Goal: Task Accomplishment & Management: Use online tool/utility

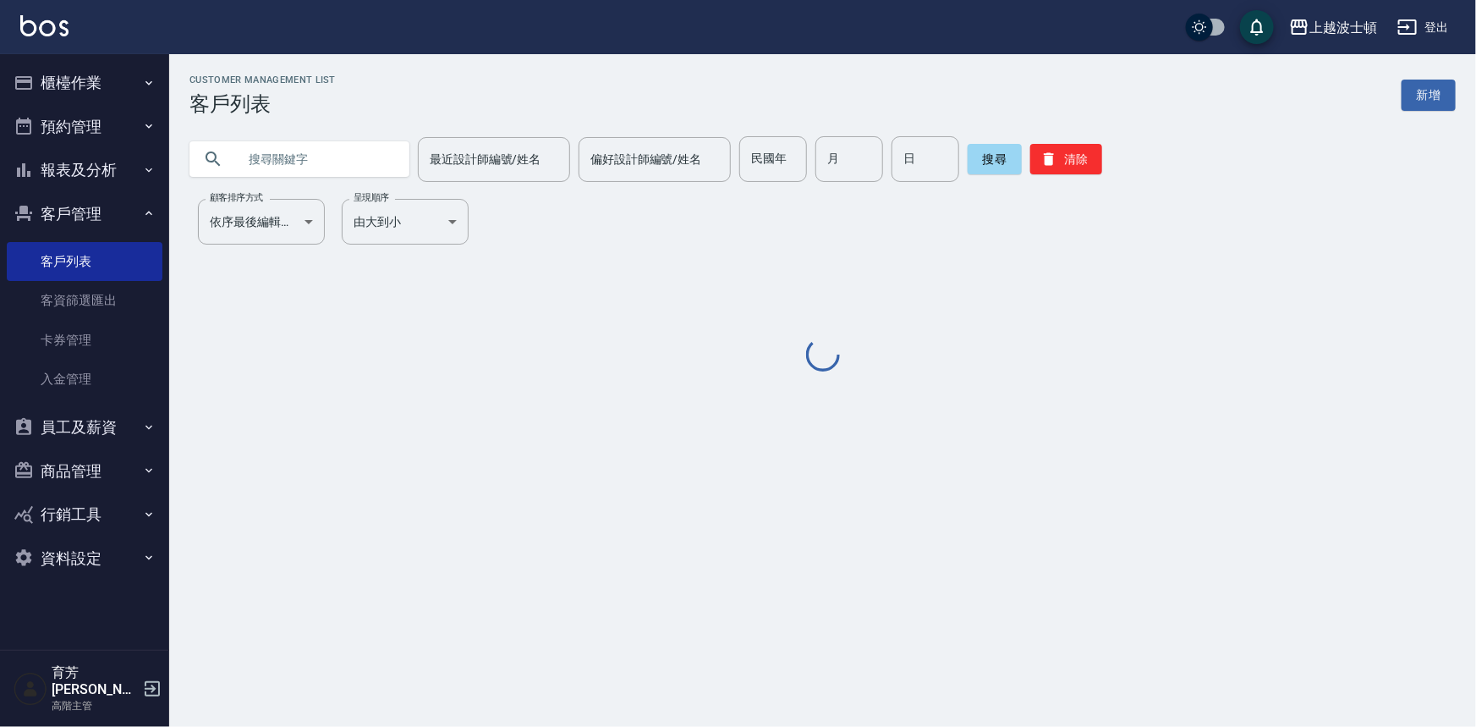
click at [246, 161] on input "text" at bounding box center [316, 159] width 159 height 46
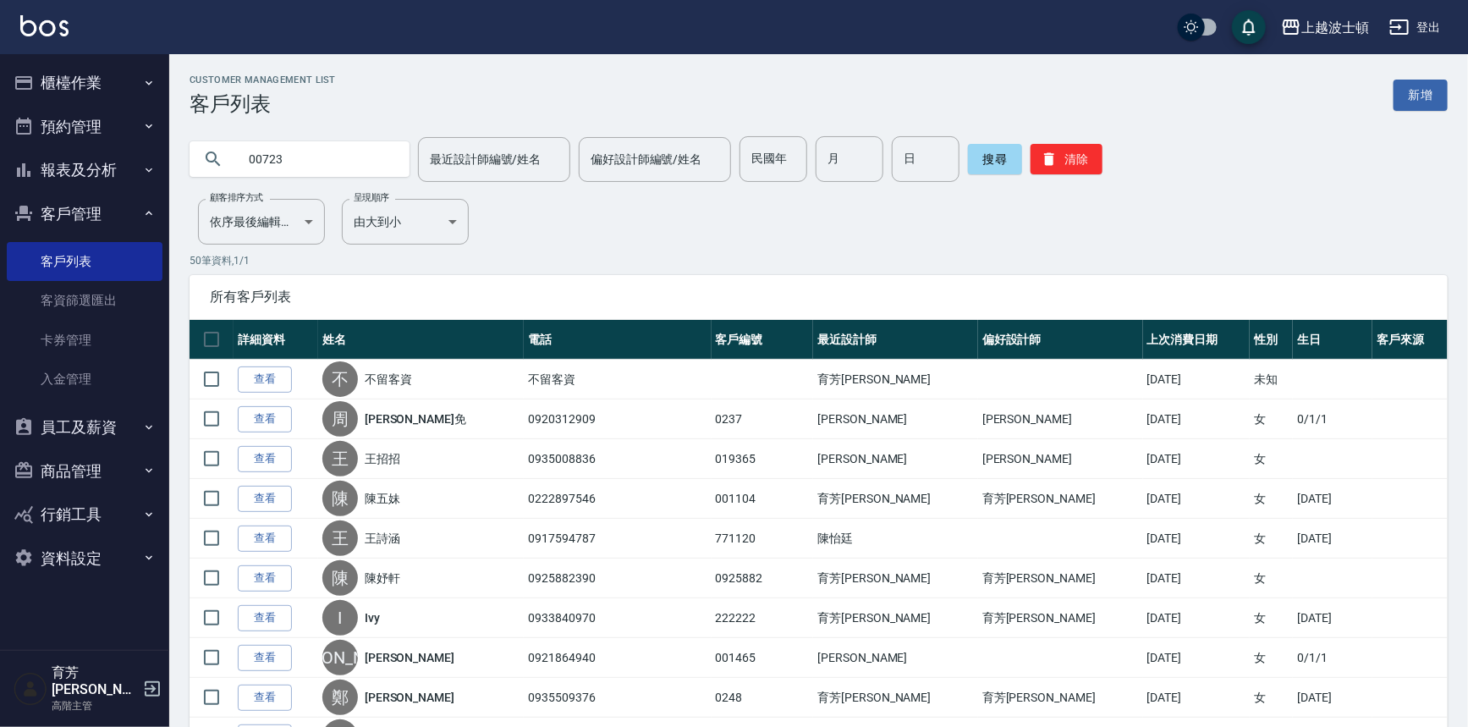
type input "00723"
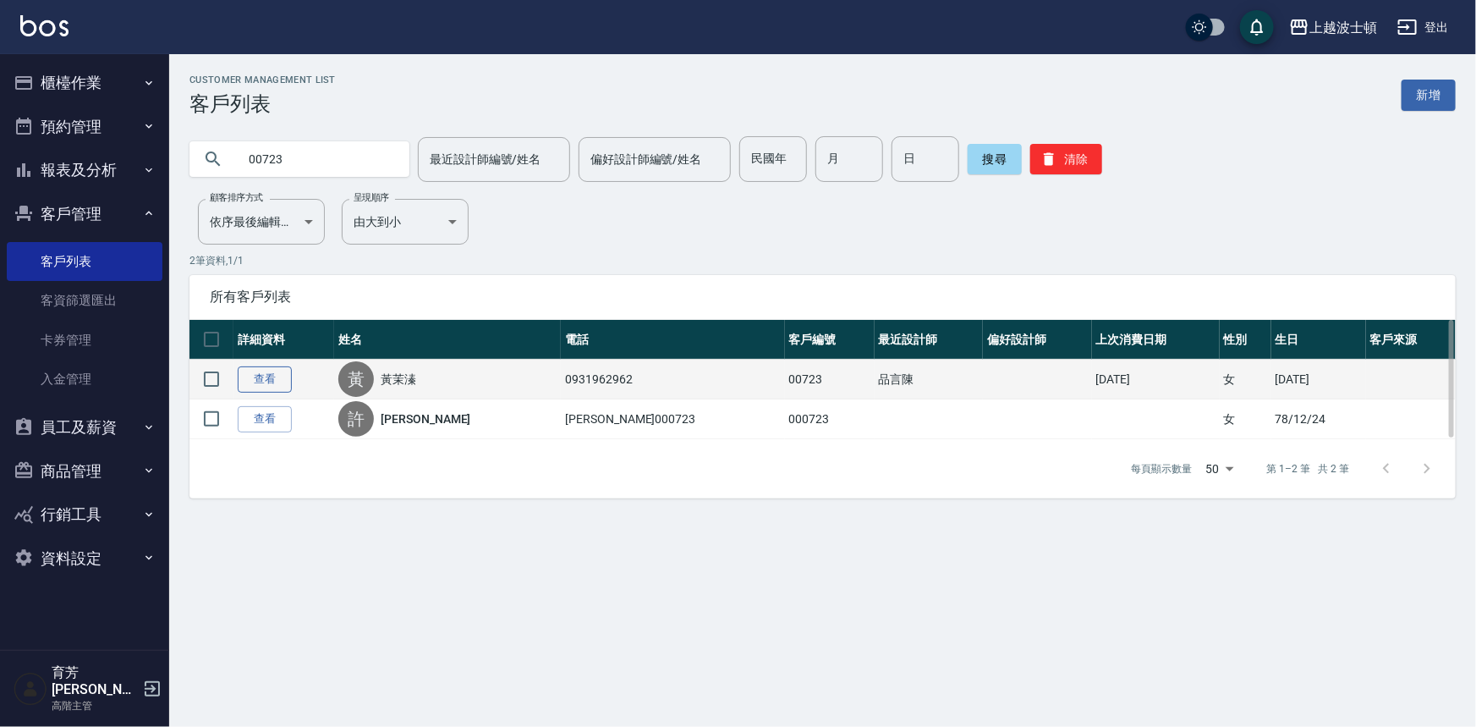
click at [268, 374] on link "查看" at bounding box center [265, 379] width 54 height 26
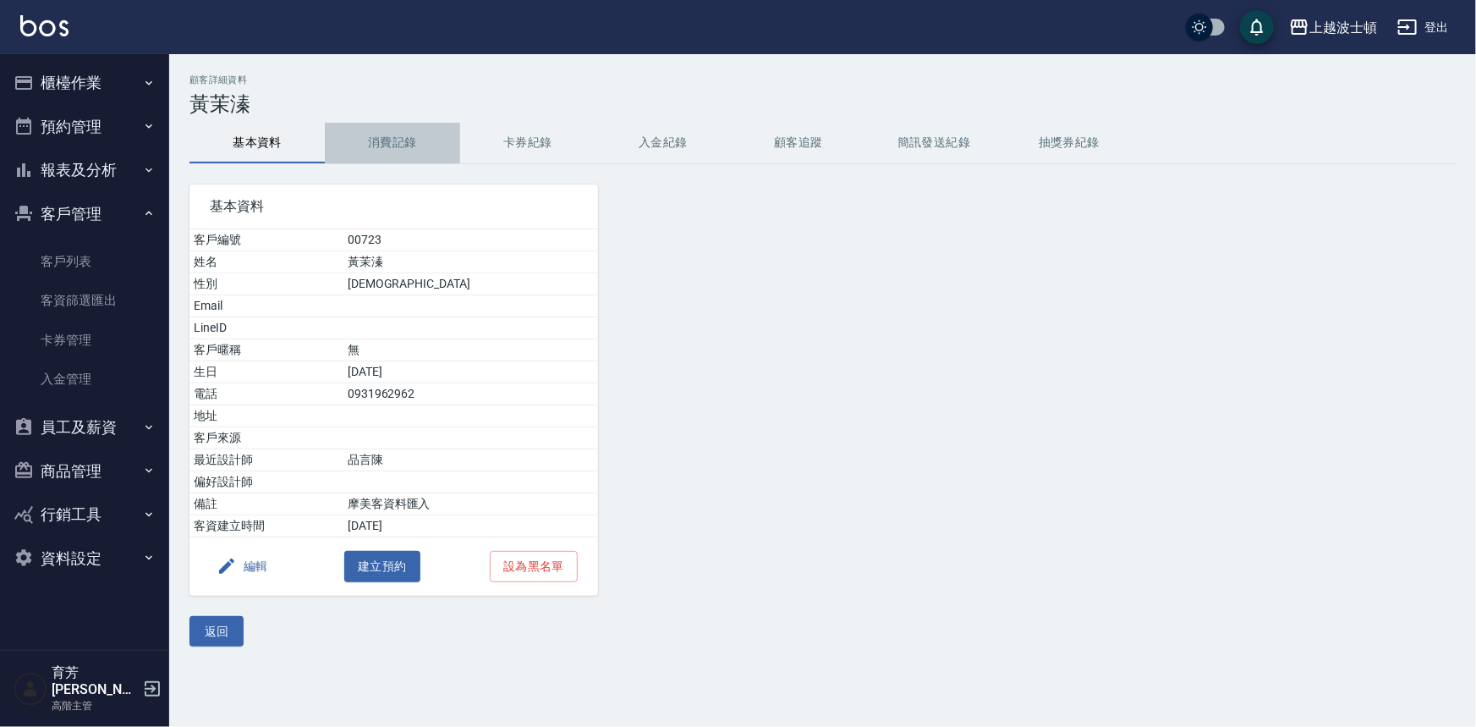
click at [402, 134] on button "消費記錄" at bounding box center [392, 143] width 135 height 41
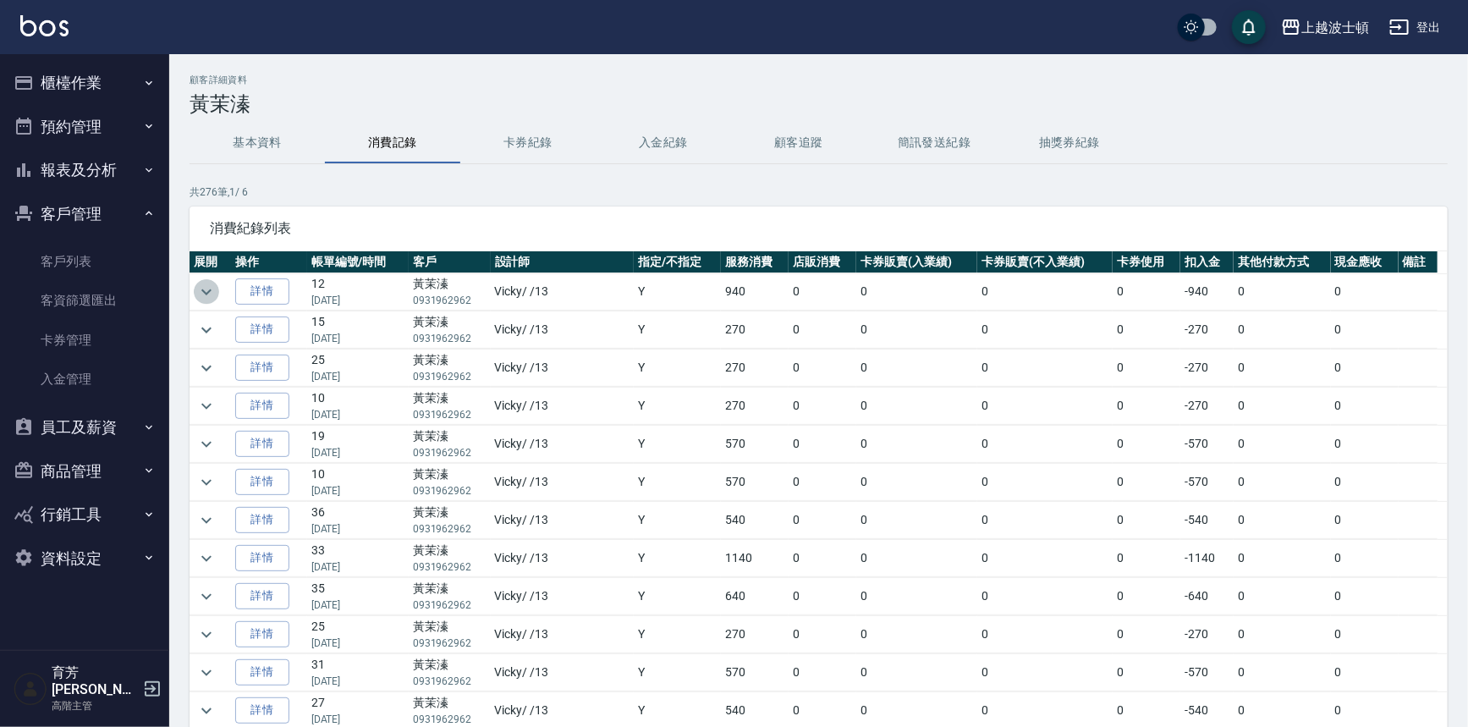
click at [206, 288] on icon "expand row" at bounding box center [206, 292] width 20 height 20
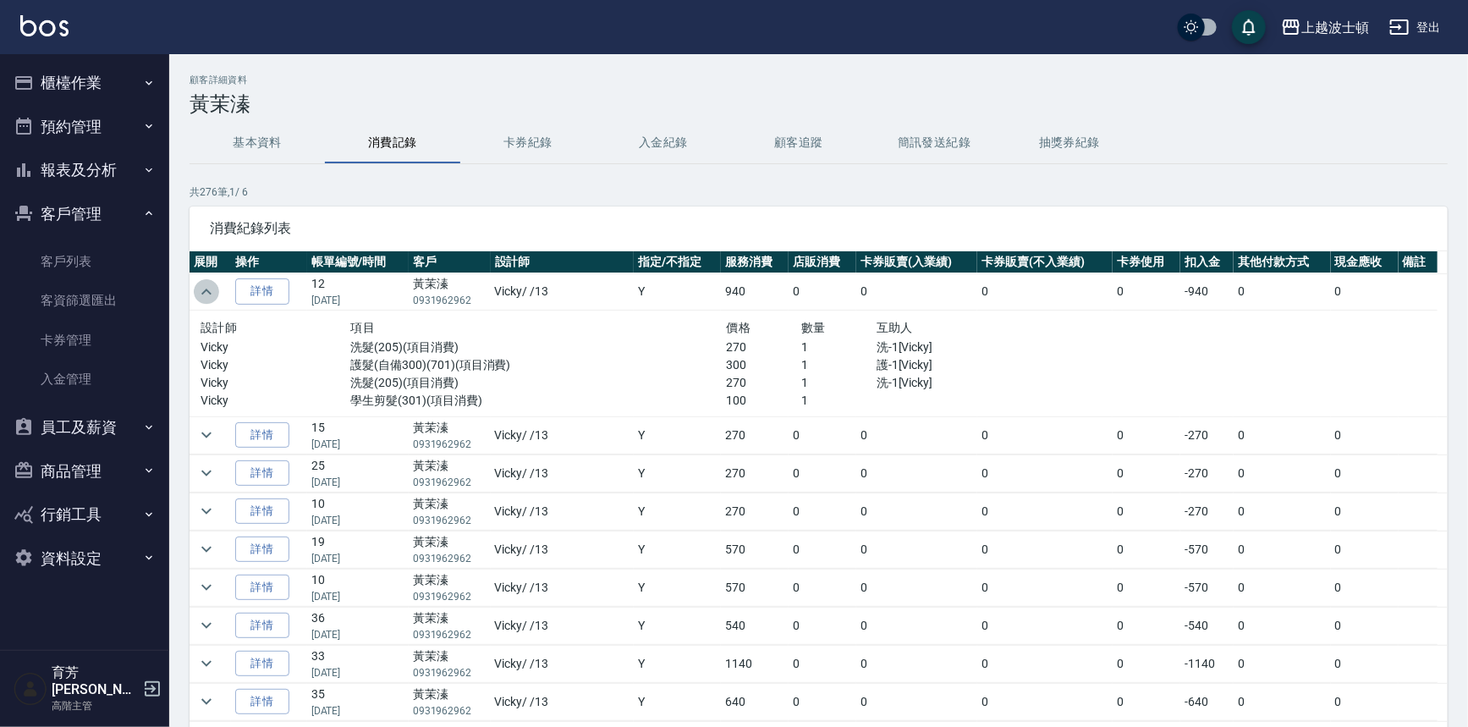
click at [206, 289] on icon "expand row" at bounding box center [206, 292] width 10 height 6
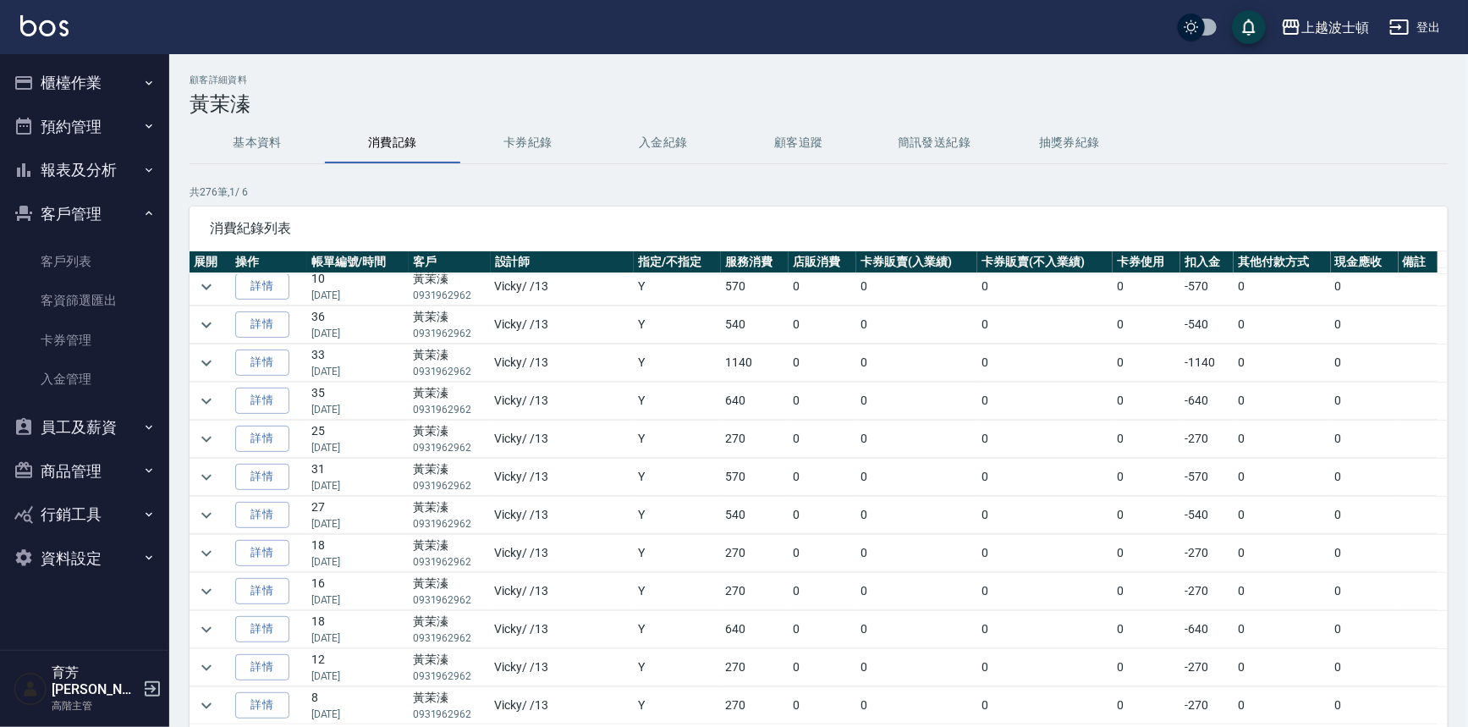
scroll to position [200, 0]
click at [218, 352] on button "expand row" at bounding box center [206, 358] width 25 height 25
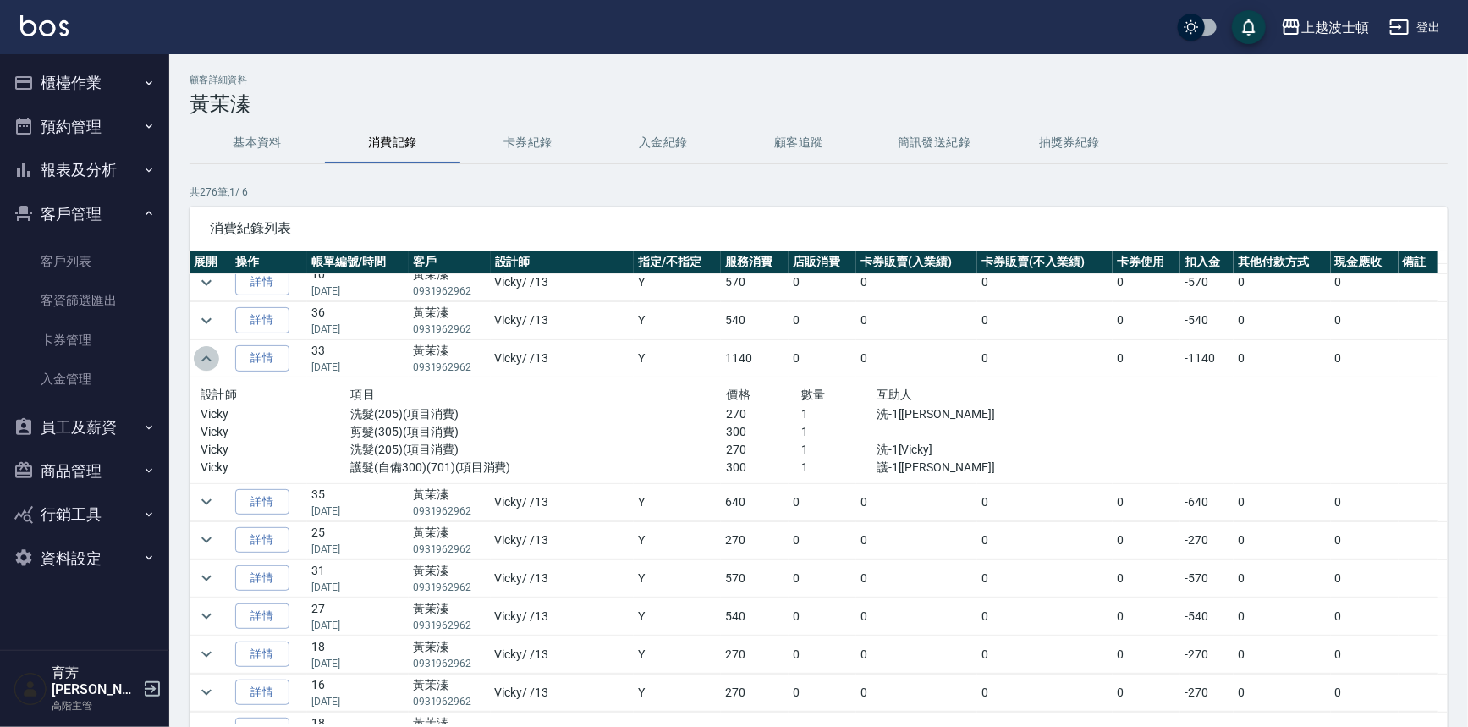
click at [217, 351] on button "expand row" at bounding box center [206, 358] width 25 height 25
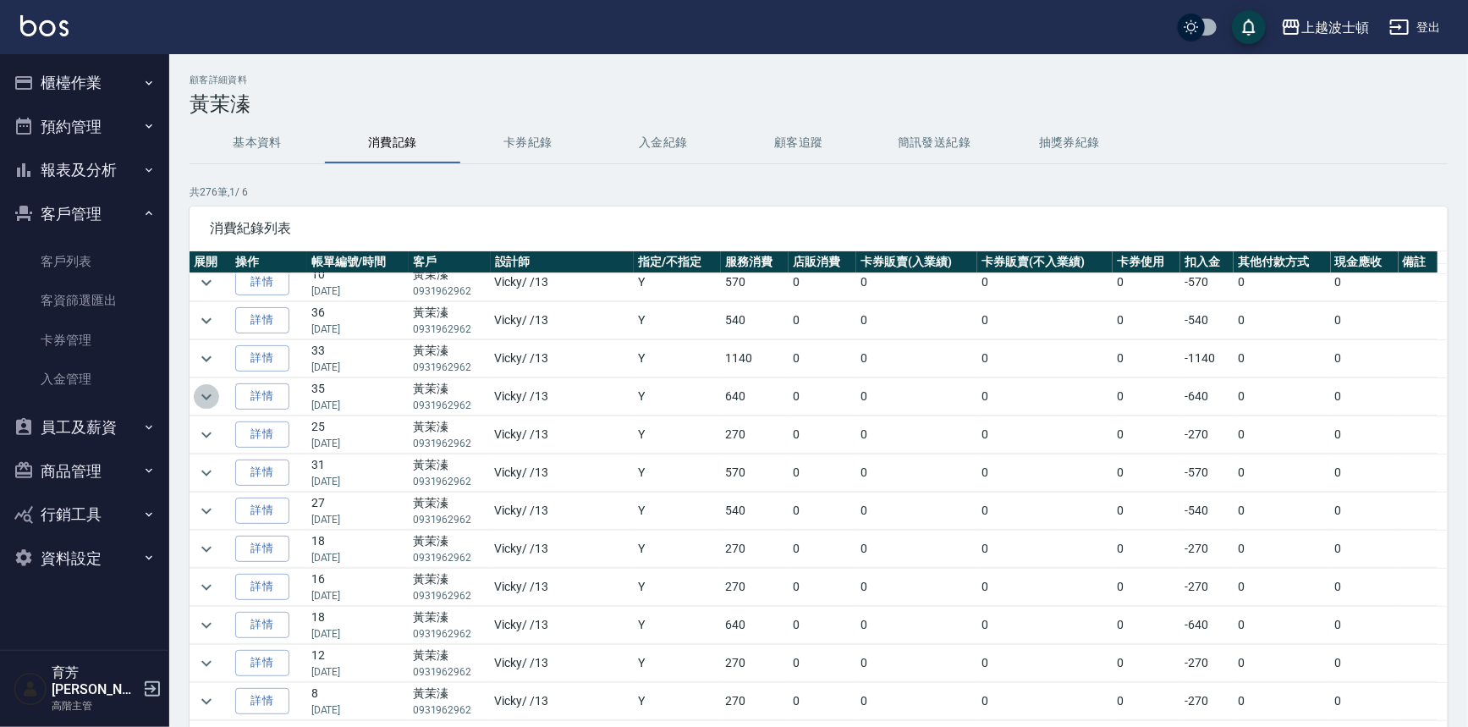
click at [213, 390] on icon "expand row" at bounding box center [206, 397] width 20 height 20
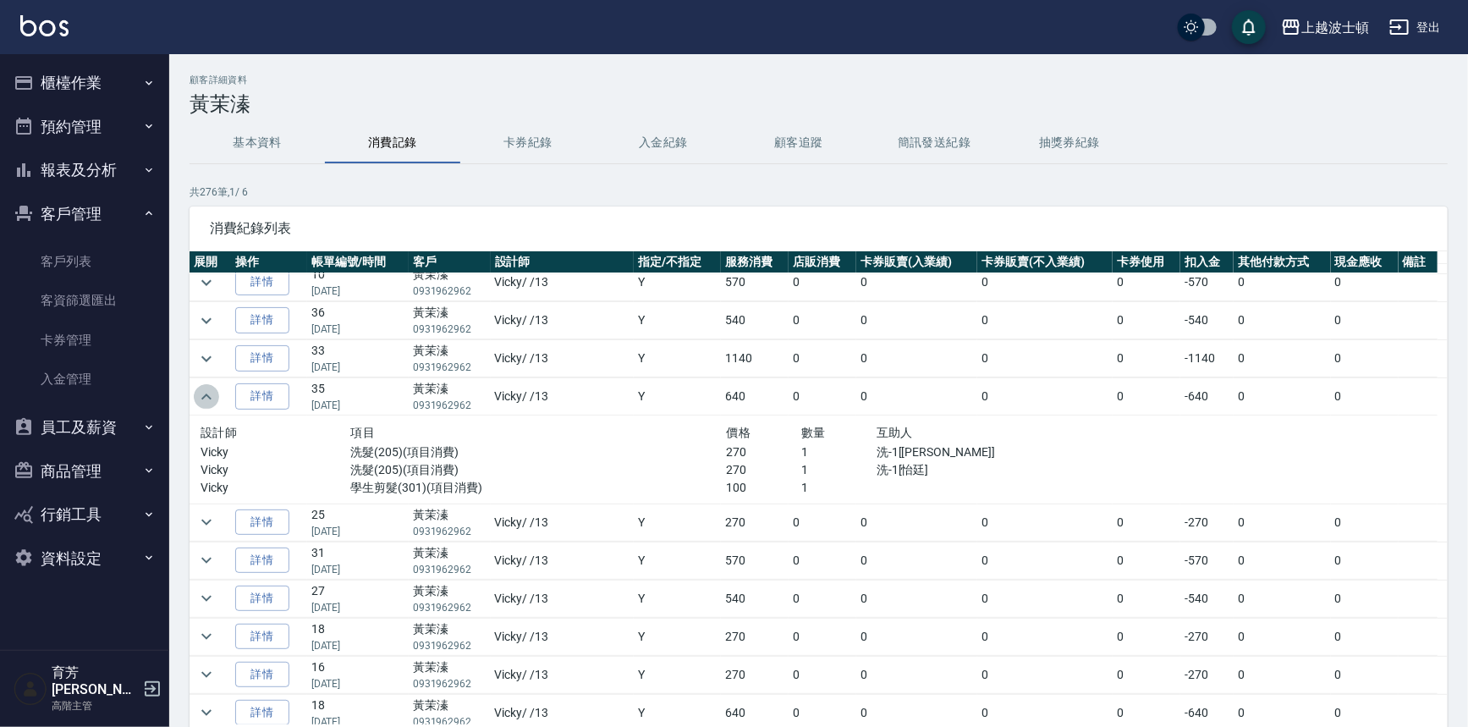
click at [213, 390] on icon "expand row" at bounding box center [206, 397] width 20 height 20
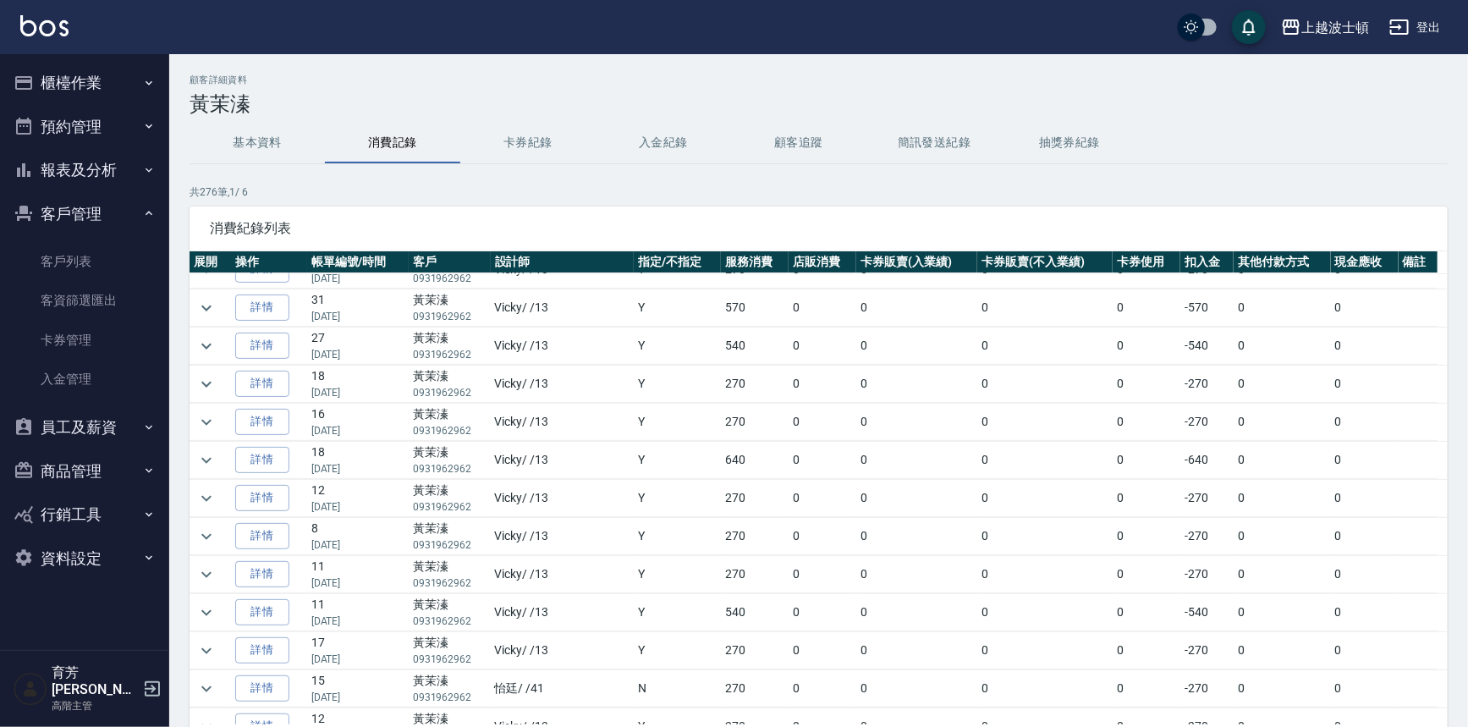
scroll to position [380, 0]
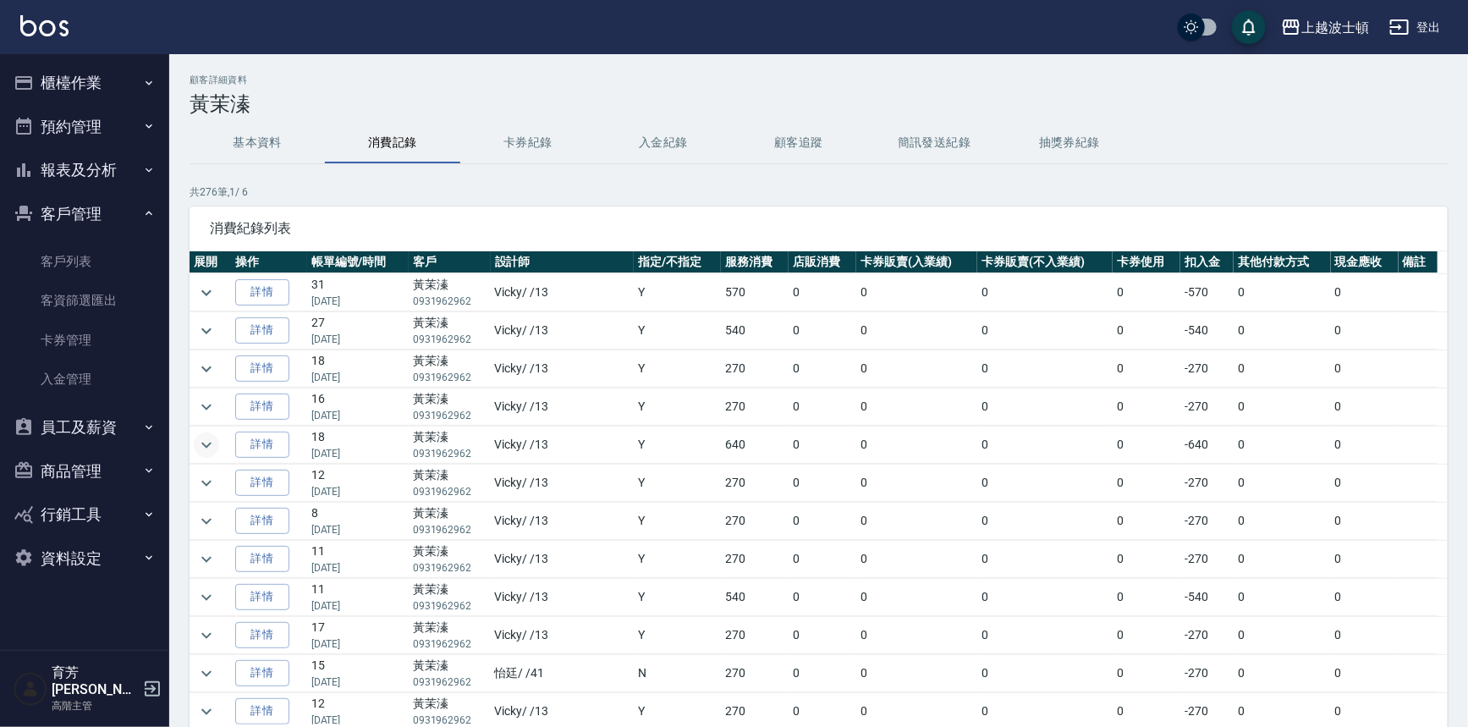
click at [200, 439] on icon "expand row" at bounding box center [206, 445] width 20 height 20
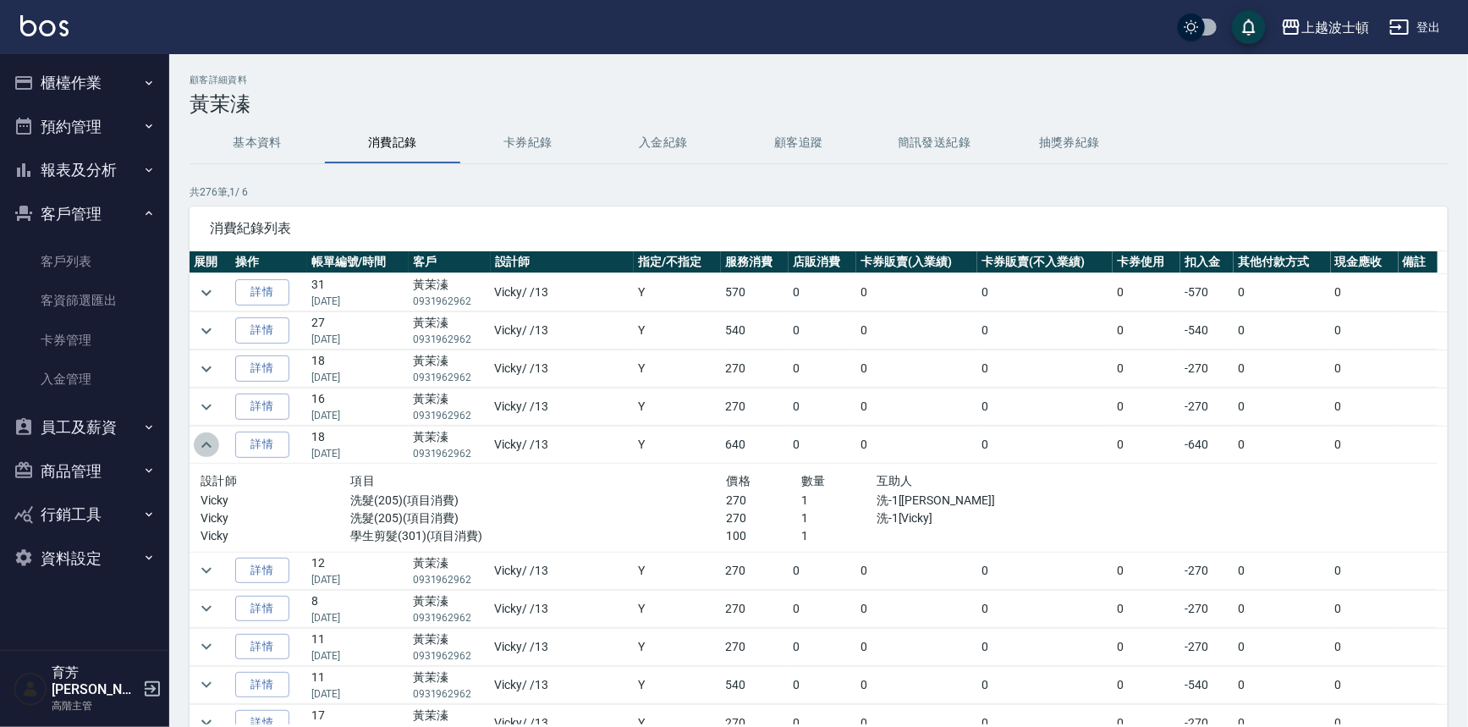
click at [200, 439] on icon "expand row" at bounding box center [206, 445] width 20 height 20
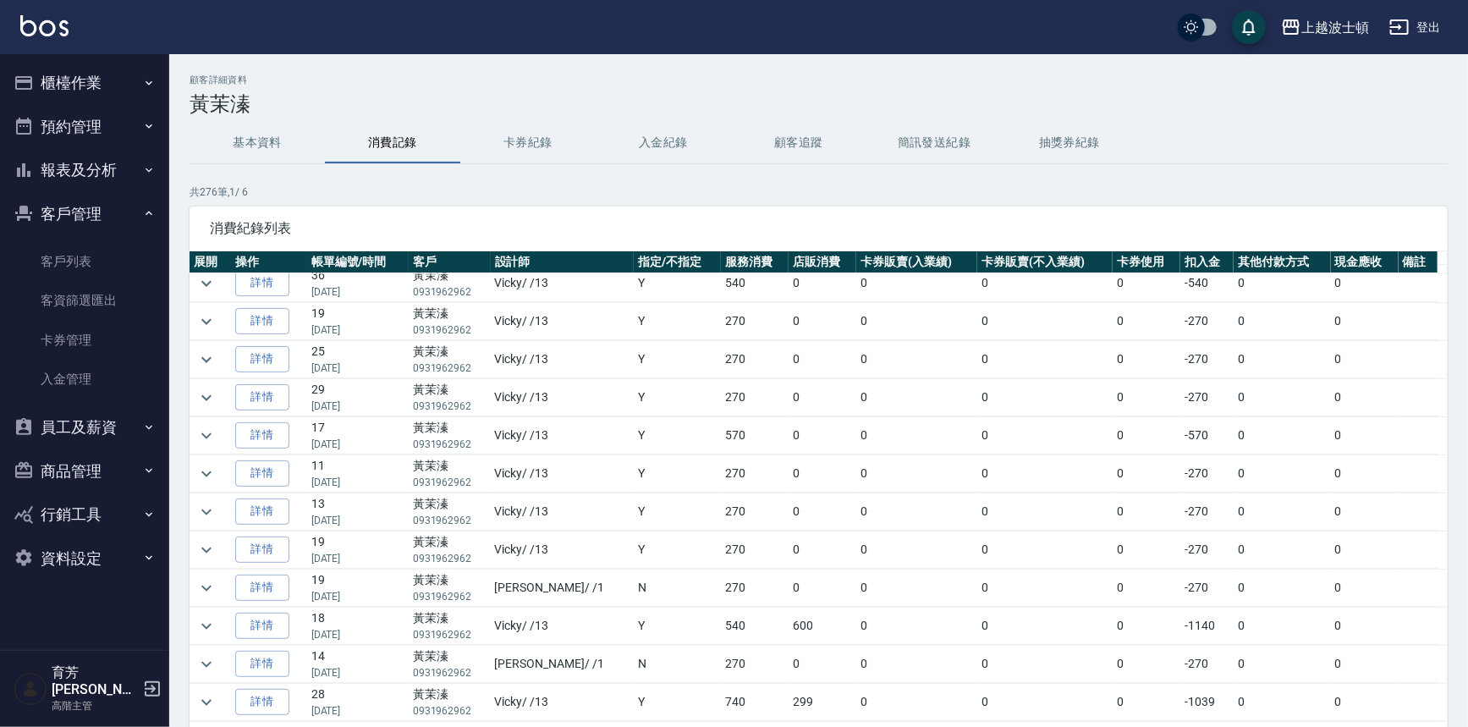
scroll to position [1443, 0]
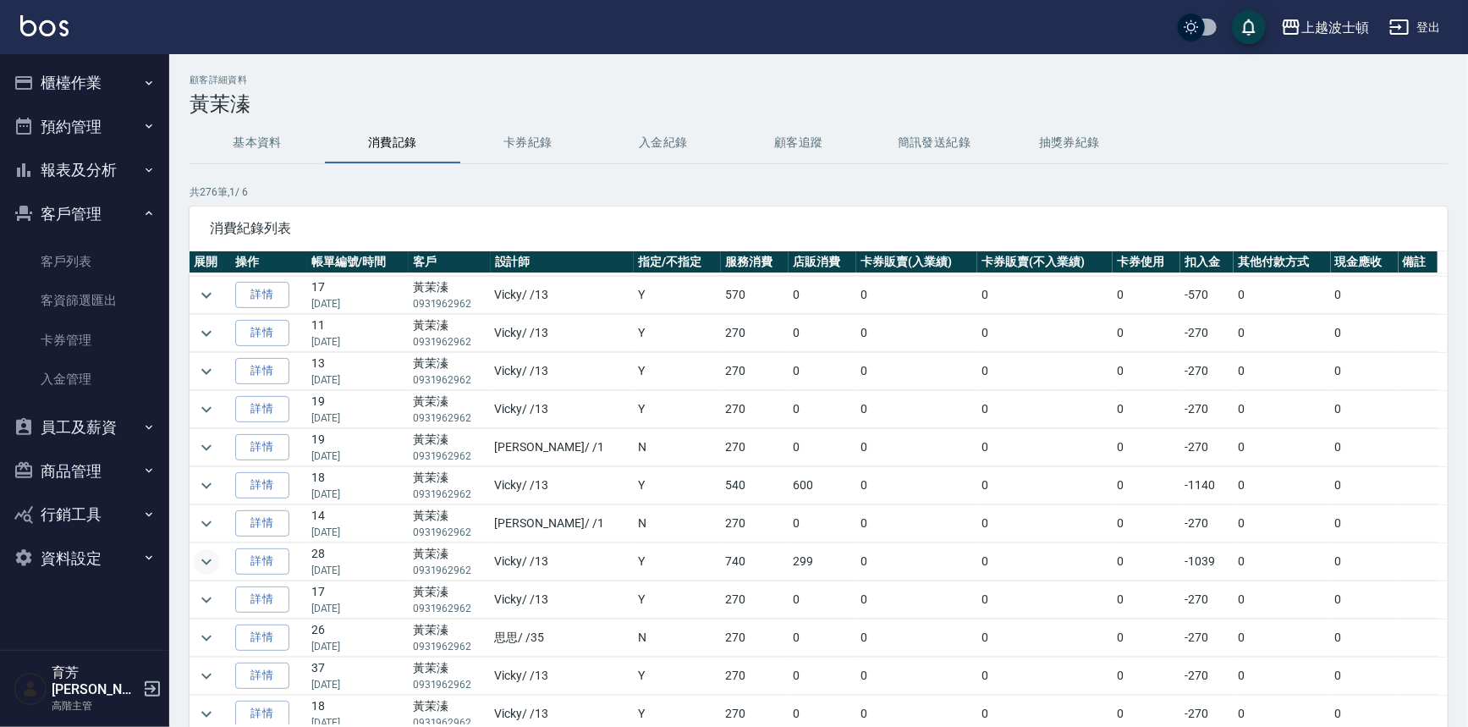
click at [199, 558] on icon "expand row" at bounding box center [206, 562] width 20 height 20
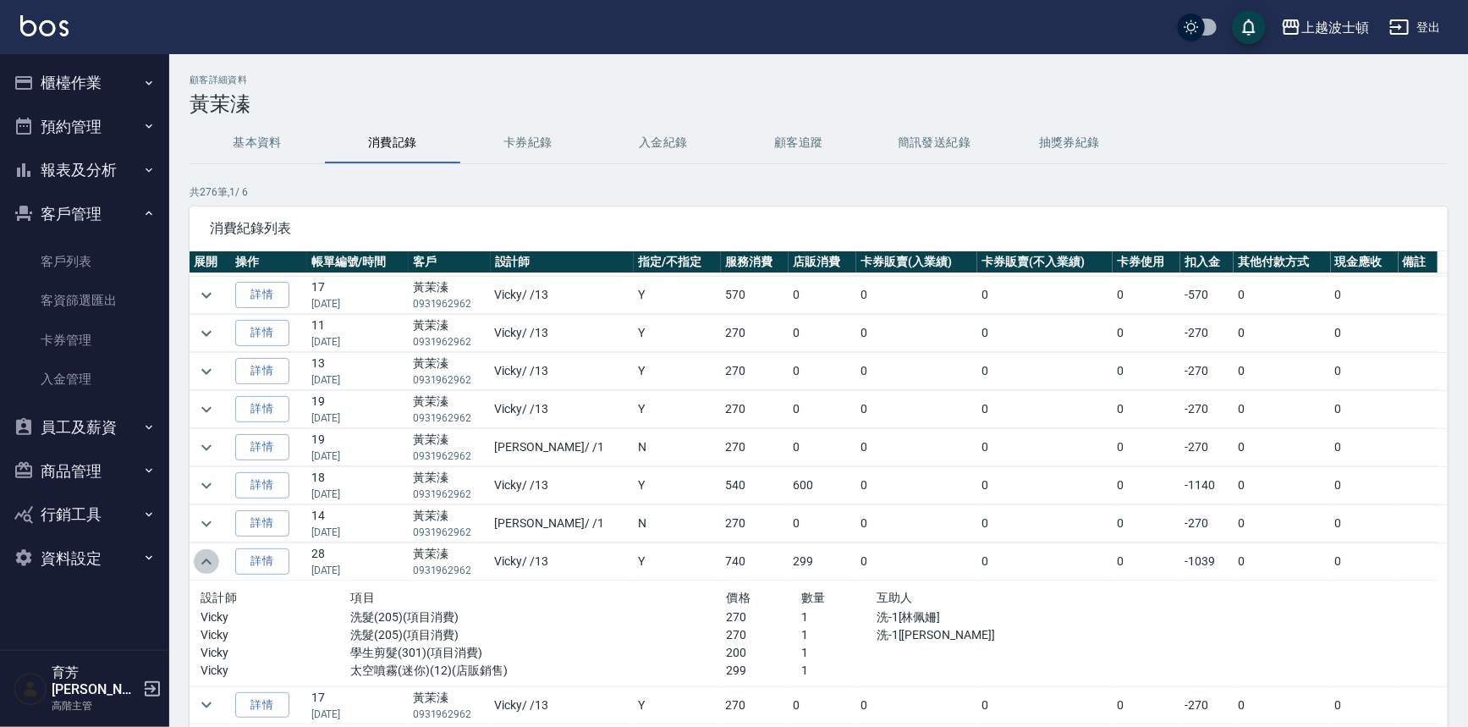
click at [199, 558] on icon "expand row" at bounding box center [206, 562] width 20 height 20
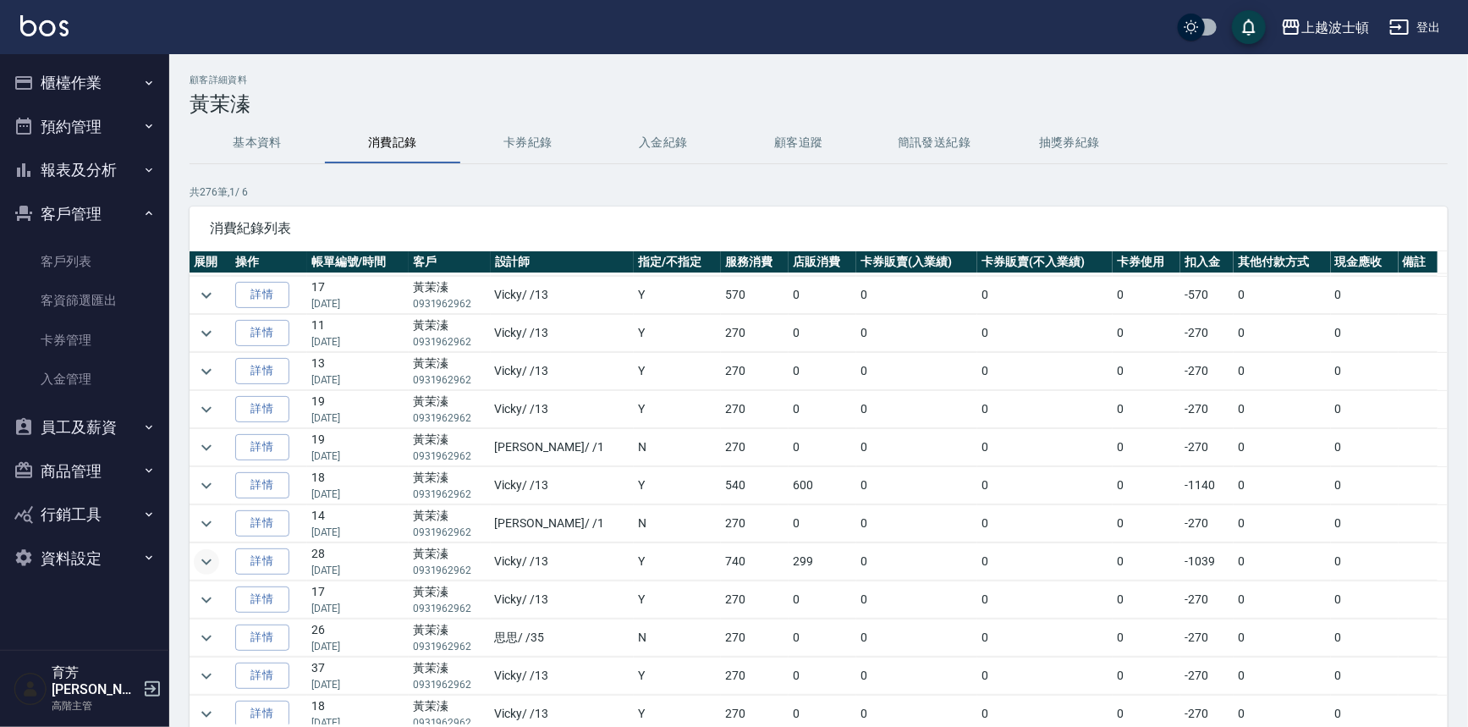
scroll to position [114, 0]
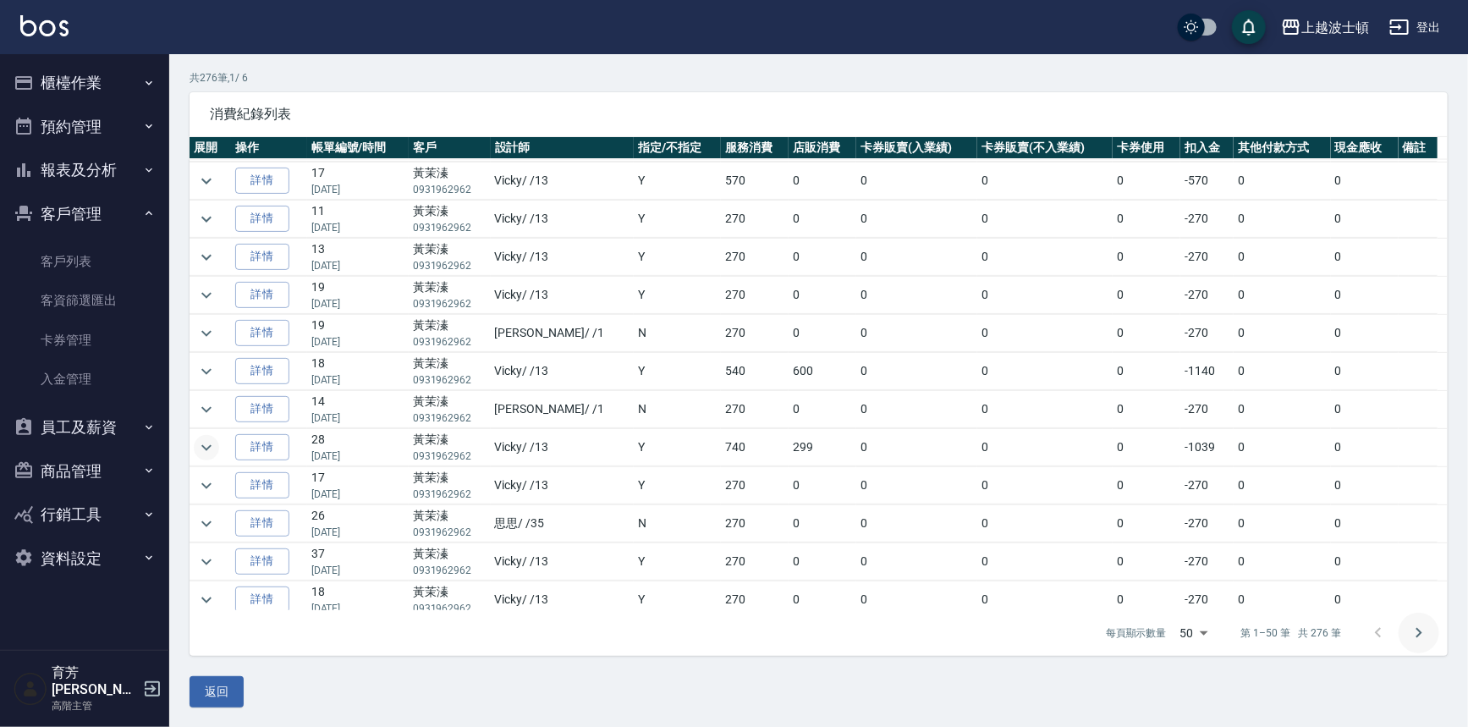
click at [1421, 629] on icon "Go to next page" at bounding box center [1419, 633] width 20 height 20
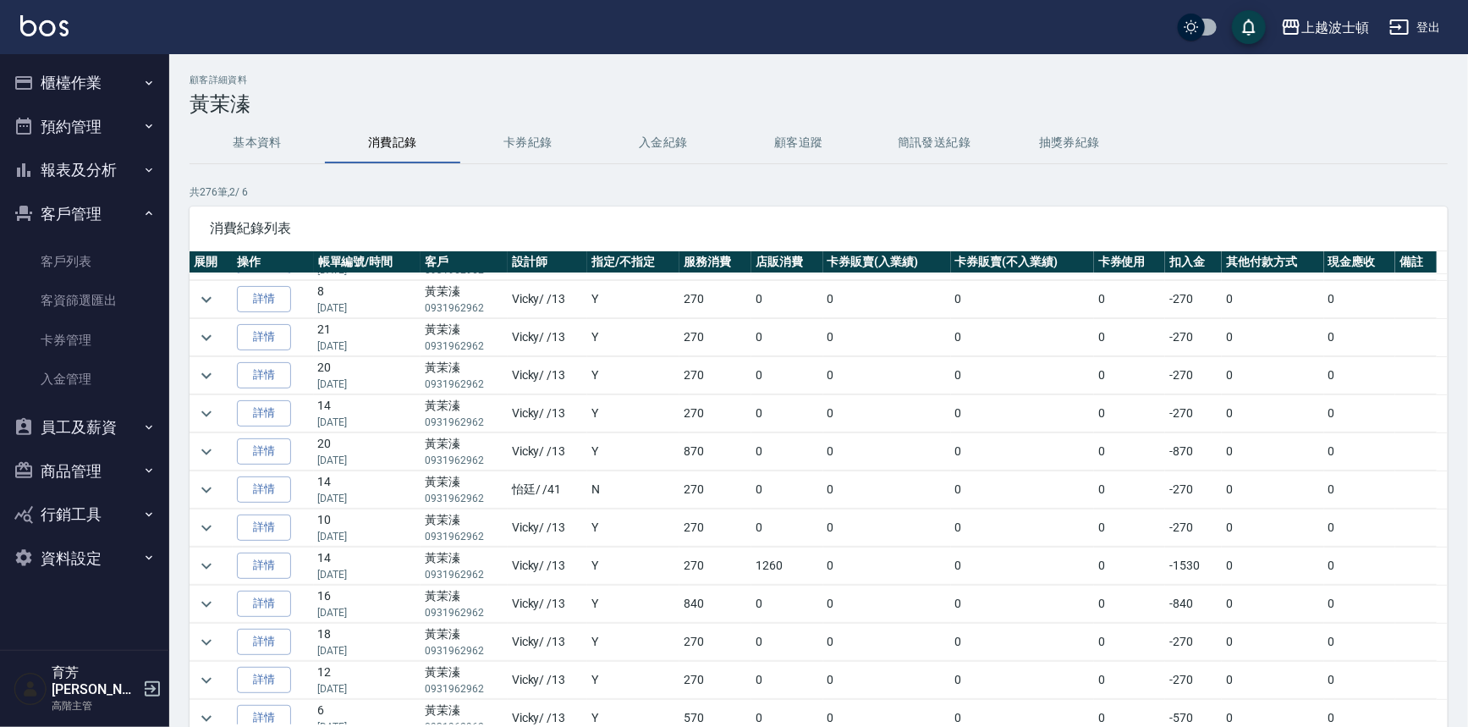
scroll to position [271, 0]
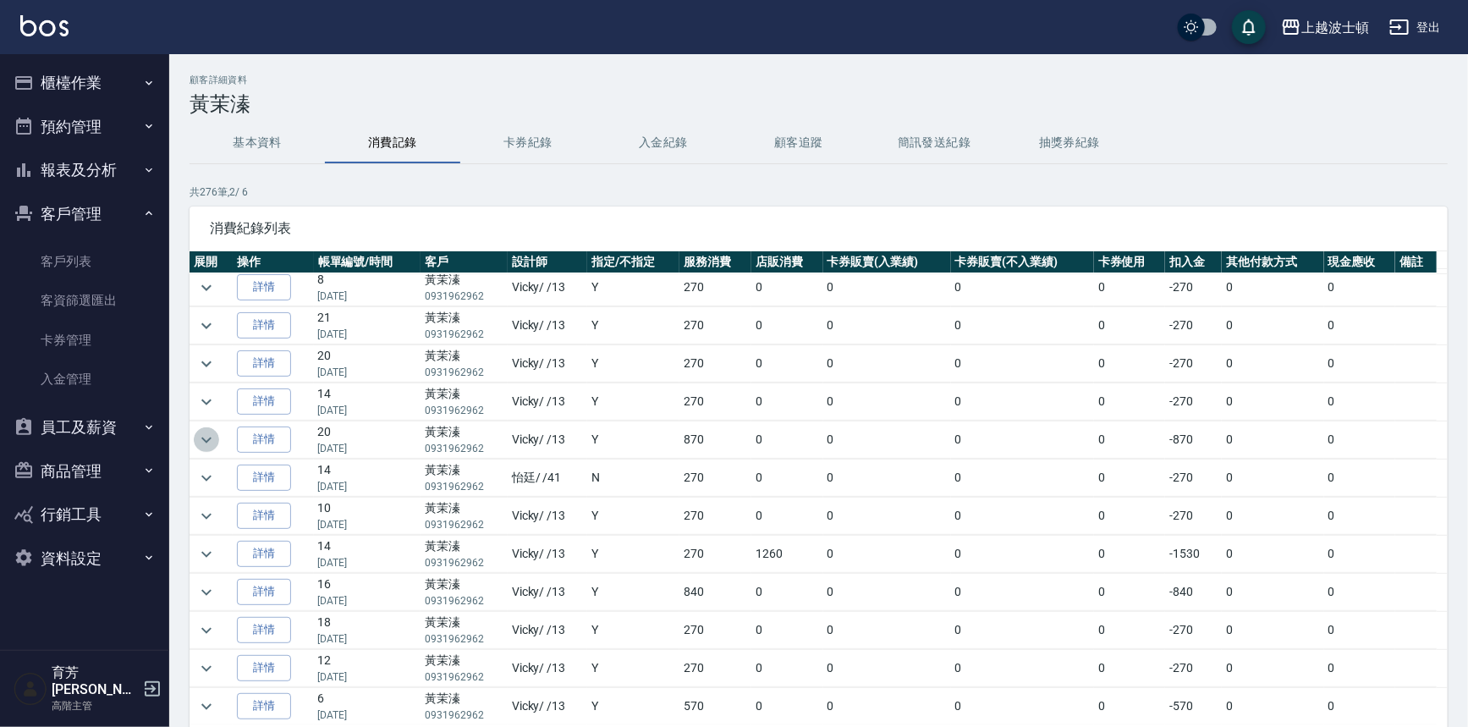
click at [213, 437] on icon "expand row" at bounding box center [206, 440] width 20 height 20
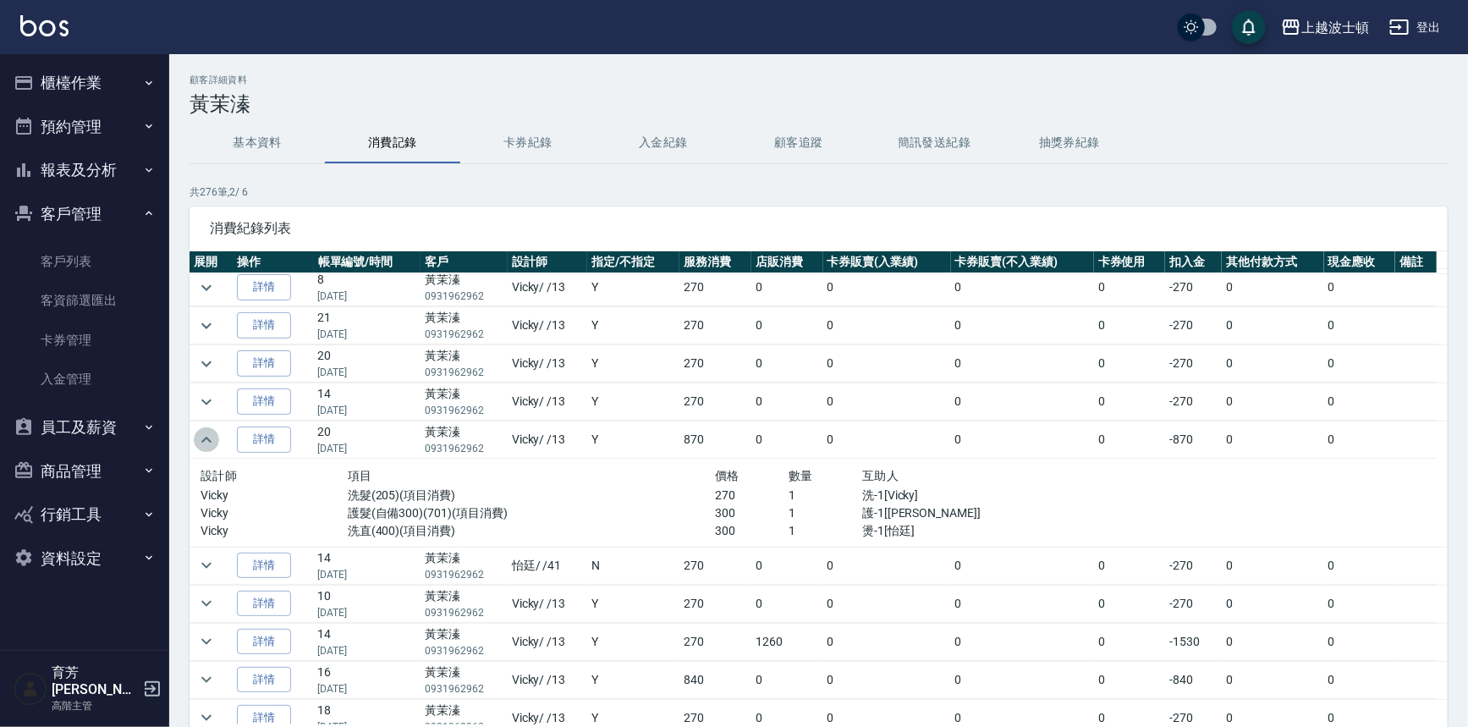
click at [213, 437] on icon "expand row" at bounding box center [206, 440] width 20 height 20
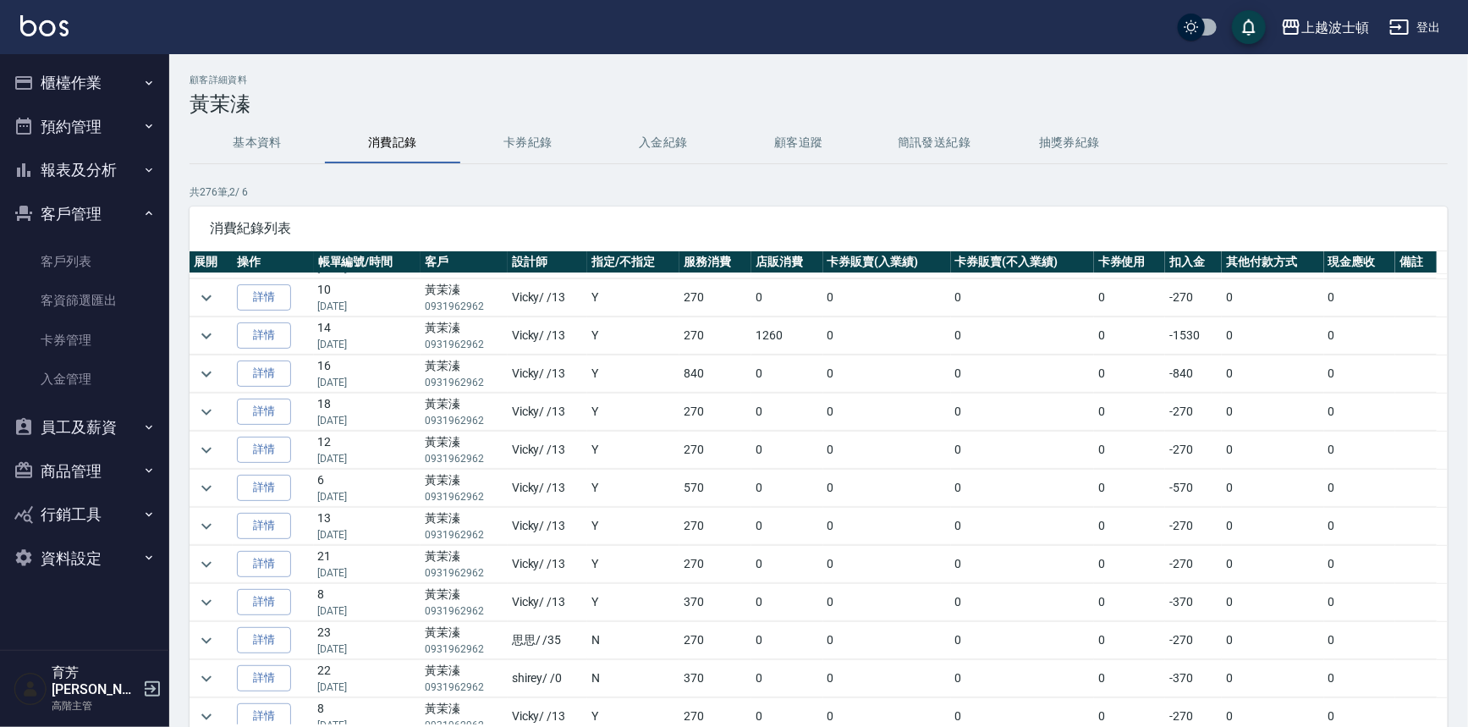
scroll to position [492, 0]
click at [202, 371] on icon "expand row" at bounding box center [206, 370] width 20 height 20
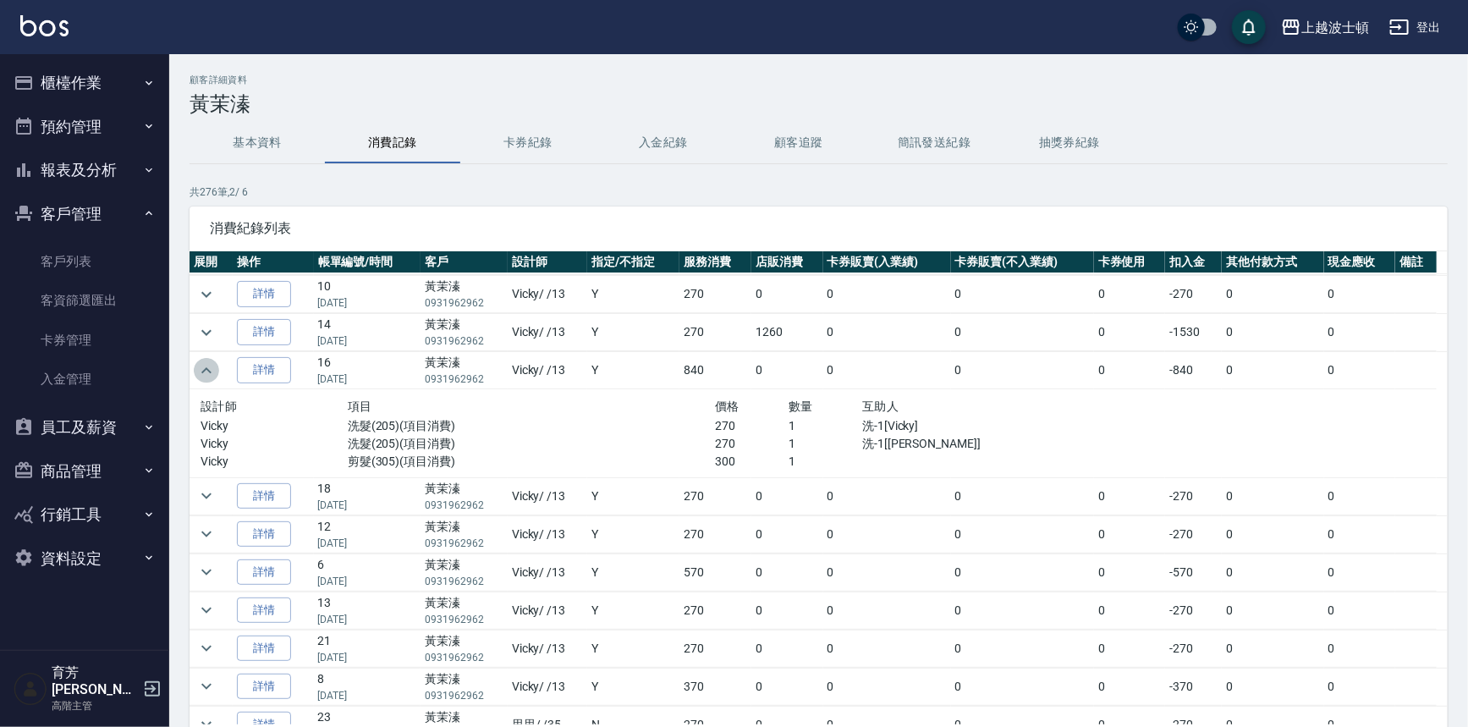
click at [202, 371] on icon "expand row" at bounding box center [206, 370] width 20 height 20
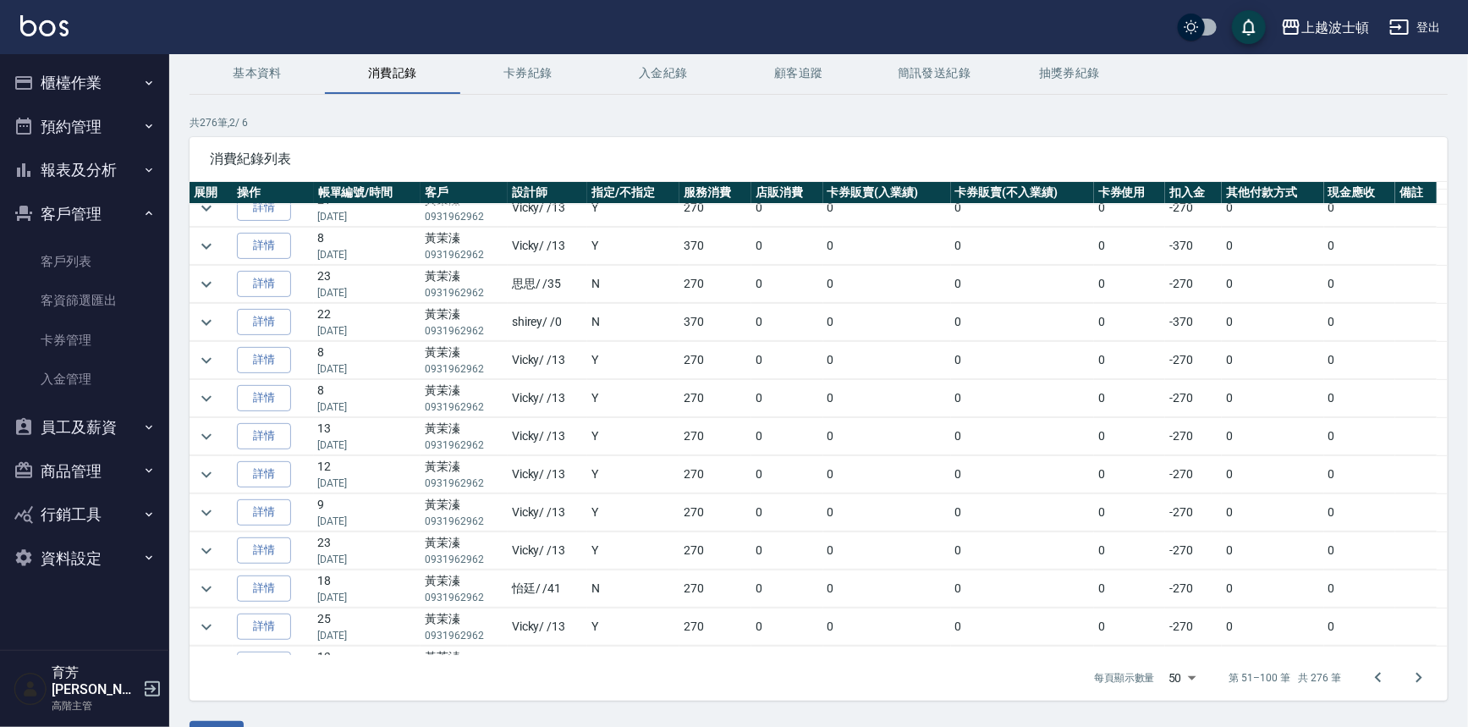
scroll to position [735, 0]
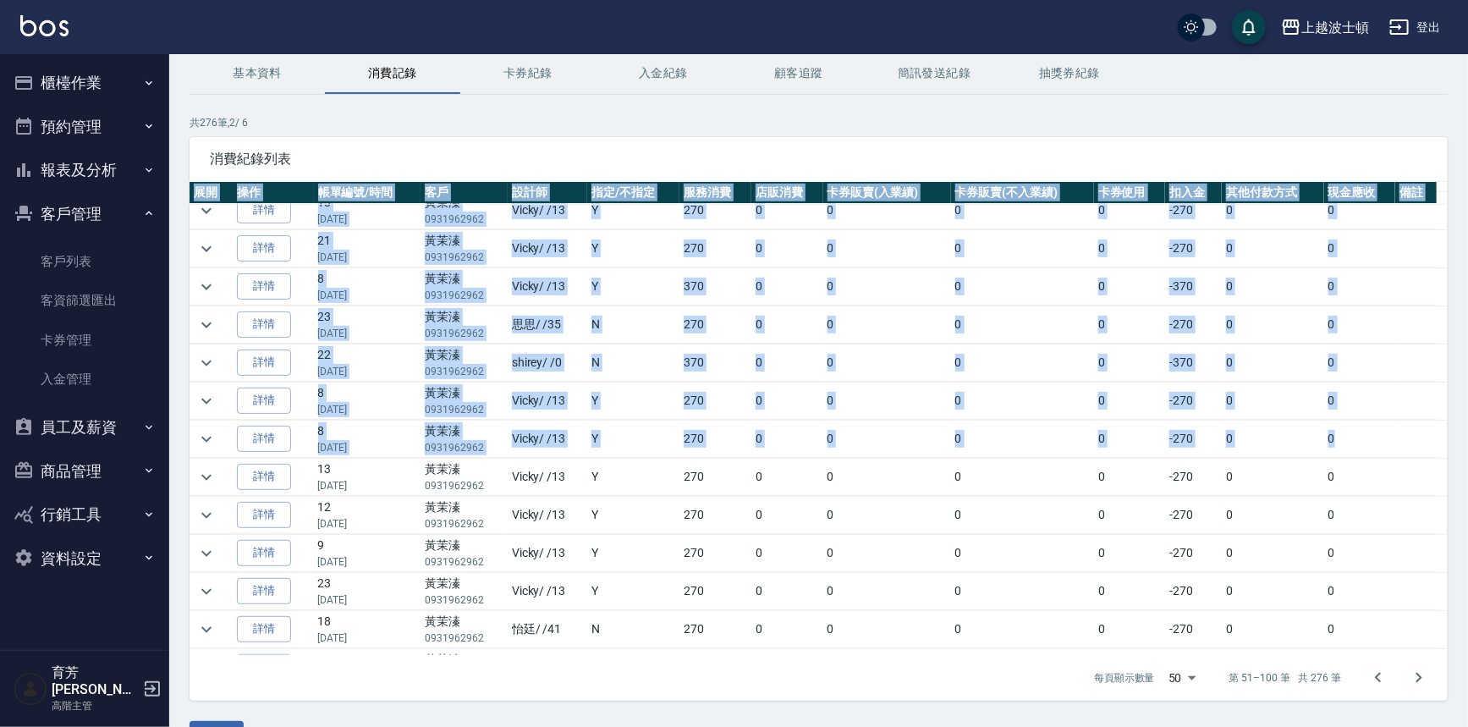
drag, startPoint x: 1438, startPoint y: 420, endPoint x: 1476, endPoint y: 524, distance: 110.5
click at [1462, 525] on div "顧客詳細資料 黃茉溱 基本資料 消費記錄 卡券紀錄 入金紀錄 顧客追蹤 簡訊發送紀錄 抽獎券紀錄 共 276 筆, 2 / 6 消費紀錄列表 展開 操作 帳單…" at bounding box center [818, 378] width 1299 height 747
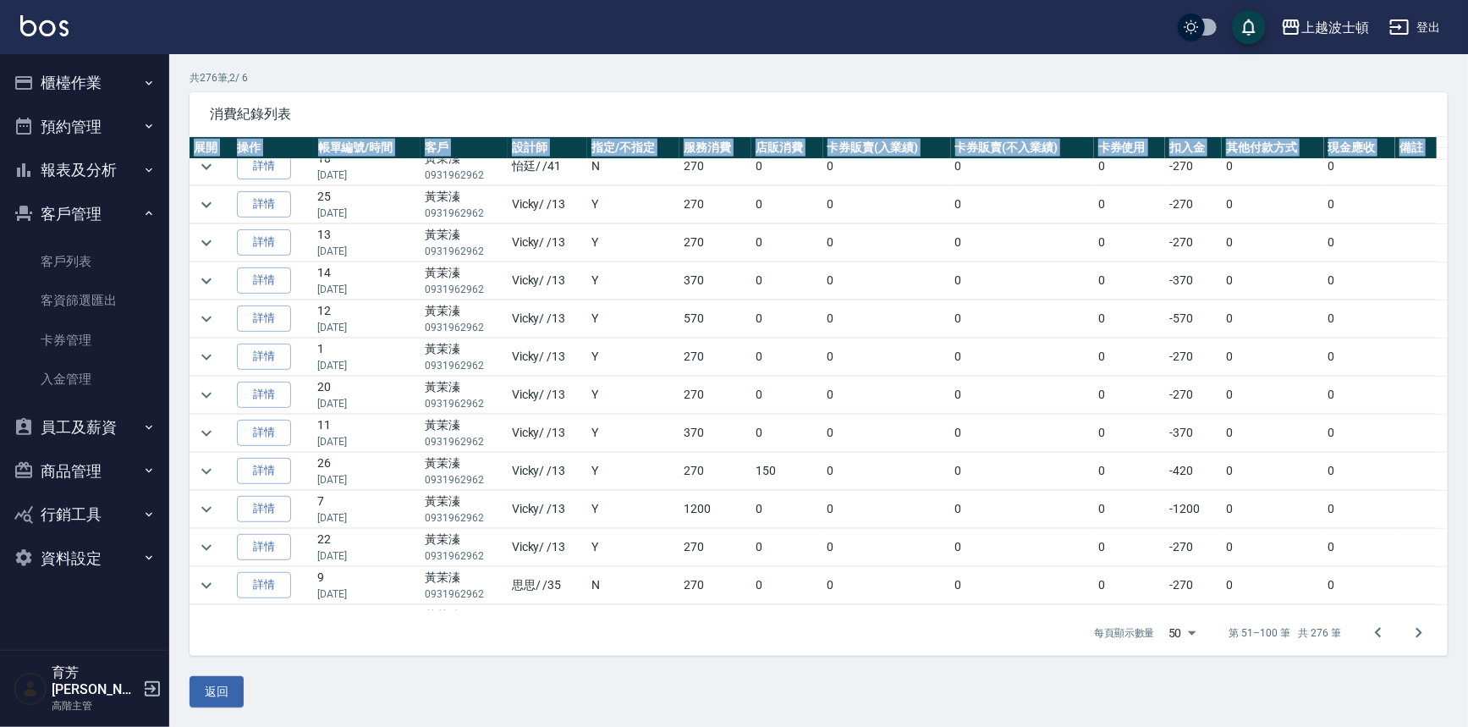
scroll to position [1216, 0]
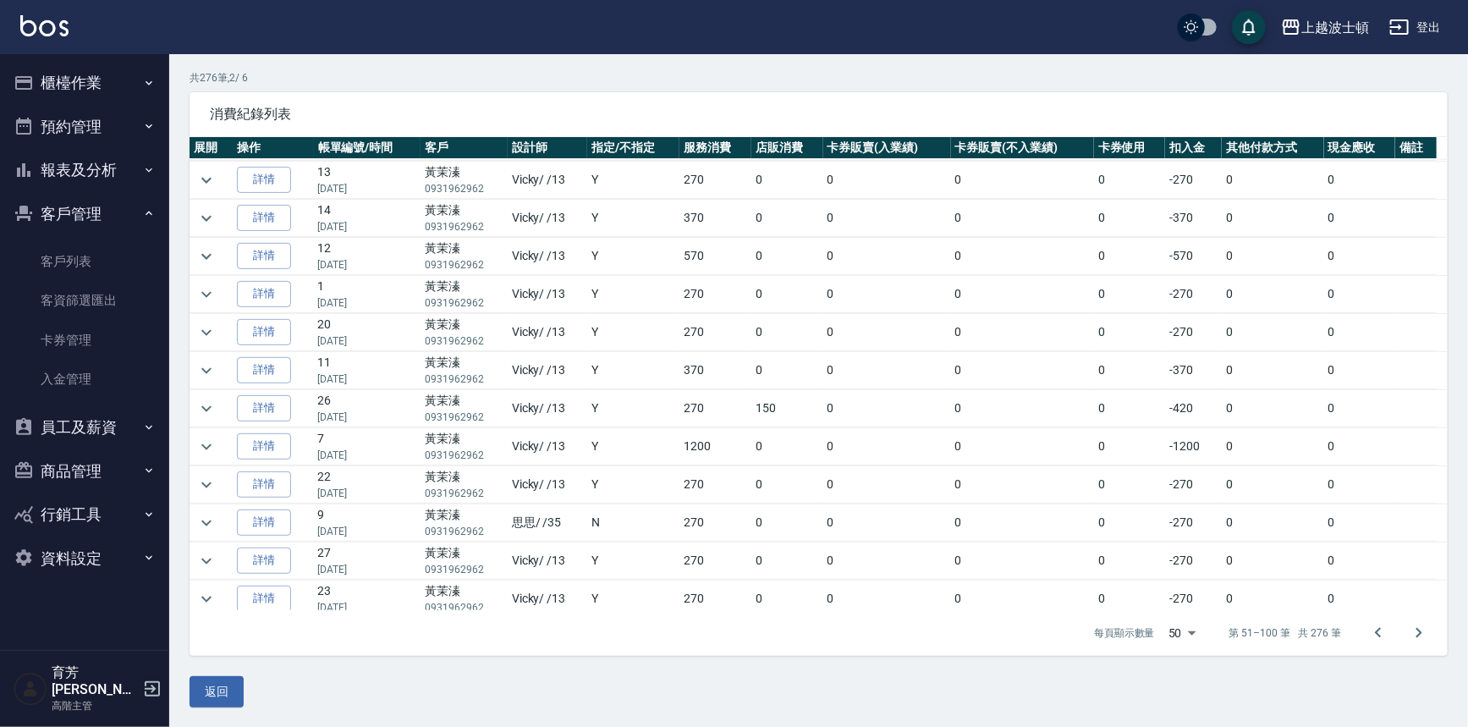
click at [829, 78] on p "共 276 筆, 2 / 6" at bounding box center [819, 77] width 1258 height 15
click at [213, 448] on icon "expand row" at bounding box center [206, 447] width 20 height 20
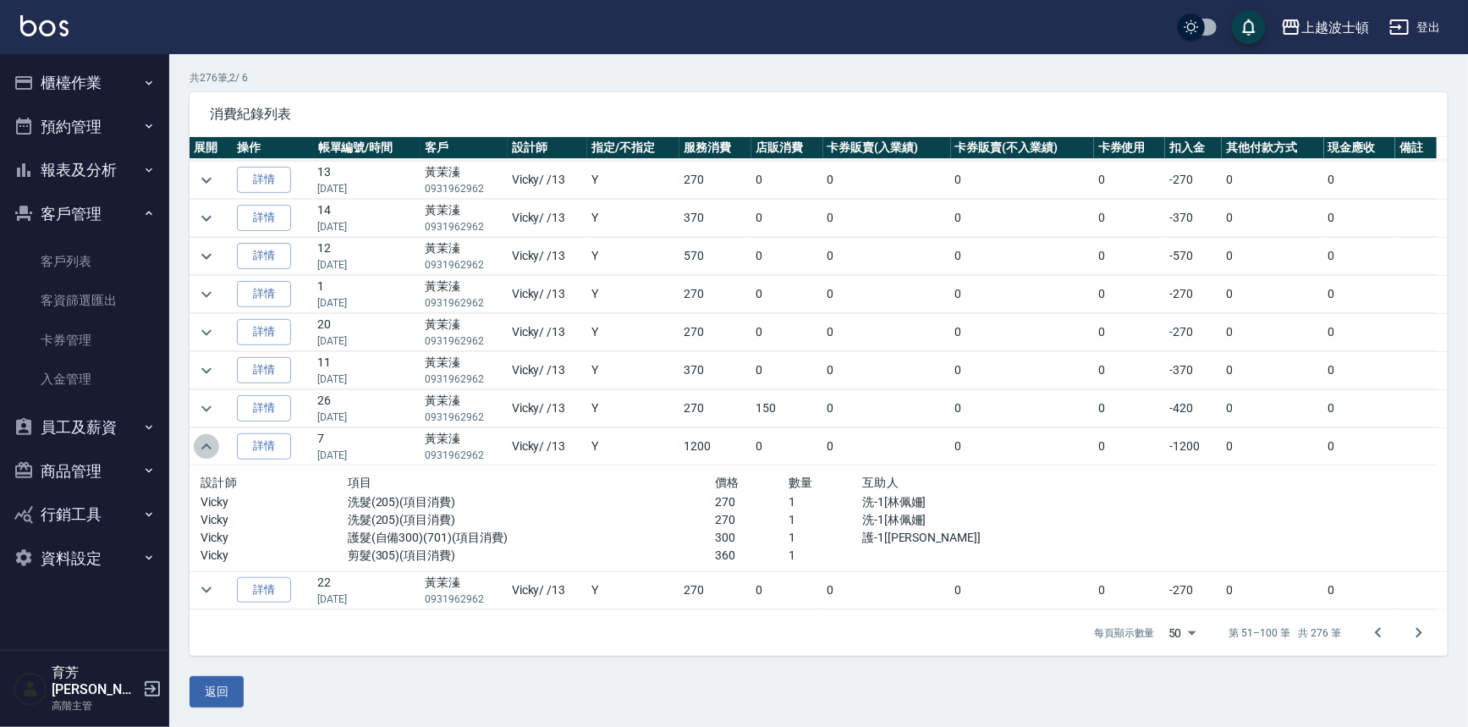
click at [213, 448] on icon "expand row" at bounding box center [206, 447] width 20 height 20
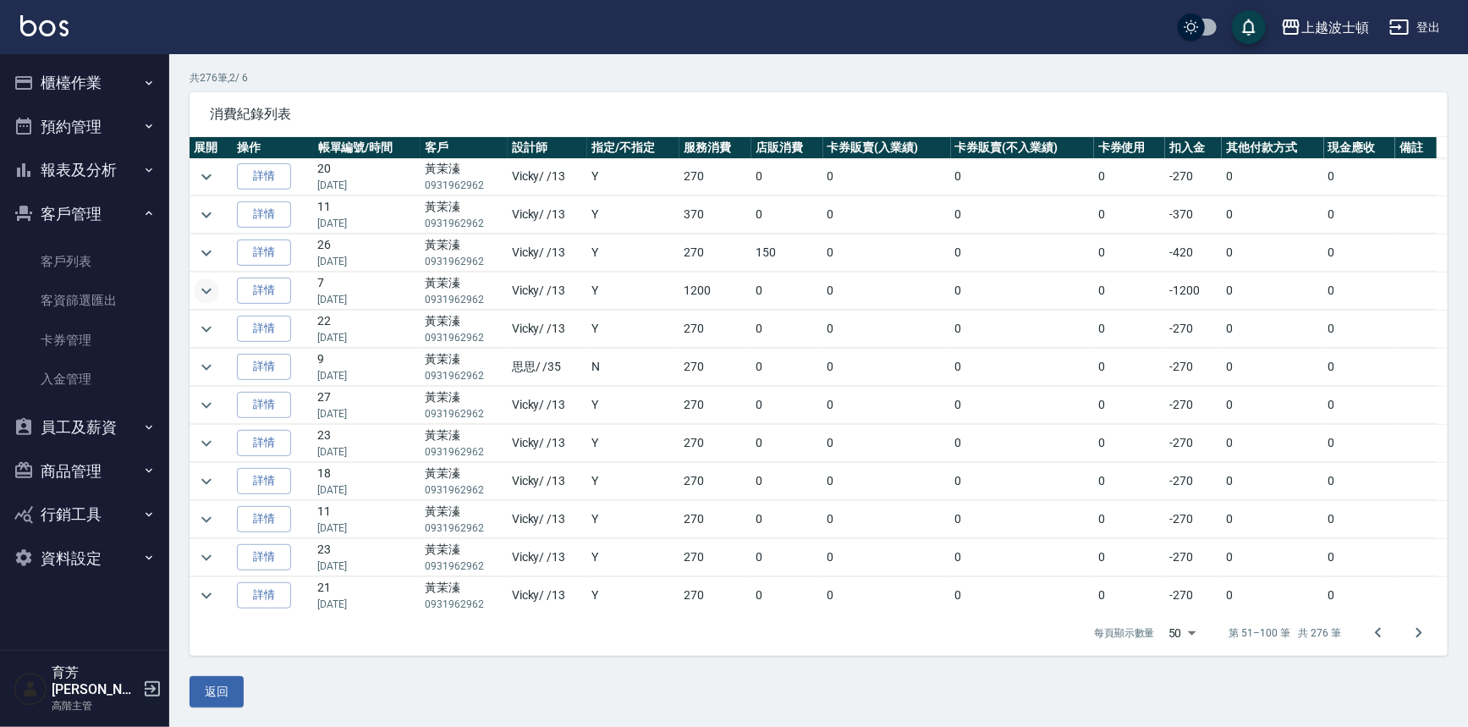
scroll to position [1443, 0]
click at [212, 552] on icon "expand row" at bounding box center [206, 562] width 20 height 20
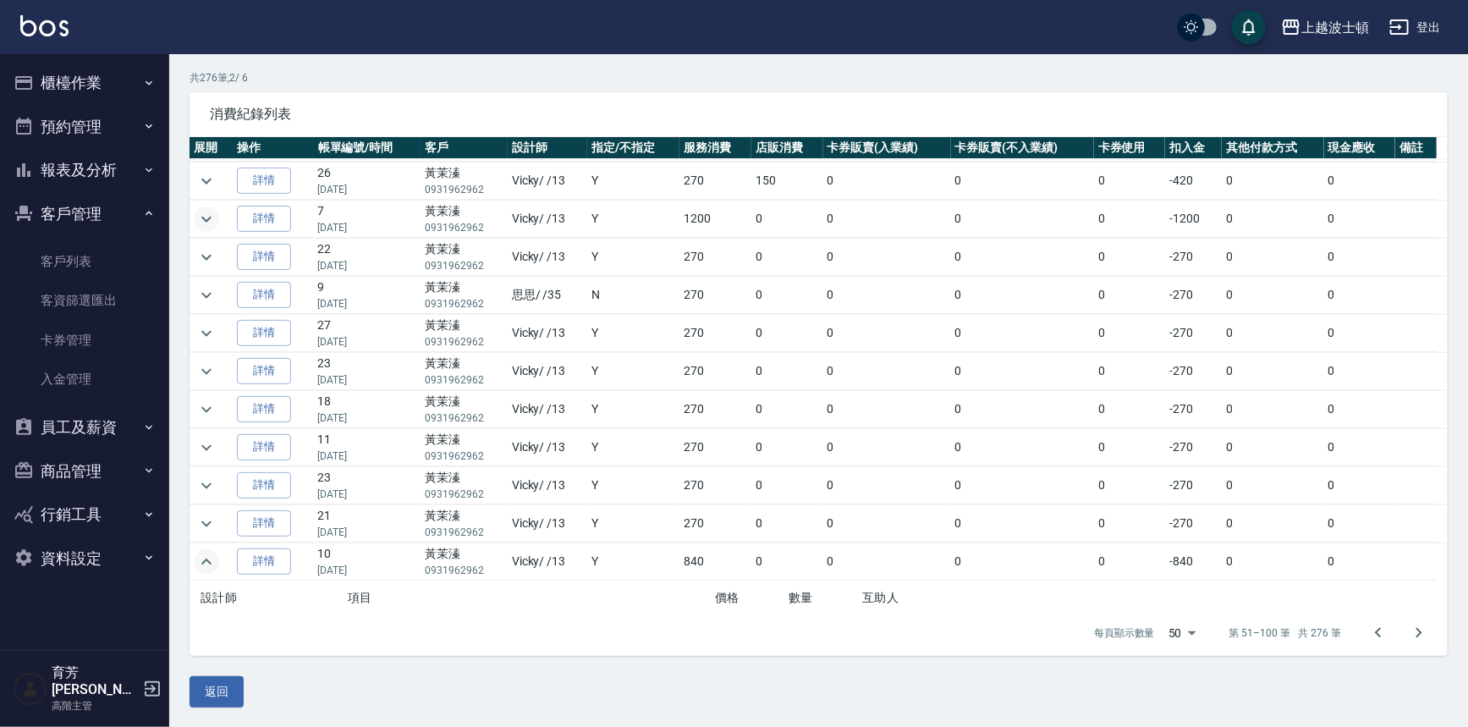
click at [1439, 519] on div "展開 操作 帳單編號/時間 客戶 設計師 指定/不指定 服務消費 店販消費 卡券販賣(入業績) 卡券販賣(不入業績) 卡券使用 扣入金 其他付款方式 現金應收…" at bounding box center [819, 373] width 1258 height 473
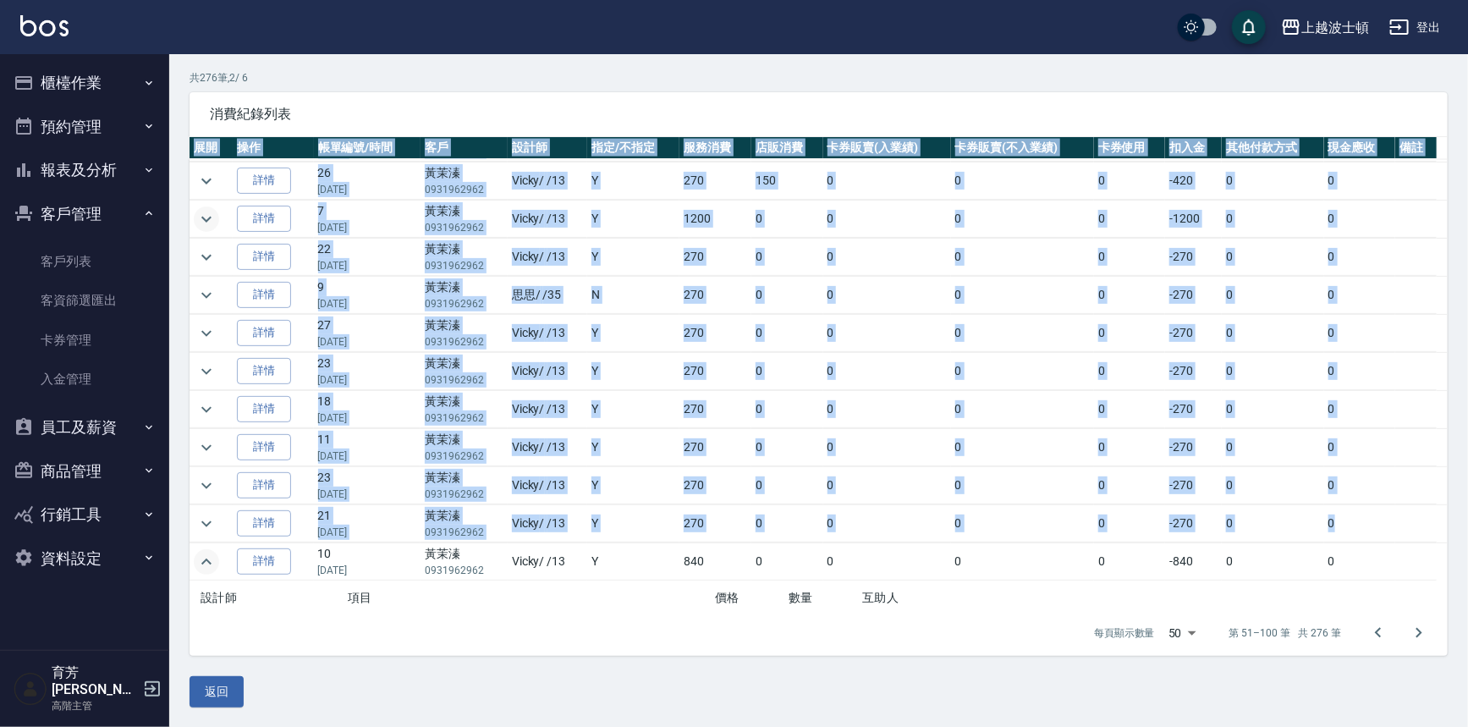
scroll to position [1531, 0]
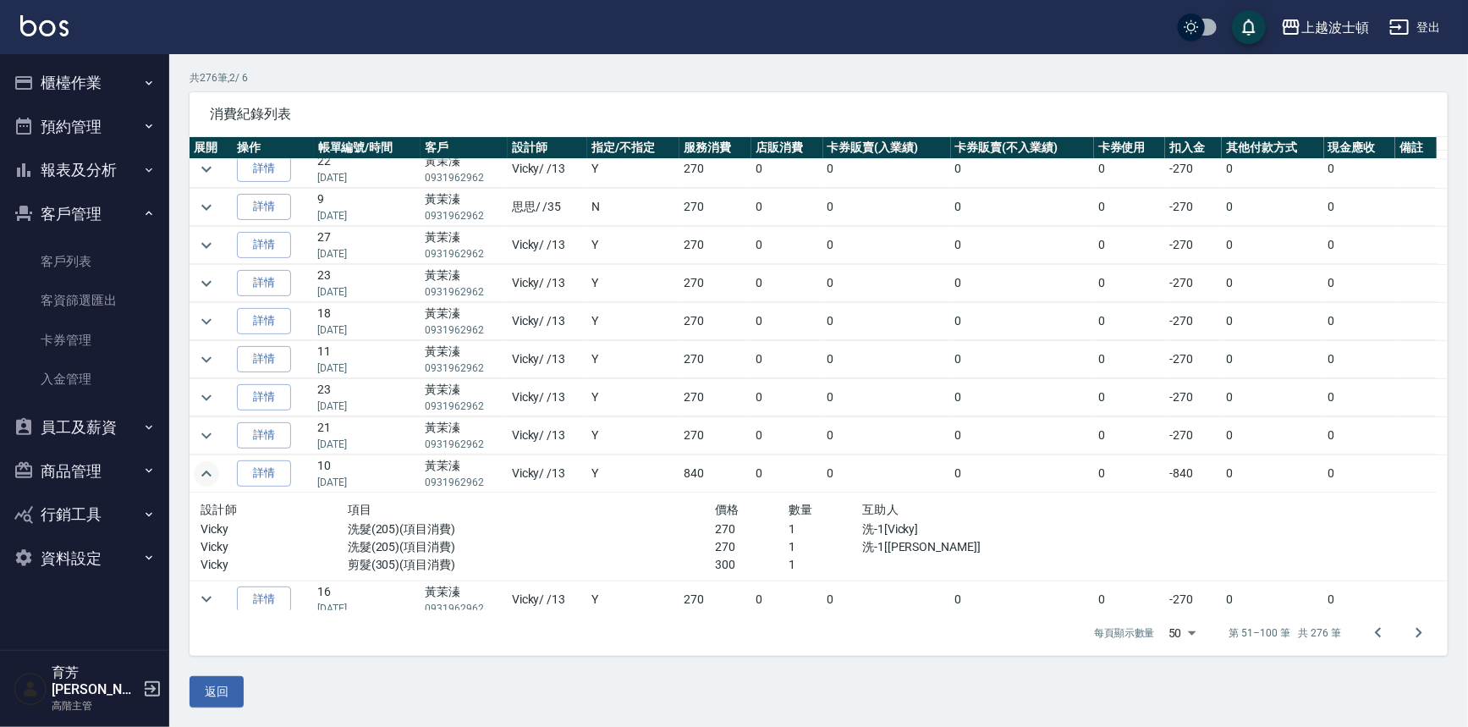
click at [329, 652] on div "每頁顯示數量 50 50 第 51–100 筆 共 276 筆" at bounding box center [819, 633] width 1258 height 46
click at [206, 466] on icon "expand row" at bounding box center [206, 474] width 20 height 20
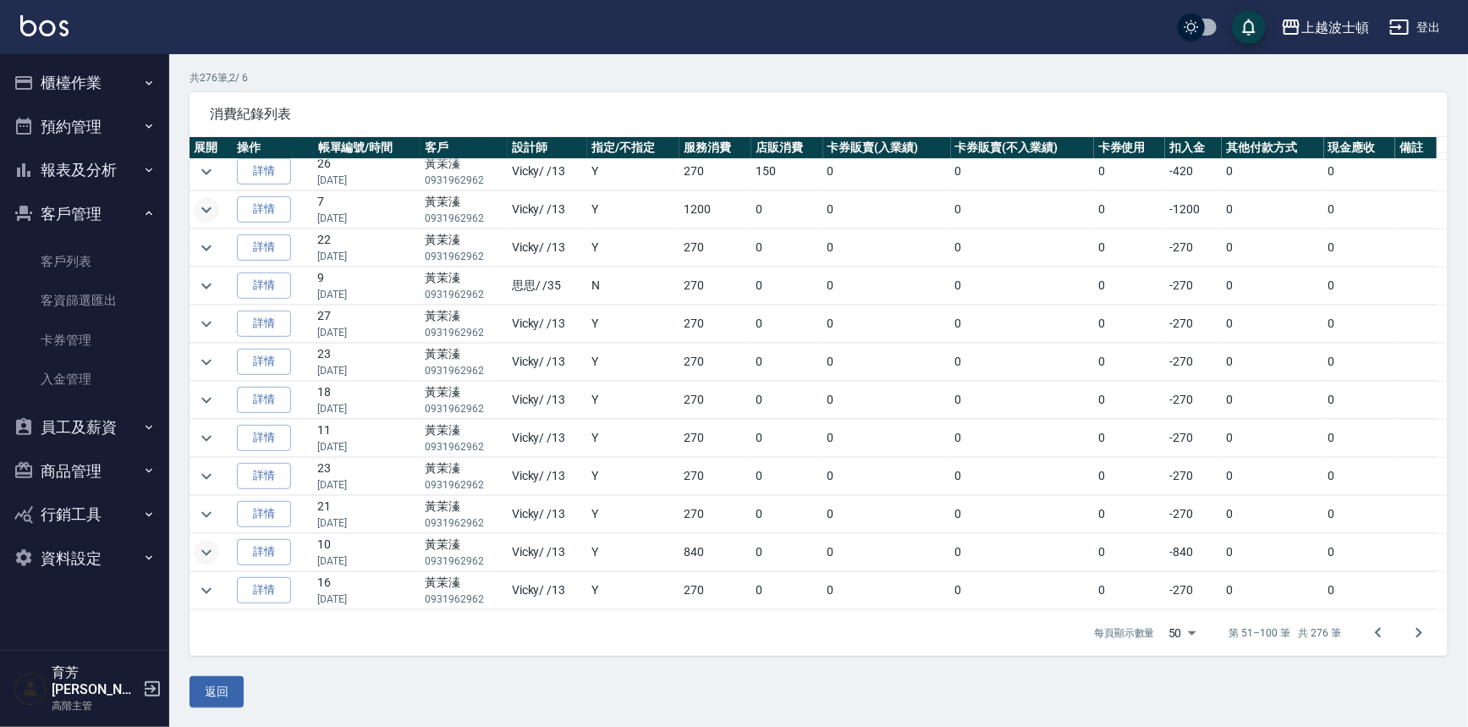
scroll to position [1443, 0]
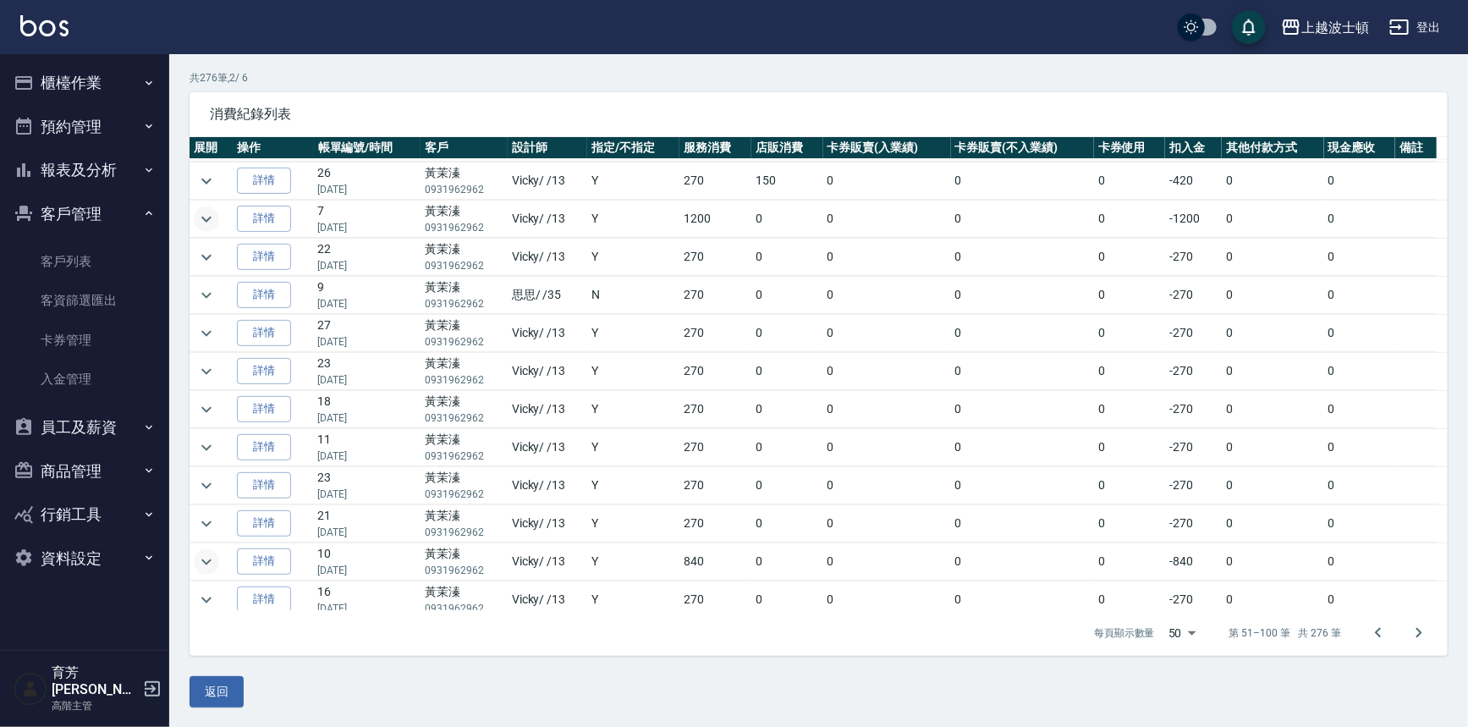
drag, startPoint x: 1448, startPoint y: 571, endPoint x: 1454, endPoint y: 514, distance: 57.9
click at [1455, 515] on div "顧客詳細資料 黃茉溱 基本資料 消費記錄 卡券紀錄 入金紀錄 顧客追蹤 簡訊發送紀錄 抽獎券紀錄 共 276 筆, 2 / 6 消費紀錄列表 展開 操作 帳單…" at bounding box center [818, 333] width 1299 height 747
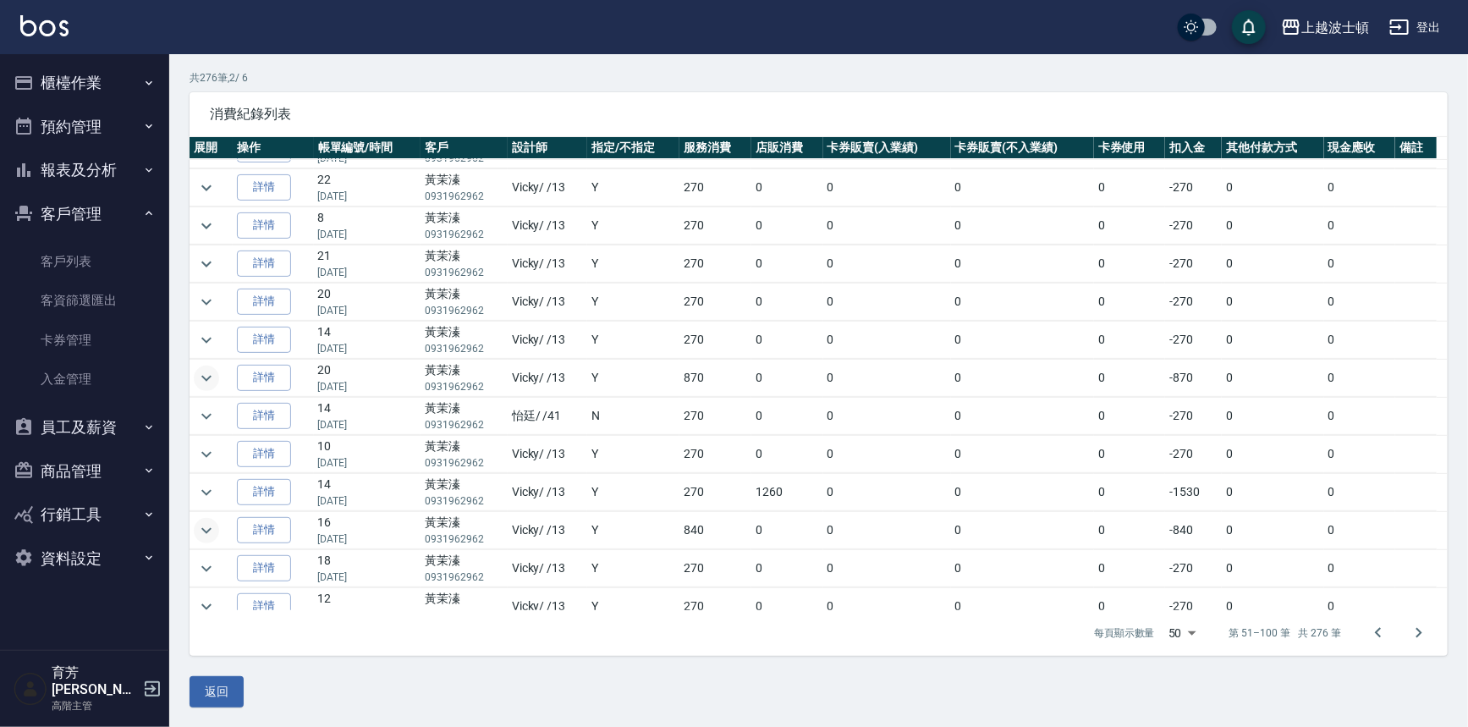
scroll to position [0, 0]
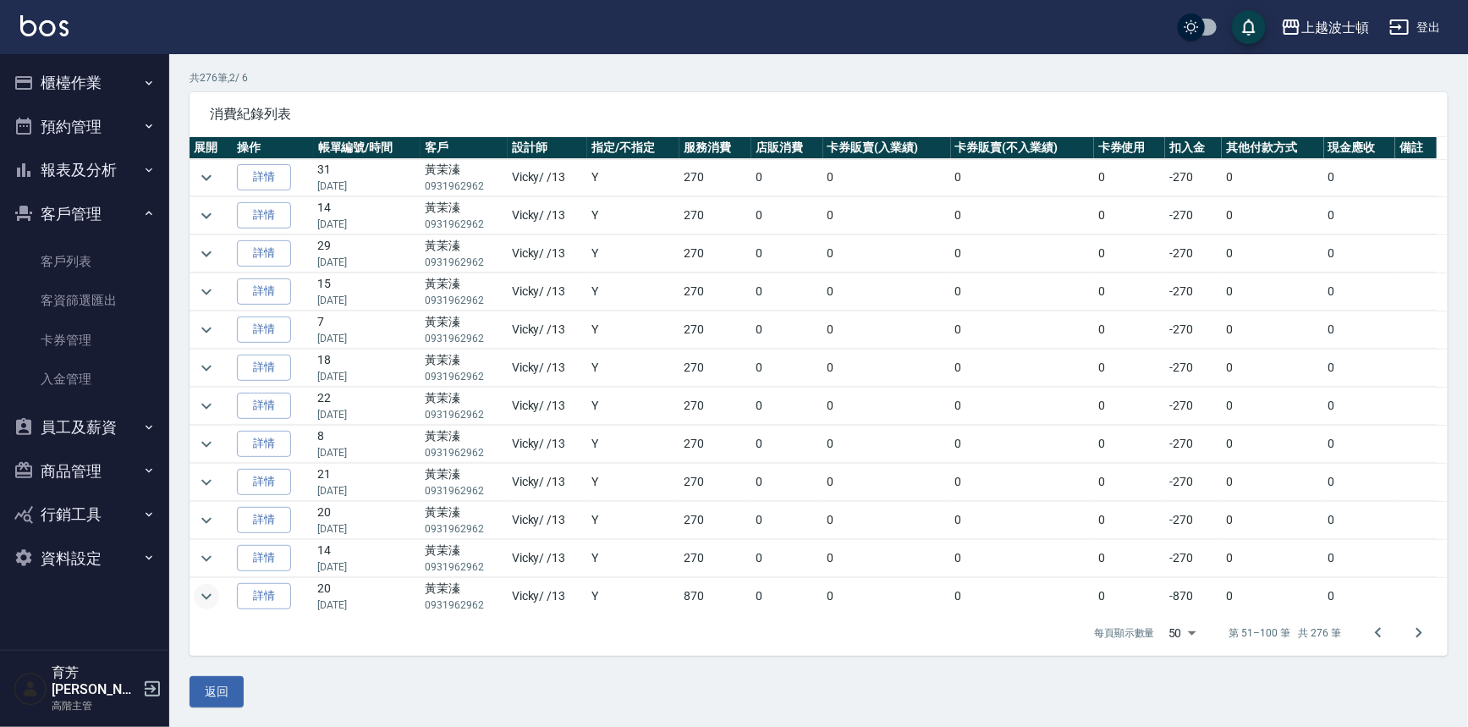
click at [74, 197] on button "客戶管理" at bounding box center [85, 214] width 156 height 44
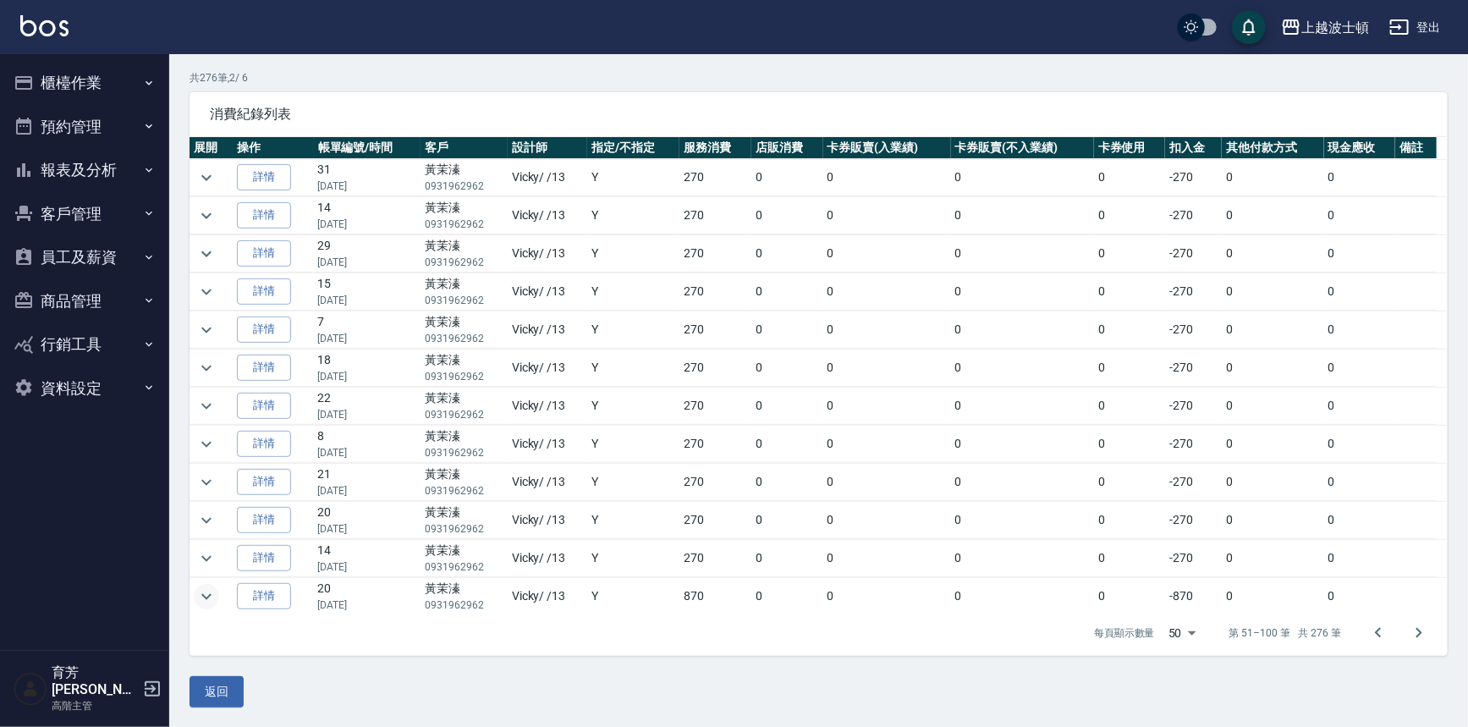
click at [65, 69] on button "櫃檯作業" at bounding box center [85, 83] width 156 height 44
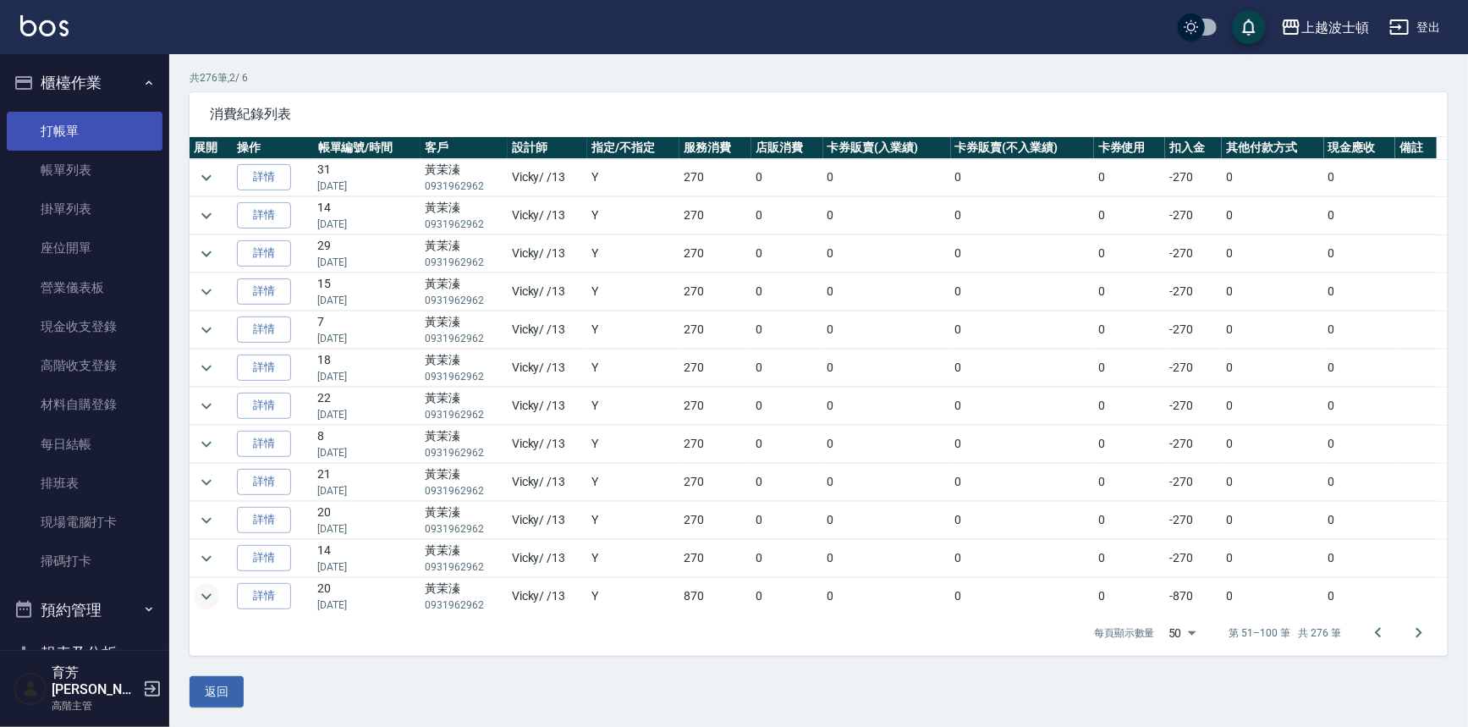
click at [63, 135] on link "打帳單" at bounding box center [85, 131] width 156 height 39
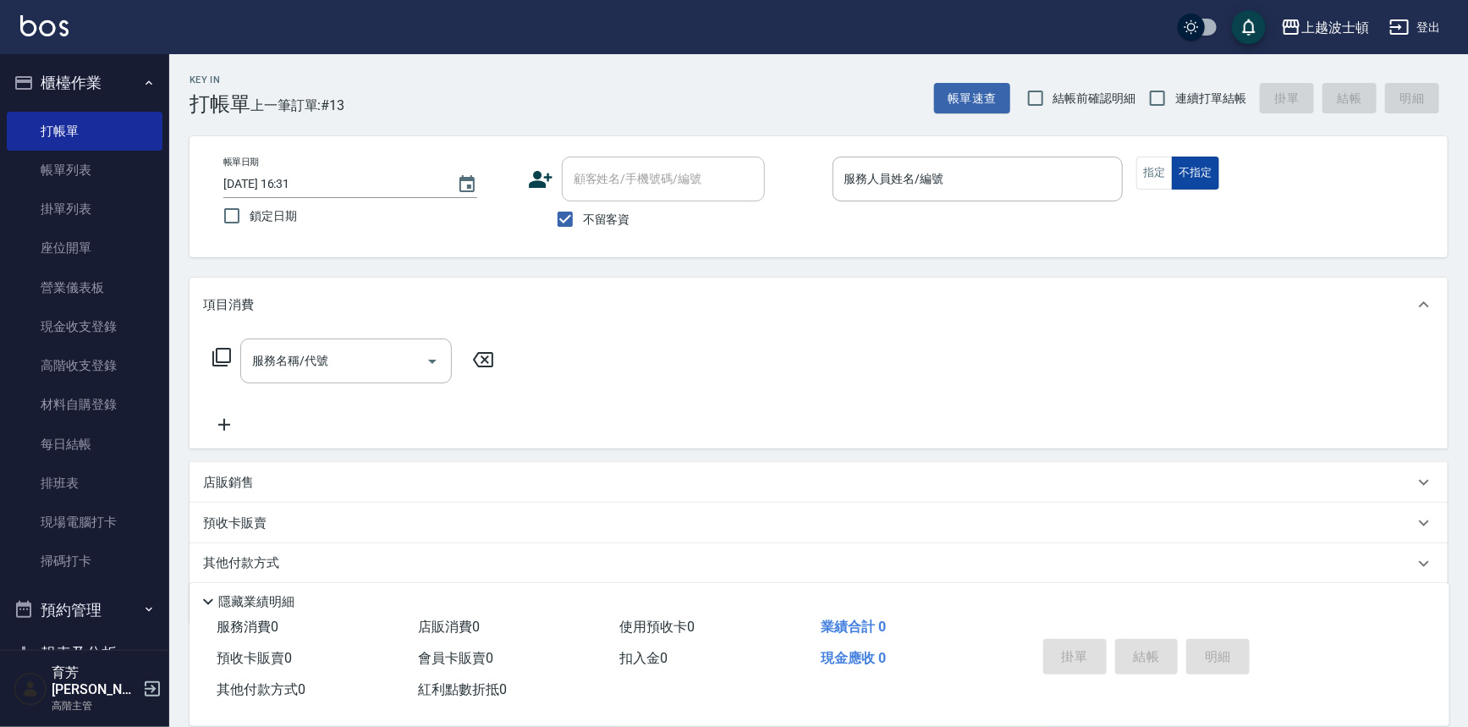
drag, startPoint x: 1151, startPoint y: 173, endPoint x: 1184, endPoint y: 182, distance: 35.1
click at [1184, 182] on div "指定 不指定" at bounding box center [1281, 173] width 291 height 33
click at [1003, 187] on input "服務人員姓名/編號" at bounding box center [978, 179] width 276 height 30
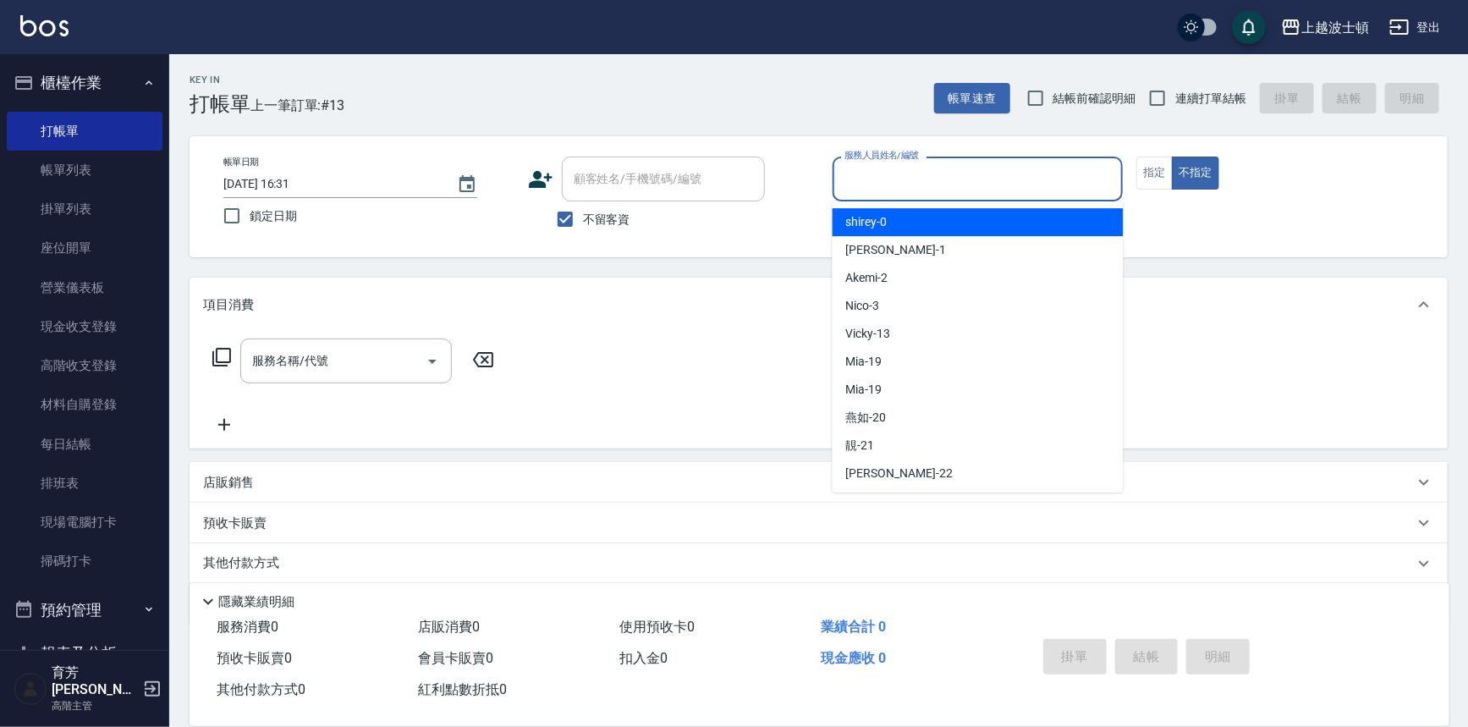
click at [1004, 216] on div "shirey -0" at bounding box center [978, 222] width 291 height 28
type input "shirey-0"
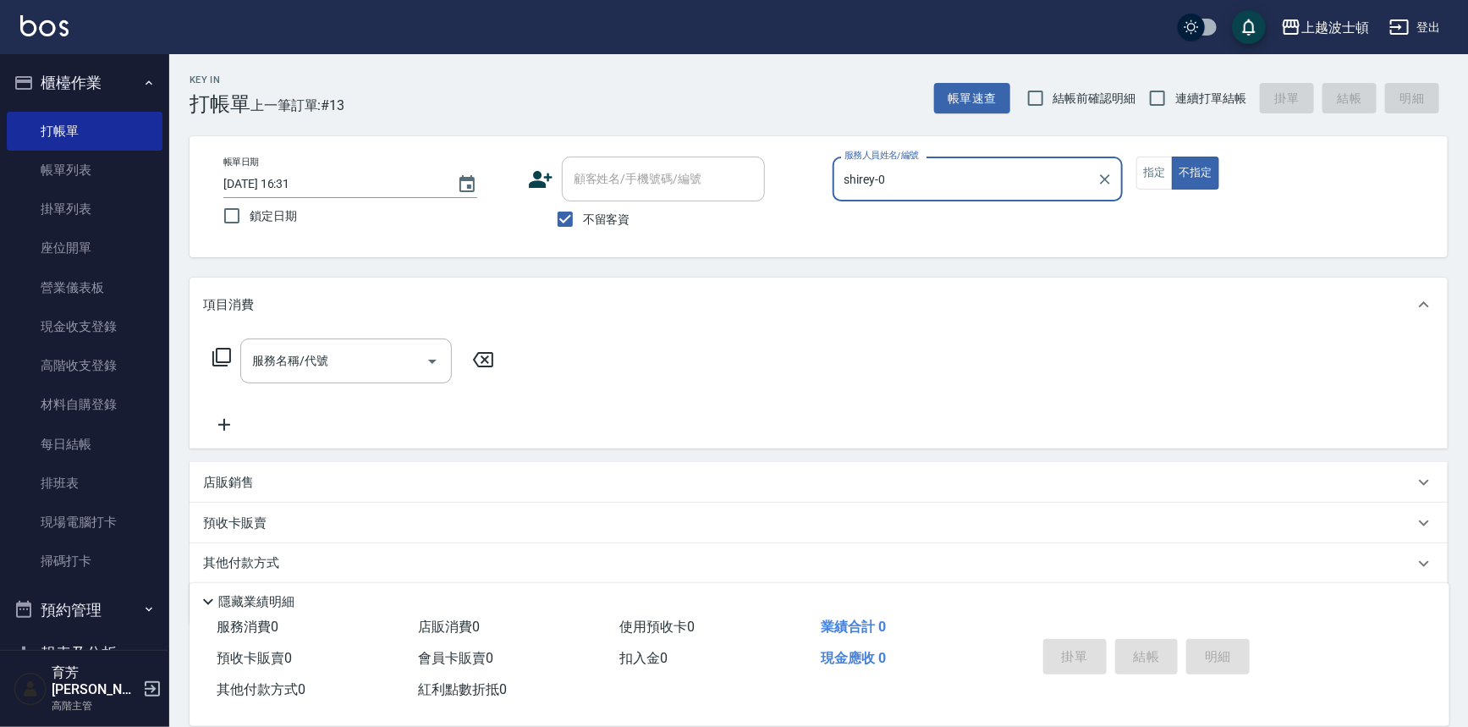
click at [212, 360] on icon at bounding box center [222, 357] width 20 height 20
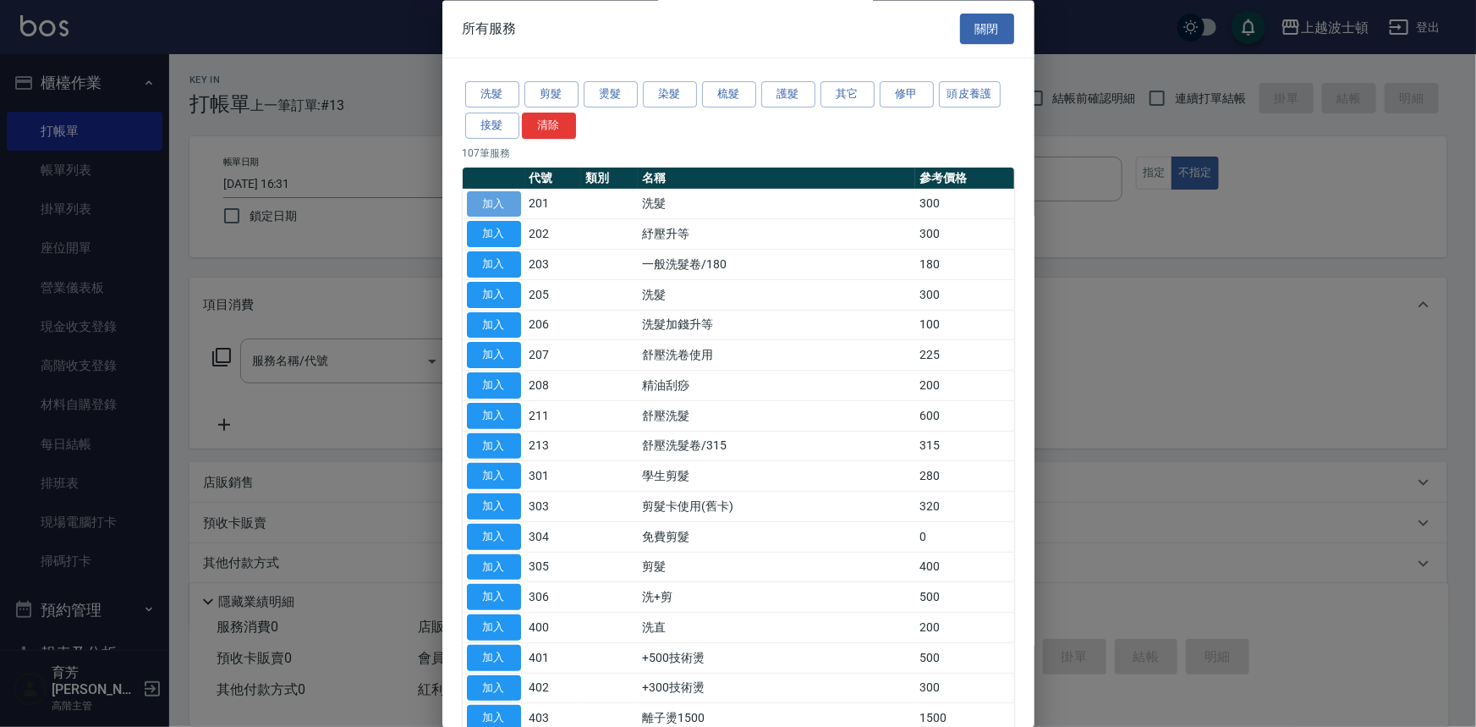
click at [508, 201] on button "加入" at bounding box center [494, 204] width 54 height 26
type input "洗髮(201)"
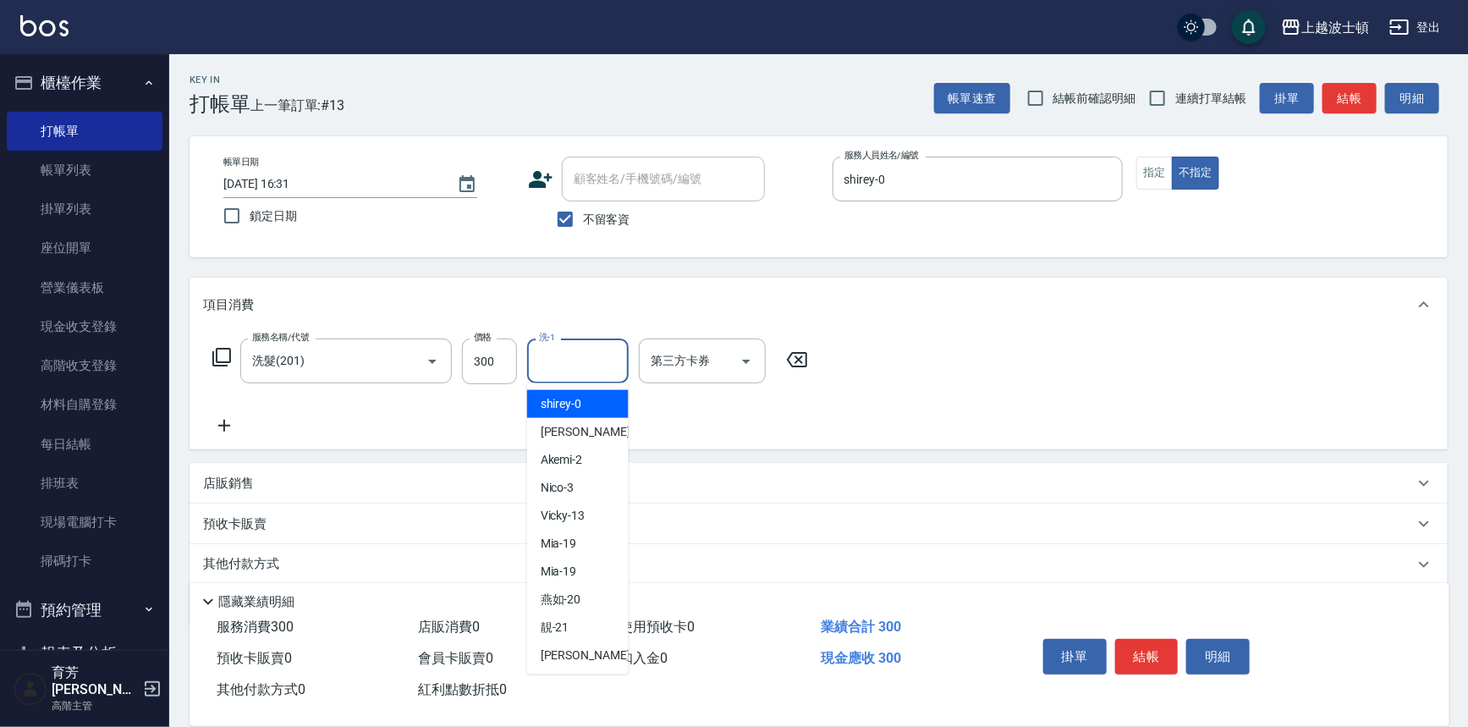
click at [565, 355] on input "洗-1" at bounding box center [578, 361] width 86 height 30
click at [567, 395] on span "shirey -0" at bounding box center [561, 404] width 41 height 18
type input "shirey-0"
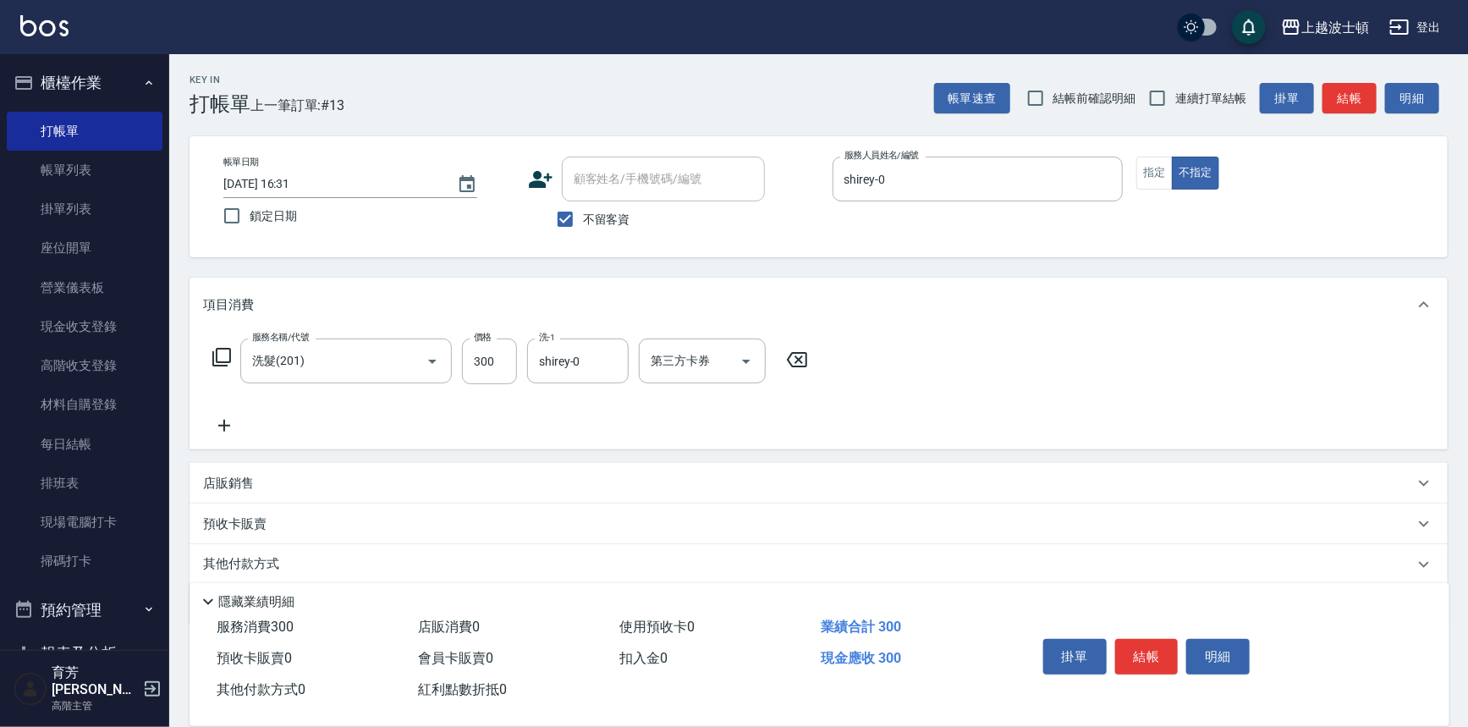
click at [224, 357] on icon at bounding box center [222, 357] width 20 height 20
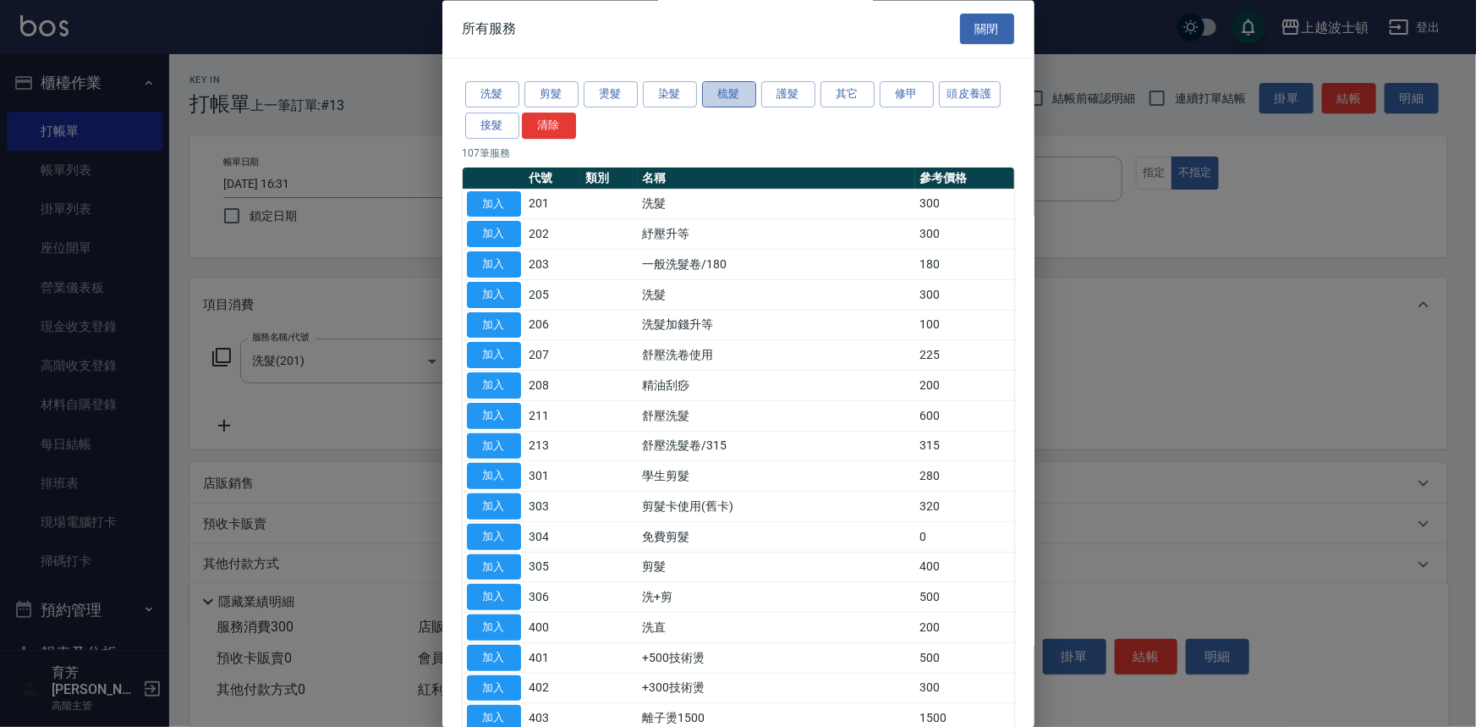
click at [732, 92] on button "梳髮" at bounding box center [729, 95] width 54 height 26
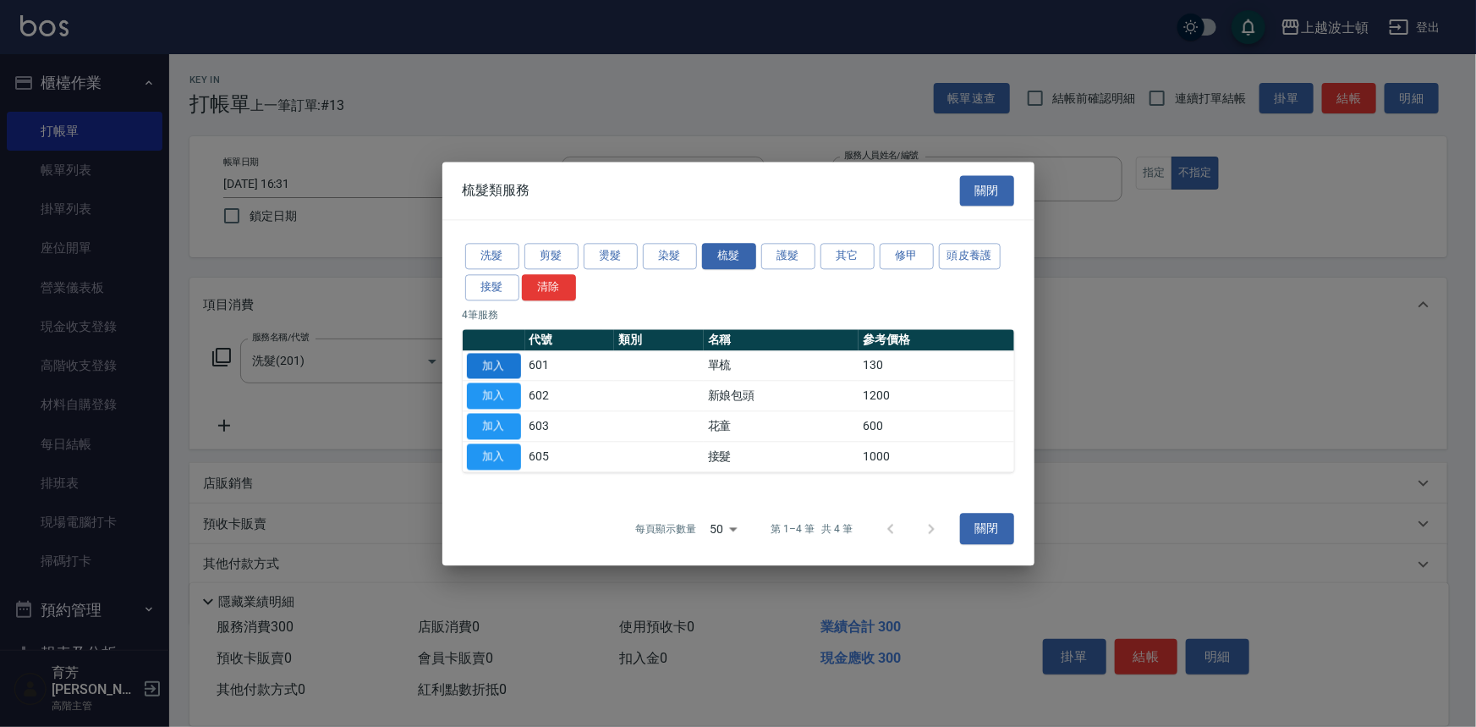
click at [486, 361] on button "加入" at bounding box center [494, 366] width 54 height 26
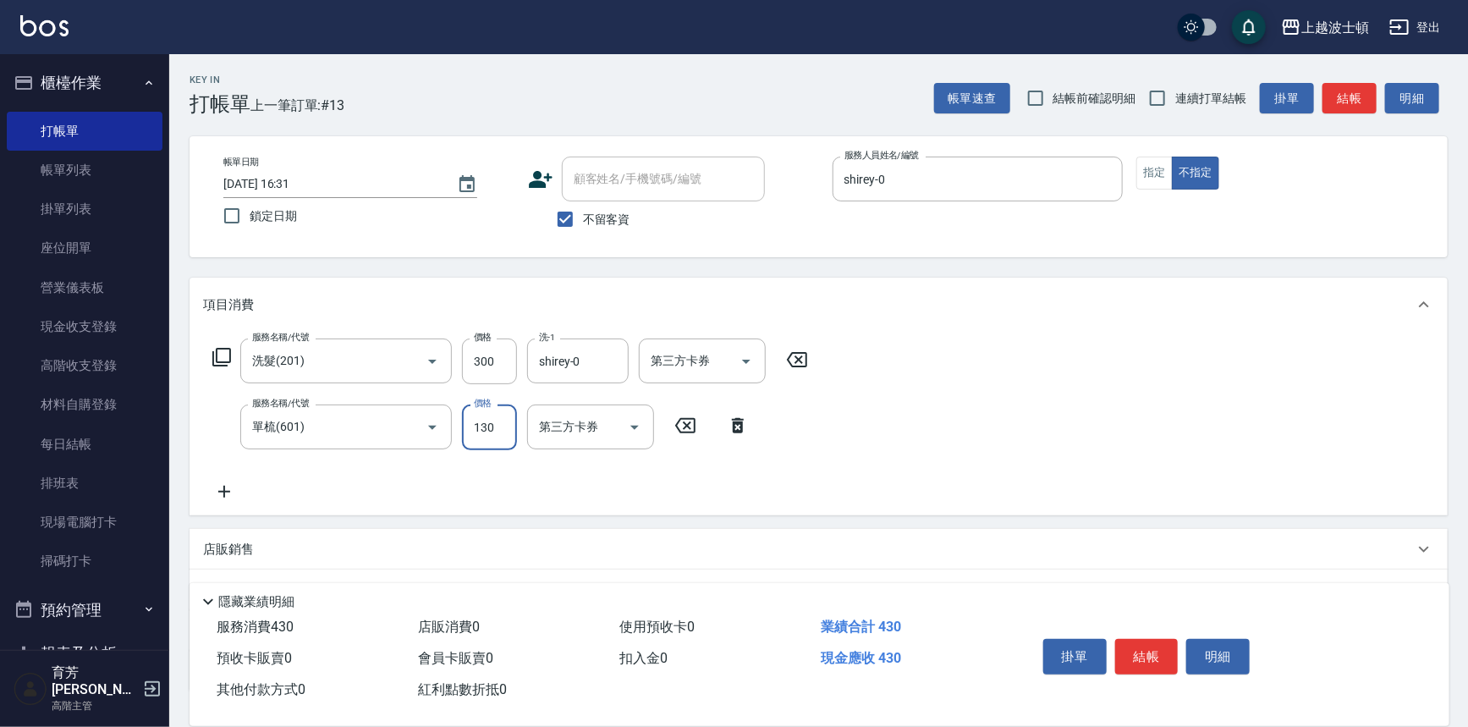
click at [503, 436] on input "130" at bounding box center [489, 427] width 55 height 46
type input "100"
click at [220, 349] on icon at bounding box center [221, 357] width 19 height 19
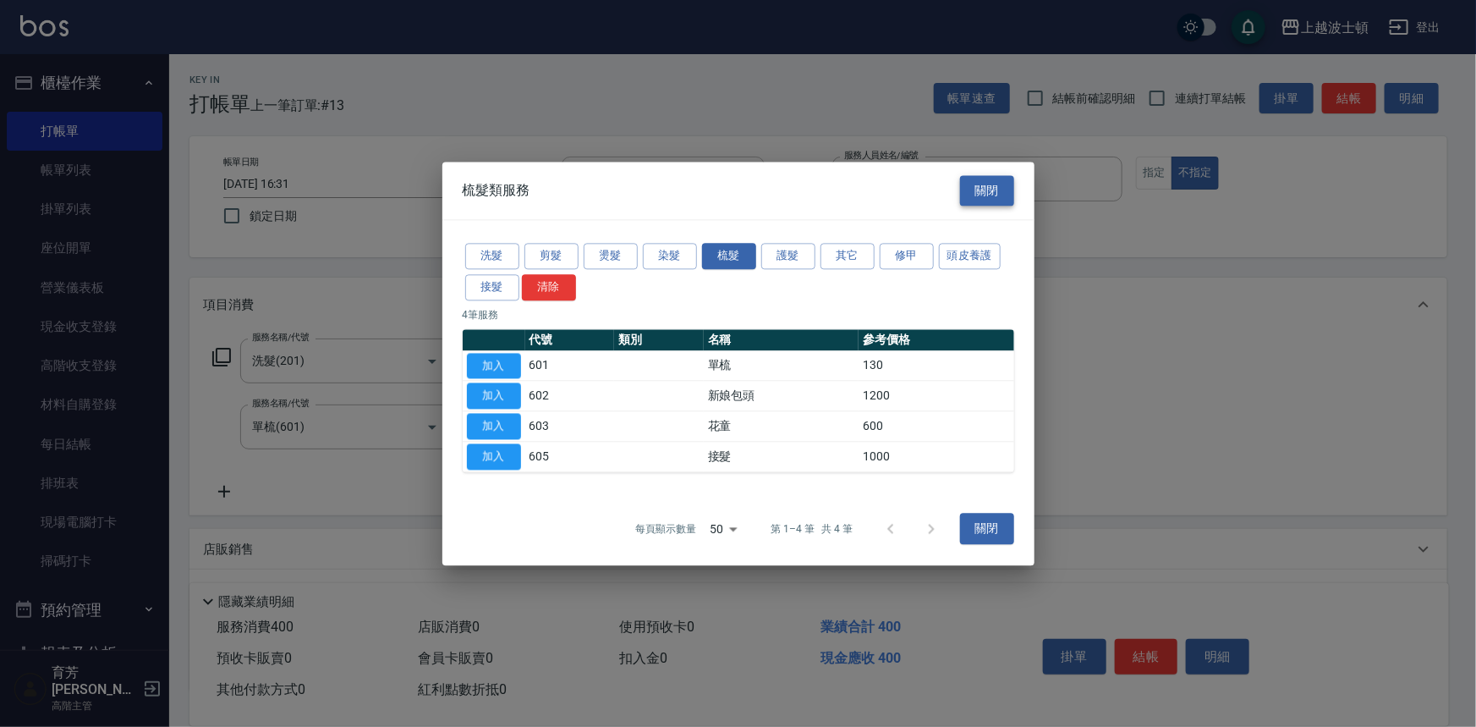
click at [981, 195] on button "關閉" at bounding box center [987, 190] width 54 height 31
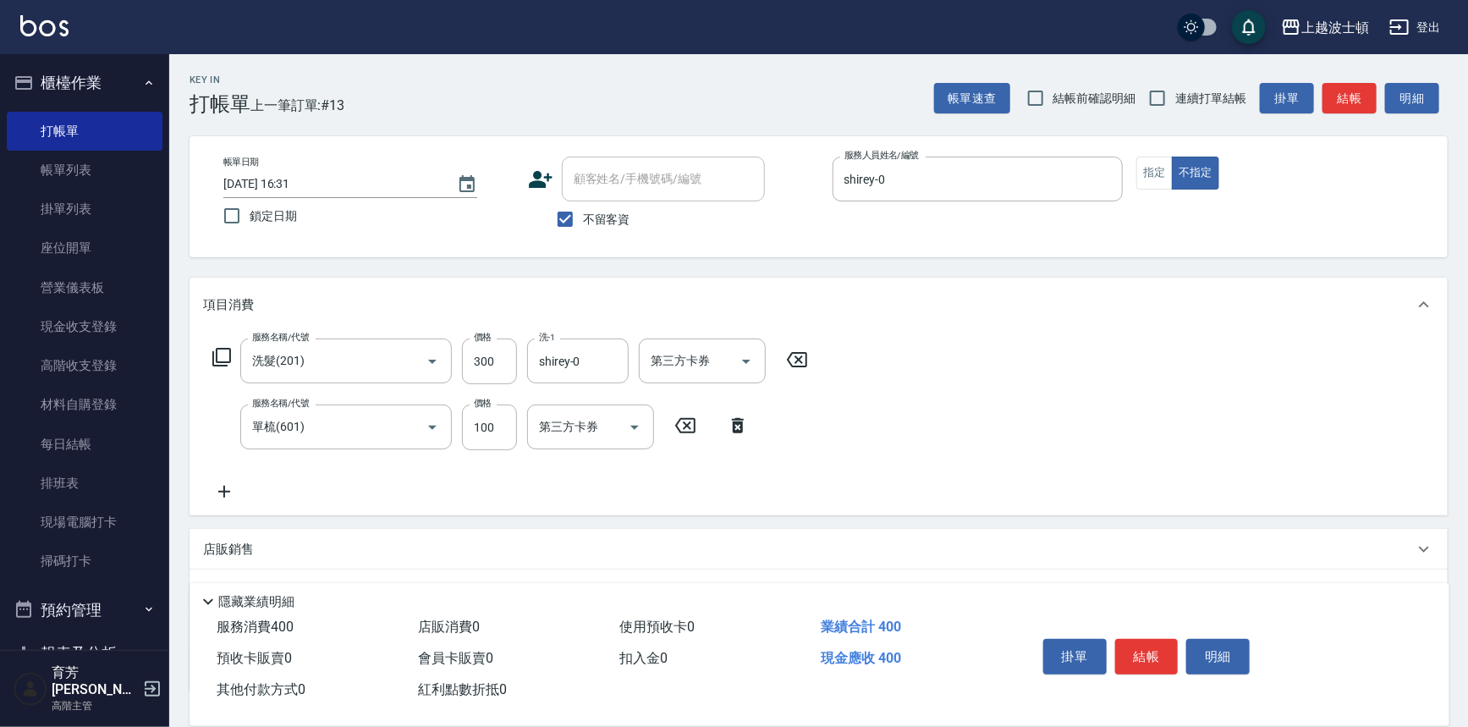
click at [221, 355] on icon at bounding box center [222, 357] width 20 height 20
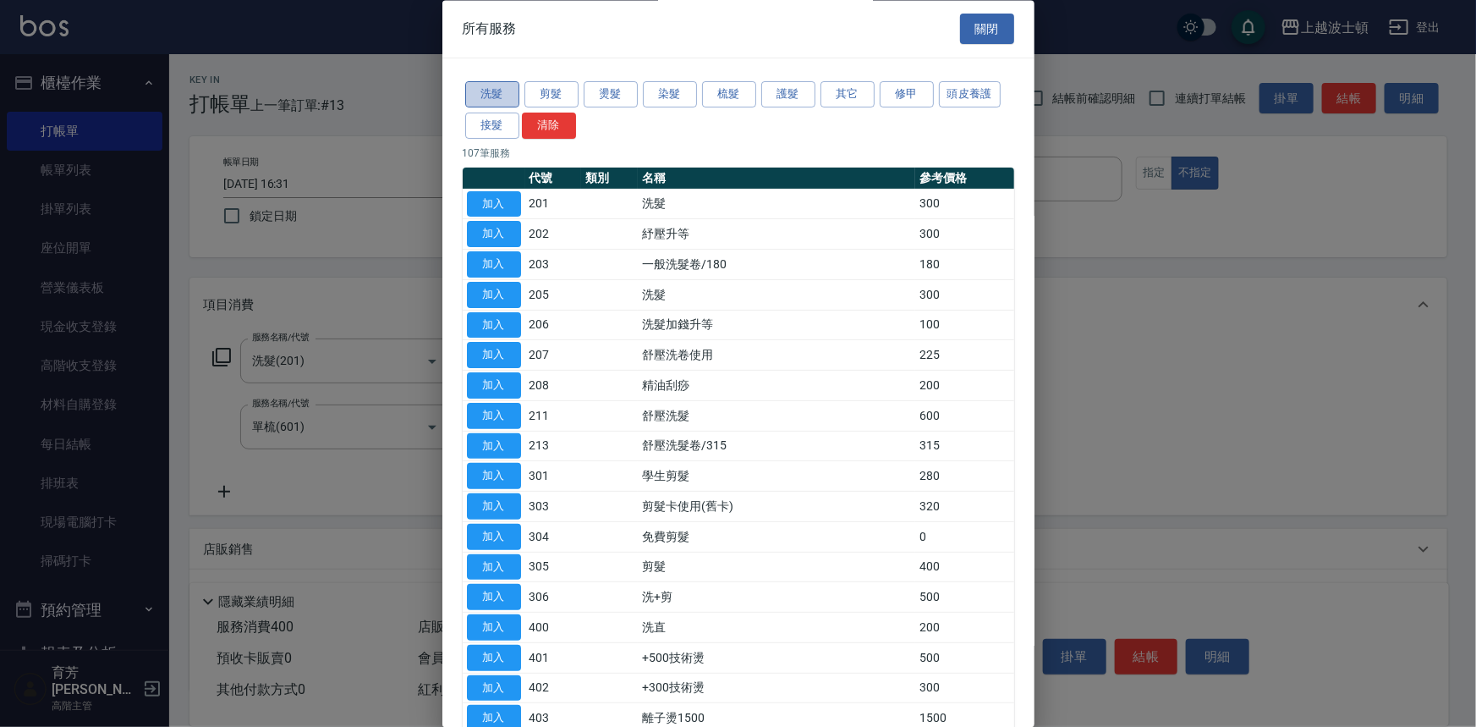
click at [482, 87] on button "洗髮" at bounding box center [492, 95] width 54 height 26
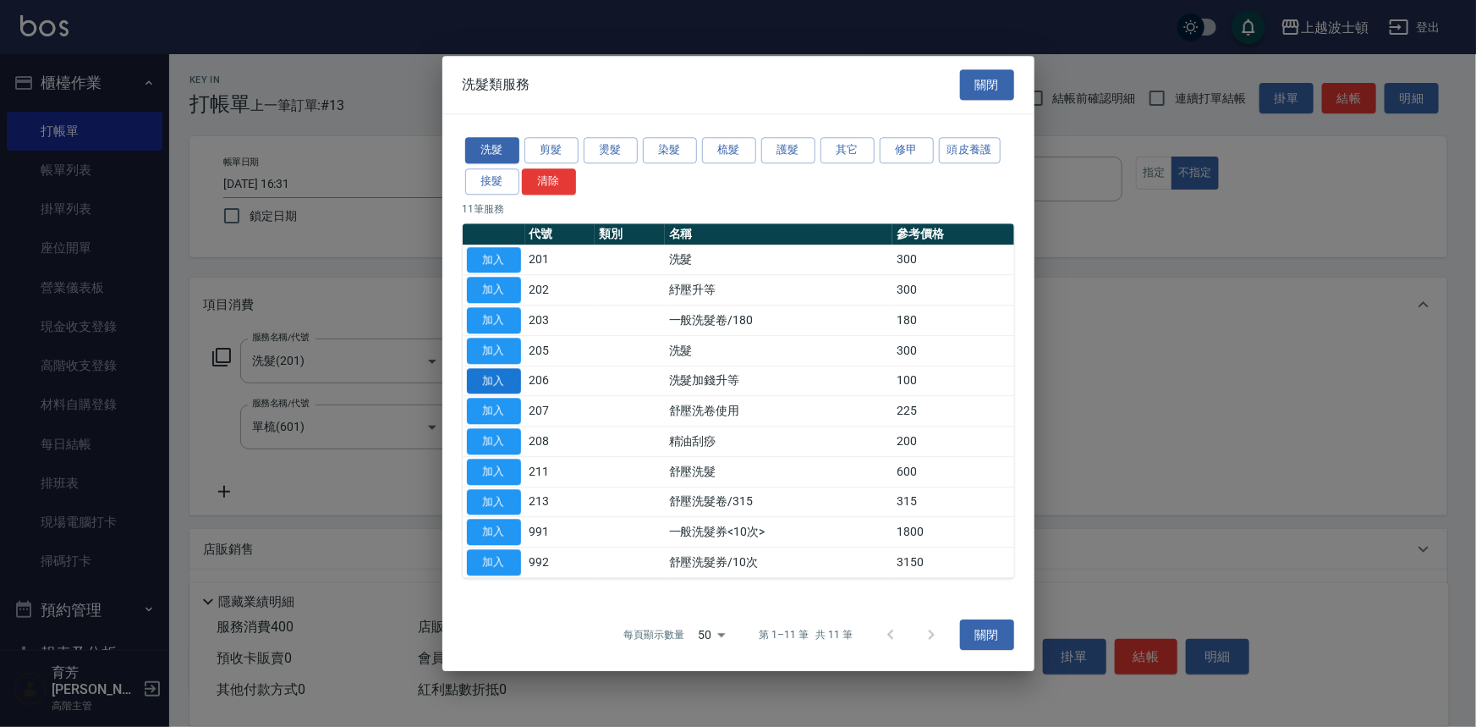
click at [513, 382] on button "加入" at bounding box center [494, 381] width 54 height 26
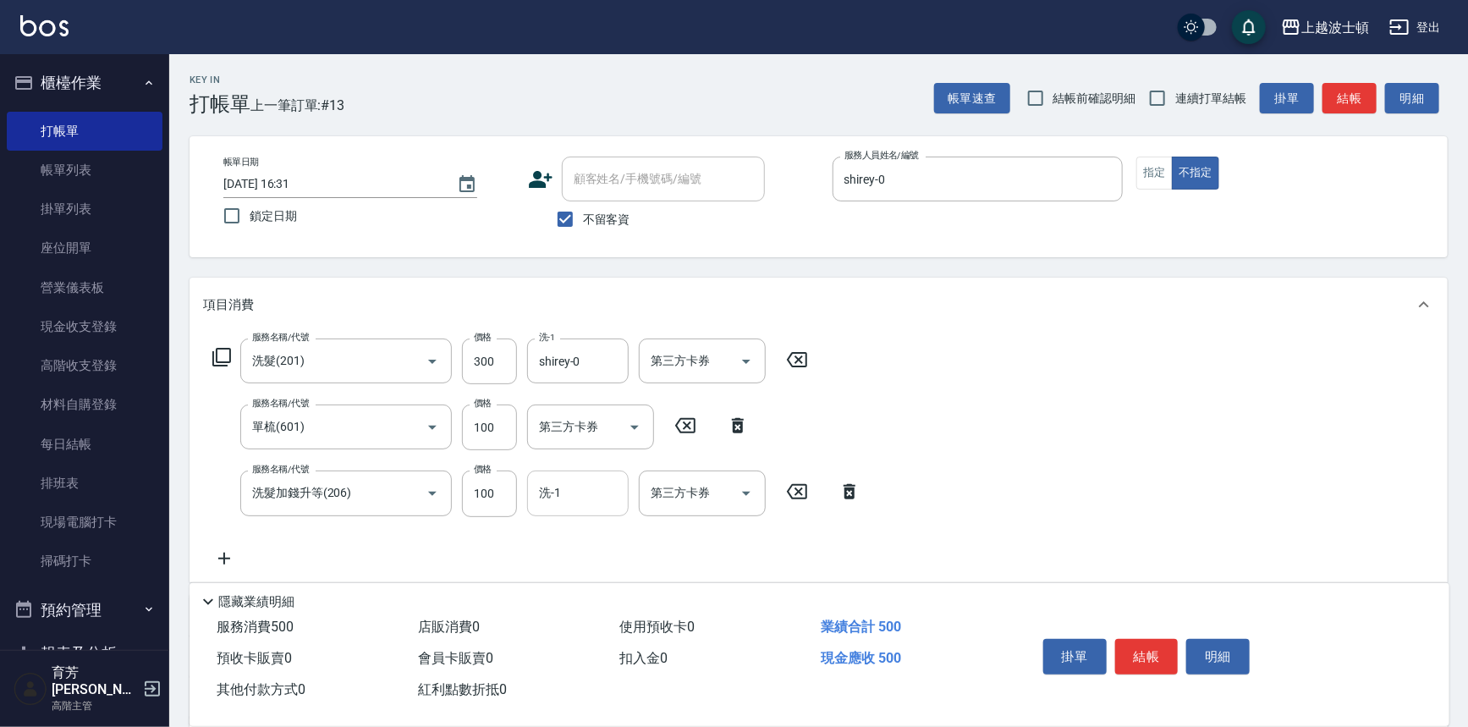
click at [567, 492] on input "洗-1" at bounding box center [578, 493] width 86 height 30
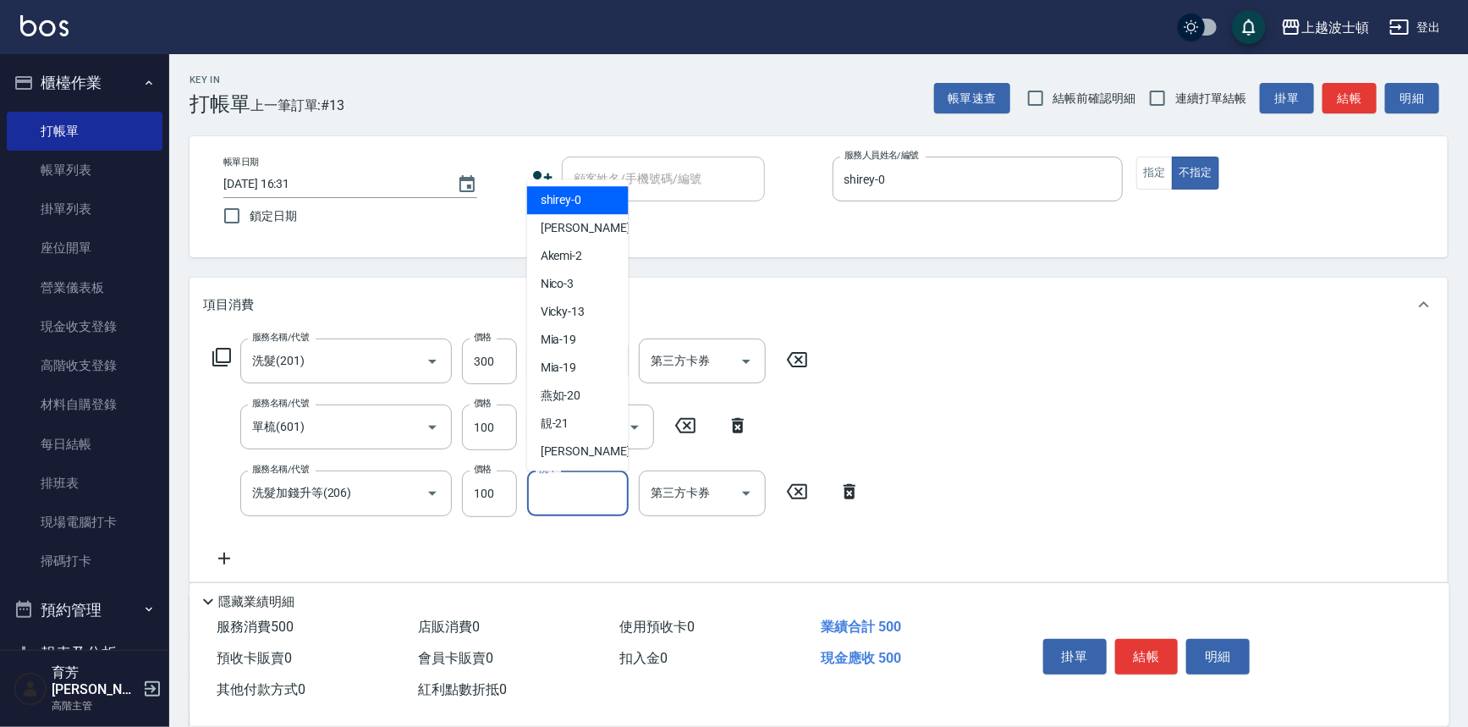
click at [592, 193] on div "shirey -0" at bounding box center [578, 201] width 102 height 28
type input "shirey-0"
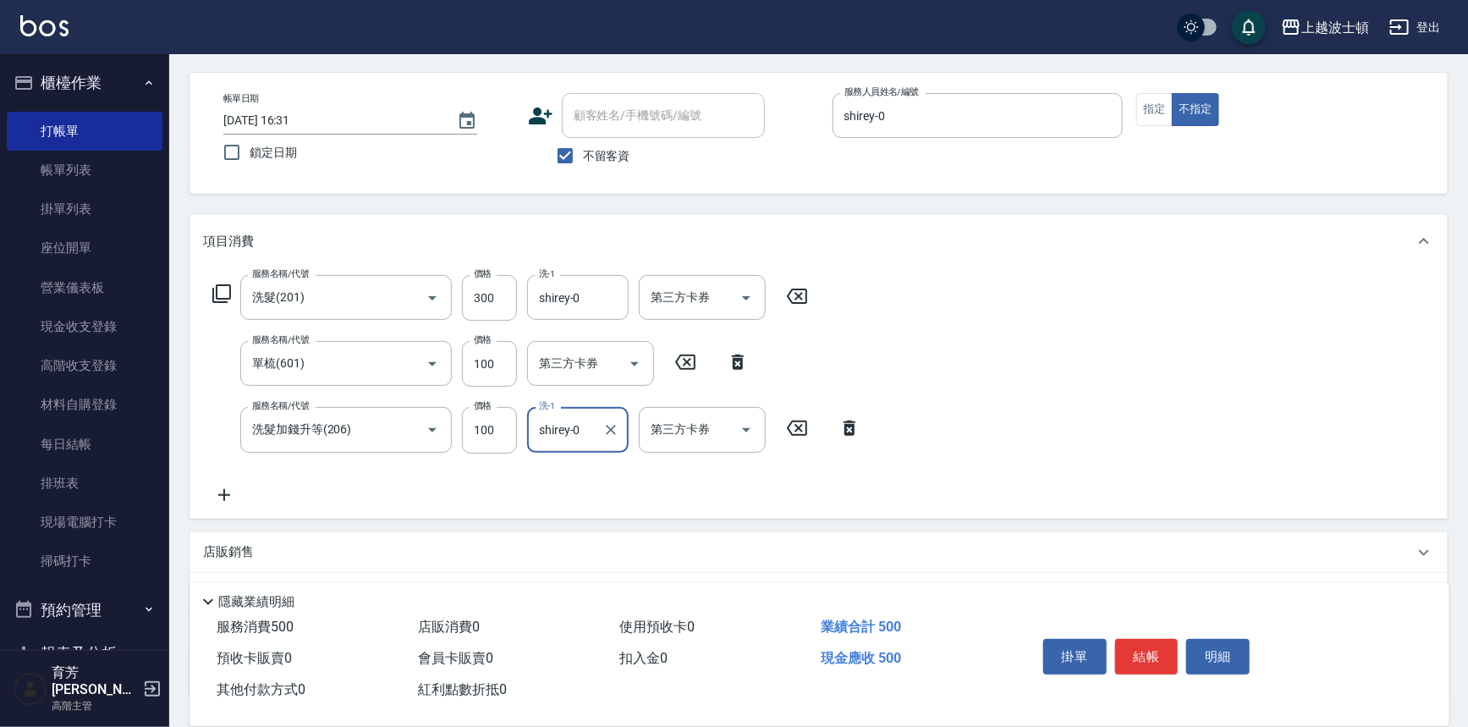
scroll to position [181, 0]
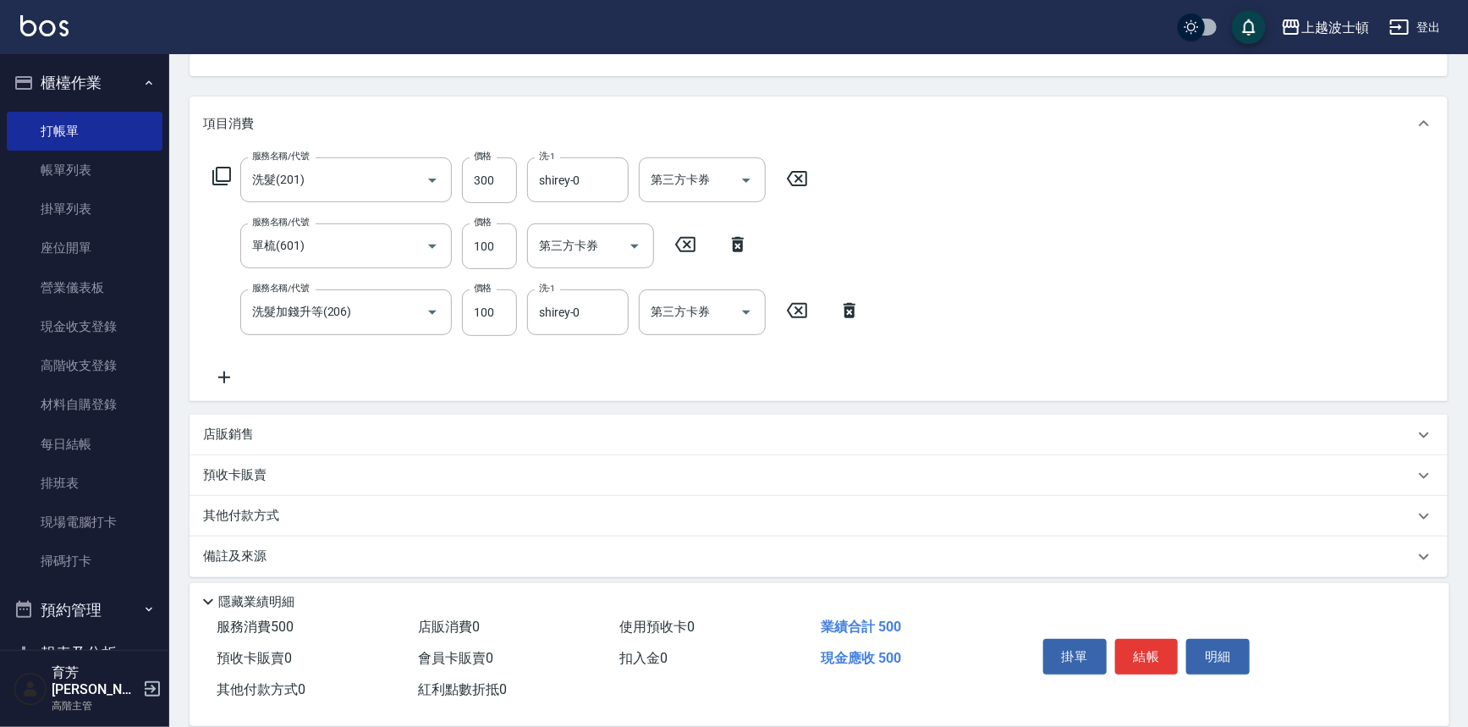
click at [223, 435] on p "店販銷售" at bounding box center [228, 435] width 51 height 18
click at [267, 492] on input "服務人員姓名/編號" at bounding box center [267, 498] width 112 height 30
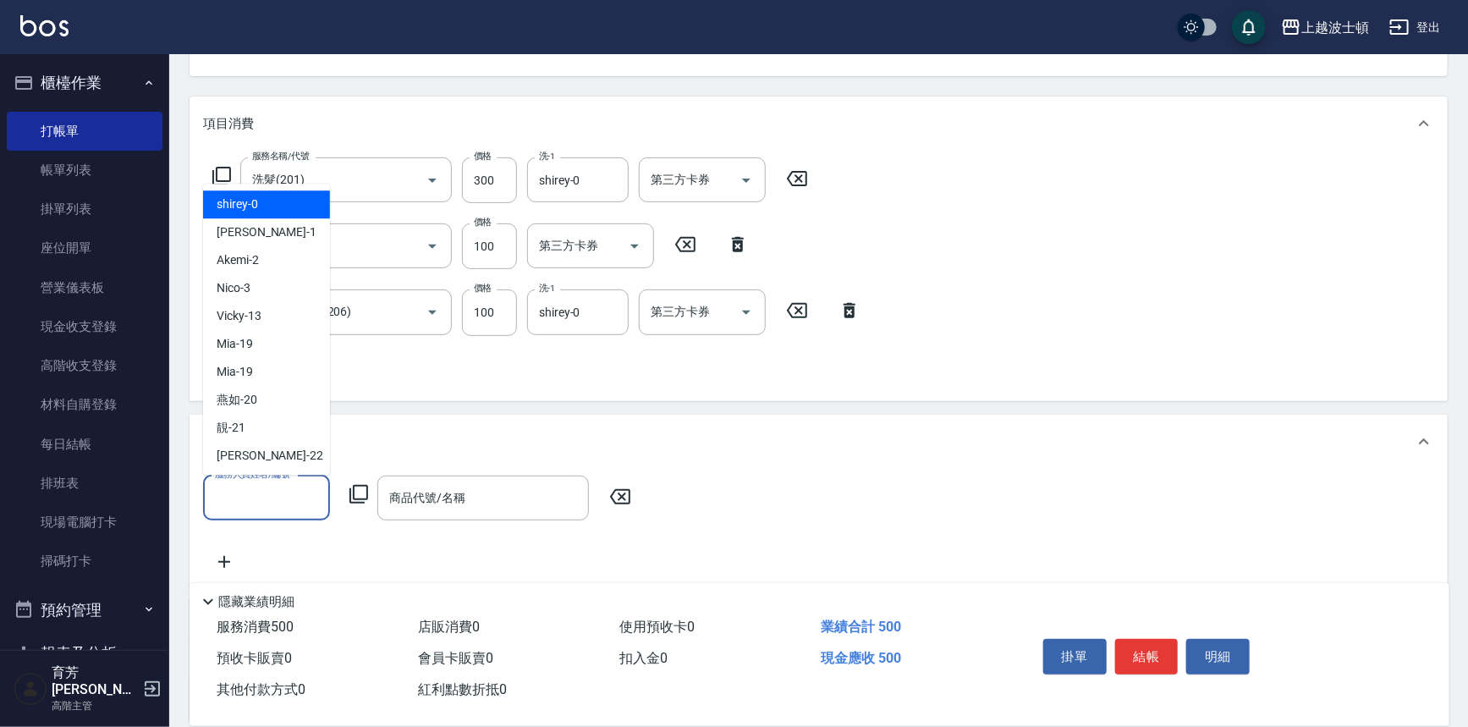
click at [278, 198] on div "shirey -0" at bounding box center [266, 205] width 127 height 28
type input "shirey-0"
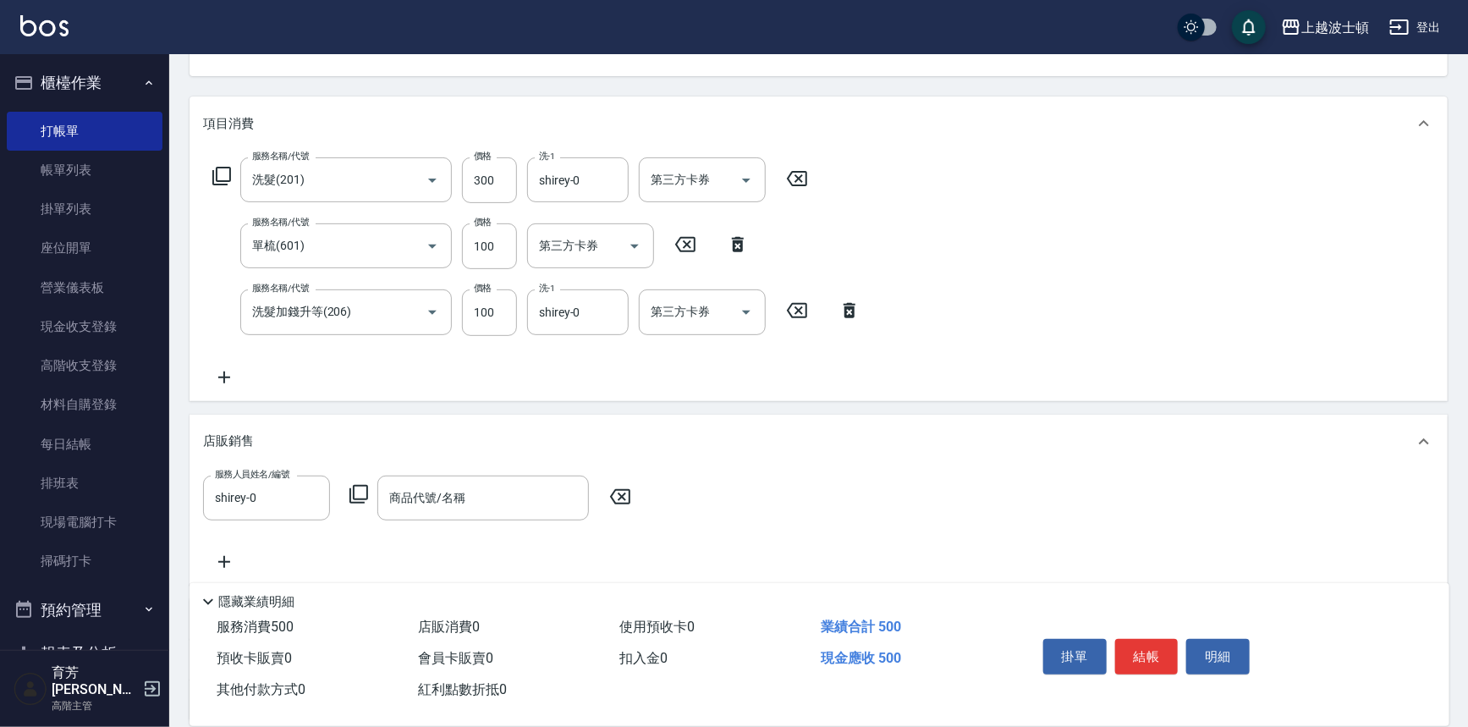
click at [358, 489] on icon at bounding box center [359, 494] width 20 height 20
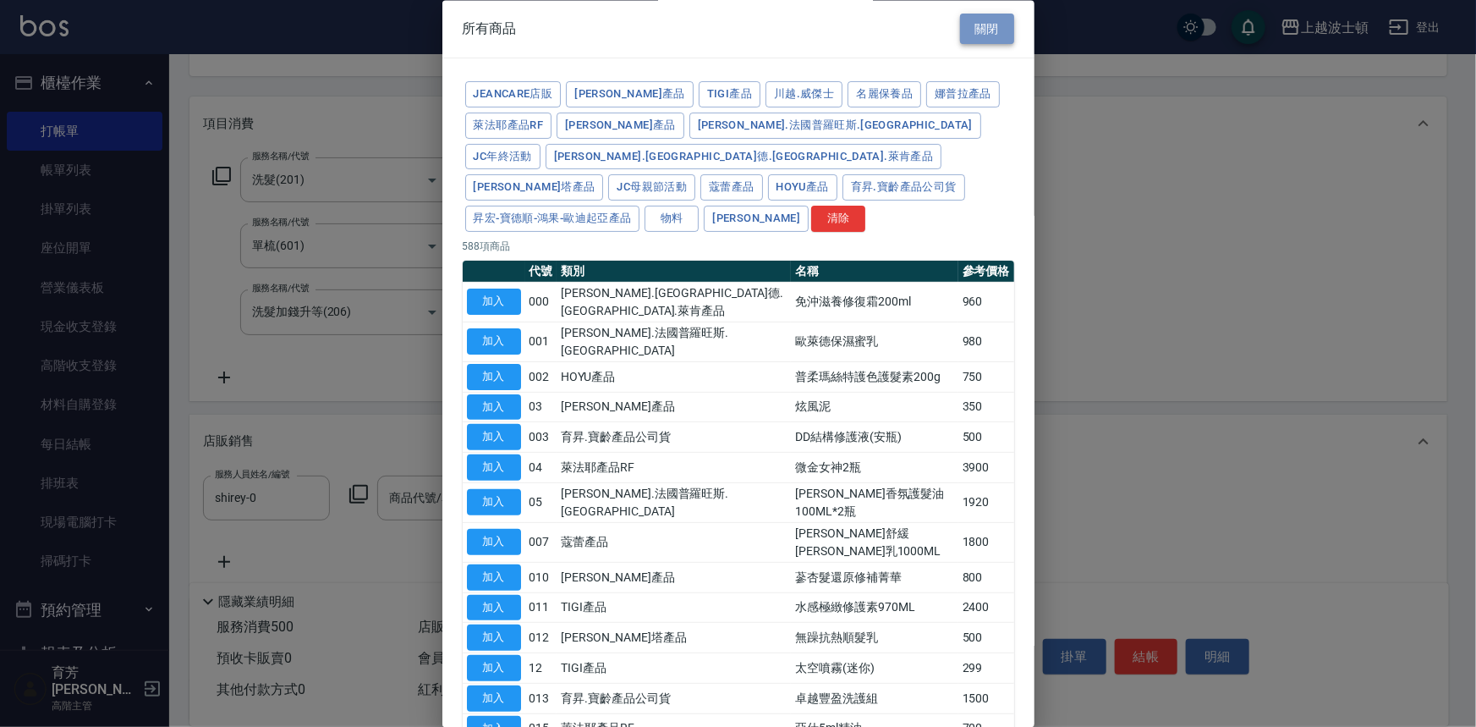
click at [964, 30] on button "關閉" at bounding box center [987, 29] width 54 height 31
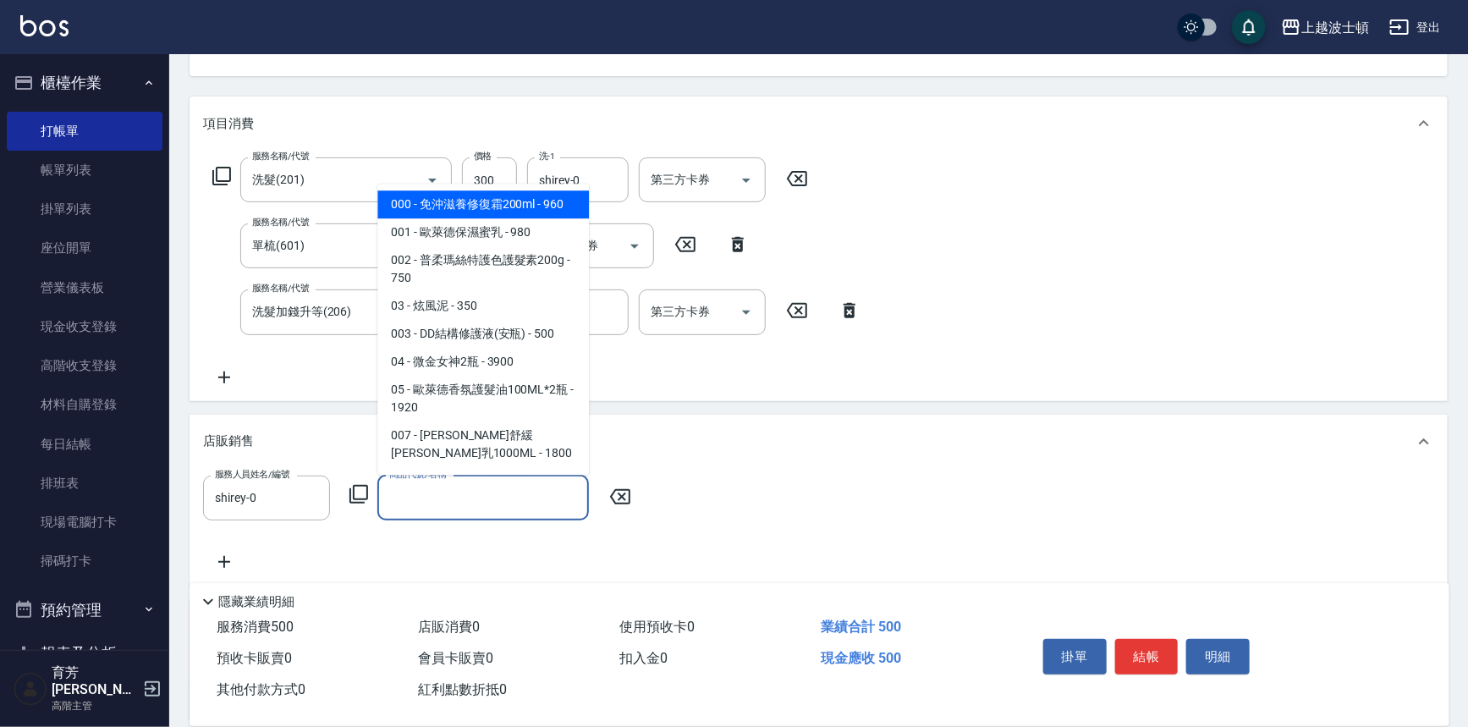
click at [438, 503] on input "商品代號/名稱" at bounding box center [483, 498] width 196 height 30
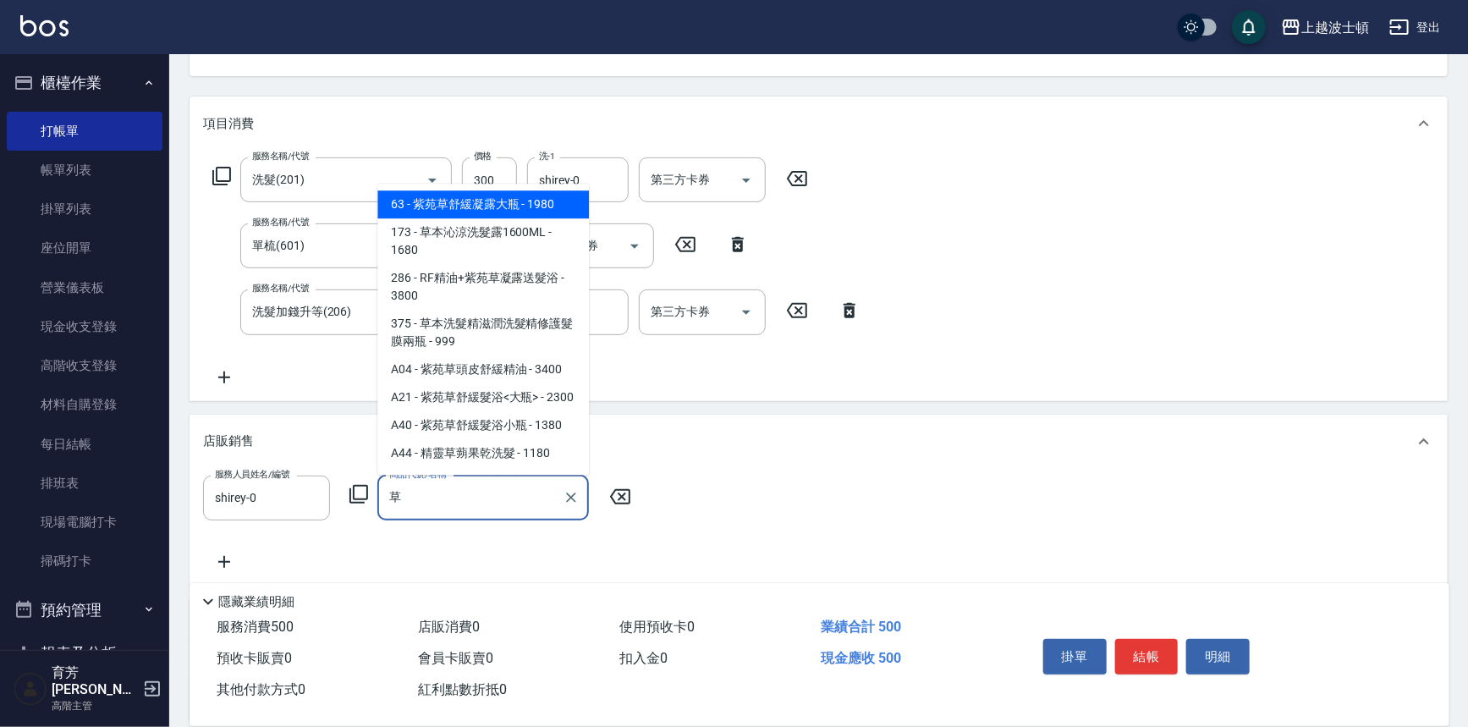
click at [556, 322] on span "375 - 草本洗髮精滋潤洗髮精修護髮膜兩瓶 - 999" at bounding box center [483, 334] width 212 height 46
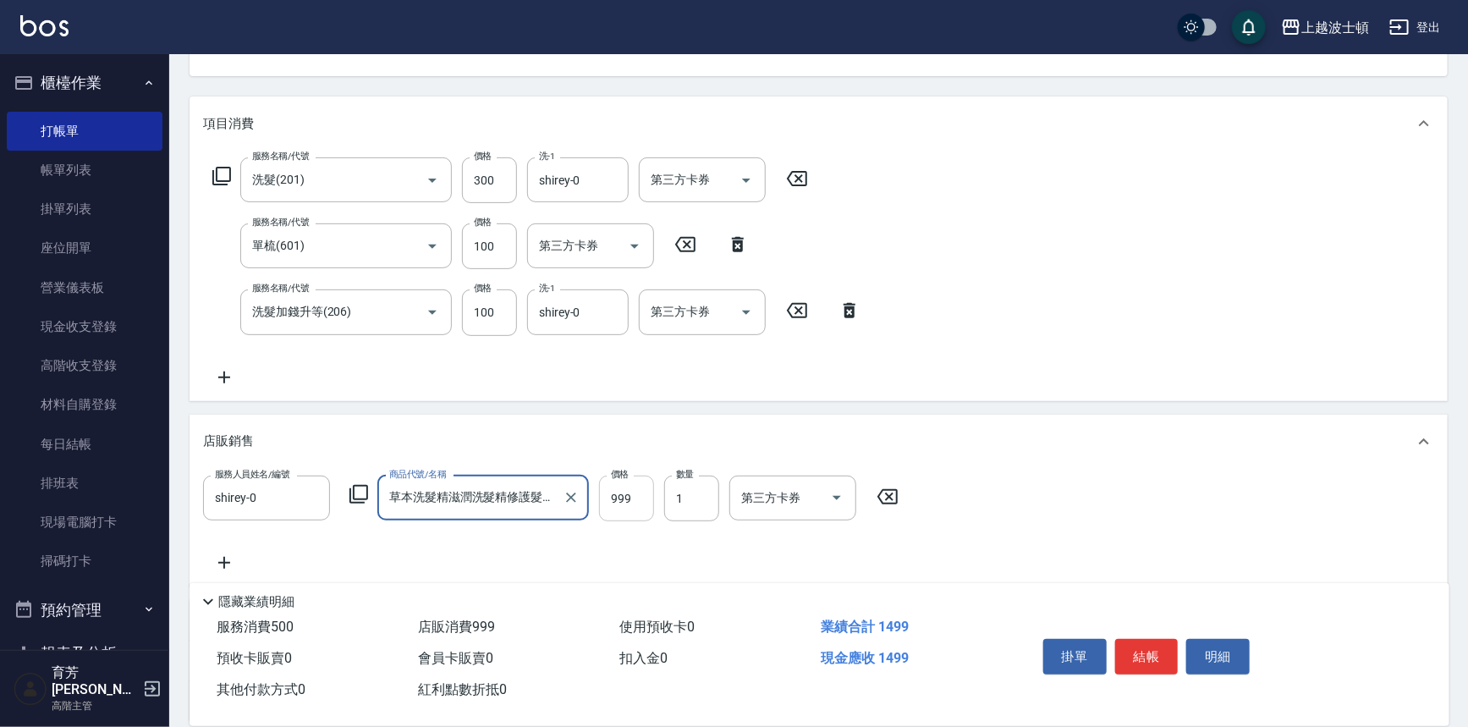
type input "草本洗髮精滋潤洗髮精修護髮膜兩瓶"
click at [647, 495] on input "999" at bounding box center [626, 498] width 55 height 46
type input "1000"
click at [1142, 643] on button "結帳" at bounding box center [1146, 657] width 63 height 36
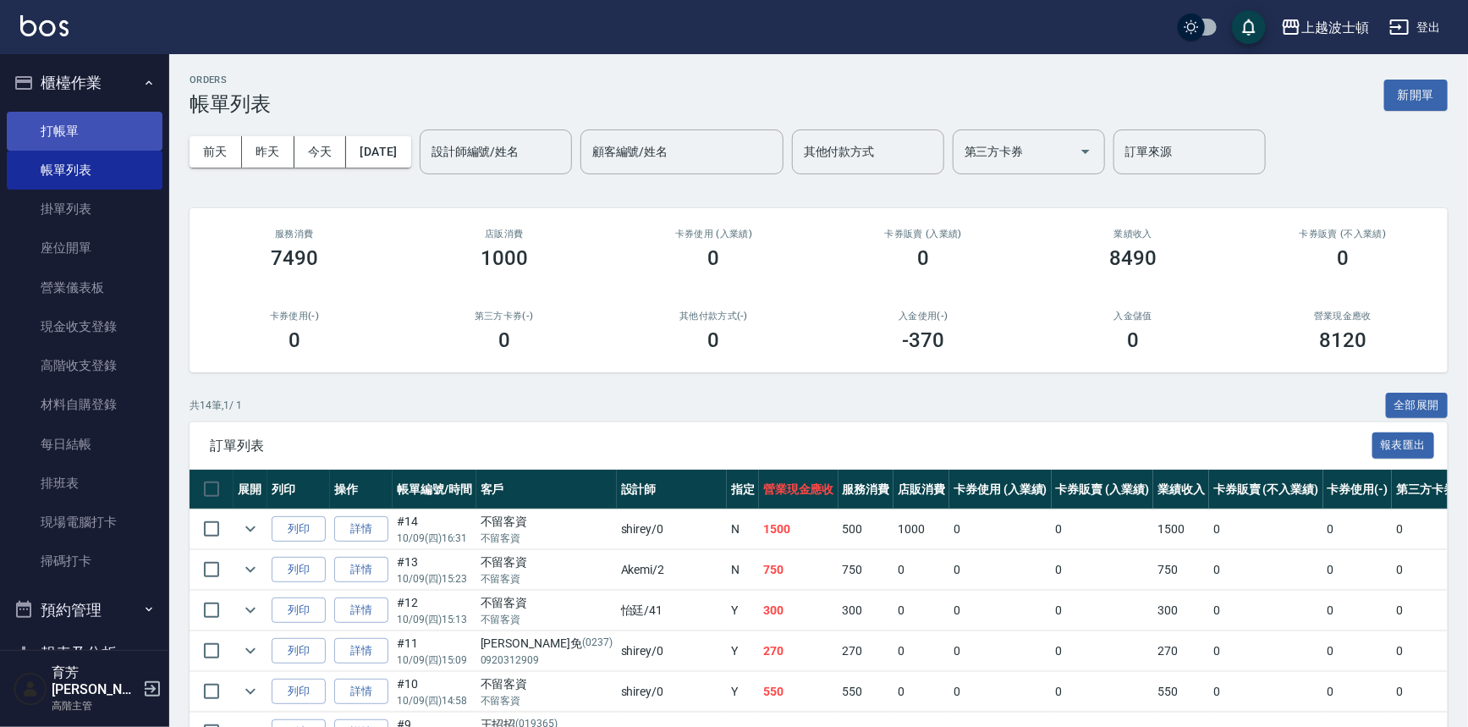
click at [112, 128] on link "打帳單" at bounding box center [85, 131] width 156 height 39
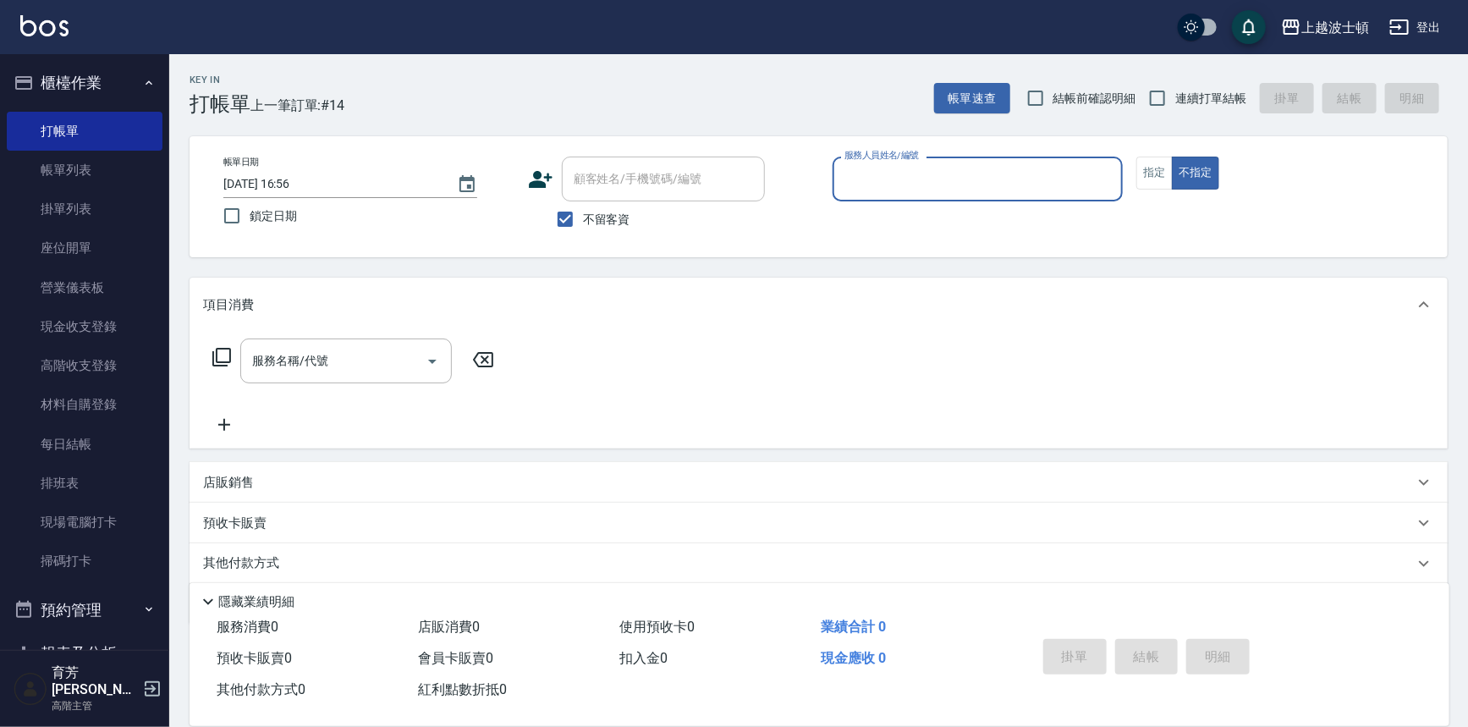
click at [588, 228] on label "不留客資" at bounding box center [588, 219] width 83 height 36
click at [583, 228] on input "不留客資" at bounding box center [565, 219] width 36 height 36
checkbox input "false"
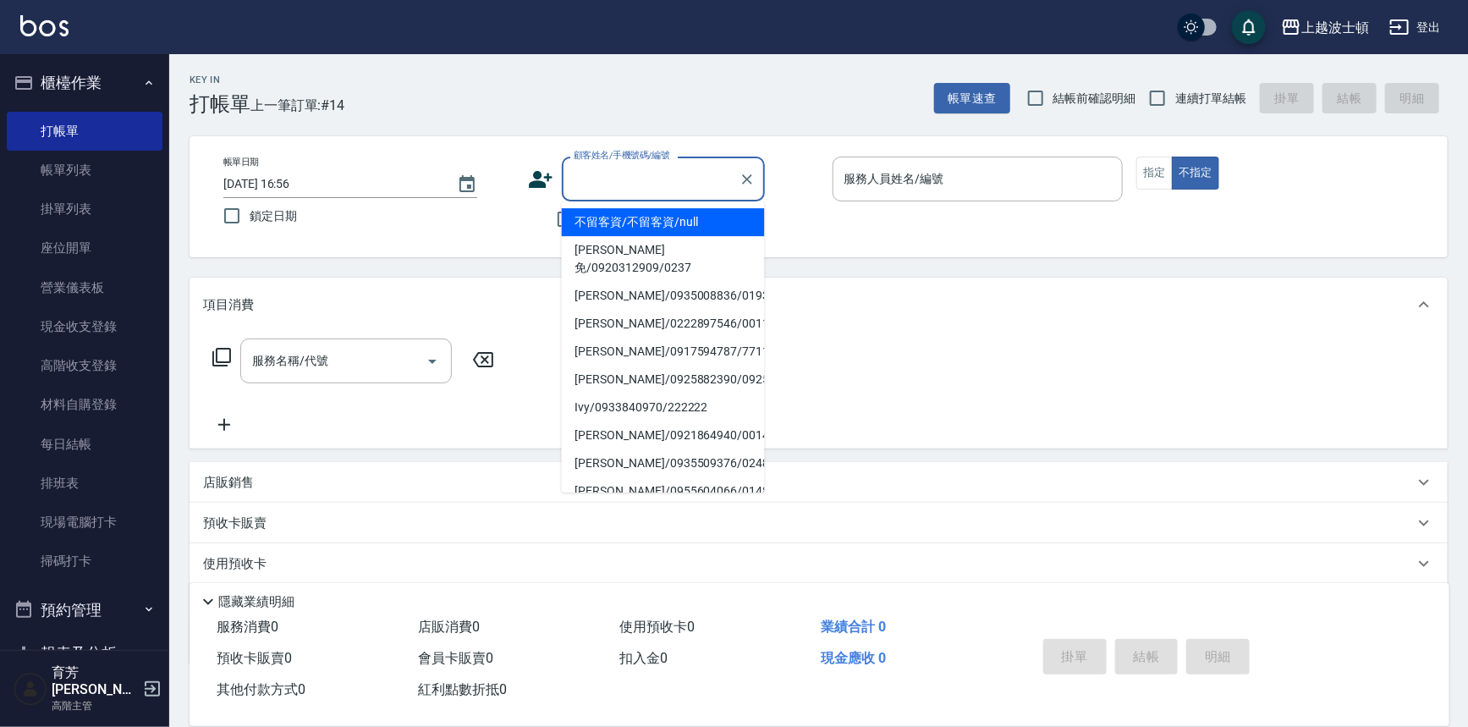
click at [600, 184] on input "顧客姓名/手機號碼/編號" at bounding box center [650, 179] width 162 height 30
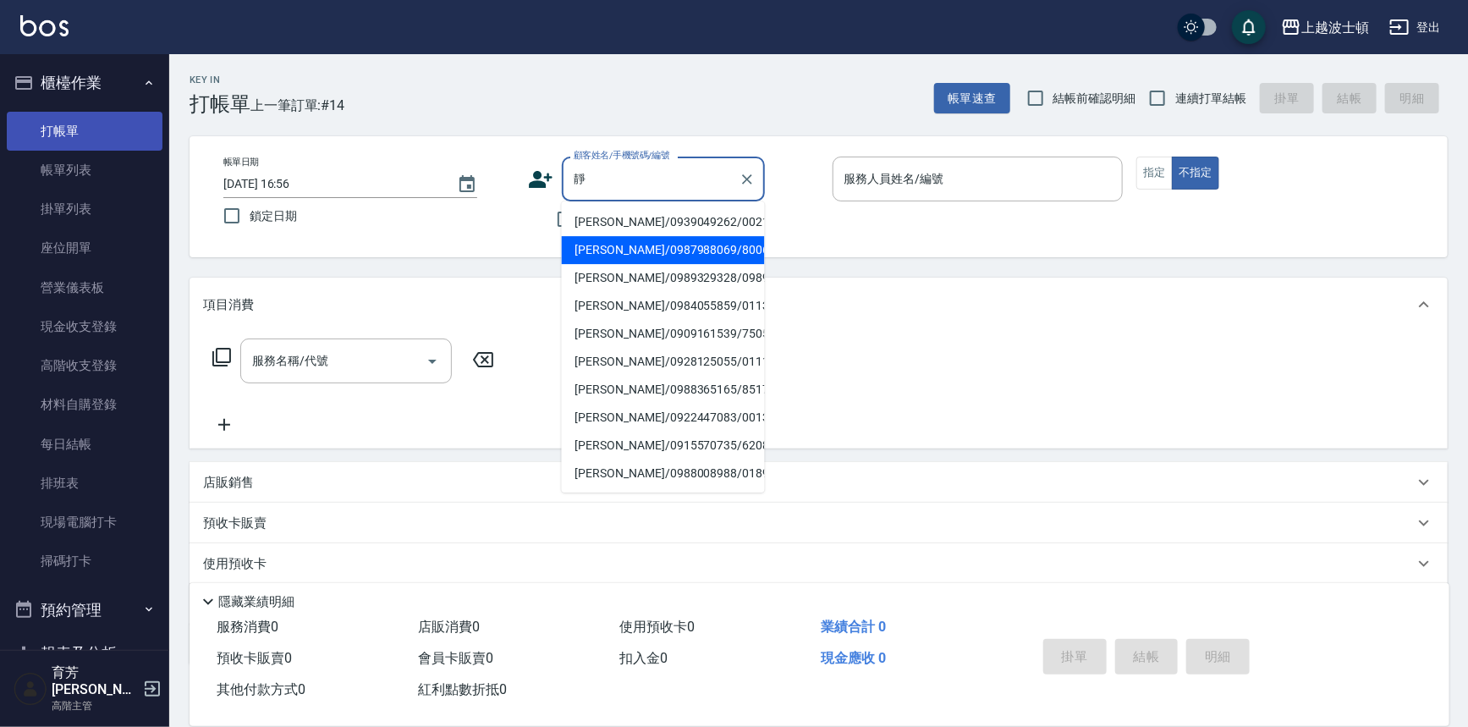
type input "靜"
click at [80, 118] on link "打帳單" at bounding box center [85, 131] width 156 height 39
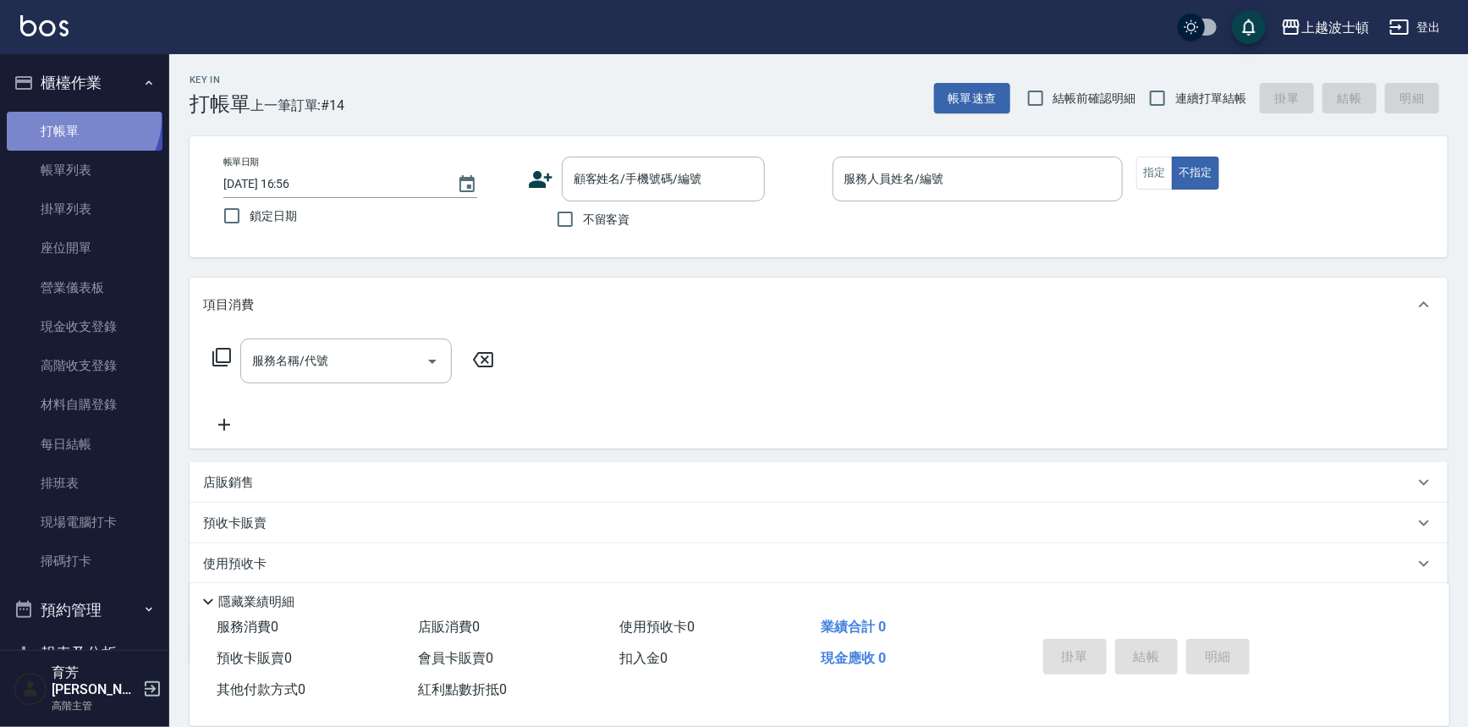
click at [80, 118] on link "打帳單" at bounding box center [85, 131] width 156 height 39
click at [102, 166] on link "帳單列表" at bounding box center [85, 170] width 156 height 39
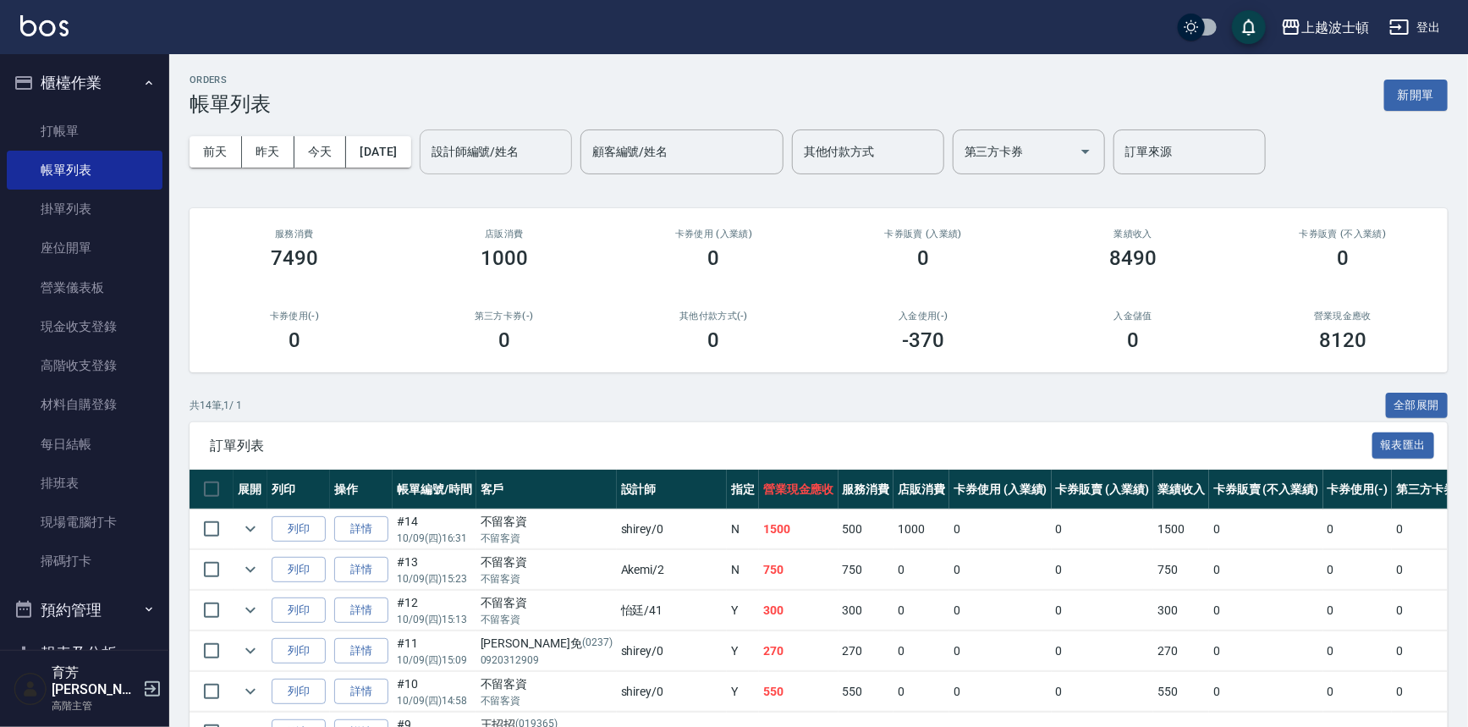
click at [539, 149] on input "設計師編號/姓名" at bounding box center [495, 152] width 137 height 30
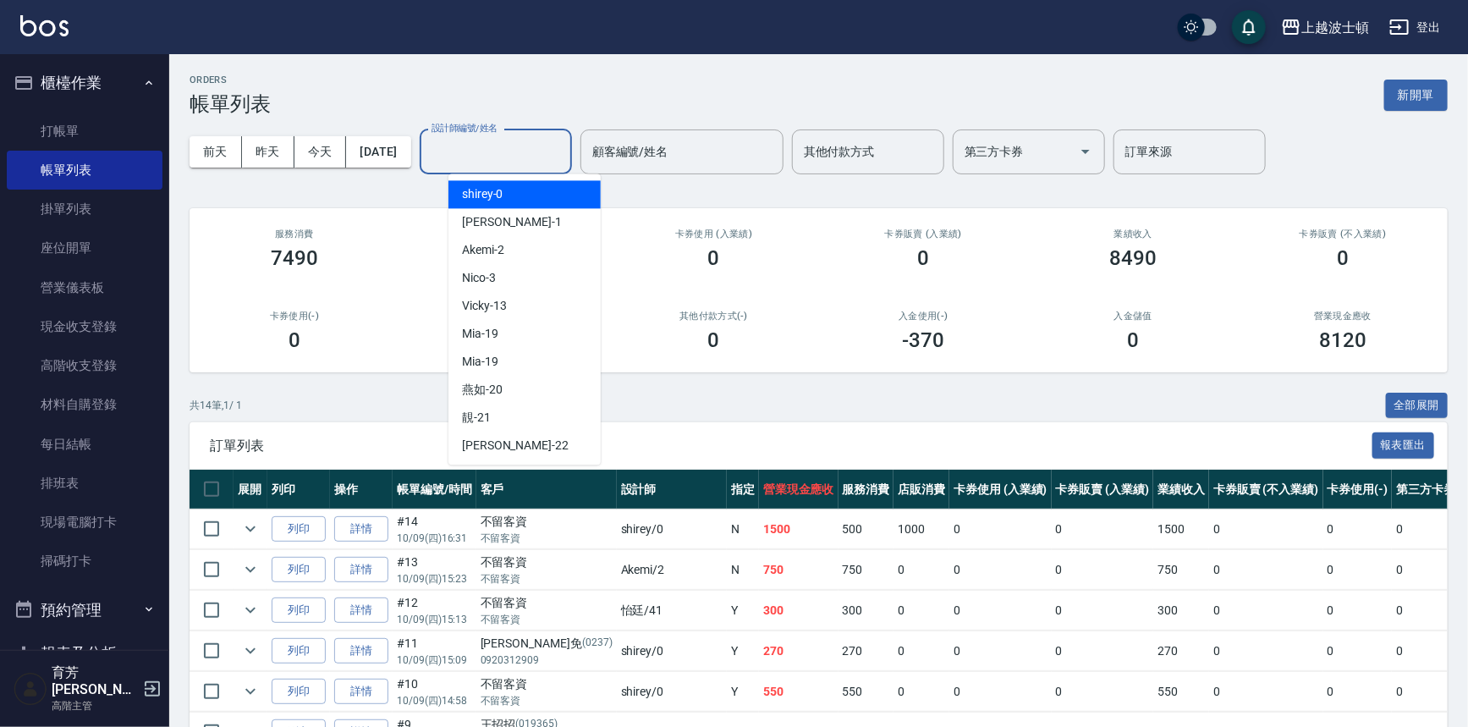
click at [518, 191] on div "shirey -0" at bounding box center [524, 194] width 152 height 28
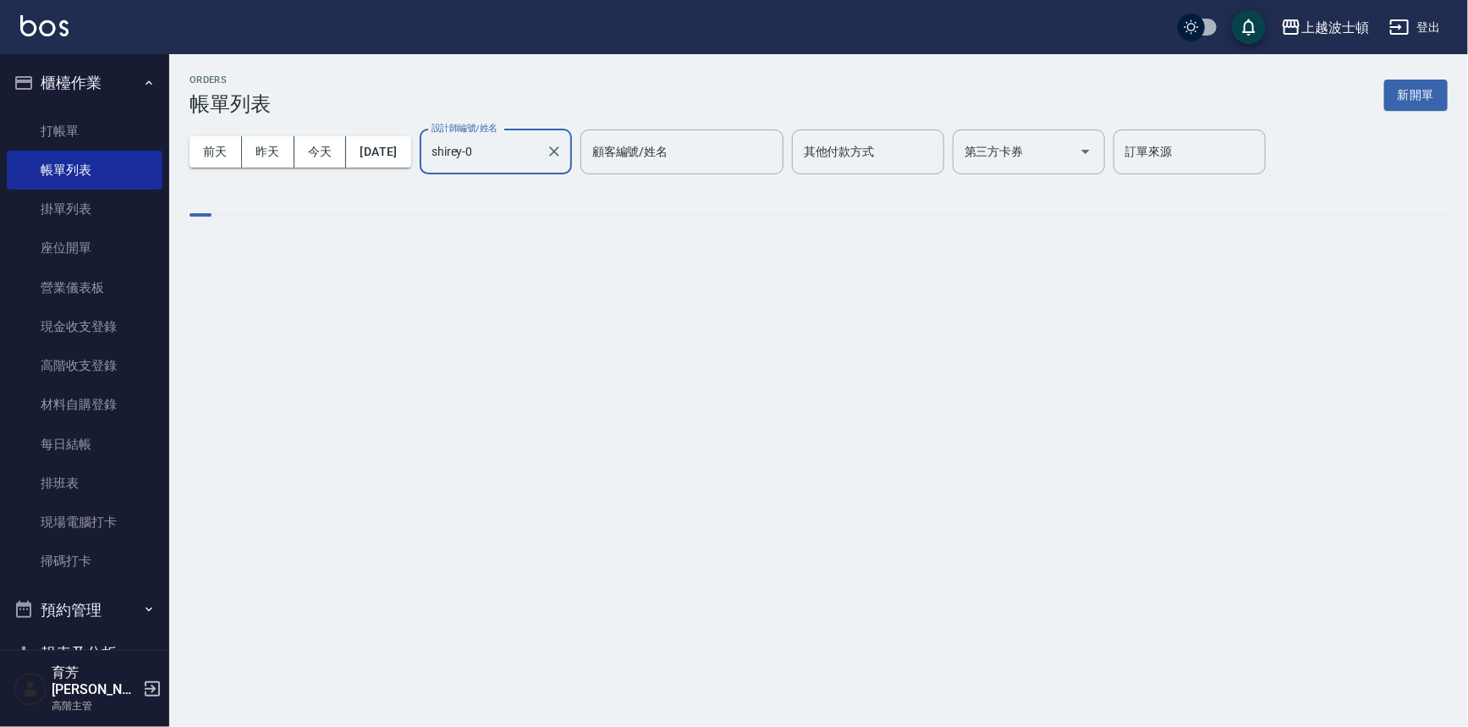
type input "shirey-0"
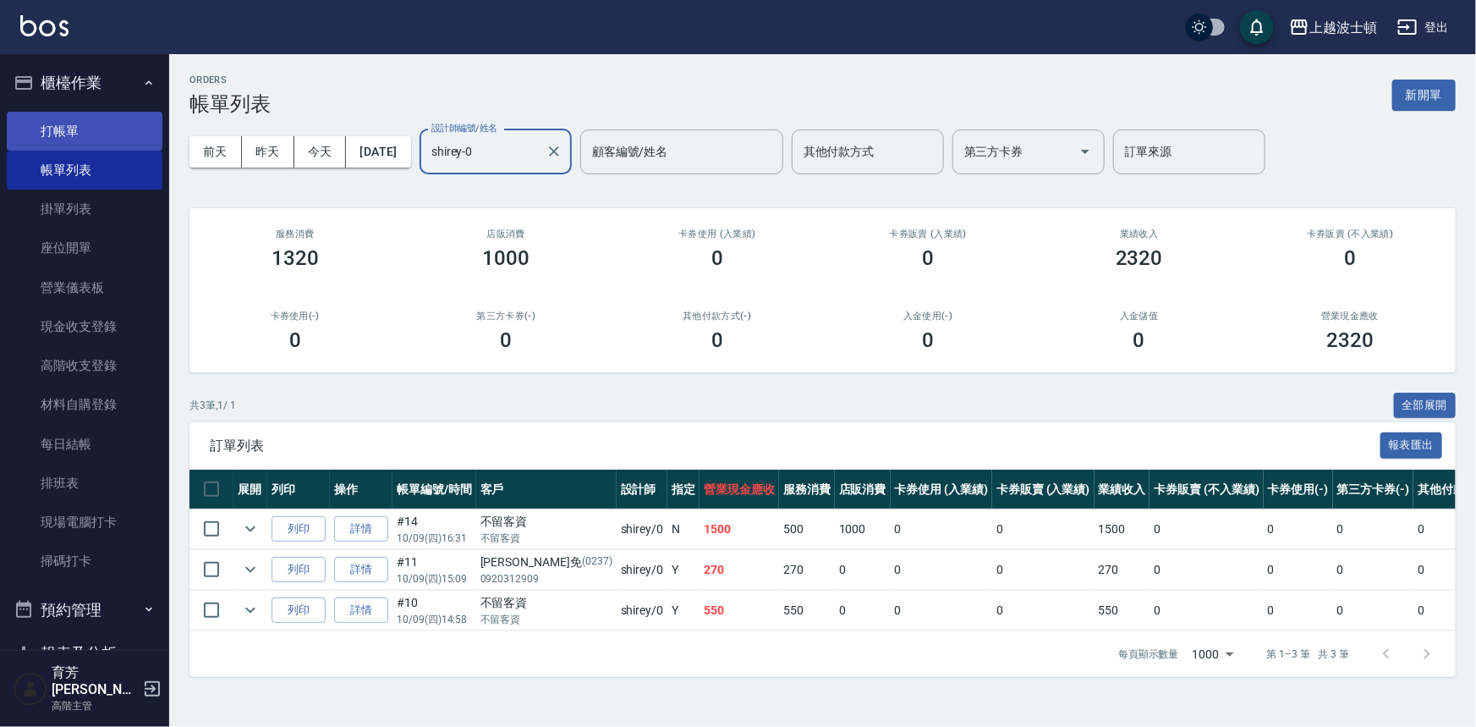
click at [69, 112] on link "打帳單" at bounding box center [85, 131] width 156 height 39
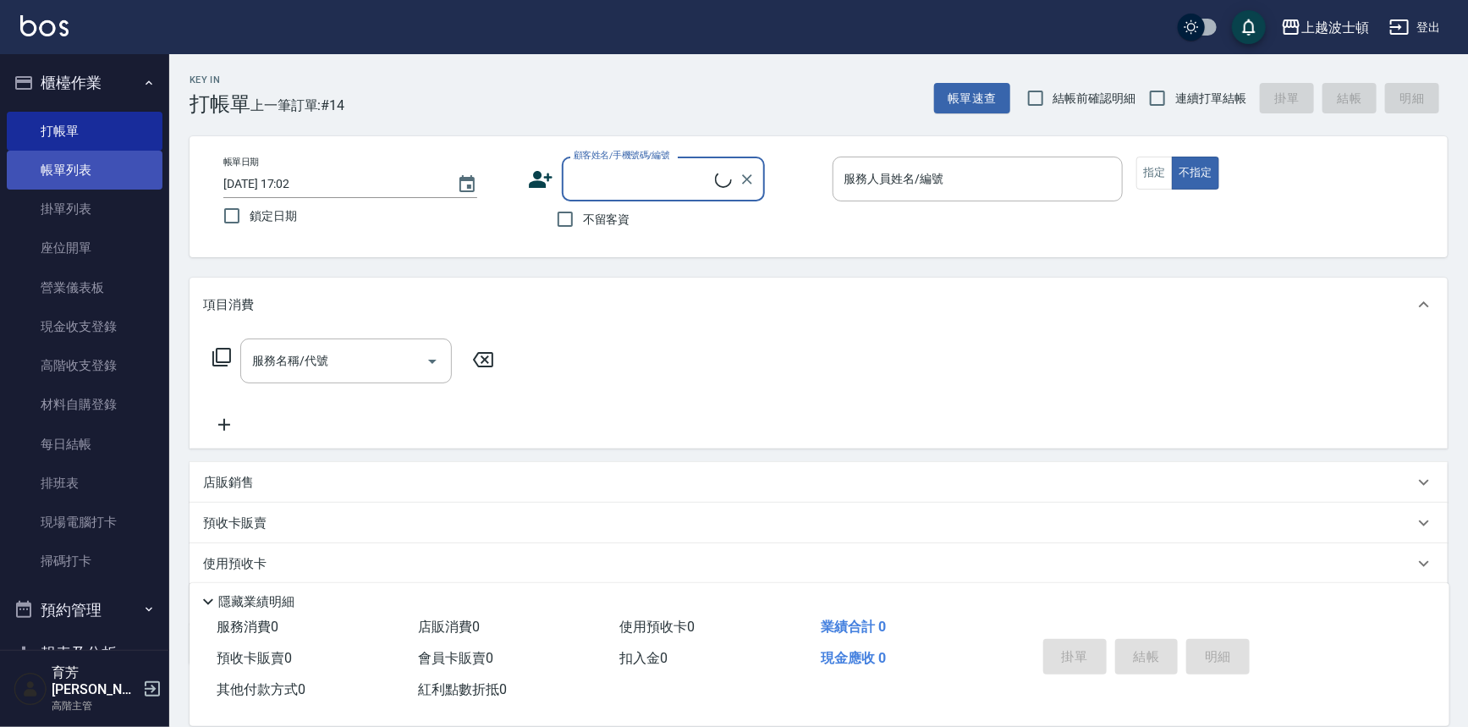
click at [73, 162] on link "帳單列表" at bounding box center [85, 170] width 156 height 39
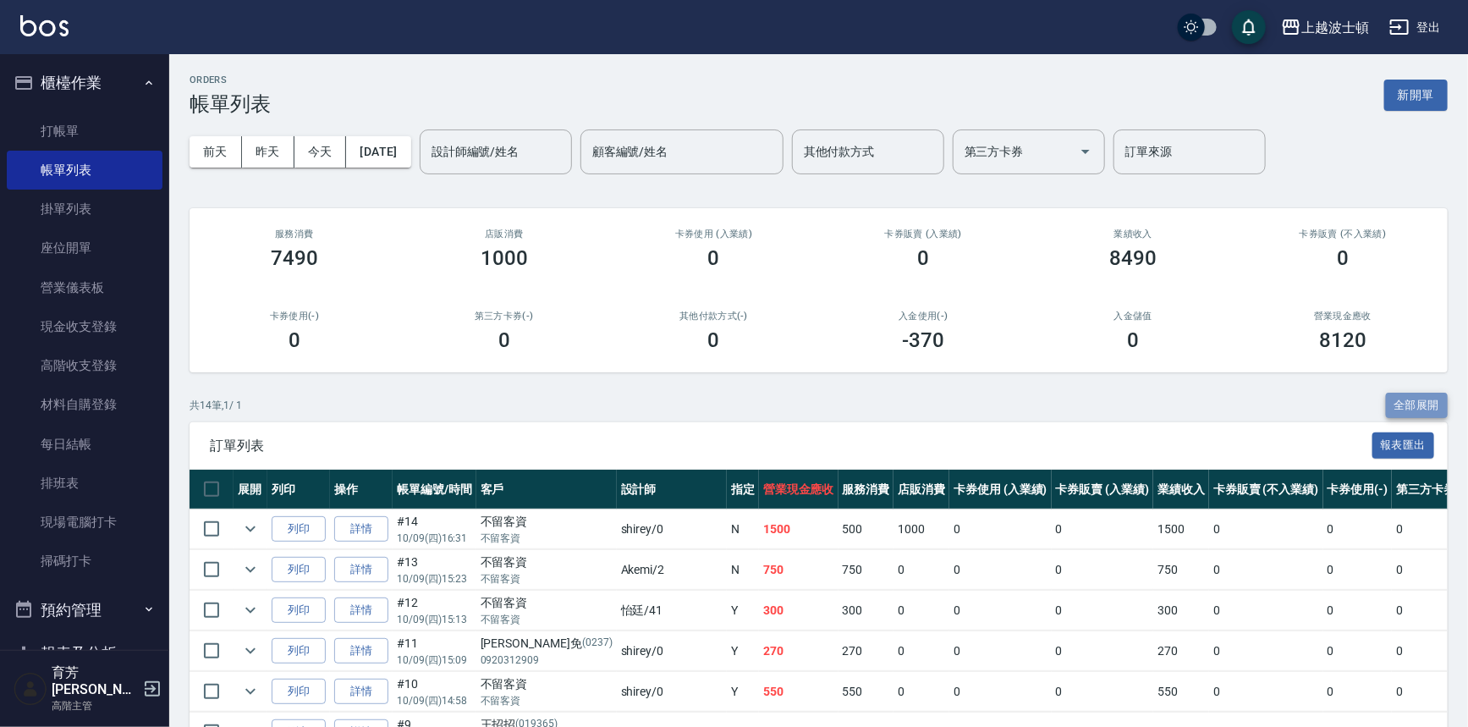
drag, startPoint x: 1404, startPoint y: 409, endPoint x: 1413, endPoint y: 403, distance: 11.5
click at [1404, 409] on button "全部展開" at bounding box center [1417, 406] width 63 height 26
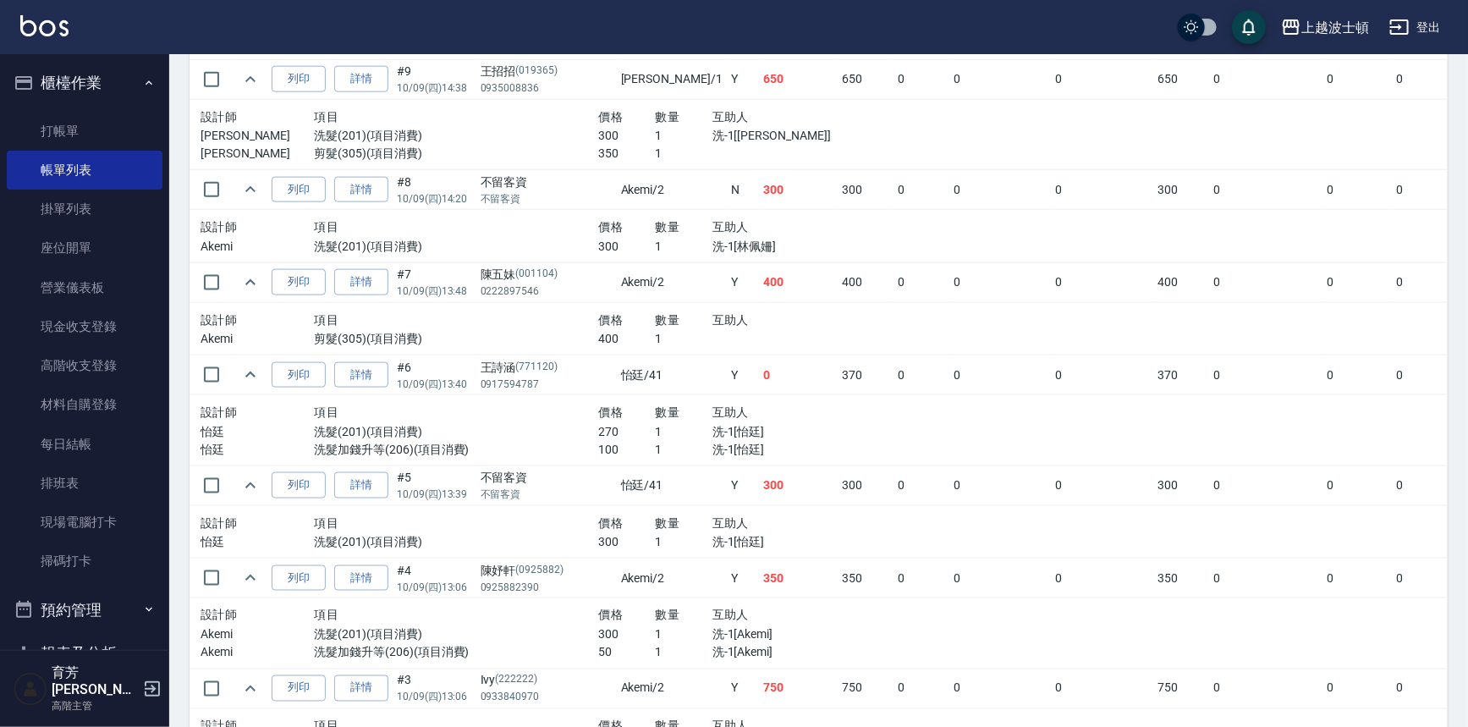
scroll to position [926, 0]
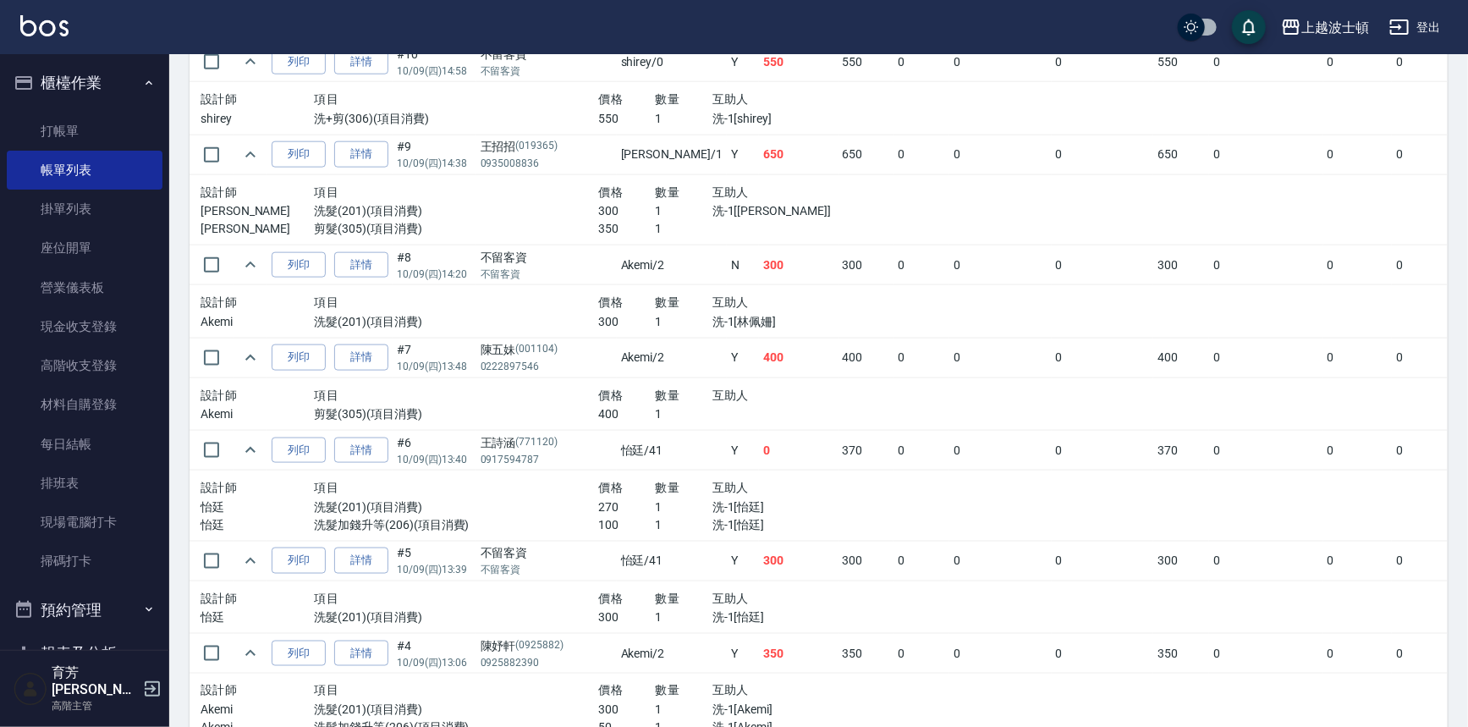
click at [1463, 516] on div "ORDERS 帳單列表 新開單 [DATE] [DATE] [DATE] [DATE] 設計師編號/姓名 設計師編號/姓名 顧客編號/姓名 顧客編號/姓名 其…" at bounding box center [818, 161] width 1299 height 2067
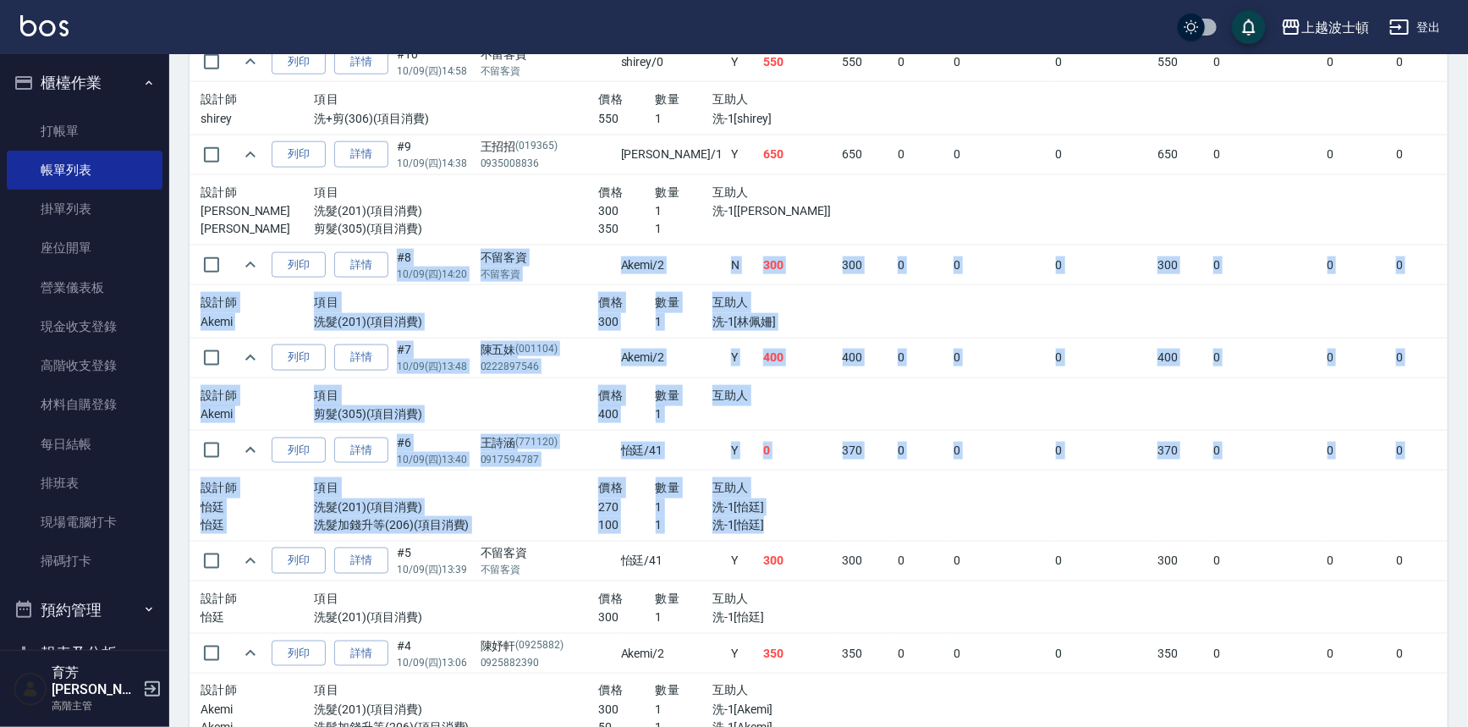
drag, startPoint x: 1463, startPoint y: 512, endPoint x: 1404, endPoint y: 213, distance: 304.3
click at [1404, 213] on div "ORDERS 帳單列表 新開單 [DATE] [DATE] [DATE] [DATE] 設計師編號/姓名 設計師編號/姓名 顧客編號/姓名 顧客編號/姓名 其…" at bounding box center [818, 161] width 1299 height 2067
click at [41, 121] on link "打帳單" at bounding box center [85, 131] width 156 height 39
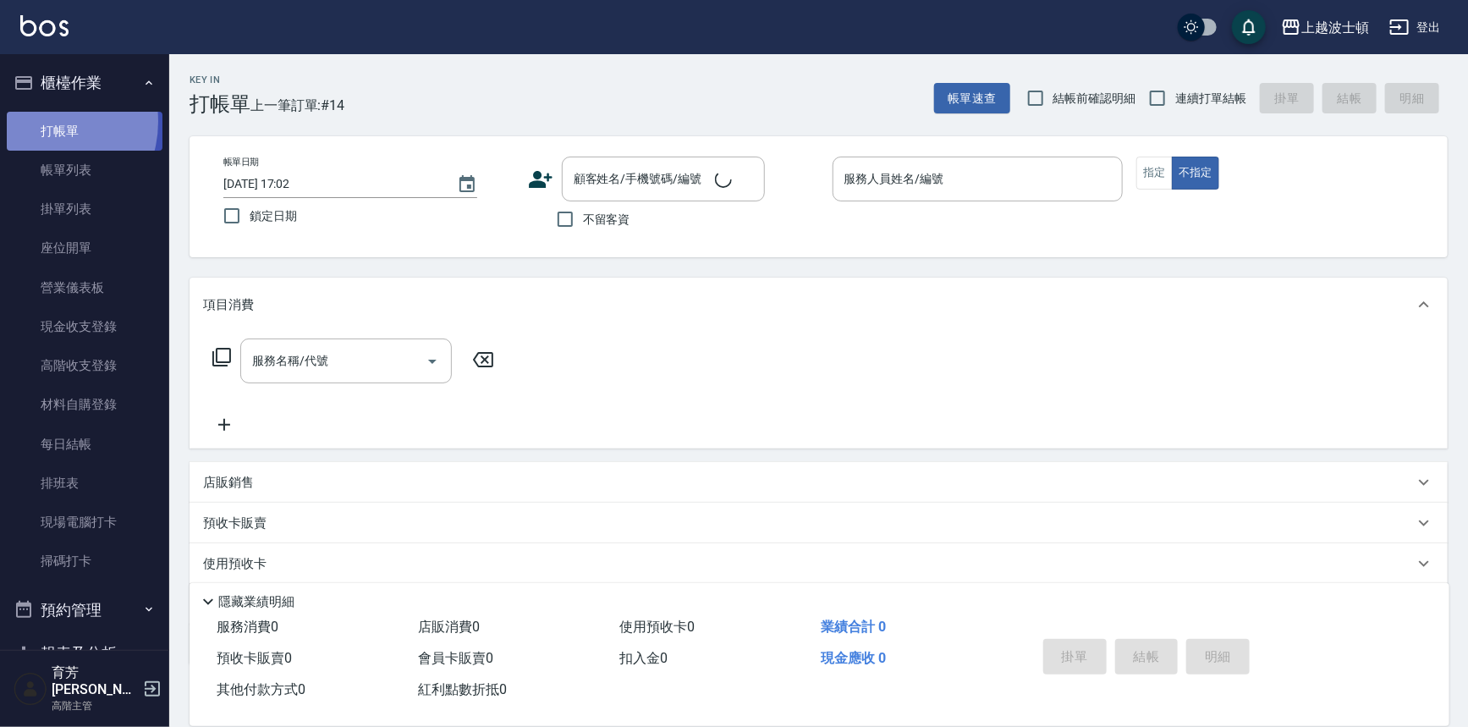
click at [41, 121] on link "打帳單" at bounding box center [85, 131] width 156 height 39
click at [80, 173] on link "帳單列表" at bounding box center [85, 170] width 156 height 39
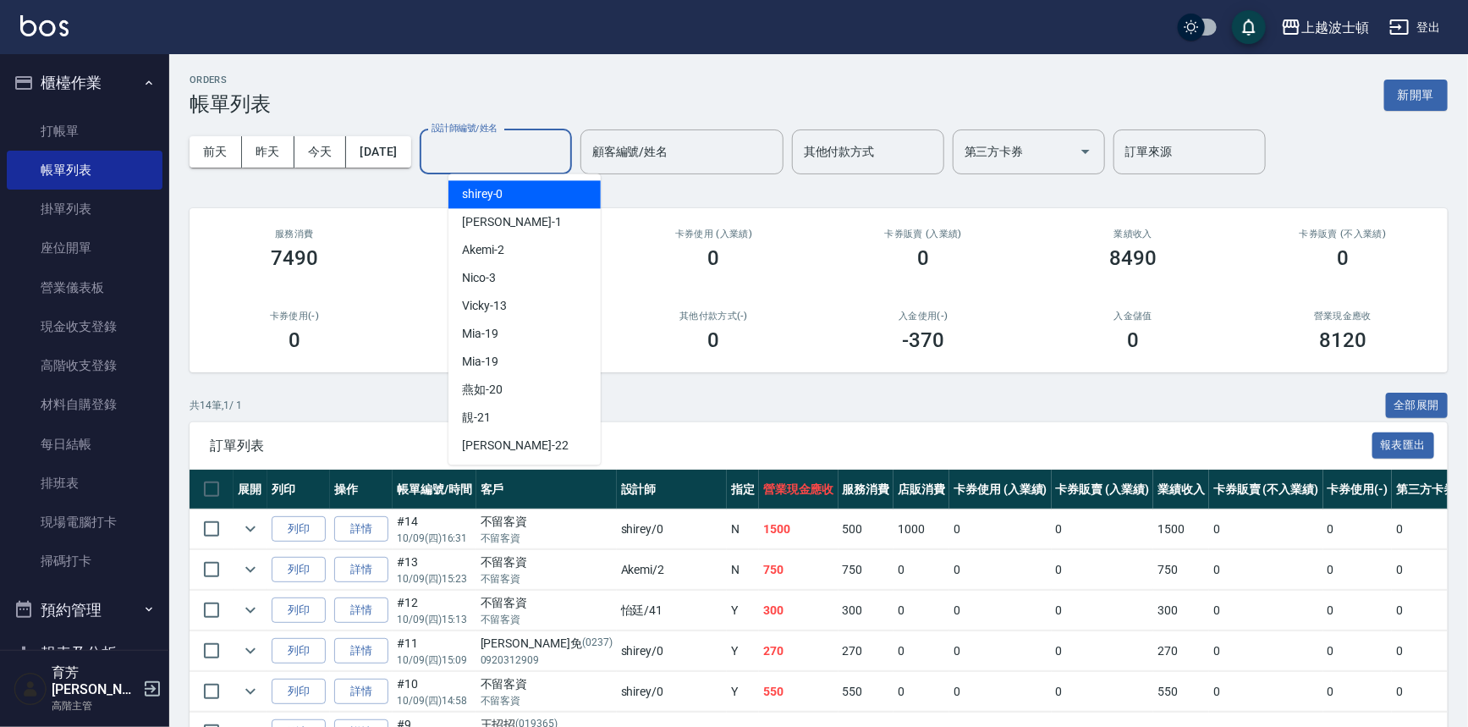
click at [475, 160] on input "設計師編號/姓名" at bounding box center [495, 152] width 137 height 30
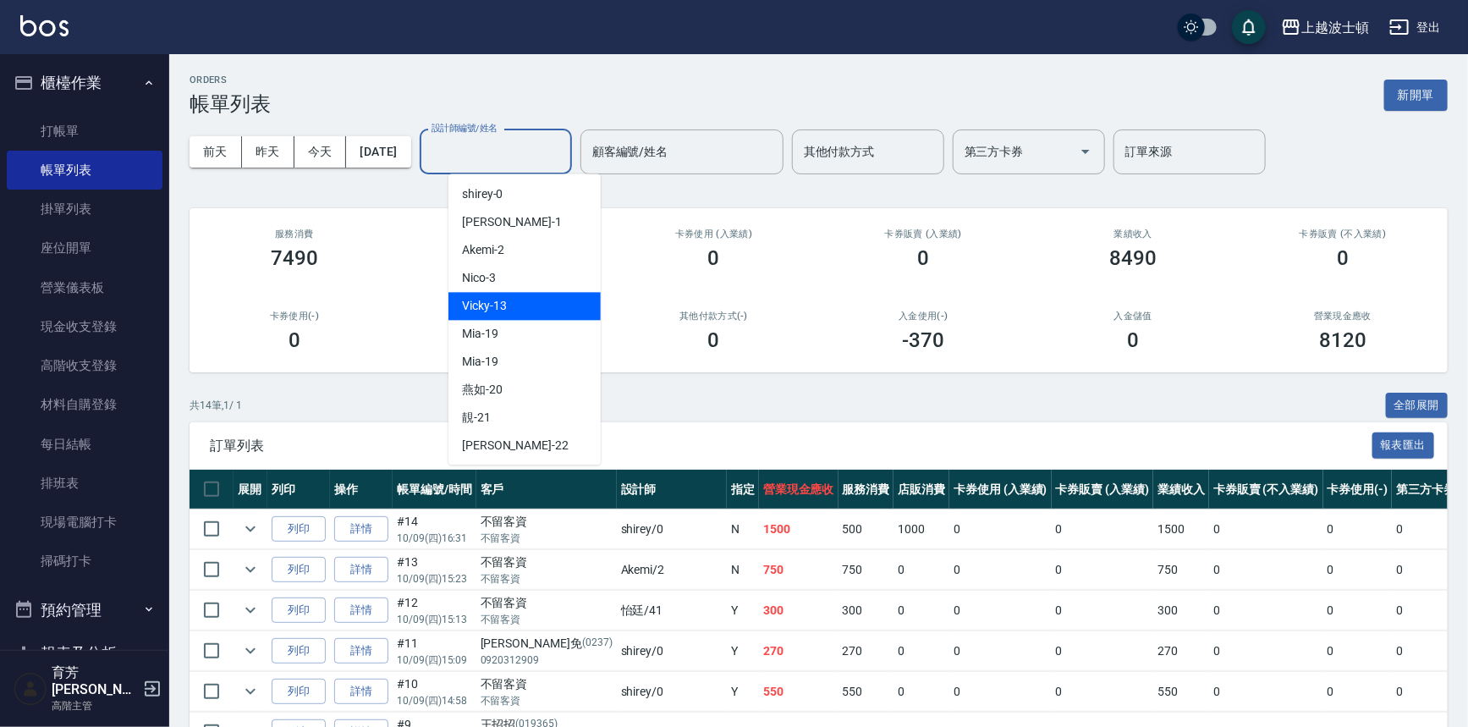
click at [509, 297] on div "Vicky -13" at bounding box center [524, 306] width 152 height 28
type input "Vicky-13"
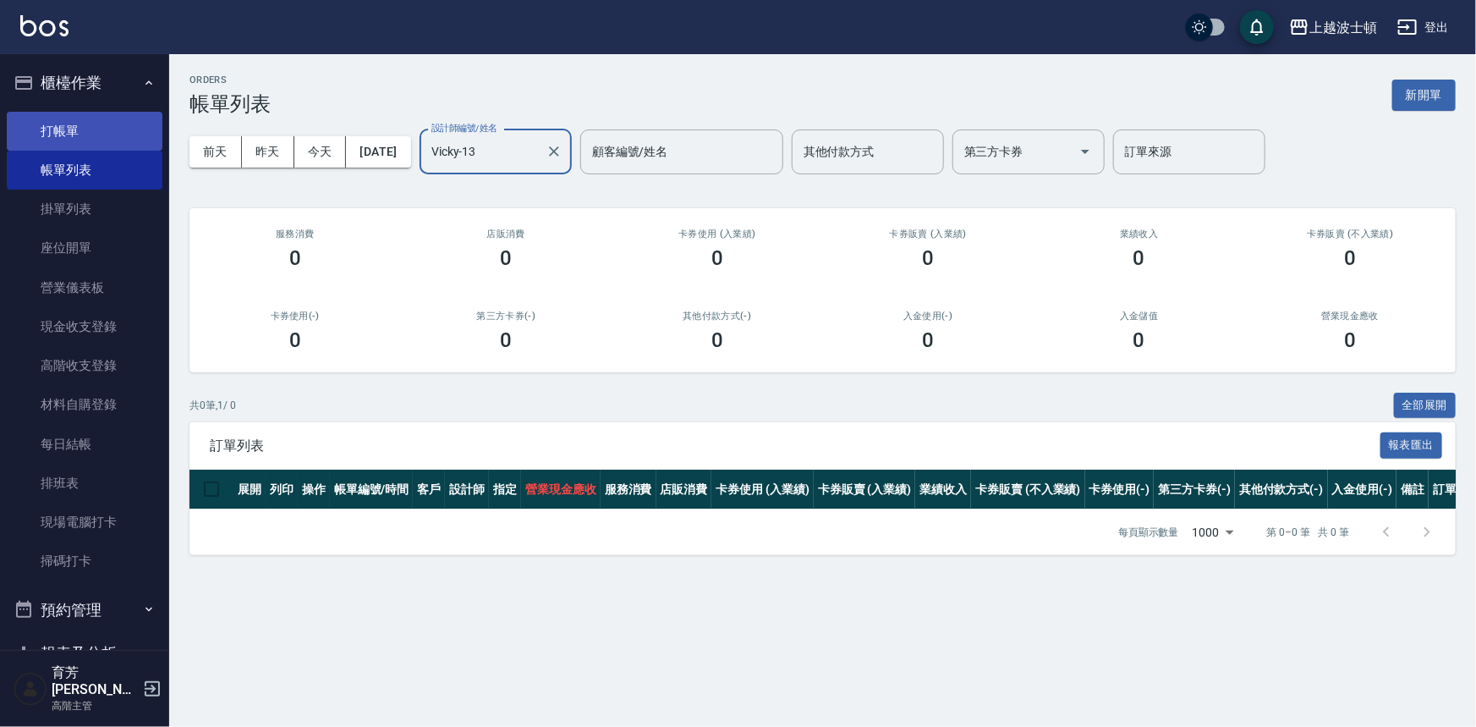
click at [66, 123] on link "打帳單" at bounding box center [85, 131] width 156 height 39
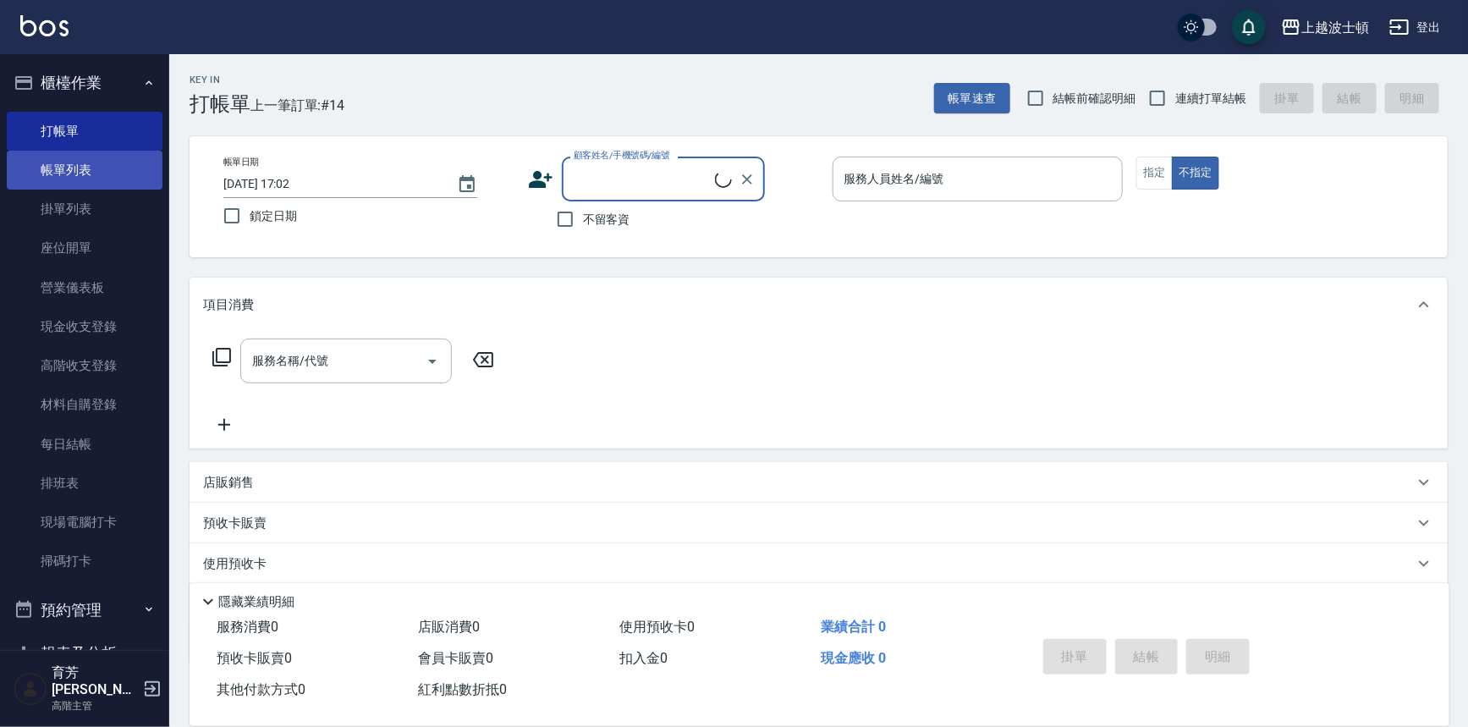
click at [66, 175] on link "帳單列表" at bounding box center [85, 170] width 156 height 39
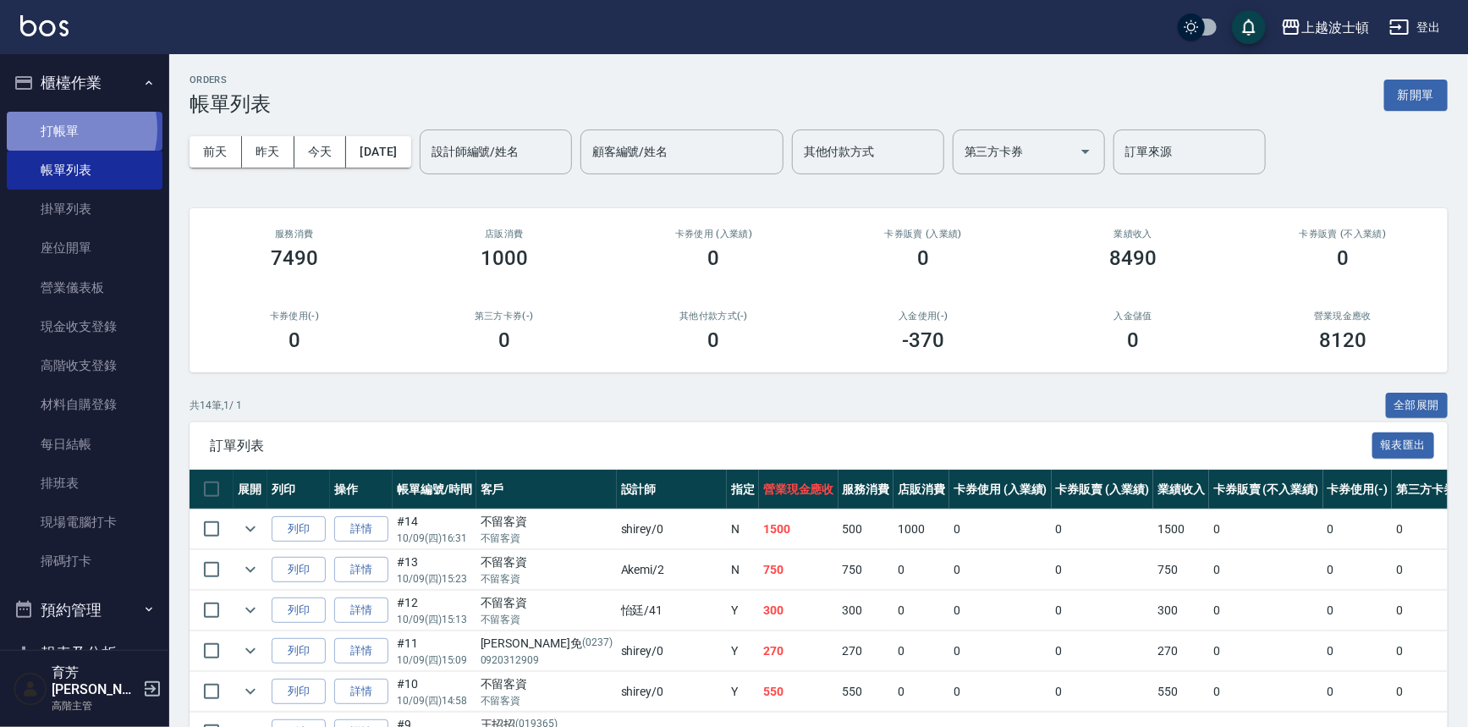
click at [65, 129] on link "打帳單" at bounding box center [85, 131] width 156 height 39
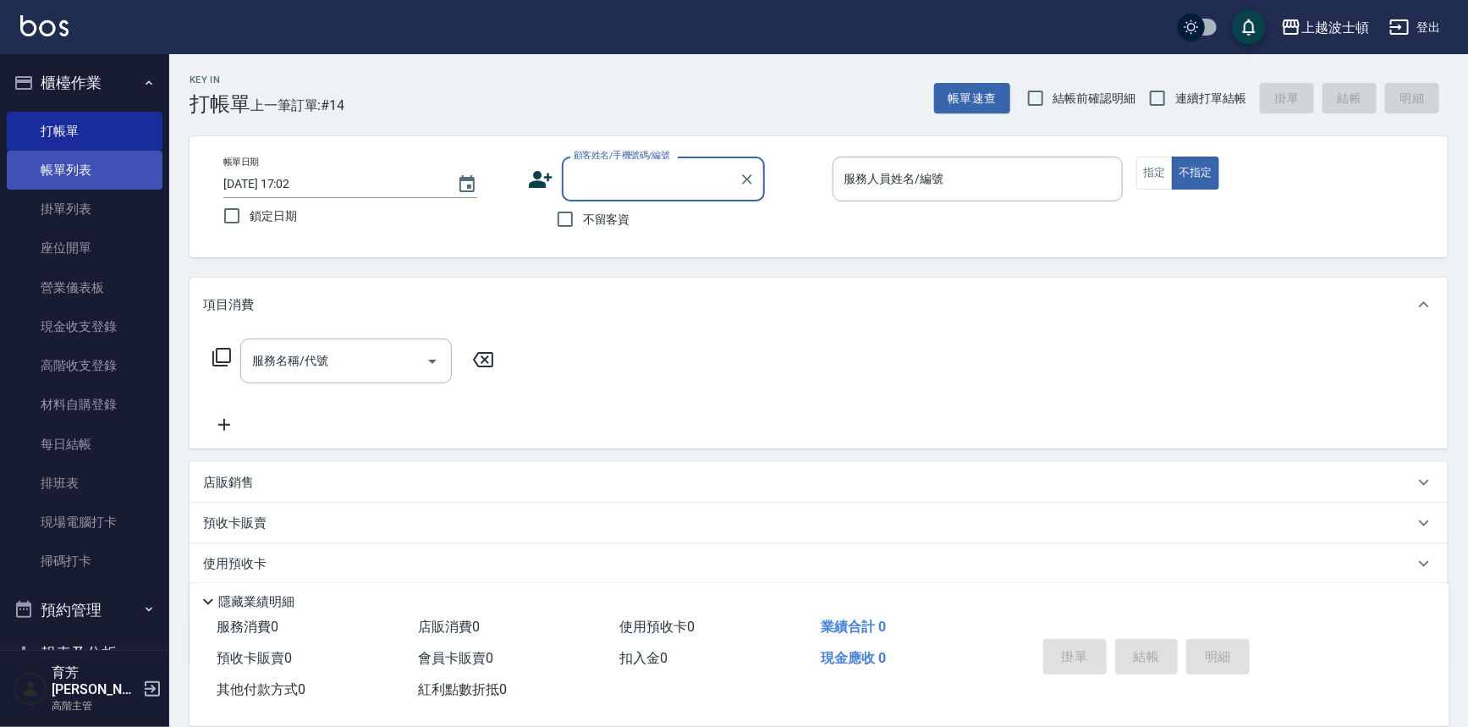
click at [69, 173] on link "帳單列表" at bounding box center [85, 170] width 156 height 39
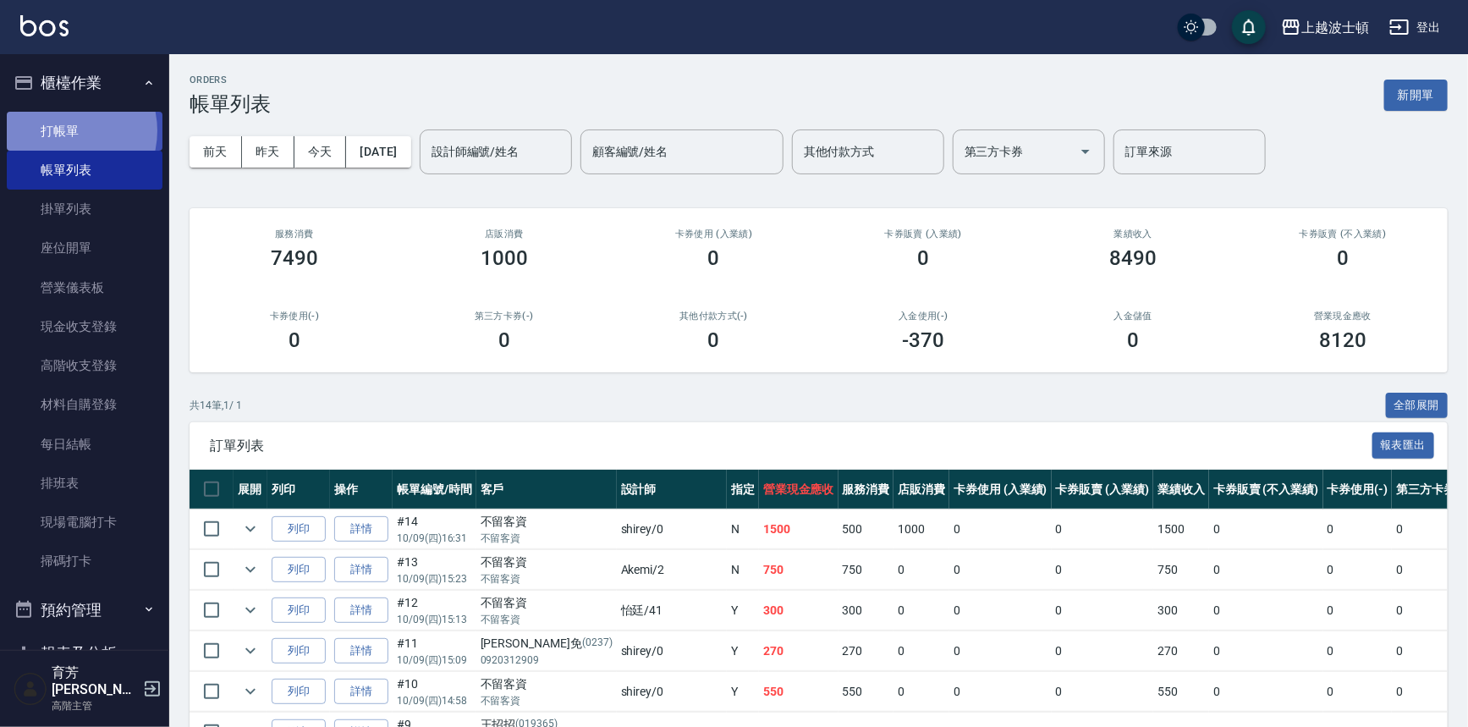
click at [63, 130] on link "打帳單" at bounding box center [85, 131] width 156 height 39
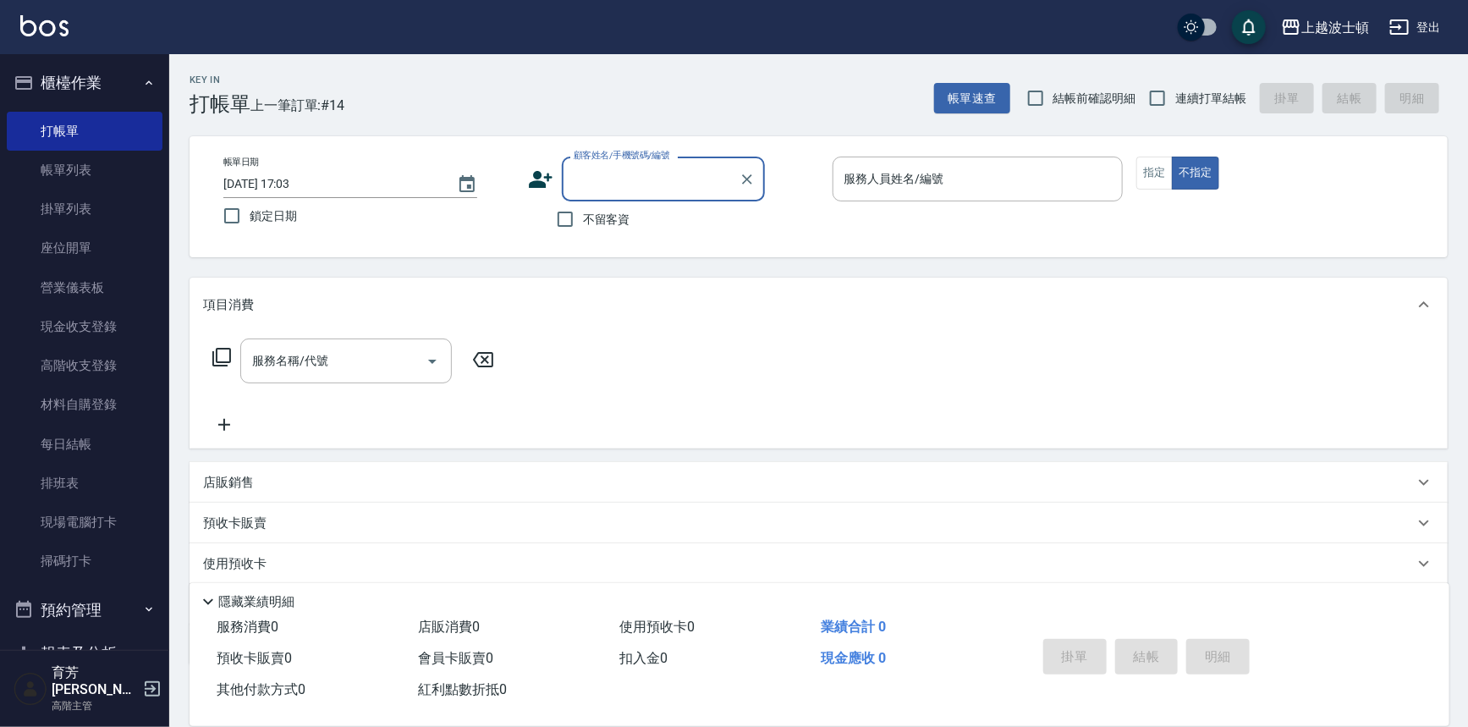
click at [598, 220] on span "不留客資" at bounding box center [606, 220] width 47 height 18
click at [583, 220] on input "不留客資" at bounding box center [565, 219] width 36 height 36
checkbox input "true"
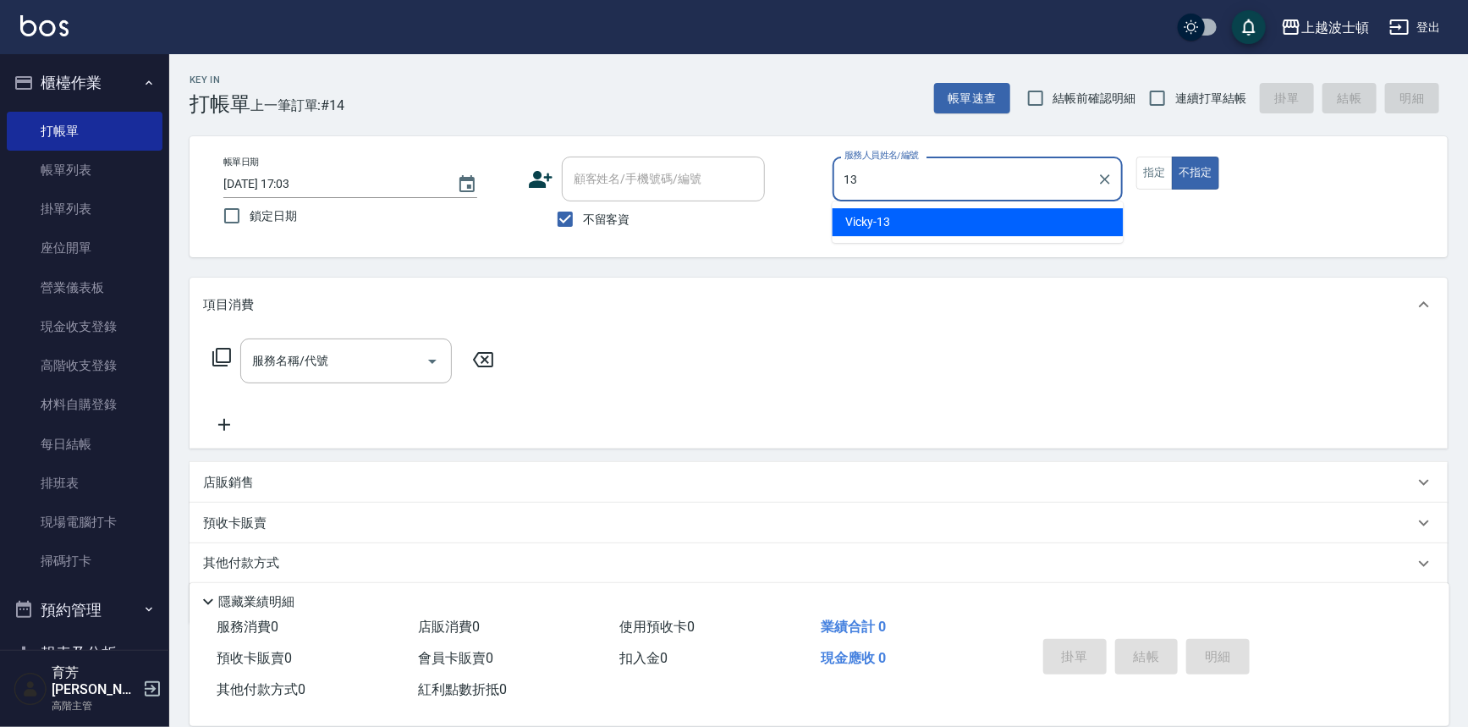
type input "Vicky-13"
type button "false"
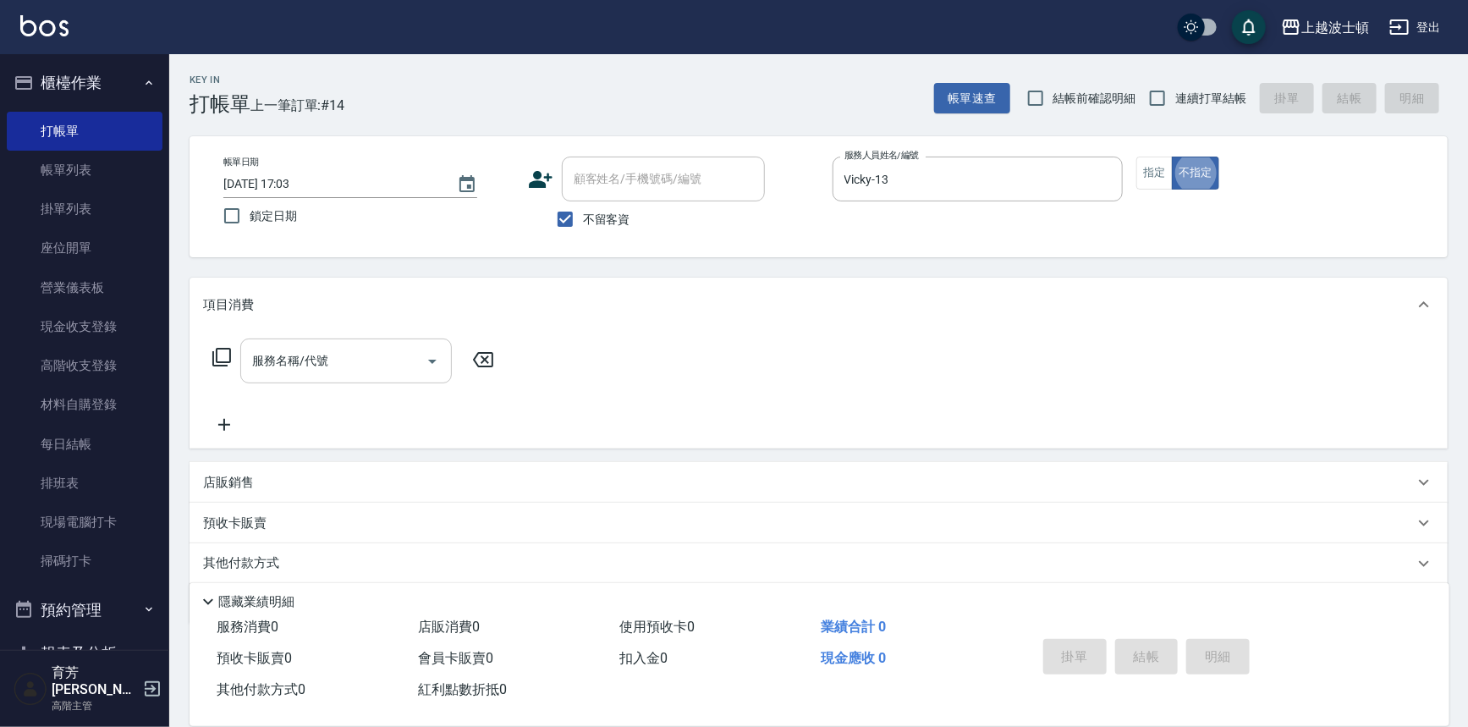
click at [297, 379] on div "服務名稱/代號" at bounding box center [346, 360] width 212 height 45
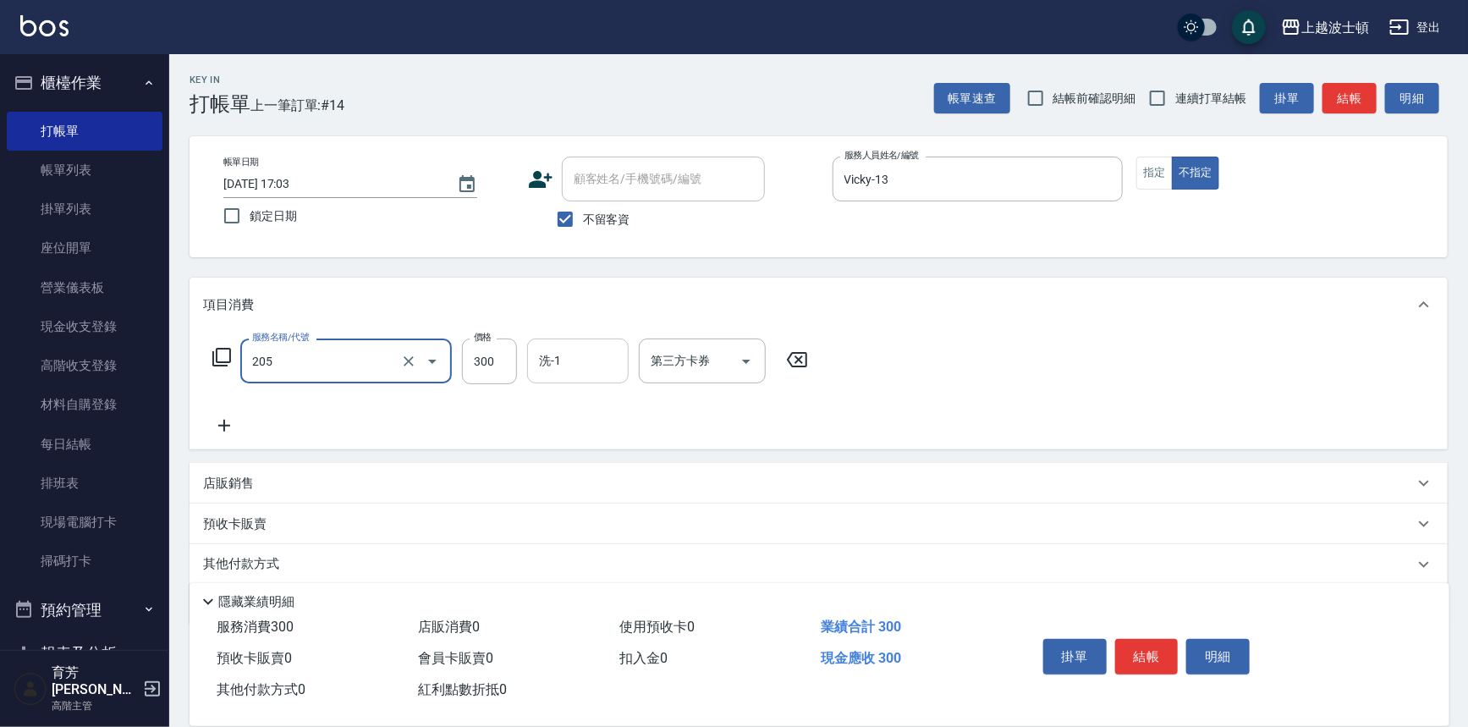
type input "洗髮(205)"
click at [575, 365] on input "洗-1" at bounding box center [578, 361] width 86 height 30
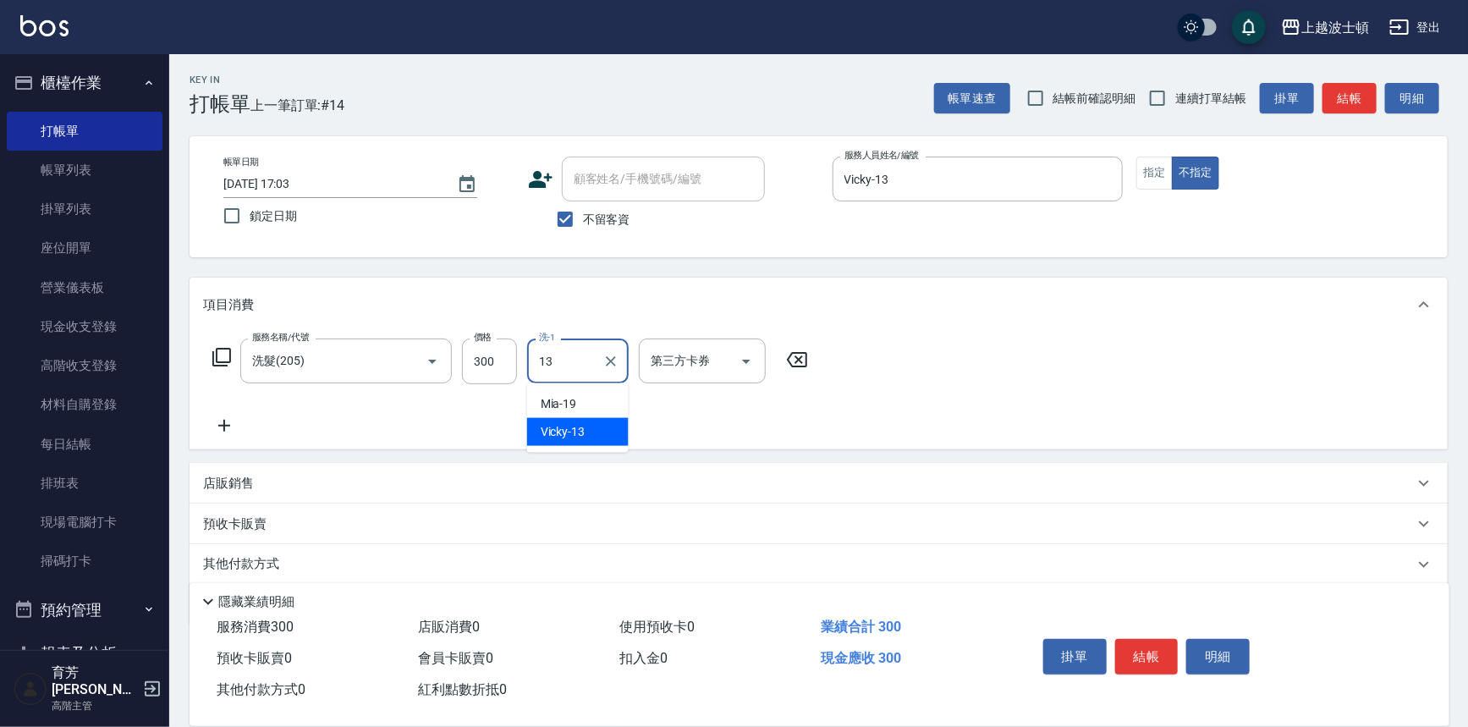
type input "Vicky-13"
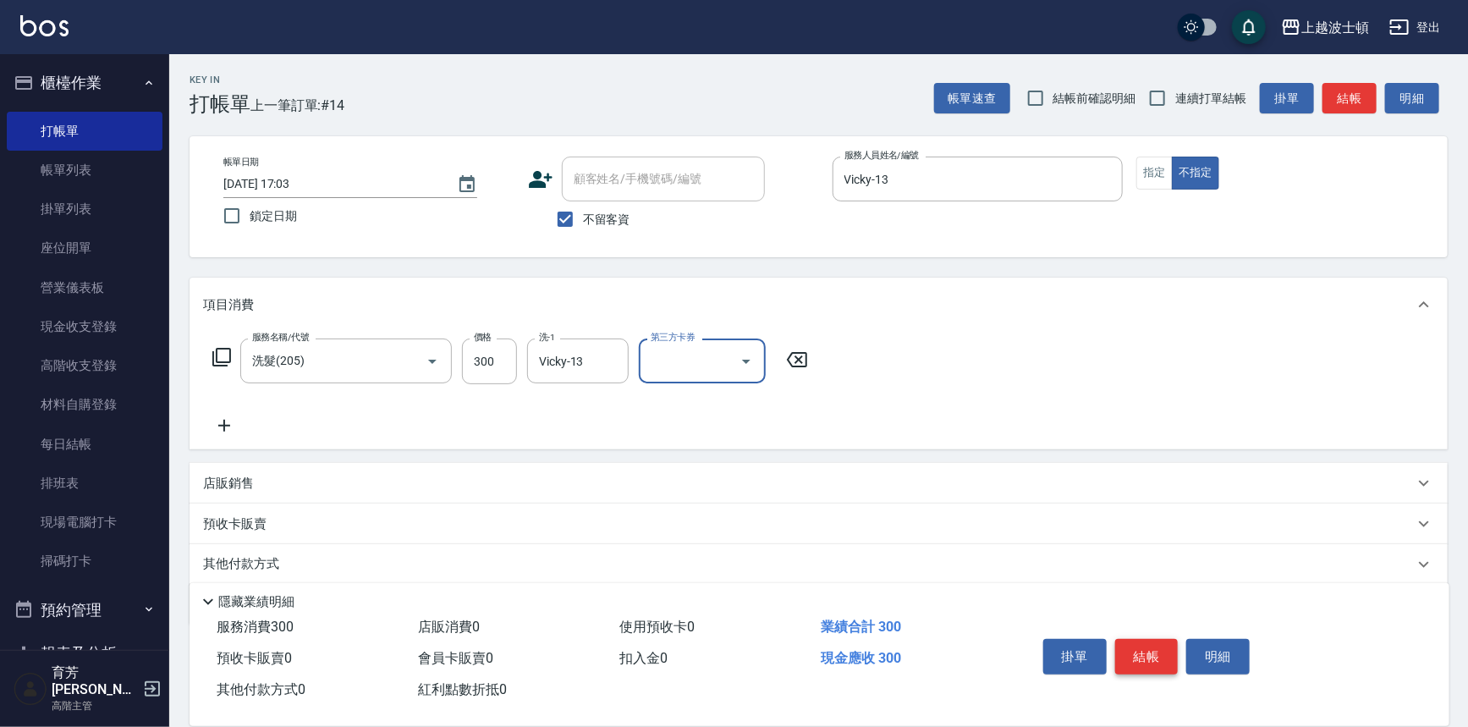
click at [1150, 654] on button "結帳" at bounding box center [1146, 657] width 63 height 36
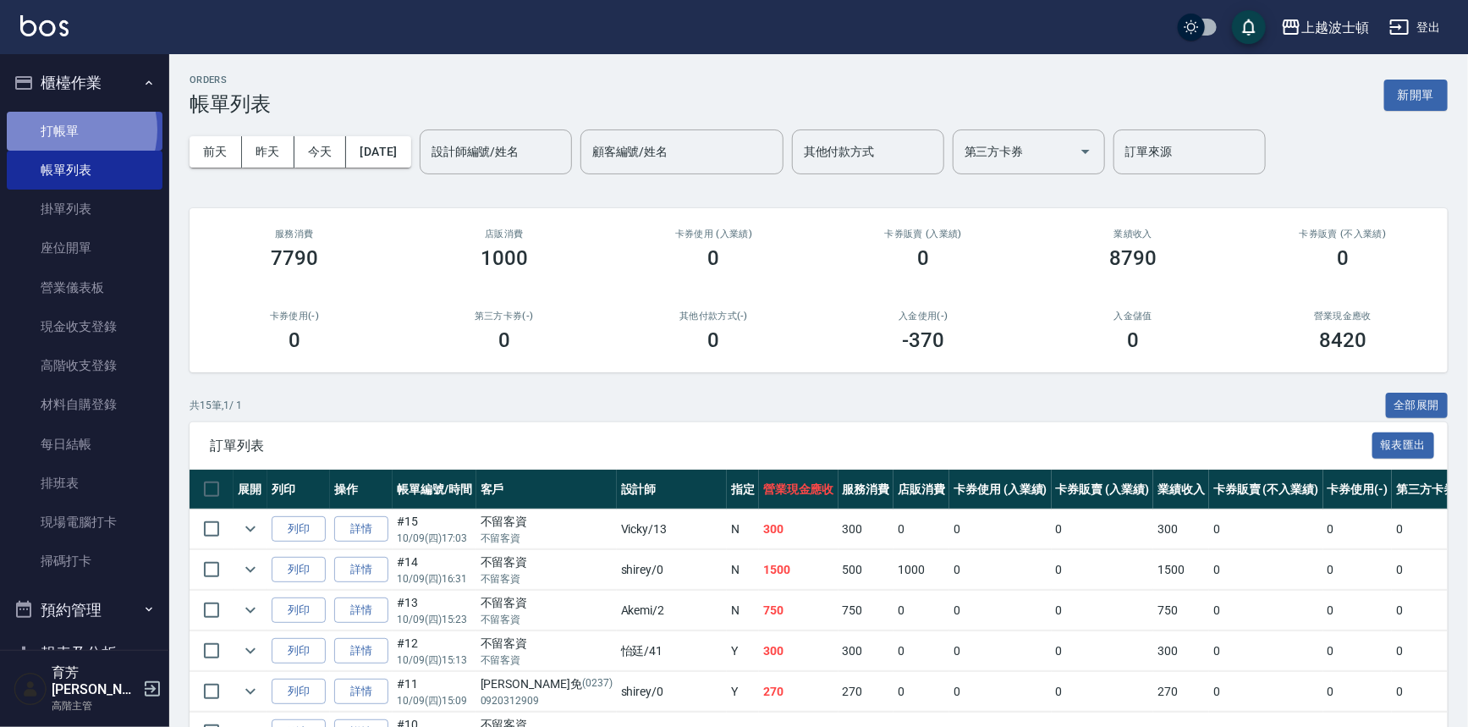
click at [69, 129] on link "打帳單" at bounding box center [85, 131] width 156 height 39
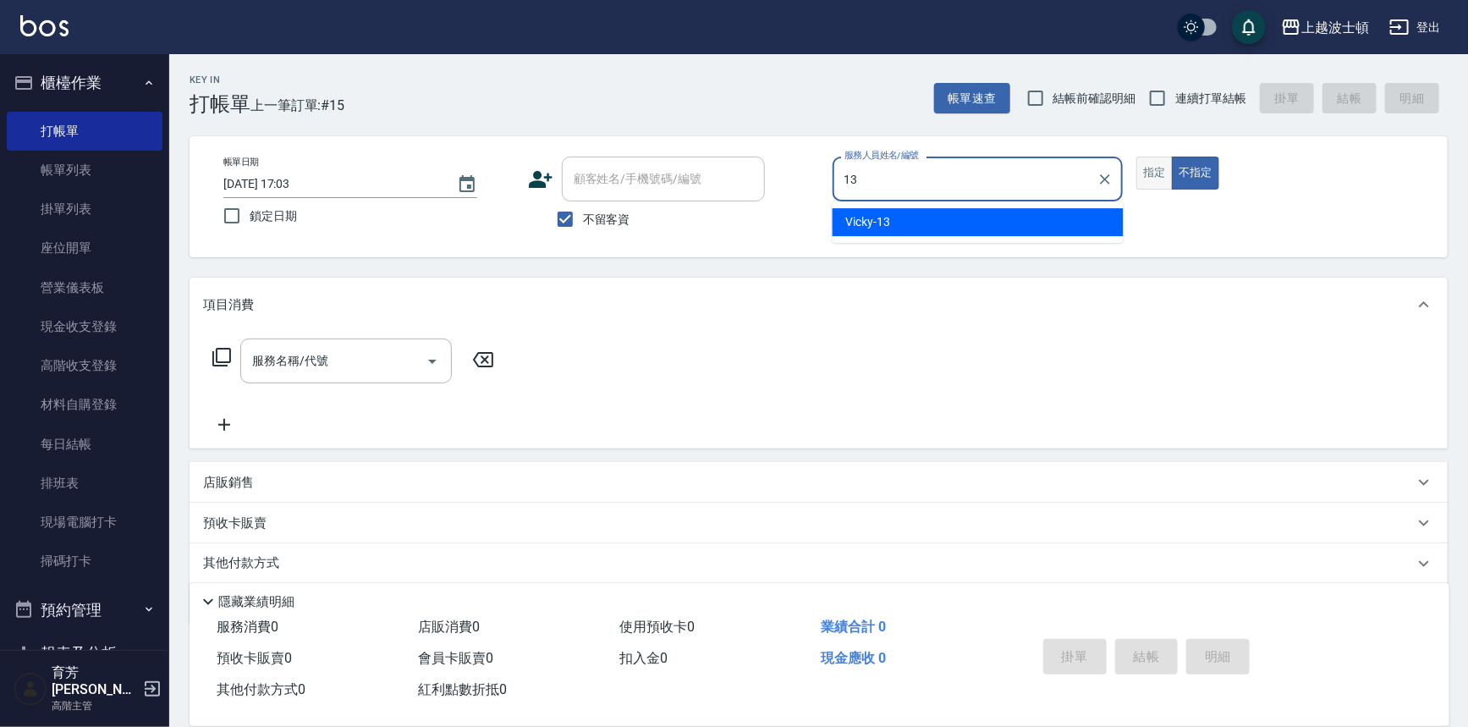
type input "Vicky-13"
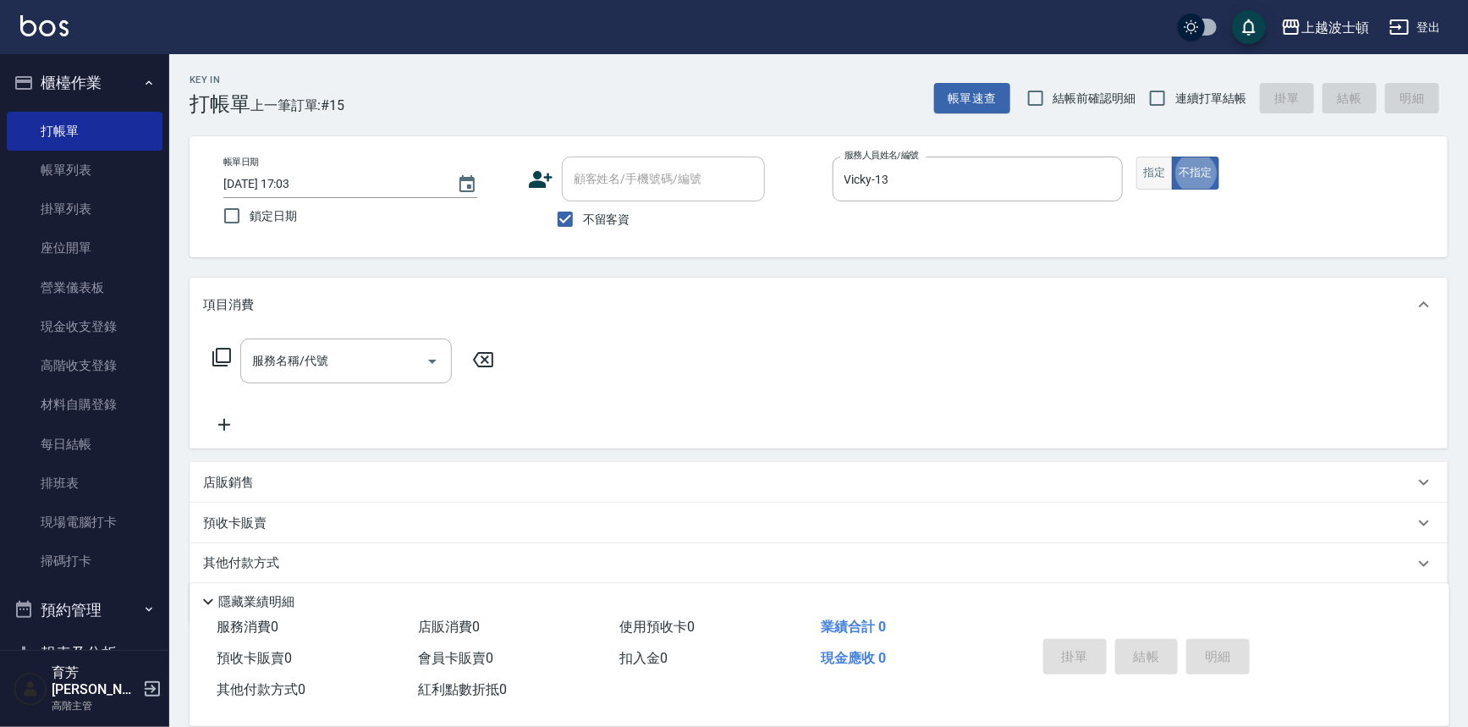
type button "false"
click at [1160, 168] on button "指定" at bounding box center [1154, 173] width 36 height 33
click at [312, 355] on input "服務名稱/代號" at bounding box center [333, 361] width 171 height 30
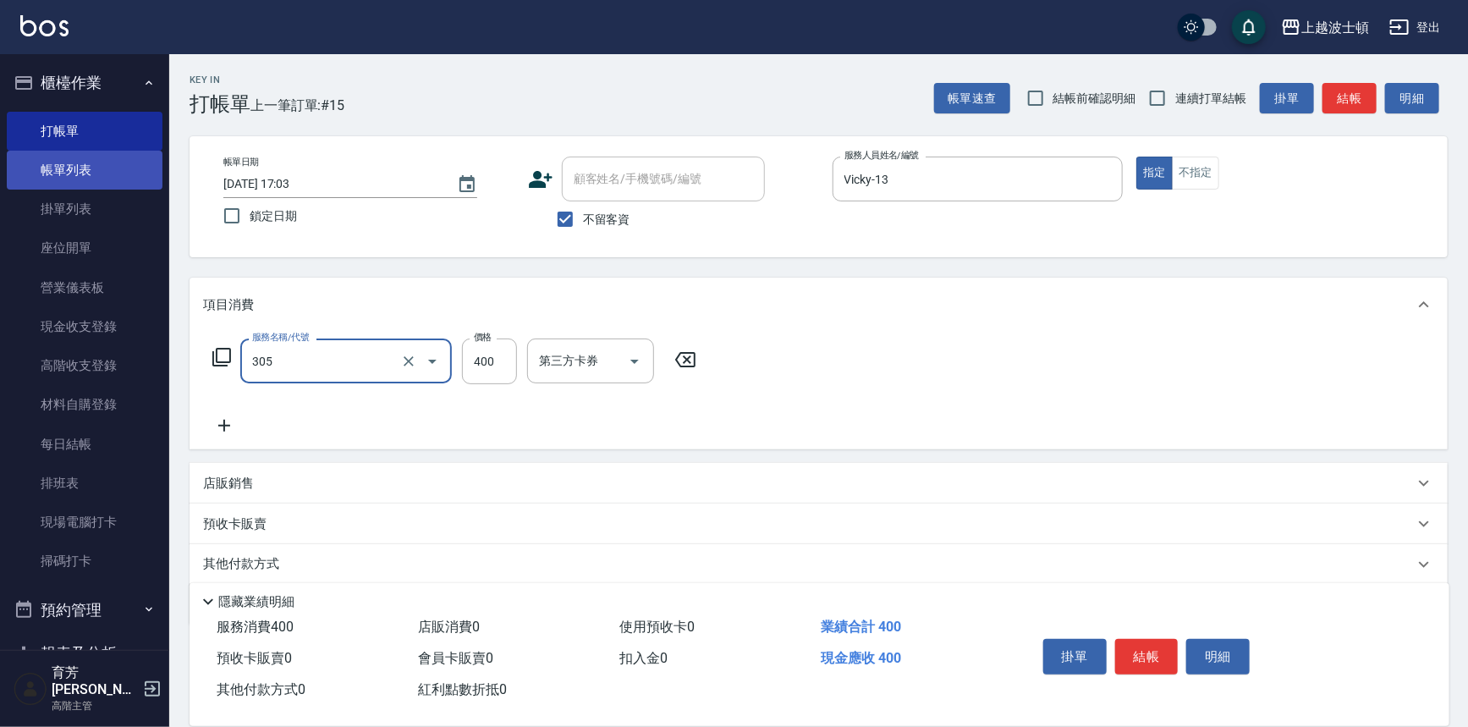
type input "剪髮(305)"
click at [61, 176] on link "帳單列表" at bounding box center [85, 170] width 156 height 39
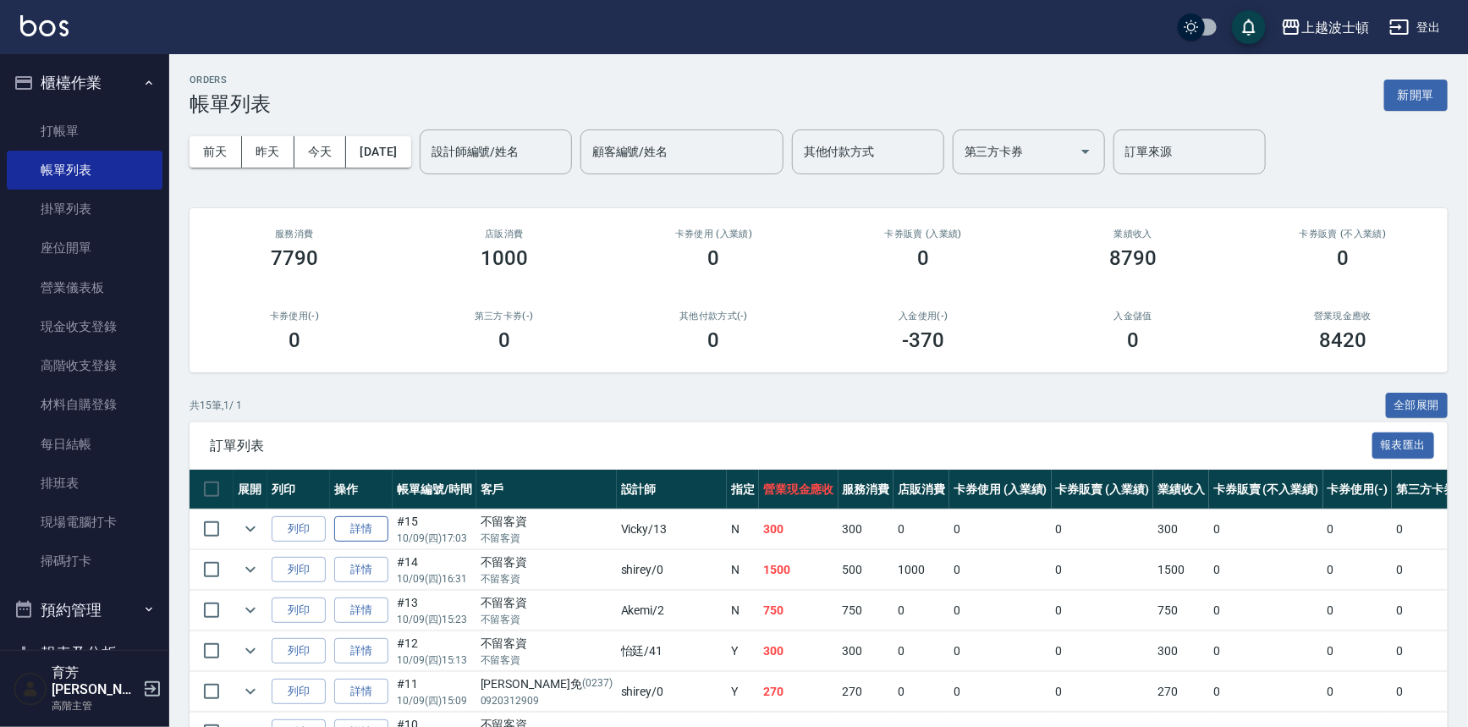
click at [368, 530] on link "詳情" at bounding box center [361, 529] width 54 height 26
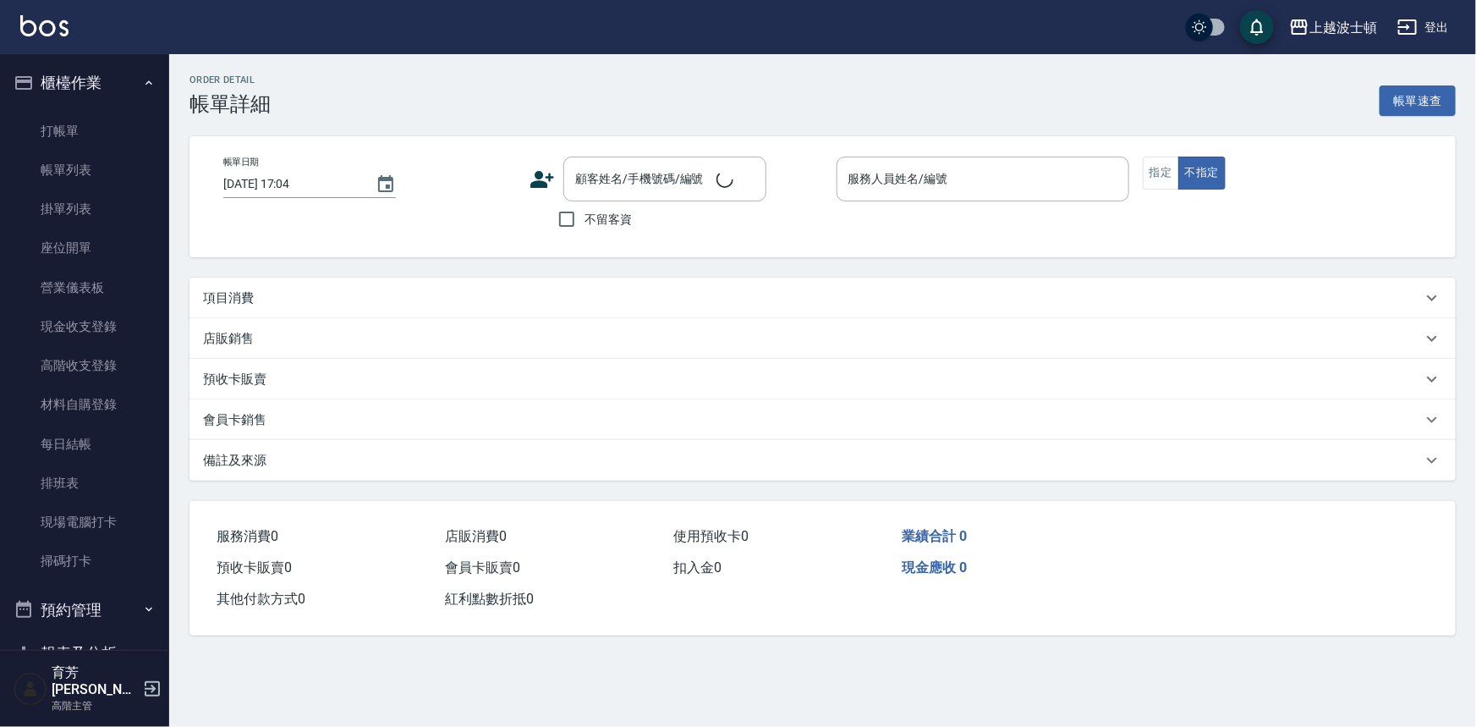
type input "[DATE] 17:03"
checkbox input "true"
type input "Vicky-13"
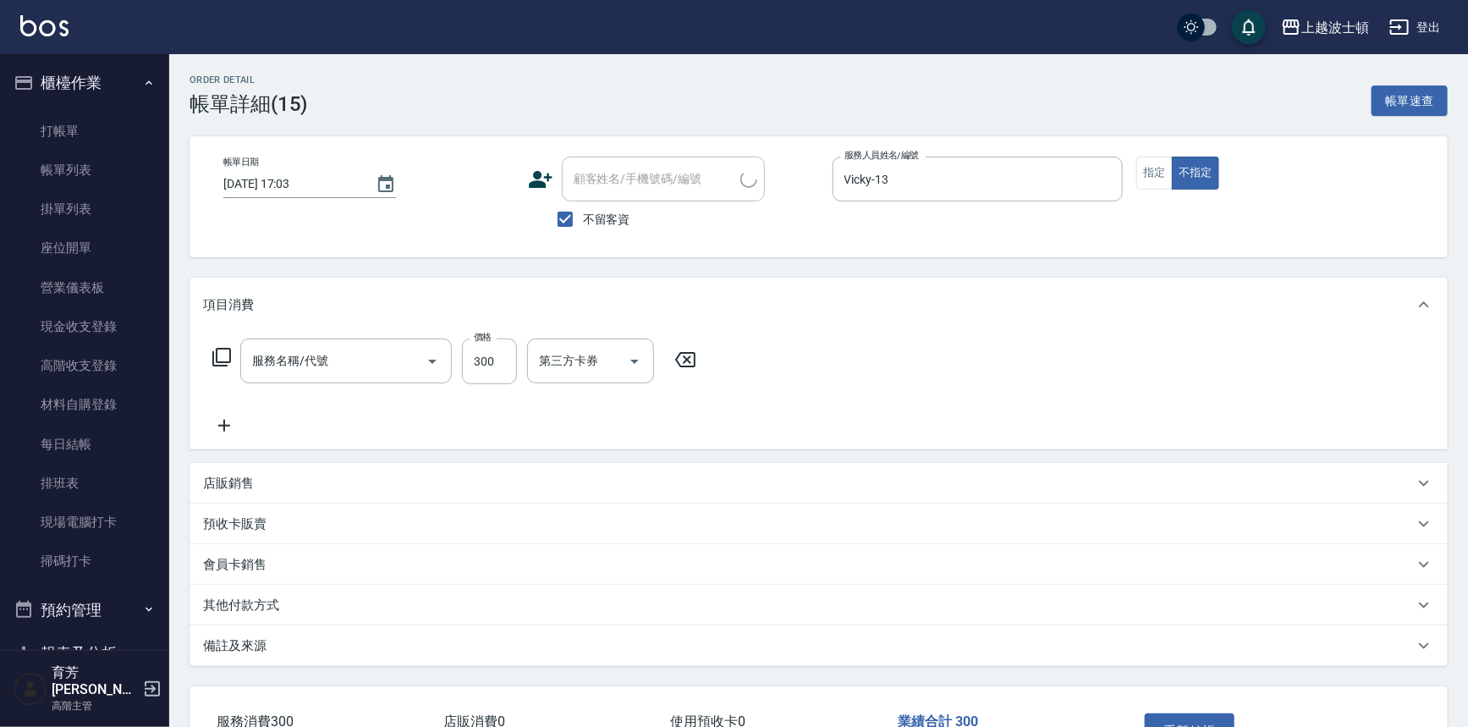
type input "洗髮(205)"
click at [228, 421] on icon at bounding box center [224, 425] width 42 height 20
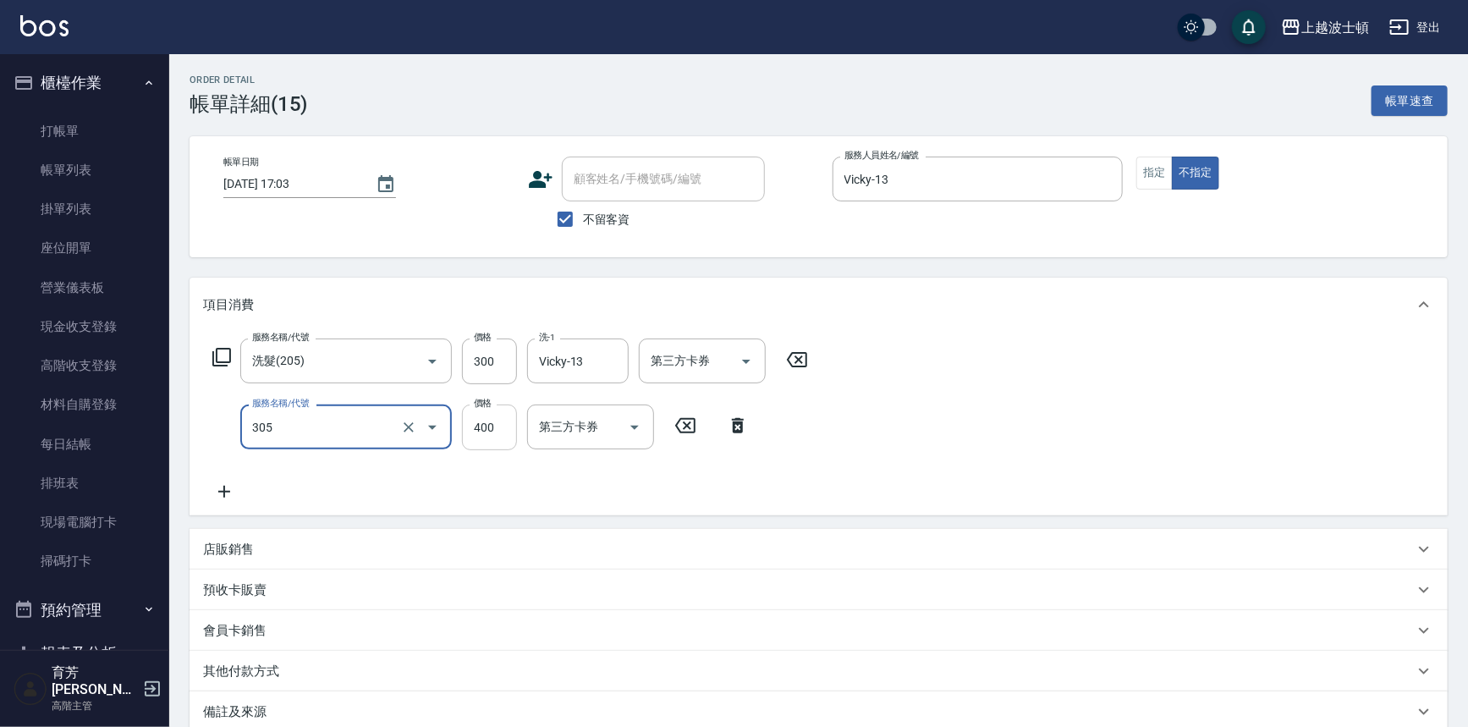
type input "剪髮(305)"
click at [481, 437] on input "400" at bounding box center [489, 427] width 55 height 46
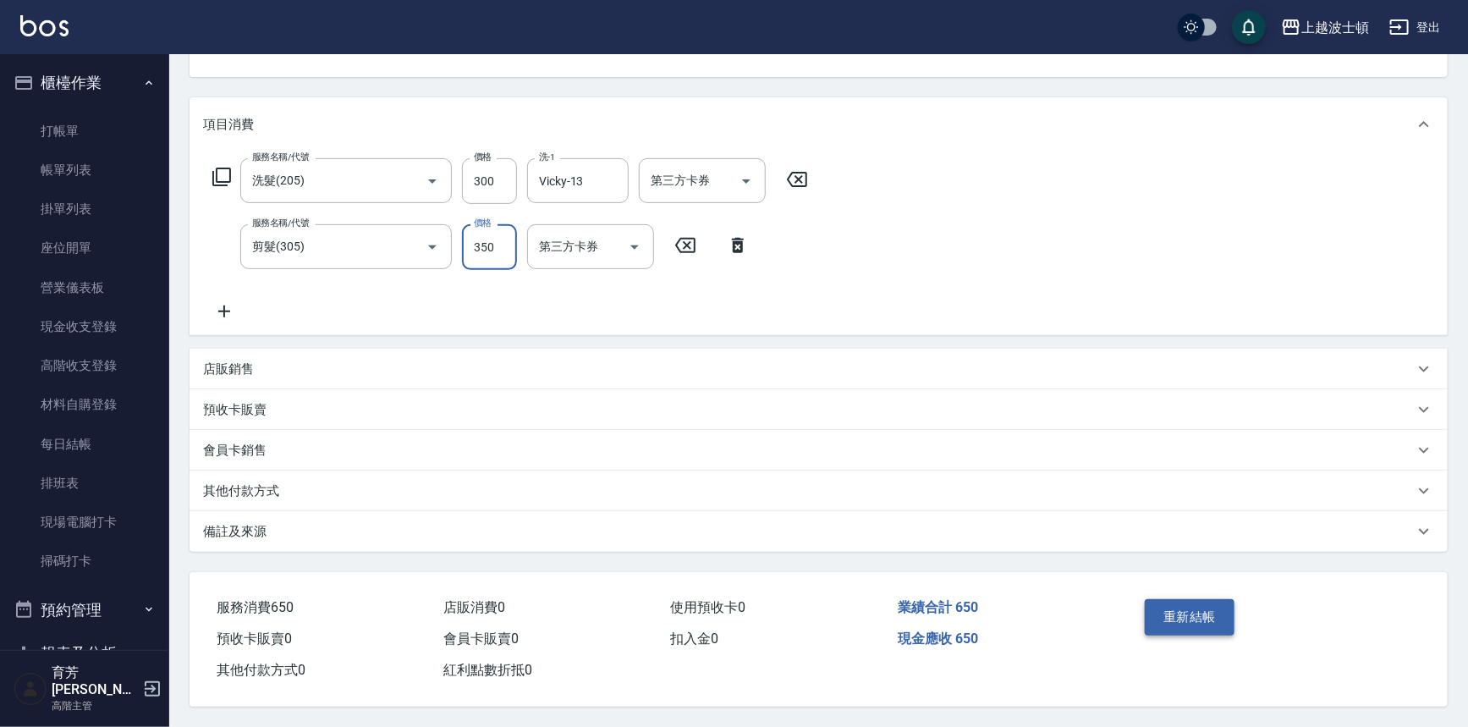
type input "350"
click at [1198, 610] on button "重新結帳" at bounding box center [1190, 617] width 90 height 36
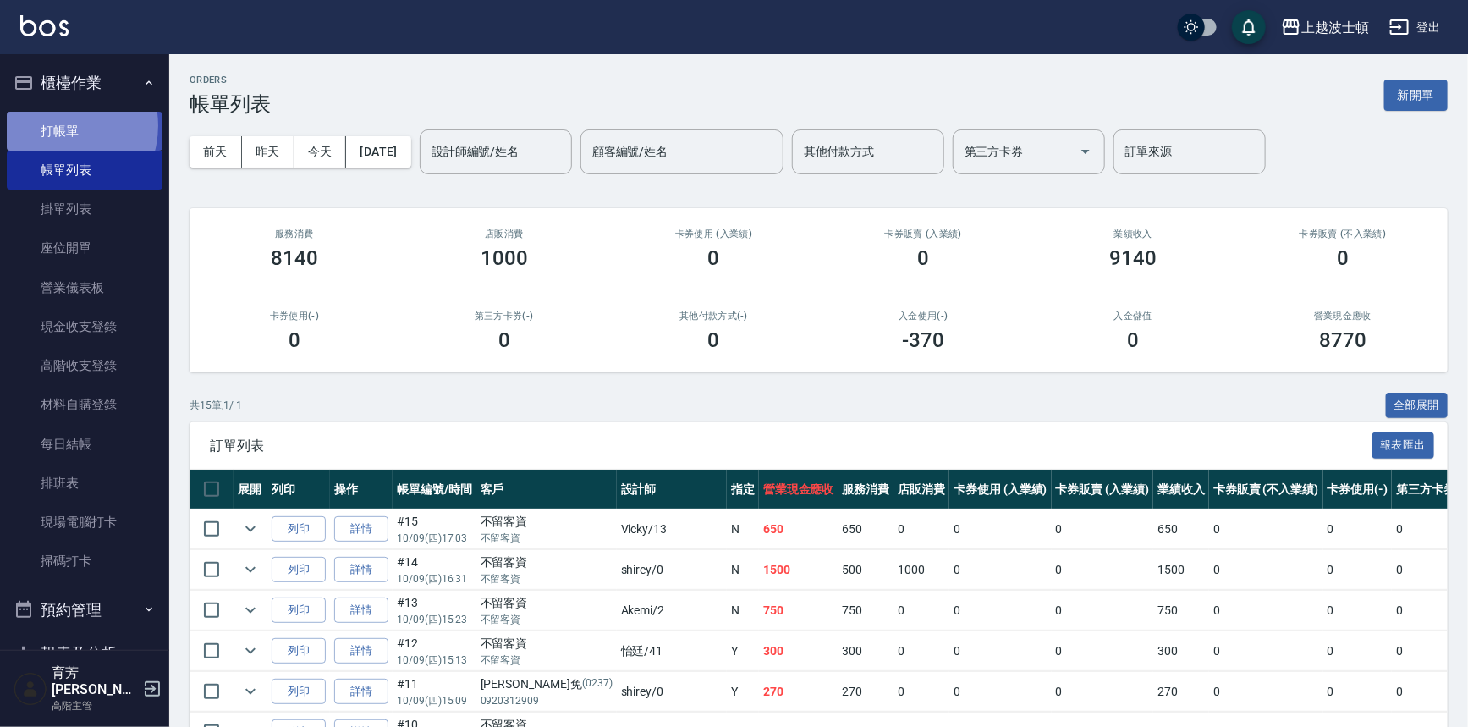
click at [56, 125] on link "打帳單" at bounding box center [85, 131] width 156 height 39
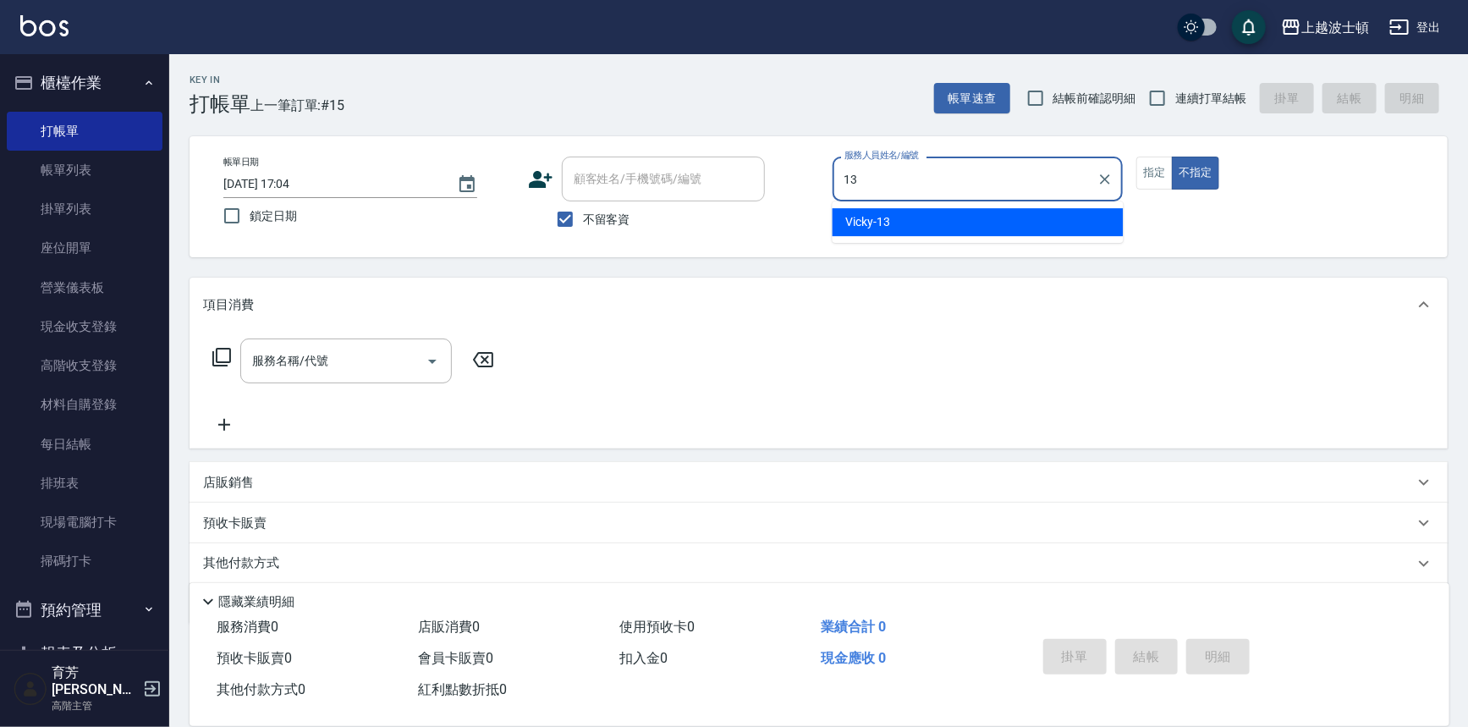
type input "Vicky-13"
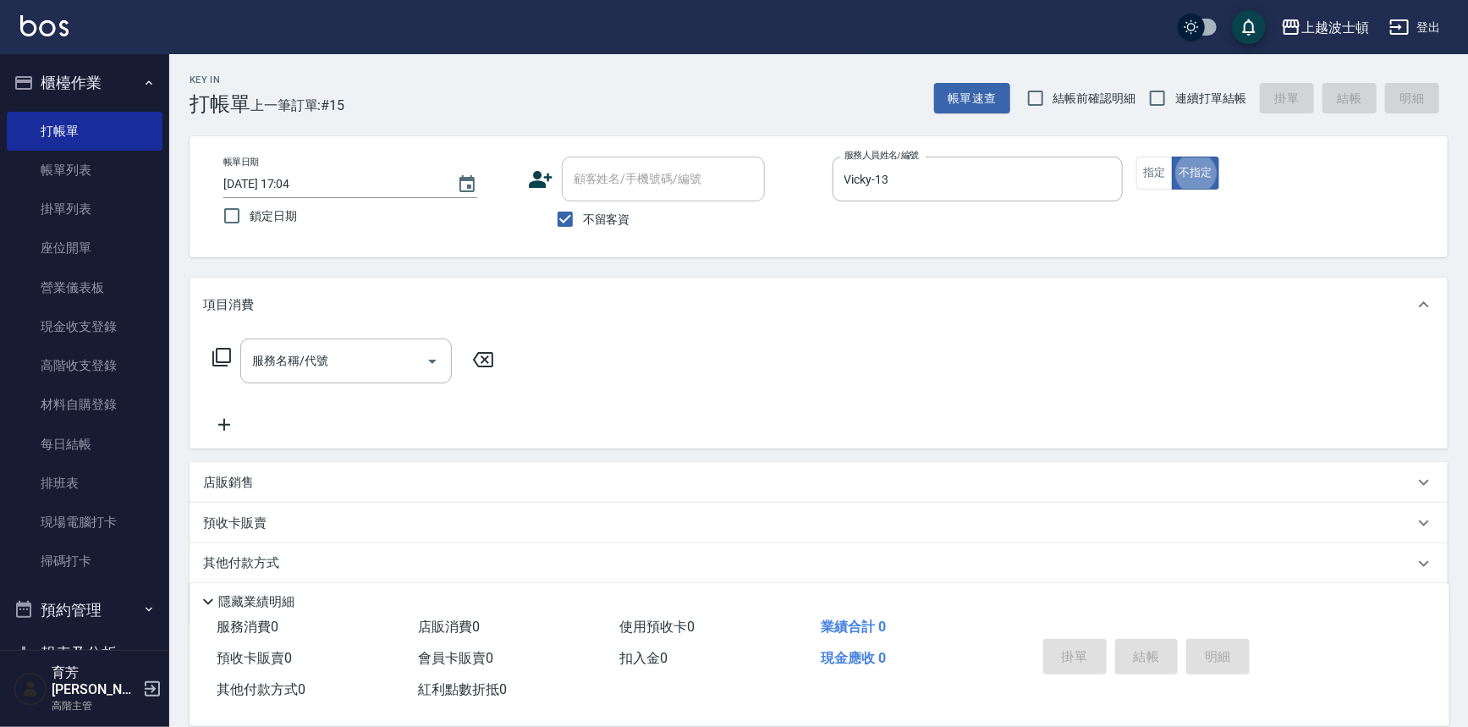
type button "false"
click at [1159, 174] on button "指定" at bounding box center [1154, 173] width 36 height 33
click at [329, 348] on input "服務名稱/代號" at bounding box center [333, 361] width 171 height 30
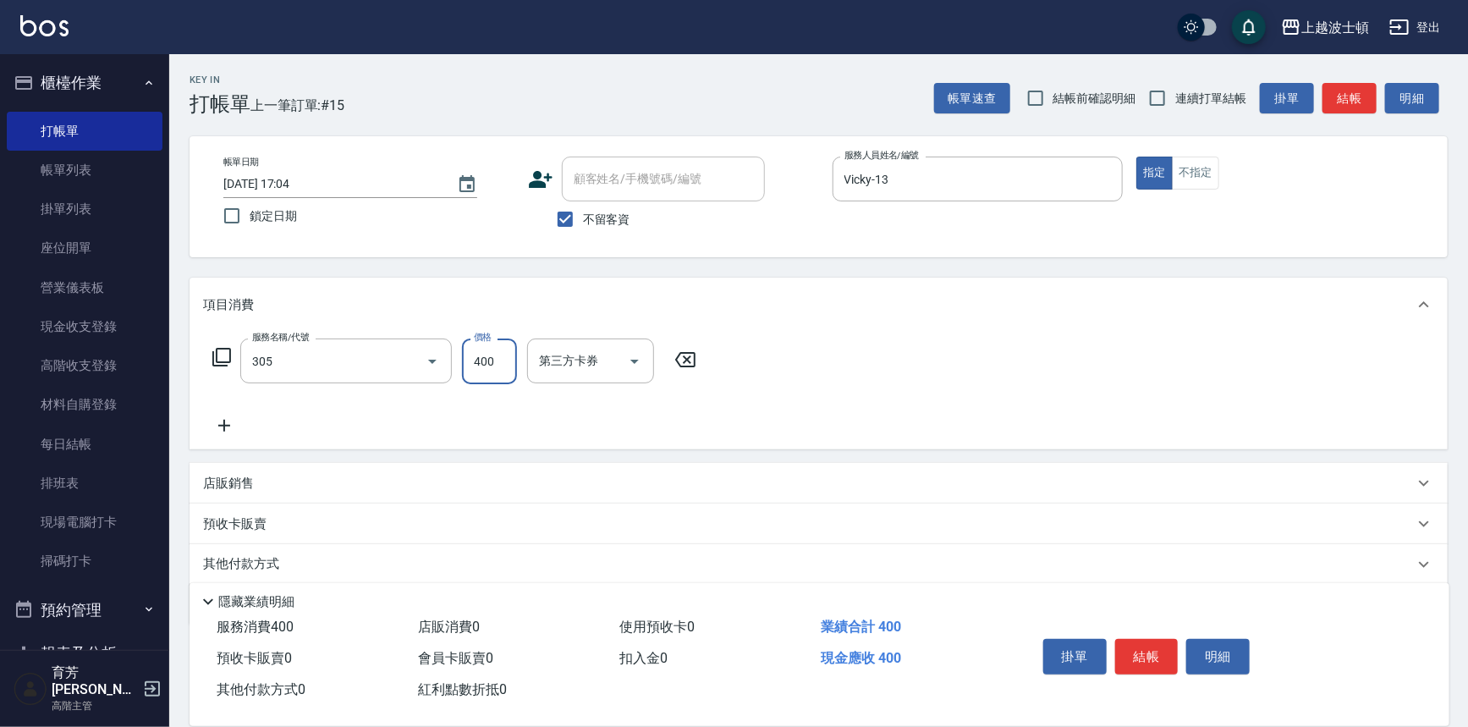
type input "剪髮(305)"
click at [481, 366] on input "400" at bounding box center [489, 361] width 55 height 46
type input "350"
click at [228, 428] on icon at bounding box center [224, 425] width 42 height 20
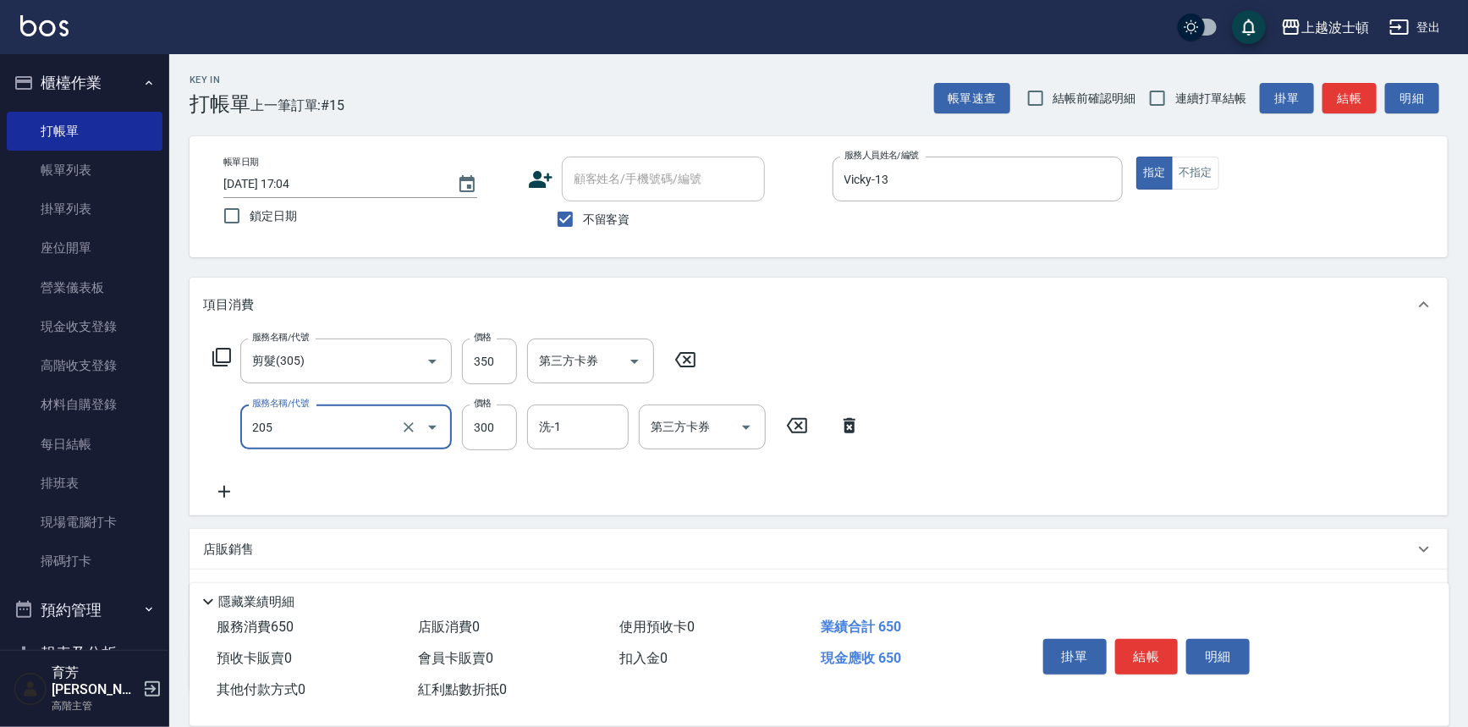
type input "洗髮(205)"
click at [224, 482] on icon at bounding box center [224, 491] width 42 height 20
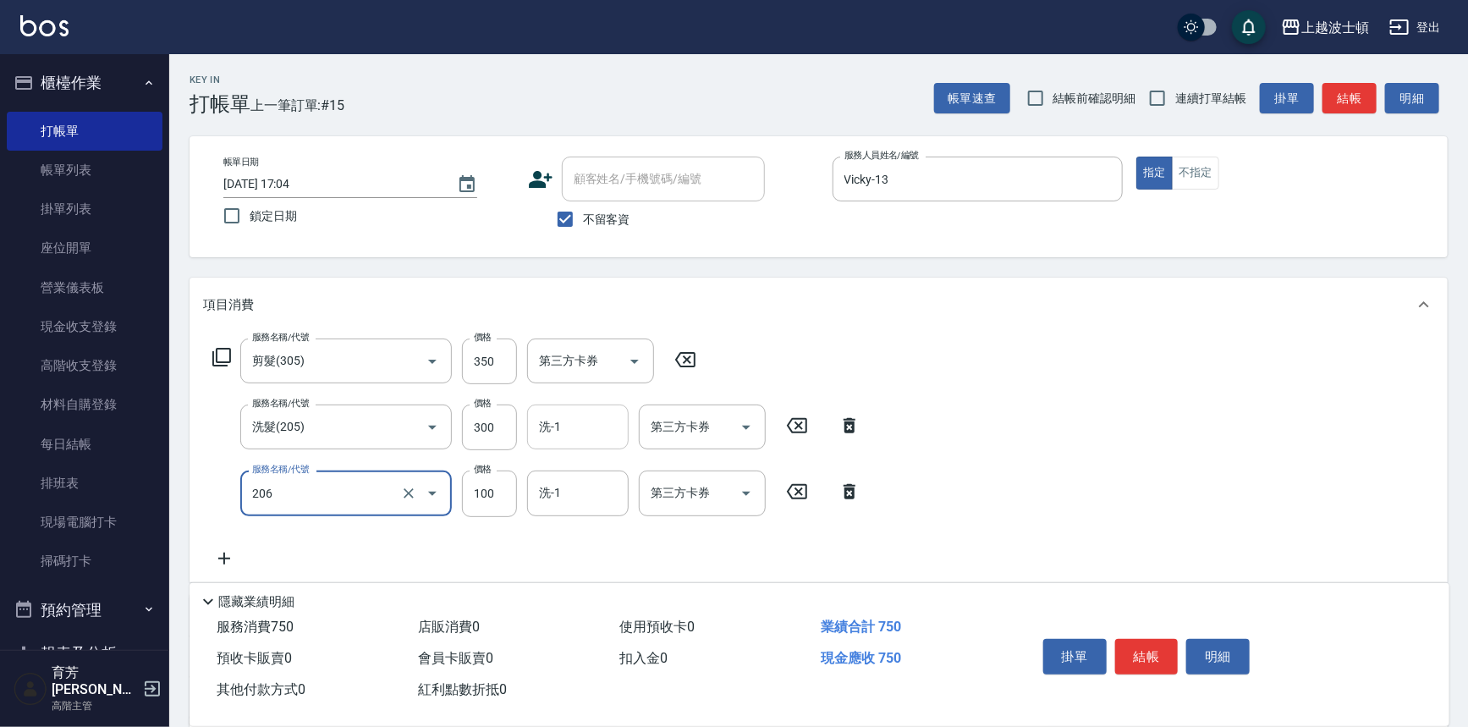
type input "洗髮加錢升等(206)"
click at [585, 429] on input "洗-1" at bounding box center [578, 427] width 86 height 30
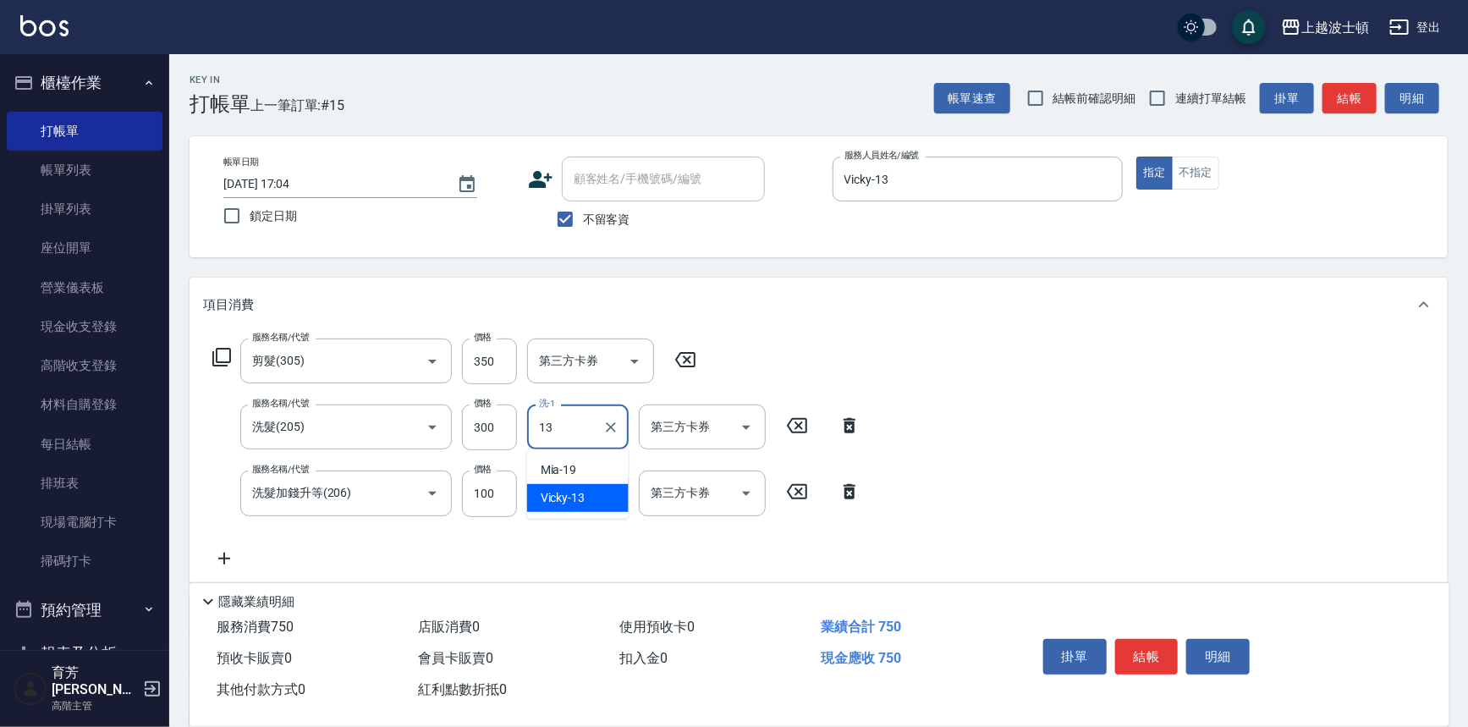
type input "Vicky-13"
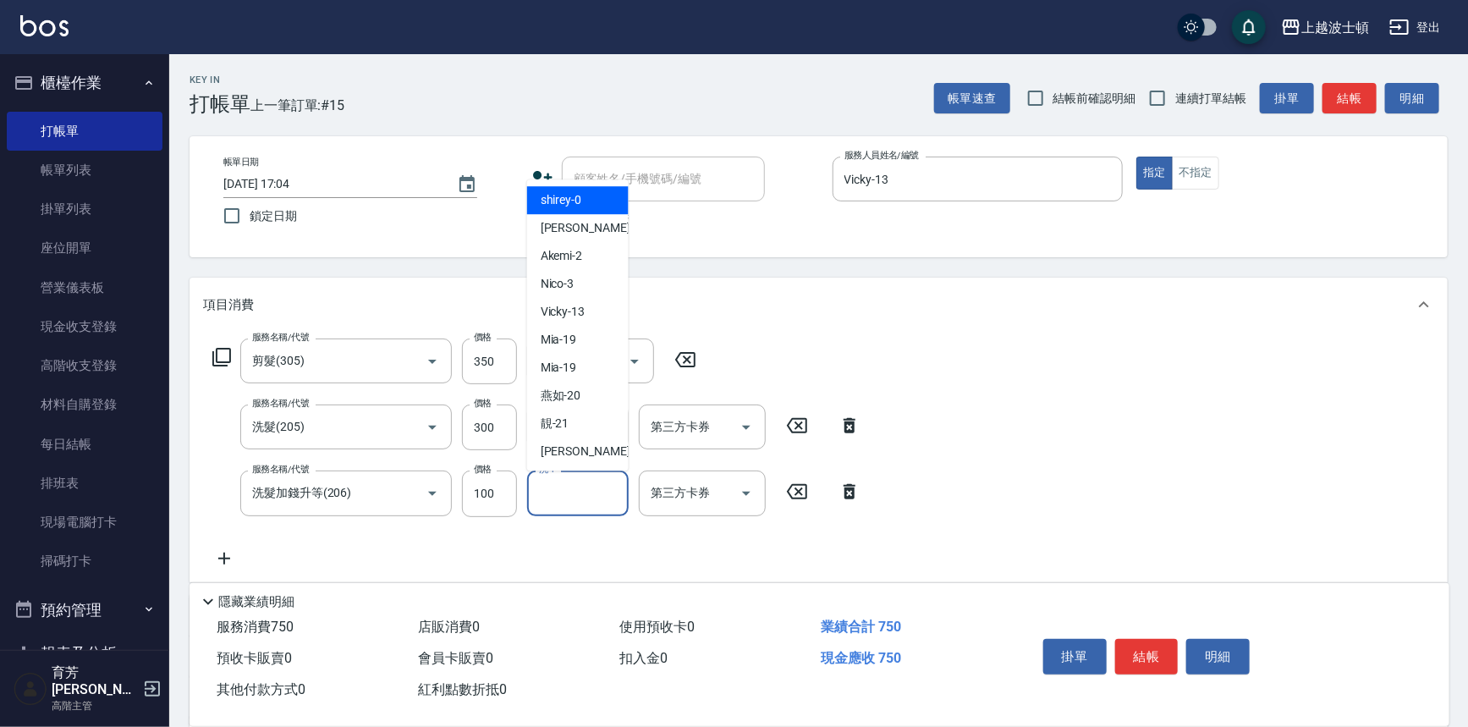
click at [580, 493] on input "洗-1" at bounding box center [578, 493] width 86 height 30
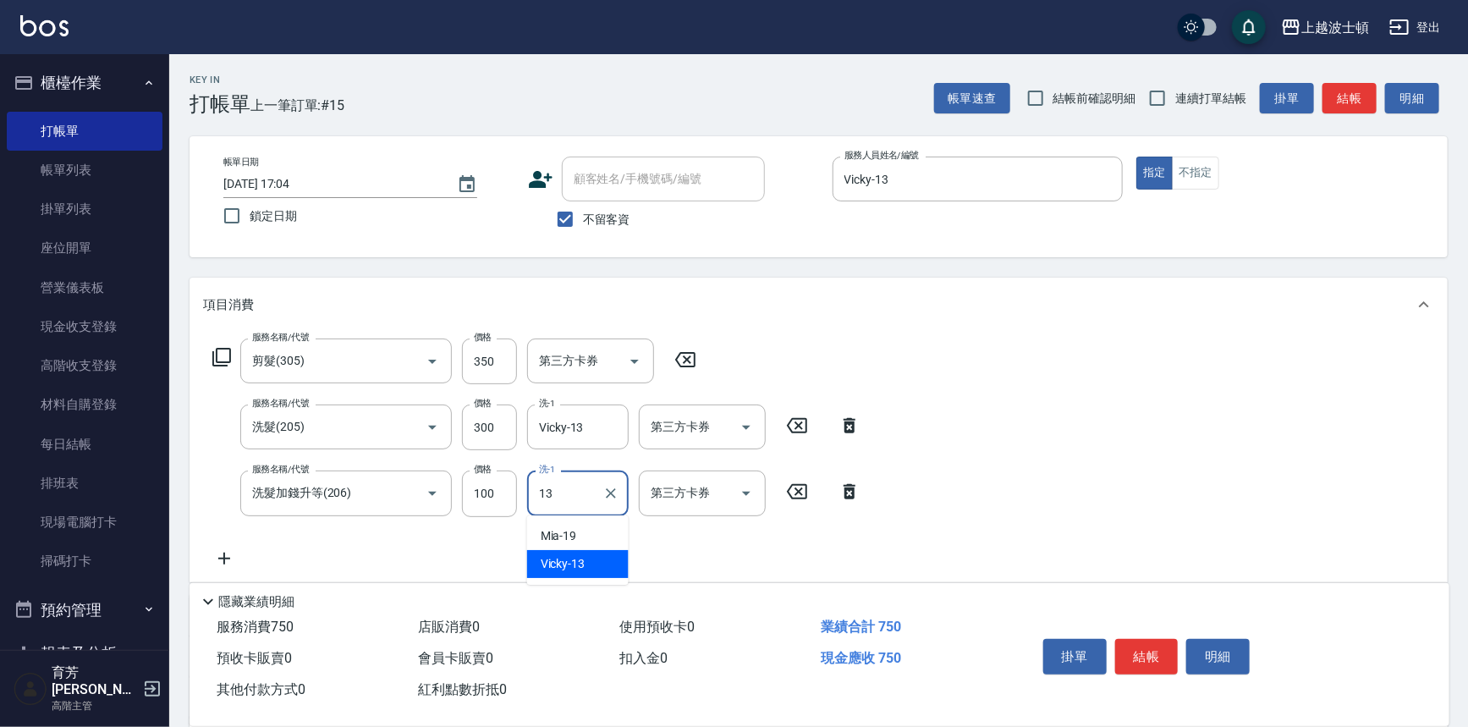
type input "Vicky-13"
click at [1141, 648] on button "結帳" at bounding box center [1146, 657] width 63 height 36
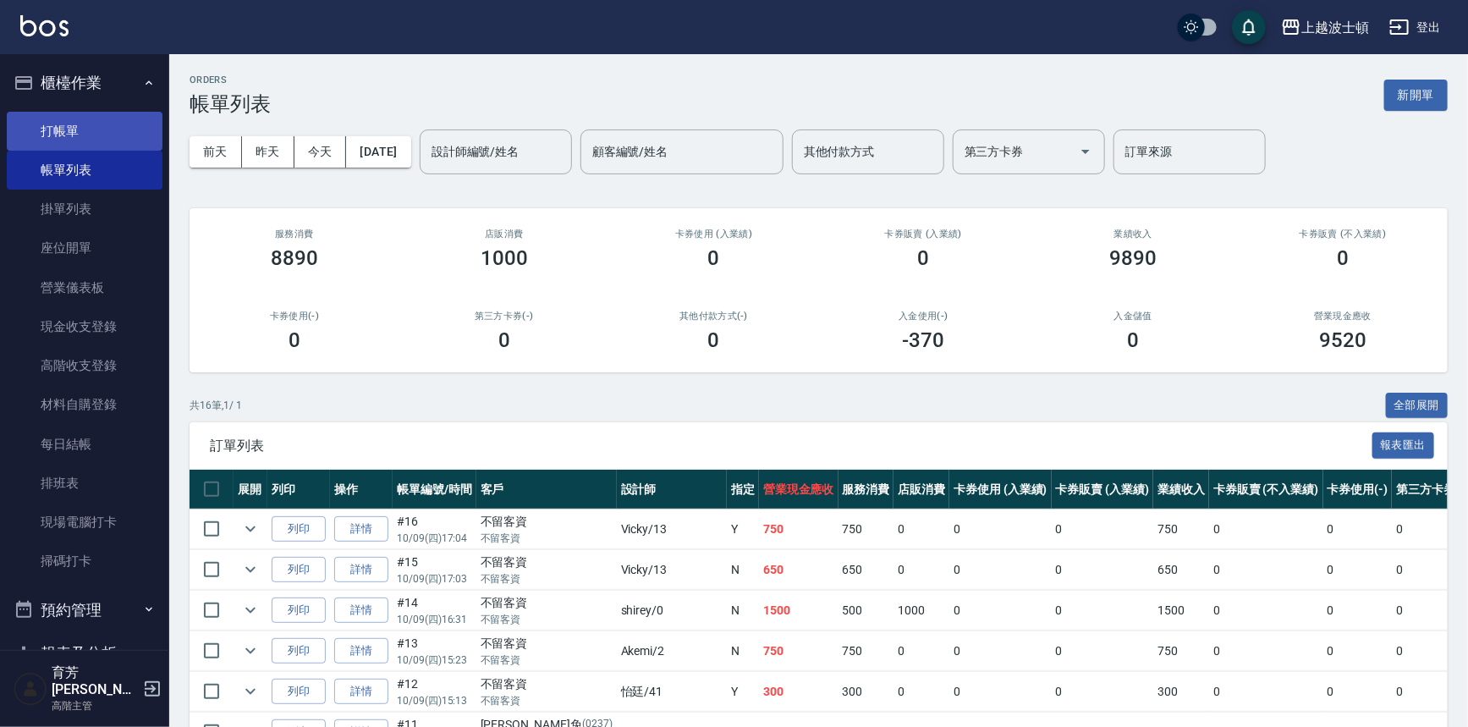
click at [69, 122] on link "打帳單" at bounding box center [85, 131] width 156 height 39
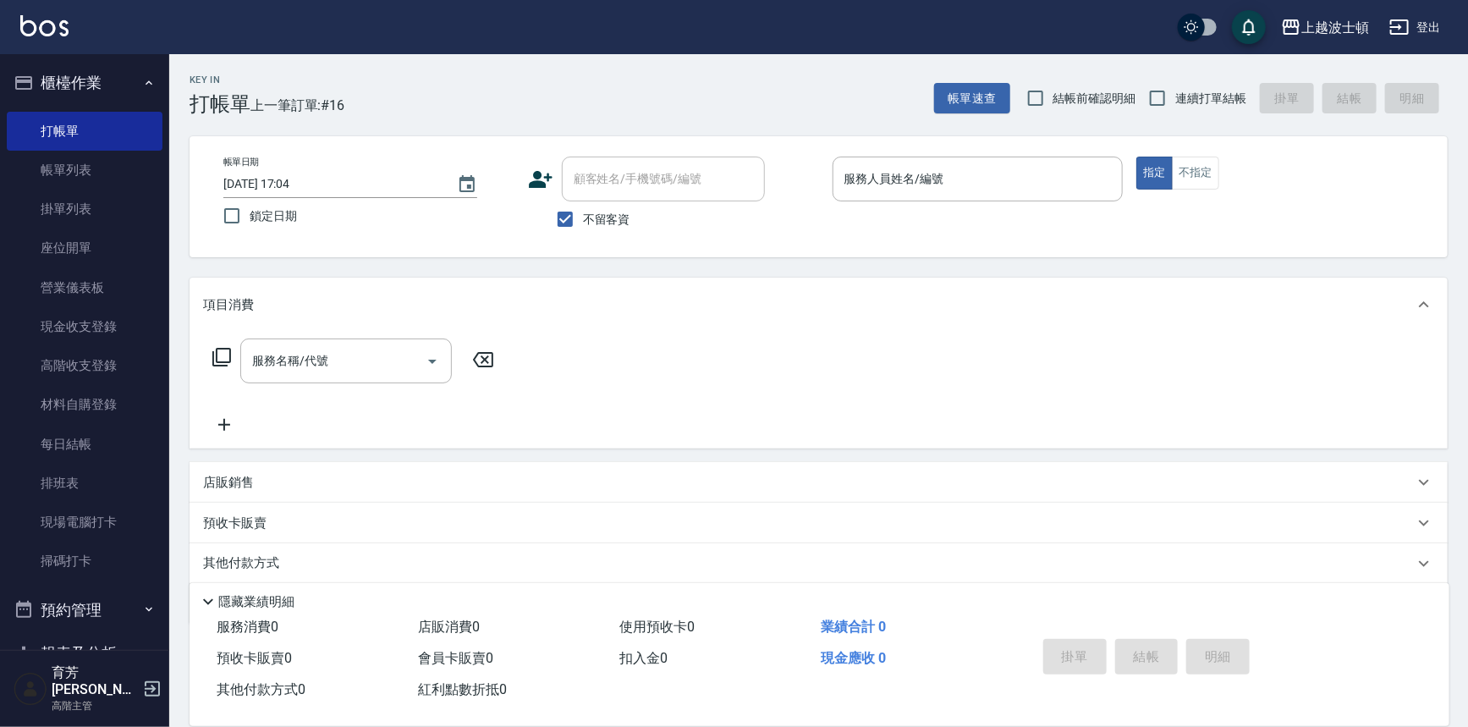
click at [618, 218] on span "不留客資" at bounding box center [606, 220] width 47 height 18
click at [583, 218] on input "不留客資" at bounding box center [565, 219] width 36 height 36
checkbox input "false"
click at [632, 191] on input "顧客姓名/手機號碼/編號" at bounding box center [650, 179] width 162 height 30
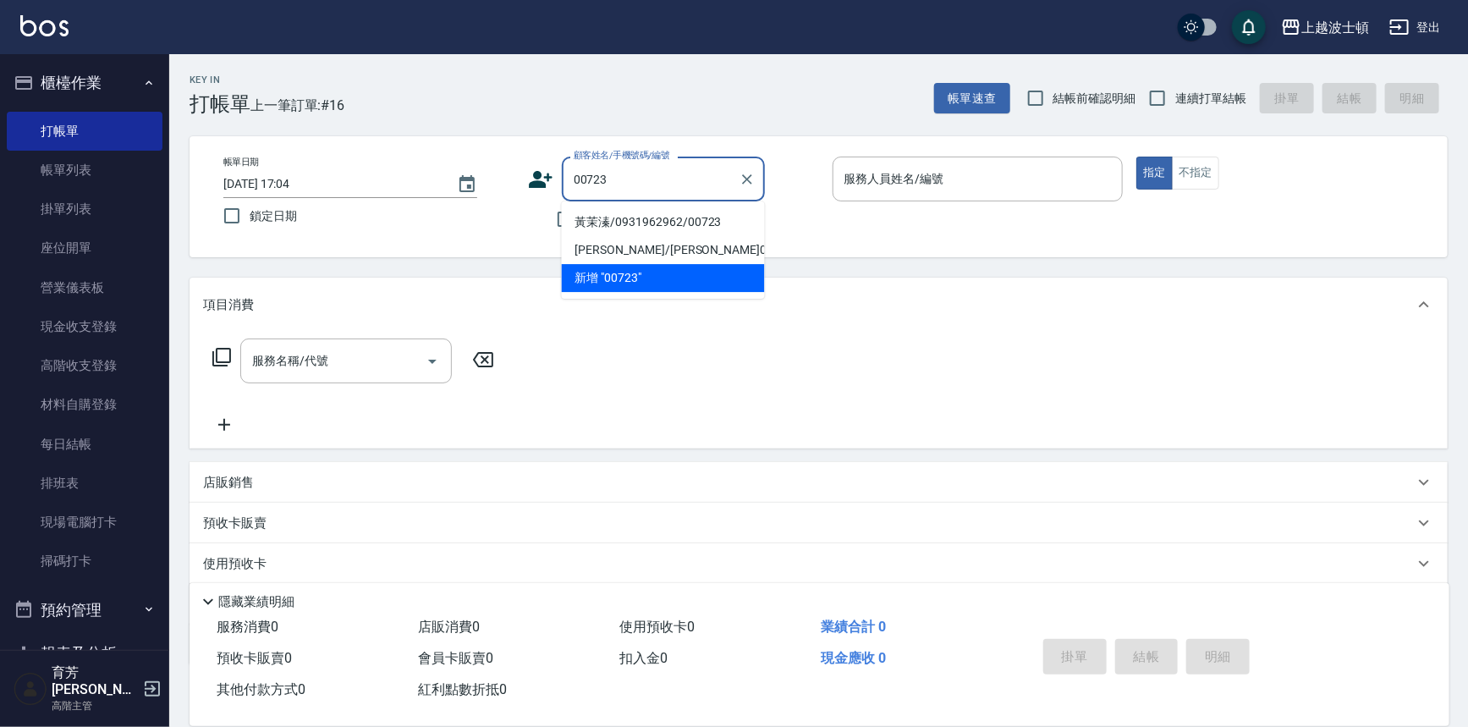
click at [588, 217] on li "黃茉溱/0931962962/00723" at bounding box center [663, 222] width 203 height 28
type input "黃茉溱/0931962962/00723"
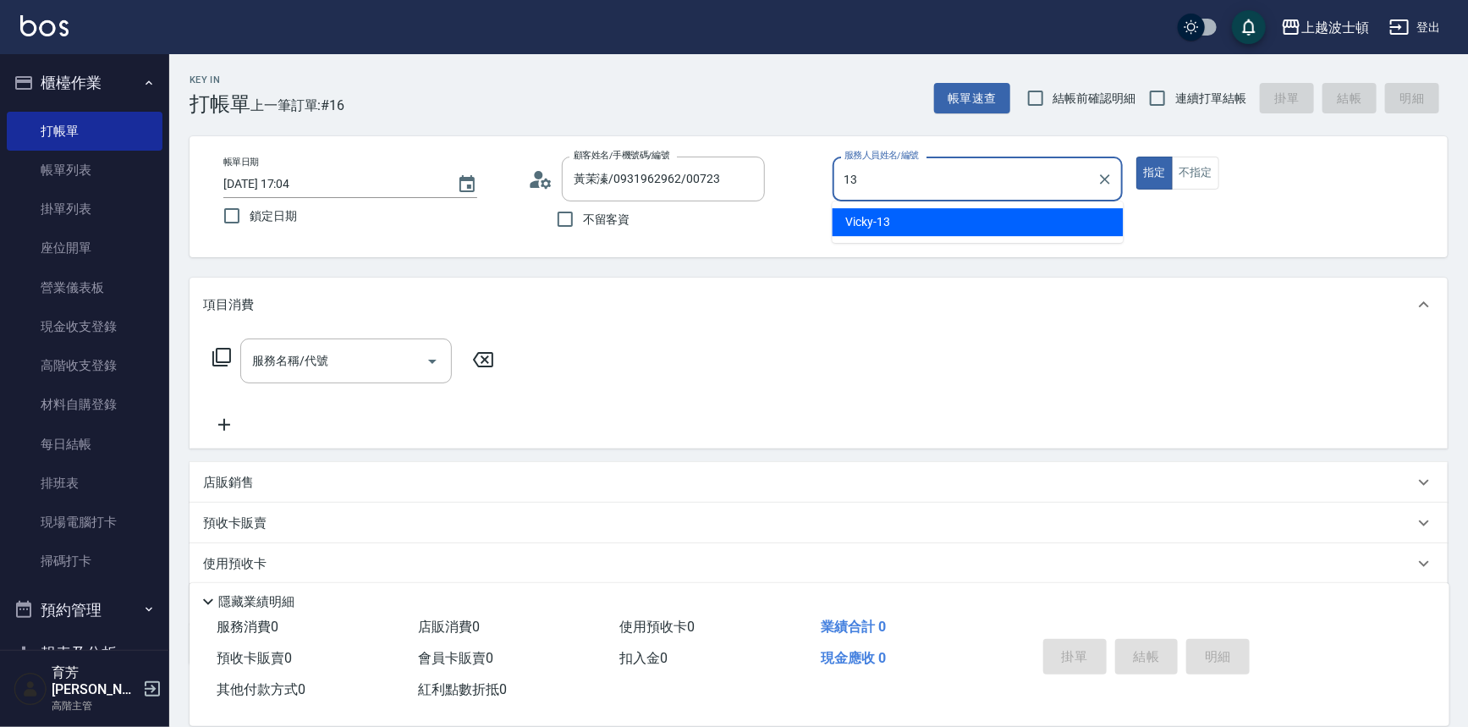
type input "Vicky-13"
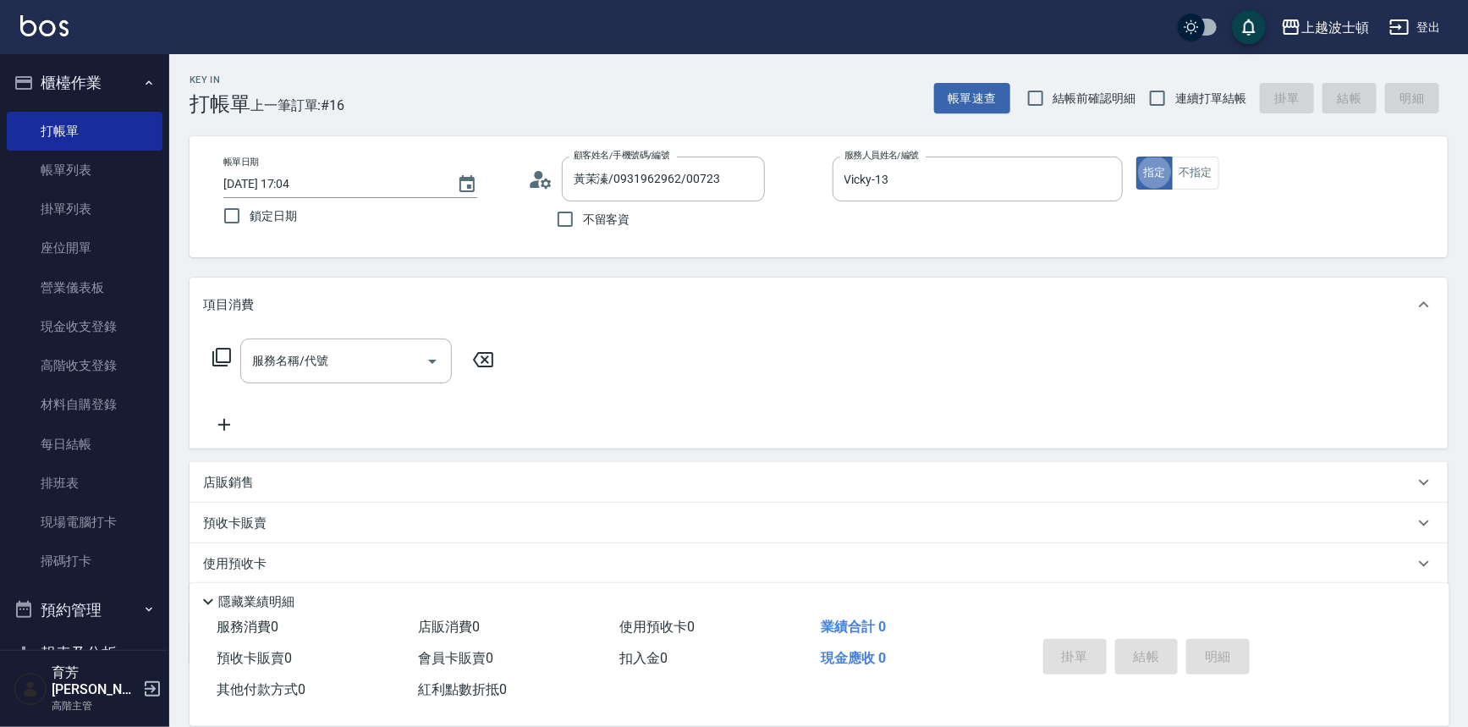
type button "true"
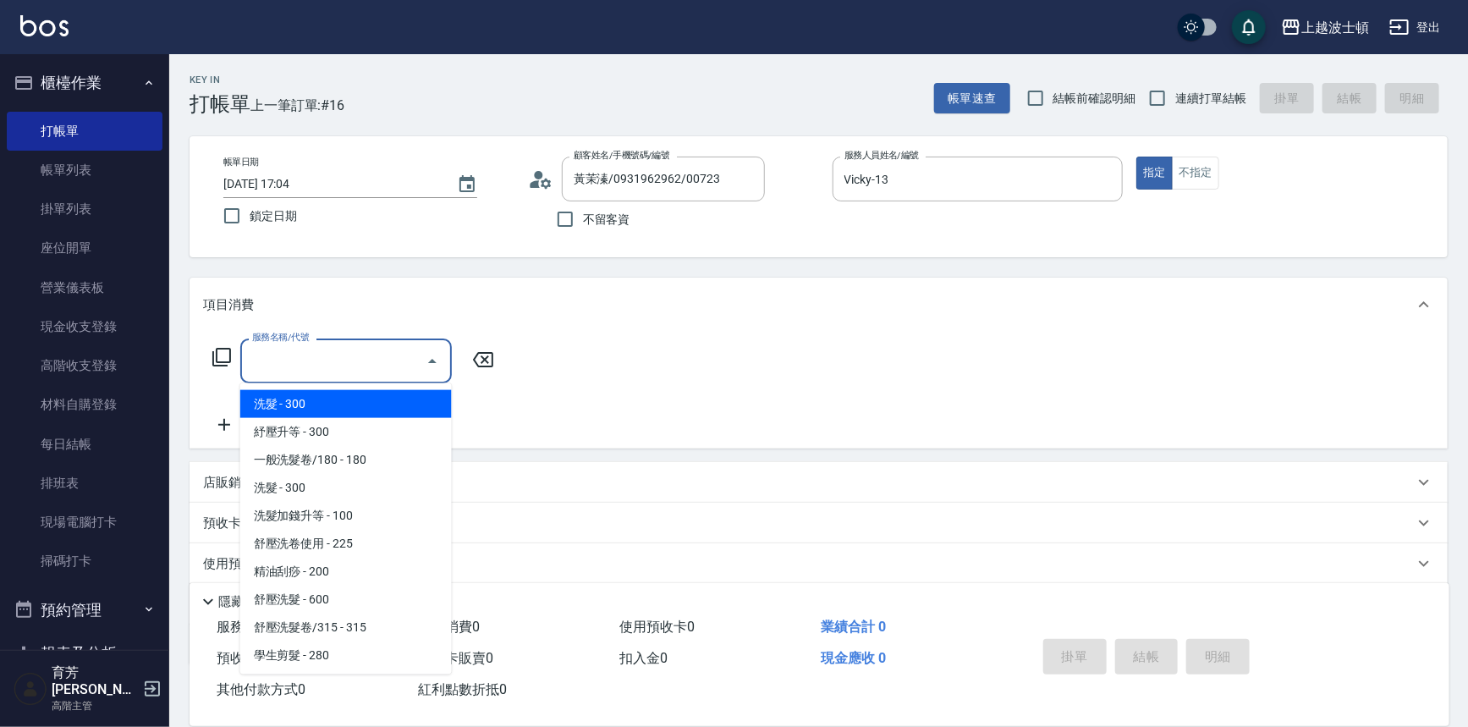
click at [363, 363] on input "服務名稱/代號" at bounding box center [333, 361] width 171 height 30
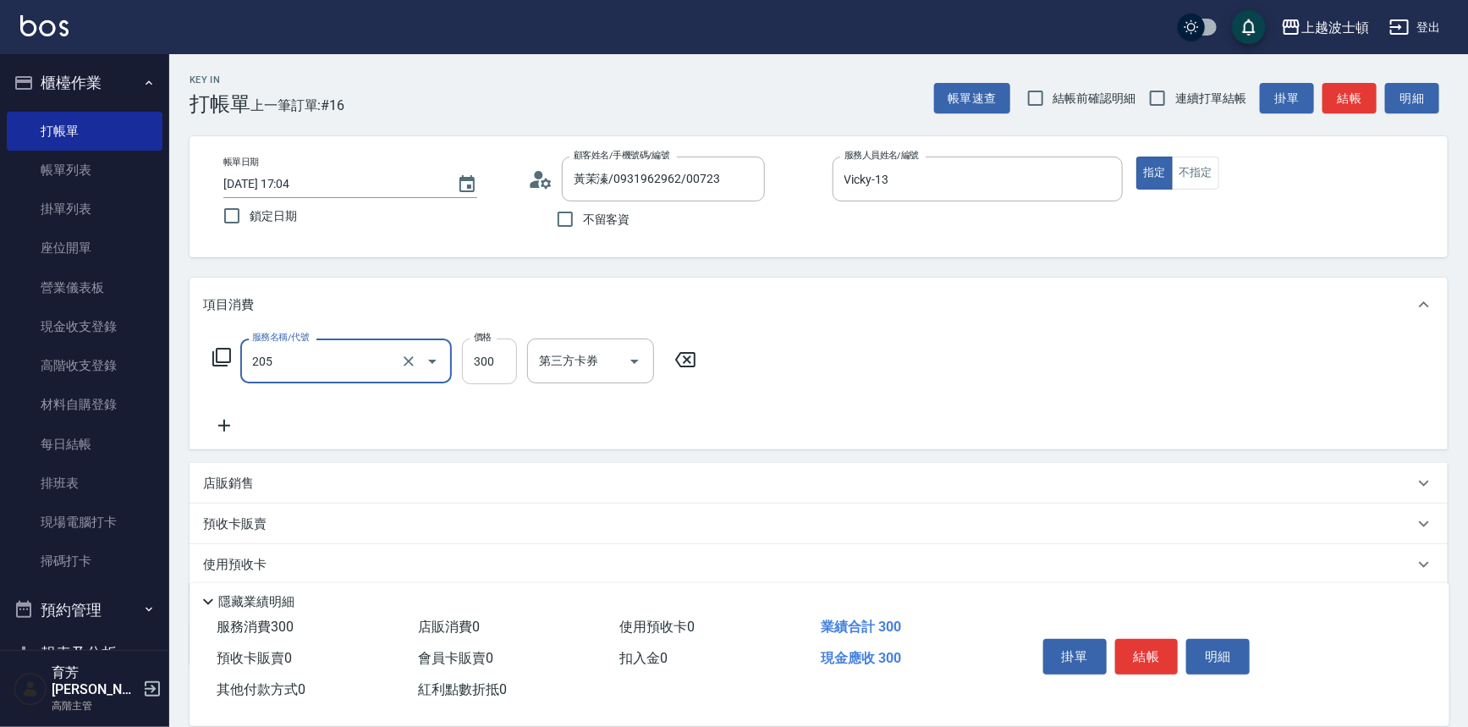
type input "洗髮(205)"
click at [504, 366] on input "300" at bounding box center [489, 361] width 55 height 46
type input "270"
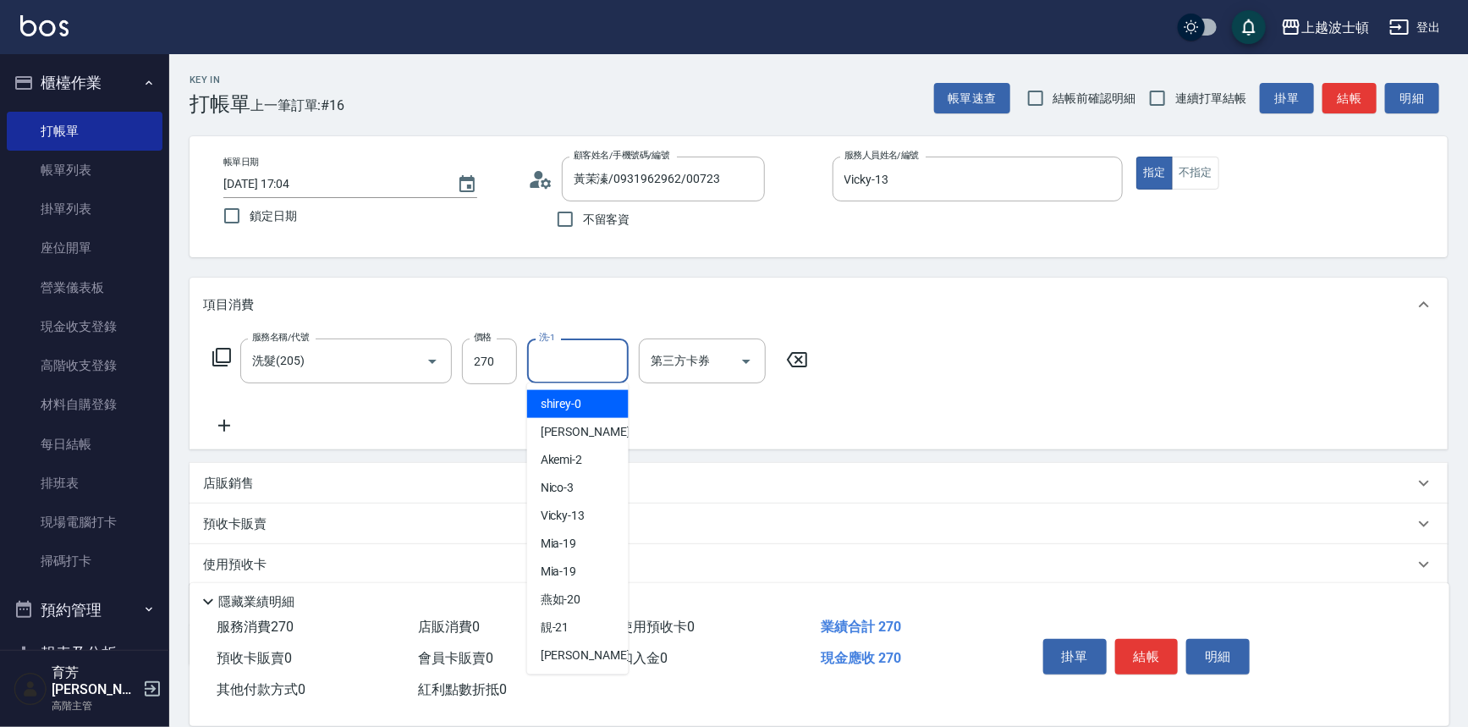
click at [562, 361] on input "洗-1" at bounding box center [578, 361] width 86 height 30
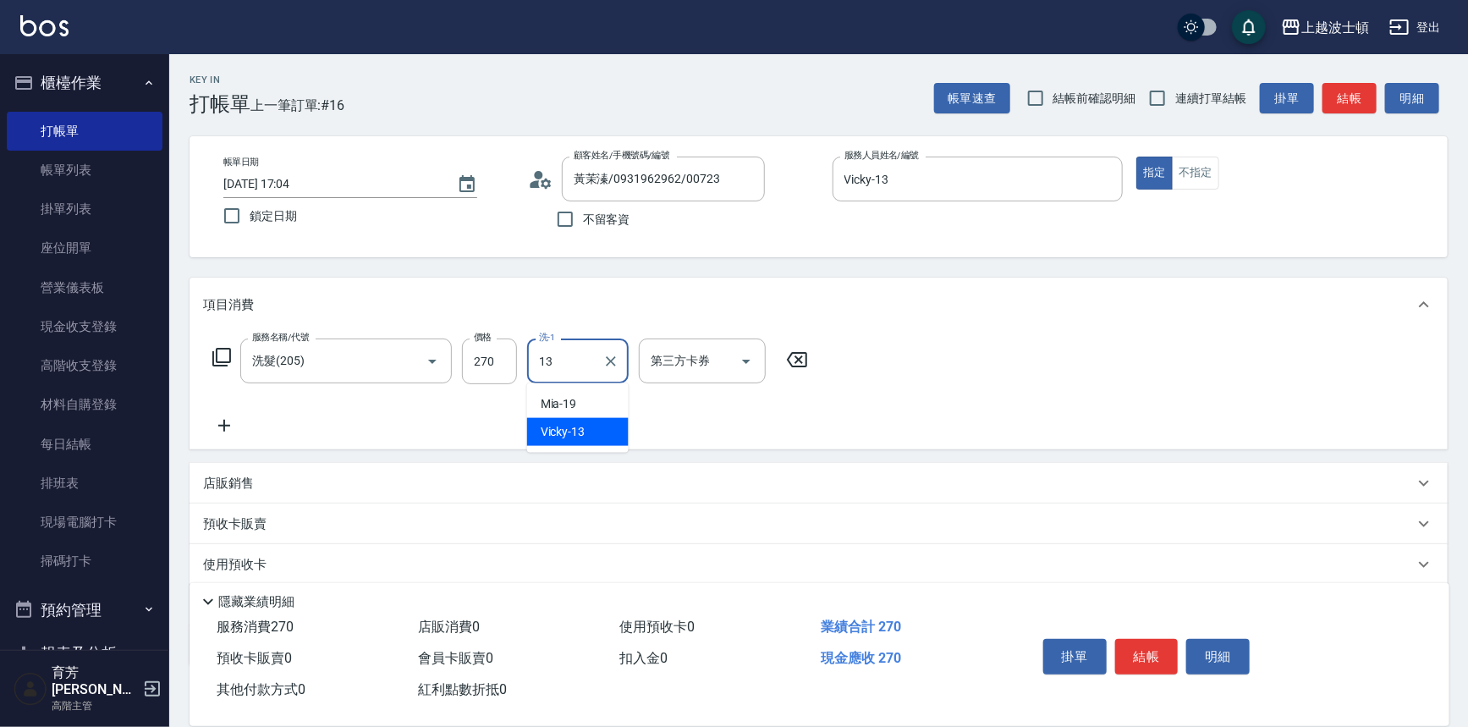
type input "Vicky-13"
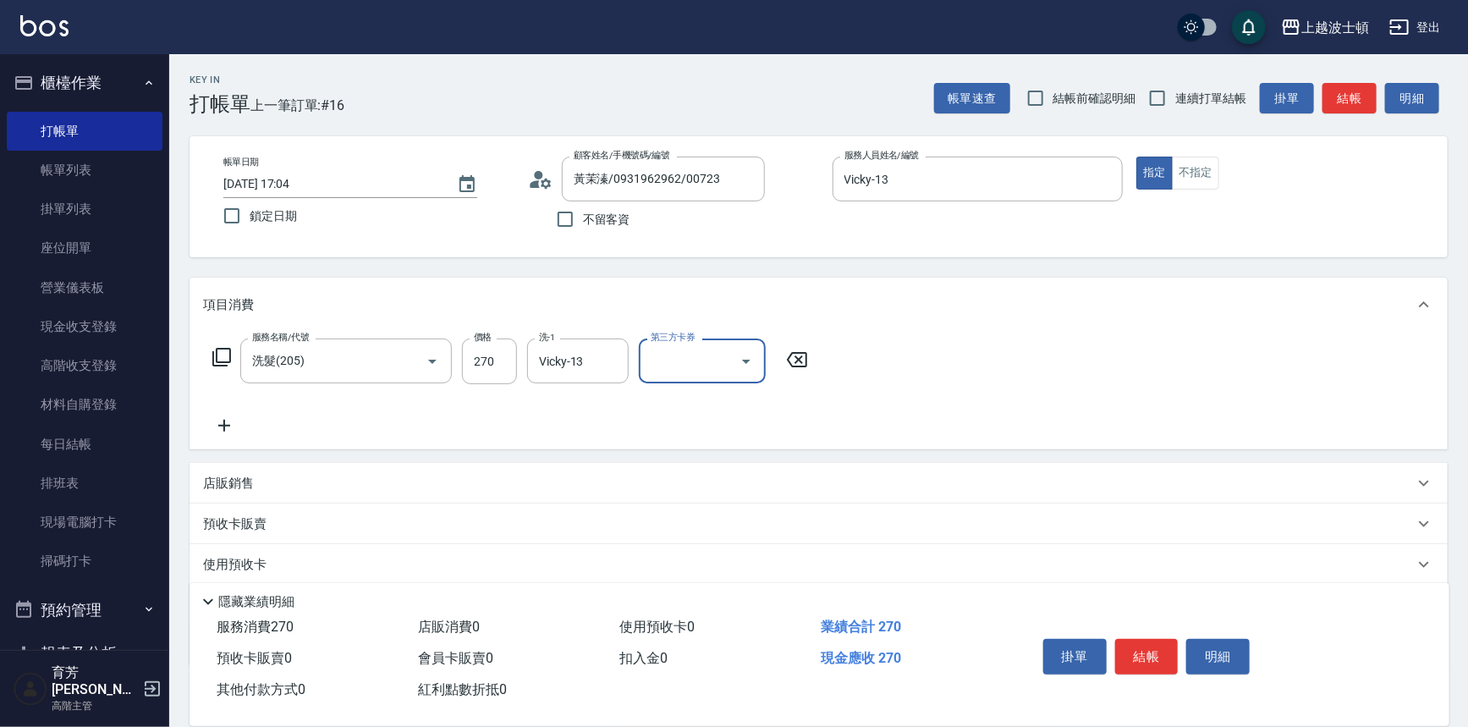
click at [229, 420] on icon at bounding box center [224, 425] width 42 height 20
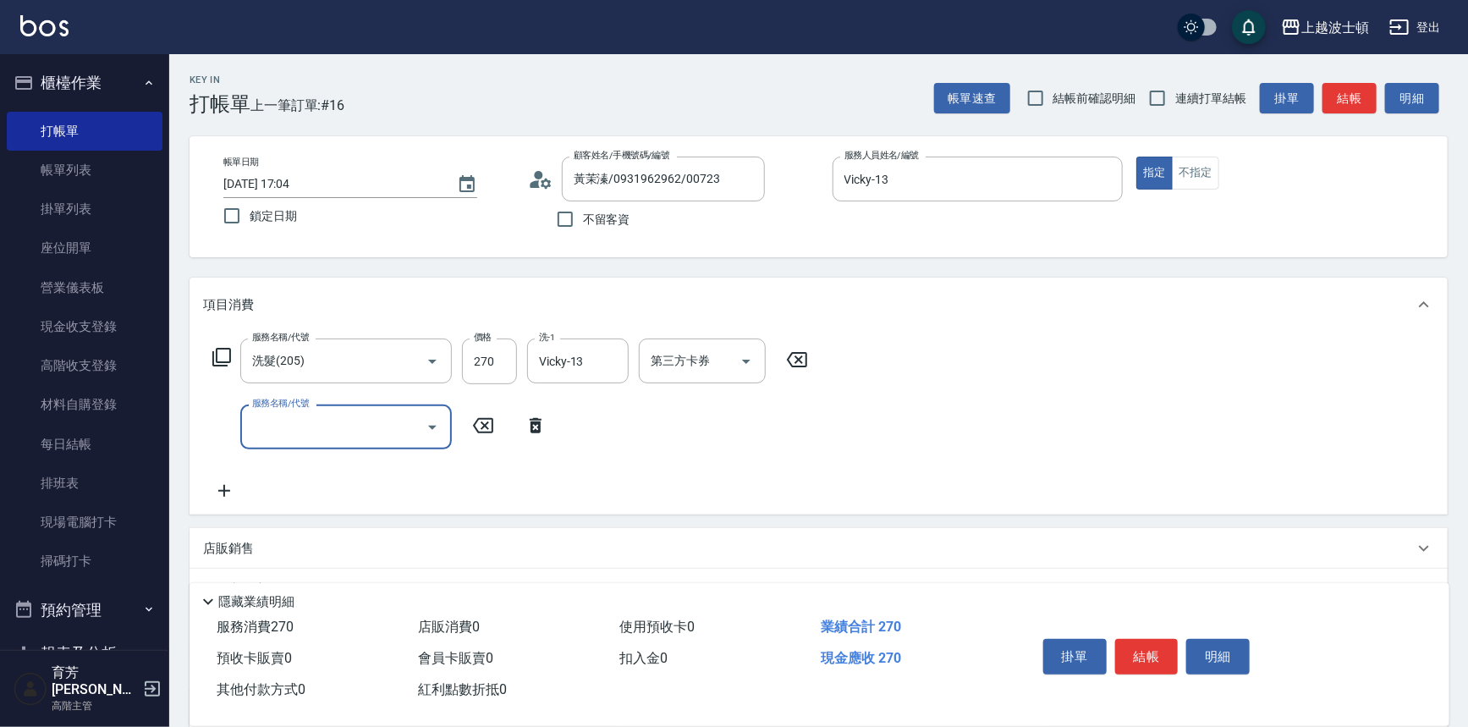
click at [308, 414] on input "服務名稱/代號" at bounding box center [333, 427] width 171 height 30
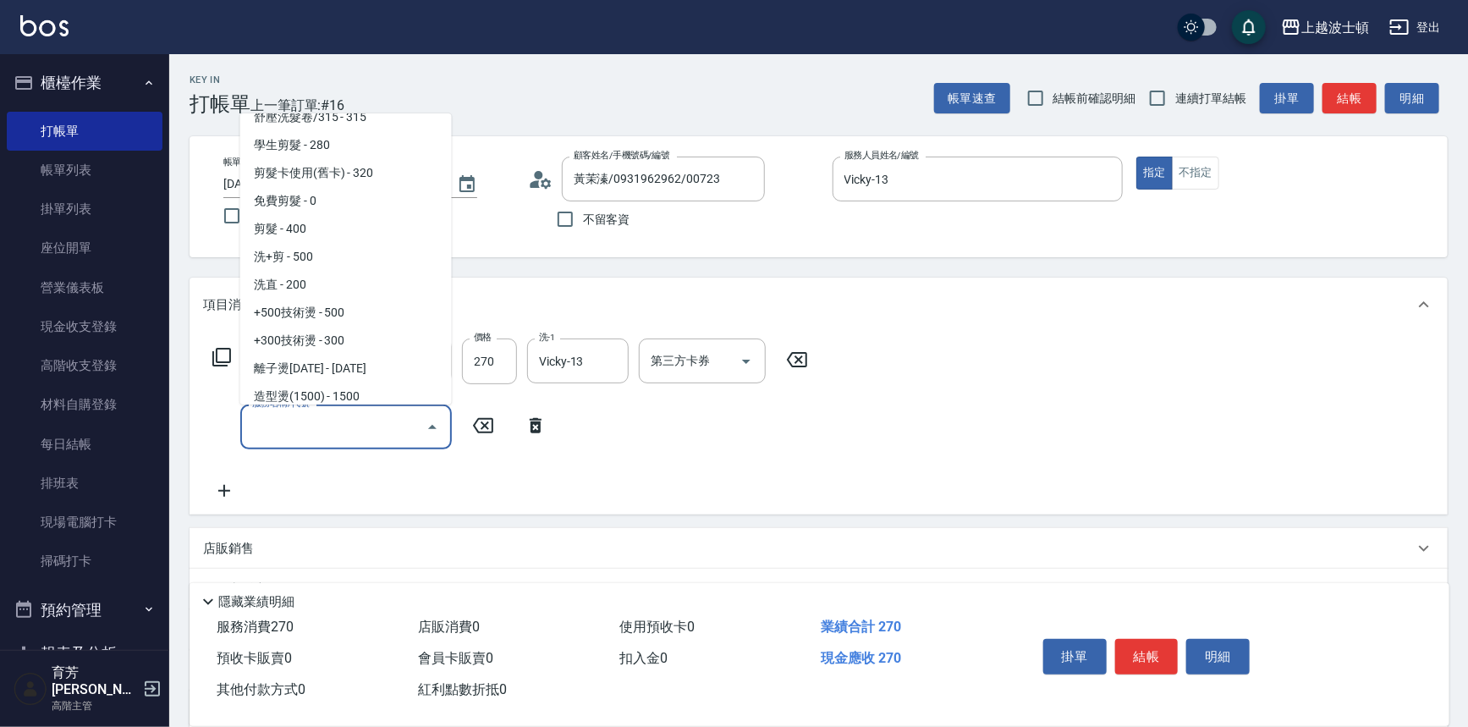
scroll to position [281, 0]
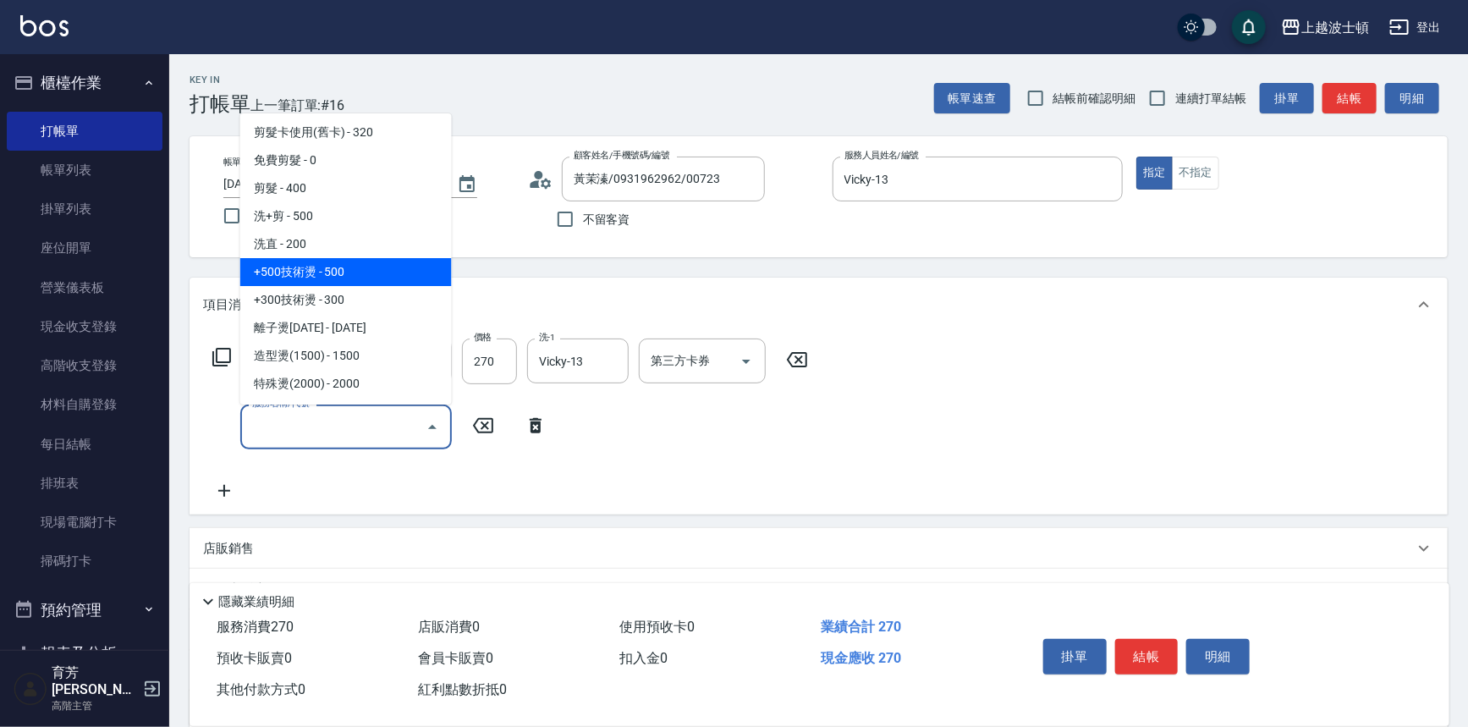
click at [305, 261] on span "+500技術燙 - 500" at bounding box center [346, 272] width 212 height 28
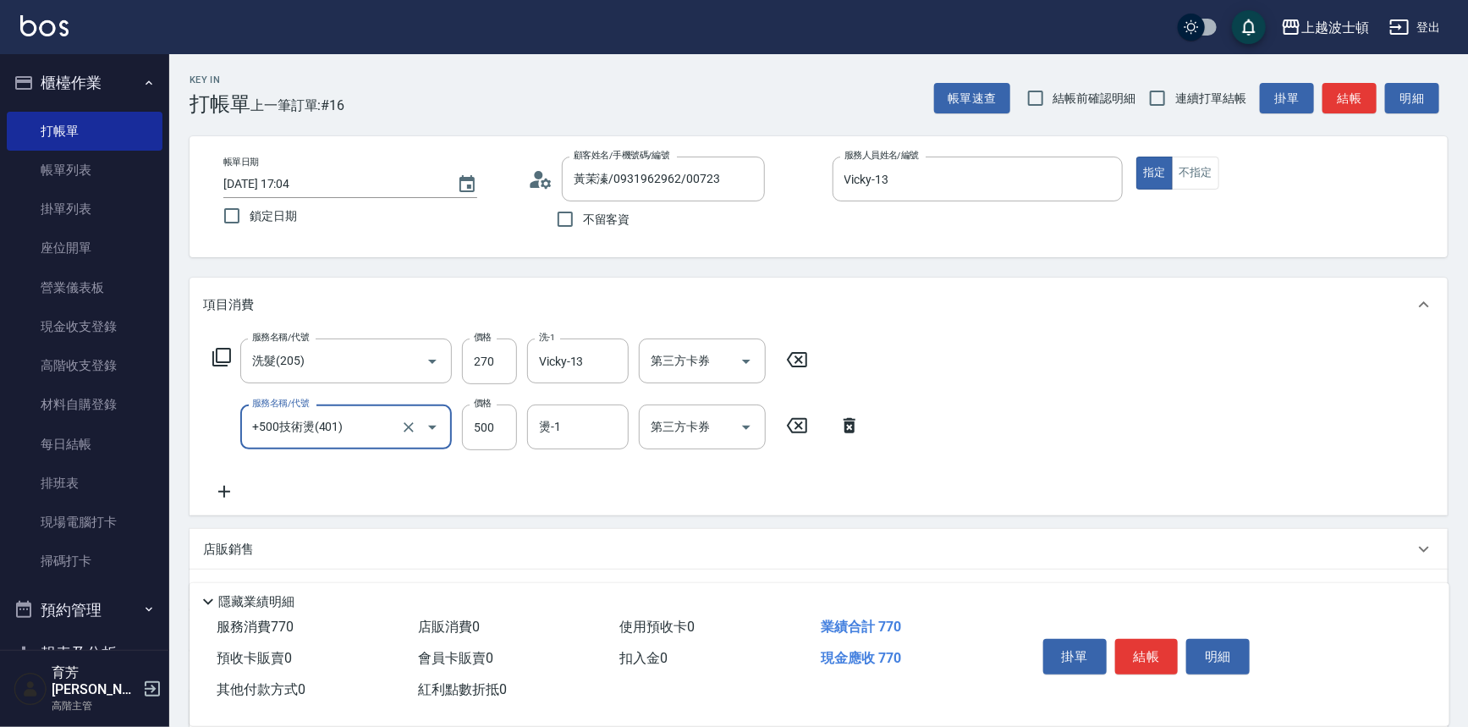
click at [355, 426] on input "+500技術燙(401)" at bounding box center [322, 427] width 149 height 30
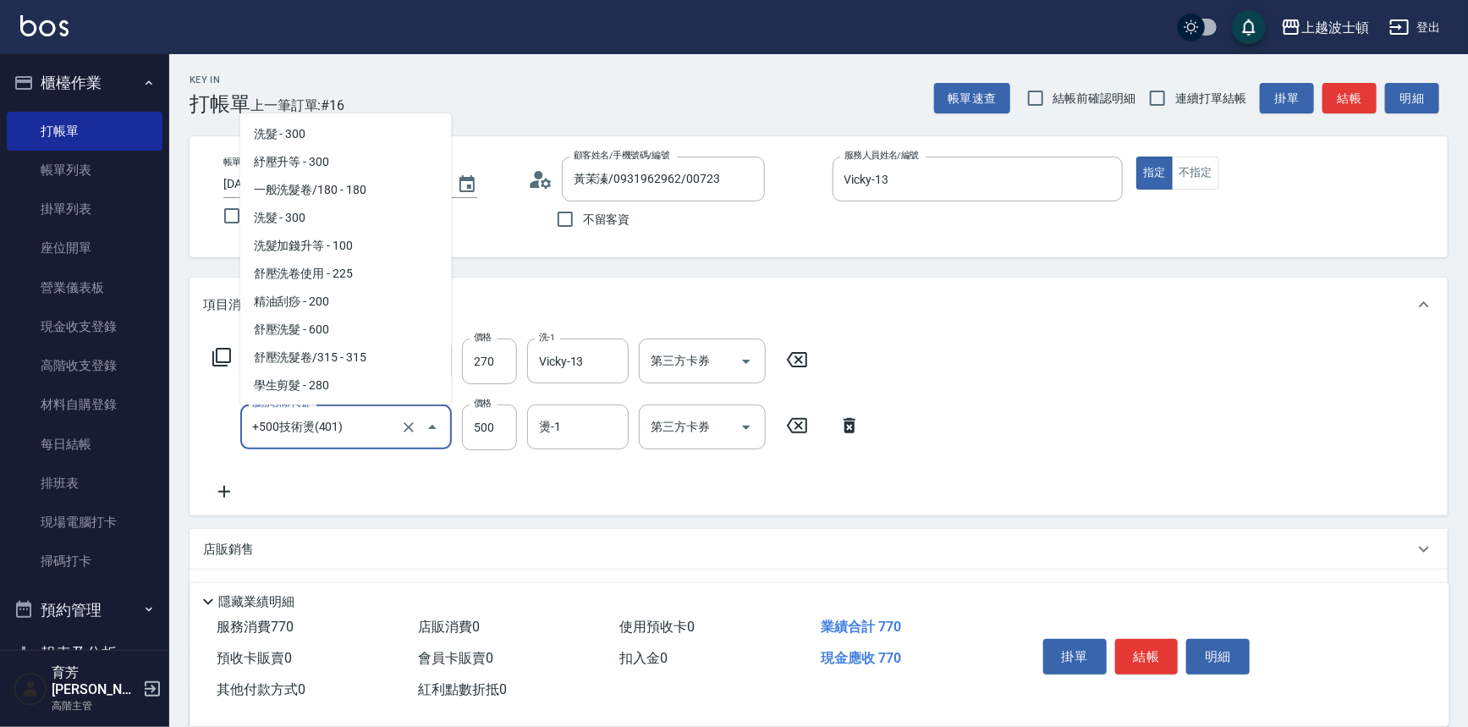
scroll to position [162, 0]
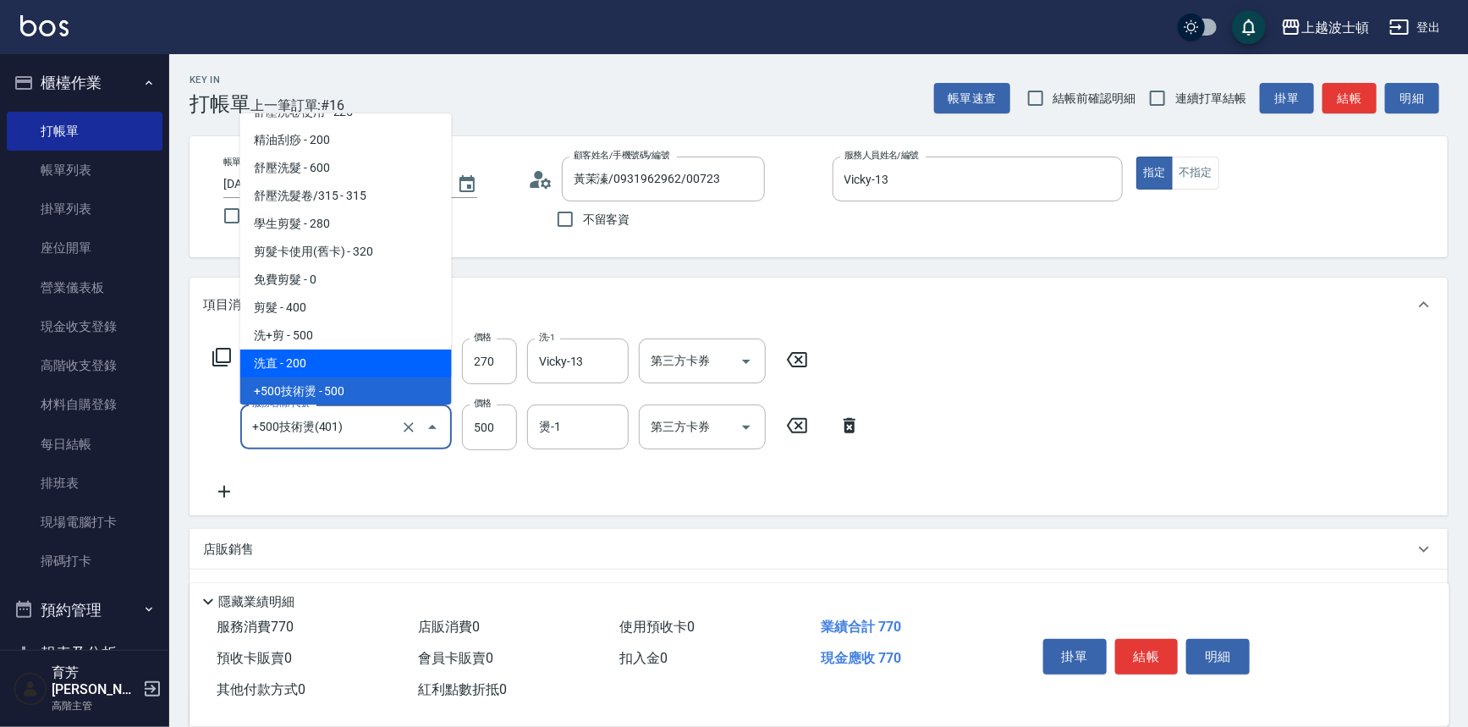
click at [296, 367] on span "洗直 - 200" at bounding box center [346, 363] width 212 height 28
type input "洗直(400)"
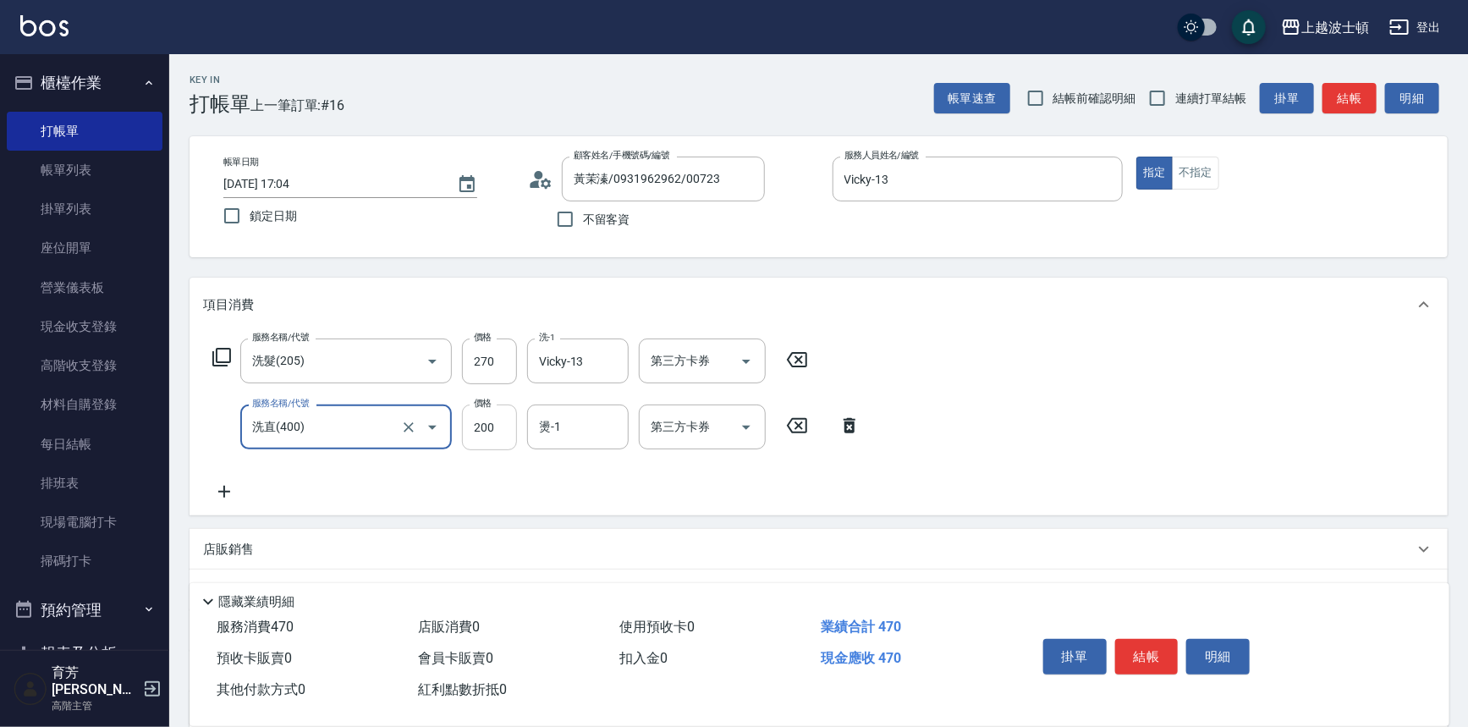
click at [475, 415] on input "200" at bounding box center [489, 427] width 55 height 46
type input "400"
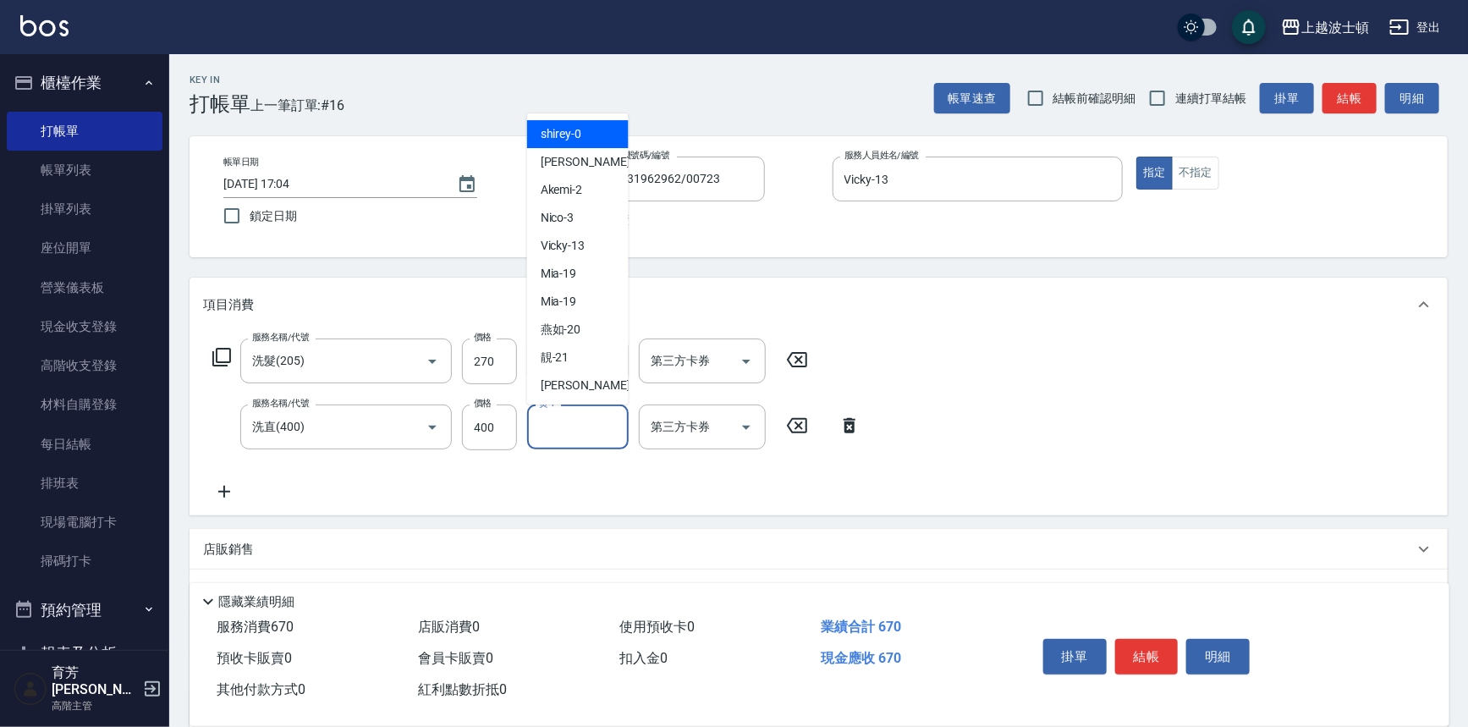
click at [591, 419] on input "燙-1" at bounding box center [578, 427] width 86 height 30
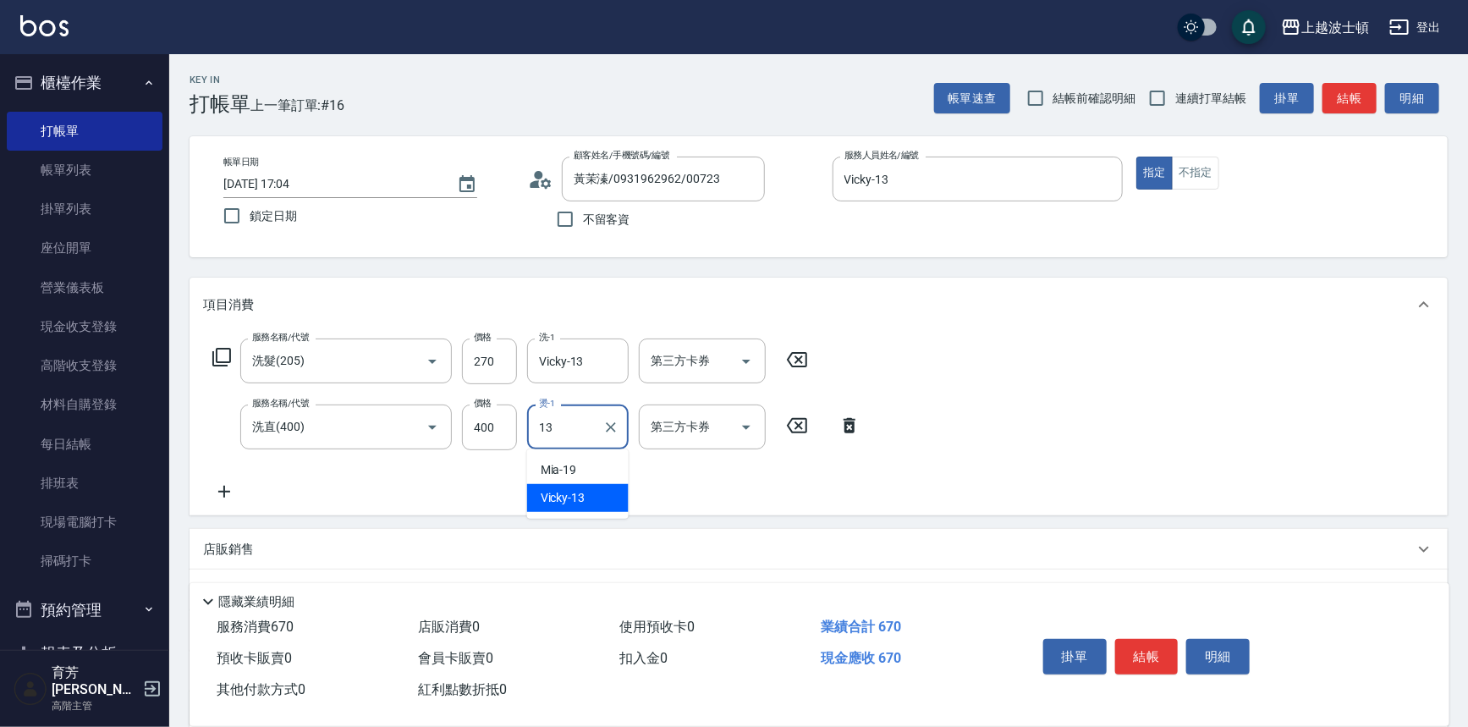
type input "Vicky-13"
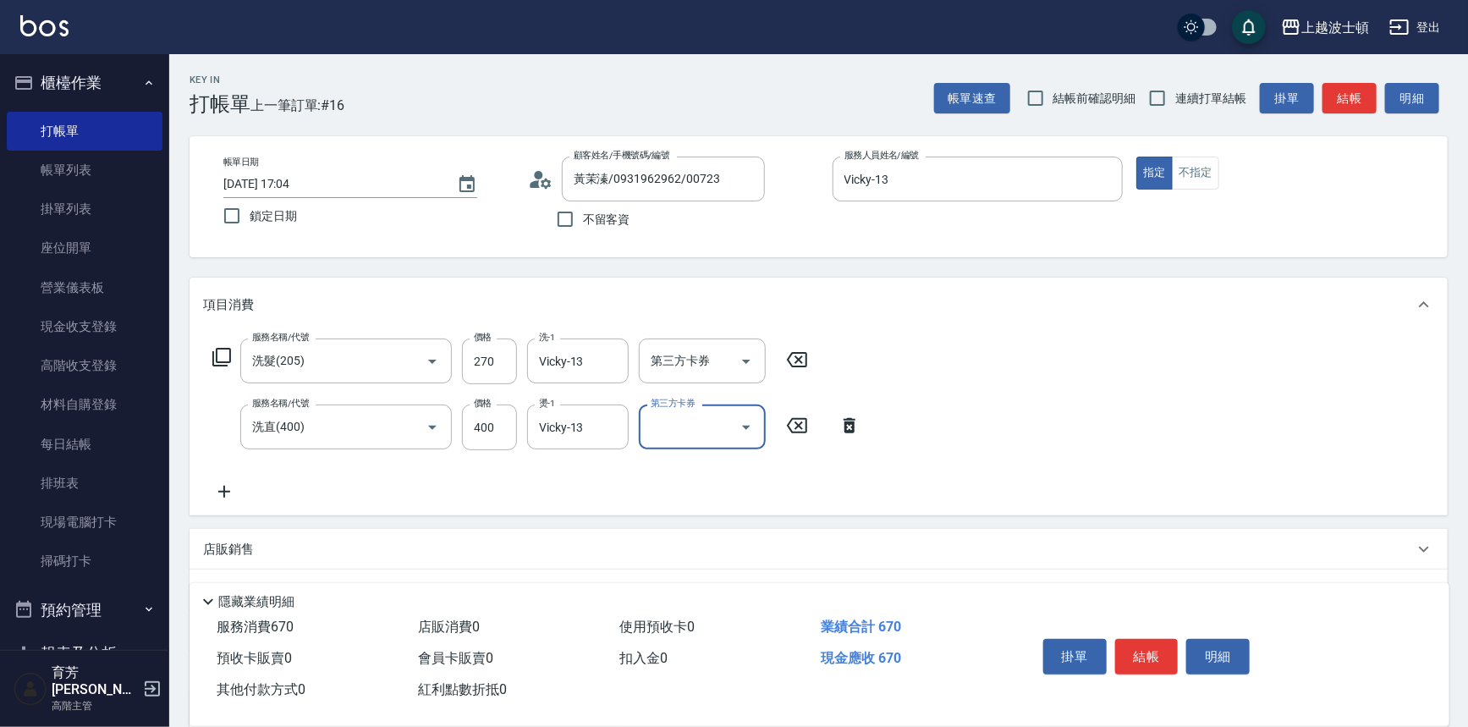
scroll to position [163, 0]
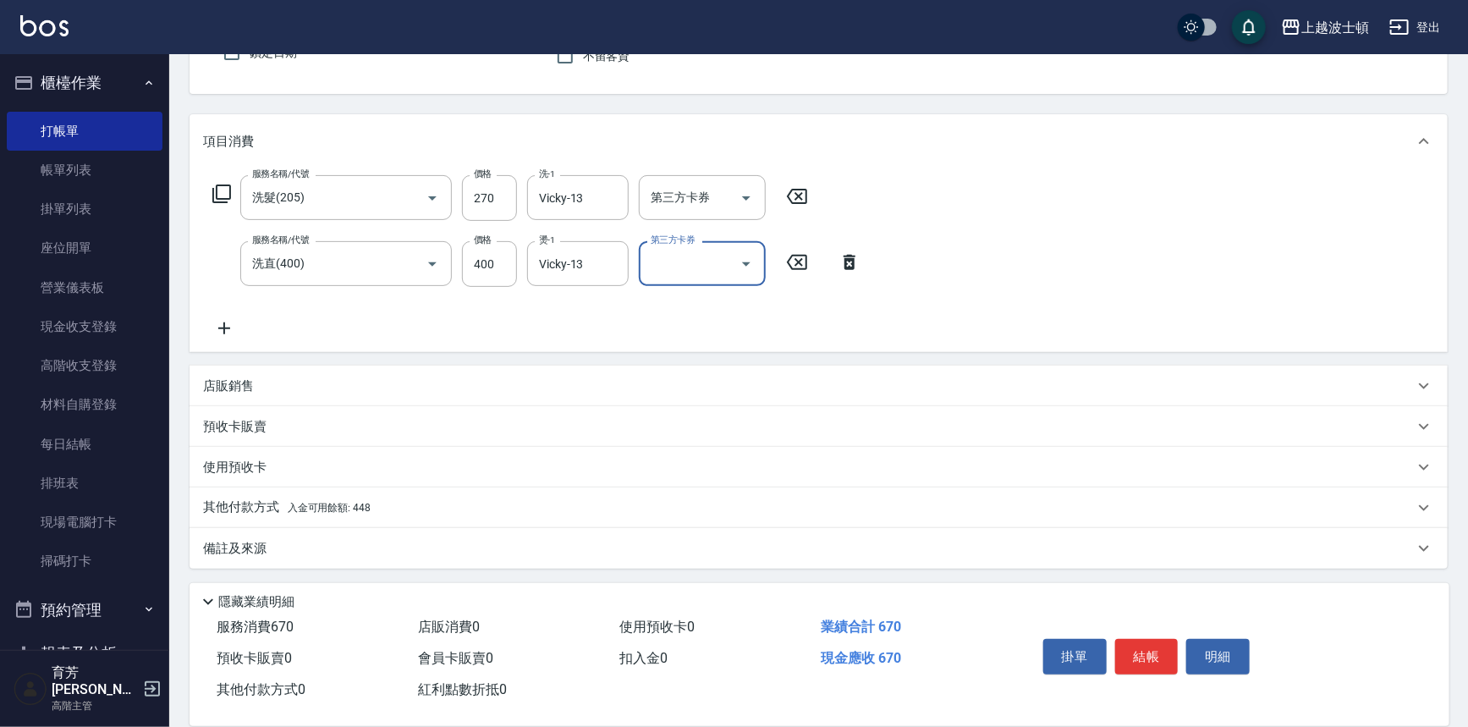
click at [270, 510] on p "其他付款方式 入金可用餘額: 448" at bounding box center [287, 507] width 168 height 19
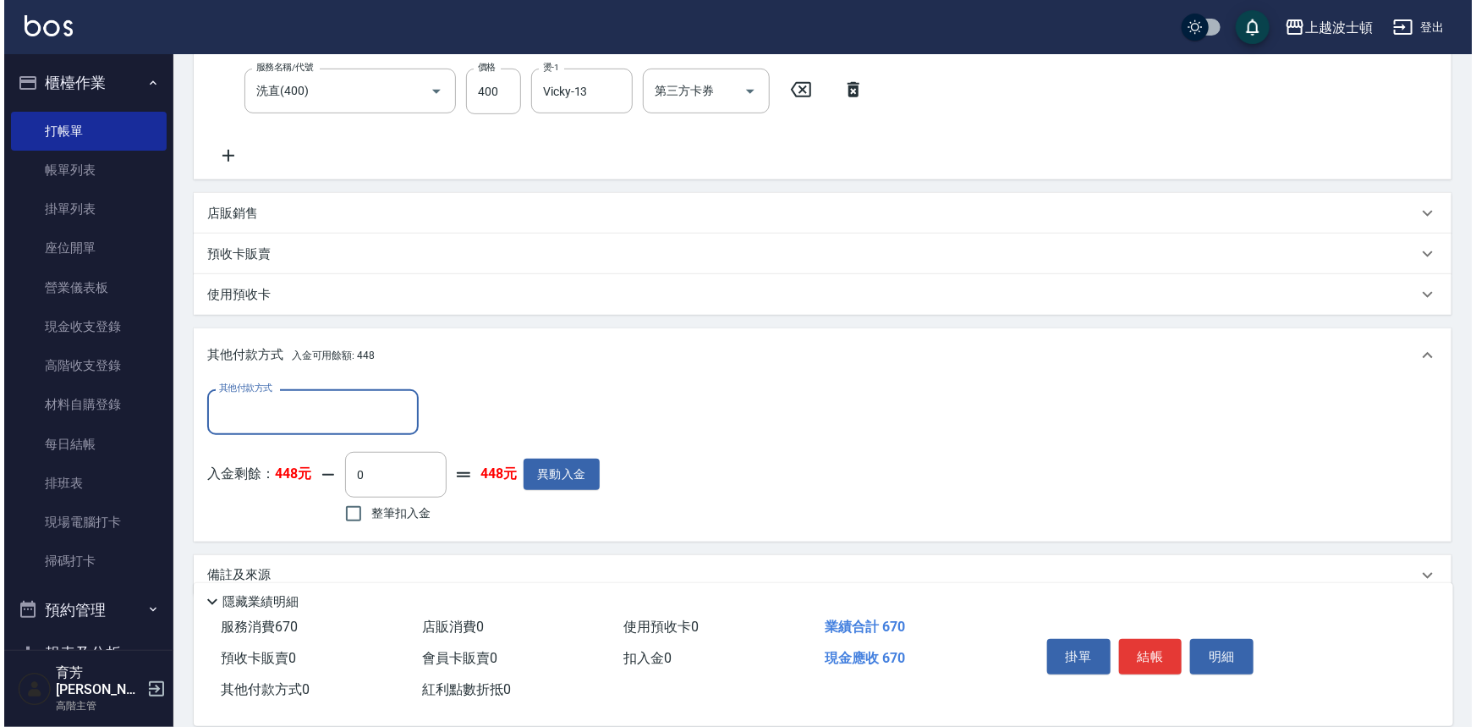
scroll to position [363, 0]
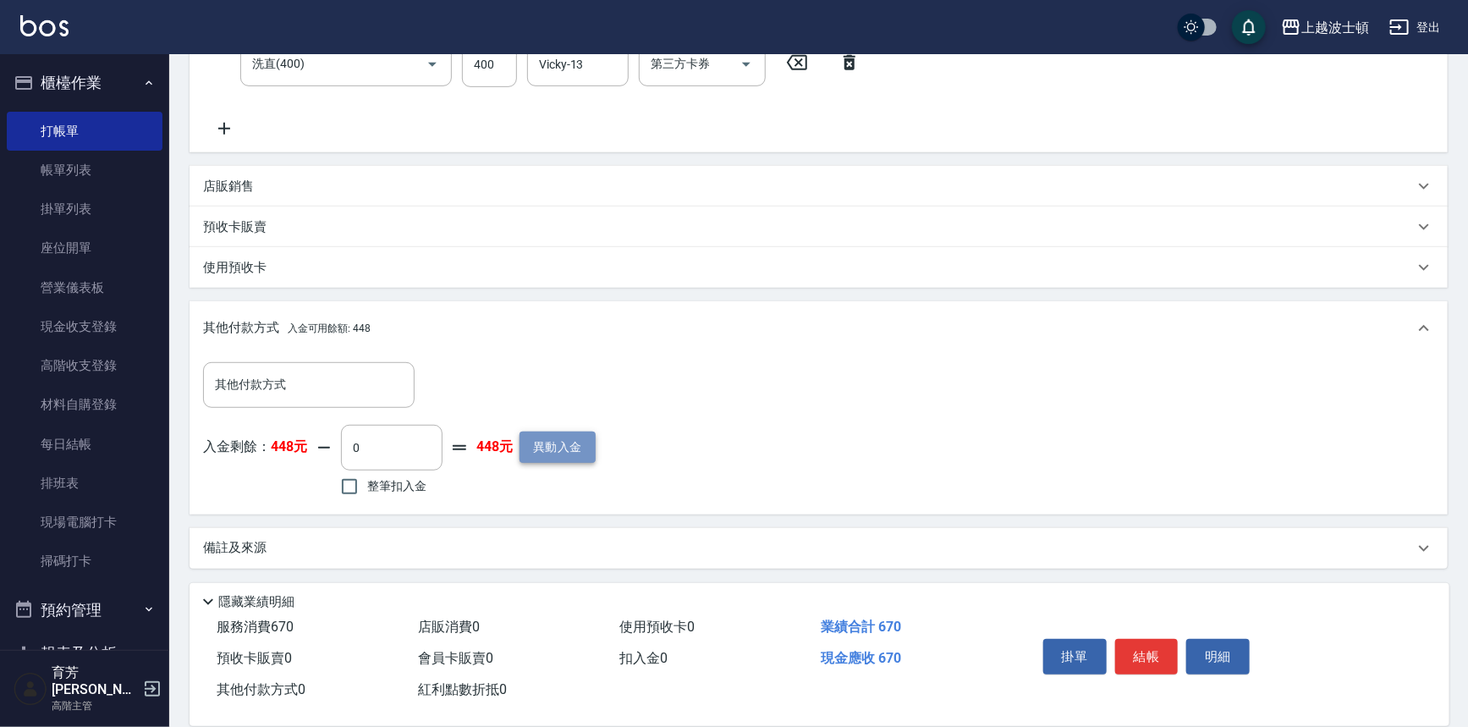
click at [558, 453] on button "異動入金" at bounding box center [557, 446] width 76 height 31
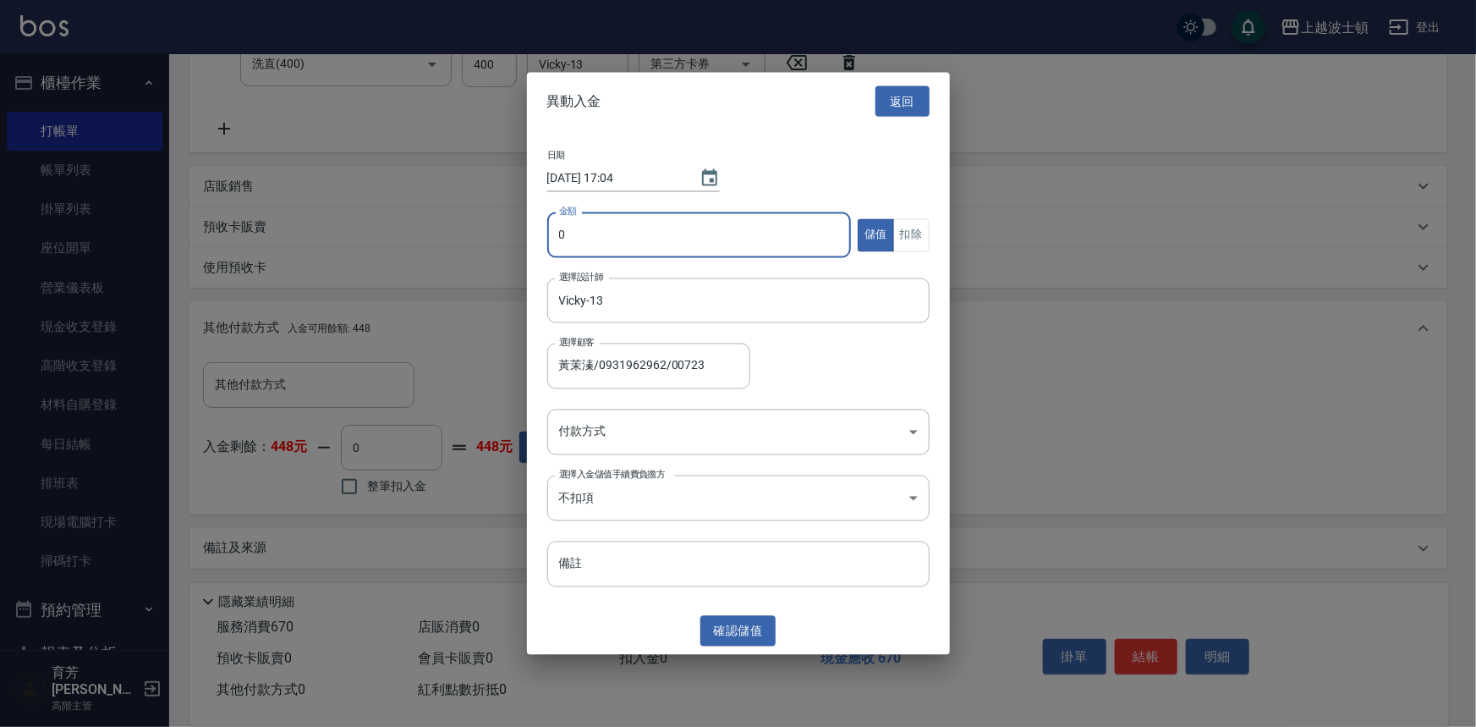
click at [577, 250] on input "0" at bounding box center [699, 235] width 305 height 46
type input "500"
click at [571, 429] on body "上越波士頓 登出 櫃檯作業 打帳單 帳單列表 掛單列表 座位開單 營業儀表板 現金收支登錄 高階收支登錄 材料自購登錄 每日結帳 排班表 現場電腦打卡 掃碼打…" at bounding box center [738, 182] width 1476 height 1091
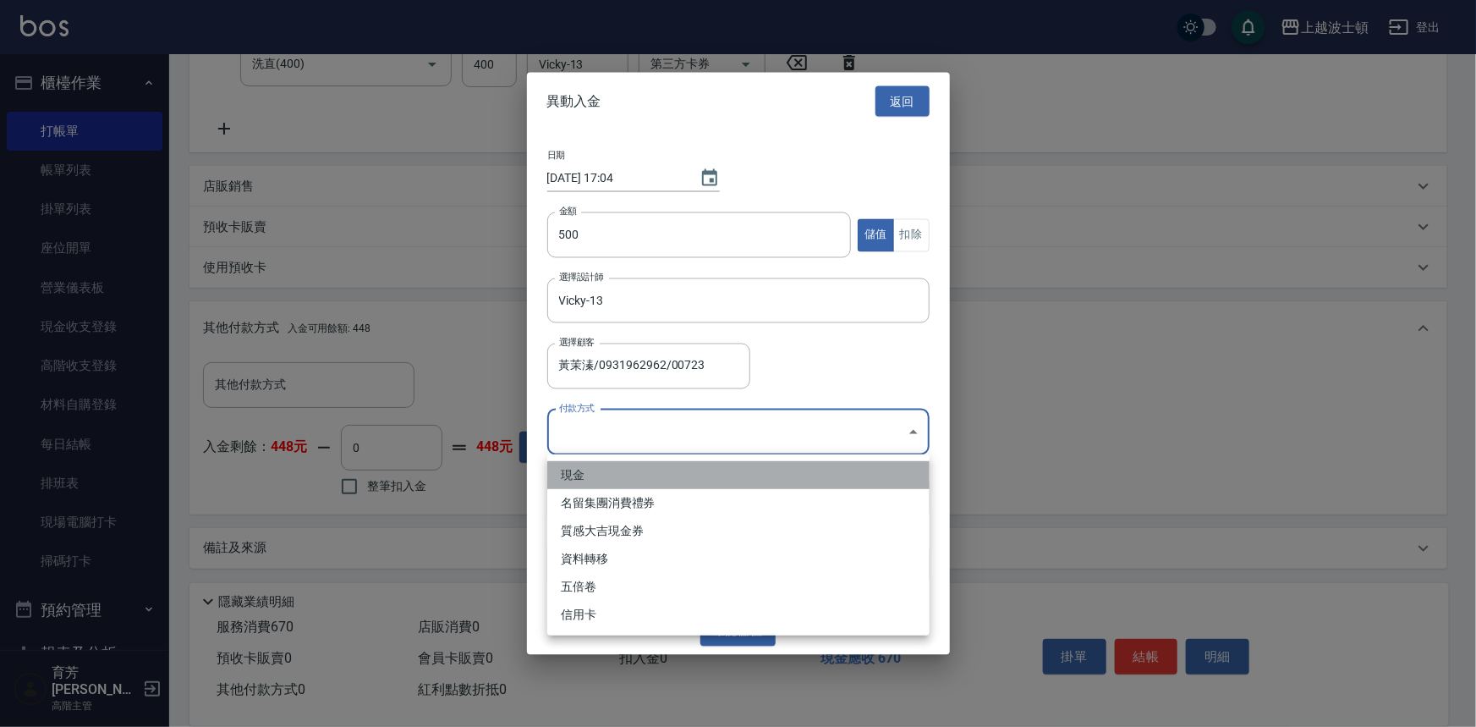
click at [575, 480] on li "現金" at bounding box center [738, 475] width 382 height 28
type input "現金"
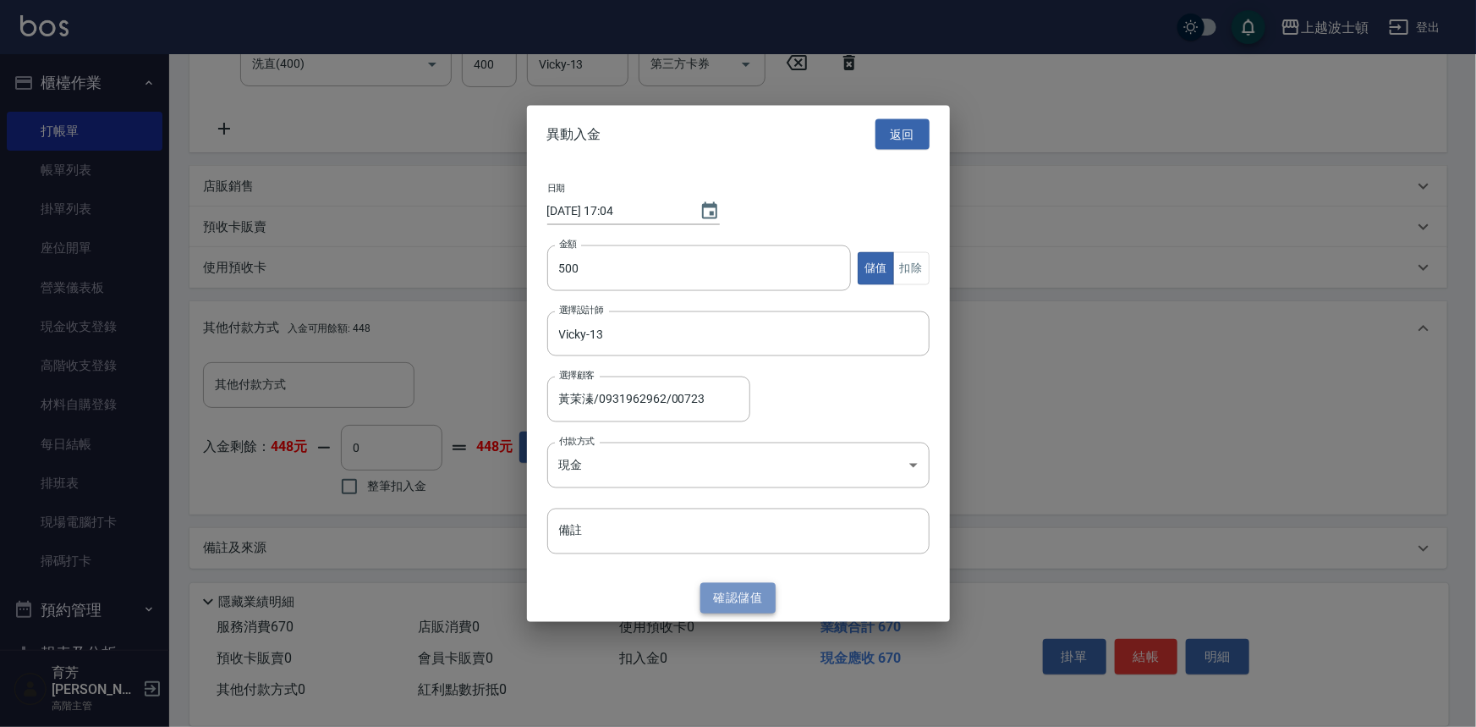
click at [725, 596] on button "確認 儲值" at bounding box center [739, 597] width 76 height 31
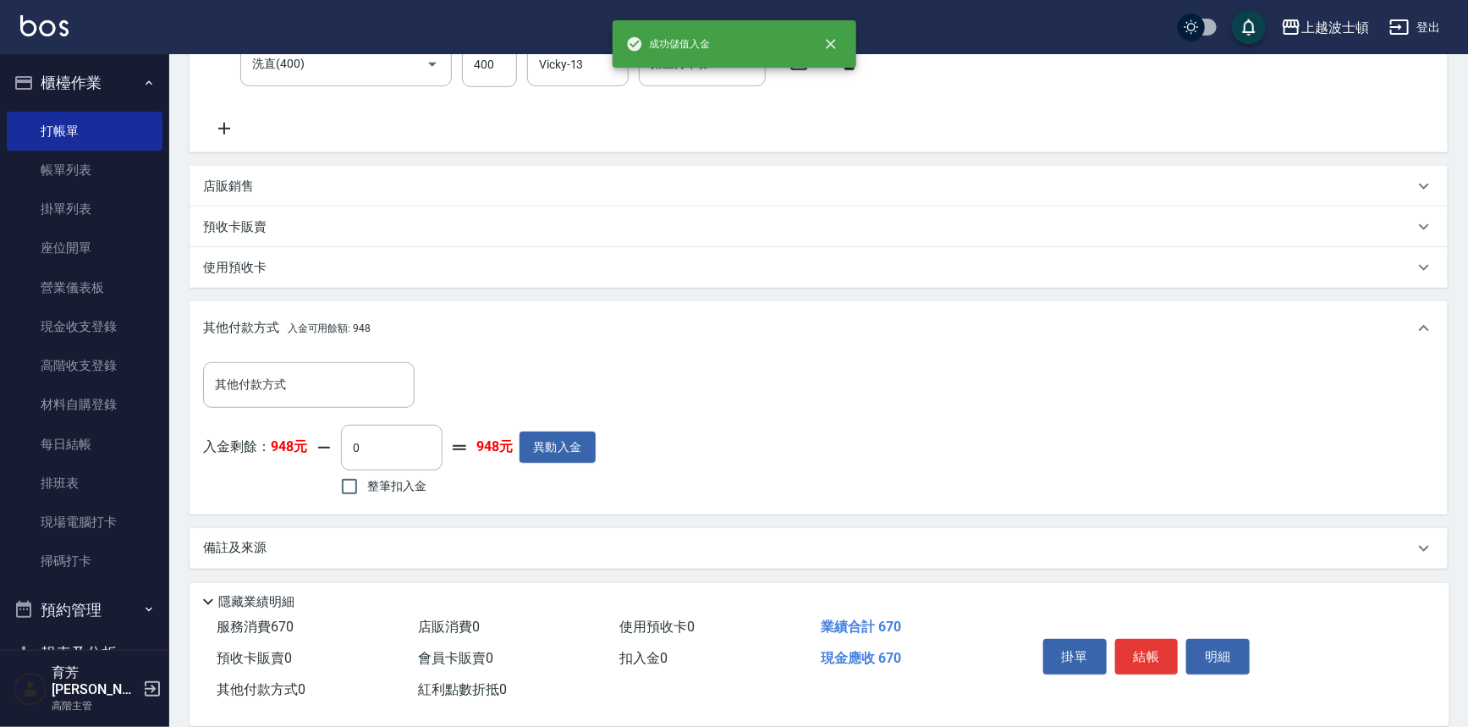
click at [398, 490] on span "整筆扣入金" at bounding box center [396, 486] width 59 height 18
click at [367, 490] on input "整筆扣入金" at bounding box center [350, 487] width 36 height 36
checkbox input "true"
type input "670"
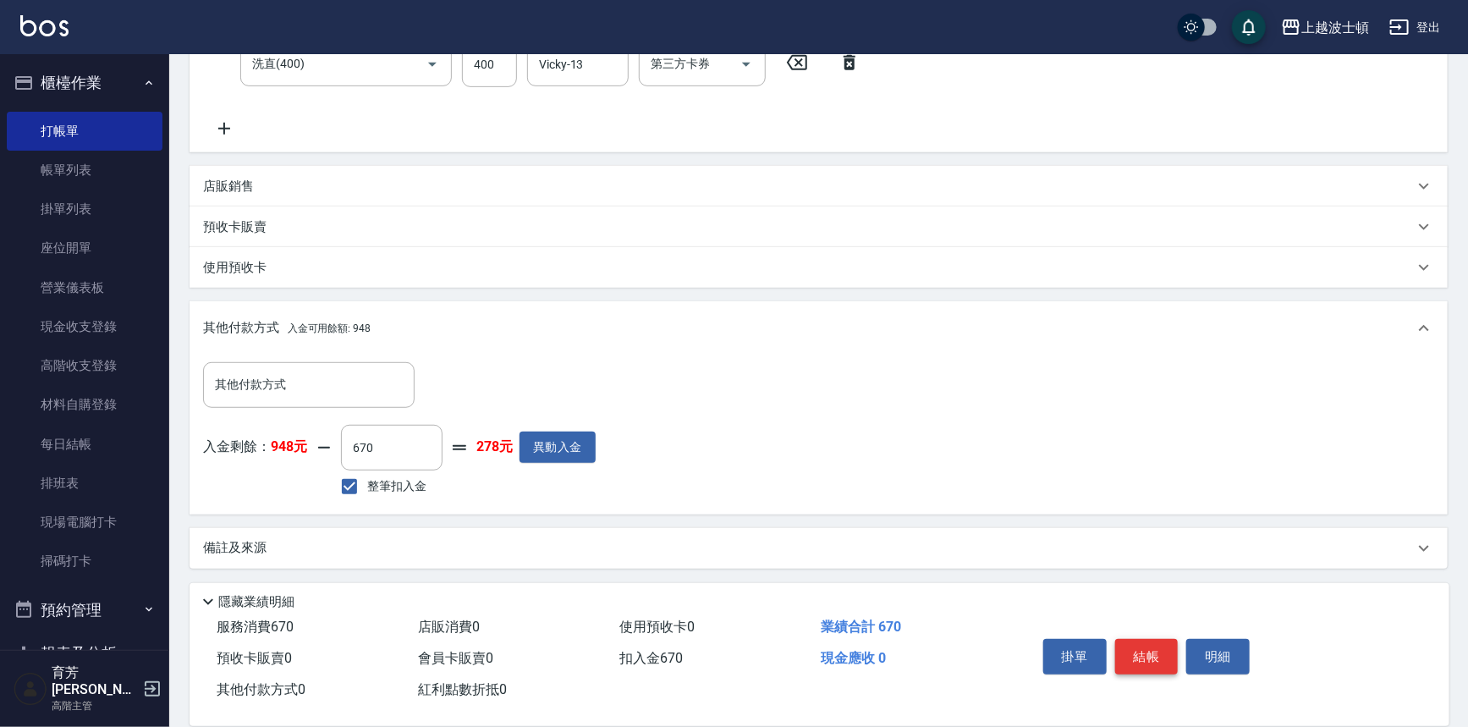
click at [1128, 654] on button "結帳" at bounding box center [1146, 657] width 63 height 36
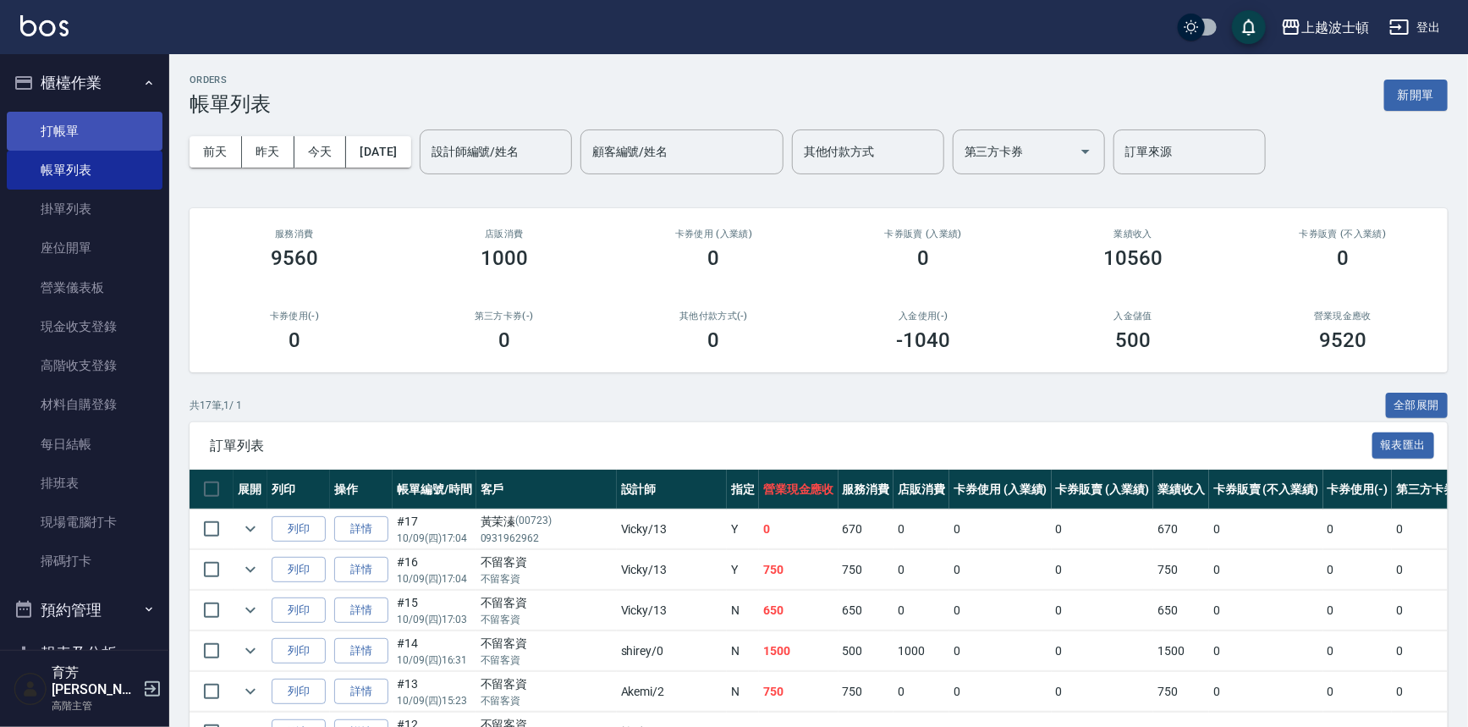
click at [39, 134] on link "打帳單" at bounding box center [85, 131] width 156 height 39
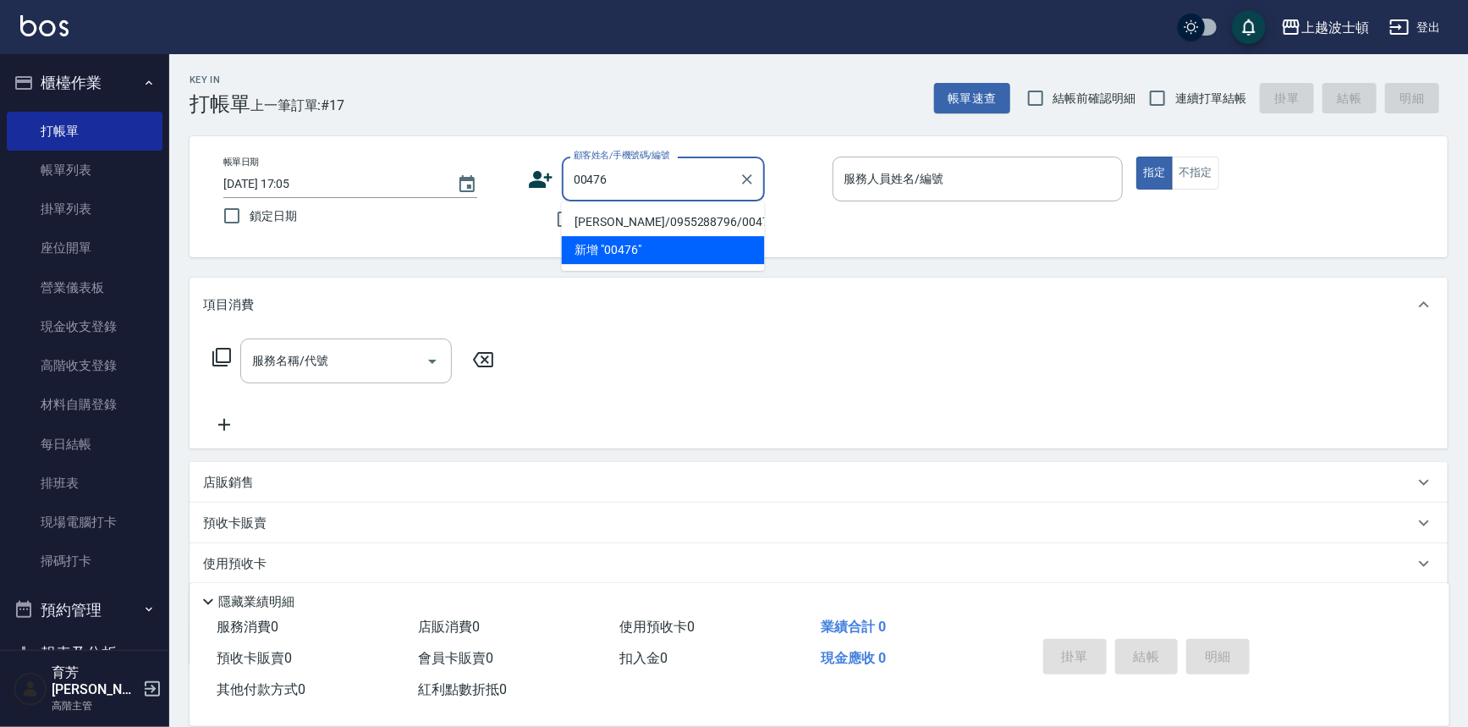
click at [618, 223] on li "[PERSON_NAME]/0955288796/00476" at bounding box center [663, 222] width 203 height 28
type input "[PERSON_NAME]/0955288796/00476"
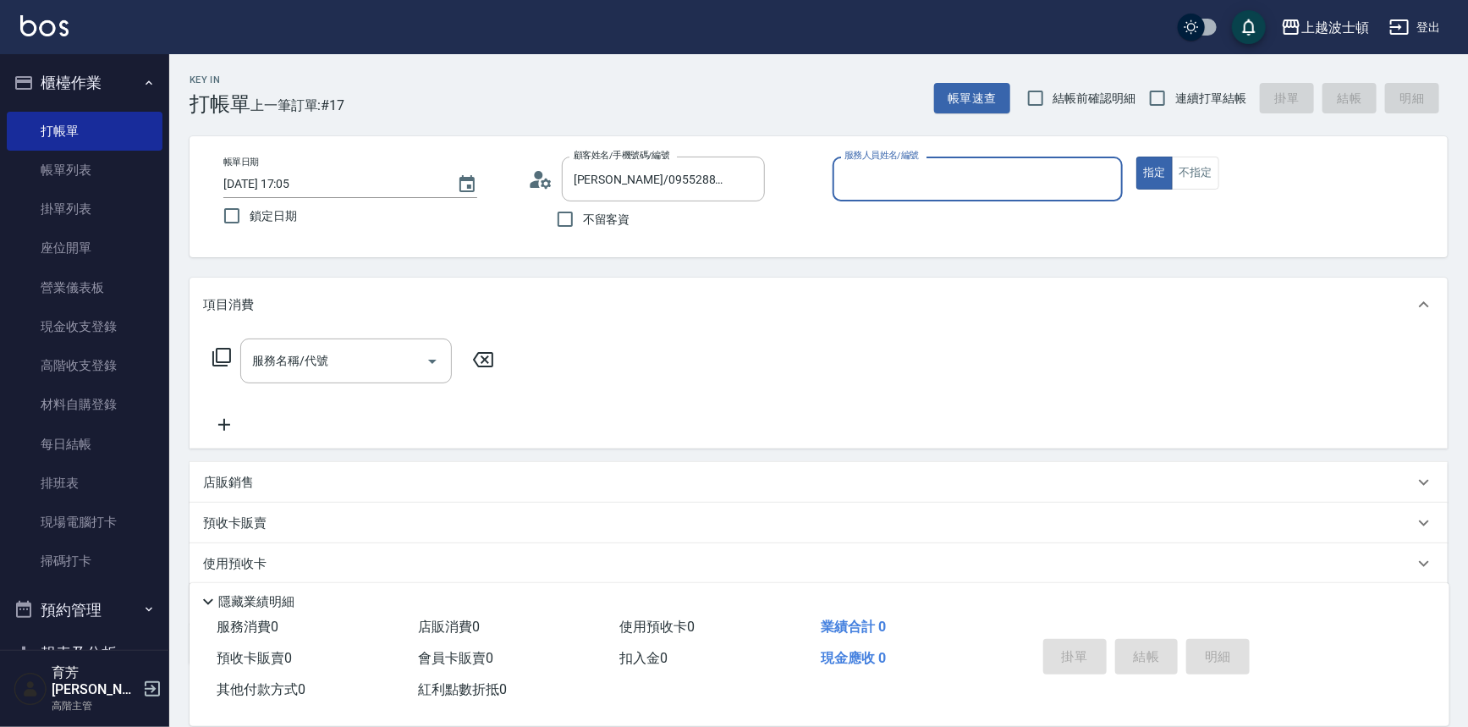
type input "Vicky-13"
click at [328, 364] on input "服務名稱/代號" at bounding box center [333, 361] width 171 height 30
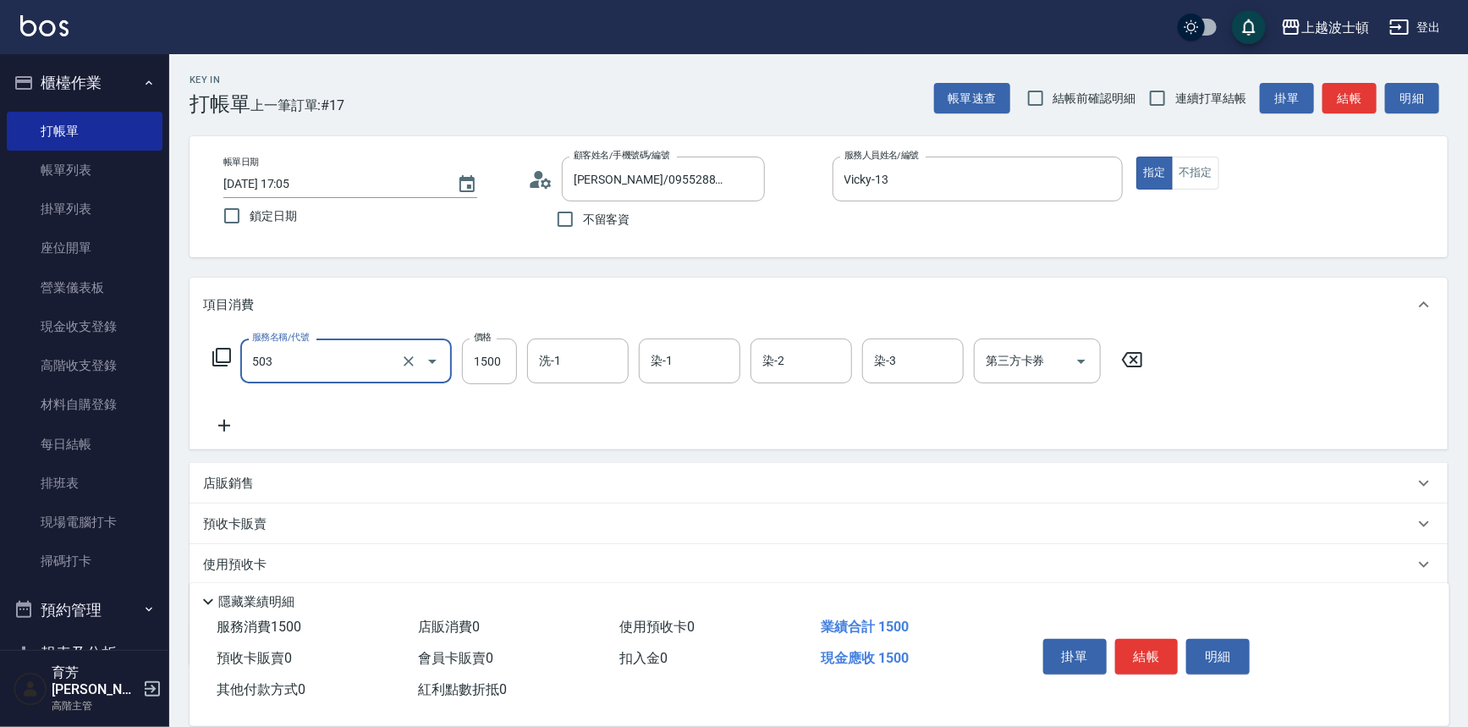
type input "洗+染髮(底染)(503)"
click at [223, 427] on icon at bounding box center [224, 425] width 42 height 20
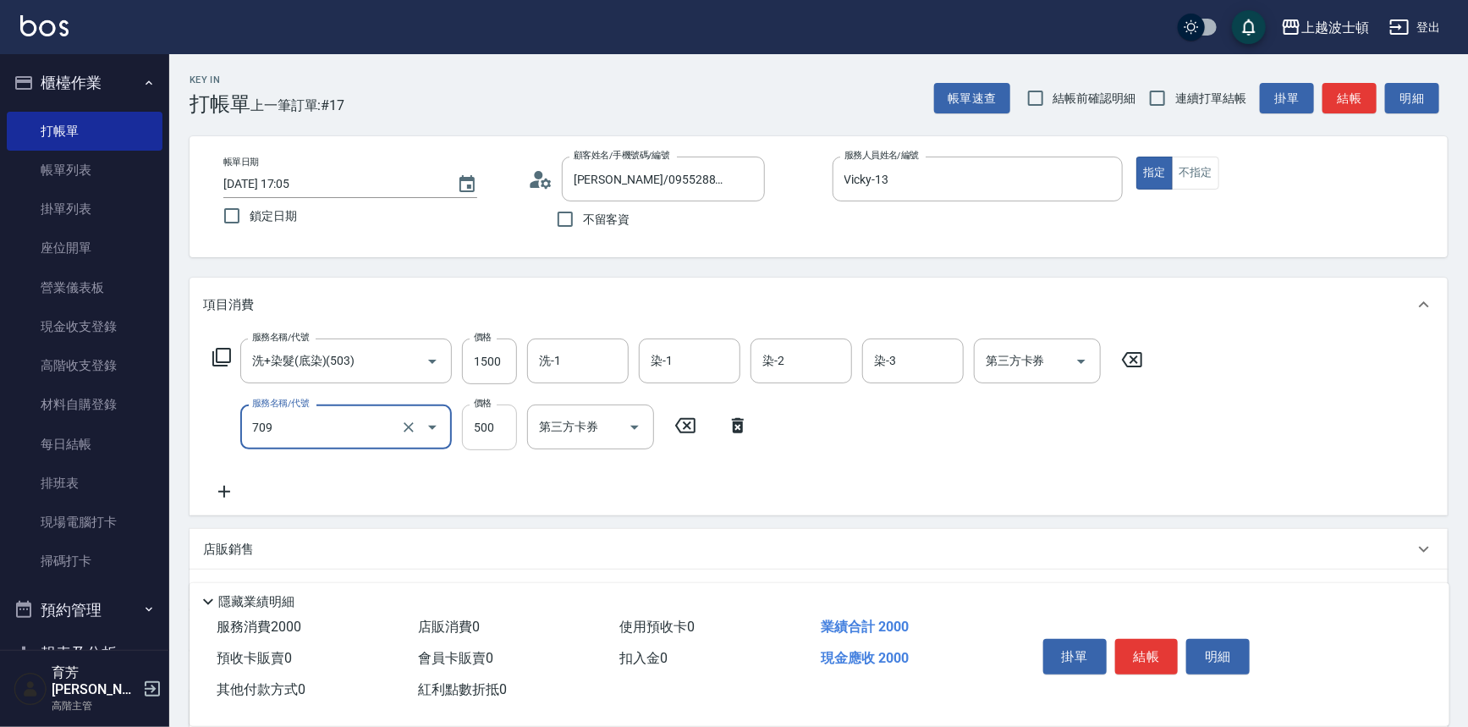
type input "自備防護(709)"
click at [496, 439] on input "500" at bounding box center [489, 427] width 55 height 46
type input "300"
click at [500, 347] on input "1500" at bounding box center [489, 361] width 55 height 46
type input "1300"
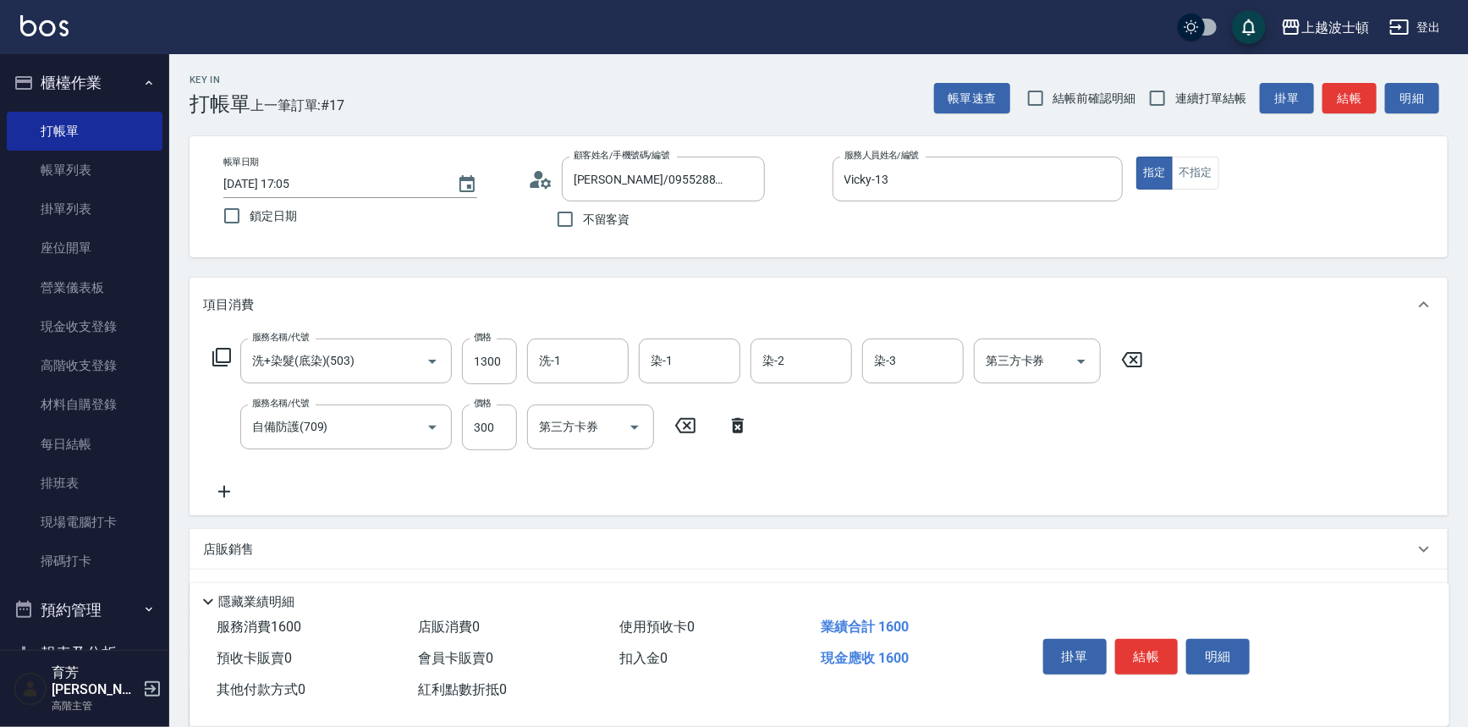
click at [228, 485] on icon at bounding box center [224, 491] width 42 height 20
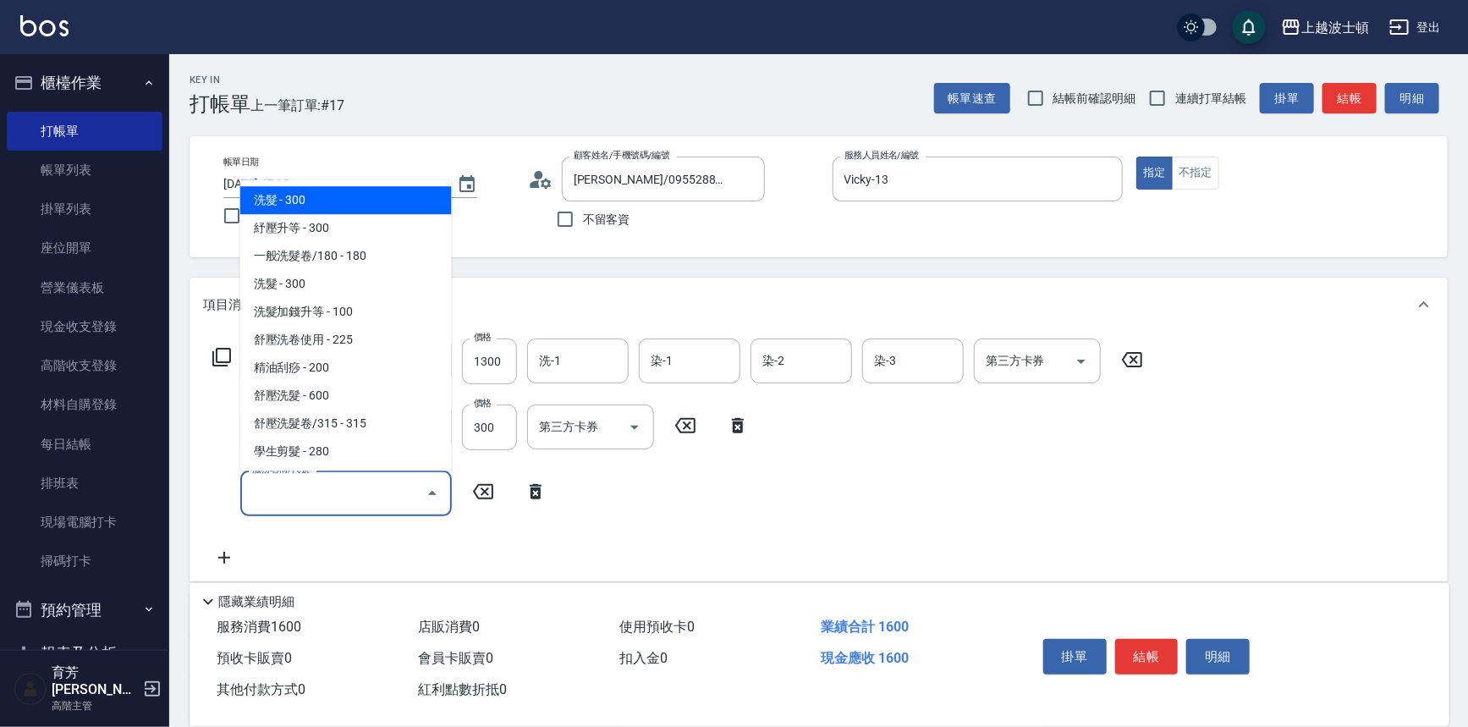
click at [282, 497] on input "服務名稱/代號" at bounding box center [333, 493] width 171 height 30
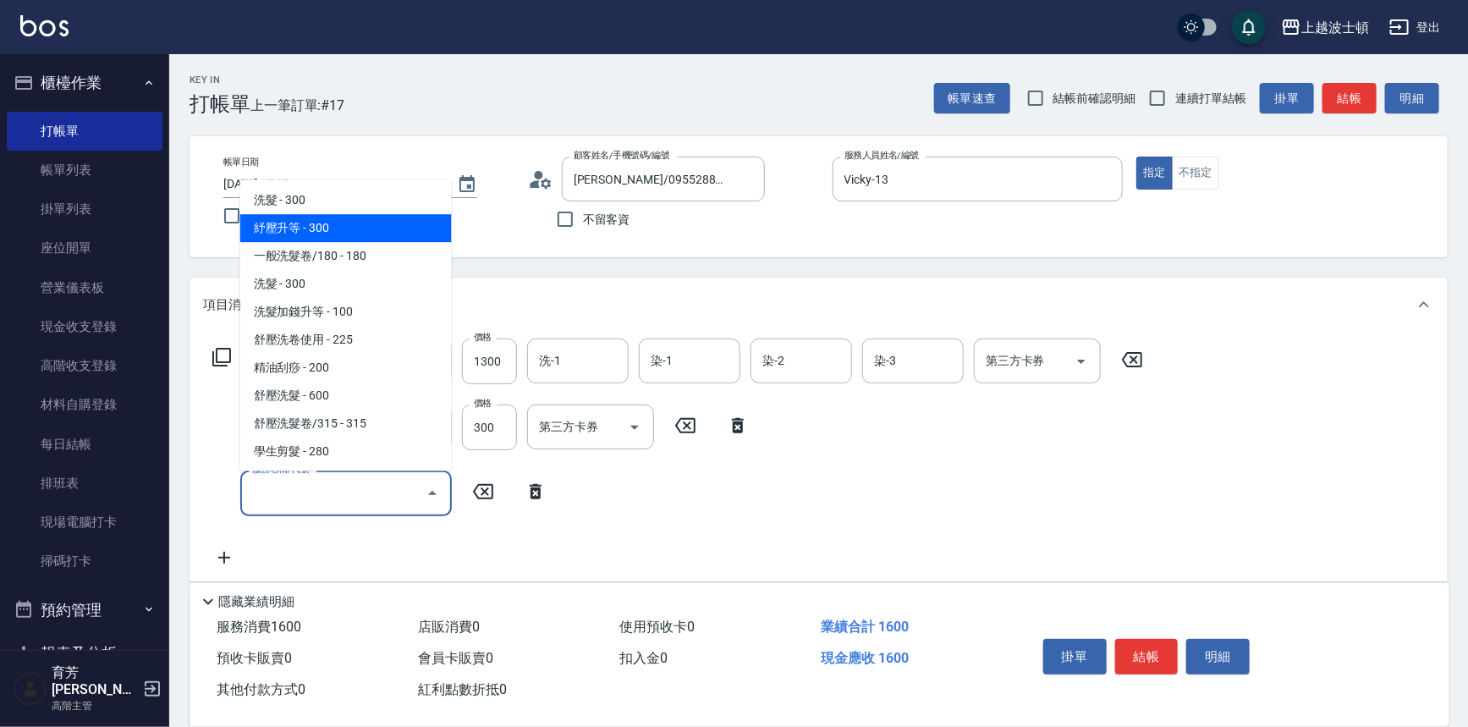
click at [327, 234] on span "紓壓升等 - 300" at bounding box center [346, 229] width 212 height 28
type input "紓壓升等(202)"
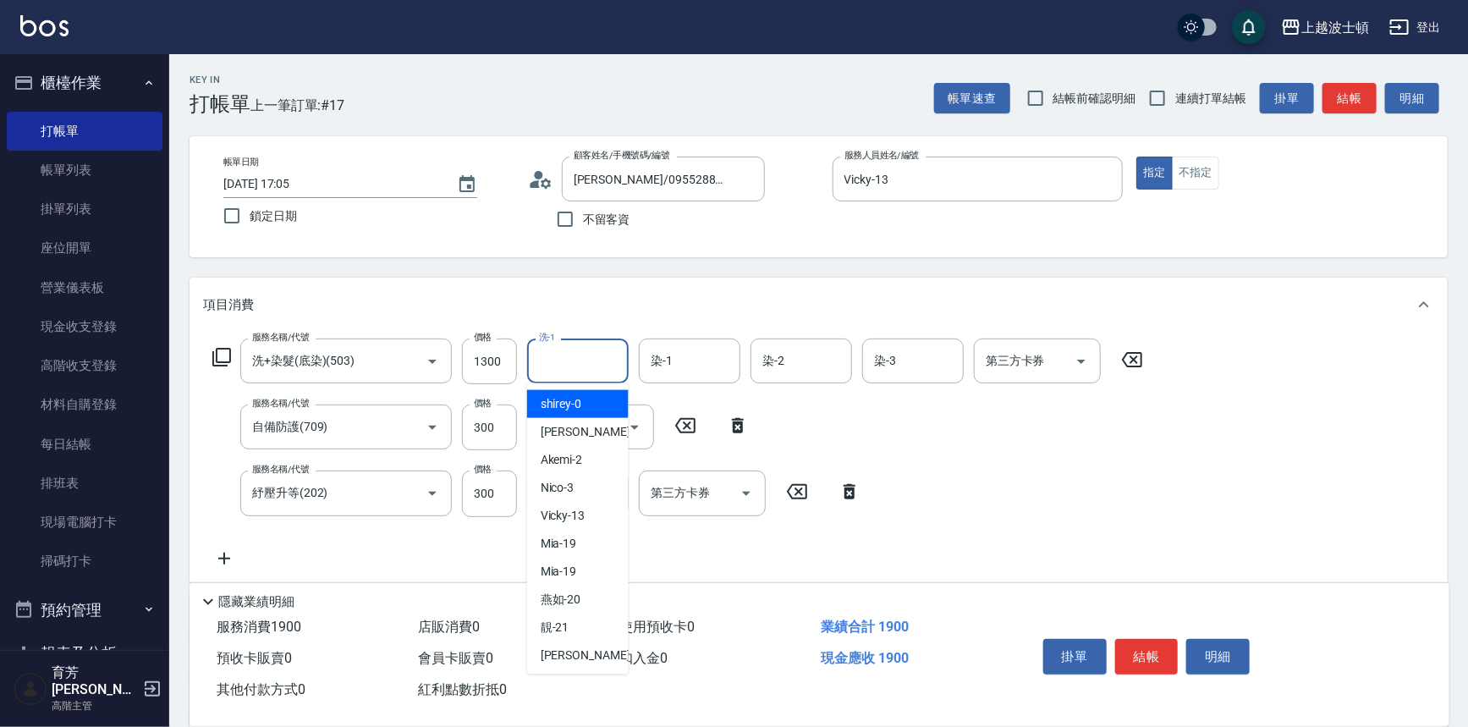
click at [579, 347] on input "洗-1" at bounding box center [578, 361] width 86 height 30
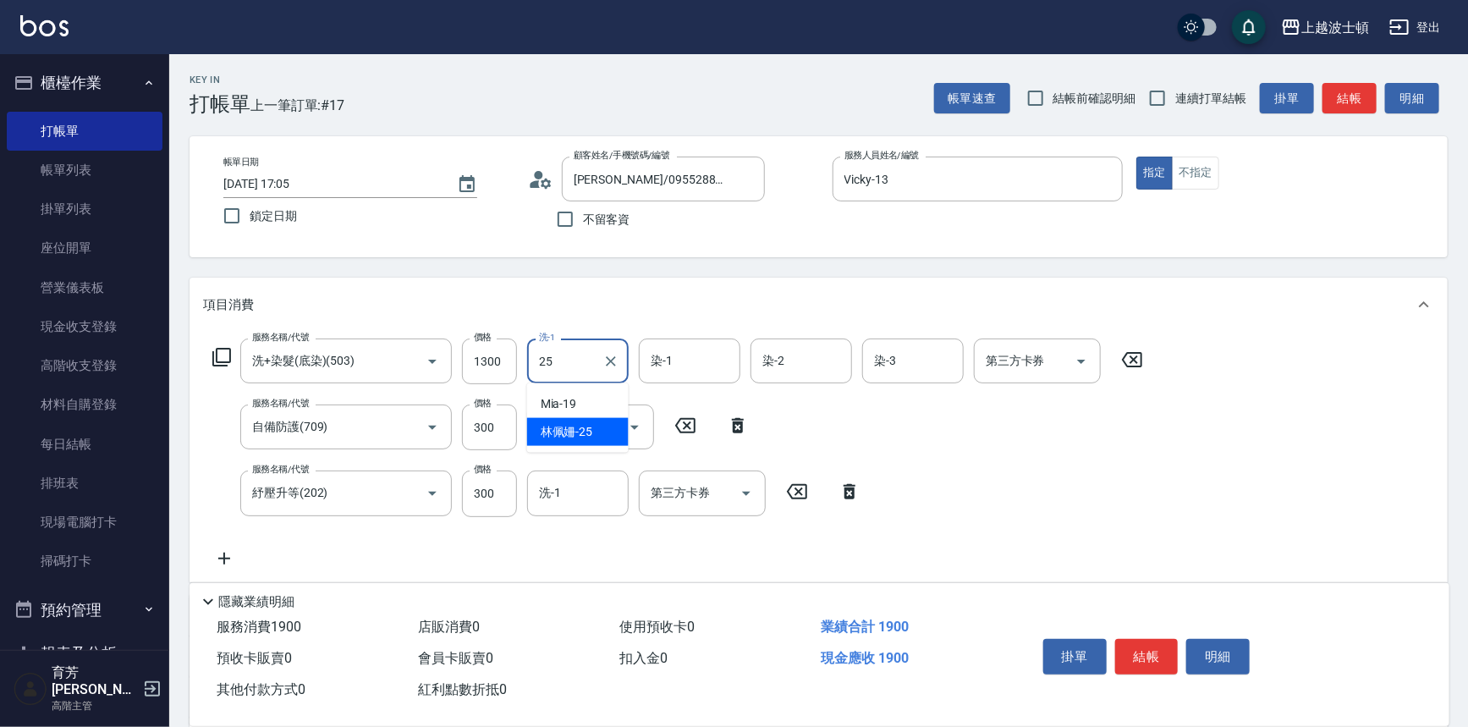
type input "[PERSON_NAME]-25"
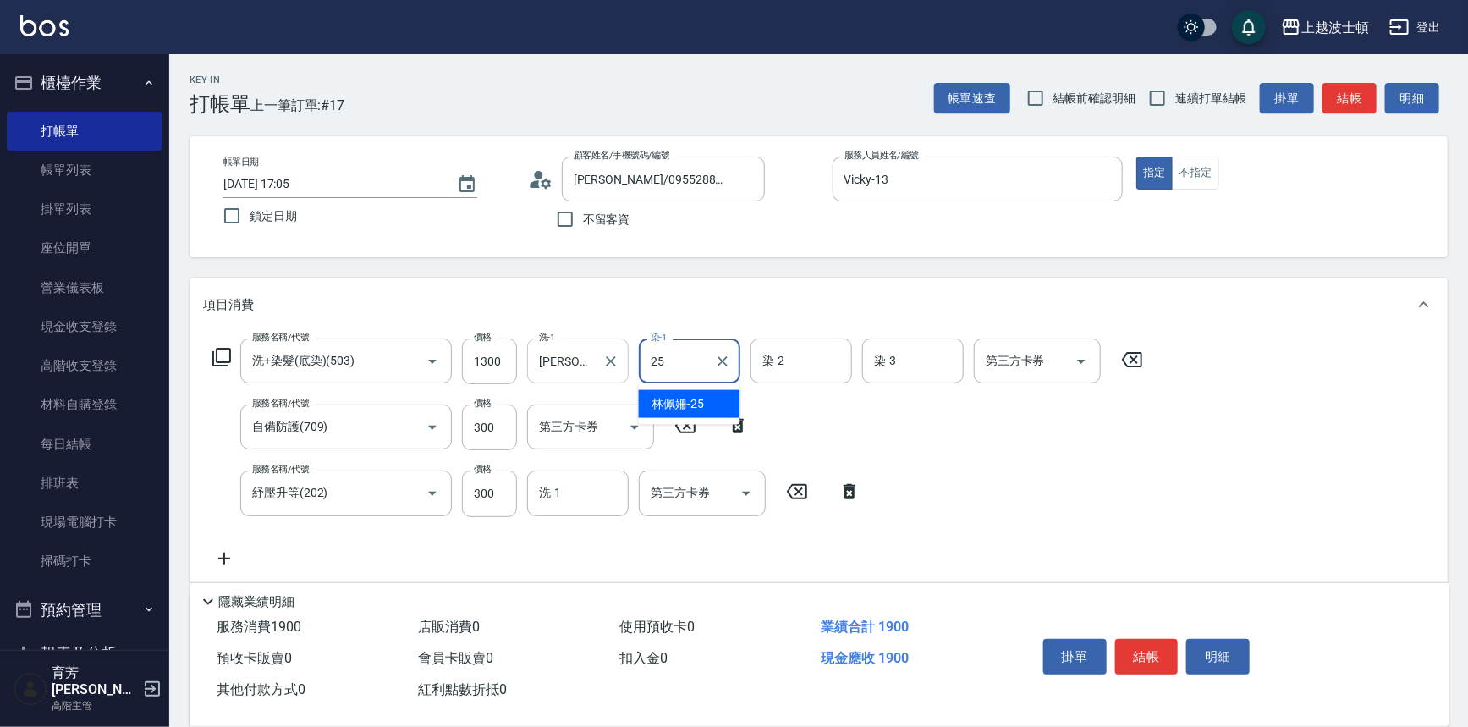
type input "[PERSON_NAME]-25"
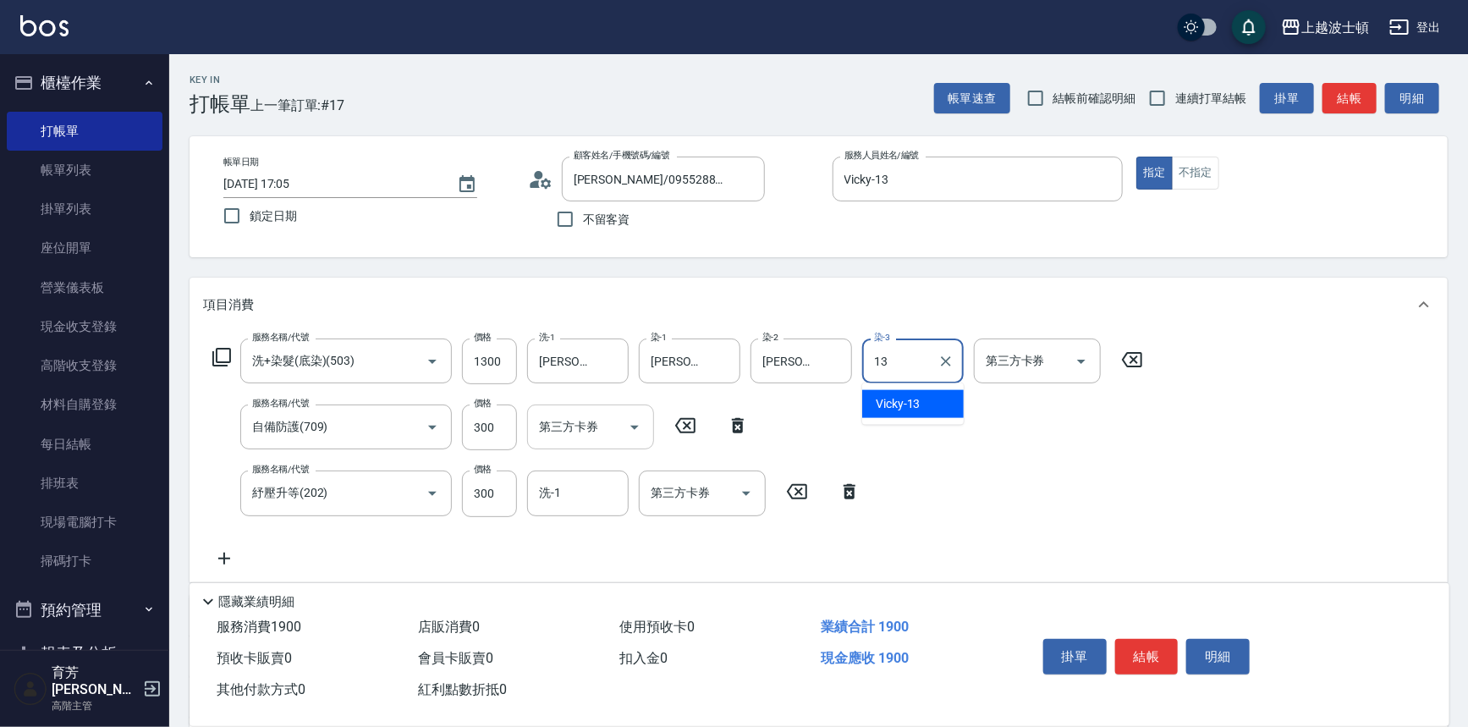
type input "Vicky-13"
click at [563, 474] on div "洗-1" at bounding box center [578, 492] width 102 height 45
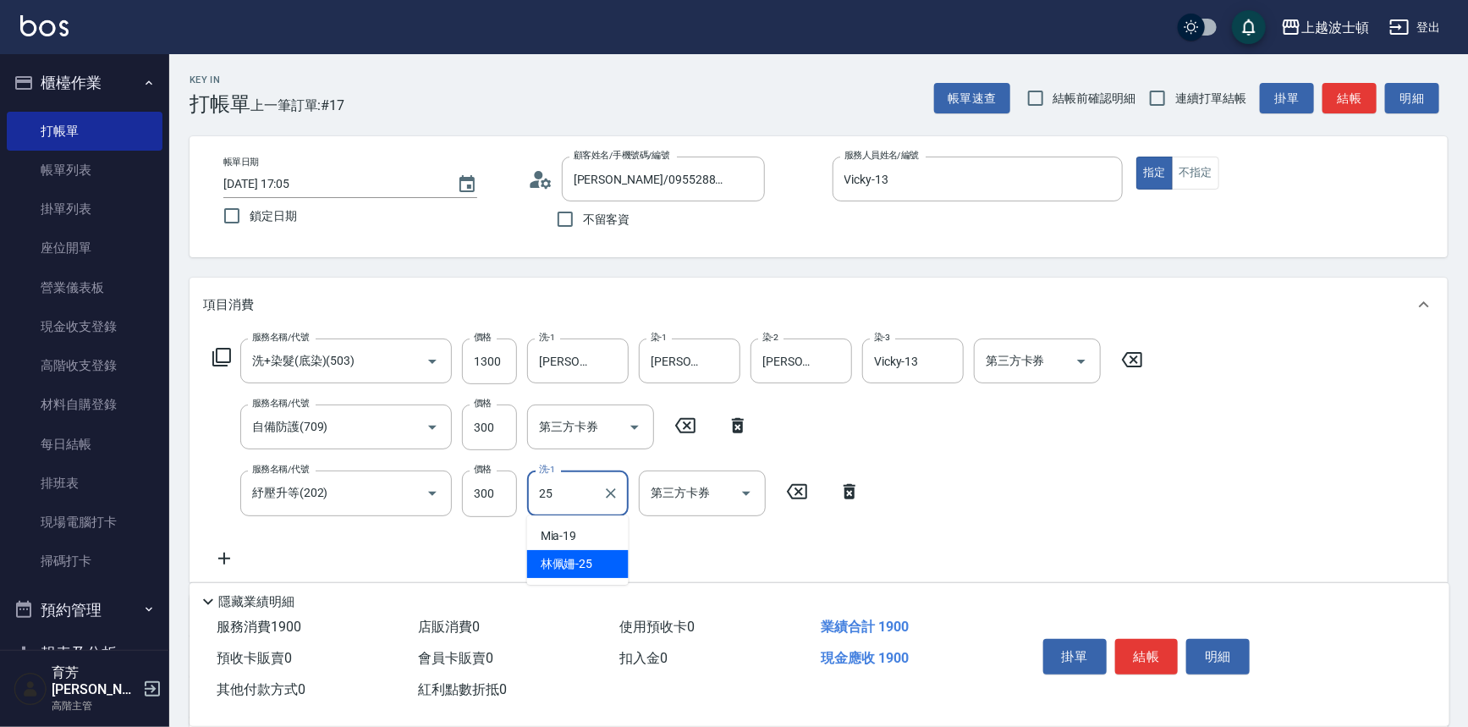
type input "[PERSON_NAME]-25"
click at [1145, 645] on button "結帳" at bounding box center [1146, 657] width 63 height 36
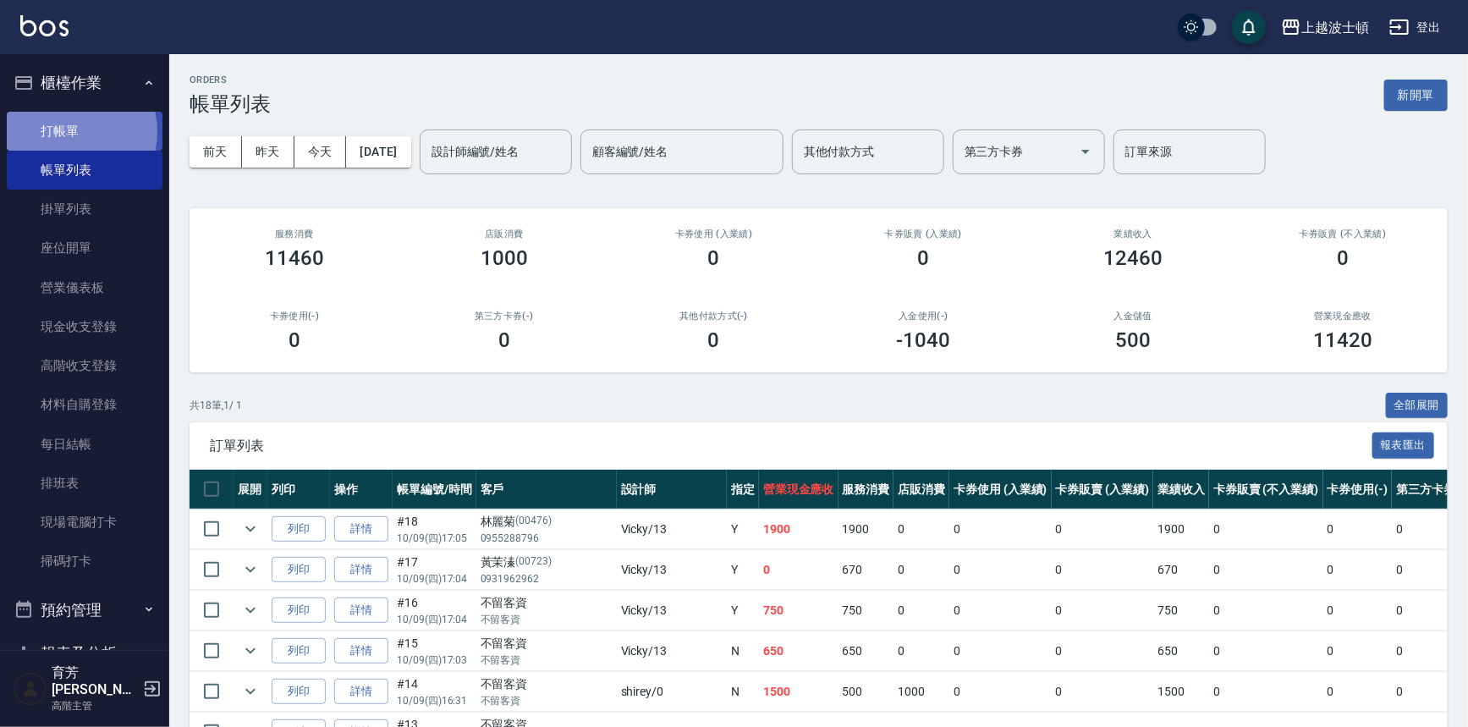
click at [65, 131] on link "打帳單" at bounding box center [85, 131] width 156 height 39
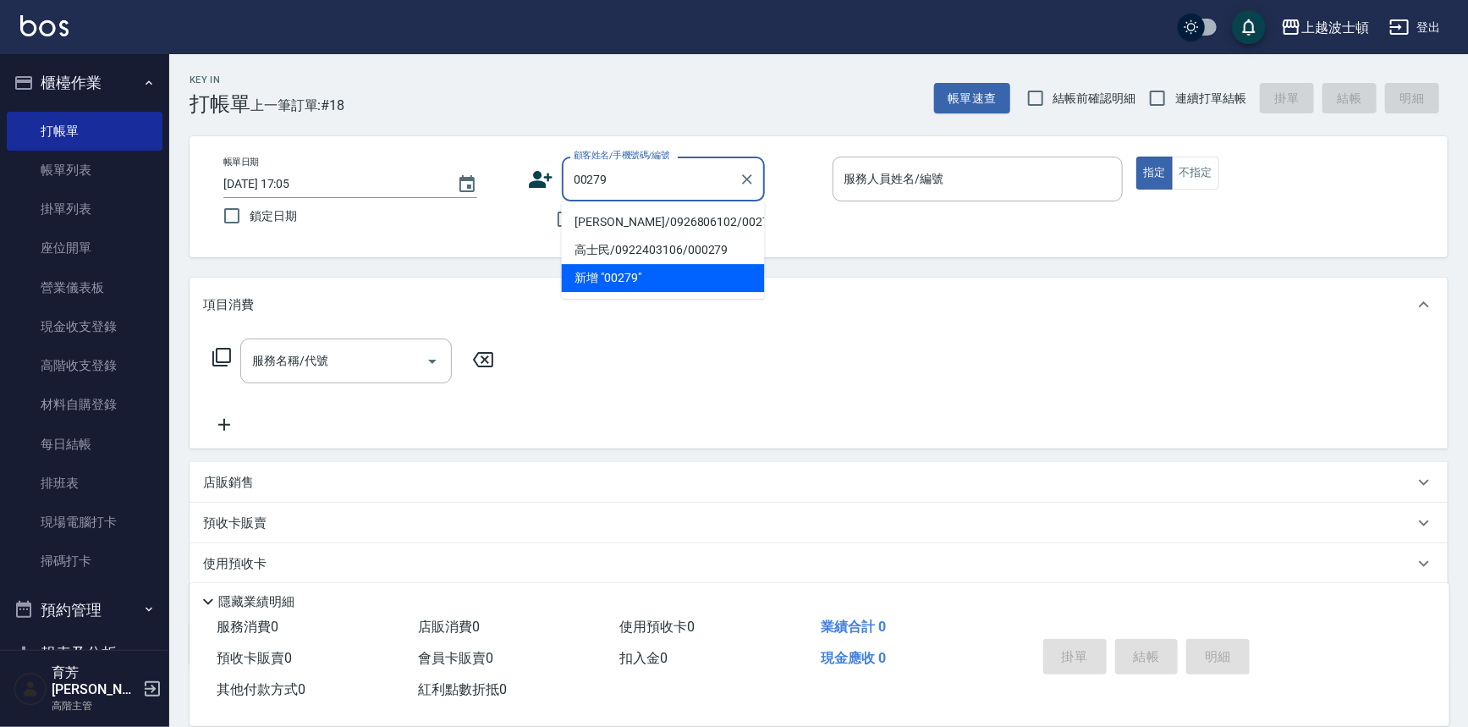
click at [616, 213] on li "[PERSON_NAME]/0926806102/00279" at bounding box center [663, 222] width 203 height 28
type input "[PERSON_NAME]/0926806102/00279"
type input "Vicky-13"
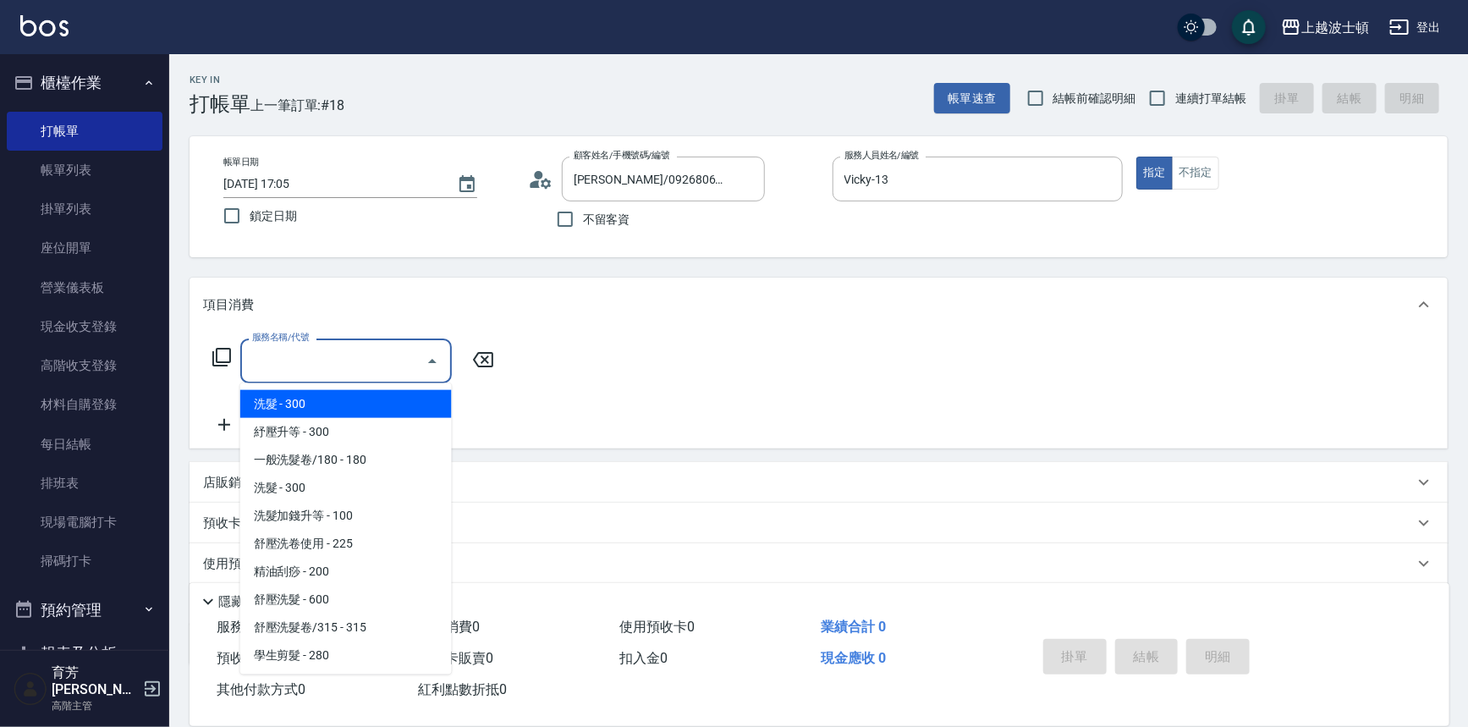
click at [387, 375] on input "服務名稱/代號" at bounding box center [333, 361] width 171 height 30
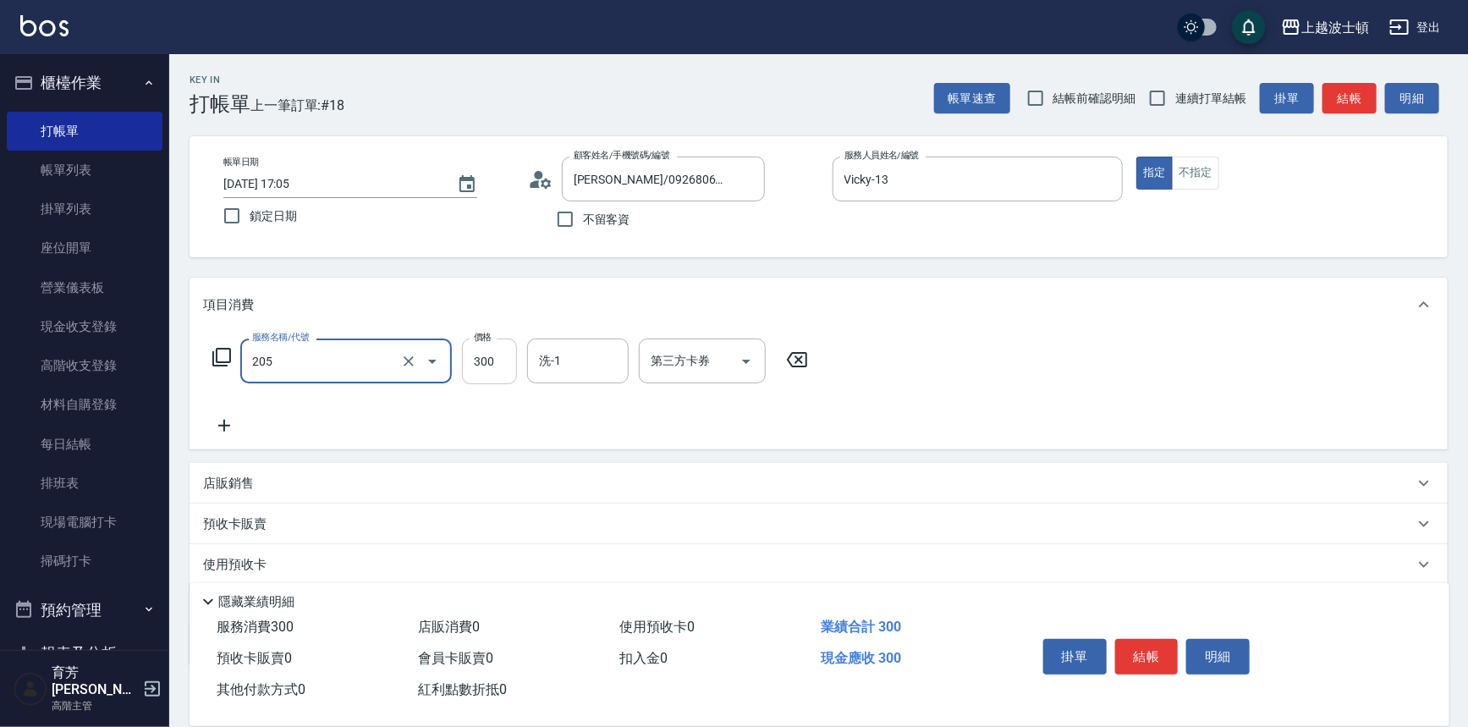
type input "洗髮(205)"
click at [474, 365] on input "300" at bounding box center [489, 361] width 55 height 46
type input "250"
click at [546, 363] on input "洗-1" at bounding box center [578, 361] width 86 height 30
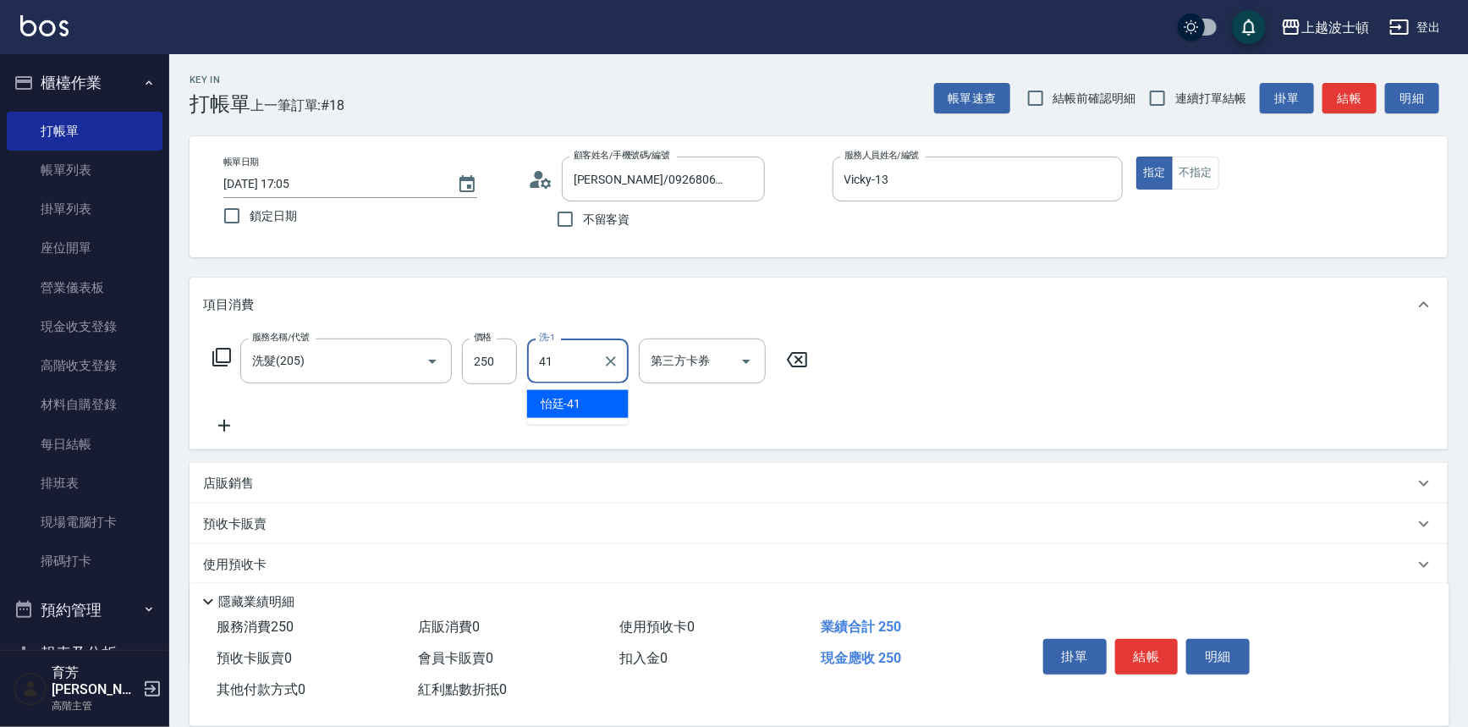
type input "怡廷-41"
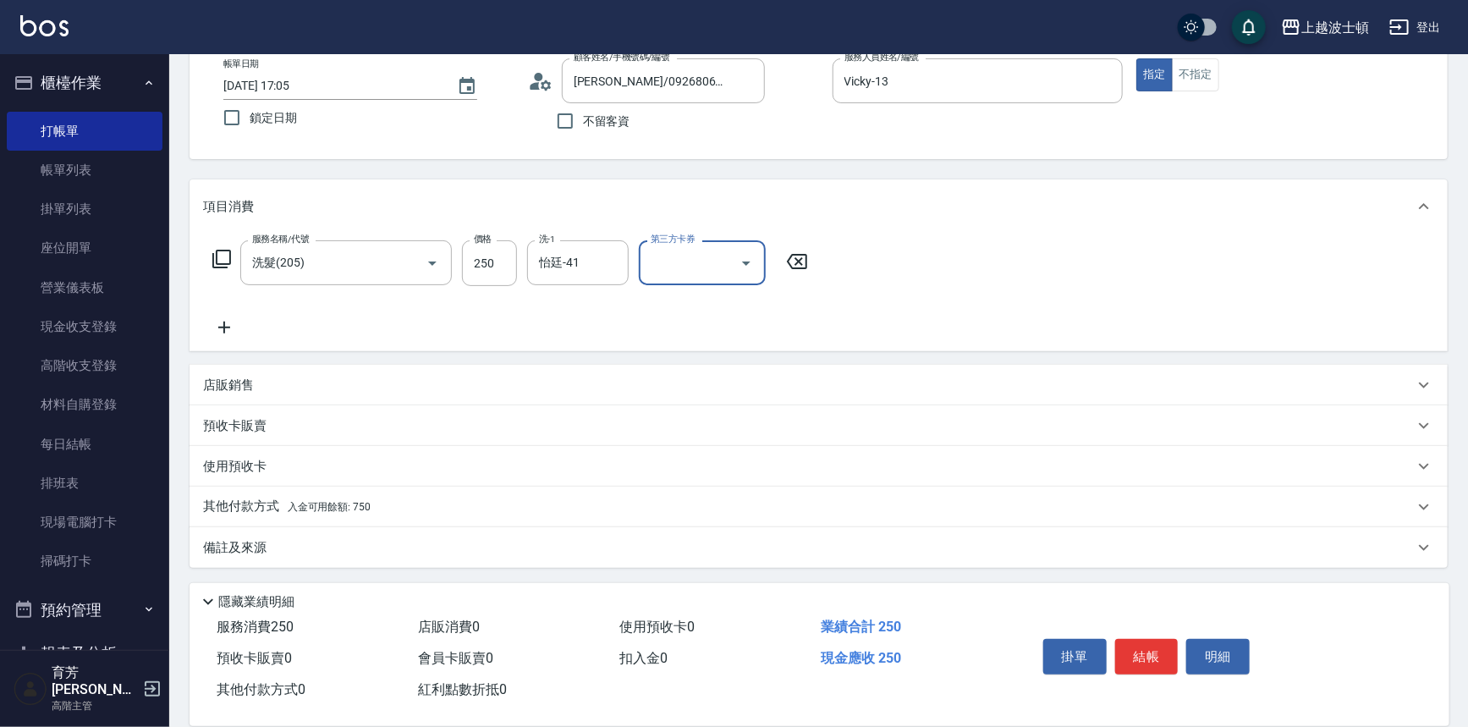
click at [239, 496] on div "其他付款方式 入金可用餘額: 750" at bounding box center [819, 506] width 1258 height 41
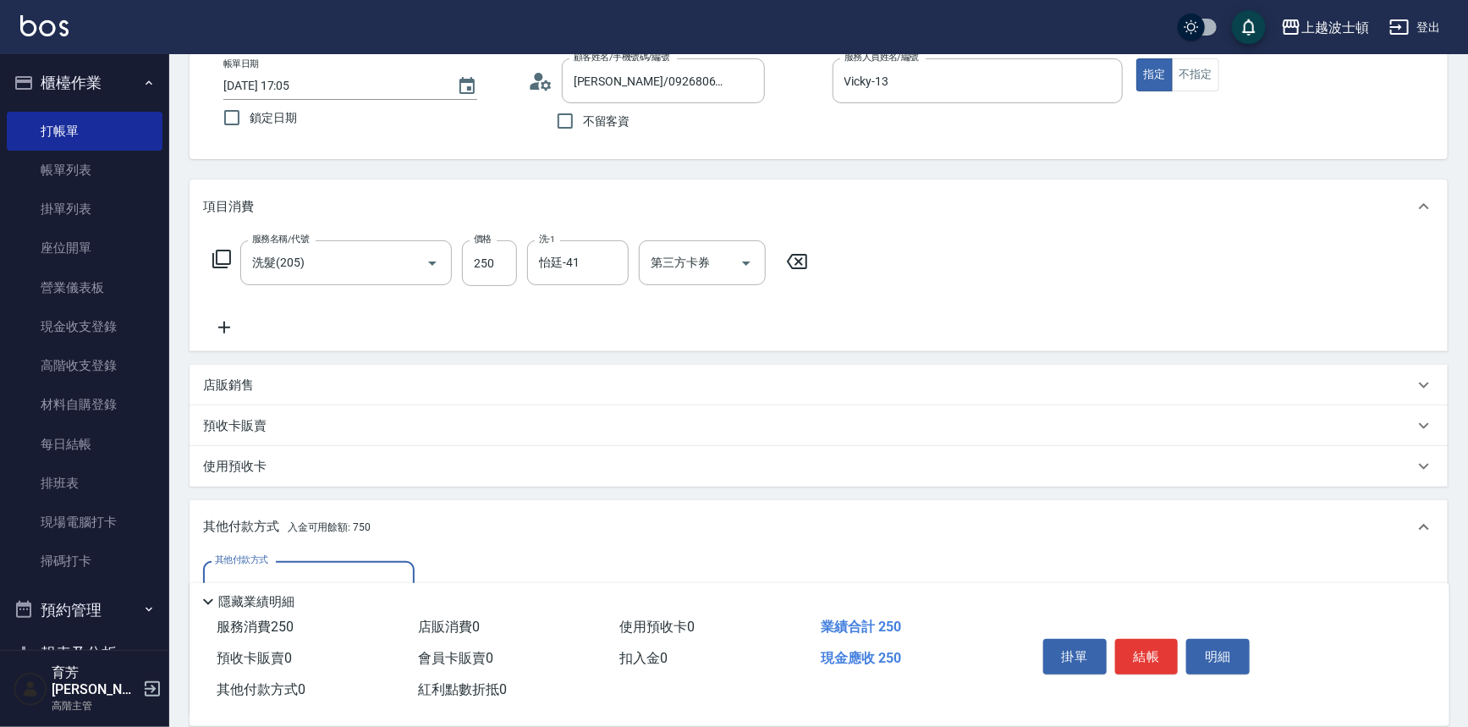
scroll to position [296, 0]
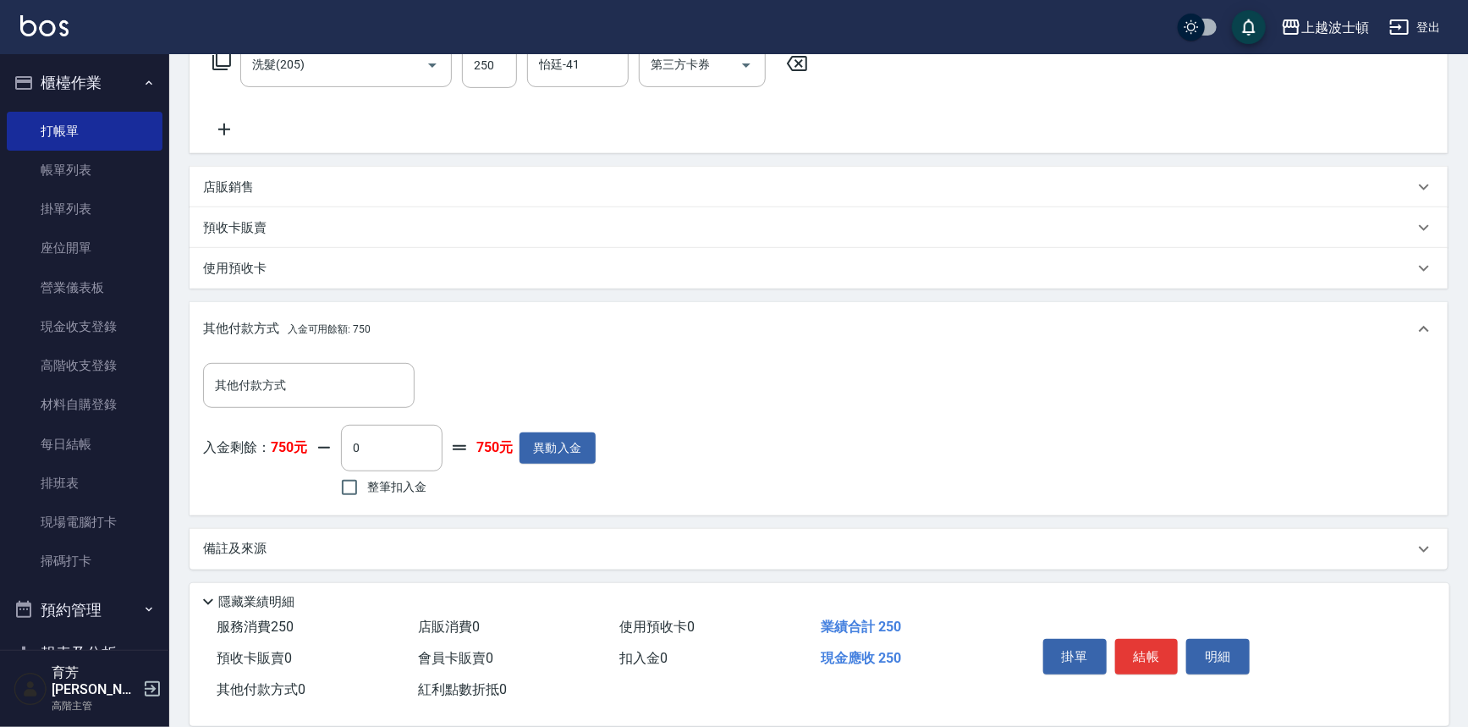
click at [393, 486] on span "整筆扣入金" at bounding box center [396, 487] width 59 height 18
click at [367, 486] on input "整筆扣入金" at bounding box center [350, 488] width 36 height 36
checkbox input "true"
type input "250"
click at [1113, 649] on div "掛單 結帳 明細" at bounding box center [1146, 658] width 221 height 53
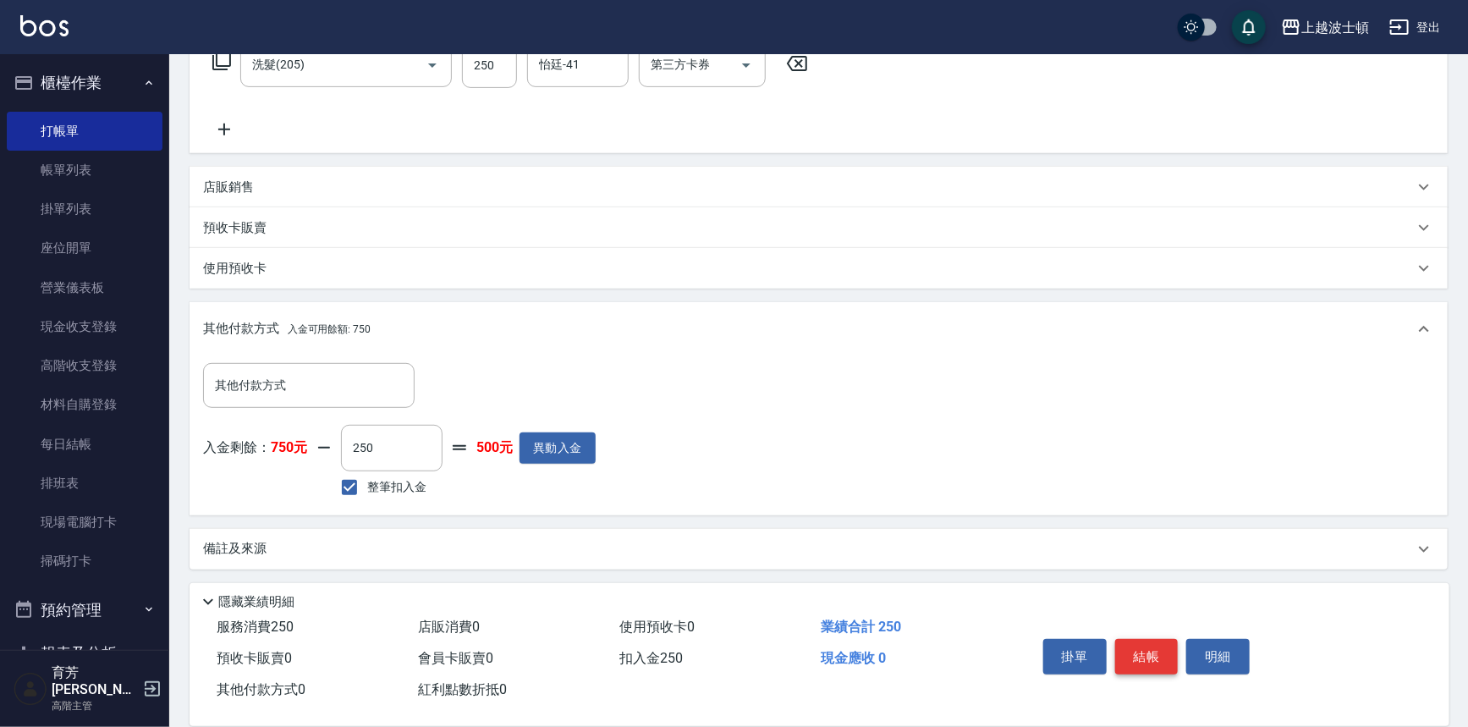
click at [1129, 651] on button "結帳" at bounding box center [1146, 657] width 63 height 36
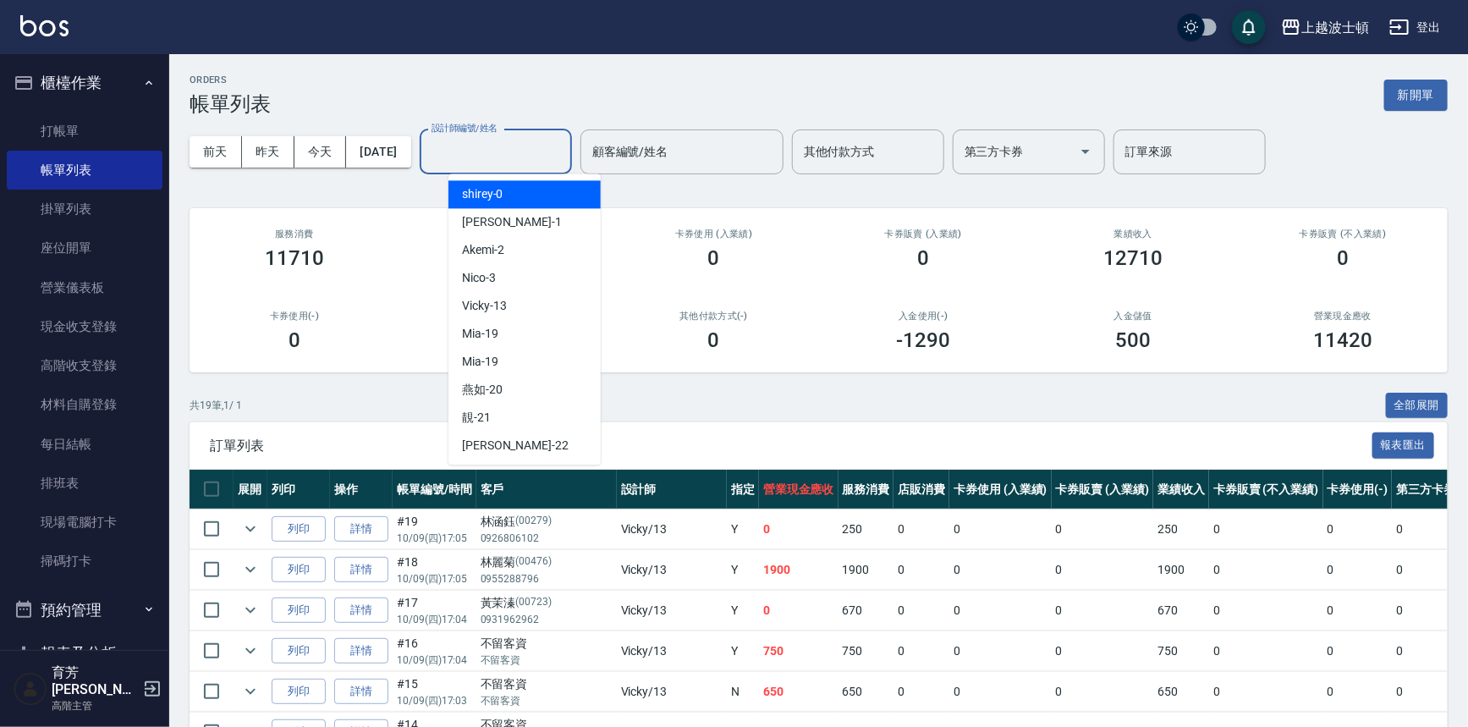
click at [520, 136] on div "設計師編號/姓名 設計師編號/姓名" at bounding box center [496, 151] width 152 height 45
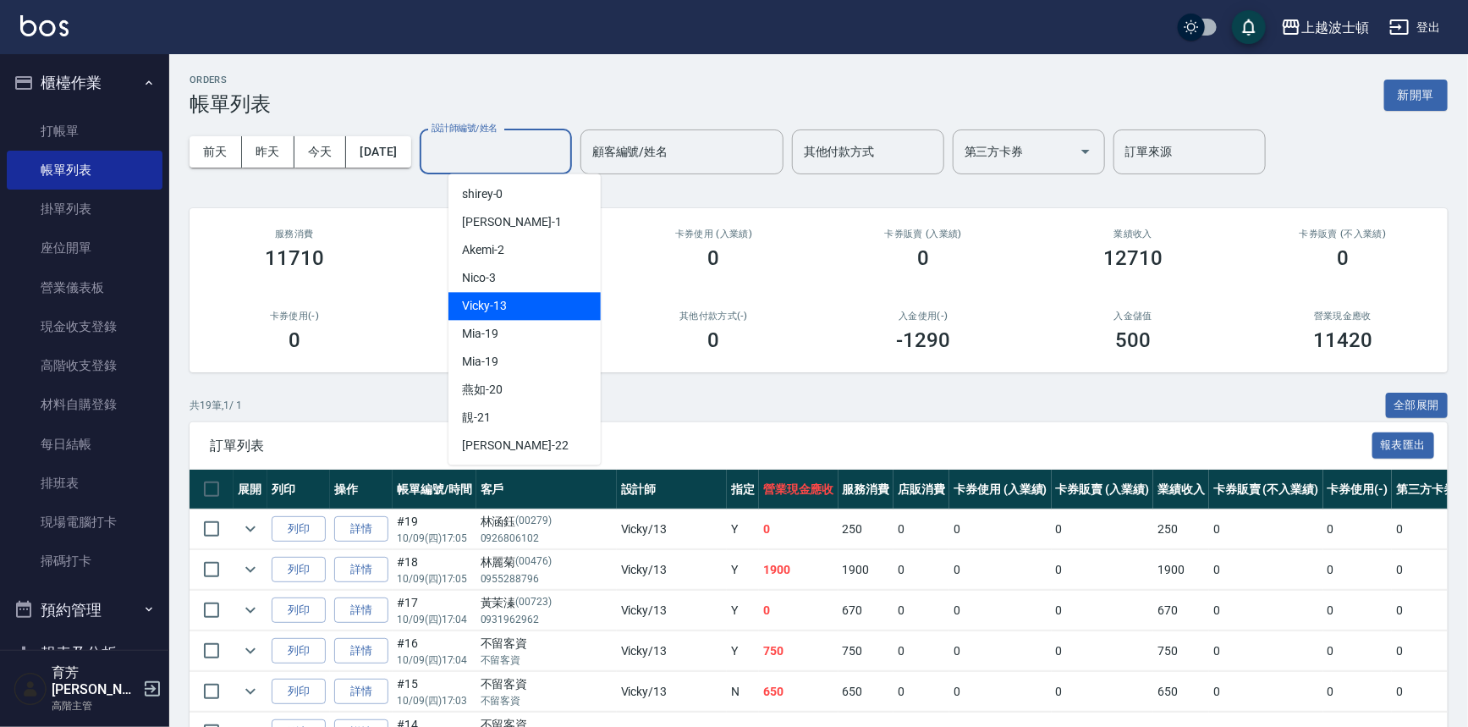
click at [516, 306] on div "Vicky -13" at bounding box center [524, 306] width 152 height 28
type input "Vicky-13"
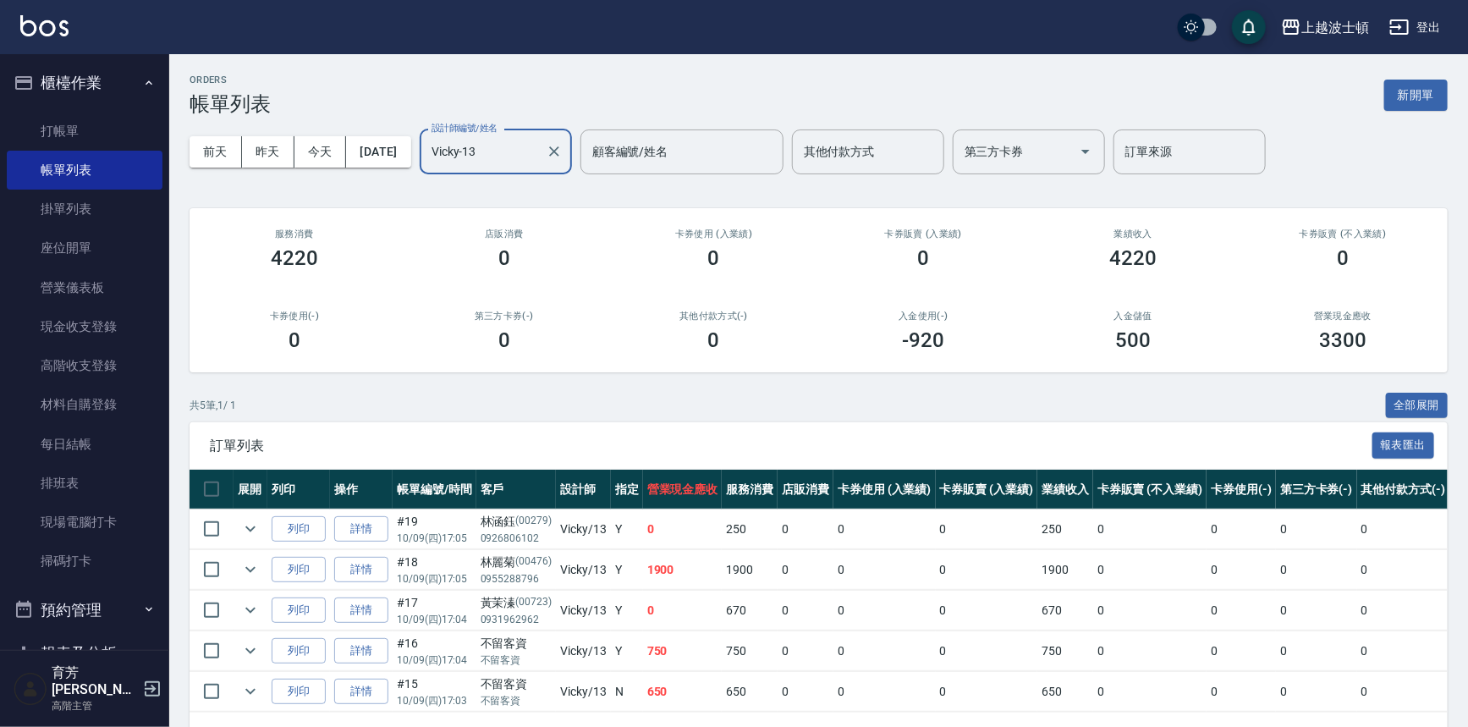
scroll to position [61, 0]
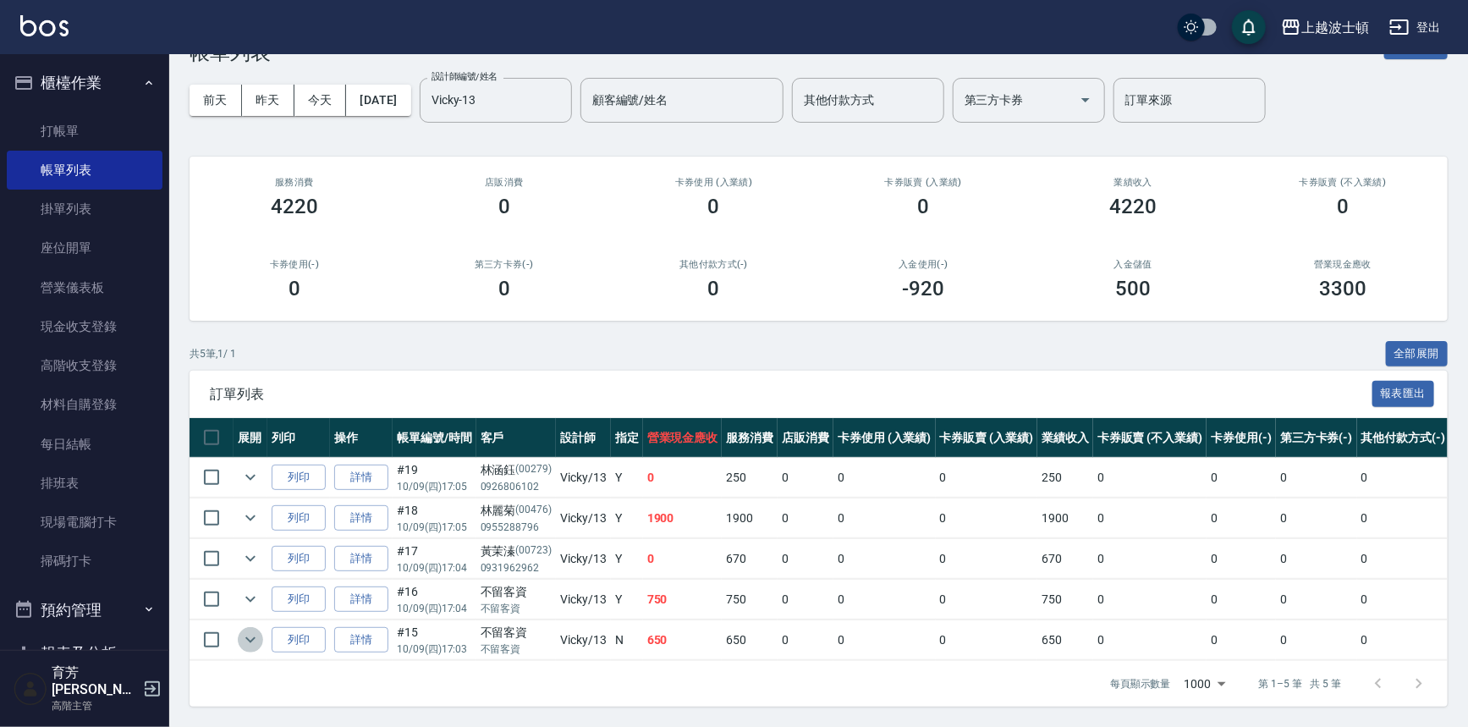
click at [248, 629] on icon "expand row" at bounding box center [250, 639] width 20 height 20
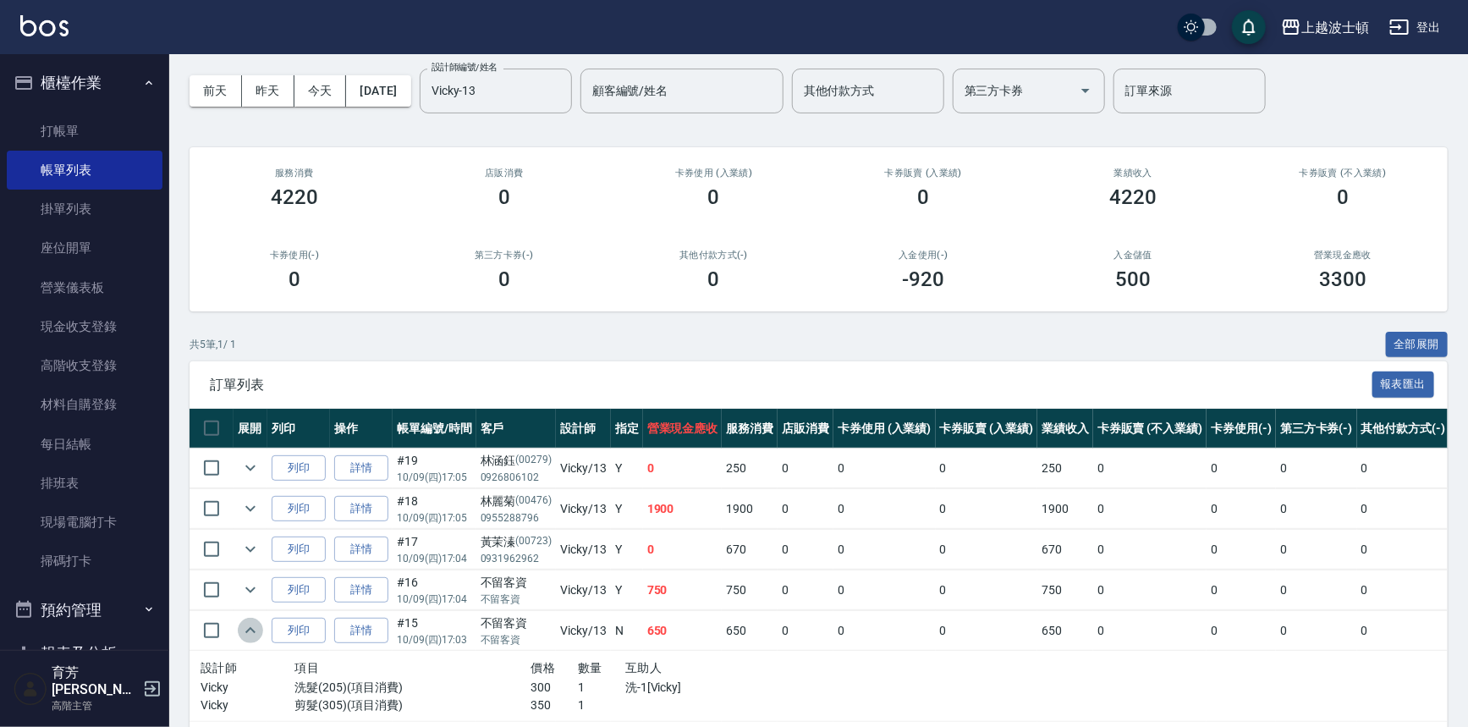
click at [248, 626] on icon "expand row" at bounding box center [250, 630] width 20 height 20
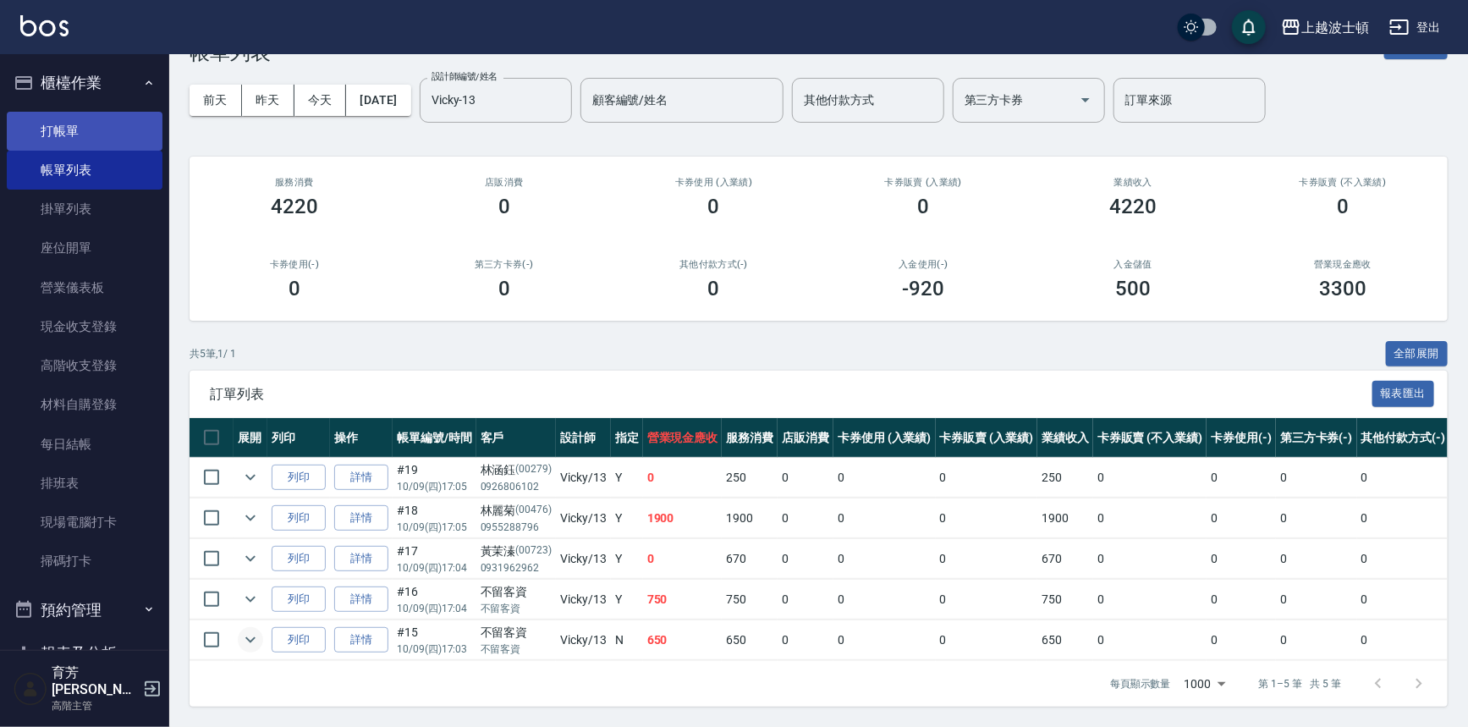
click at [75, 136] on link "打帳單" at bounding box center [85, 131] width 156 height 39
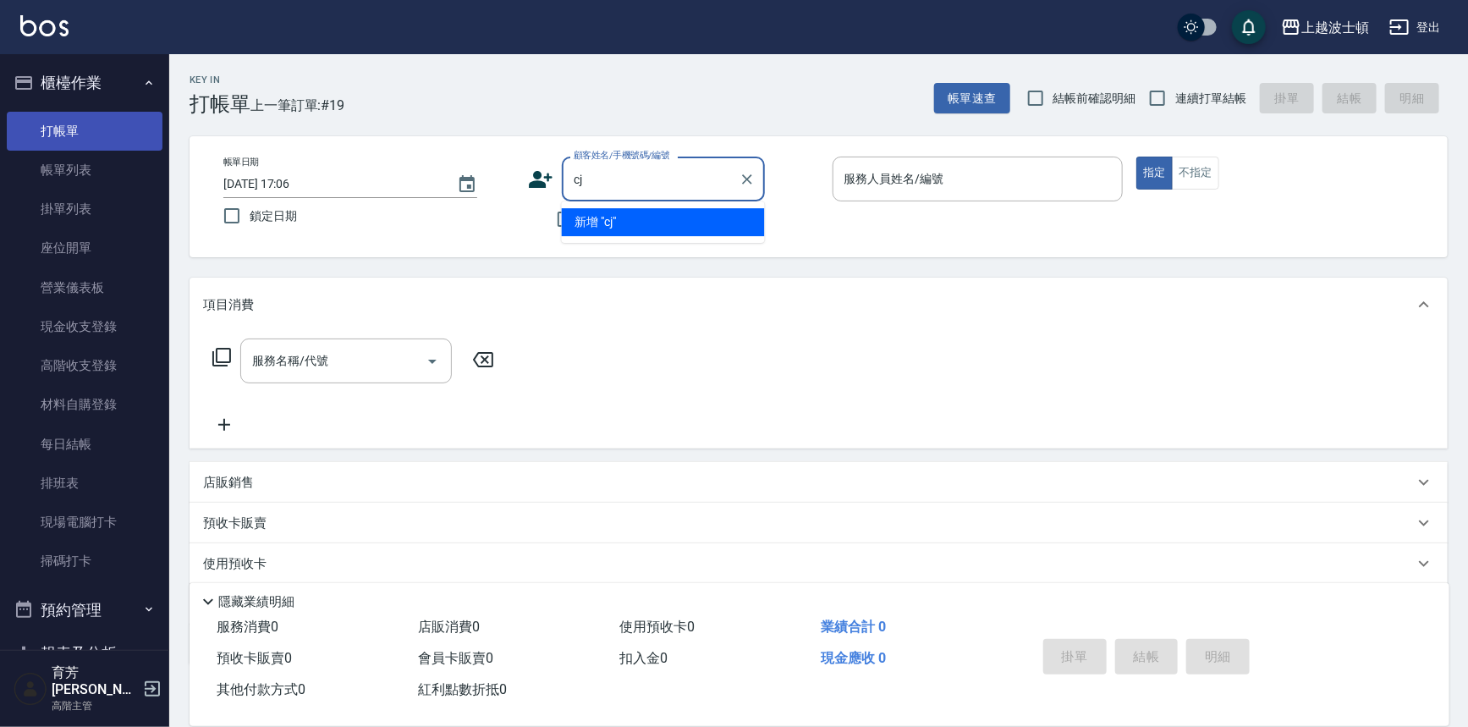
type input "c"
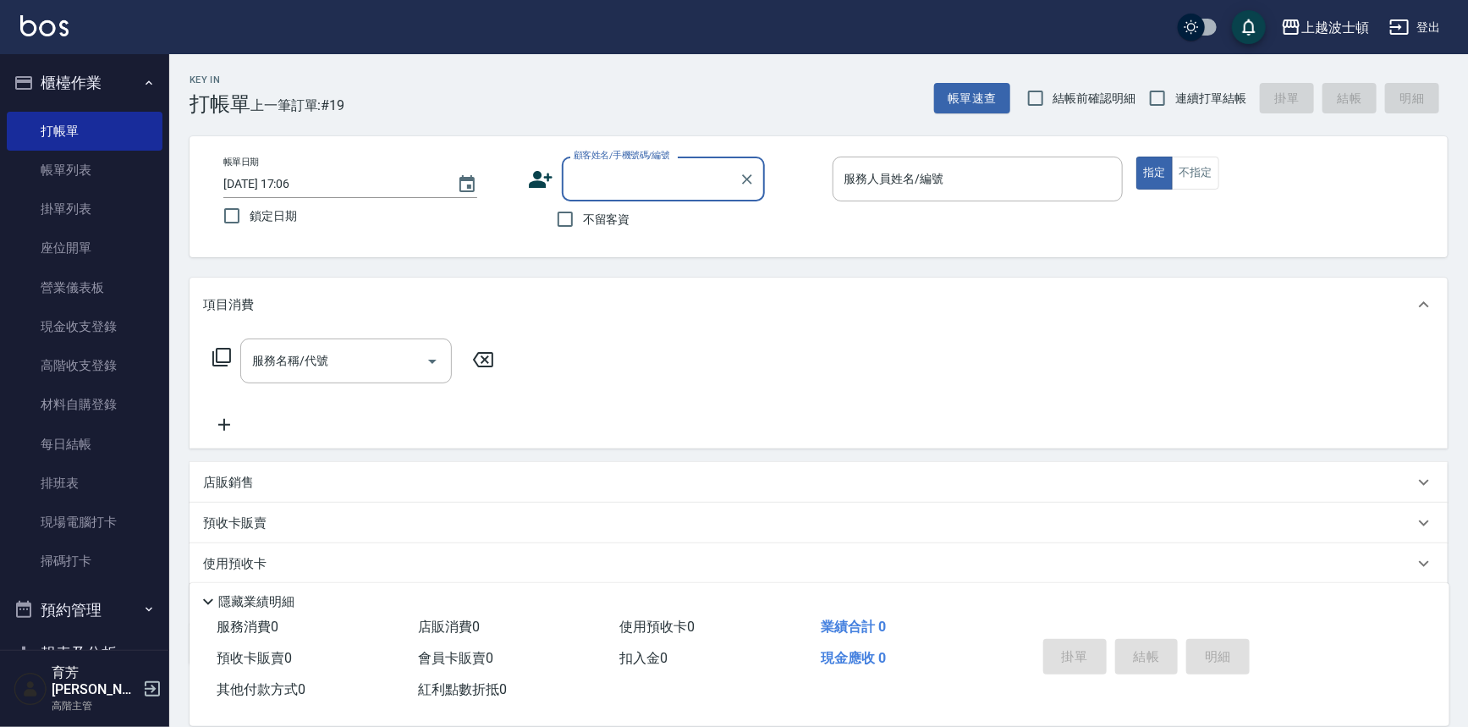
click at [596, 173] on input "顧客姓名/手機號碼/編號" at bounding box center [650, 179] width 162 height 30
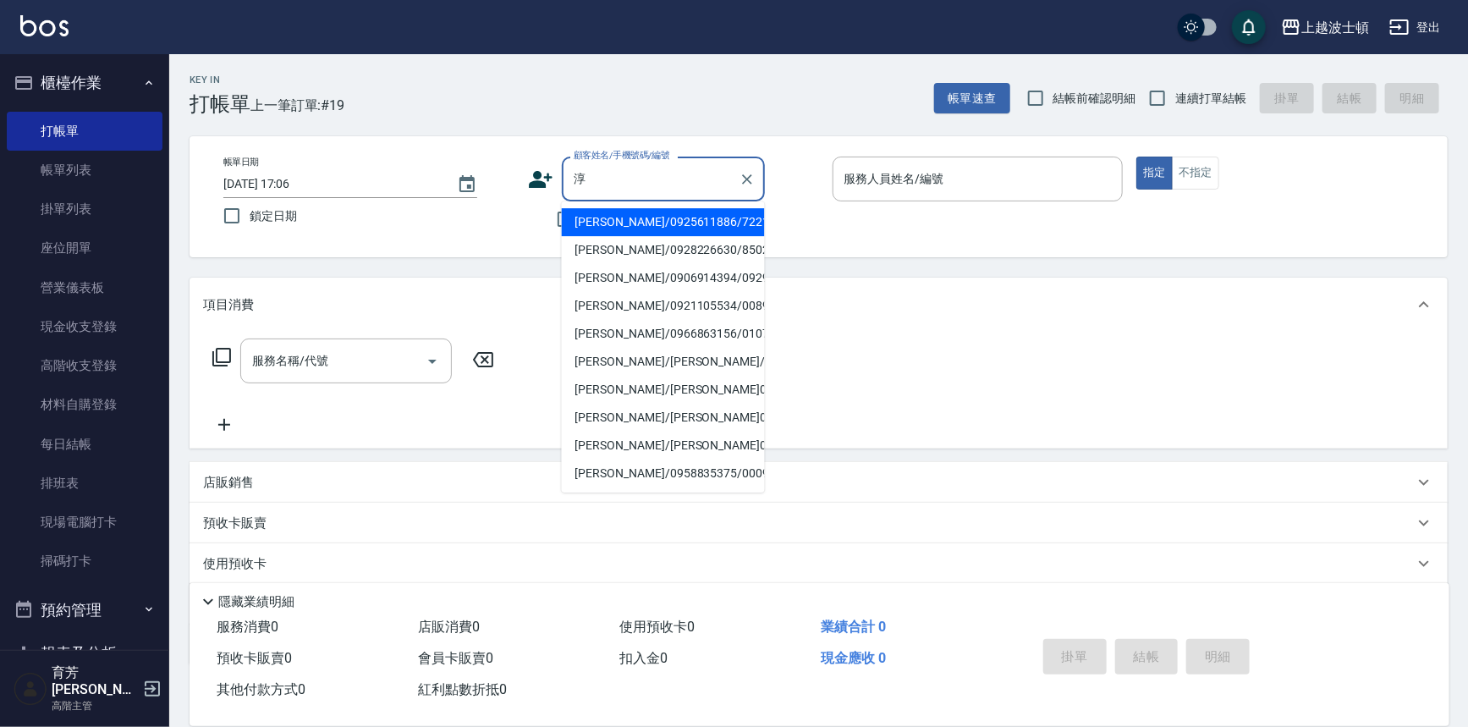
click at [645, 214] on li "[PERSON_NAME]/0925611886/72211" at bounding box center [663, 222] width 203 height 28
type input "[PERSON_NAME]/0925611886/72211"
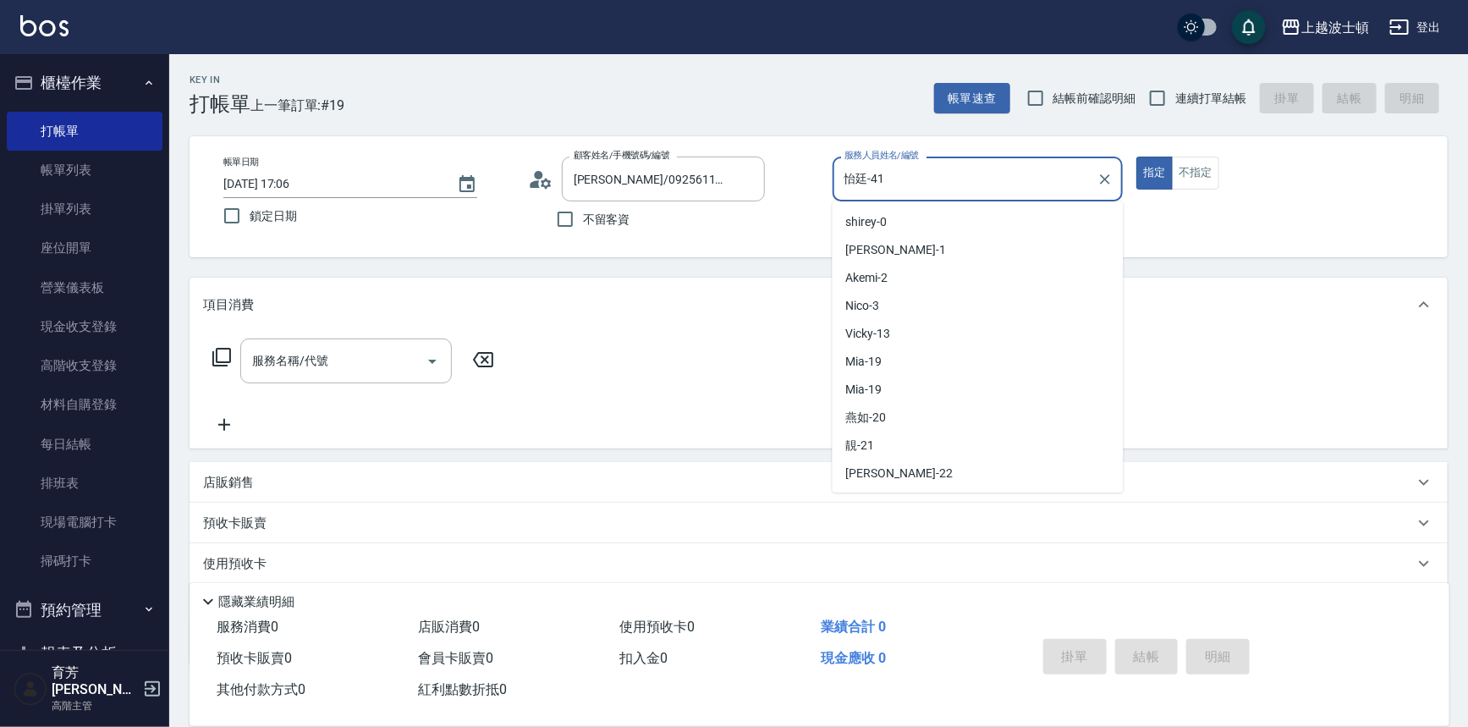
click at [995, 185] on input "怡廷-41" at bounding box center [965, 179] width 250 height 30
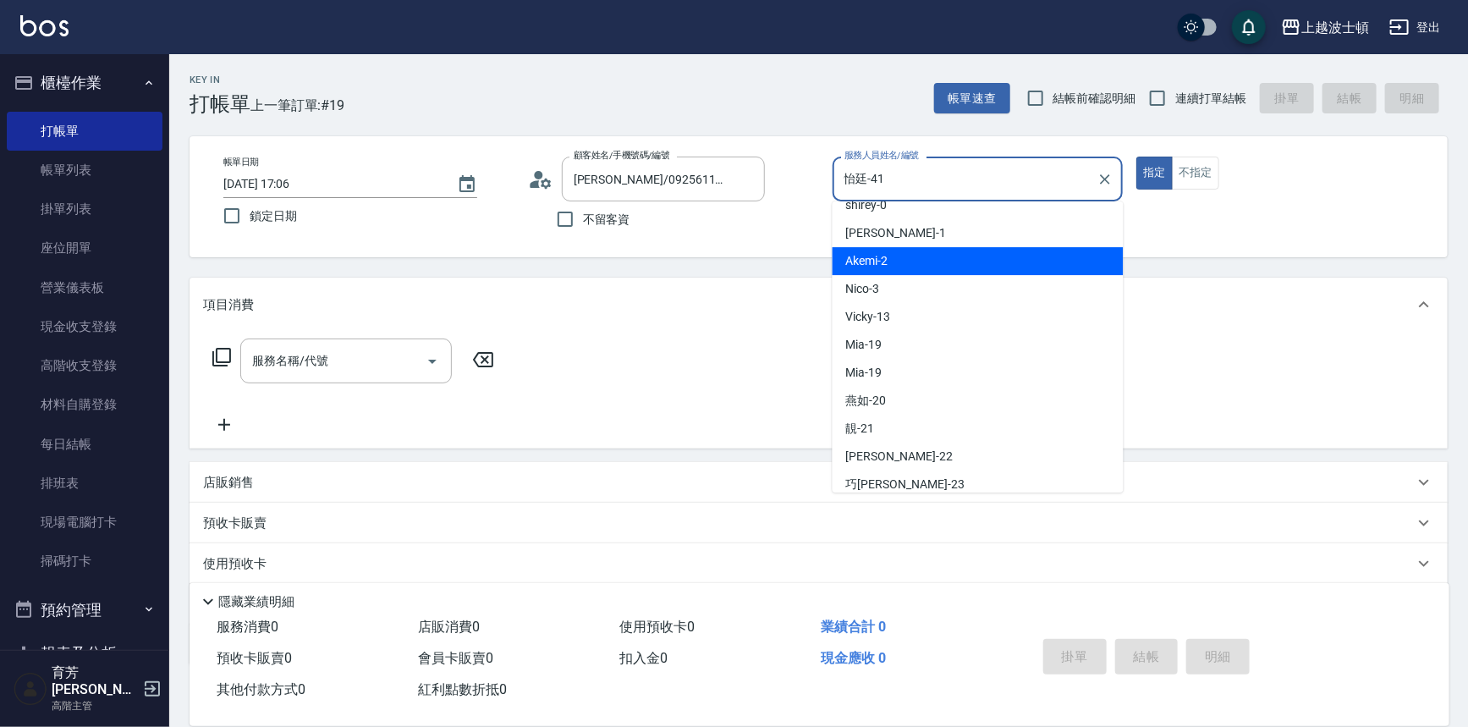
click at [976, 259] on div "Akemi -2" at bounding box center [978, 261] width 291 height 28
type input "Akemi-2"
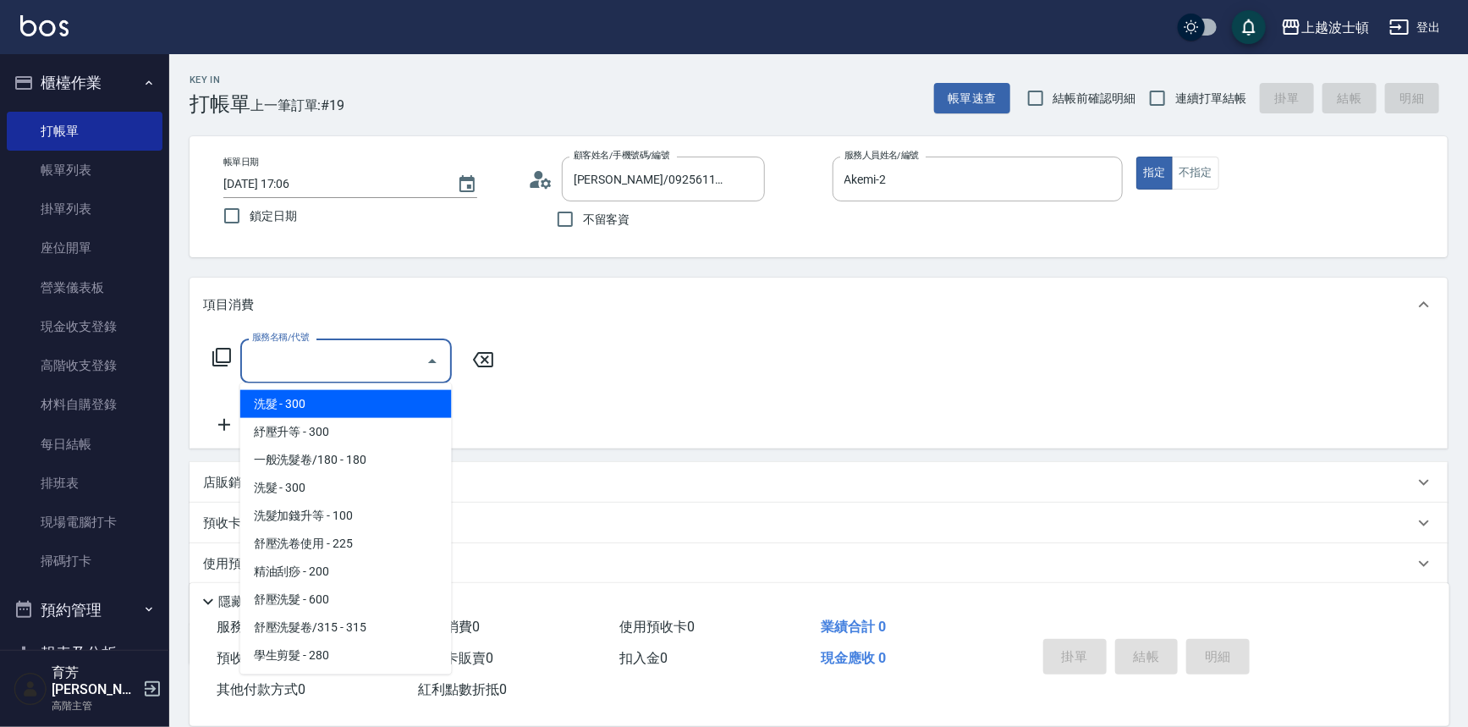
click at [306, 363] on input "服務名稱/代號" at bounding box center [333, 361] width 171 height 30
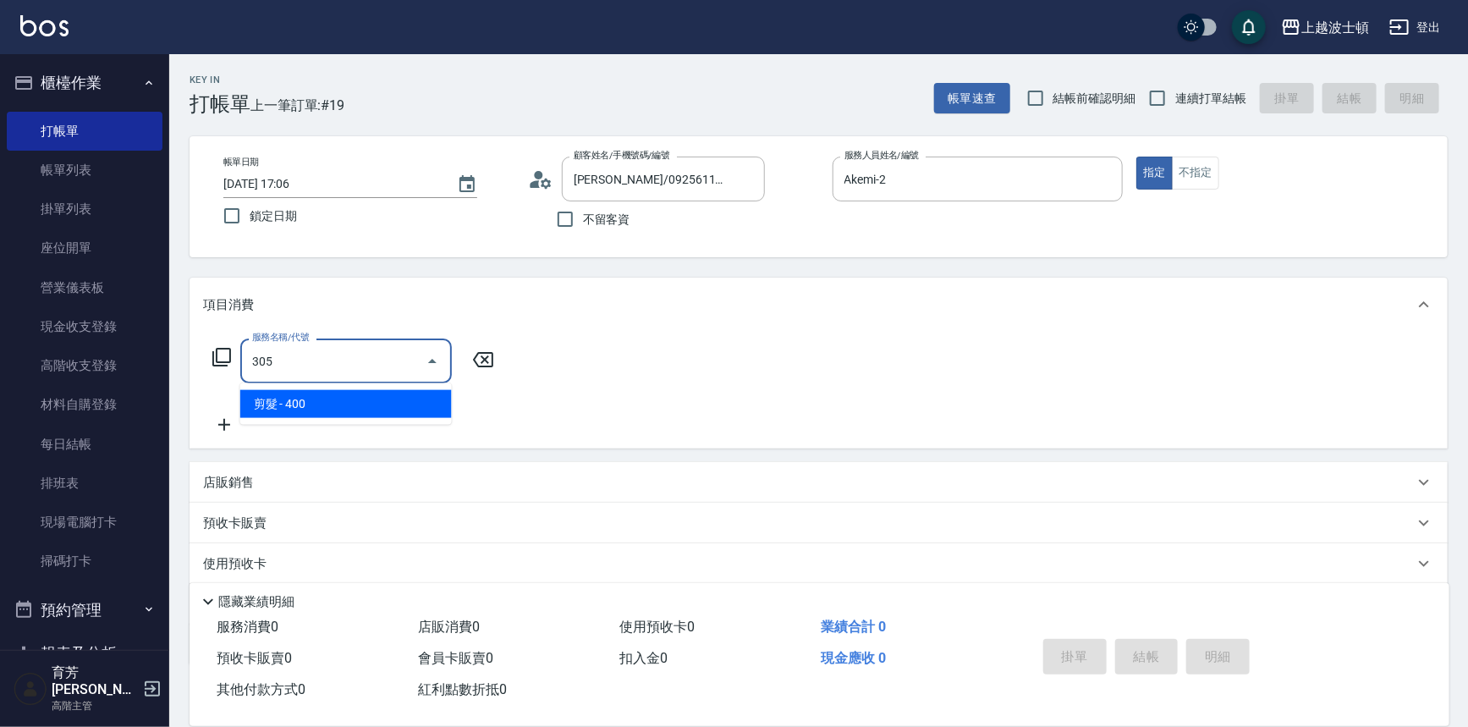
click at [415, 408] on span "剪髮 - 400" at bounding box center [346, 404] width 212 height 28
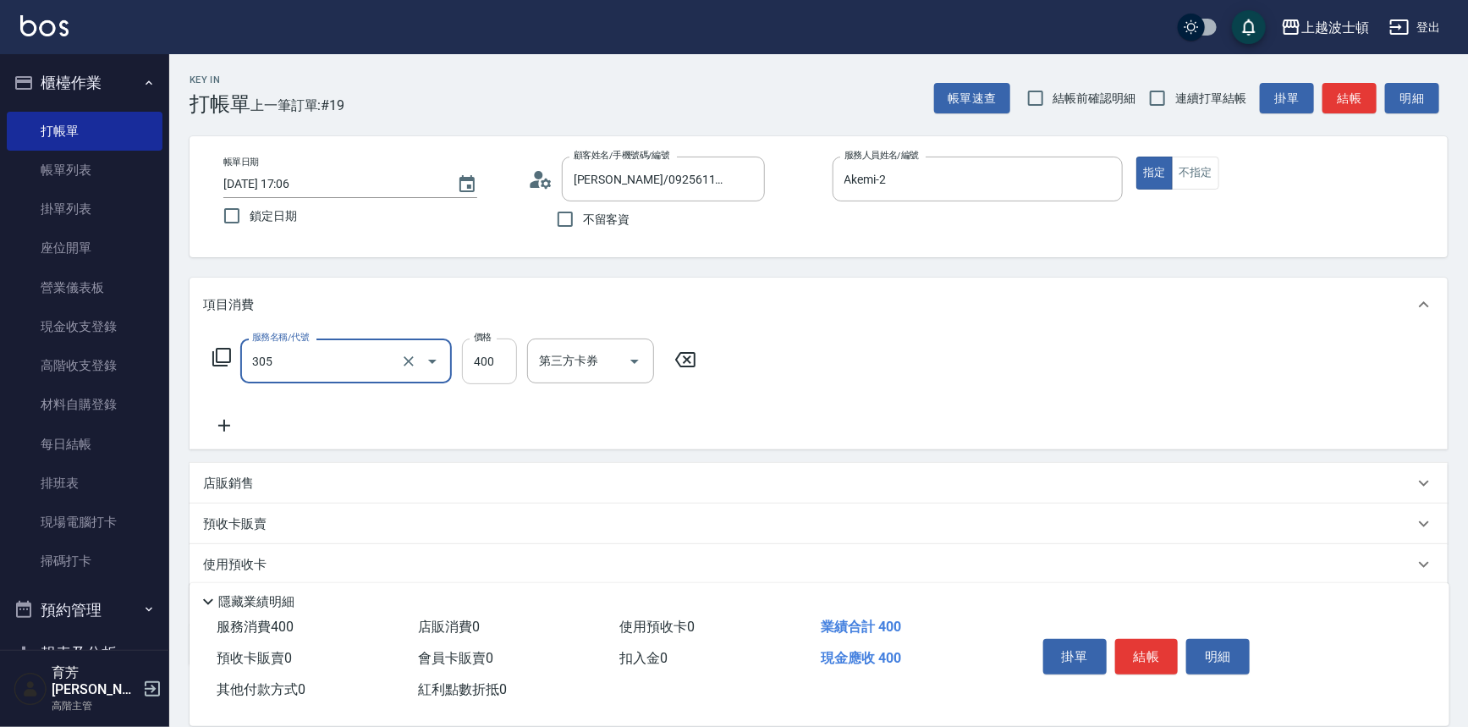
type input "剪髮(305)"
click at [493, 376] on input "400" at bounding box center [489, 361] width 55 height 46
type input "350"
click at [861, 355] on div "服務名稱/代號 剪髮(305) 服務名稱/代號 價格 350 價格 第三方卡券 第三方卡券" at bounding box center [819, 391] width 1258 height 118
click at [1159, 652] on button "結帳" at bounding box center [1146, 657] width 63 height 36
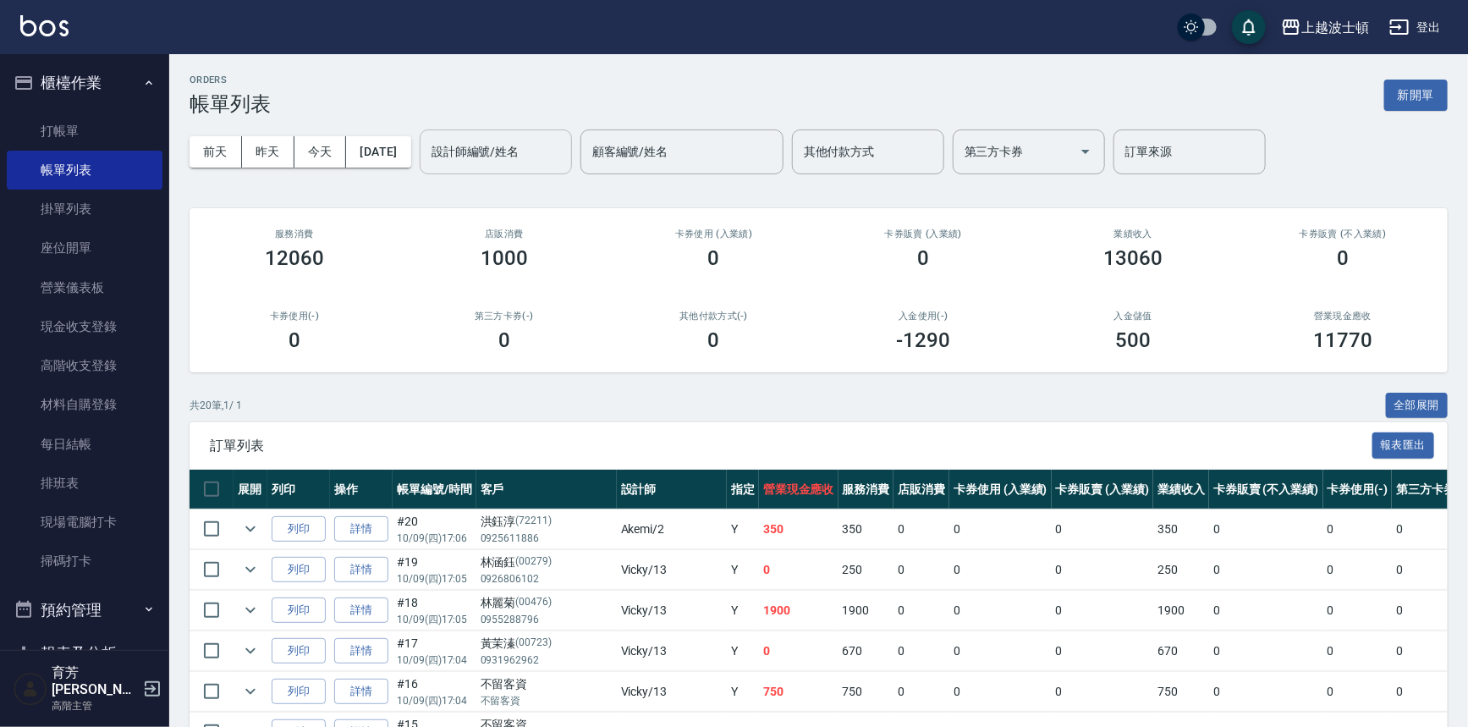
click at [564, 161] on input "設計師編號/姓名" at bounding box center [495, 152] width 137 height 30
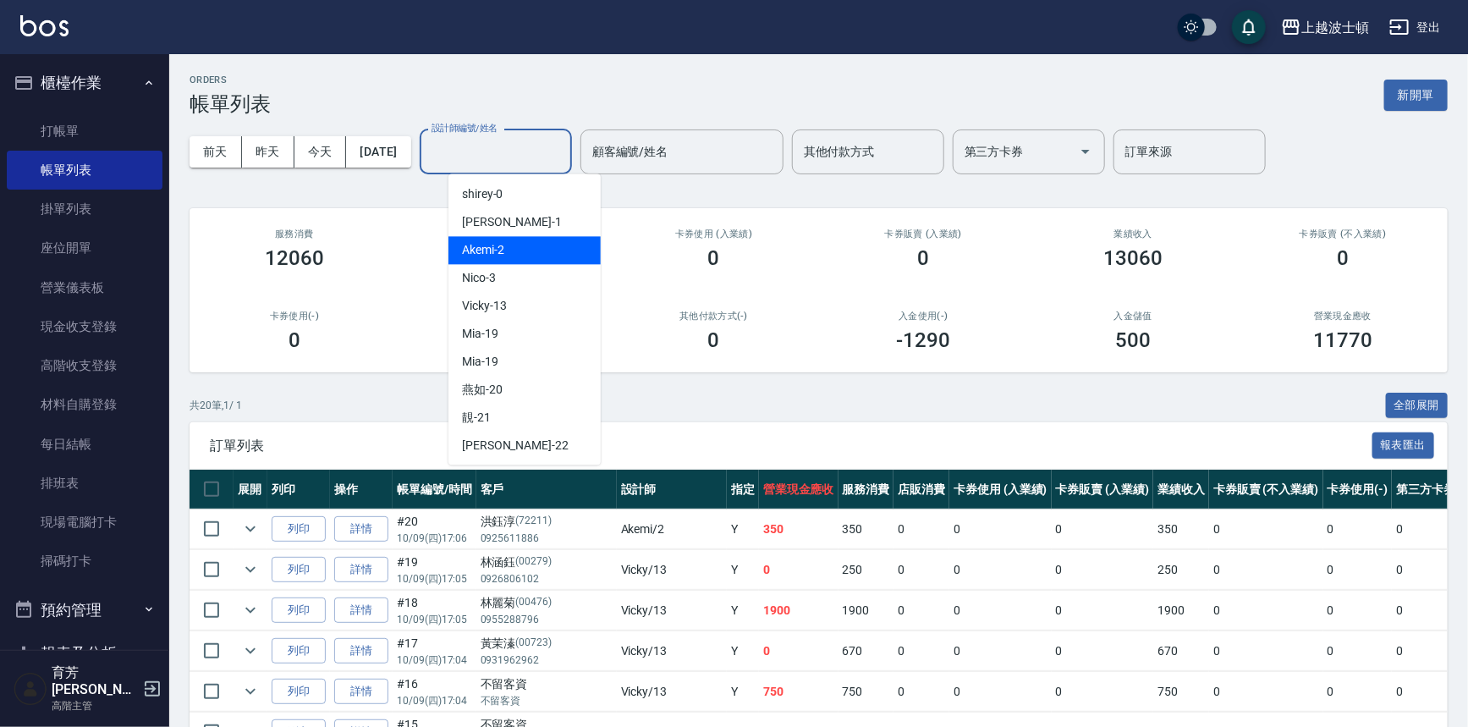
click at [557, 246] on div "Akemi -2" at bounding box center [524, 250] width 152 height 28
type input "Akemi-2"
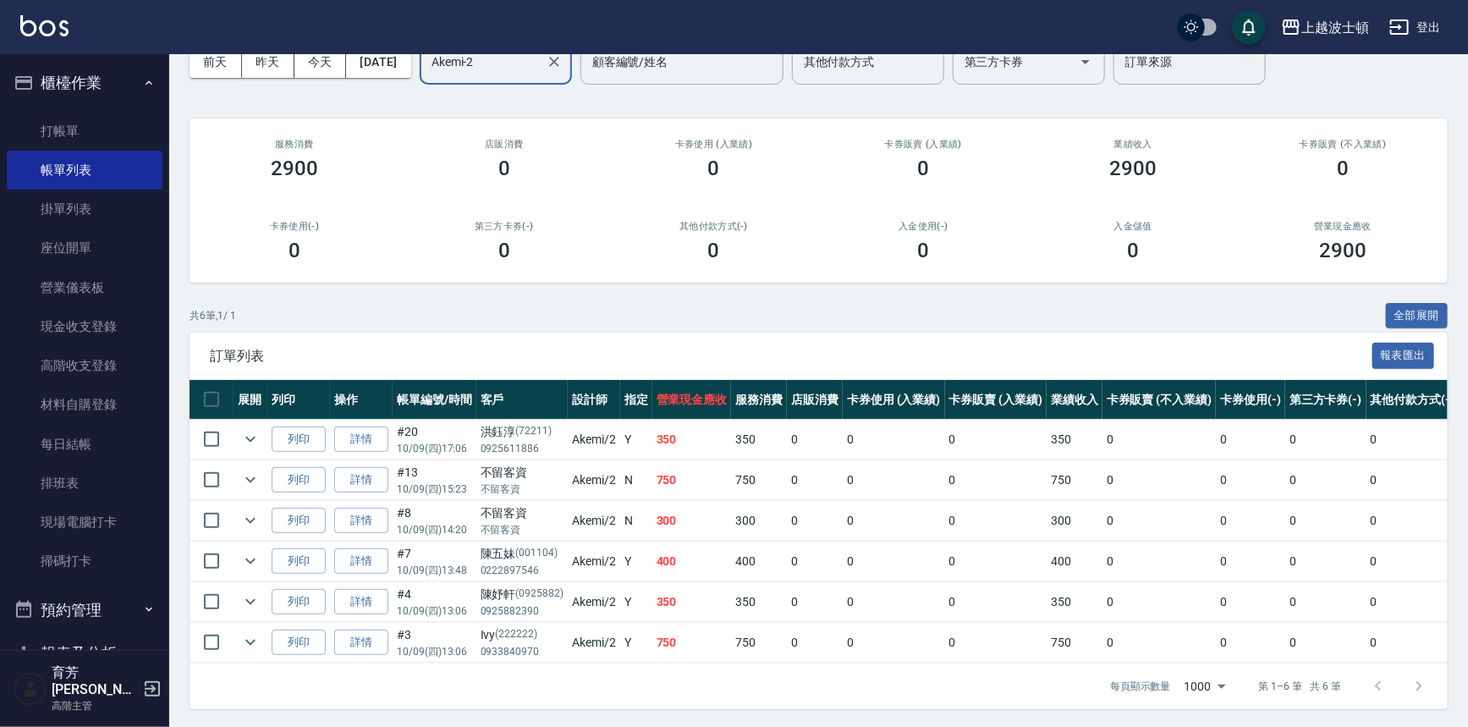
scroll to position [102, 0]
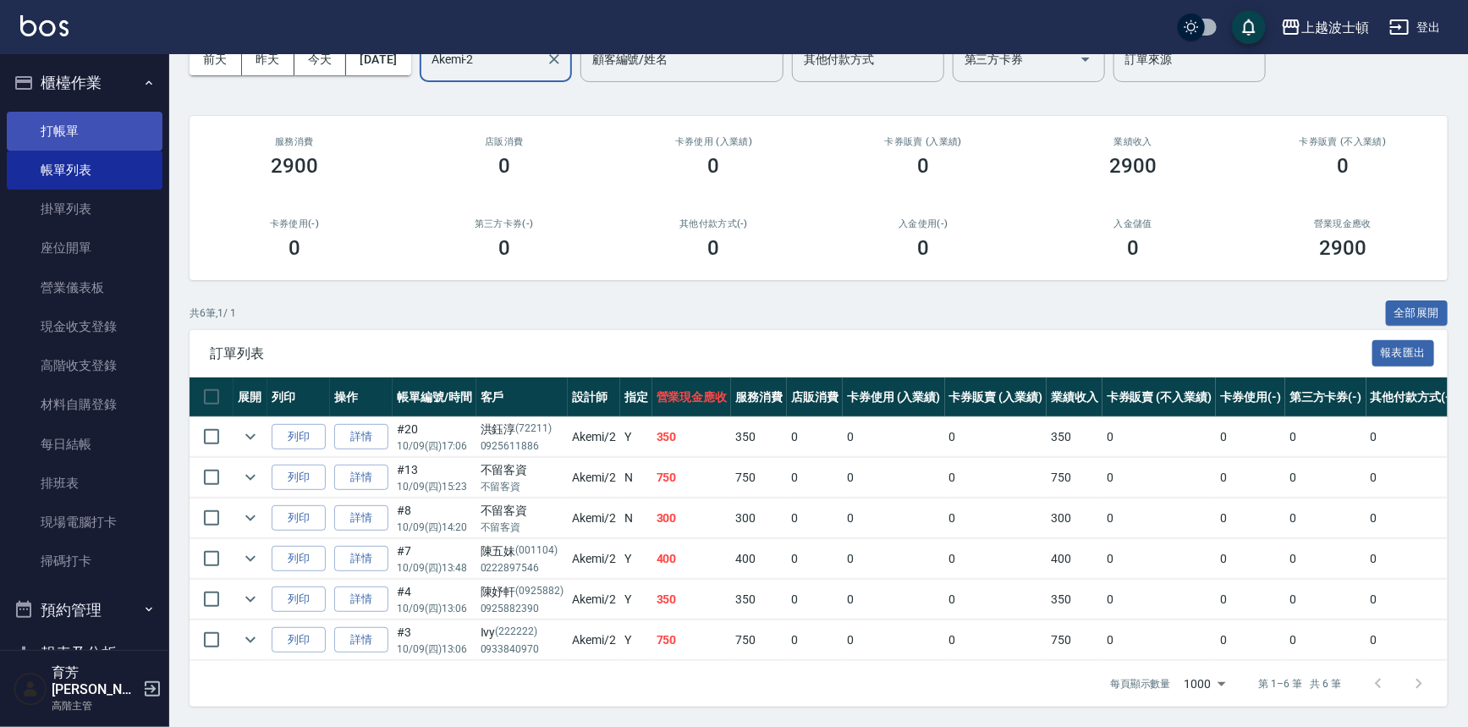
click at [96, 123] on link "打帳單" at bounding box center [85, 131] width 156 height 39
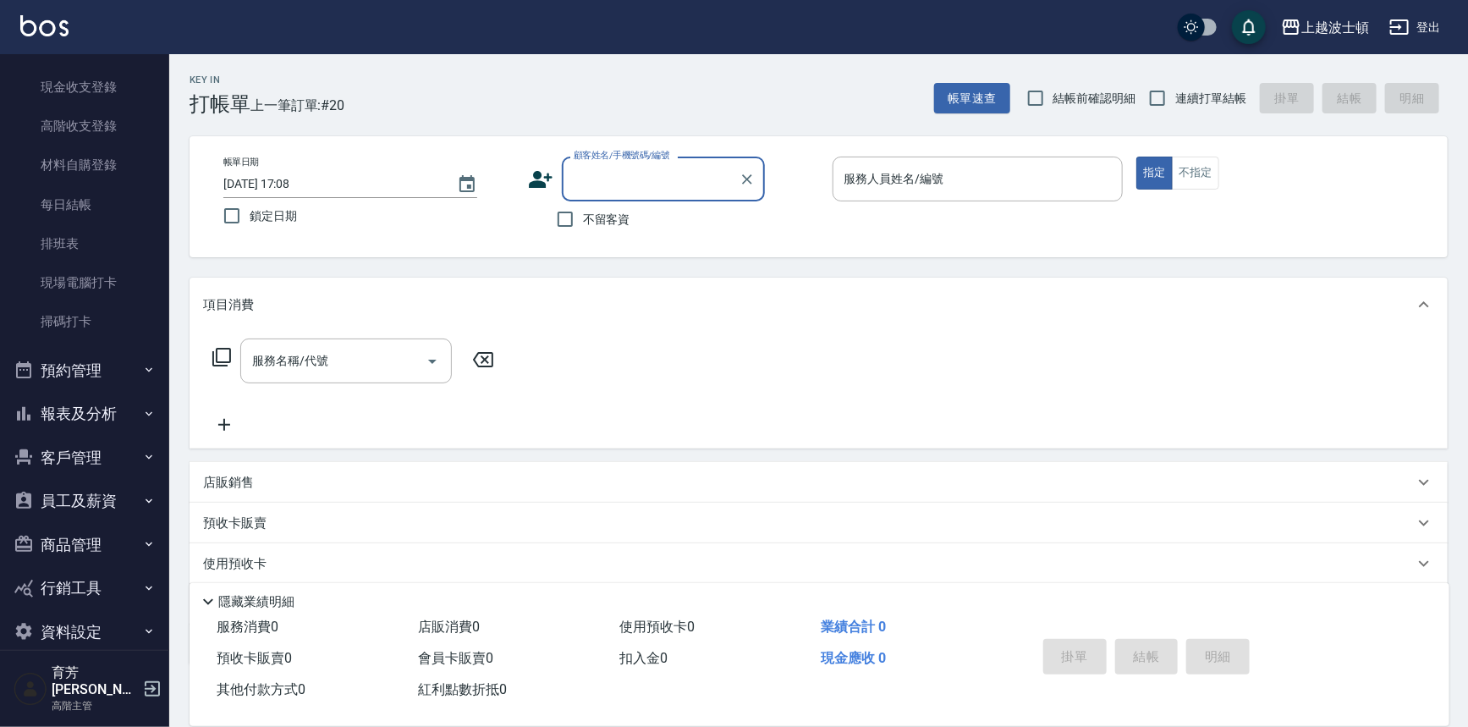
scroll to position [247, 0]
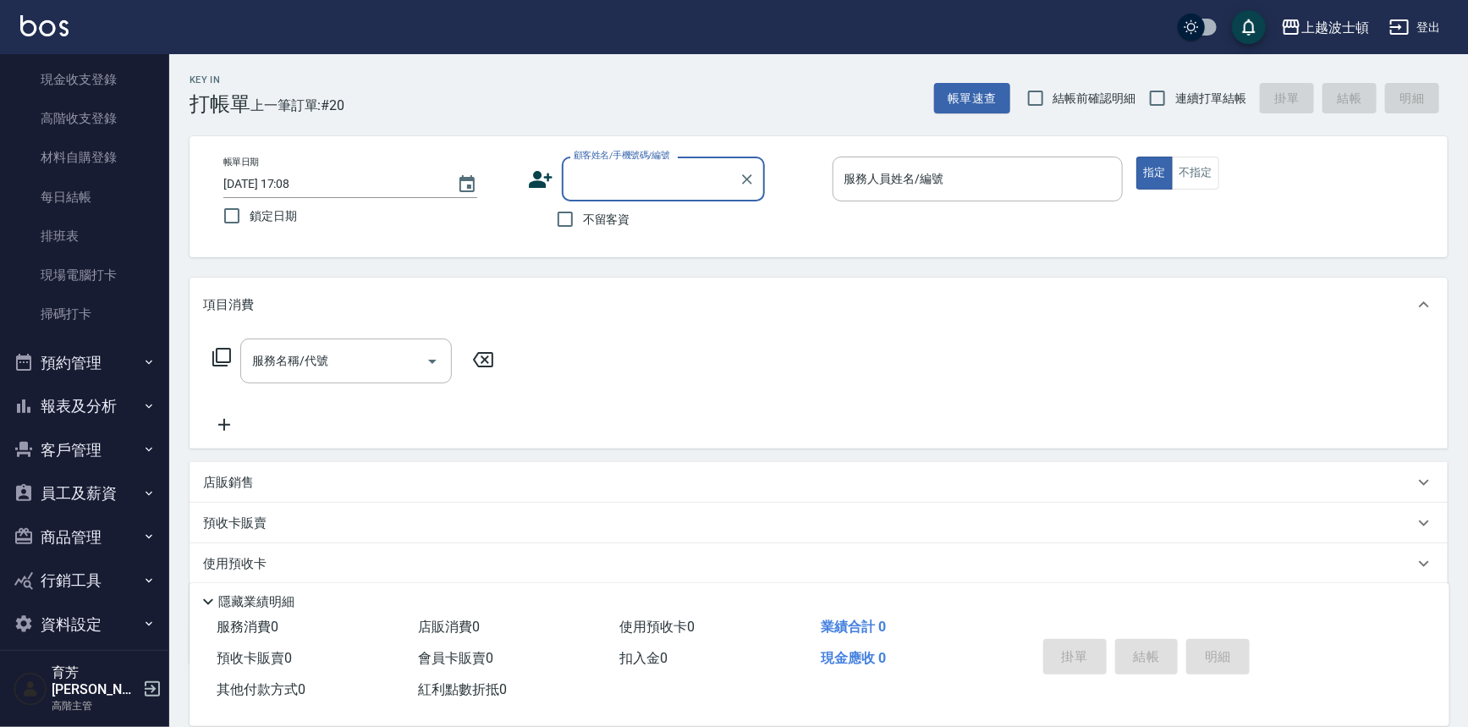
click at [91, 406] on button "報表及分析" at bounding box center [85, 406] width 156 height 44
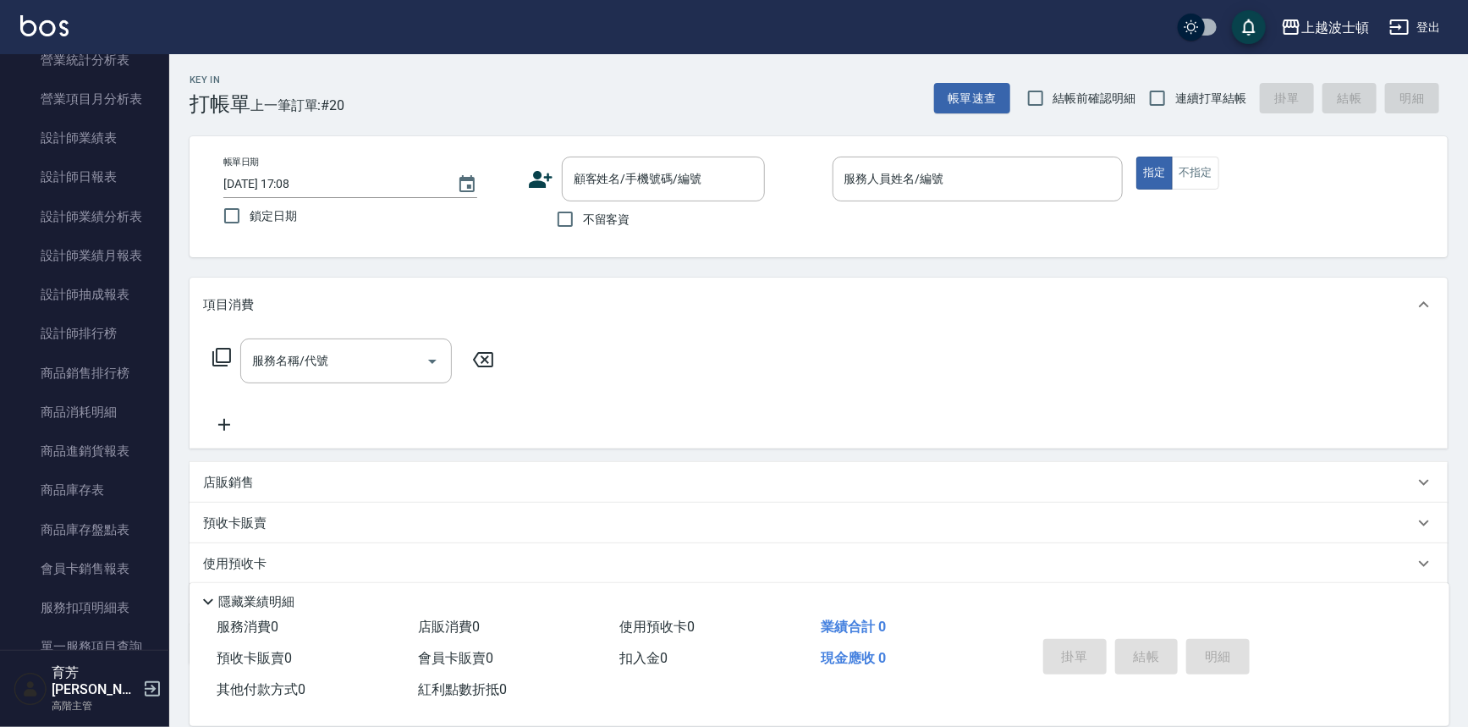
scroll to position [1080, 0]
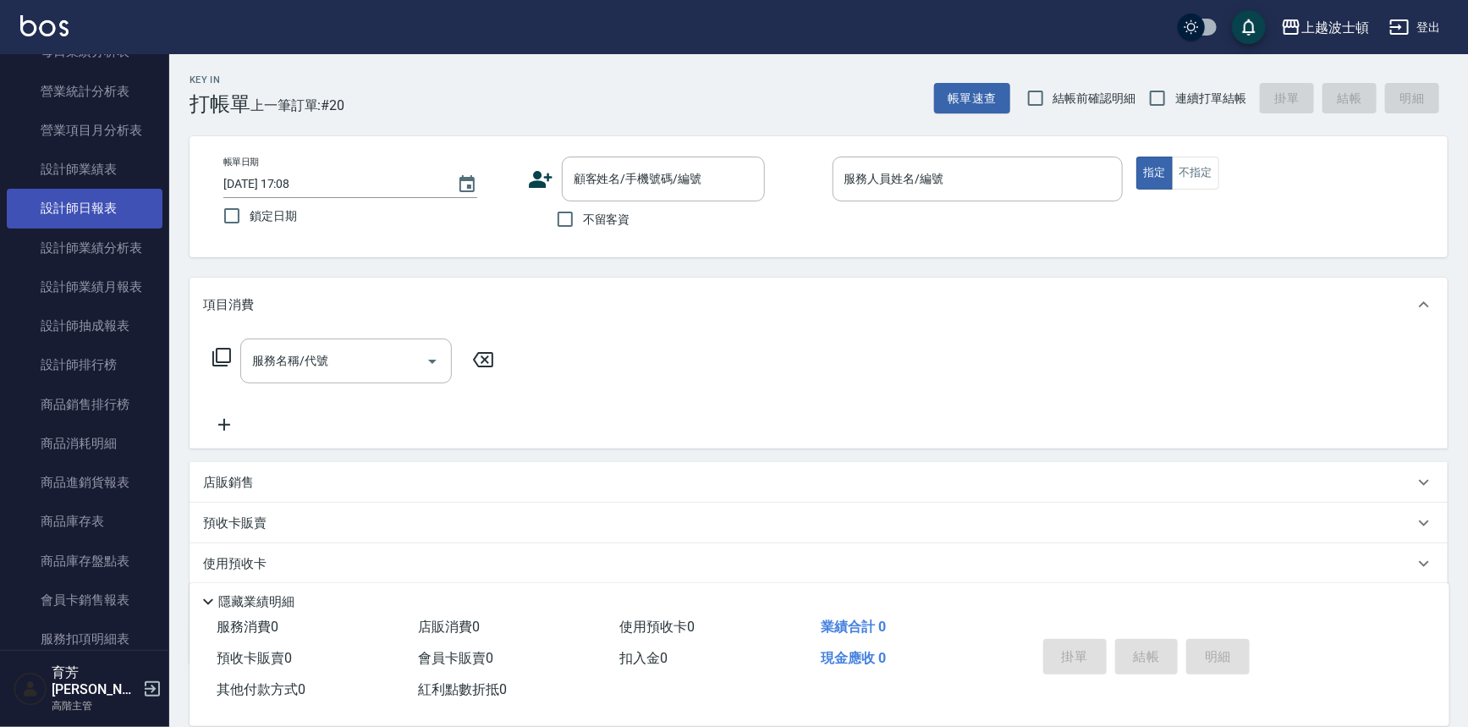
click at [101, 201] on link "設計師日報表" at bounding box center [85, 208] width 156 height 39
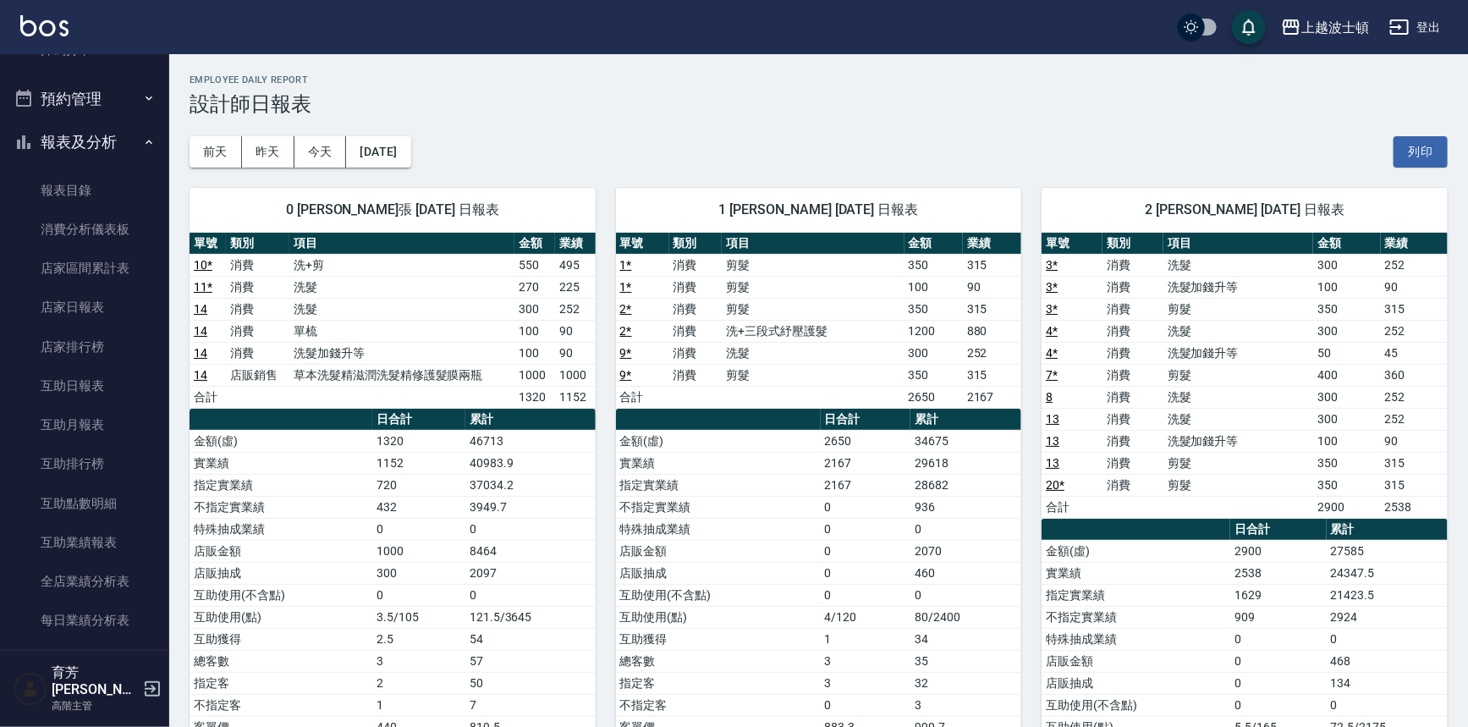
scroll to position [404, 0]
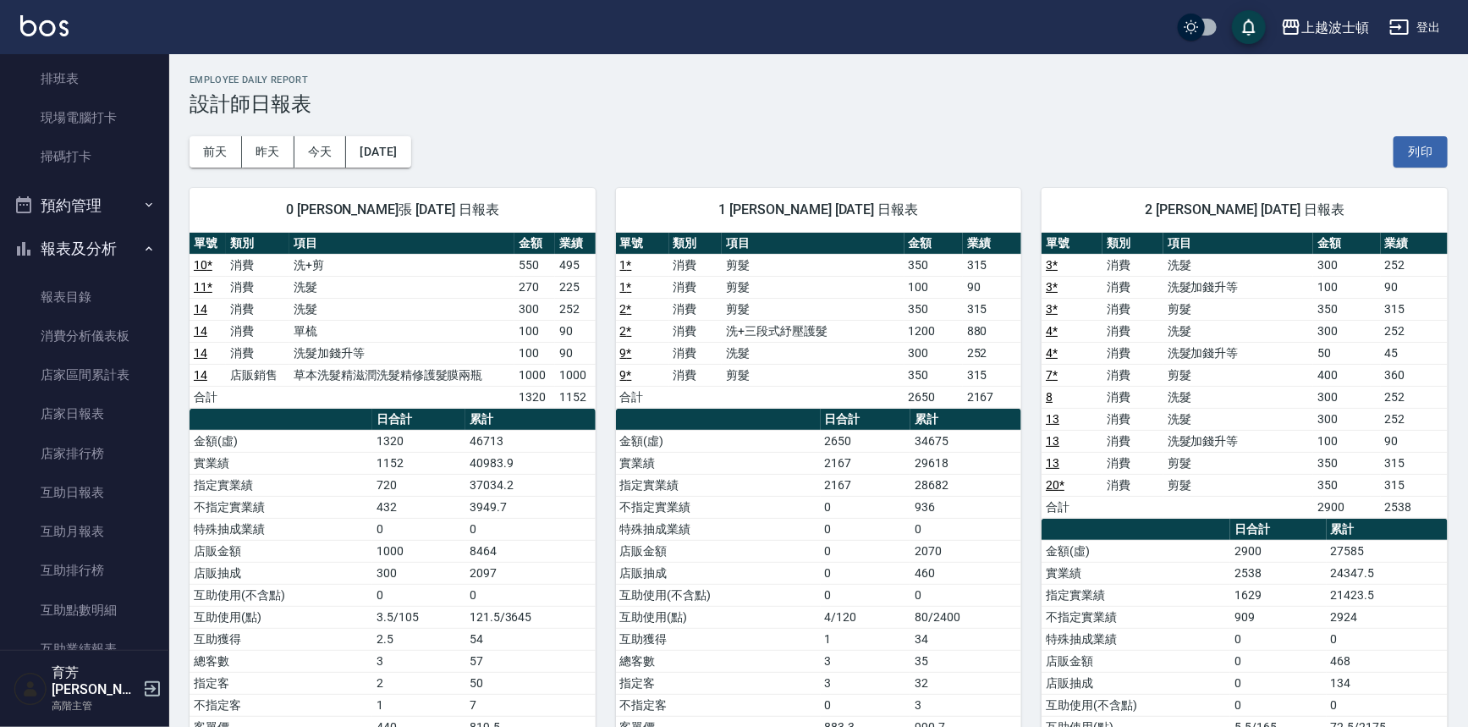
click at [99, 237] on button "報表及分析" at bounding box center [85, 249] width 156 height 44
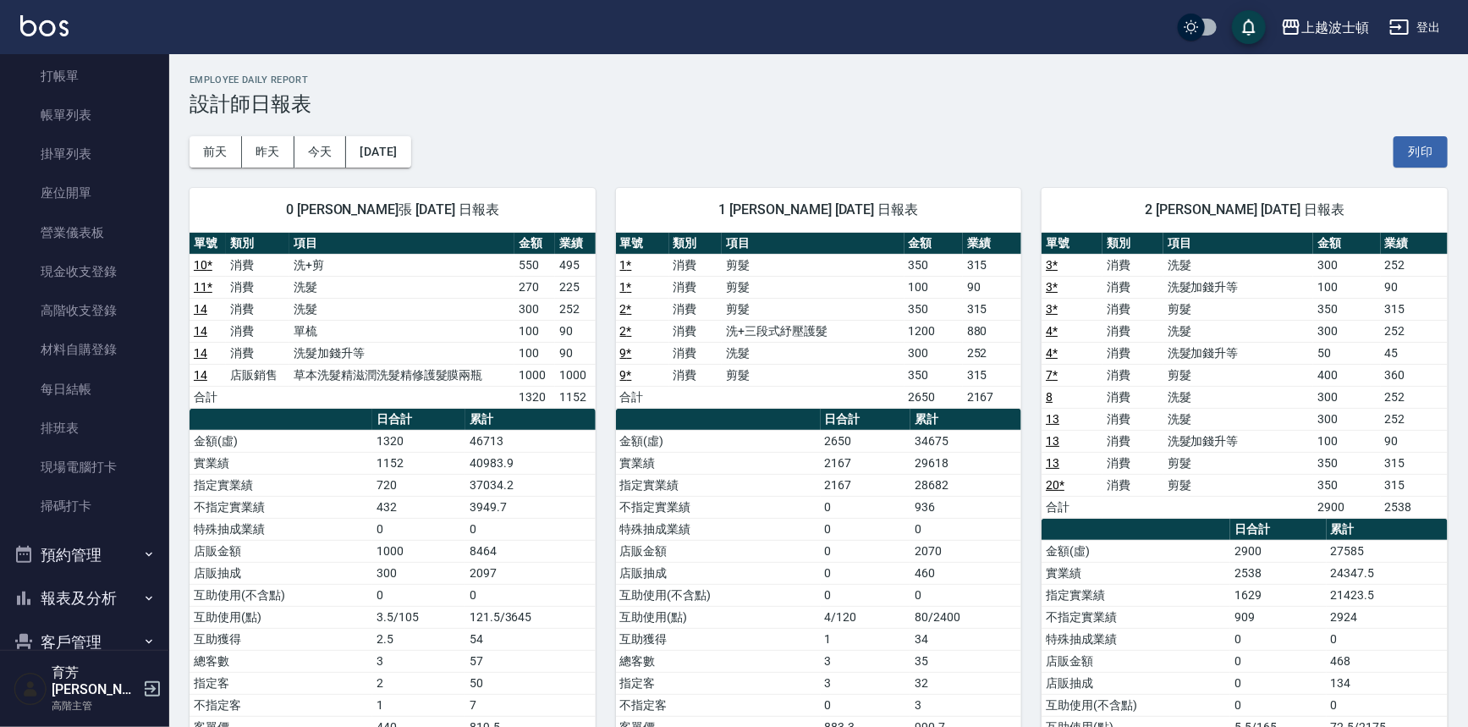
scroll to position [36, 0]
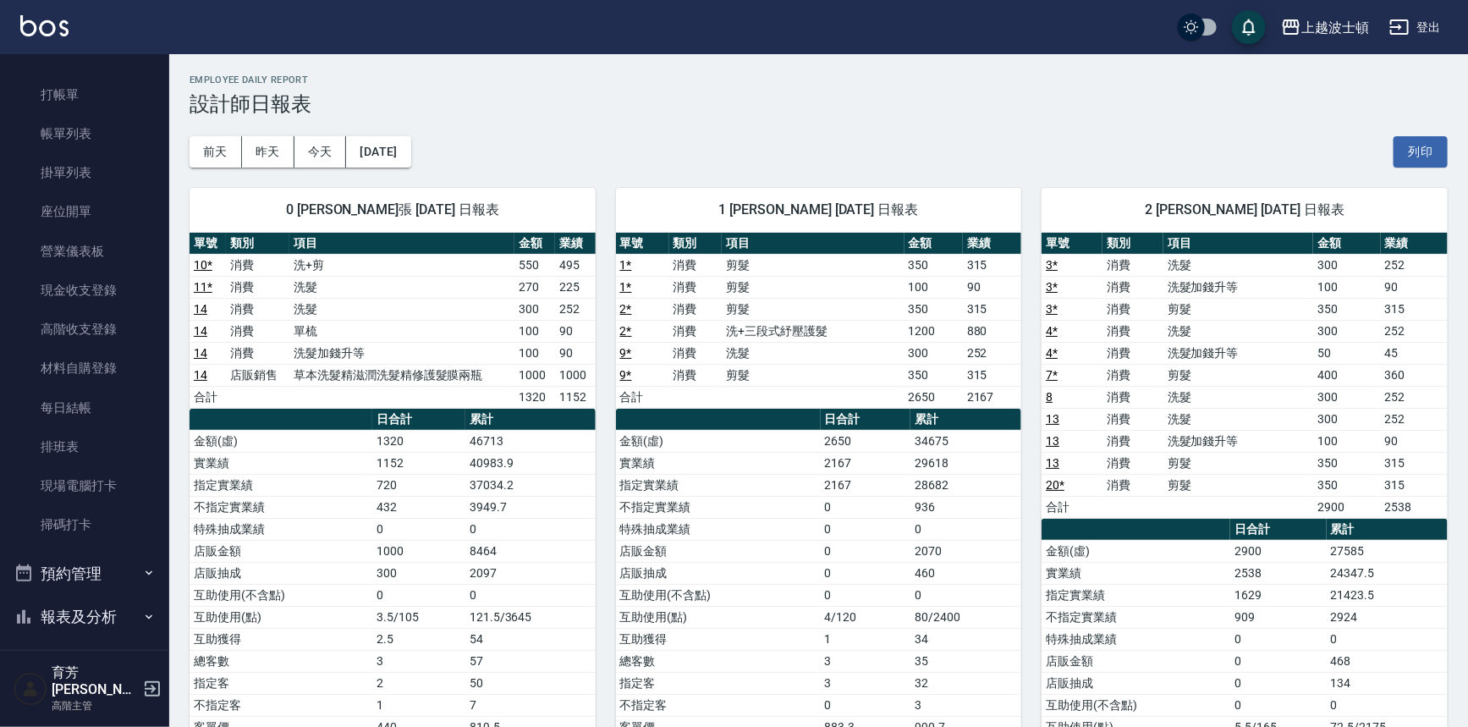
click at [101, 71] on ul "打帳單 帳單列表 掛單列表 座位開單 營業儀表板 現金收支登錄 高階收支登錄 材料自購登錄 每日結帳 排班表 現場電腦打卡 掃碼打卡" at bounding box center [85, 310] width 156 height 483
click at [103, 78] on link "打帳單" at bounding box center [85, 94] width 156 height 39
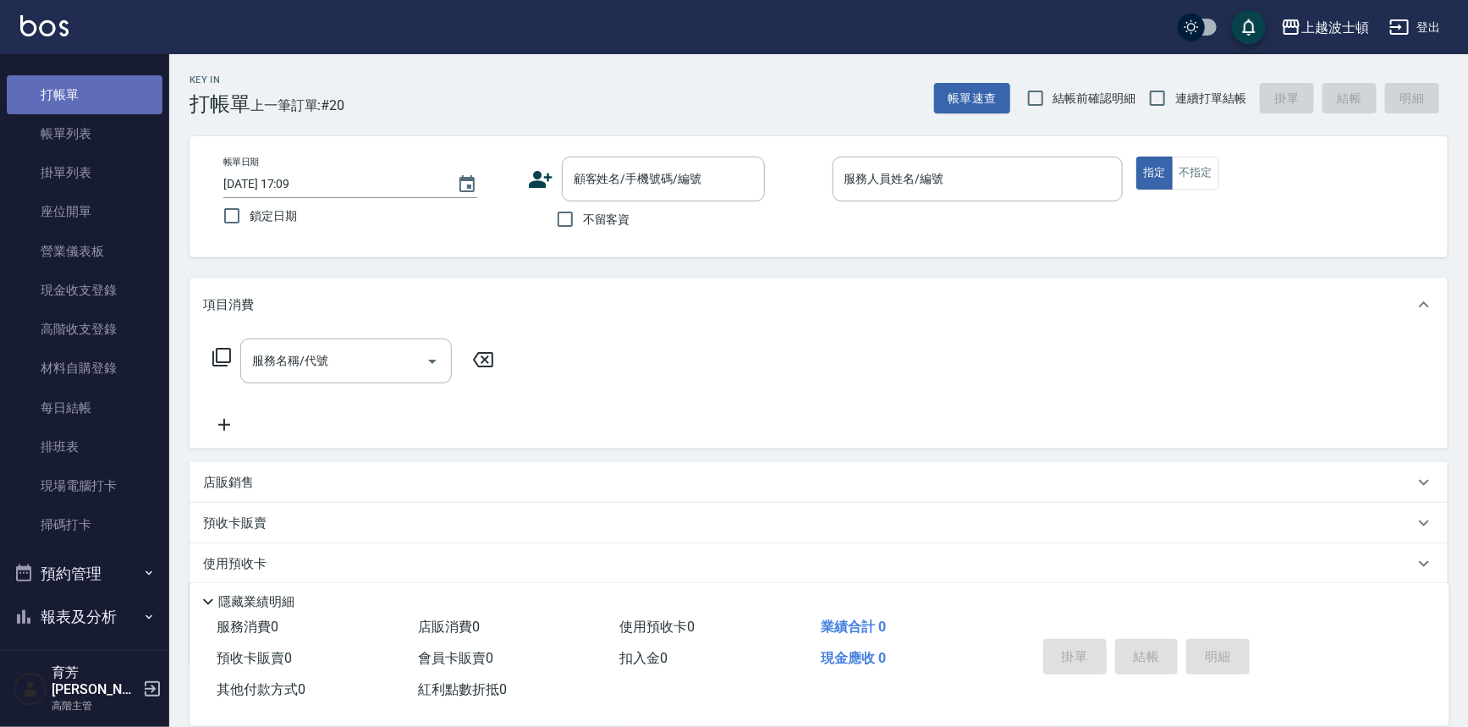
click at [104, 81] on link "打帳單" at bounding box center [85, 94] width 156 height 39
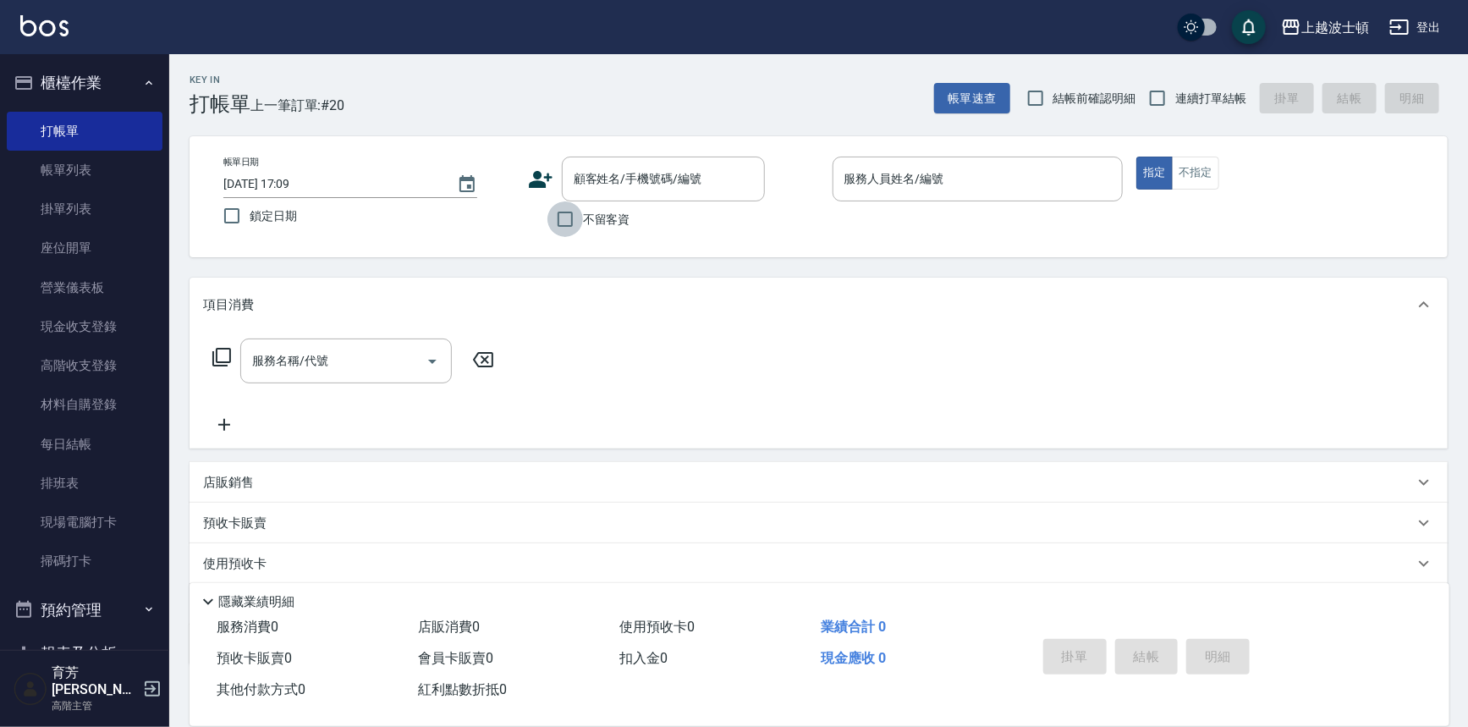
click at [567, 218] on input "不留客資" at bounding box center [565, 219] width 36 height 36
checkbox input "true"
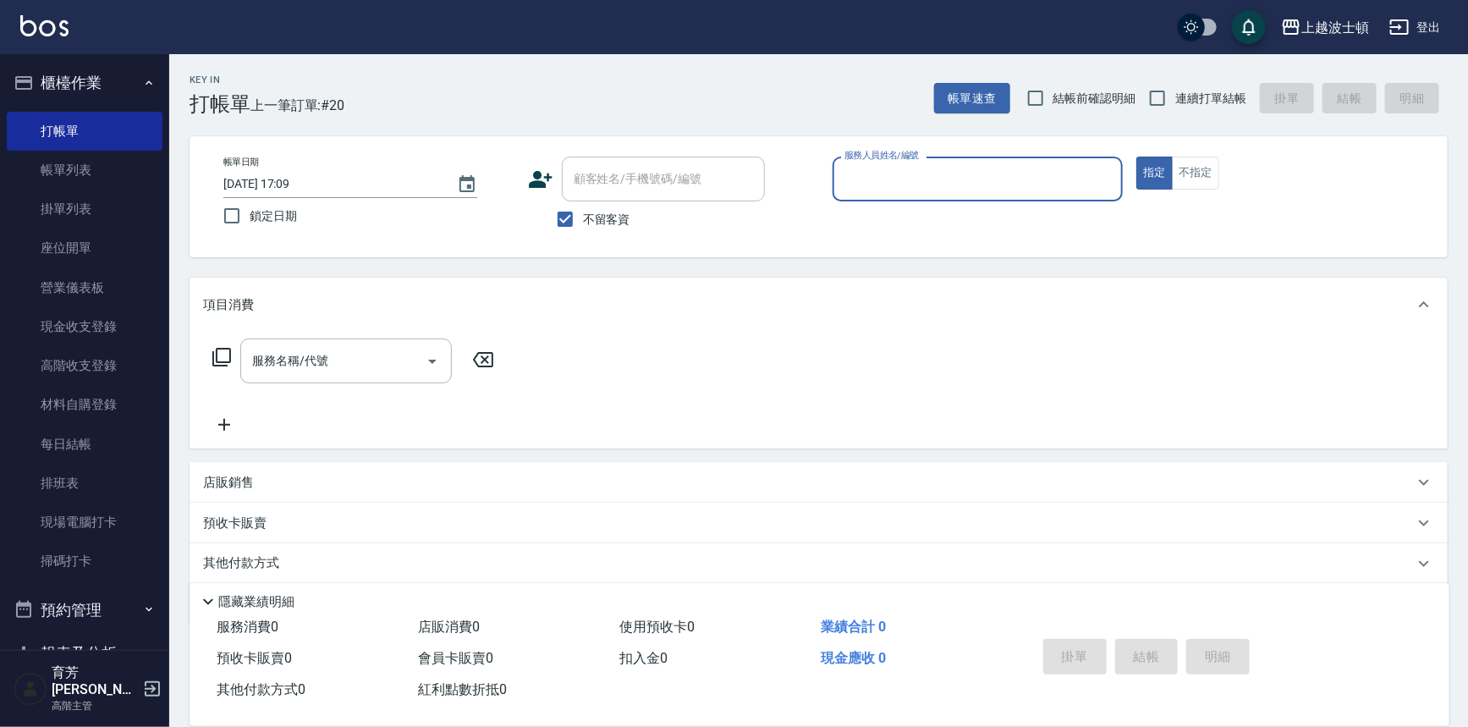
click at [937, 184] on input "服務人員姓名/編號" at bounding box center [978, 179] width 276 height 30
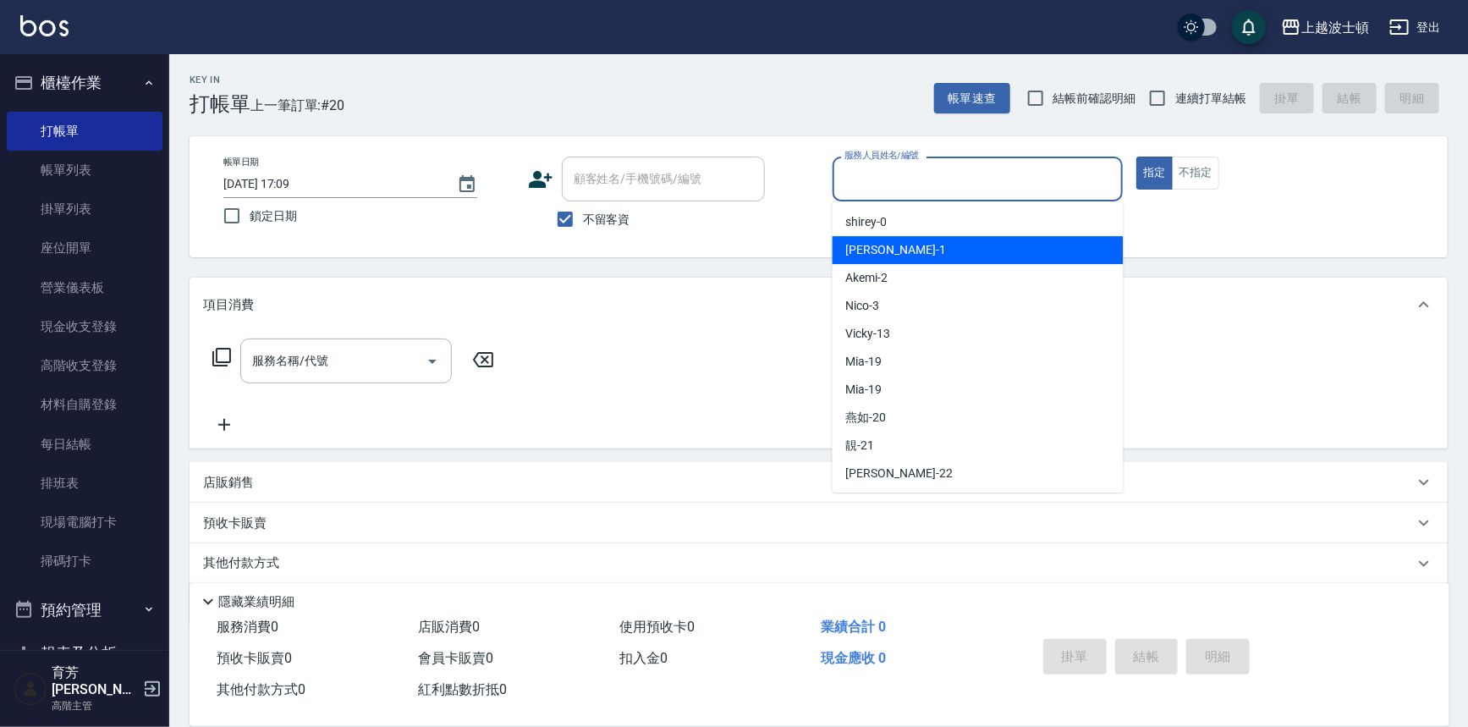
click at [932, 249] on div "[PERSON_NAME] -1" at bounding box center [978, 250] width 291 height 28
type input "[PERSON_NAME]-1"
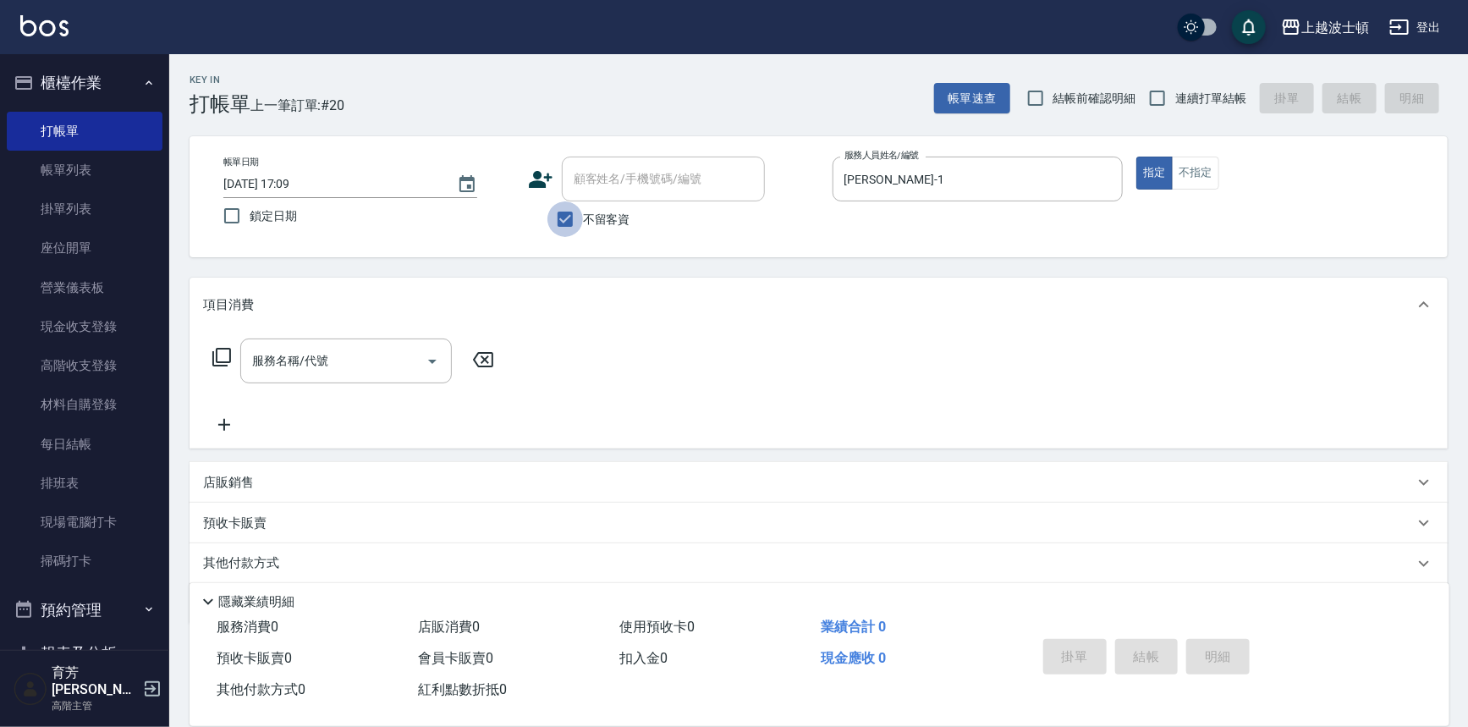
click at [568, 220] on input "不留客資" at bounding box center [565, 219] width 36 height 36
checkbox input "false"
click at [604, 179] on input "顧客姓名/手機號碼/編號" at bounding box center [650, 179] width 162 height 30
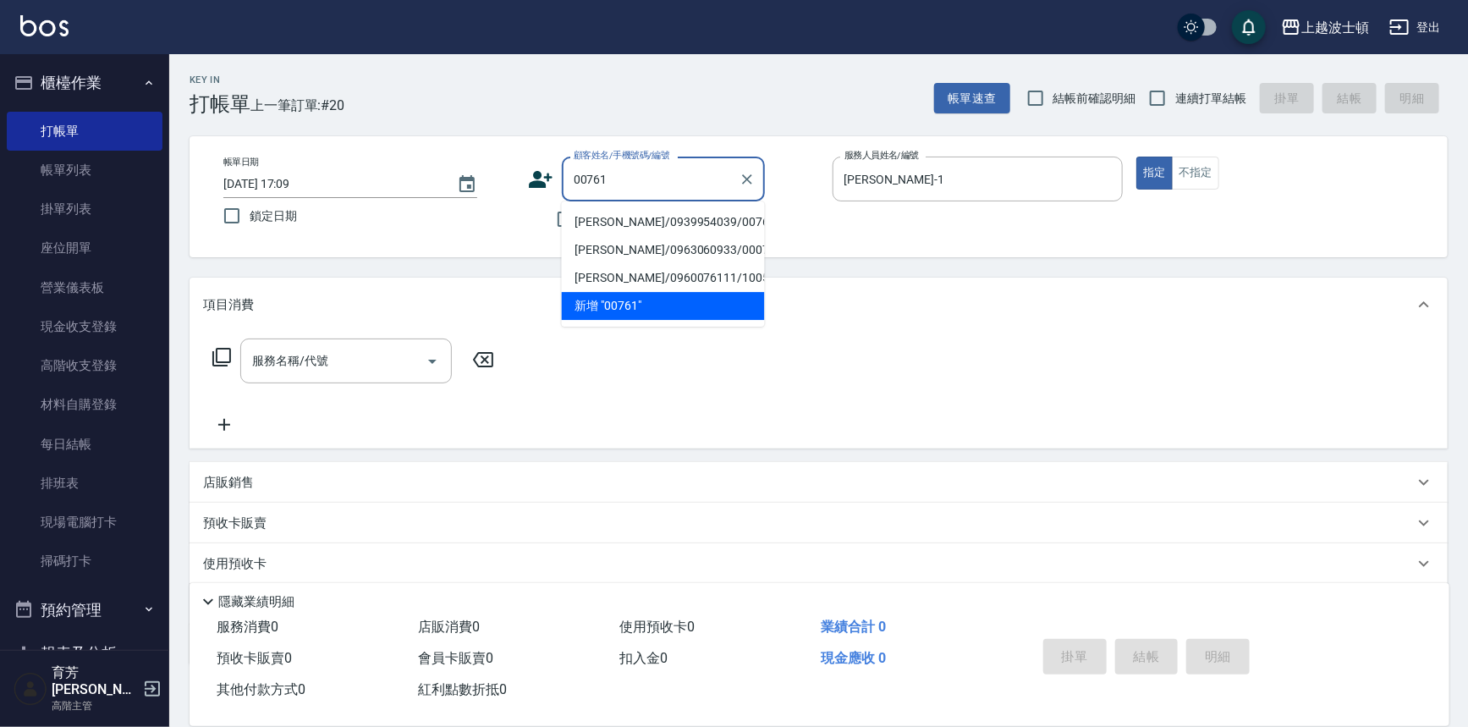
click at [618, 223] on li "[PERSON_NAME]/0939954039/00761" at bounding box center [663, 222] width 203 height 28
type input "[PERSON_NAME]/0939954039/00761"
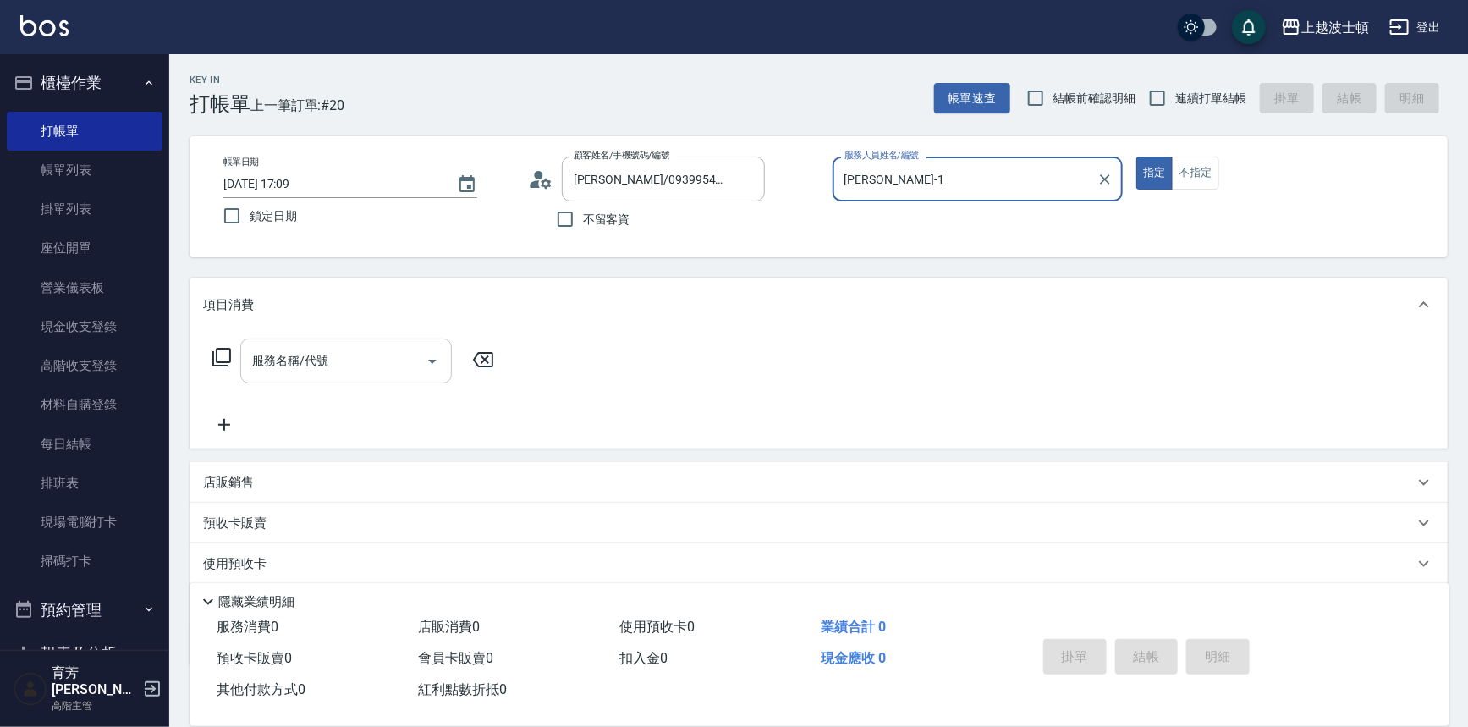
click at [323, 377] on div "服務名稱/代號" at bounding box center [346, 360] width 212 height 45
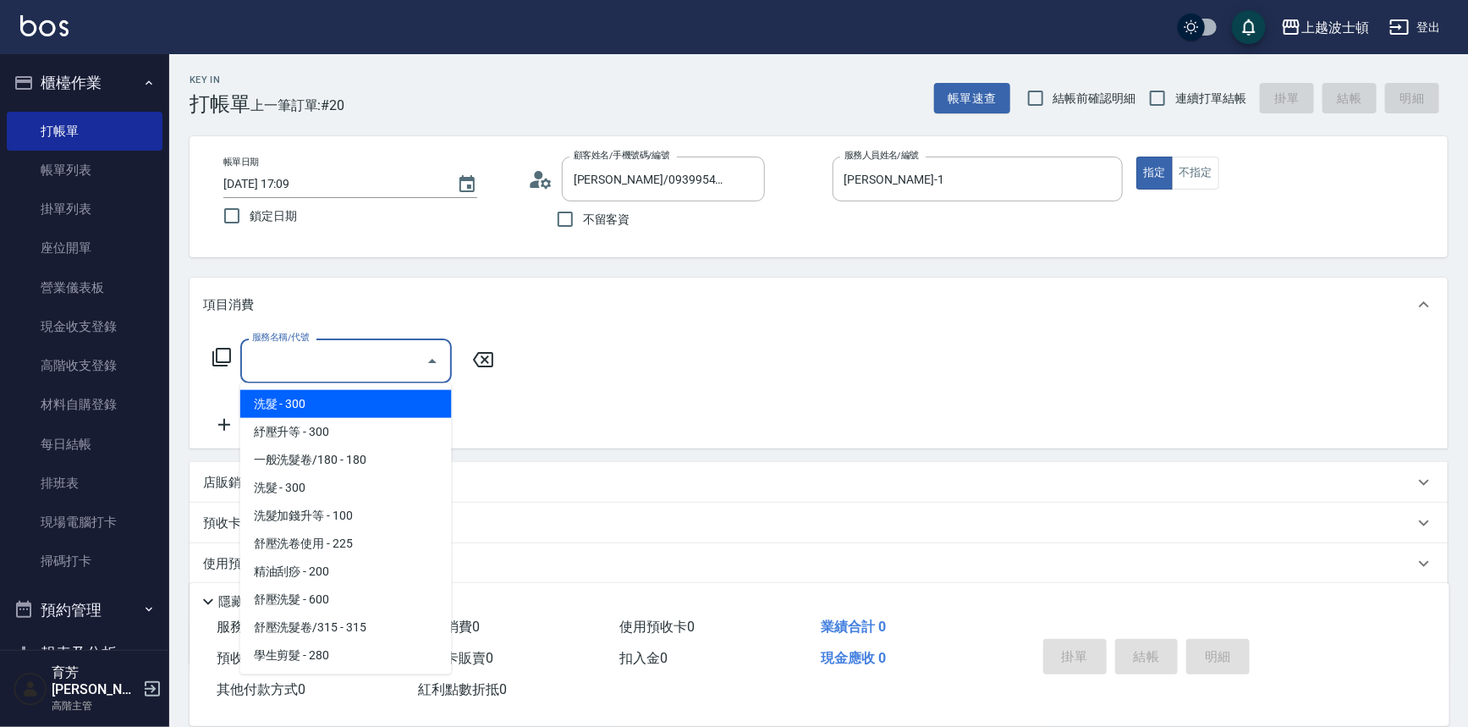
click at [330, 404] on span "洗髮 - 300" at bounding box center [346, 404] width 212 height 28
type input "洗髮(201)"
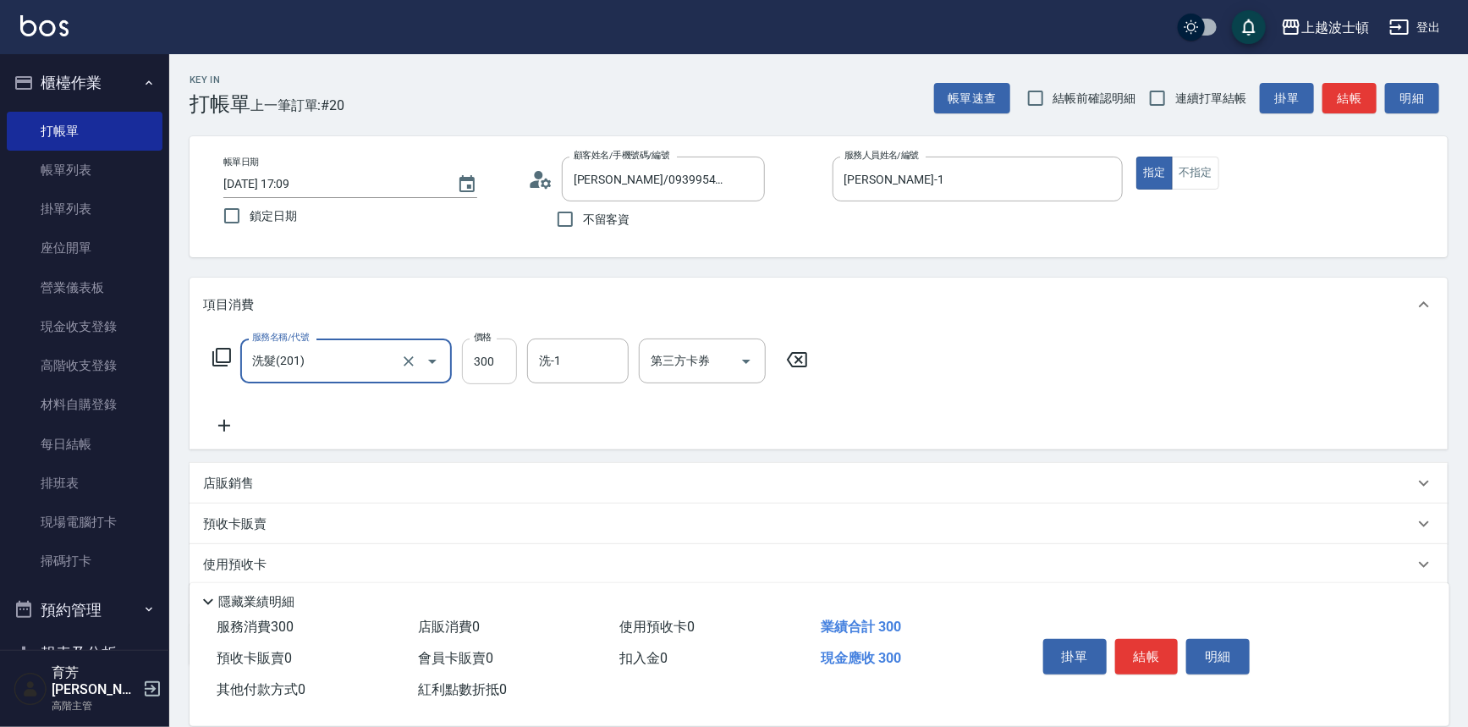
click at [497, 353] on input "300" at bounding box center [489, 361] width 55 height 46
type input "270"
click at [551, 358] on input "洗-1" at bounding box center [578, 361] width 86 height 30
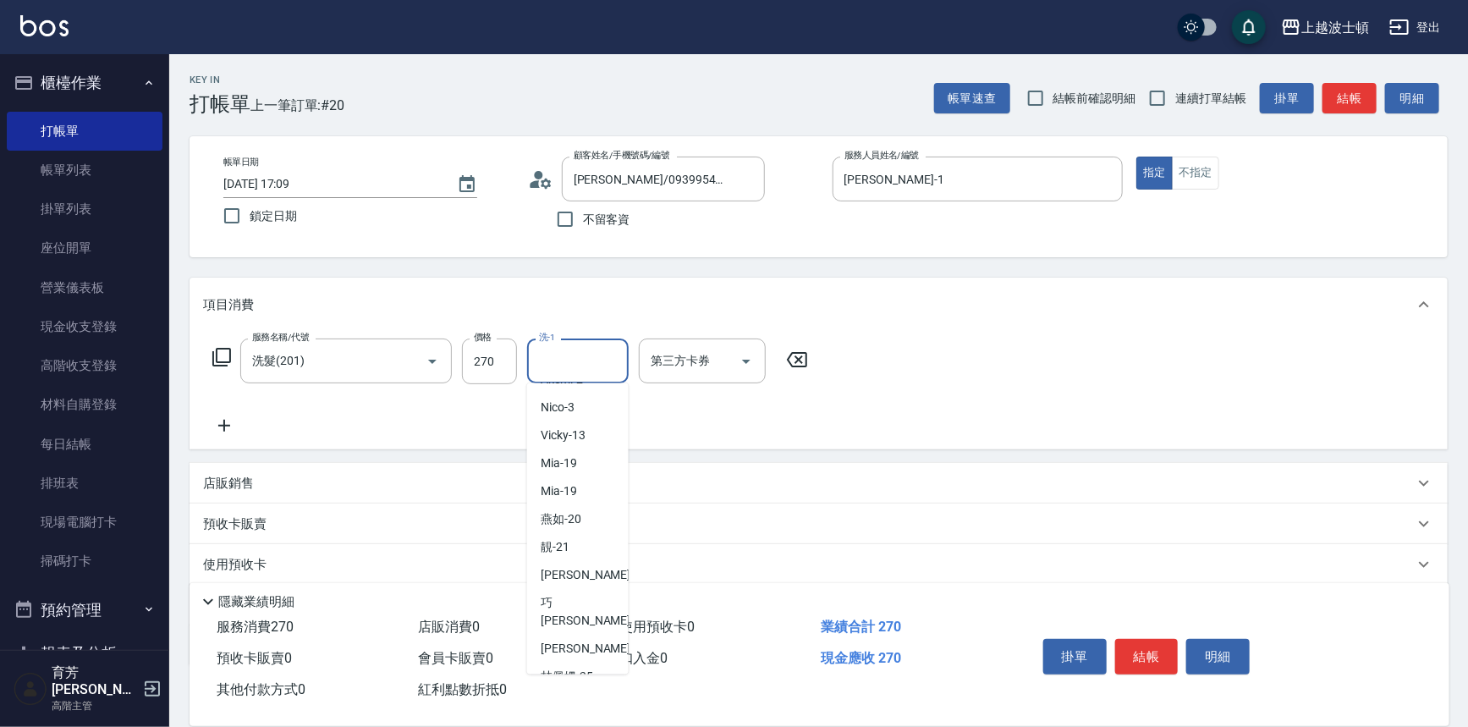
scroll to position [173, 0]
click at [558, 574] on span "[PERSON_NAME]-25" at bounding box center [567, 583] width 52 height 18
type input "[PERSON_NAME]-25"
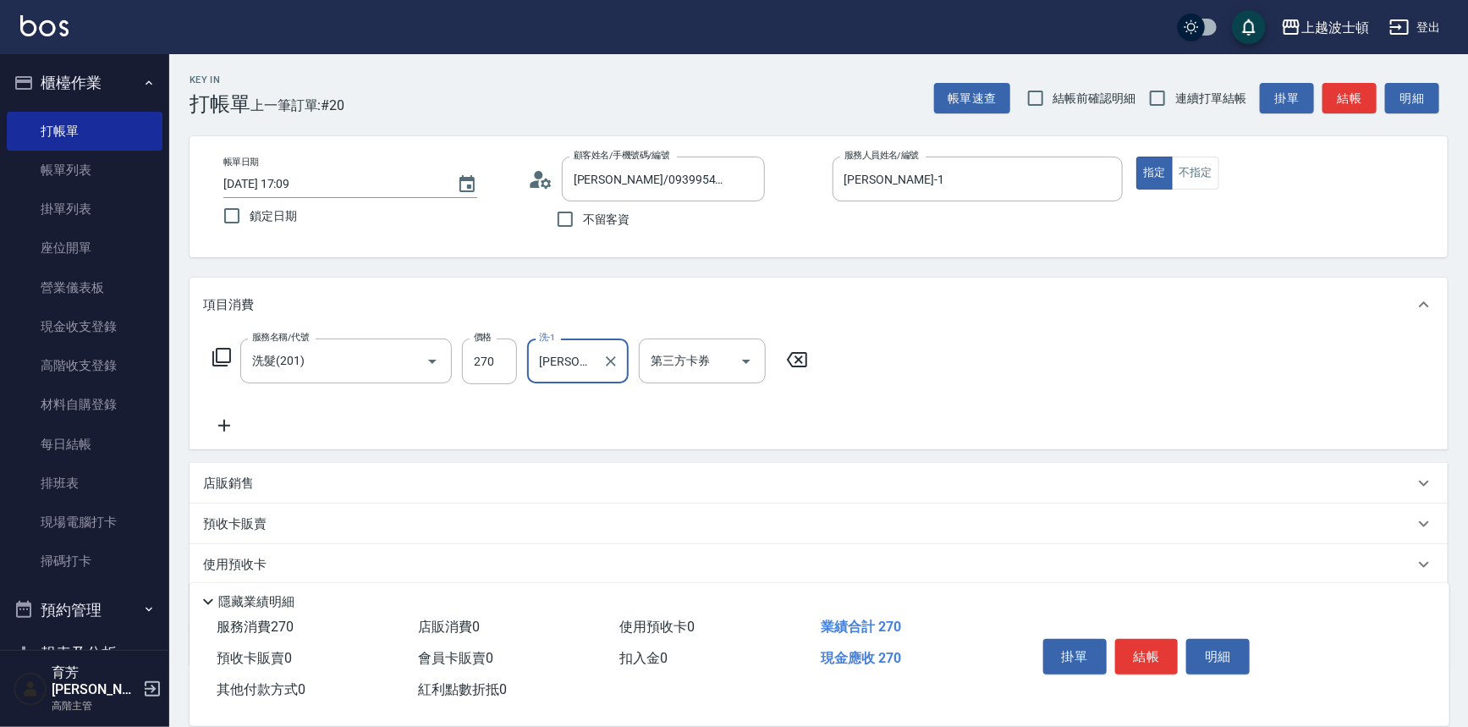
scroll to position [98, 0]
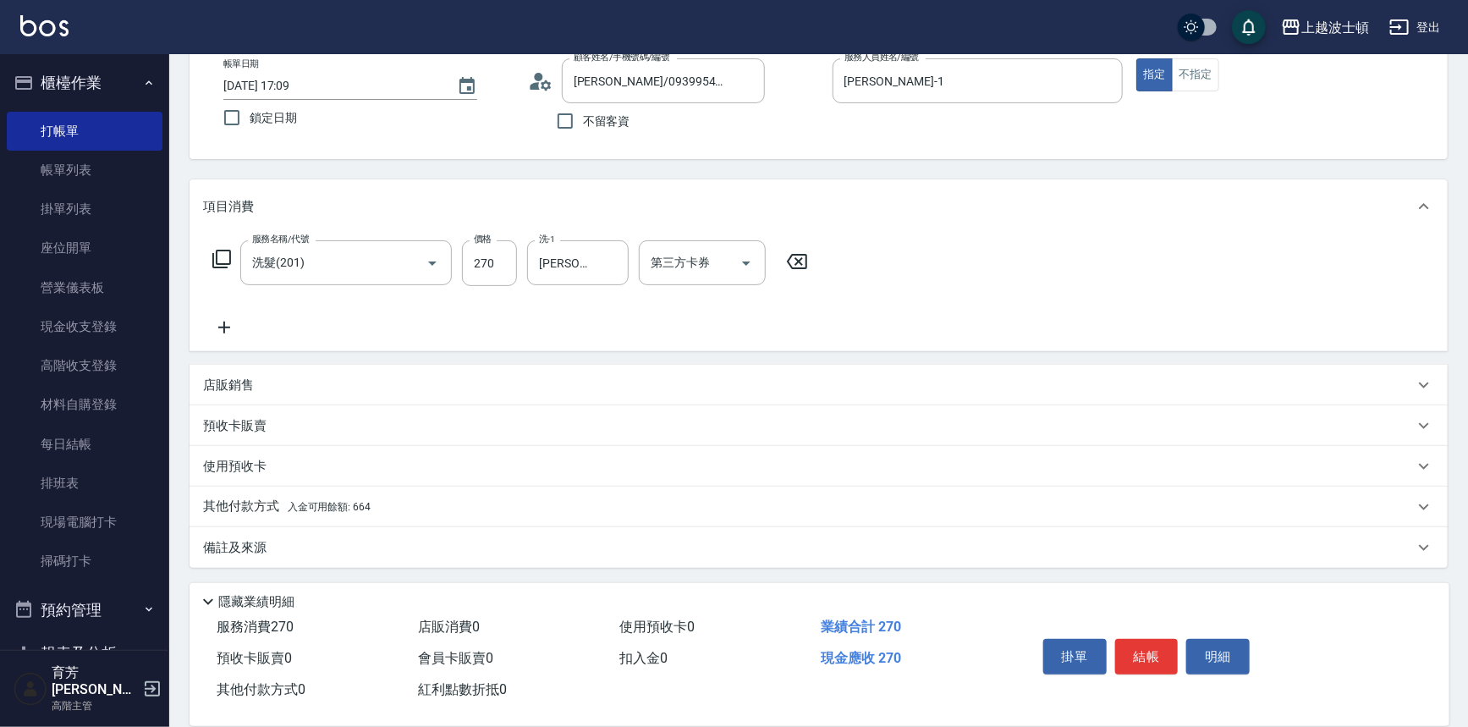
click at [244, 512] on p "其他付款方式 入金可用餘額: 664" at bounding box center [287, 506] width 168 height 19
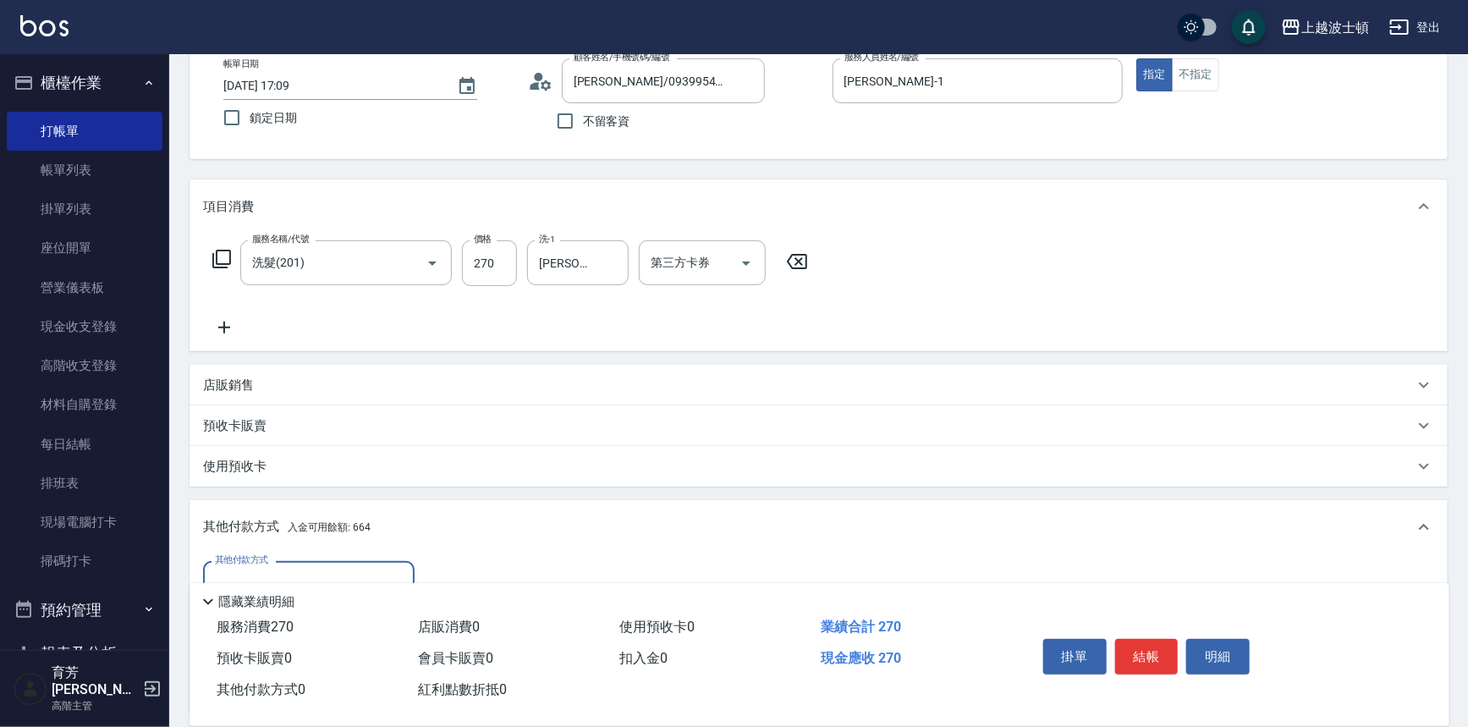
scroll to position [296, 0]
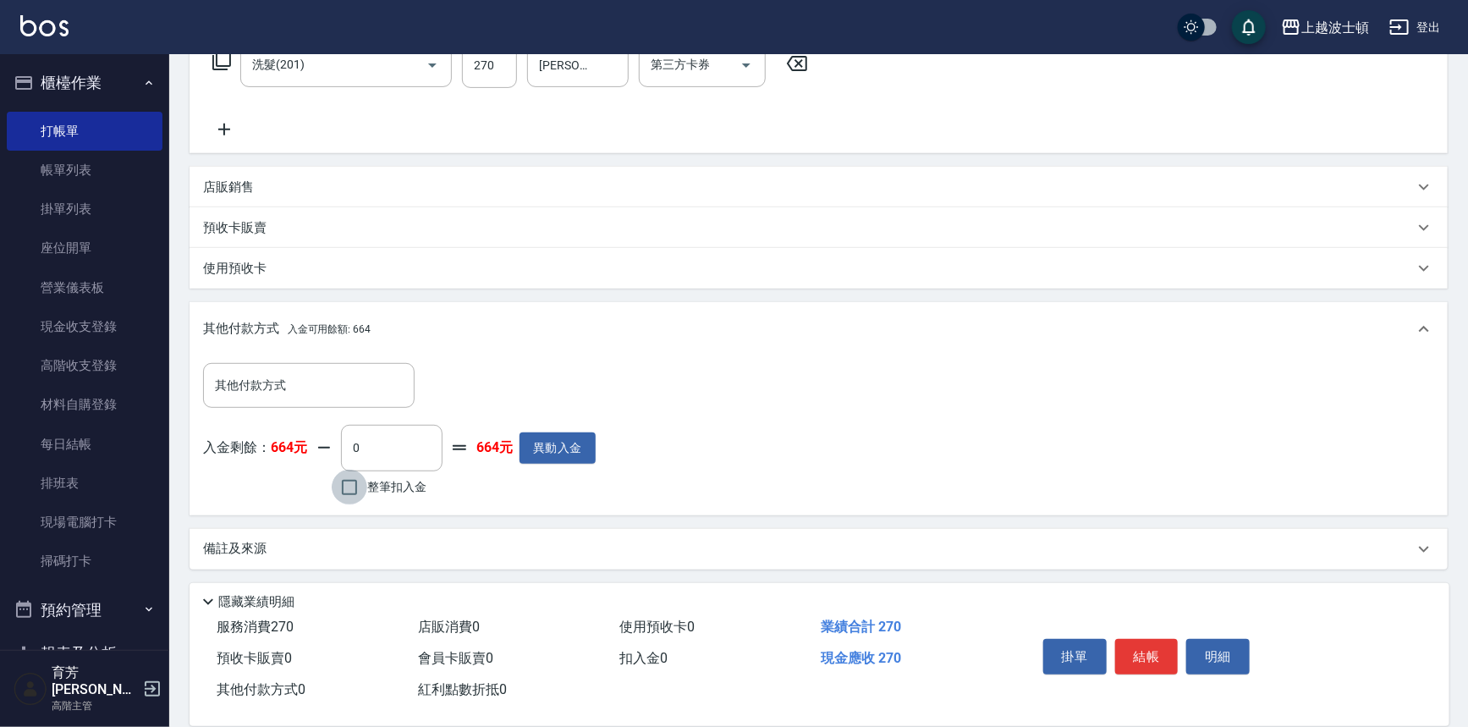
click at [344, 493] on input "整筆扣入金" at bounding box center [350, 488] width 36 height 36
checkbox input "true"
type input "270"
click at [1135, 644] on button "結帳" at bounding box center [1146, 657] width 63 height 36
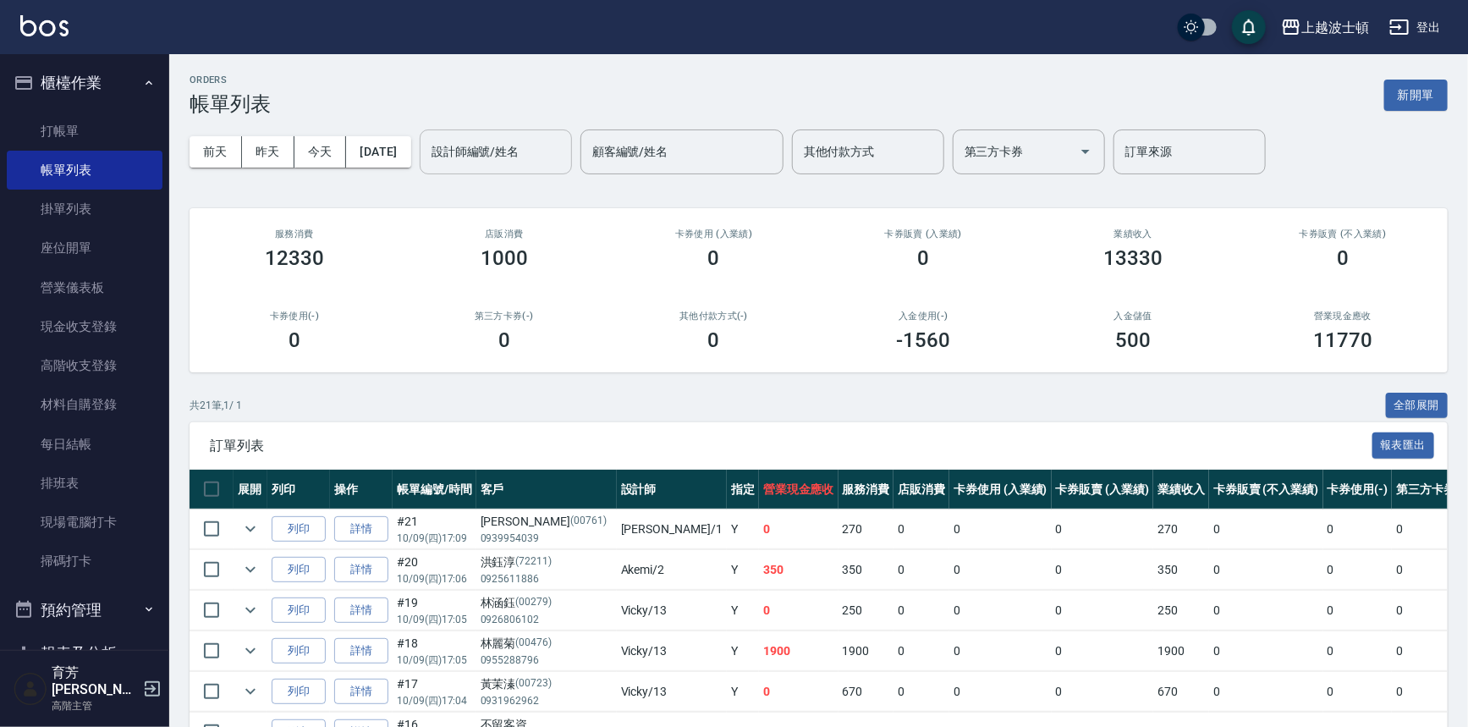
click at [506, 144] on input "設計師編號/姓名" at bounding box center [495, 152] width 137 height 30
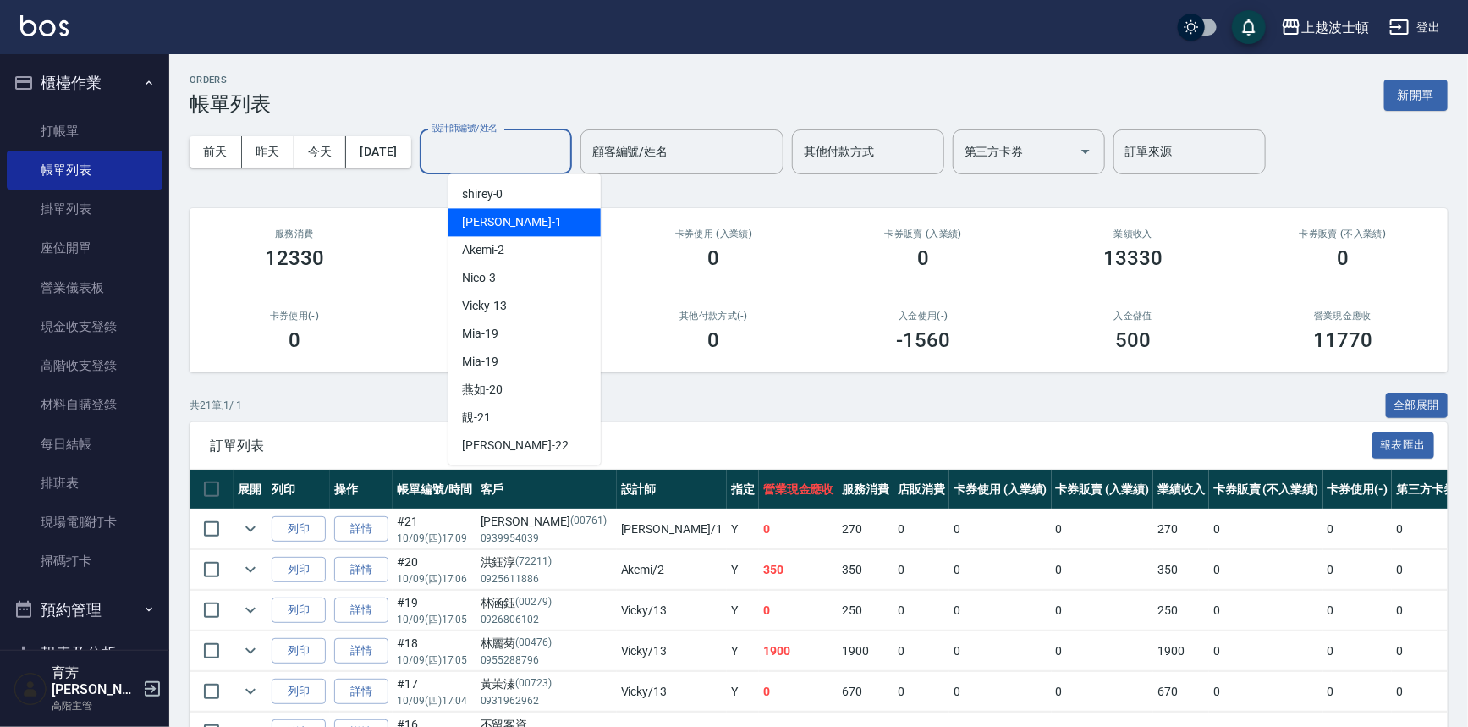
click at [493, 212] on div "[PERSON_NAME] -1" at bounding box center [524, 222] width 152 height 28
type input "[PERSON_NAME]-1"
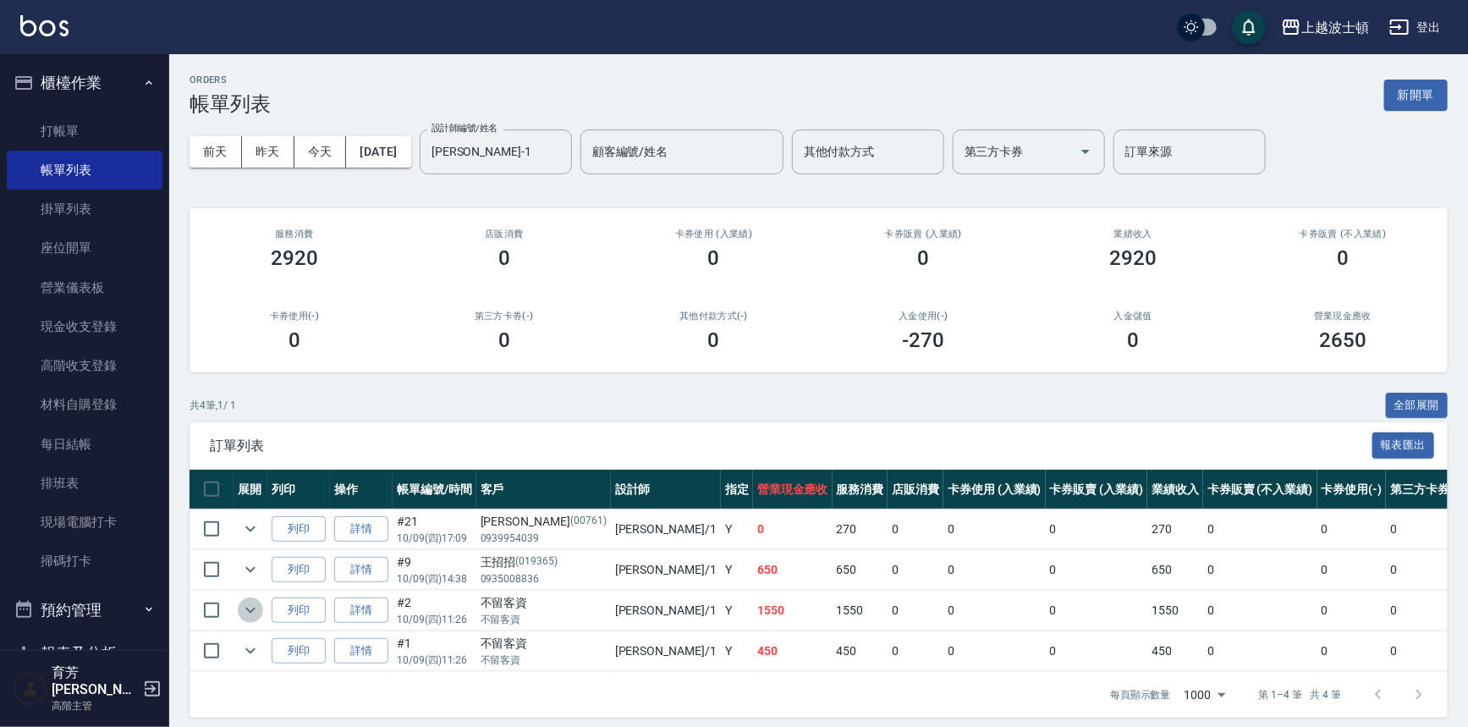
click at [247, 608] on icon "expand row" at bounding box center [250, 610] width 10 height 6
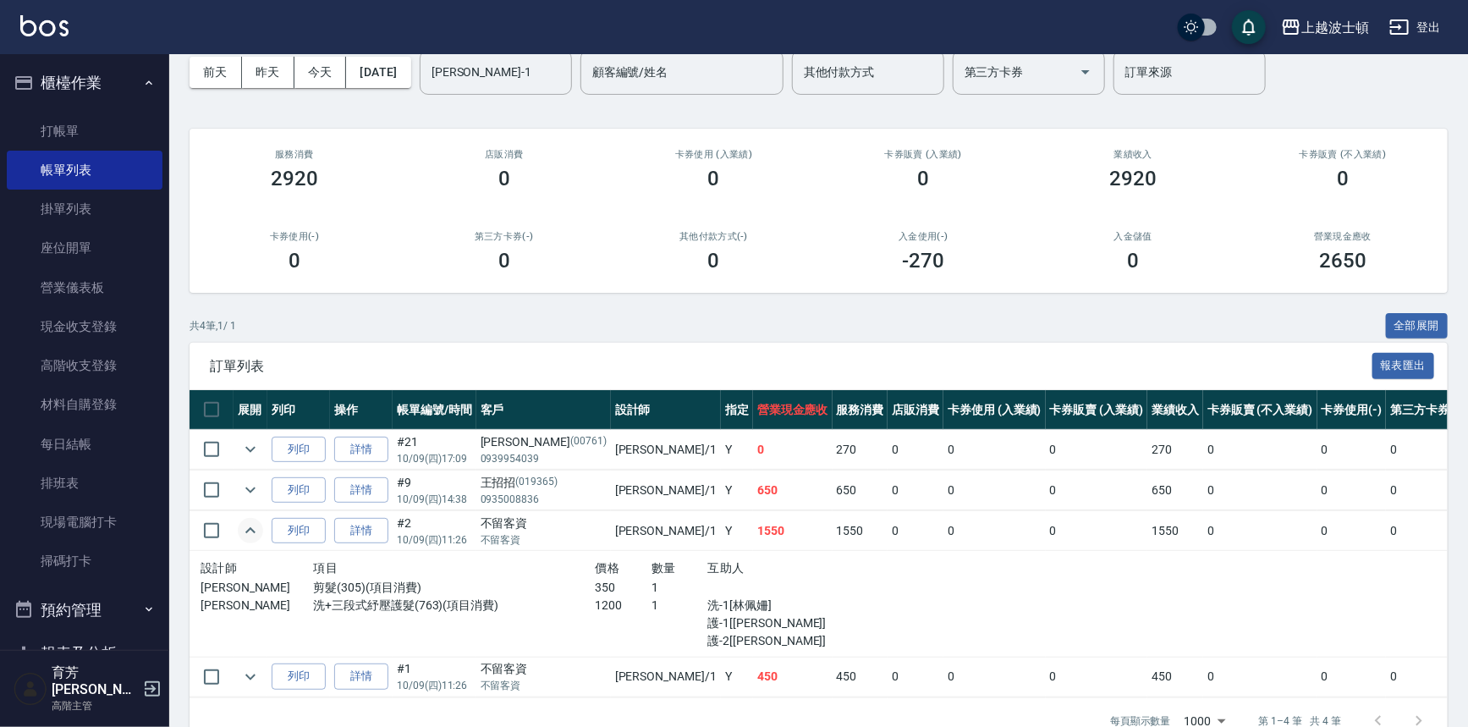
scroll to position [72, 0]
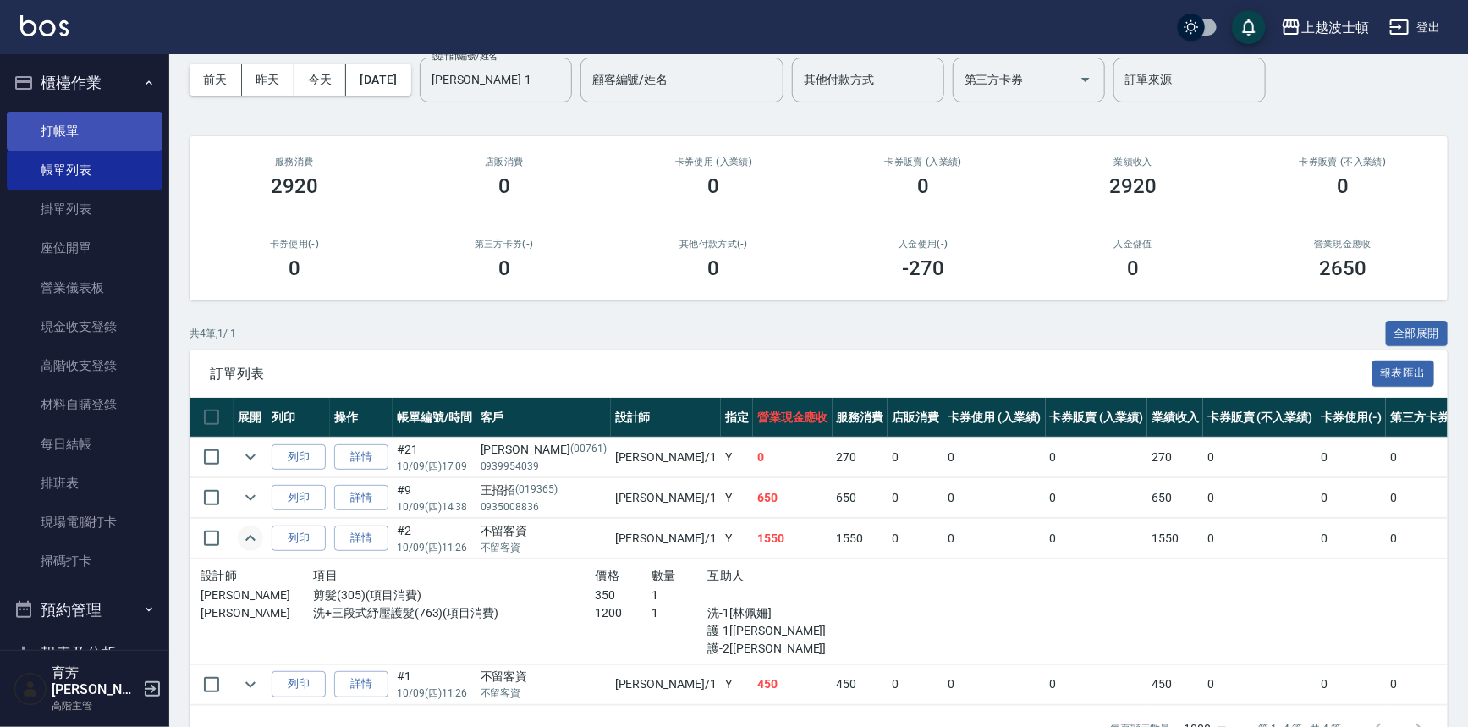
click at [54, 132] on link "打帳單" at bounding box center [85, 131] width 156 height 39
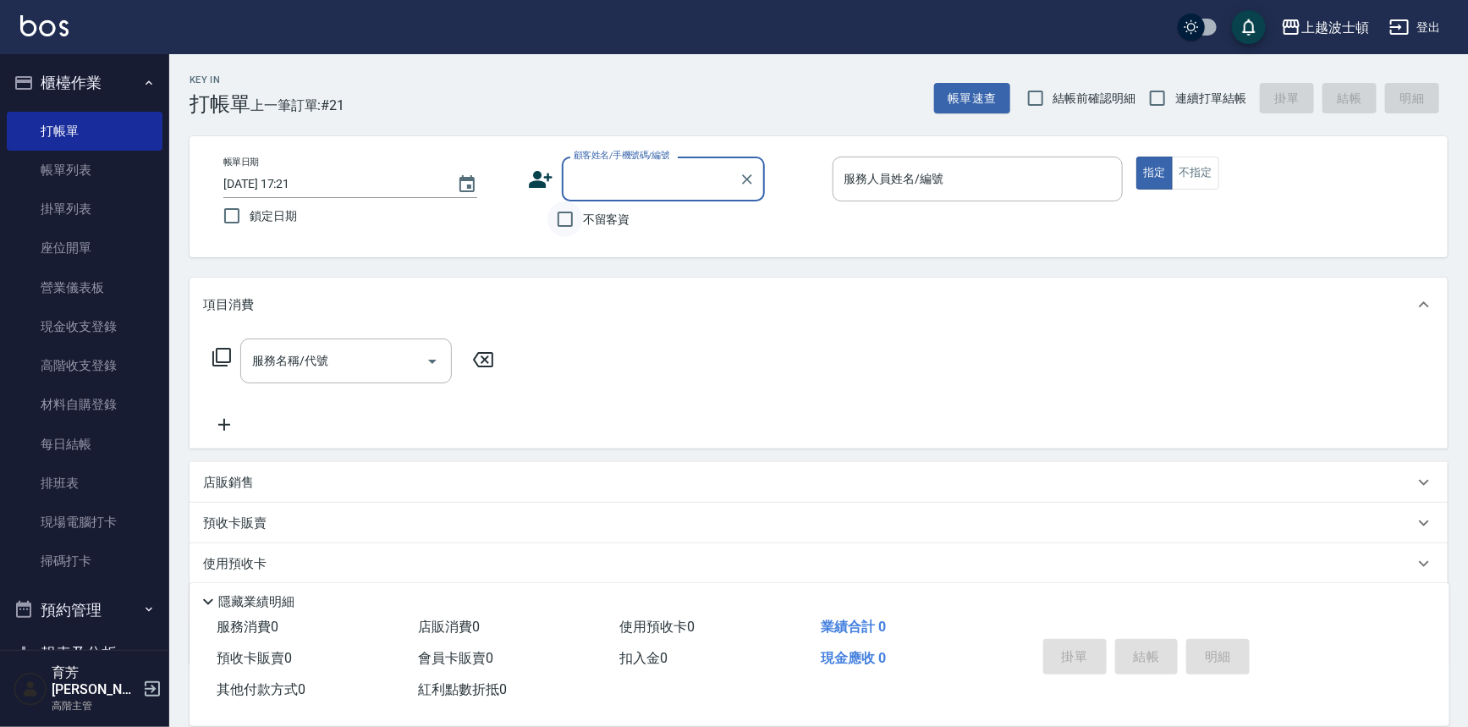
drag, startPoint x: 568, startPoint y: 217, endPoint x: 844, endPoint y: 160, distance: 281.6
click at [568, 215] on input "不留客資" at bounding box center [565, 219] width 36 height 36
checkbox input "true"
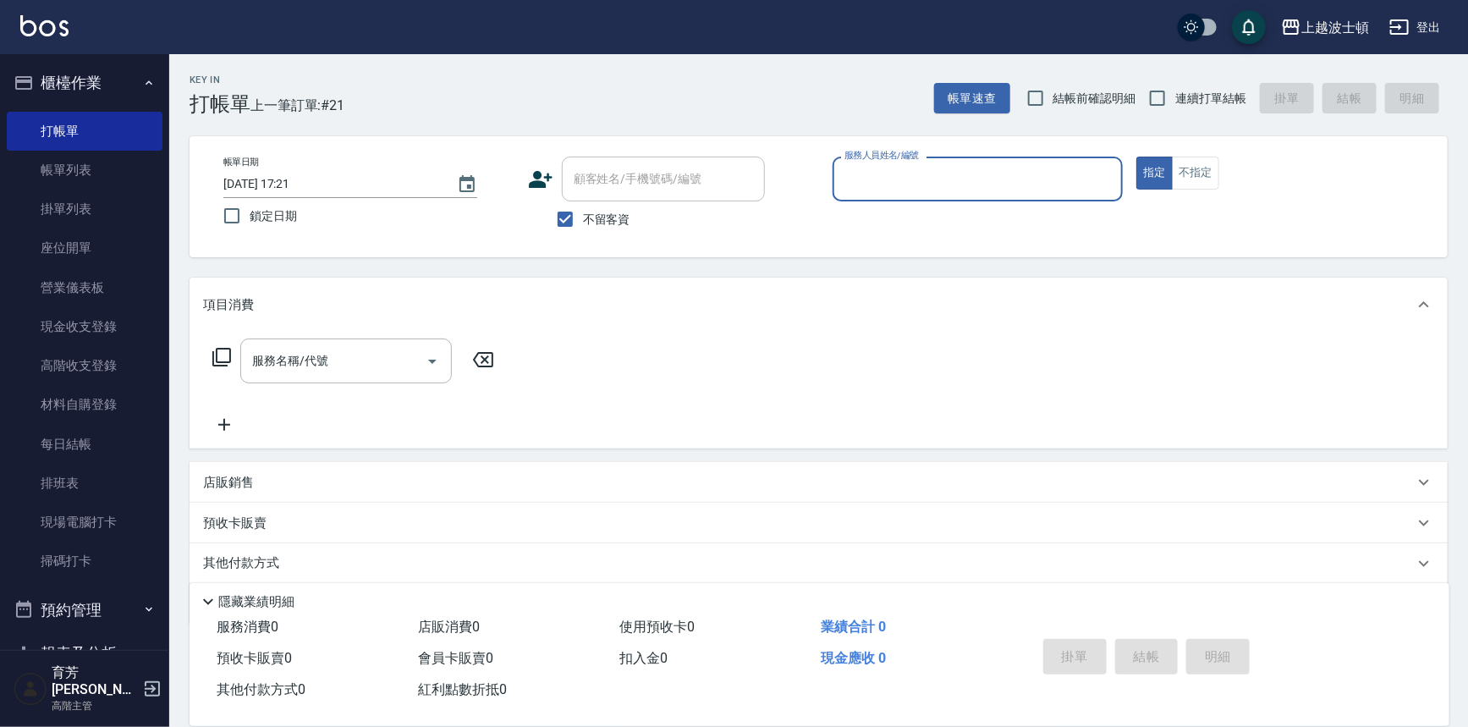
click at [952, 156] on div "帳單日期 [DATE] 17:21 鎖定日期 顧客姓名/手機號碼/編號 顧客姓名/手機號碼/編號 不留客資 服務人員姓名/編號 服務人員姓名/編號 指定 不指定" at bounding box center [819, 196] width 1258 height 121
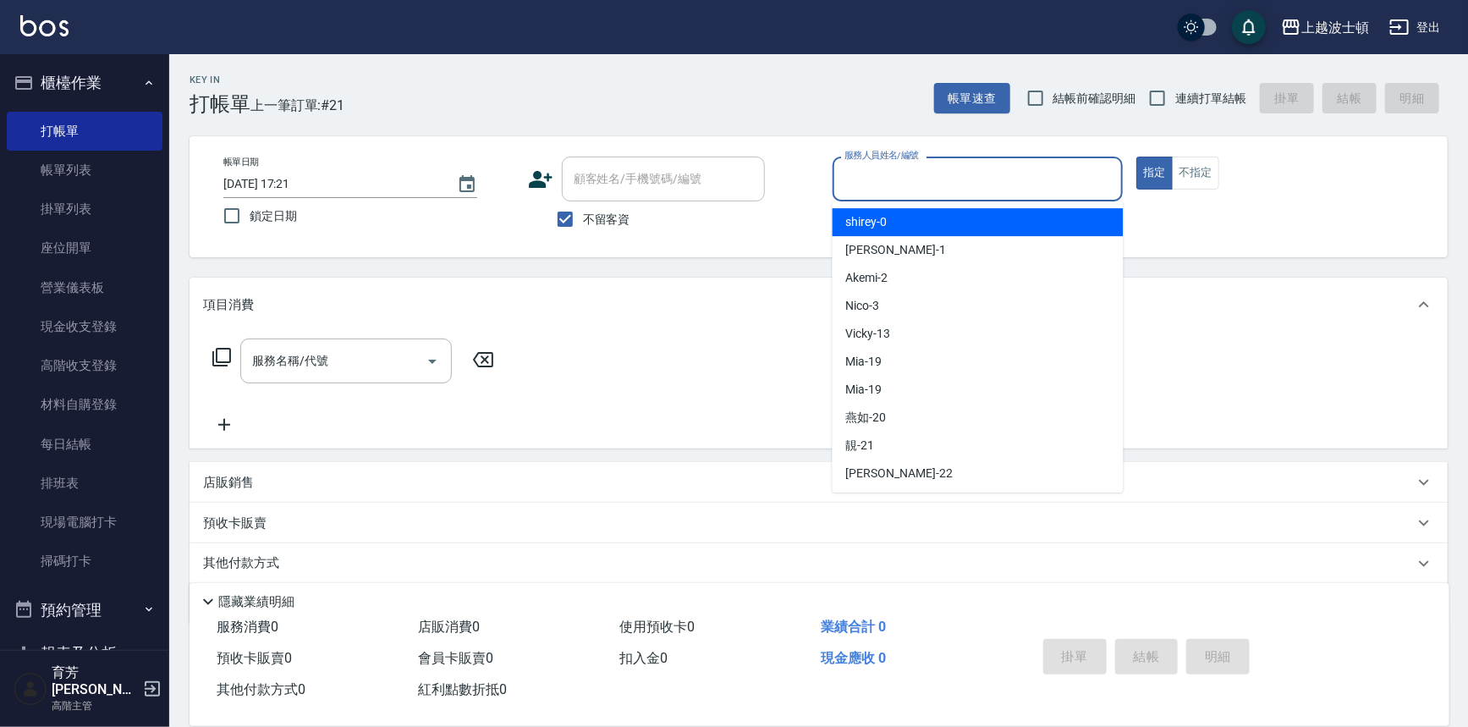
click at [931, 178] on input "服務人員姓名/編號" at bounding box center [978, 179] width 276 height 30
click at [915, 230] on div "shirey -0" at bounding box center [978, 222] width 291 height 28
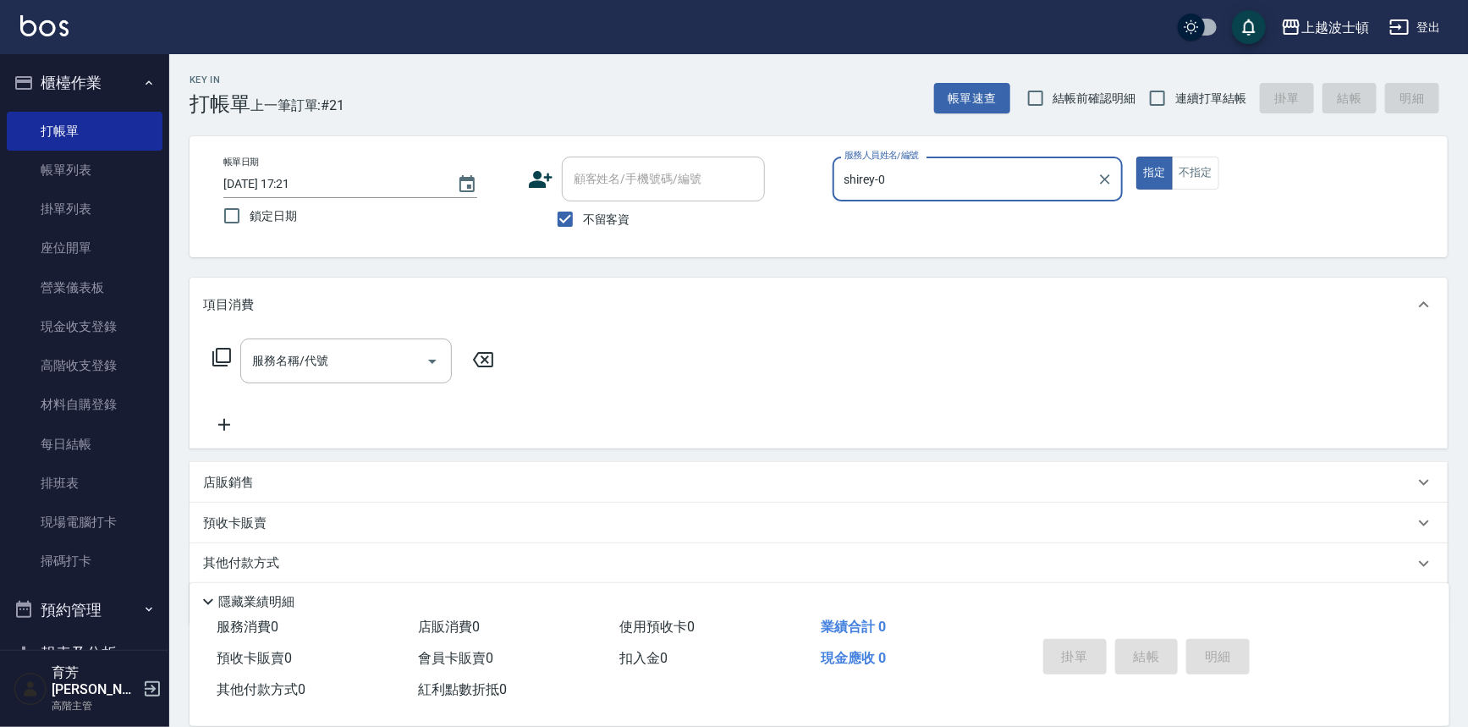
click at [914, 185] on input "shirey-0" at bounding box center [965, 179] width 250 height 30
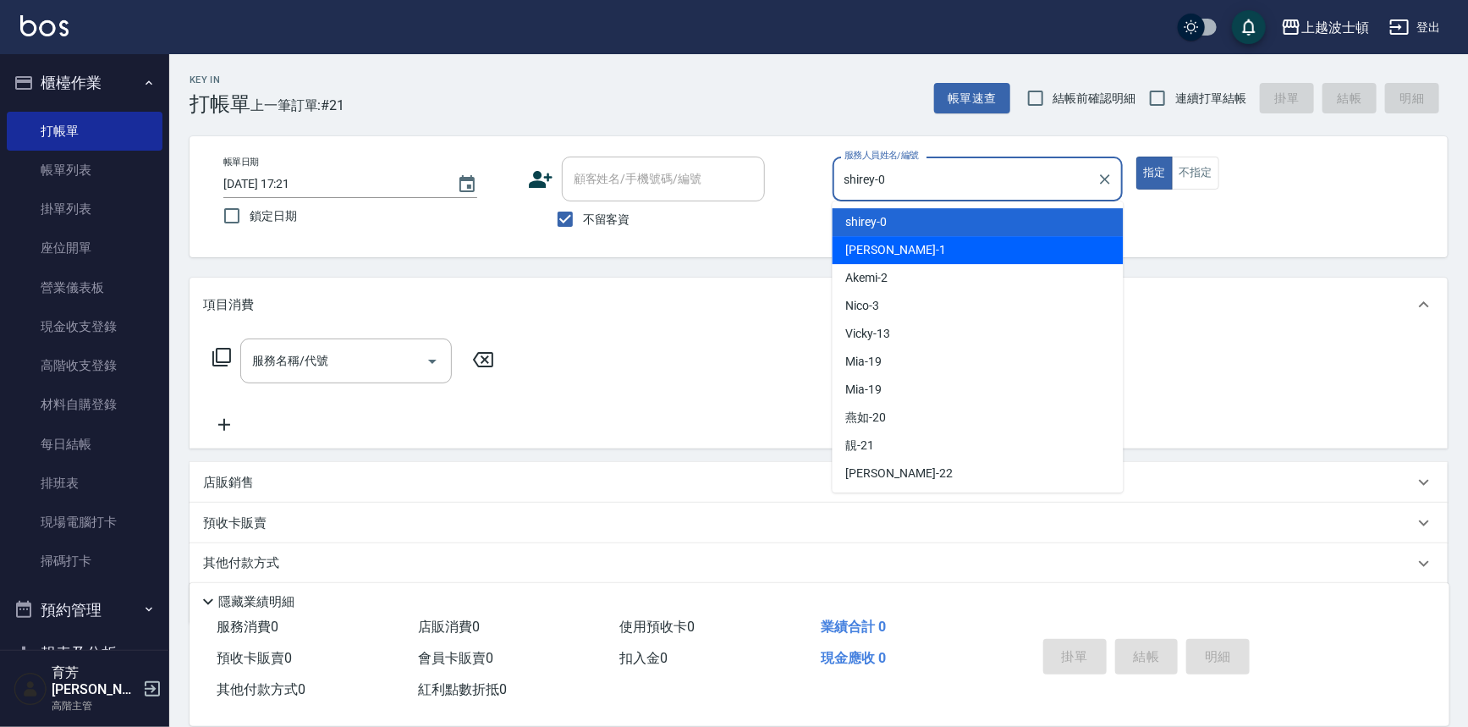
click at [905, 250] on div "[PERSON_NAME] -1" at bounding box center [978, 250] width 291 height 28
type input "[PERSON_NAME]-1"
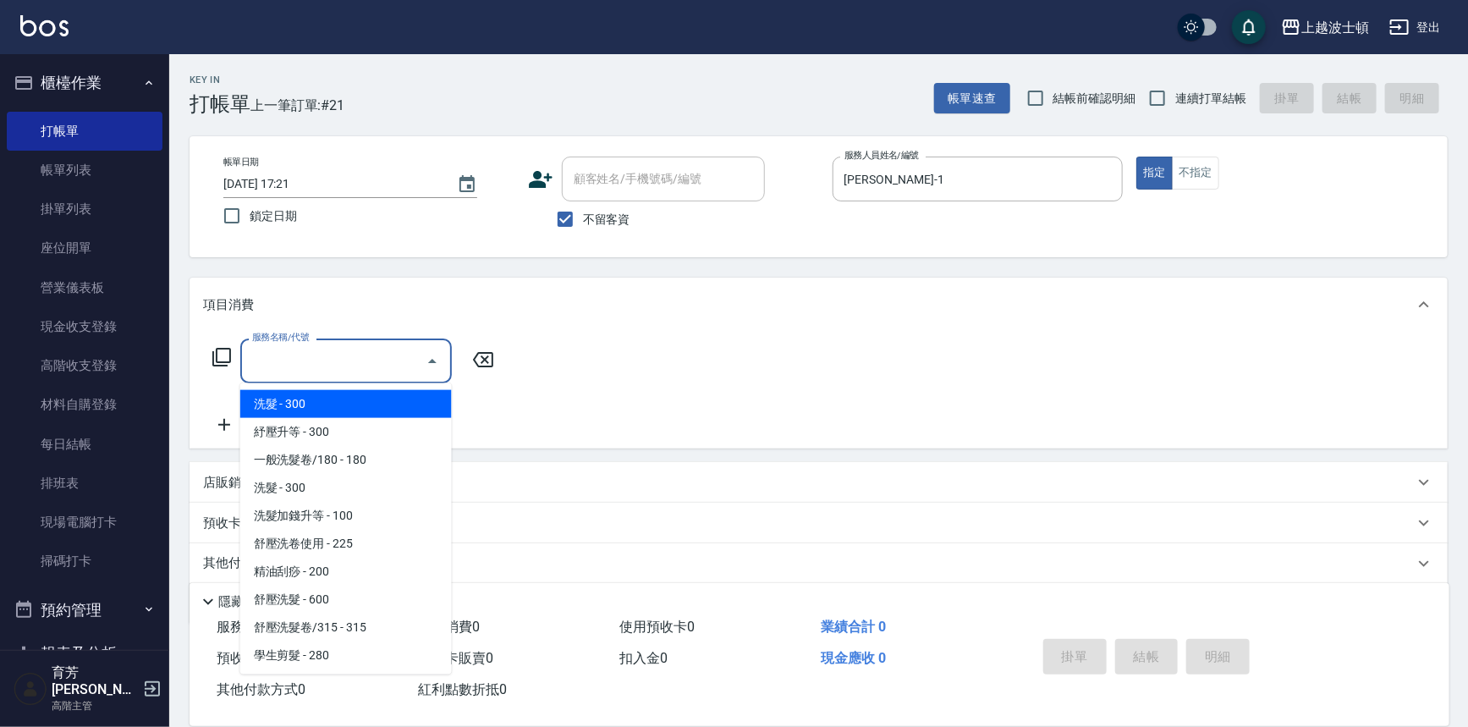
click at [346, 347] on input "服務名稱/代號" at bounding box center [333, 361] width 171 height 30
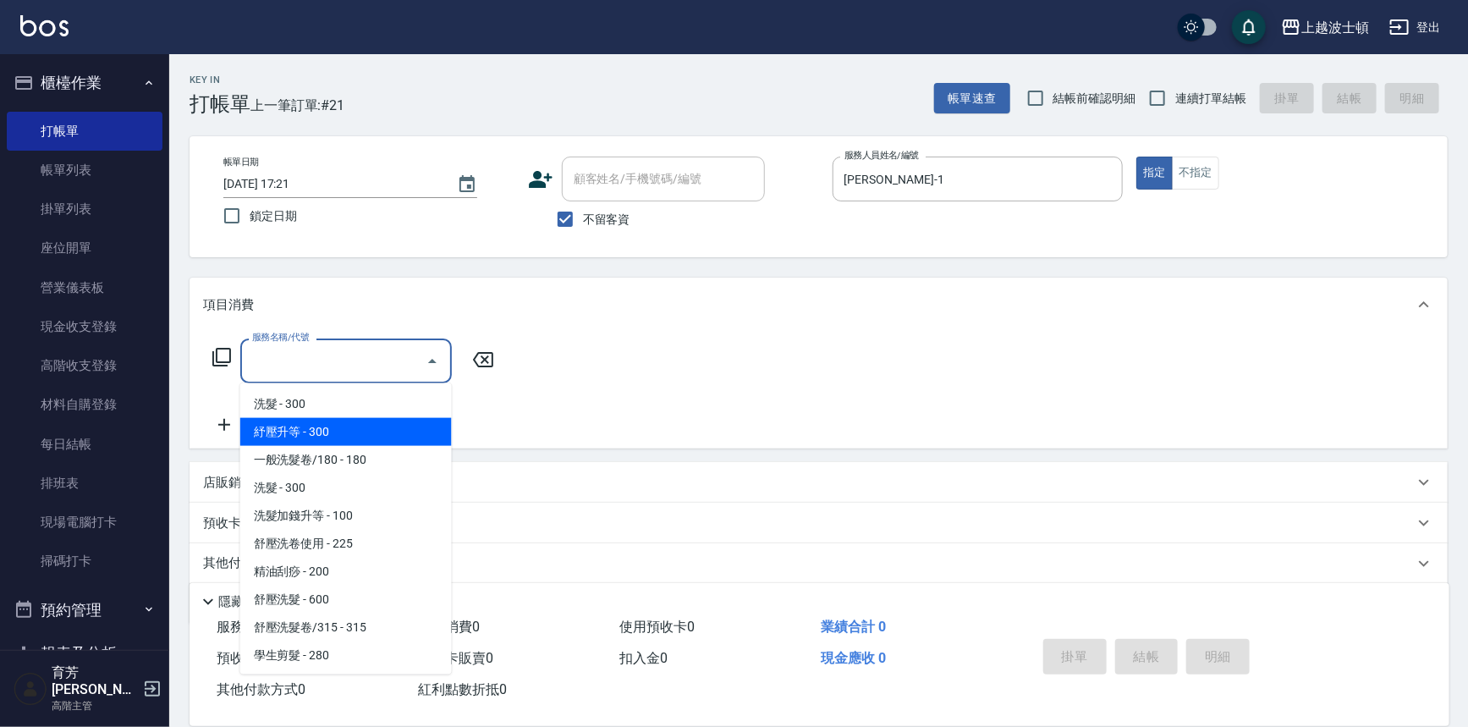
click at [382, 426] on span "紓壓升等 - 300" at bounding box center [346, 432] width 212 height 28
type input "紓壓升等(202)"
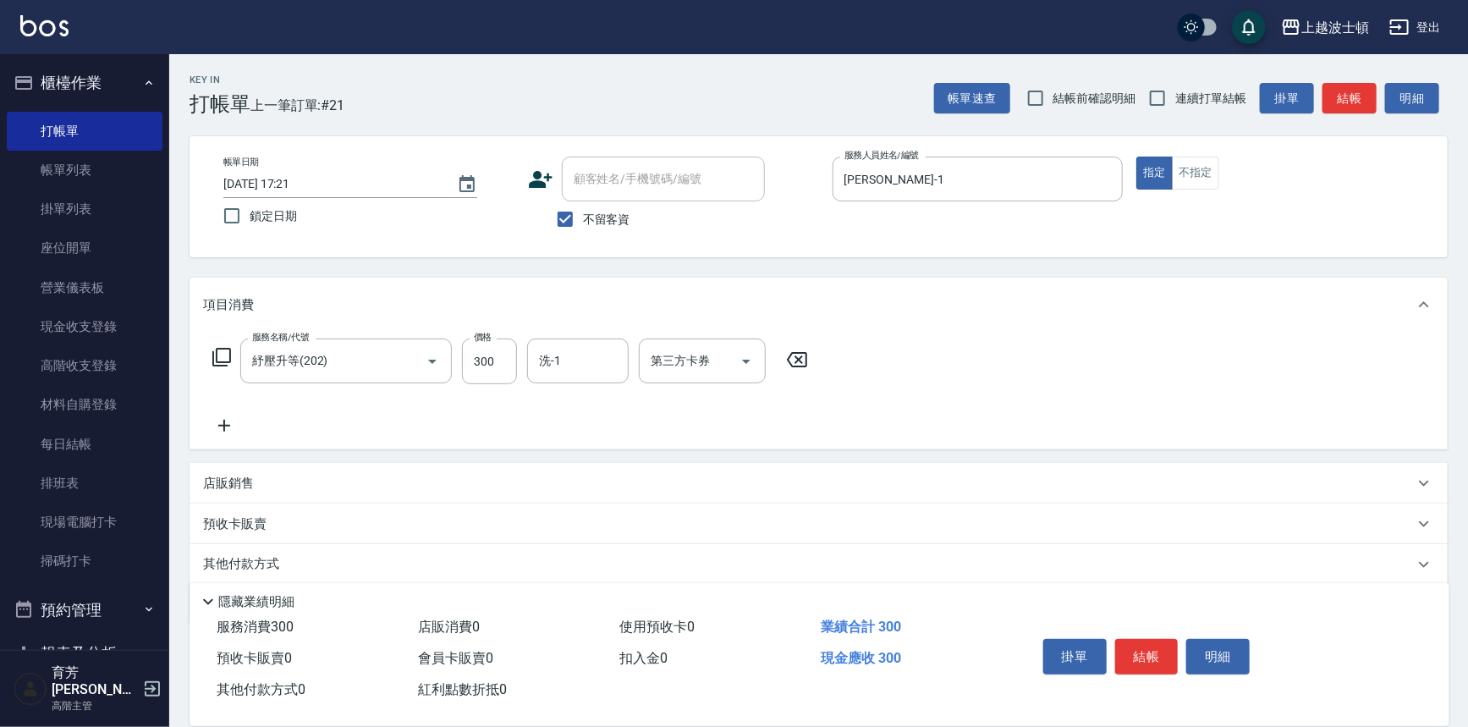
click at [219, 427] on icon at bounding box center [224, 425] width 42 height 20
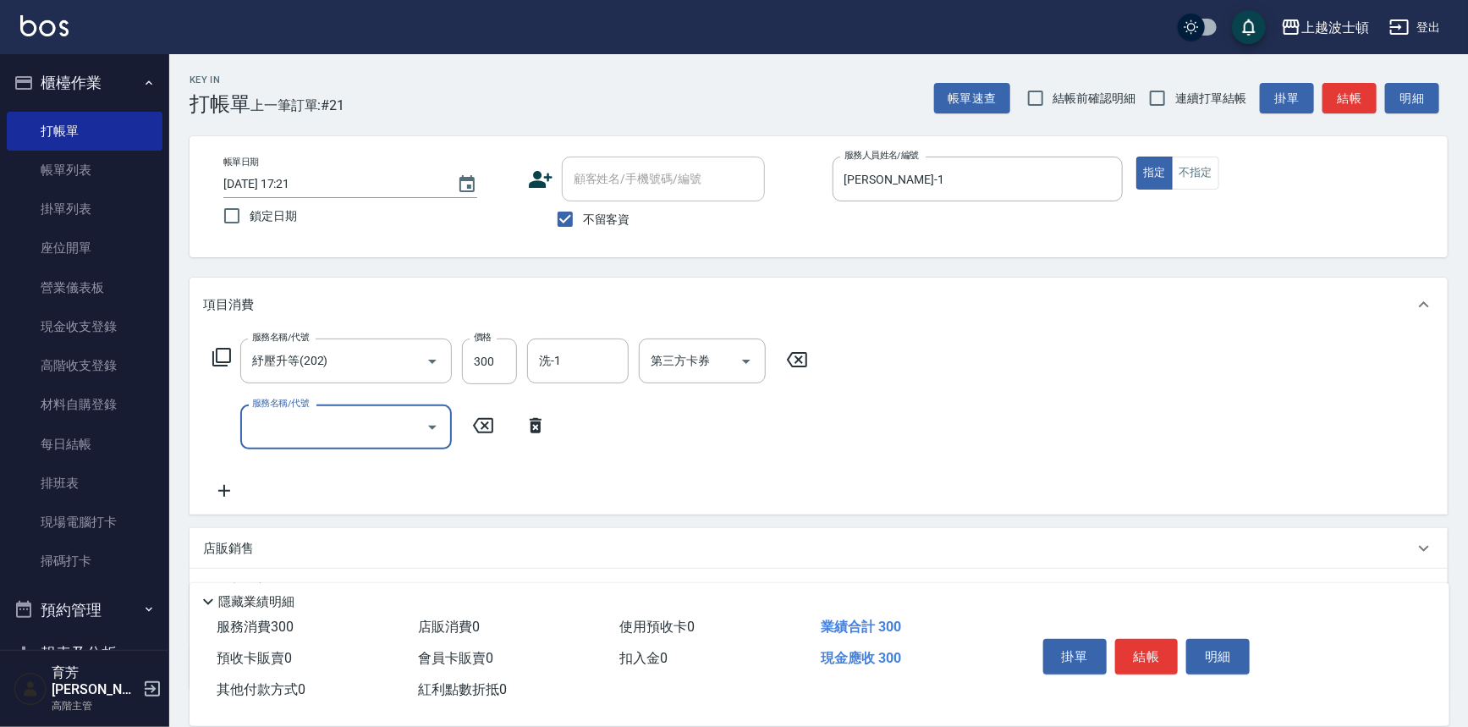
drag, startPoint x: 278, startPoint y: 415, endPoint x: 283, endPoint y: 408, distance: 9.6
click at [280, 413] on input "服務名稱/代號" at bounding box center [333, 427] width 171 height 30
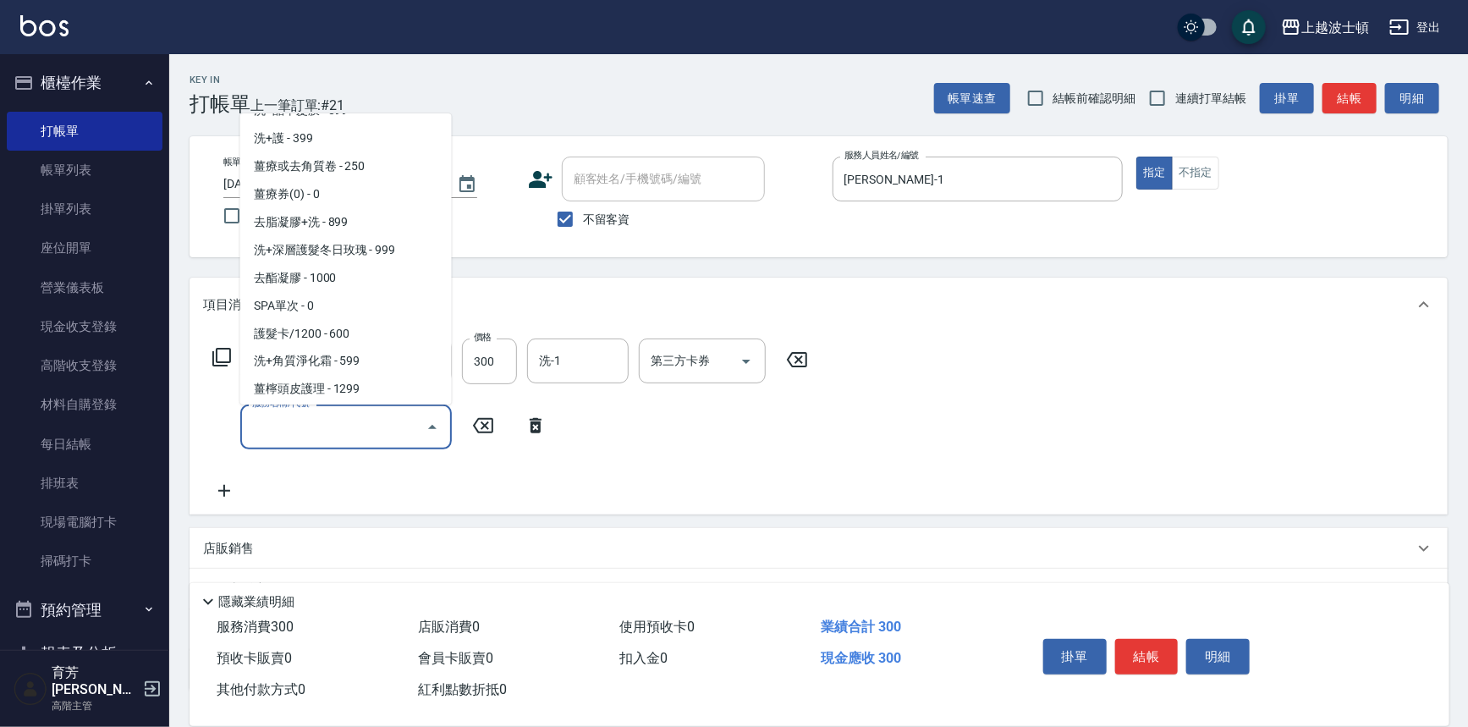
scroll to position [1371, 0]
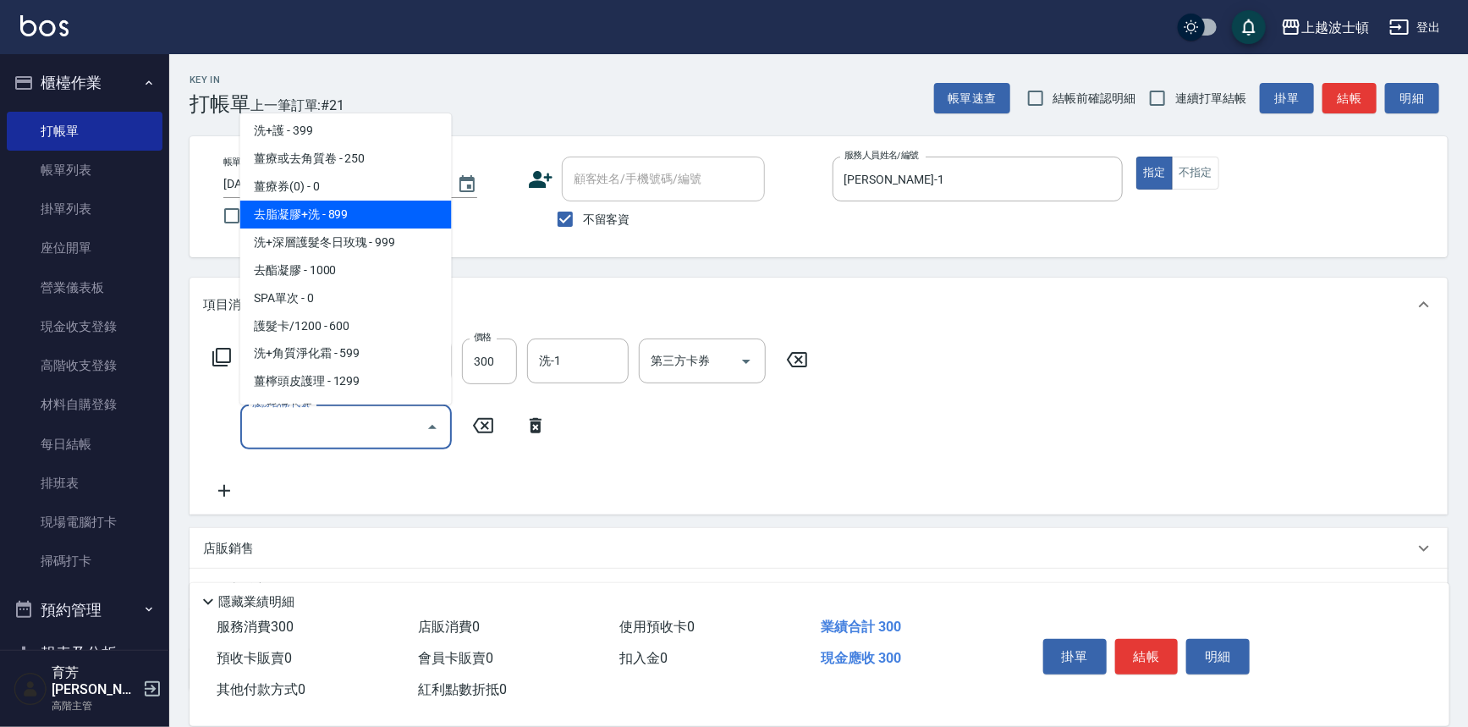
click at [426, 213] on span "去脂凝膠+洗 - 899" at bounding box center [346, 215] width 212 height 28
type input "去脂凝膠+洗(717)"
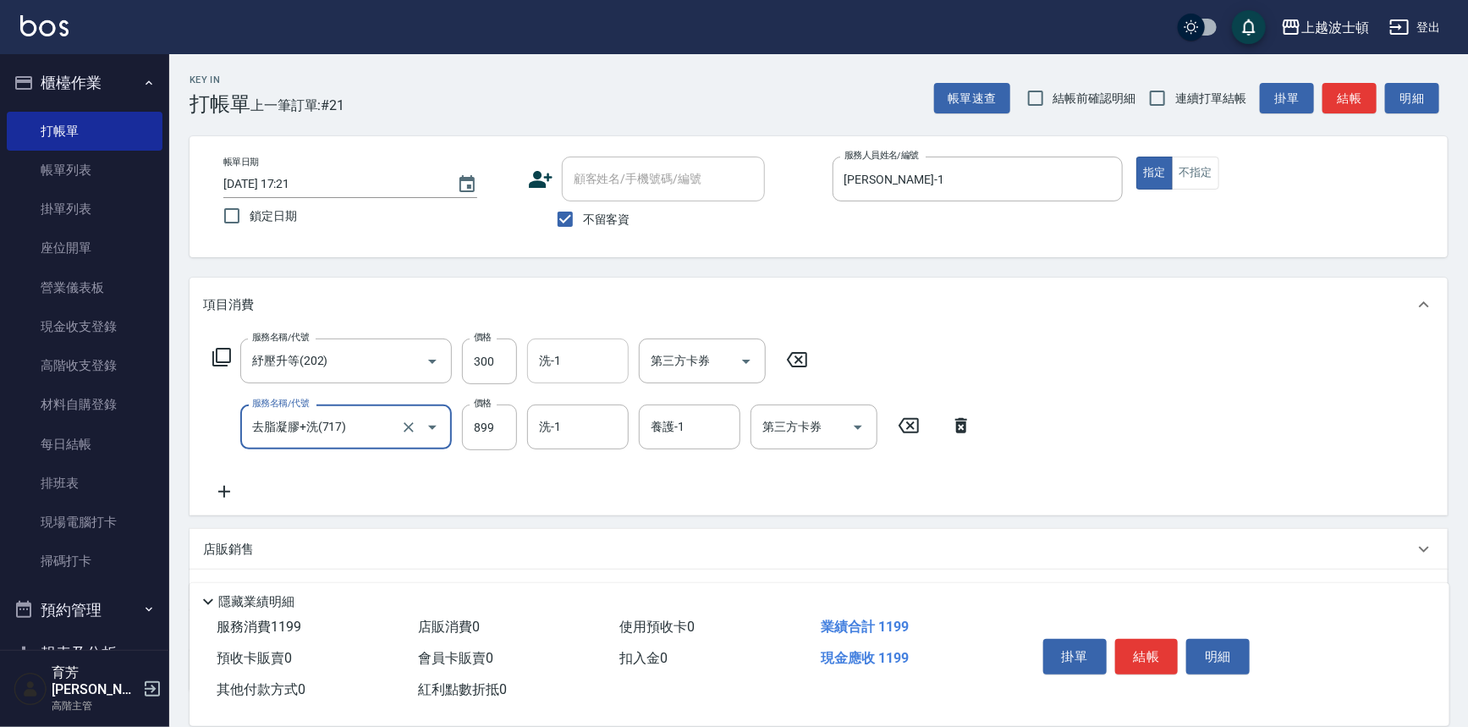
click at [583, 352] on input "洗-1" at bounding box center [578, 361] width 86 height 30
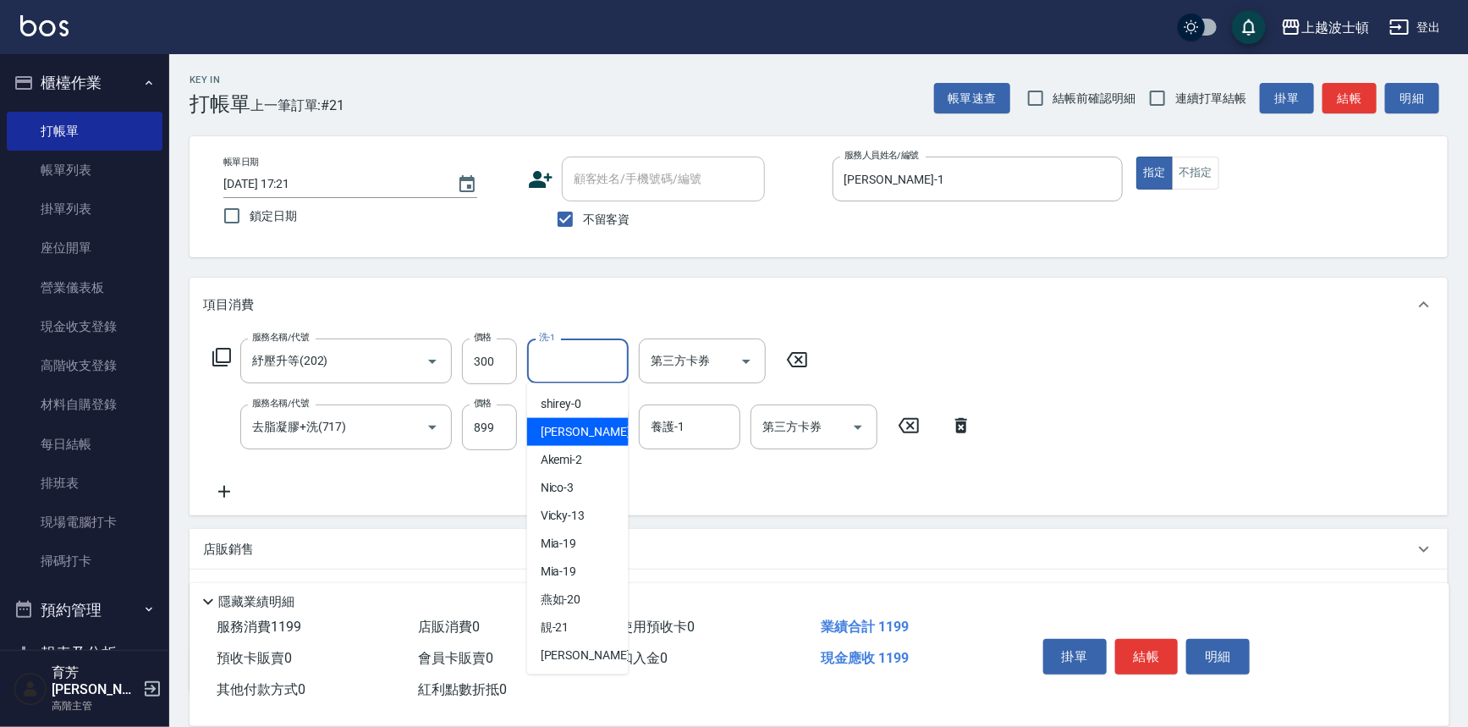
click at [558, 425] on span "[PERSON_NAME] -1" at bounding box center [591, 432] width 100 height 18
type input "[PERSON_NAME]-1"
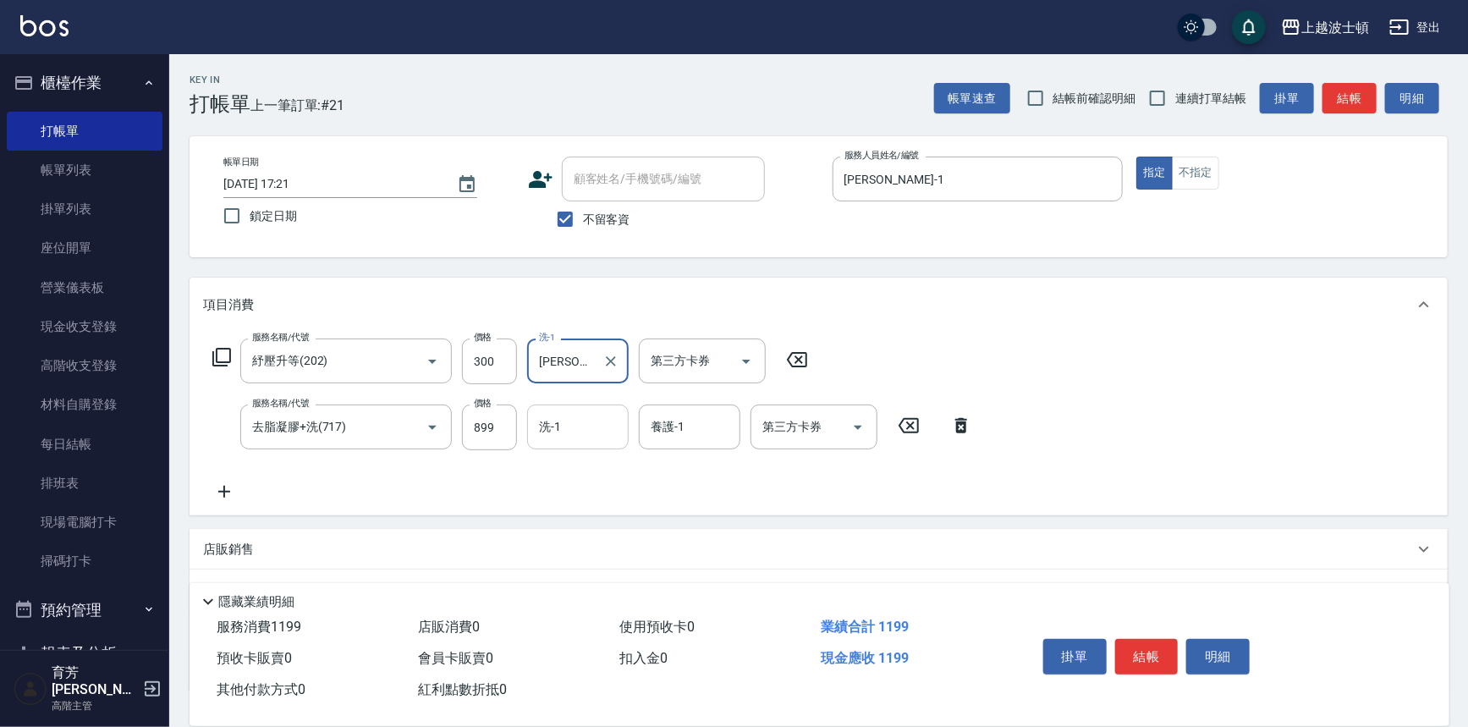
drag, startPoint x: 561, startPoint y: 425, endPoint x: 561, endPoint y: 413, distance: 11.8
click at [561, 424] on input "洗-1" at bounding box center [578, 427] width 86 height 30
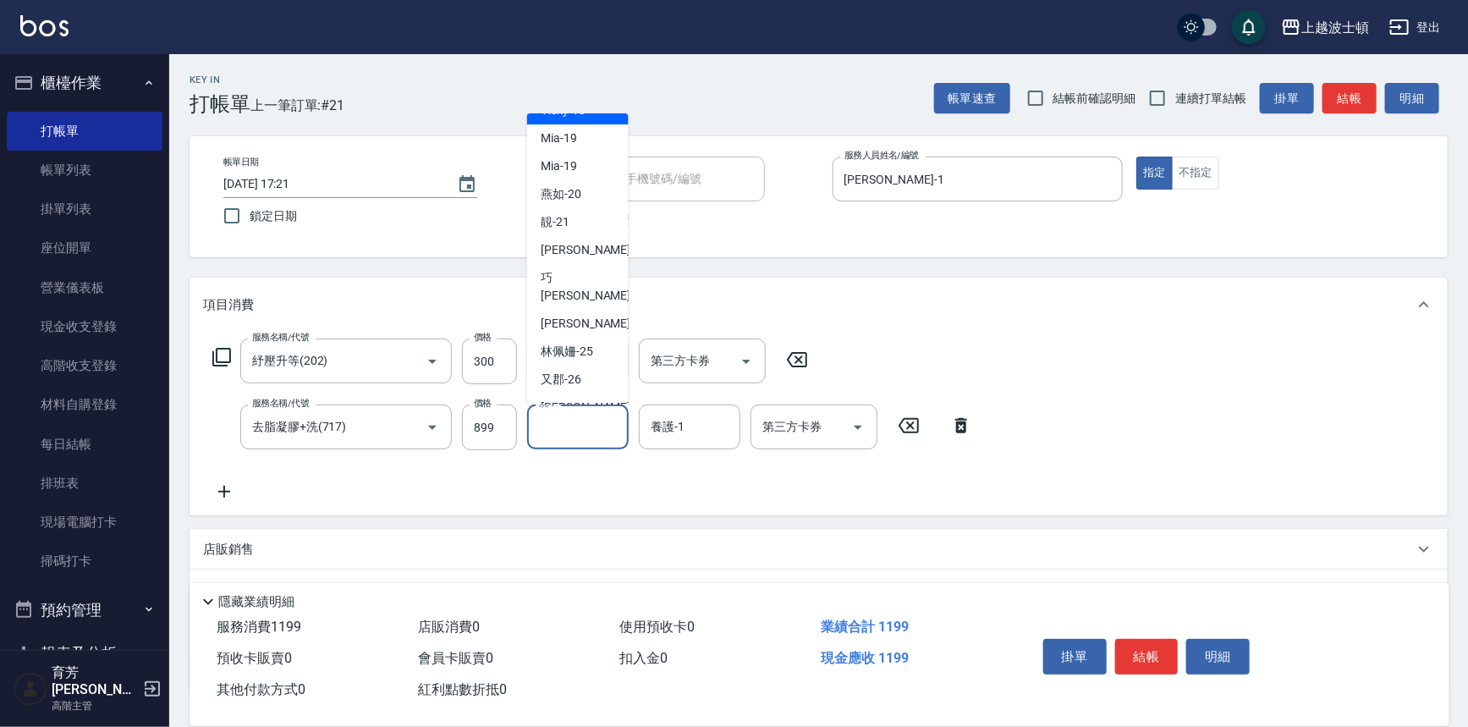
scroll to position [180, 0]
click at [575, 298] on span "[PERSON_NAME]-25" at bounding box center [567, 307] width 52 height 18
type input "[PERSON_NAME]-25"
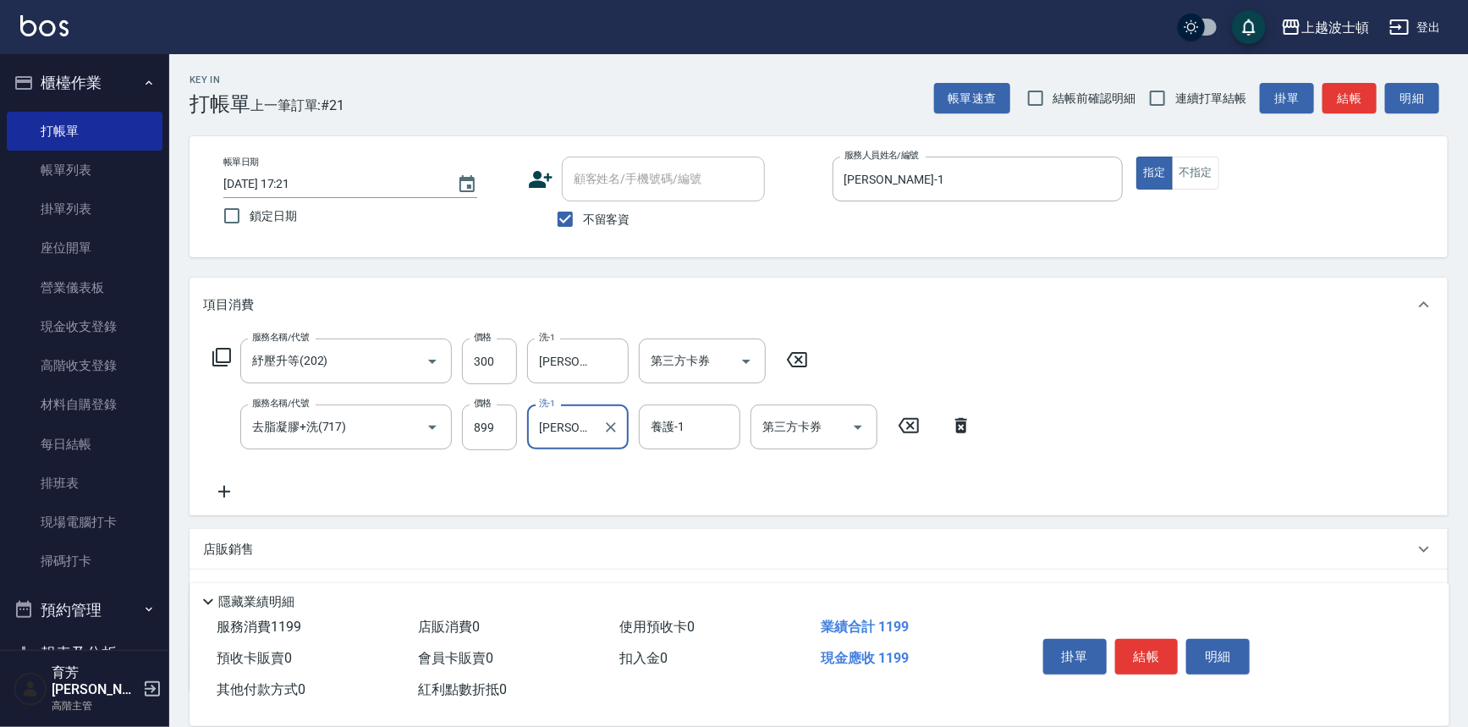
drag, startPoint x: 673, startPoint y: 439, endPoint x: 671, endPoint y: 409, distance: 29.7
click at [673, 431] on input "養護-1" at bounding box center [689, 427] width 86 height 30
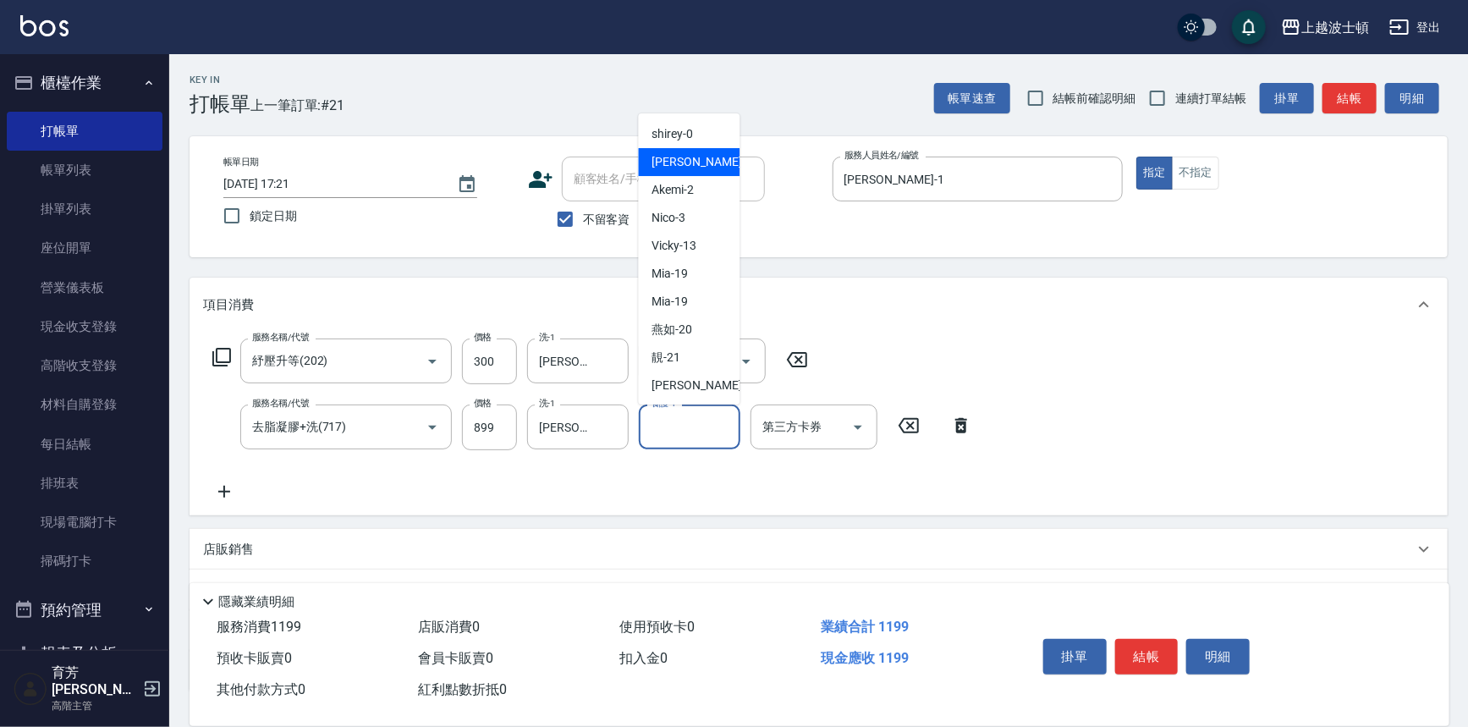
click at [688, 155] on div "[PERSON_NAME] -1" at bounding box center [690, 162] width 102 height 28
type input "[PERSON_NAME]-1"
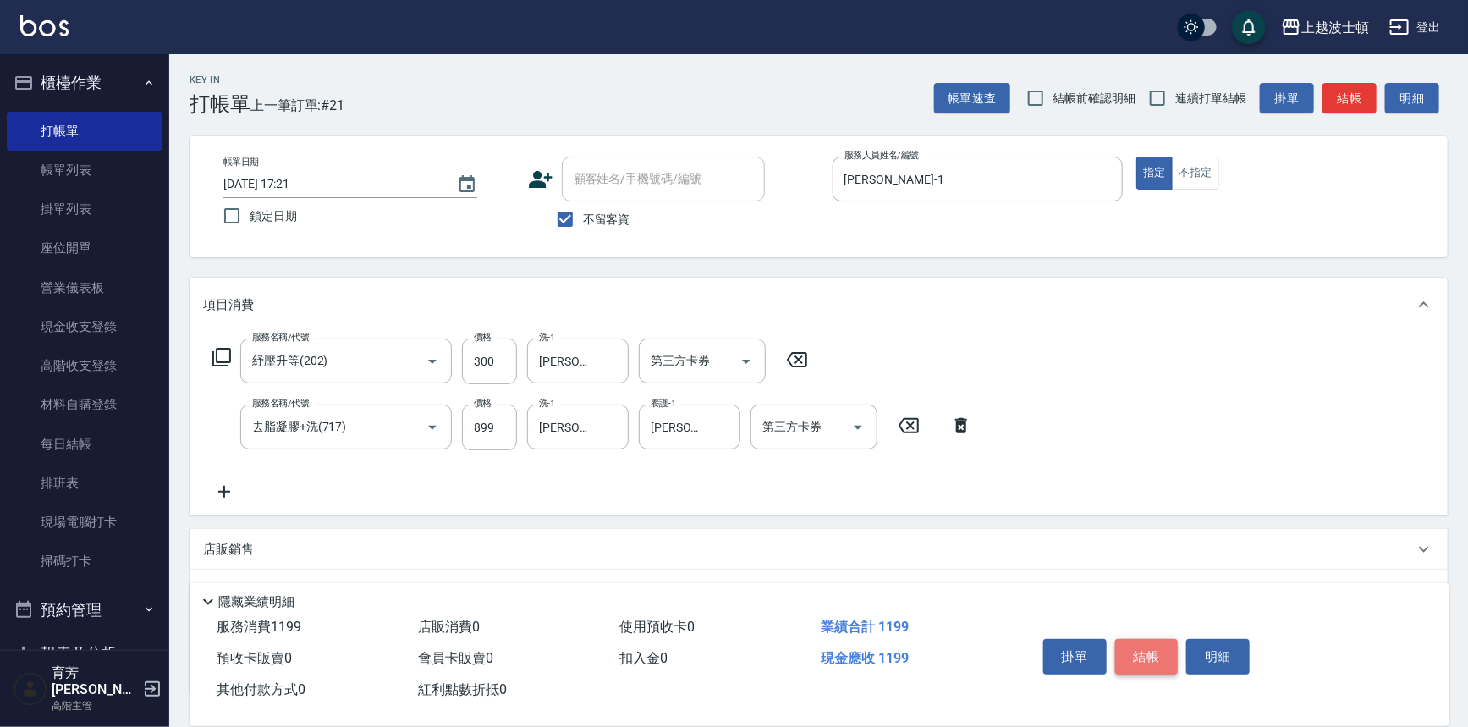
click at [1151, 648] on button "結帳" at bounding box center [1146, 657] width 63 height 36
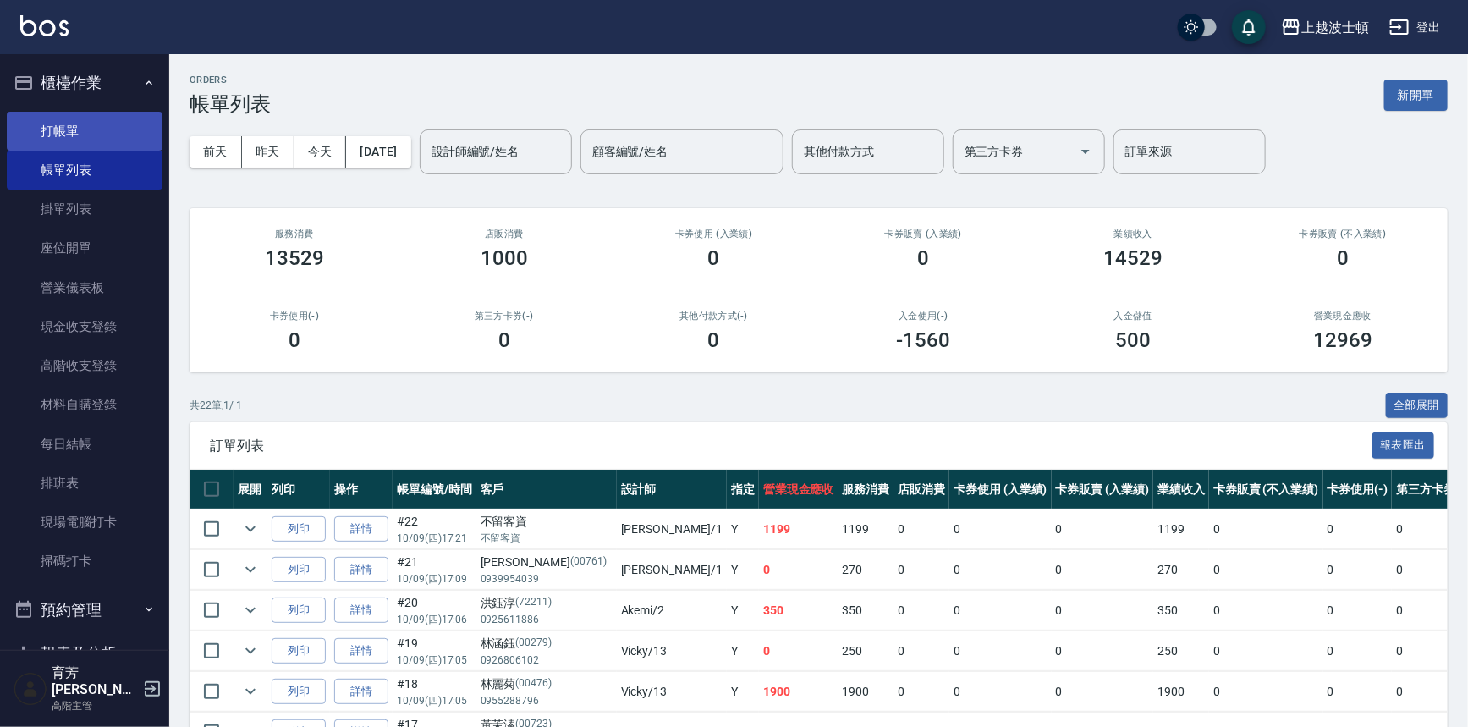
click at [79, 123] on link "打帳單" at bounding box center [85, 131] width 156 height 39
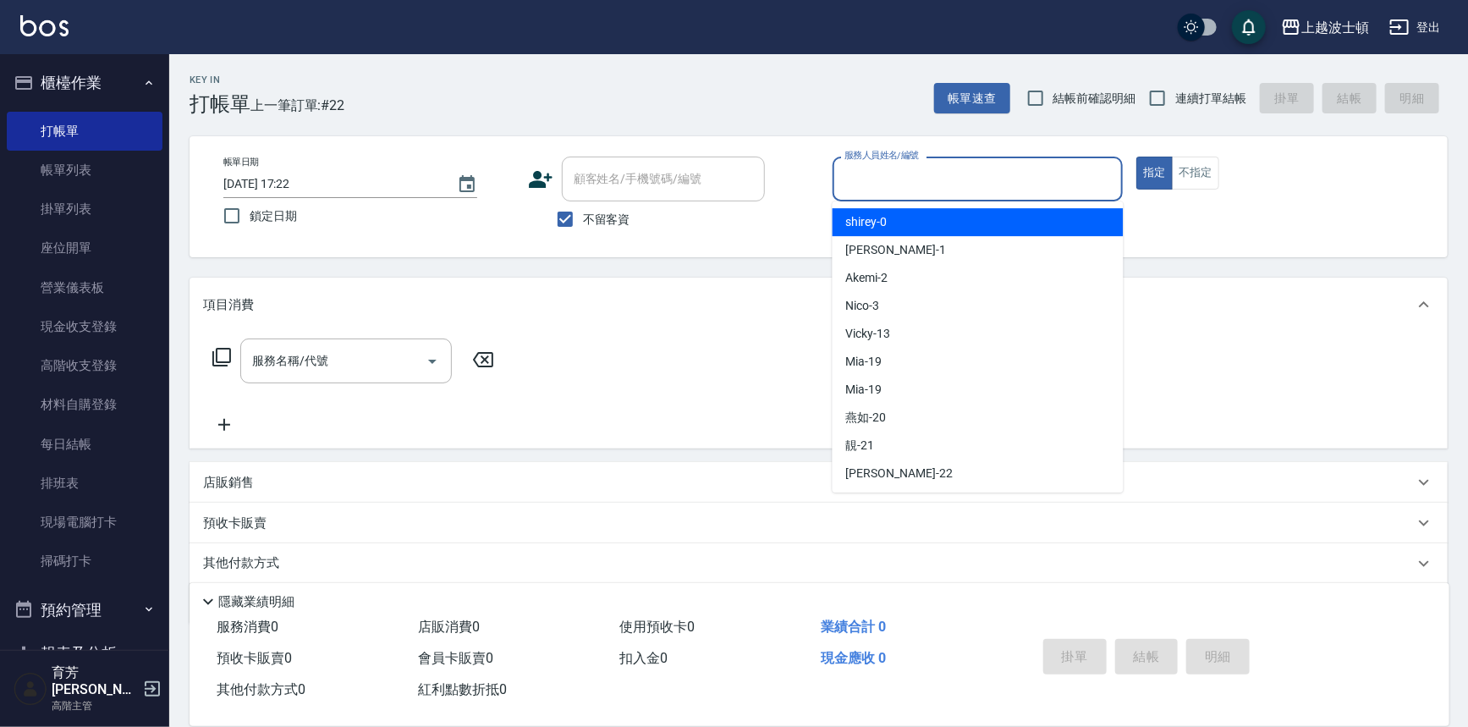
drag, startPoint x: 880, startPoint y: 178, endPoint x: 882, endPoint y: 227, distance: 49.1
click at [878, 179] on input "服務人員姓名/編號" at bounding box center [978, 179] width 276 height 30
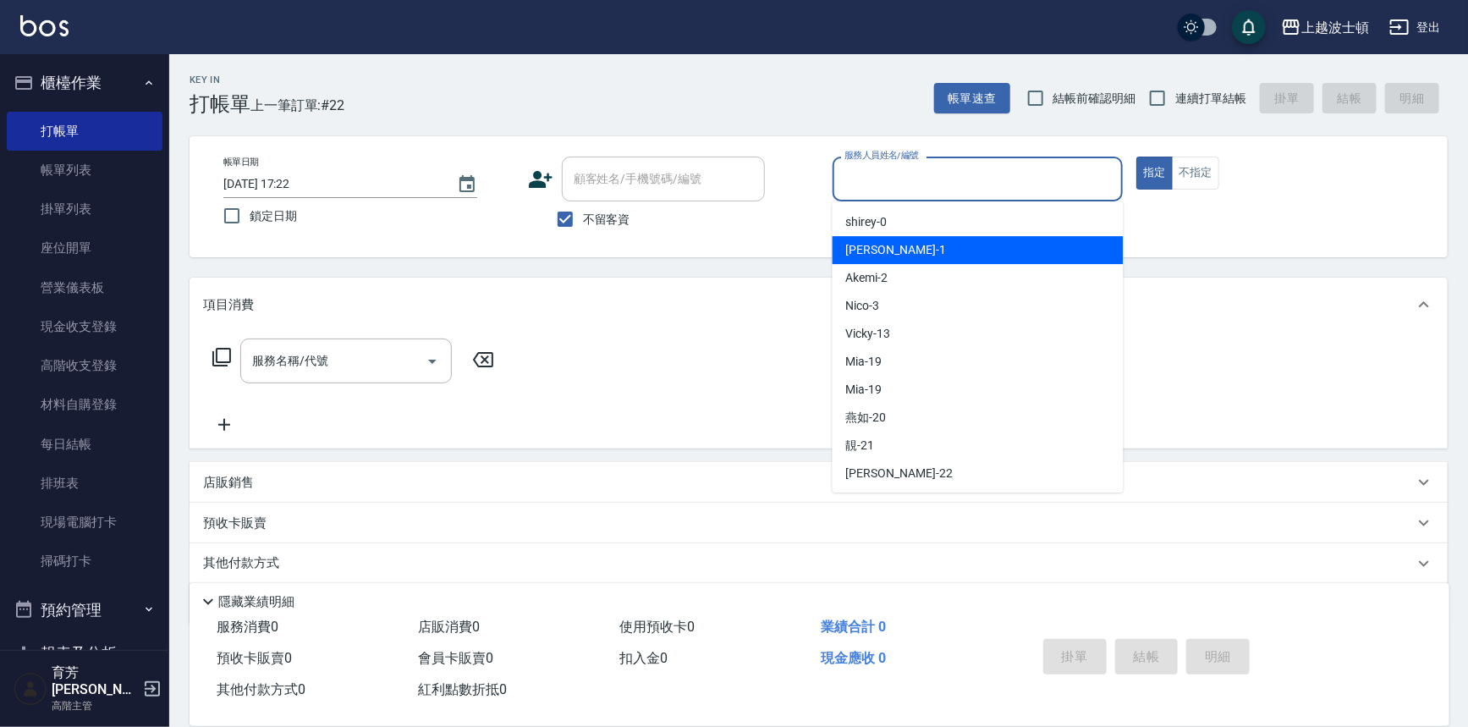
click at [884, 254] on div "[PERSON_NAME] -1" at bounding box center [978, 250] width 291 height 28
type input "[PERSON_NAME]-1"
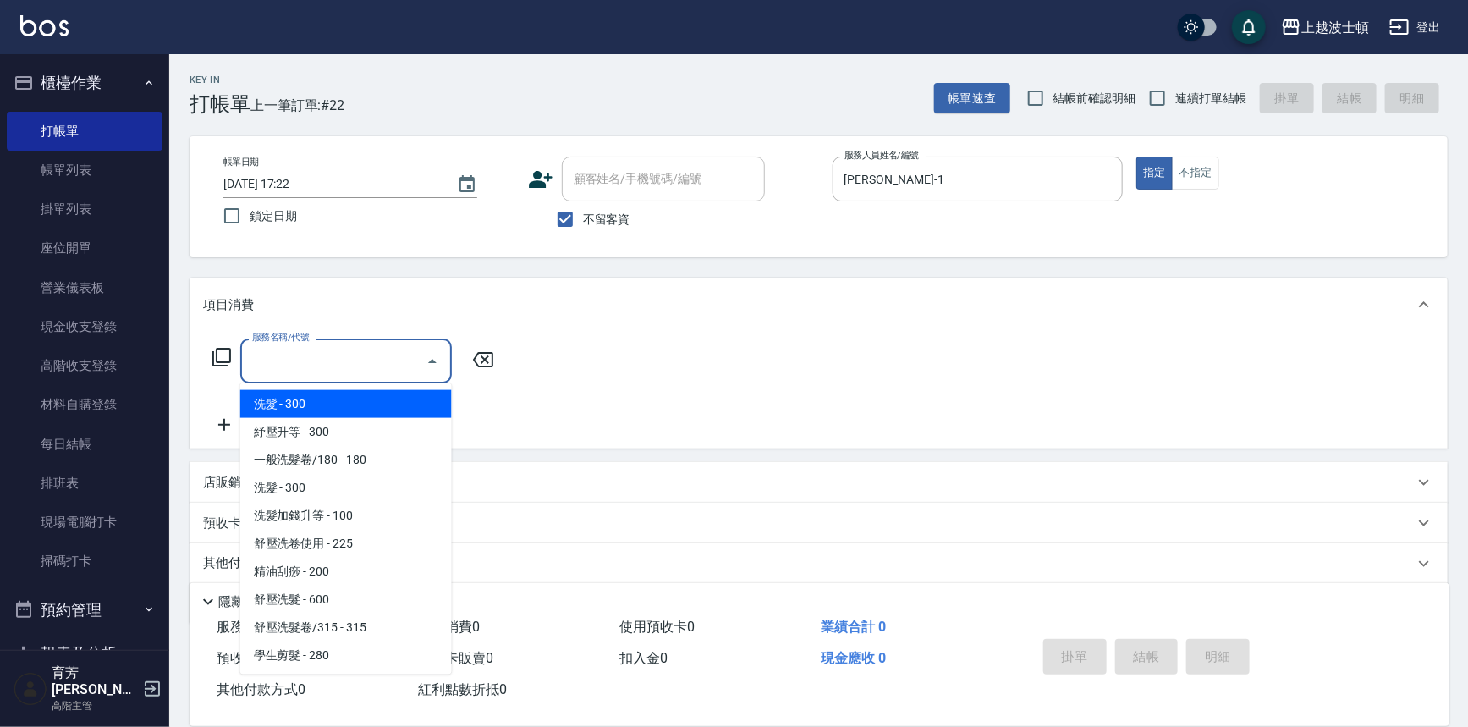
click at [333, 370] on input "服務名稱/代號" at bounding box center [333, 361] width 171 height 30
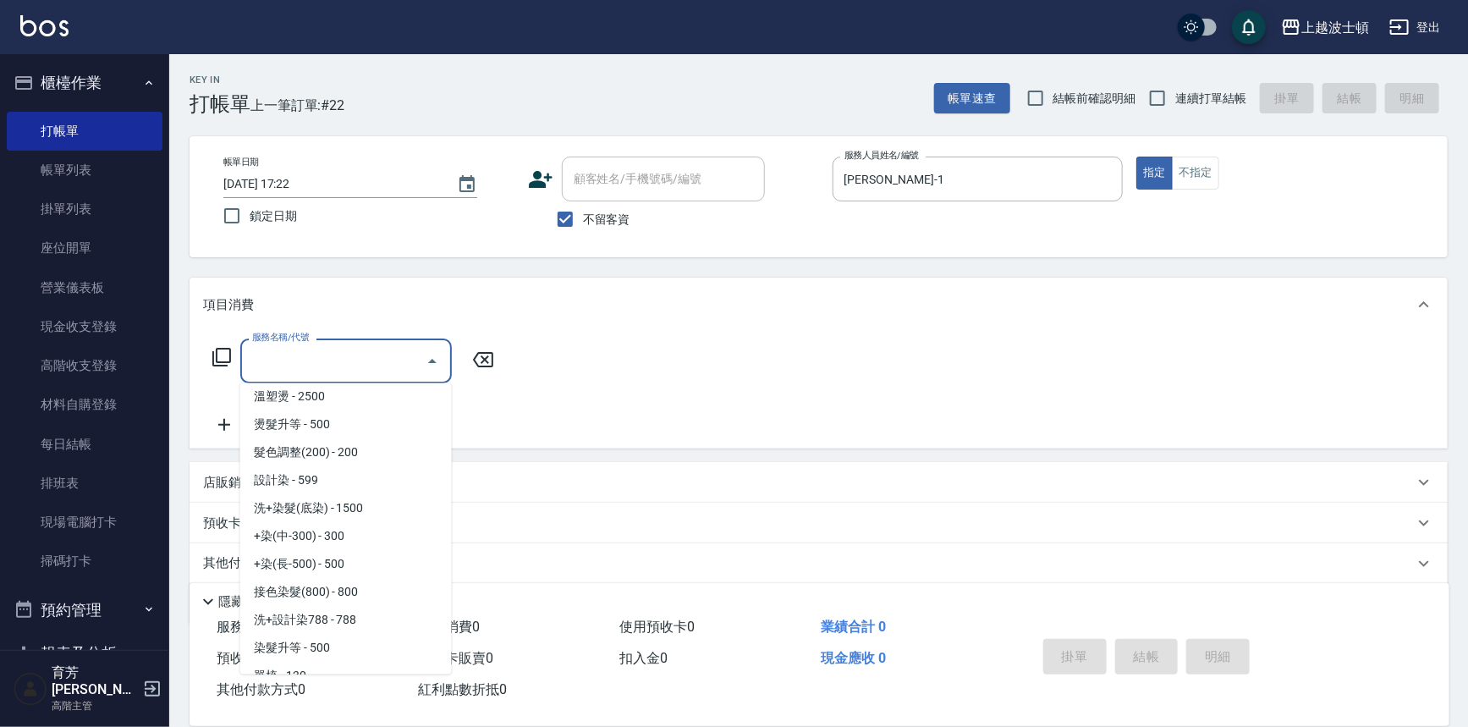
scroll to position [634, 0]
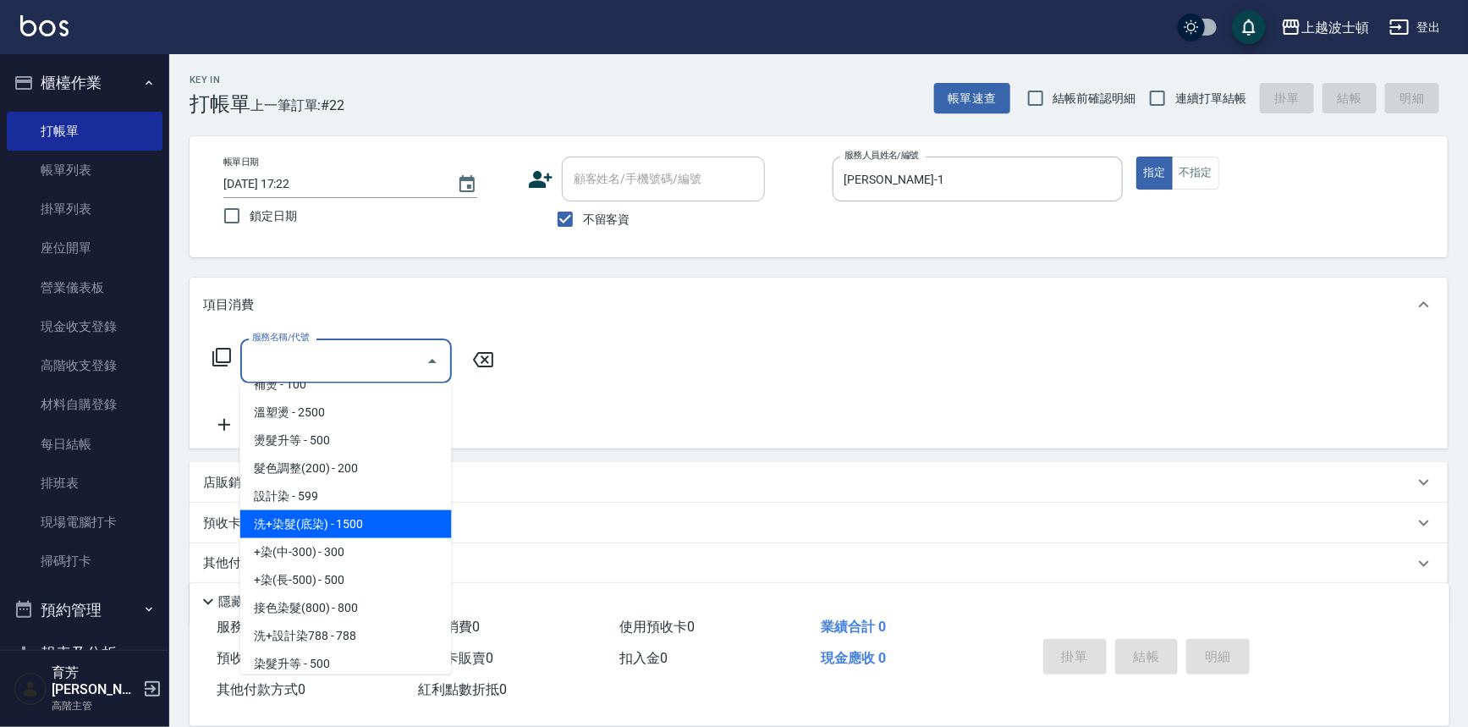
click at [387, 525] on span "洗+染髮(底染) - 1500" at bounding box center [346, 524] width 212 height 28
type input "洗+染髮(底染)(503)"
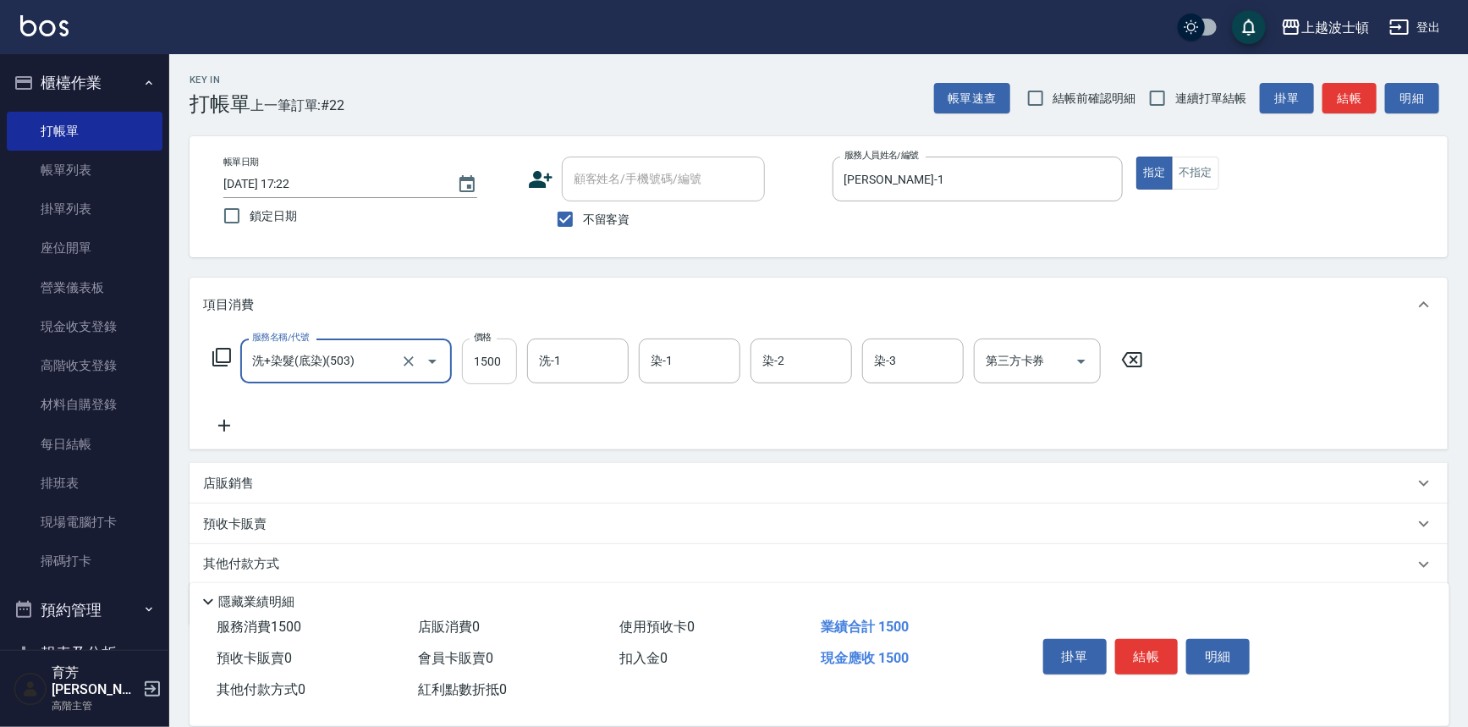
click at [491, 371] on input "1500" at bounding box center [489, 361] width 55 height 46
type input "800"
click at [601, 359] on input "洗-1" at bounding box center [578, 361] width 86 height 30
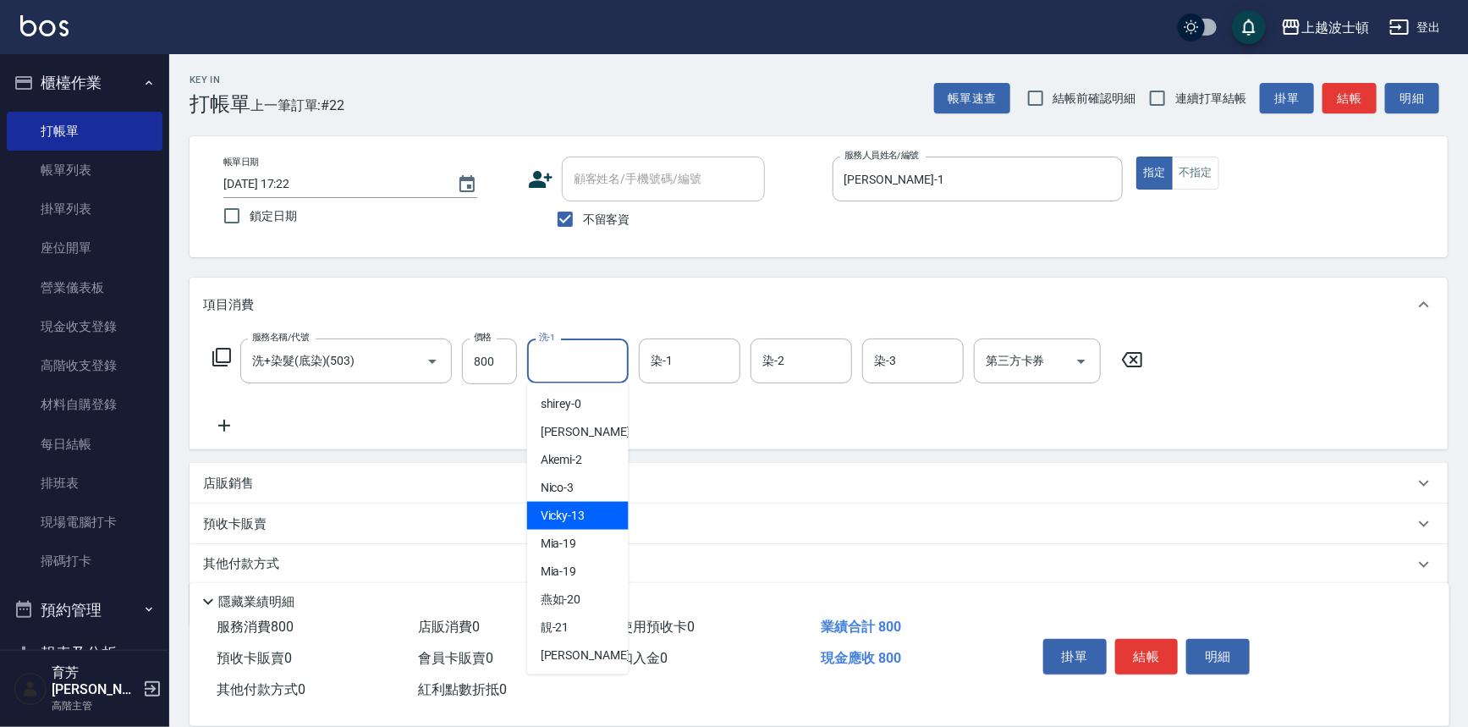
scroll to position [111, 0]
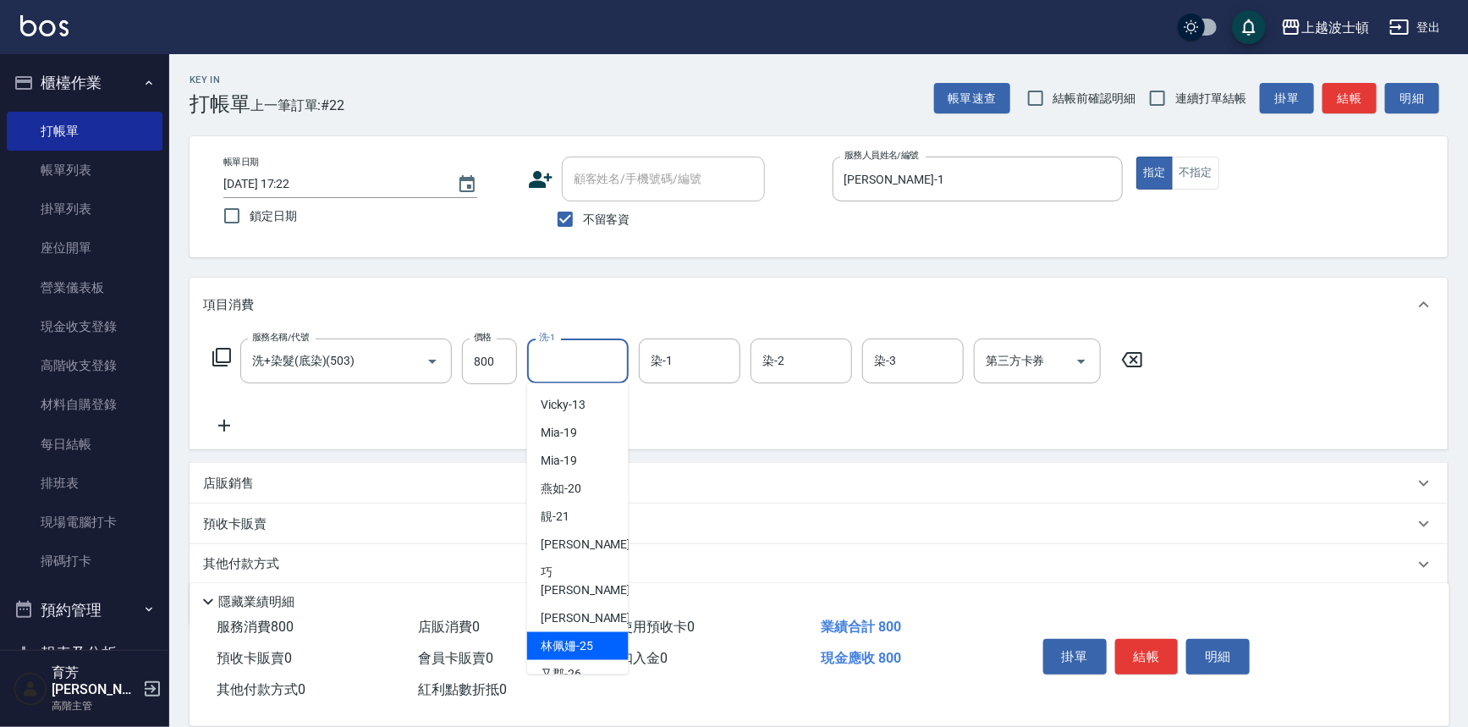
drag, startPoint x: 584, startPoint y: 624, endPoint x: 593, endPoint y: 609, distance: 17.1
click at [586, 637] on span "[PERSON_NAME]-25" at bounding box center [567, 646] width 52 height 18
type input "[PERSON_NAME]-25"
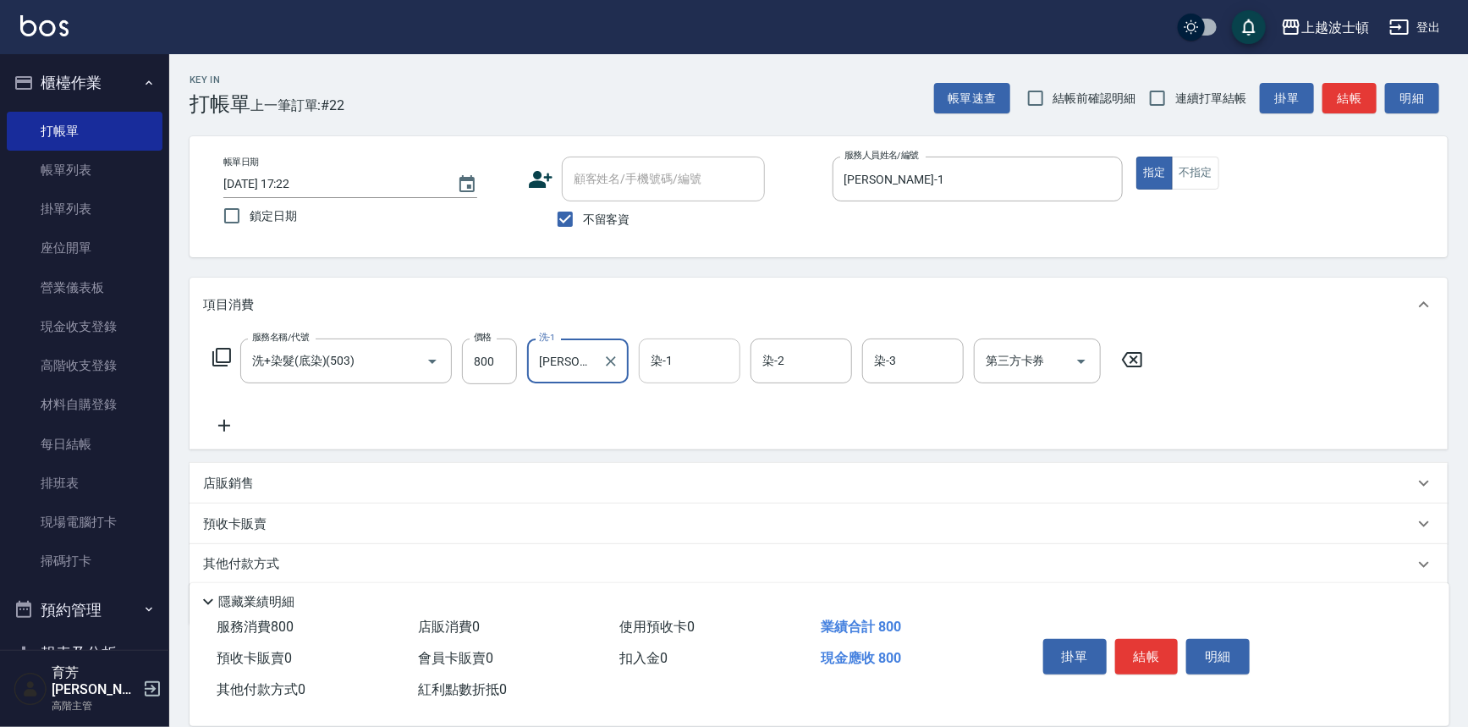
click at [702, 376] on div "染-1" at bounding box center [690, 360] width 102 height 45
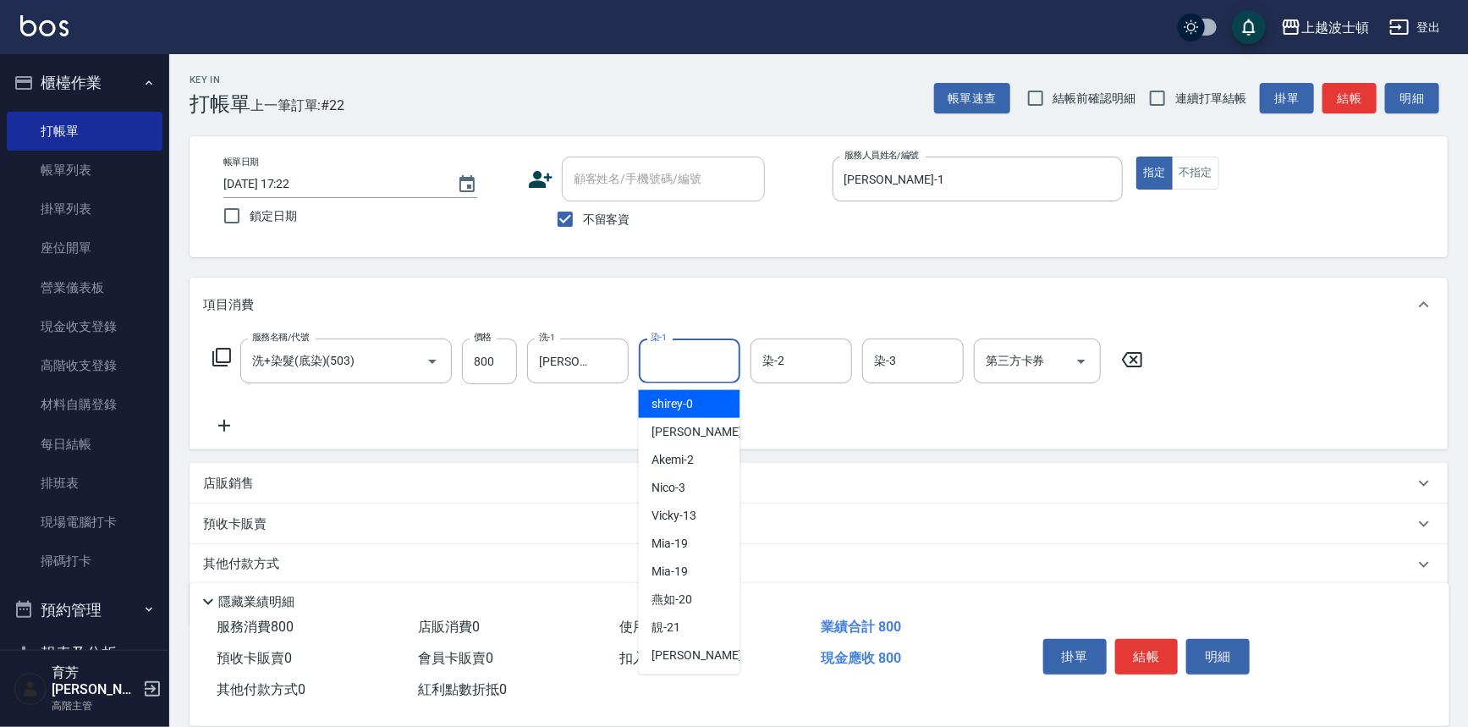
scroll to position [170, 0]
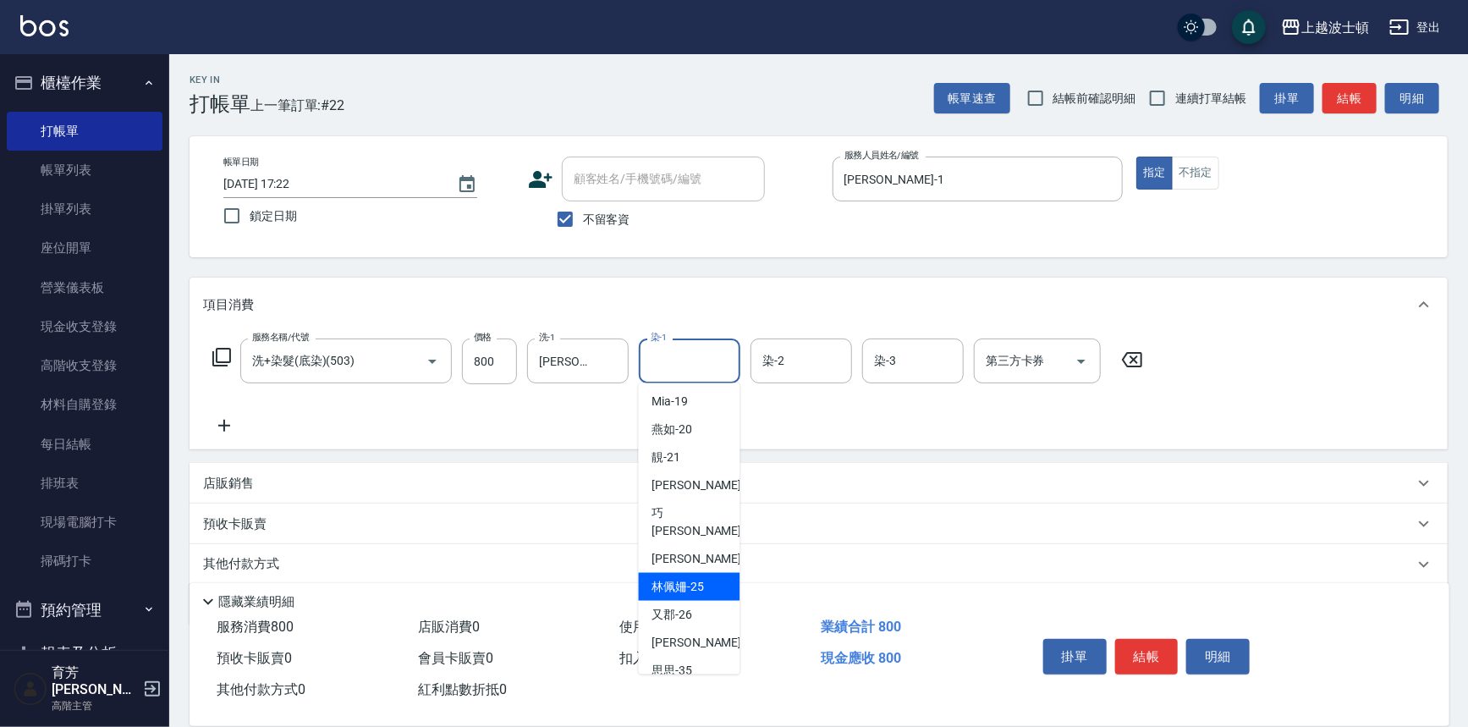
click at [713, 575] on div "[PERSON_NAME]-25" at bounding box center [690, 587] width 102 height 28
type input "[PERSON_NAME]-25"
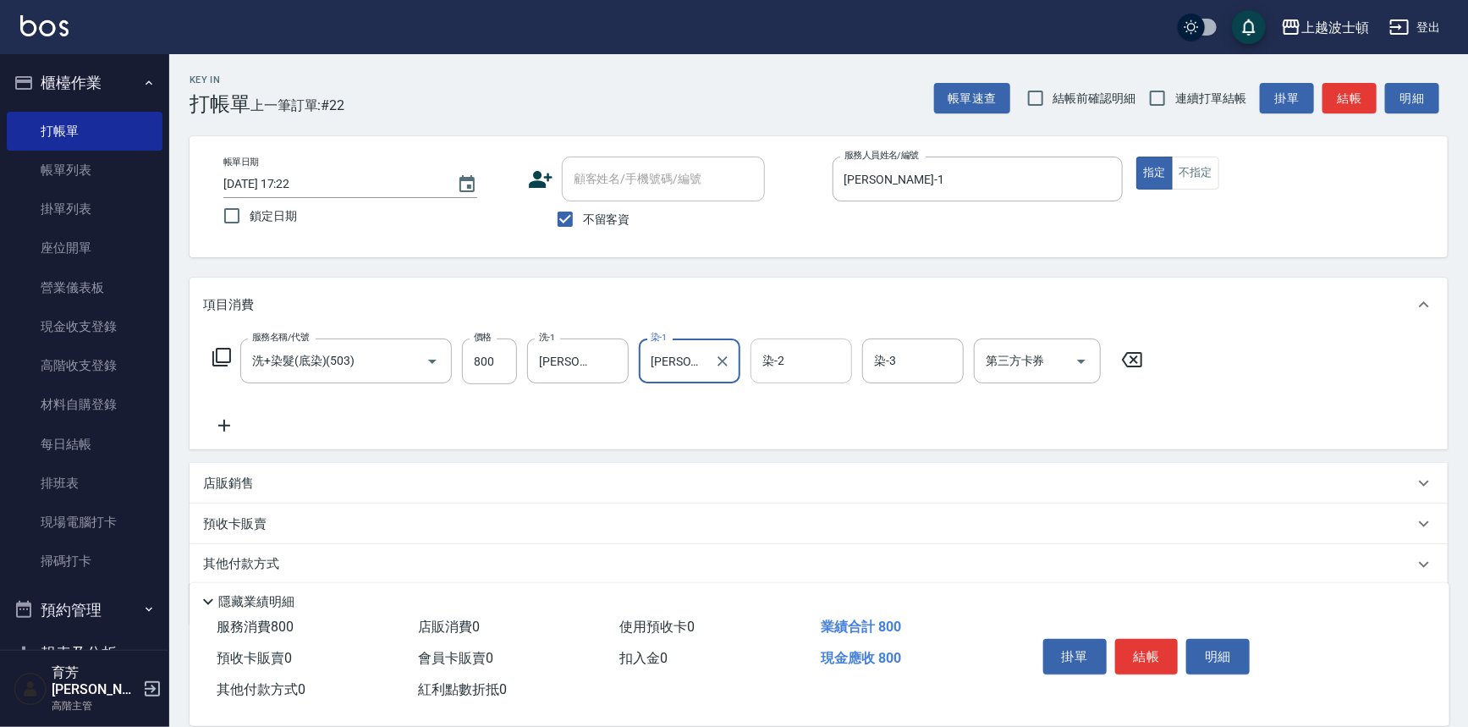
click at [800, 365] on input "染-2" at bounding box center [801, 361] width 86 height 30
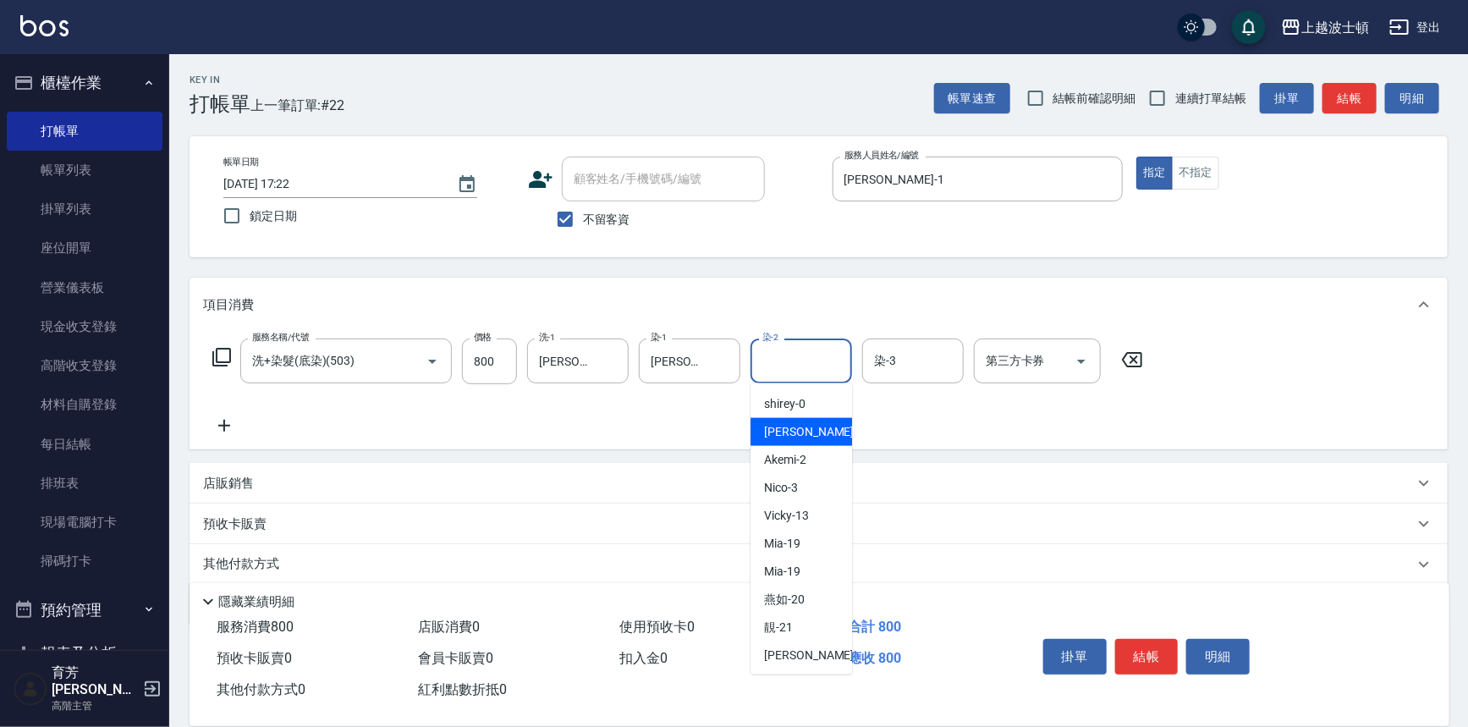
click at [804, 427] on div "[PERSON_NAME] -1" at bounding box center [801, 432] width 102 height 28
type input "[PERSON_NAME]-1"
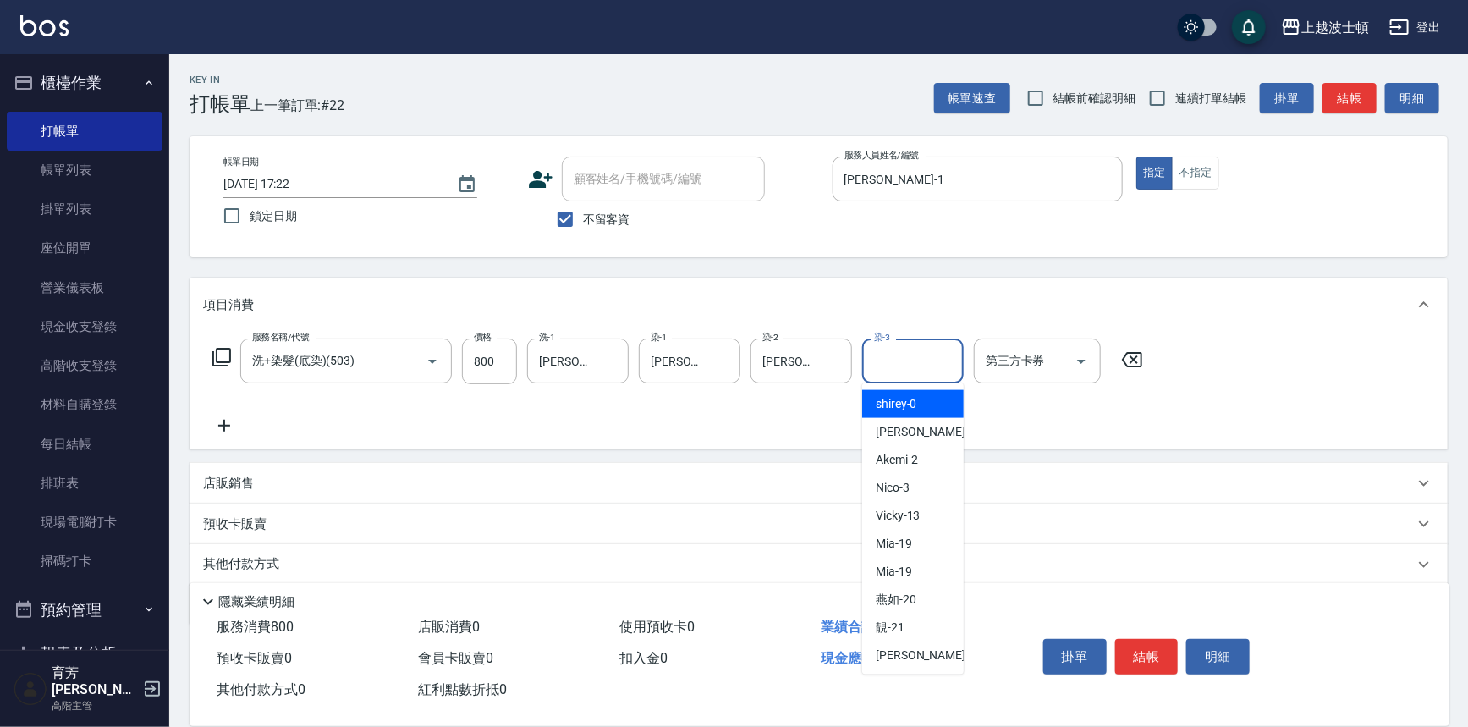
click at [909, 360] on input "染-3" at bounding box center [913, 361] width 86 height 30
click at [897, 428] on span "[PERSON_NAME] -1" at bounding box center [926, 432] width 100 height 18
type input "[PERSON_NAME]-1"
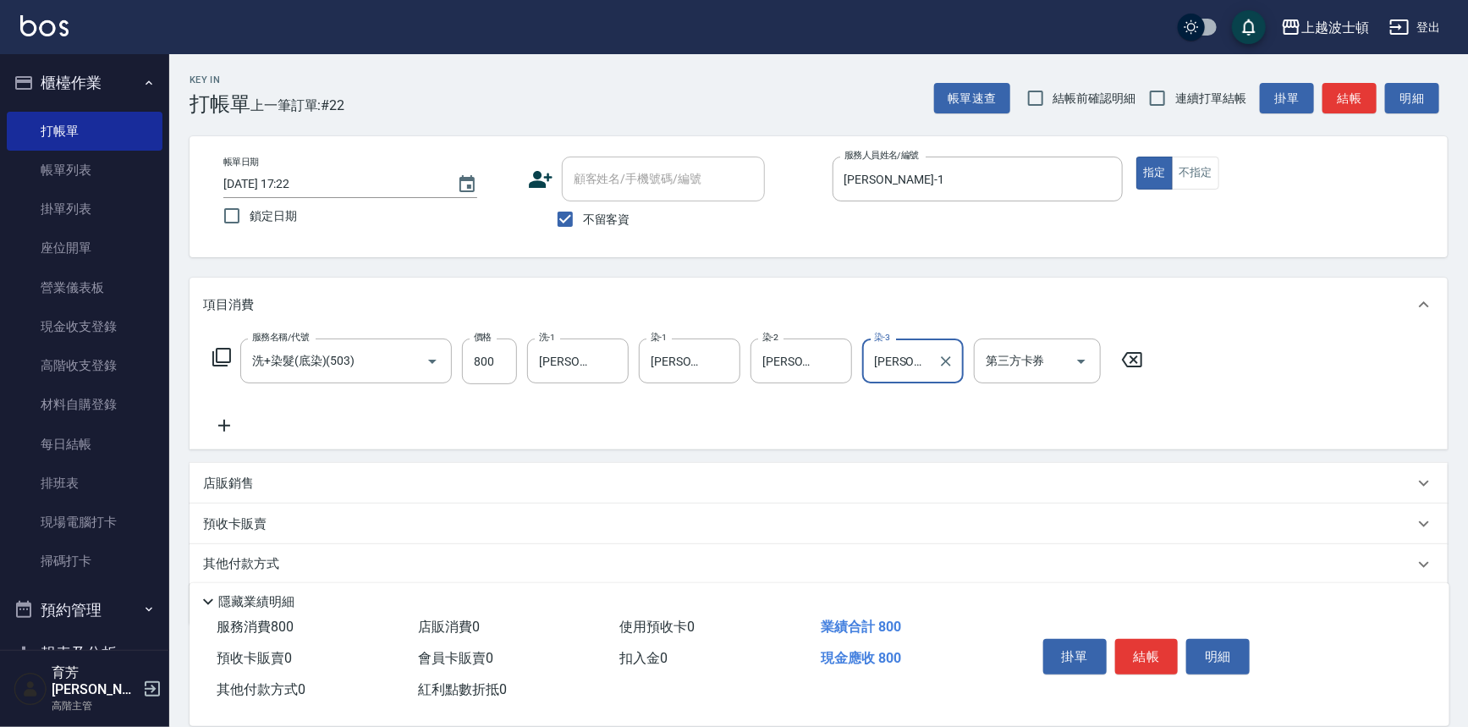
click at [221, 422] on icon at bounding box center [224, 425] width 42 height 20
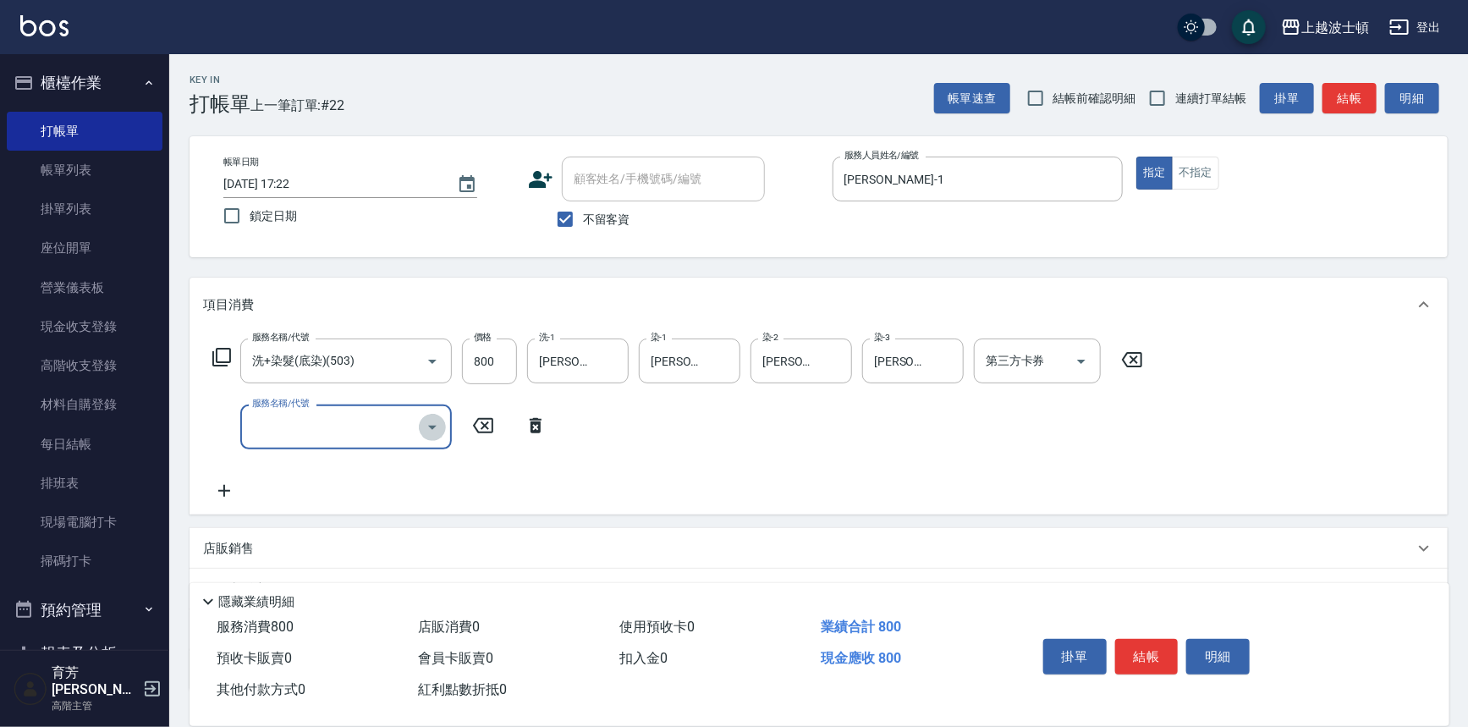
click at [438, 429] on icon "Open" at bounding box center [432, 427] width 20 height 20
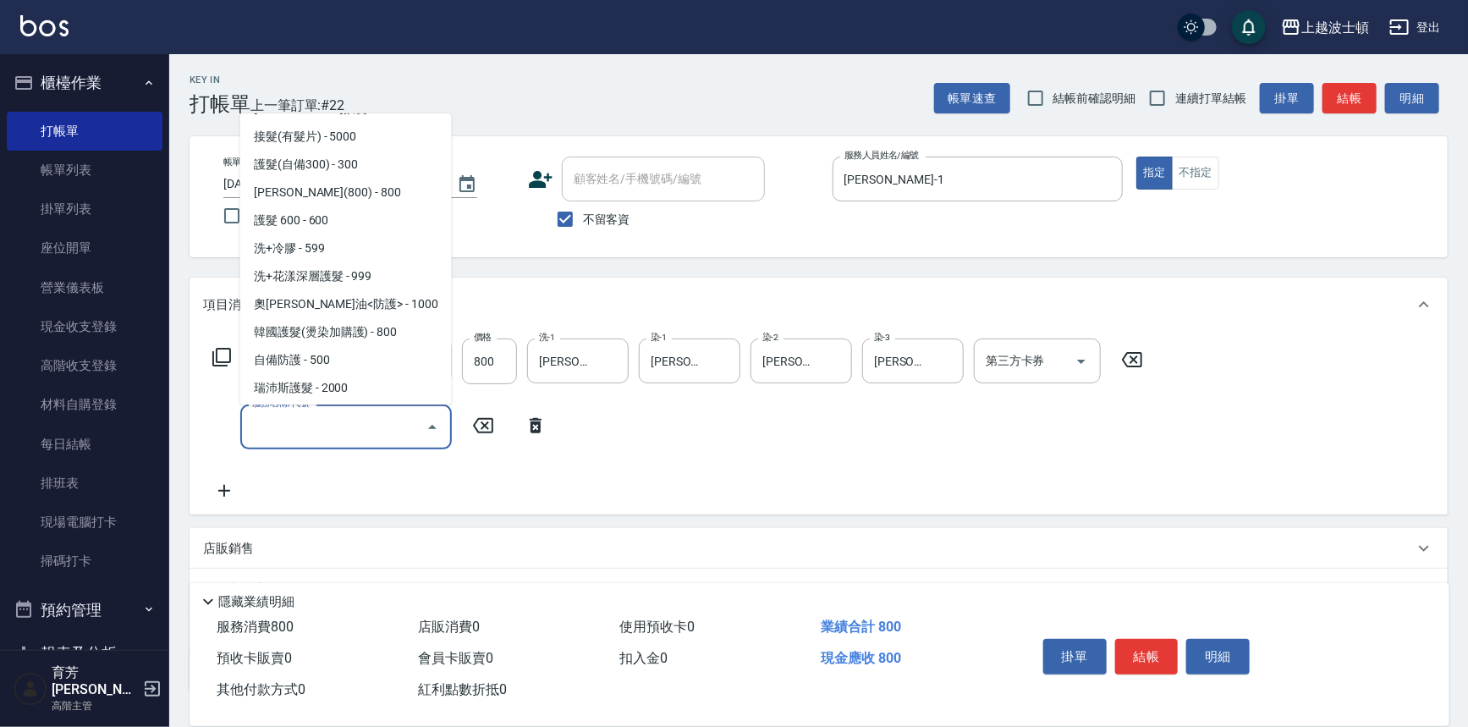
scroll to position [1075, 0]
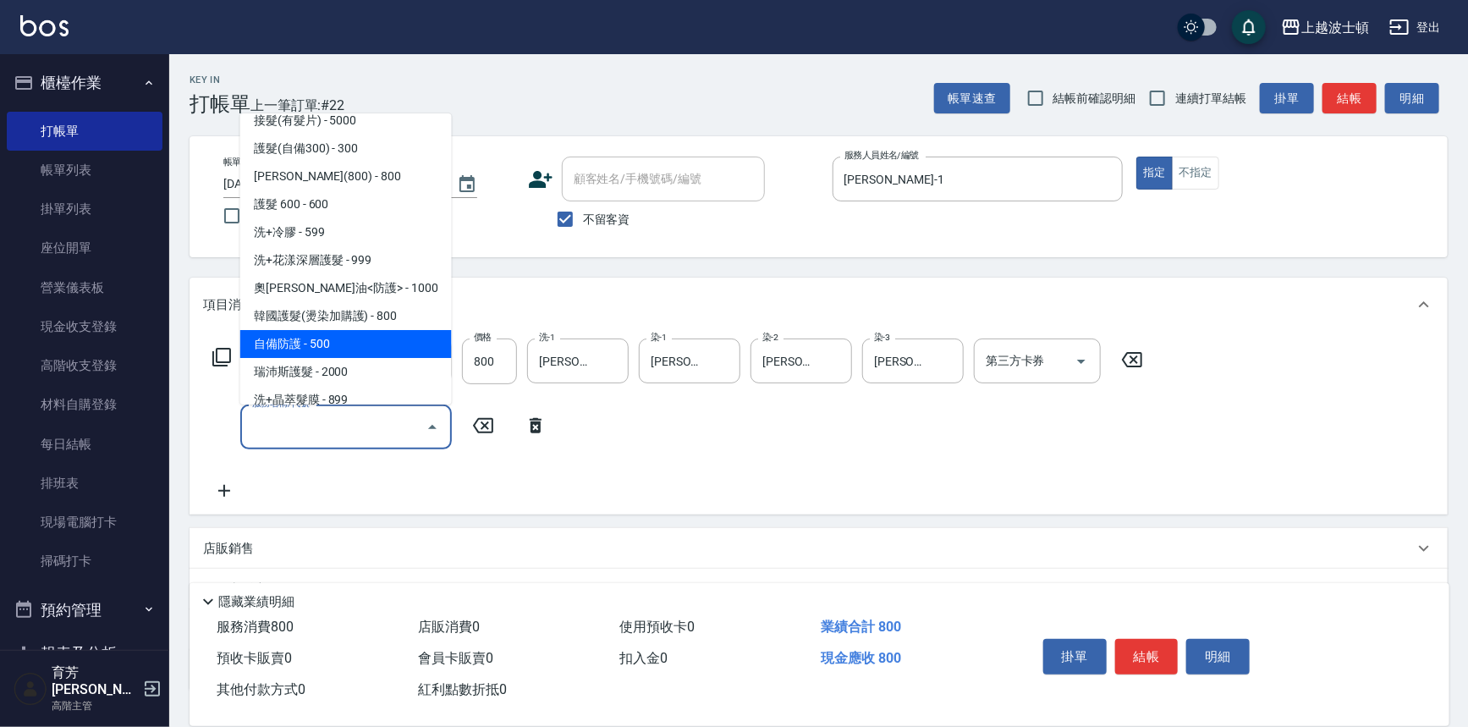
drag, startPoint x: 391, startPoint y: 342, endPoint x: 415, endPoint y: 358, distance: 28.6
click at [392, 342] on span "自備防護 - 500" at bounding box center [346, 344] width 212 height 28
type input "自備防護(709)"
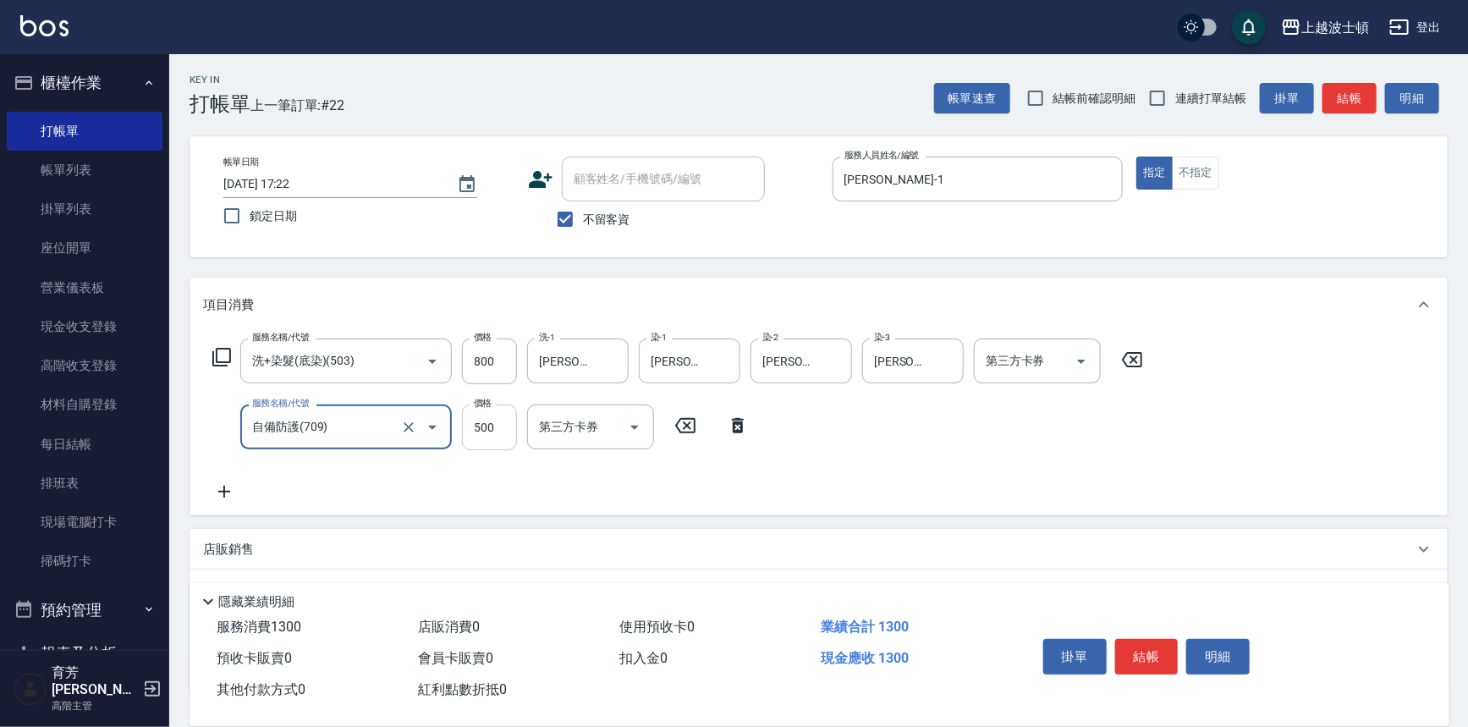
click at [505, 435] on input "500" at bounding box center [489, 427] width 55 height 46
type input "300"
click at [1140, 646] on button "結帳" at bounding box center [1146, 657] width 63 height 36
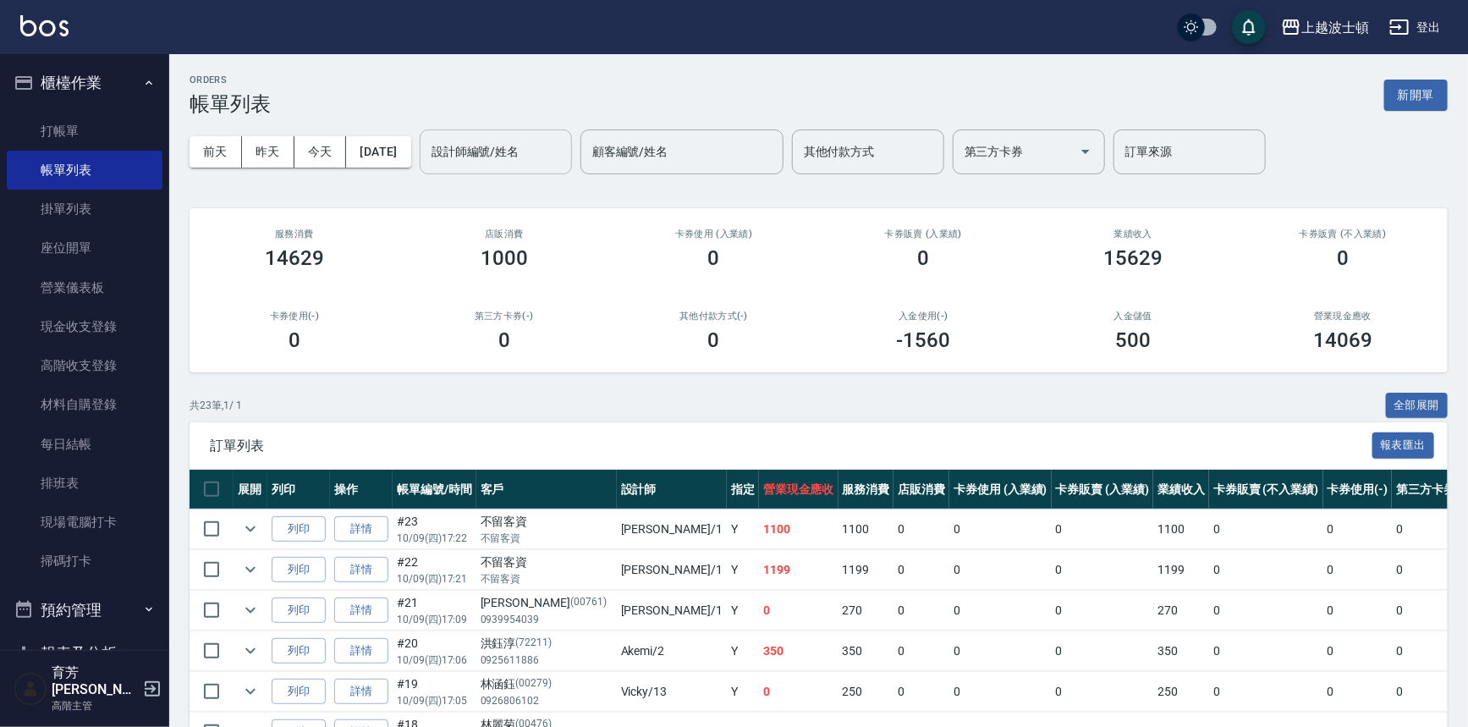
click at [527, 165] on input "設計師編號/姓名" at bounding box center [495, 152] width 137 height 30
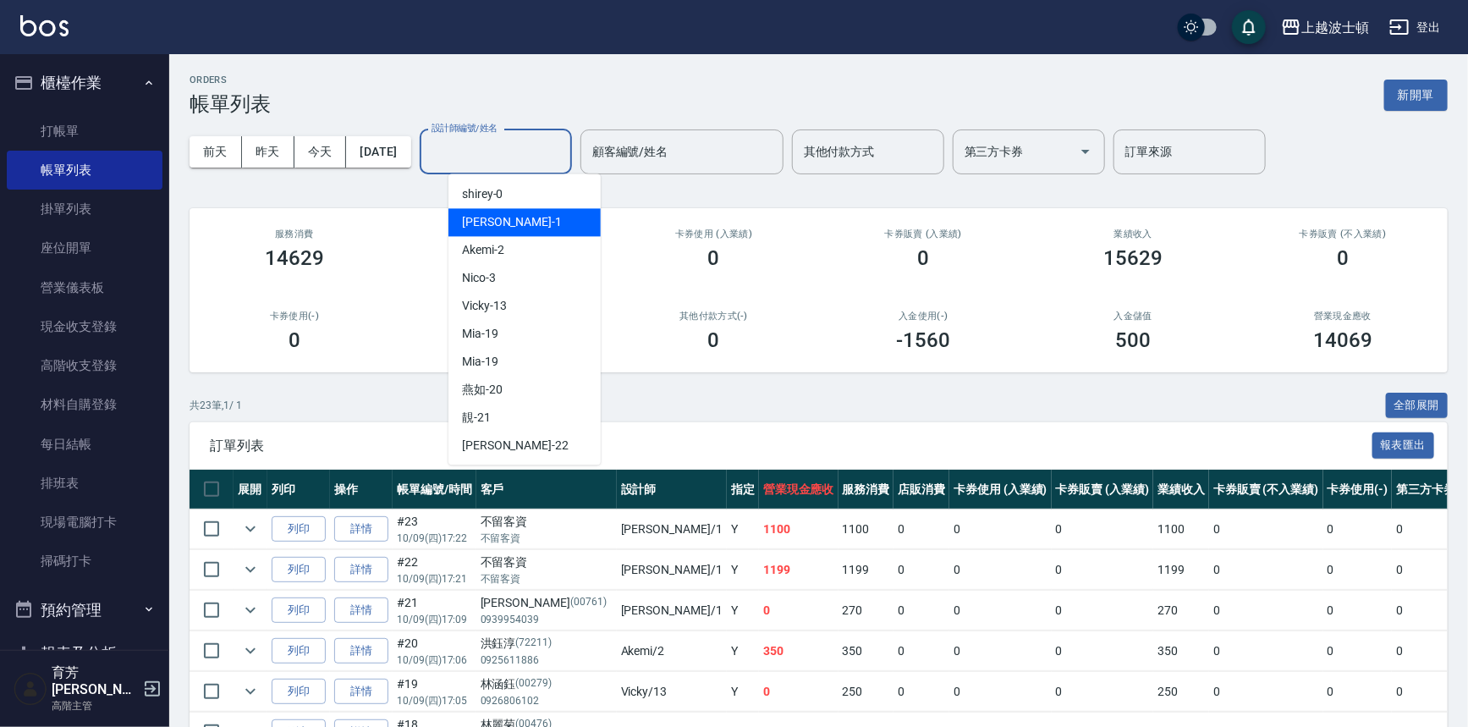
click at [517, 226] on div "[PERSON_NAME] -1" at bounding box center [524, 222] width 152 height 28
type input "[PERSON_NAME]-1"
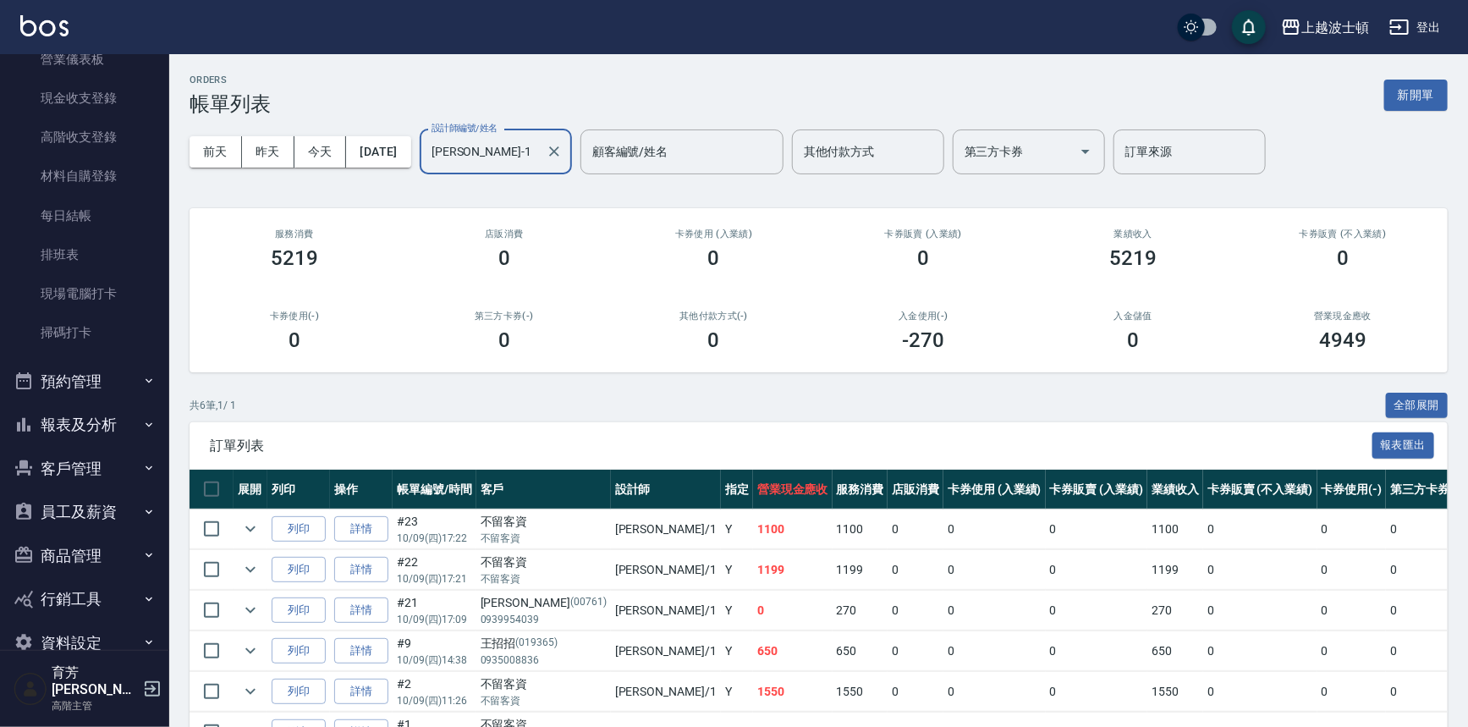
scroll to position [247, 0]
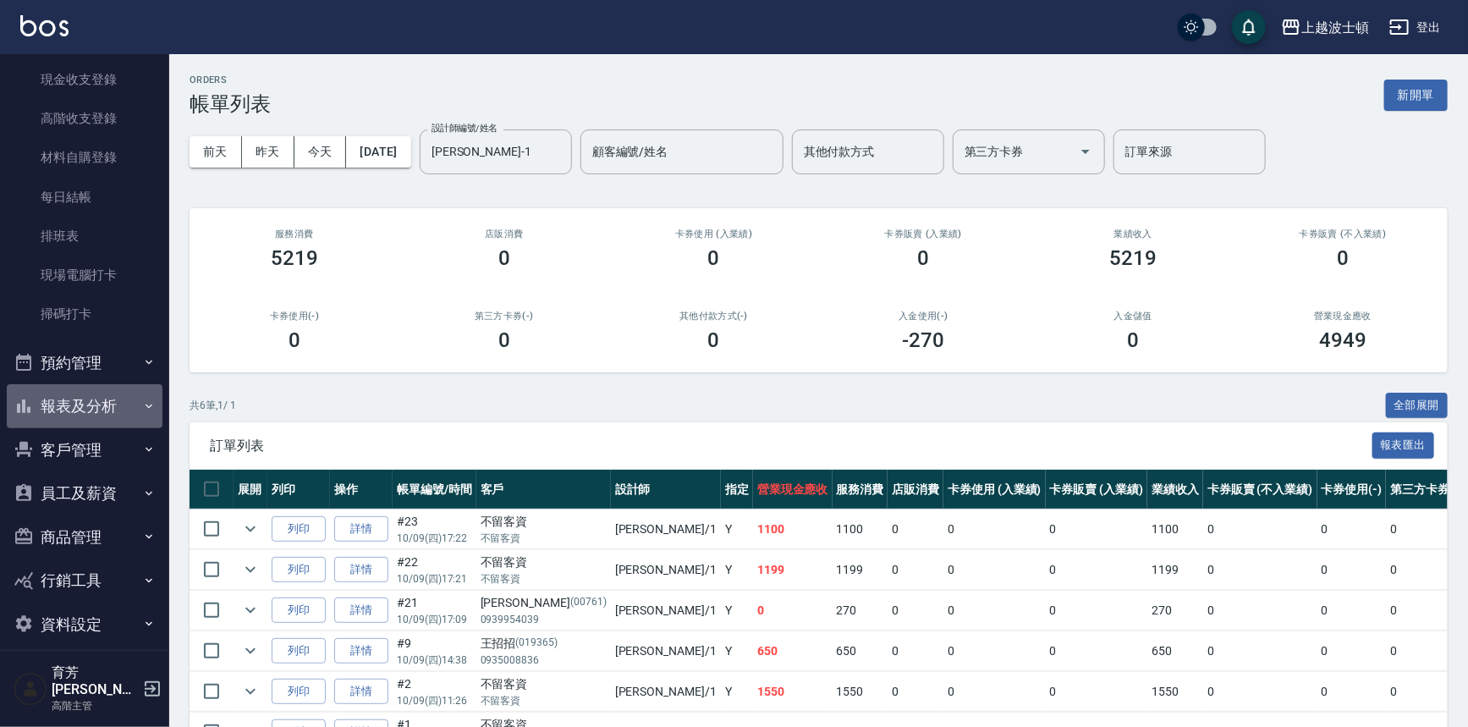
click at [95, 398] on button "報表及分析" at bounding box center [85, 406] width 156 height 44
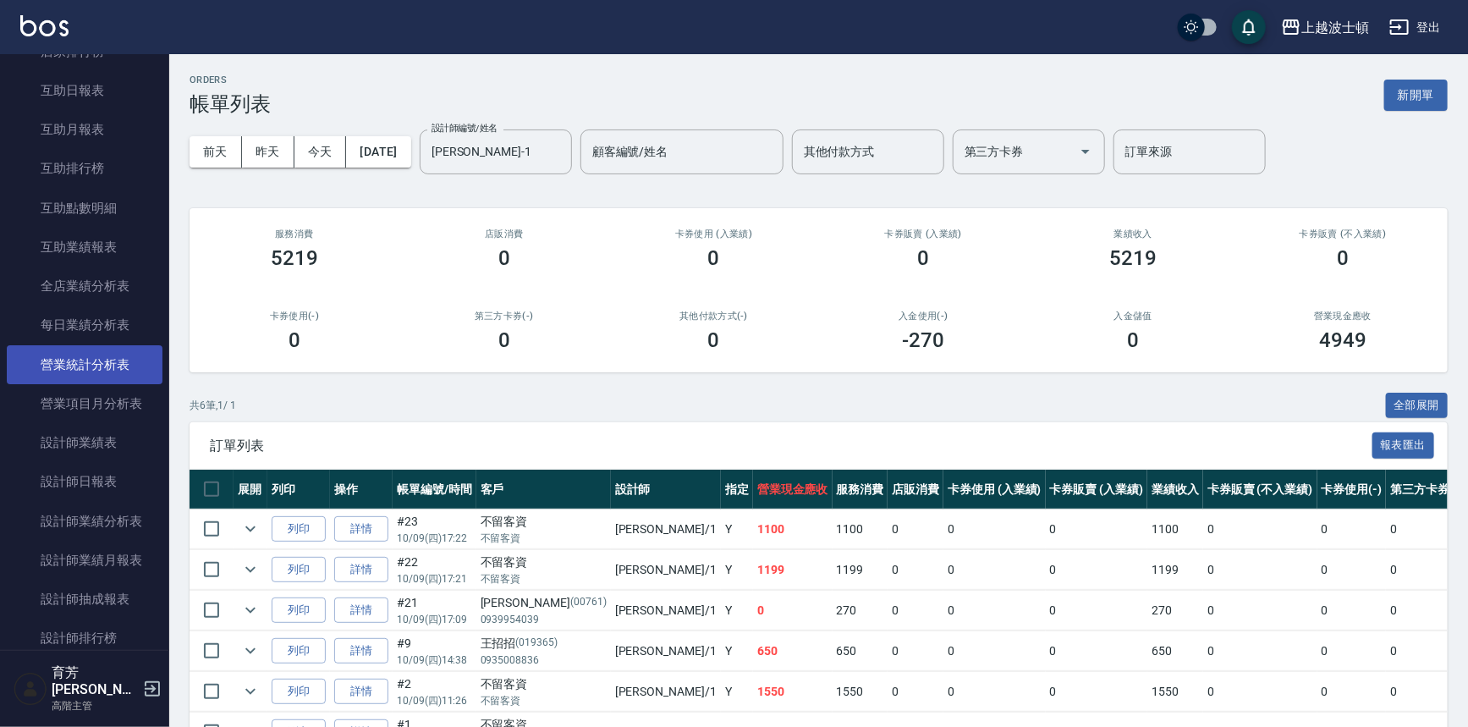
scroll to position [810, 0]
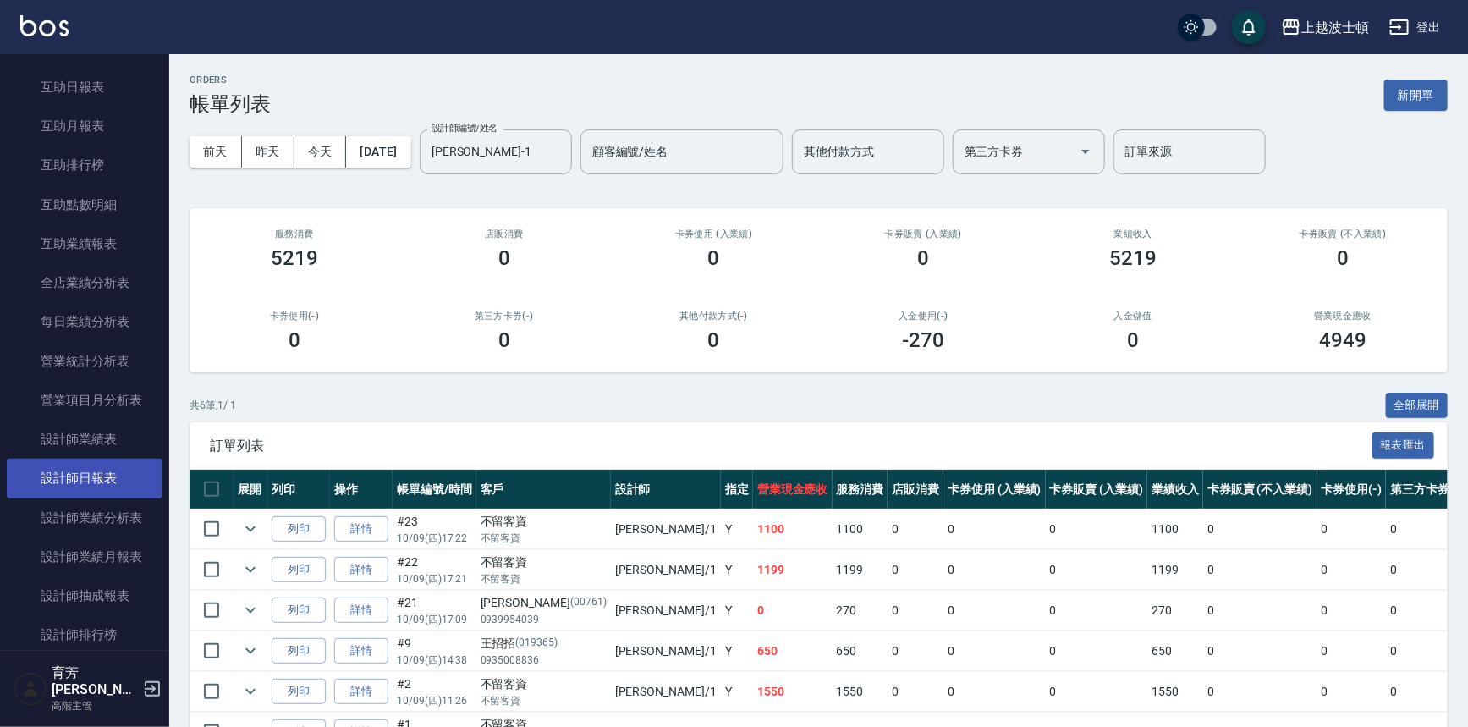
click at [96, 483] on link "設計師日報表" at bounding box center [85, 478] width 156 height 39
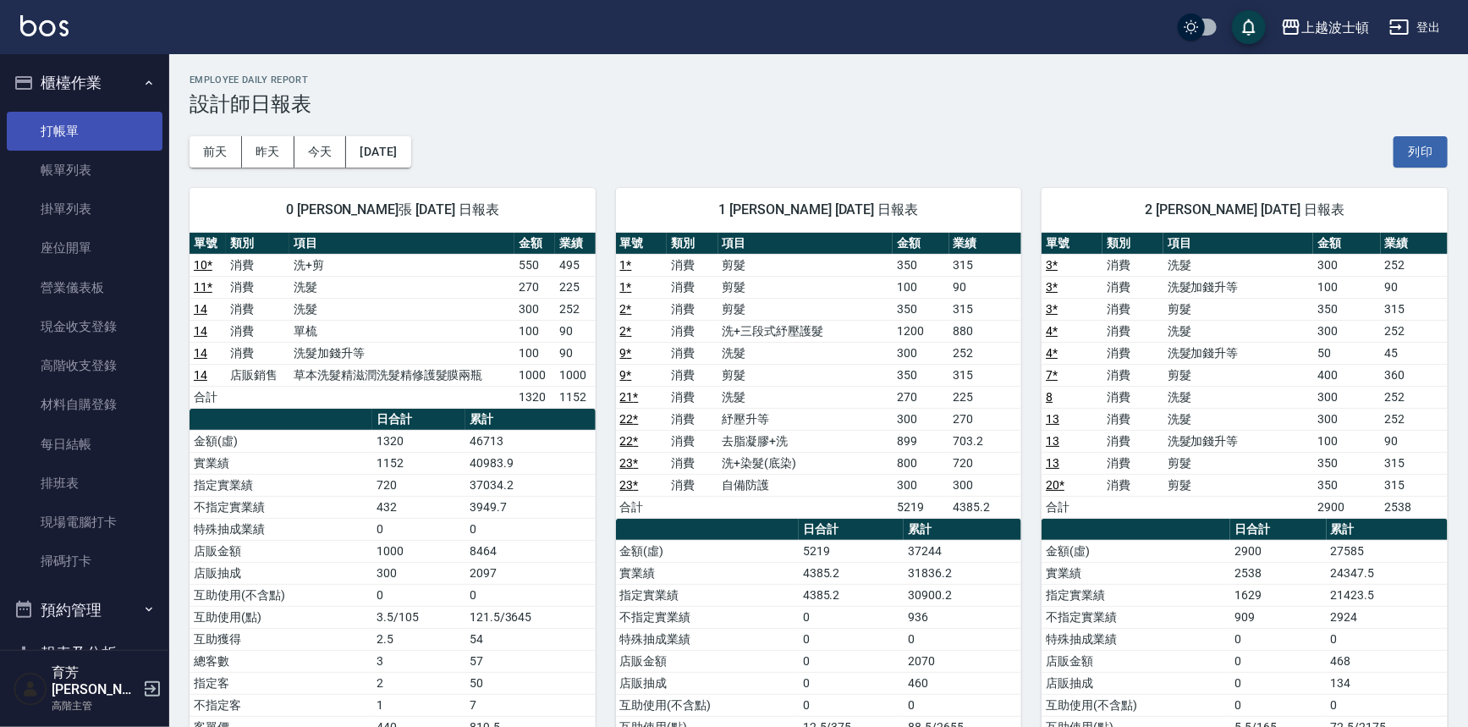
click at [105, 125] on link "打帳單" at bounding box center [85, 131] width 156 height 39
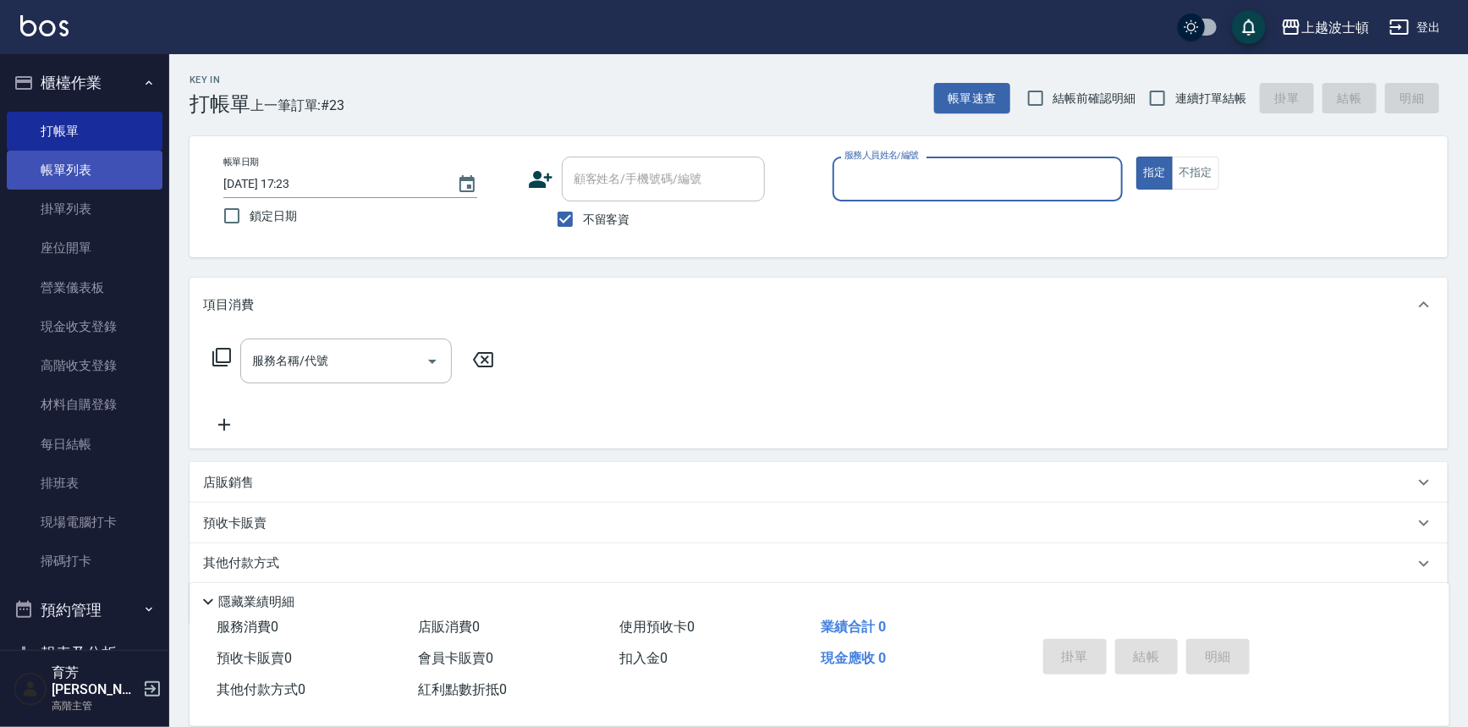
click at [122, 178] on link "帳單列表" at bounding box center [85, 170] width 156 height 39
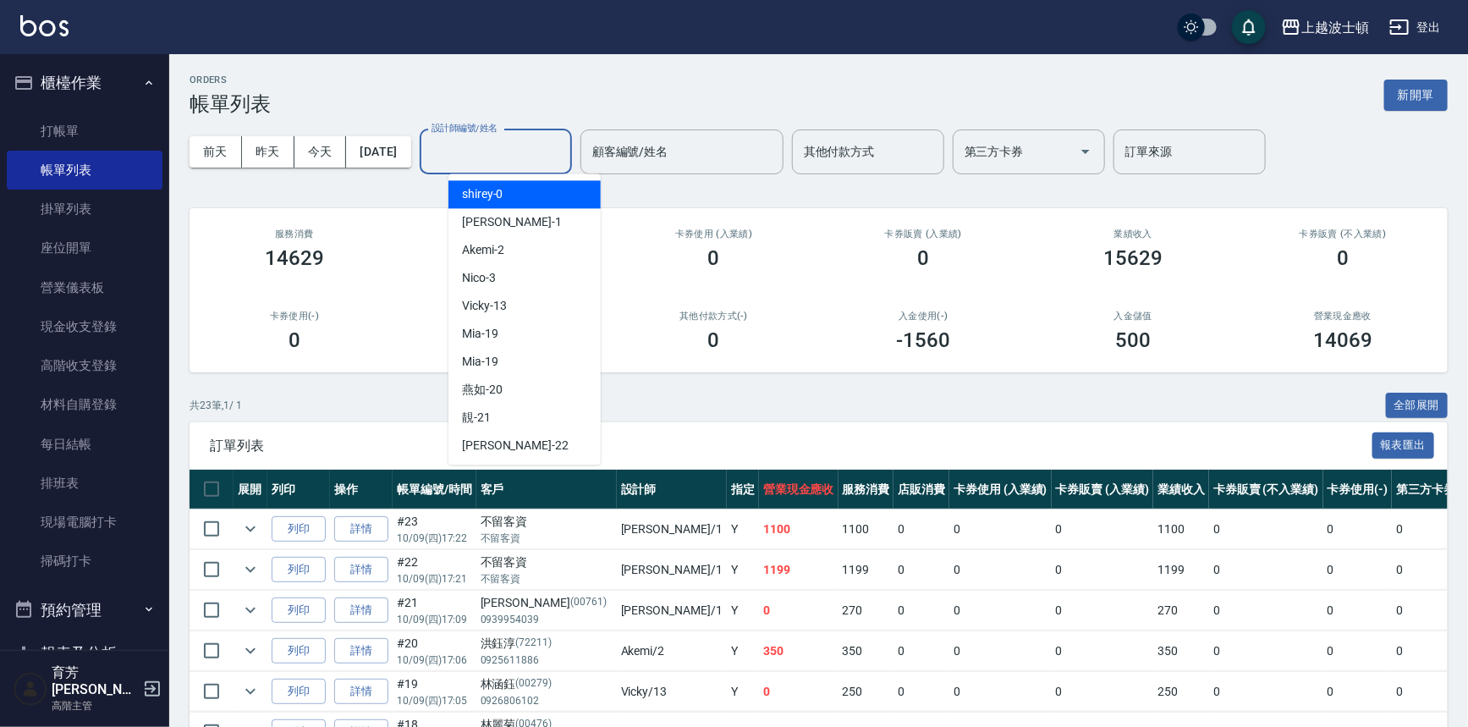
drag, startPoint x: 494, startPoint y: 136, endPoint x: 495, endPoint y: 146, distance: 10.2
click at [492, 136] on div "設計師編號/姓名 設計師編號/姓名" at bounding box center [496, 151] width 152 height 45
click at [512, 217] on div "[PERSON_NAME] -1" at bounding box center [524, 222] width 152 height 28
type input "[PERSON_NAME]-1"
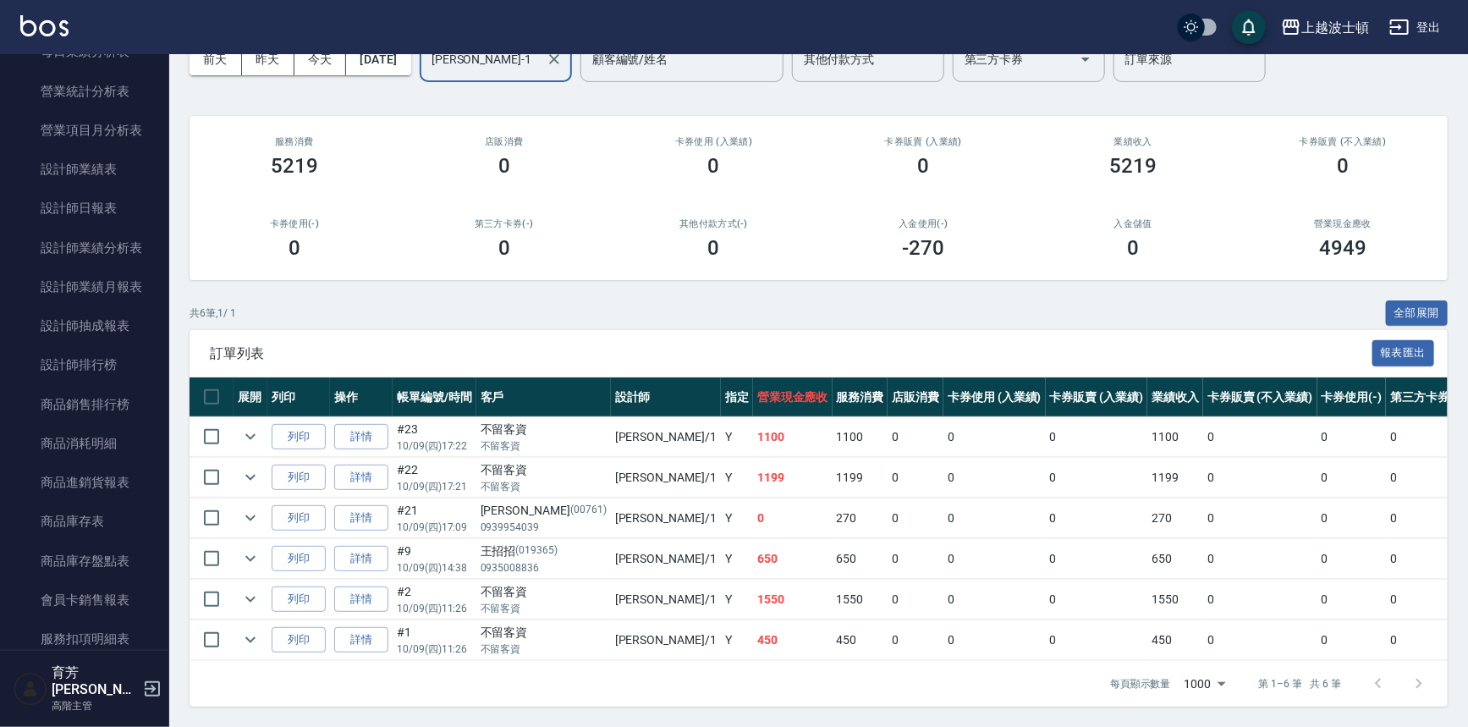
scroll to position [1086, 0]
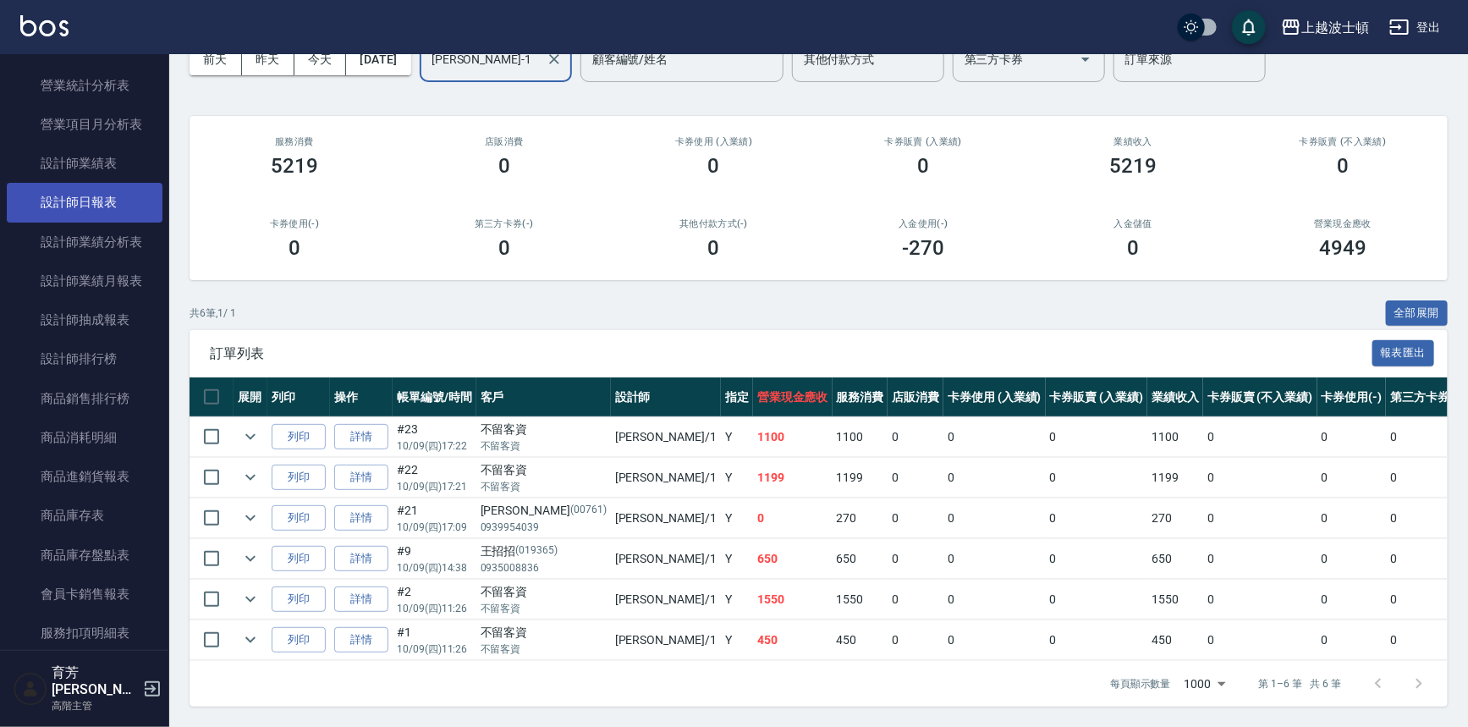
click at [113, 212] on link "設計師日報表" at bounding box center [85, 202] width 156 height 39
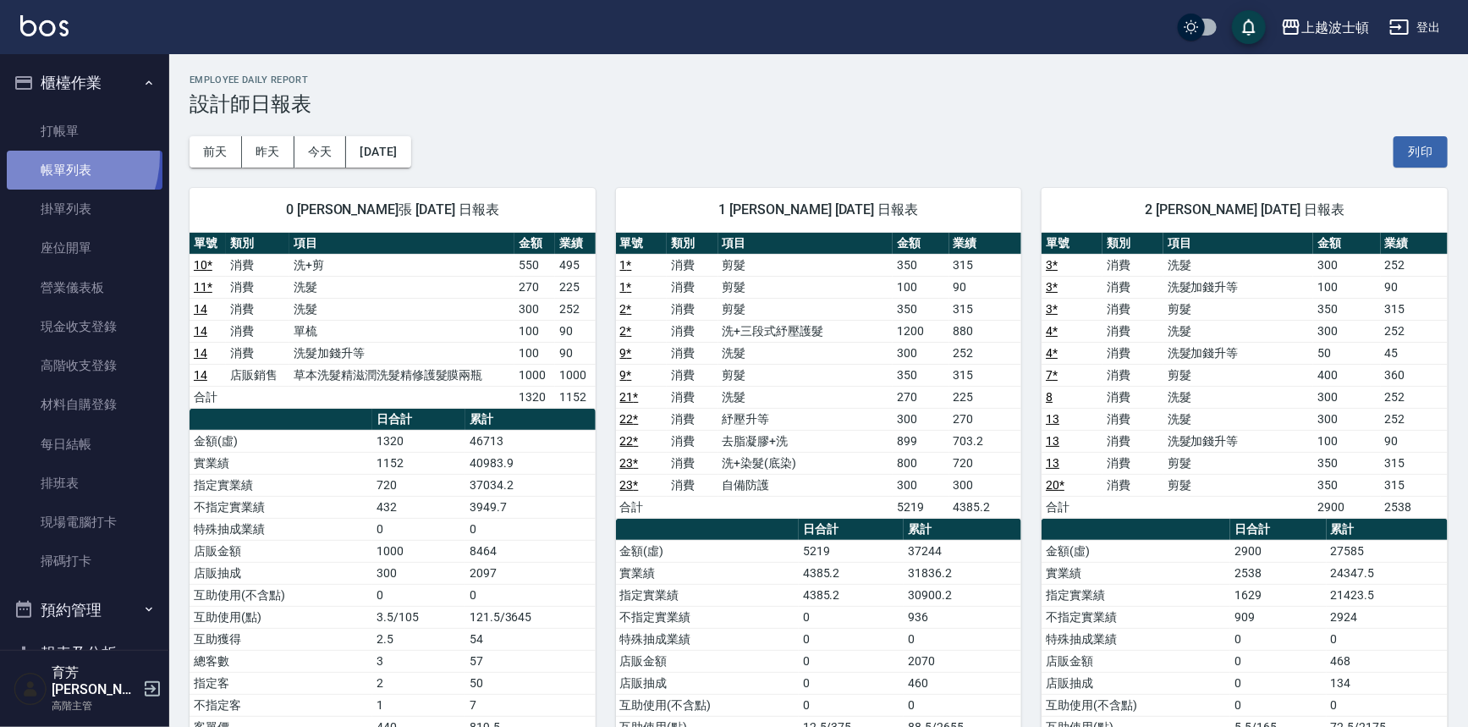
click at [45, 156] on link "帳單列表" at bounding box center [85, 170] width 156 height 39
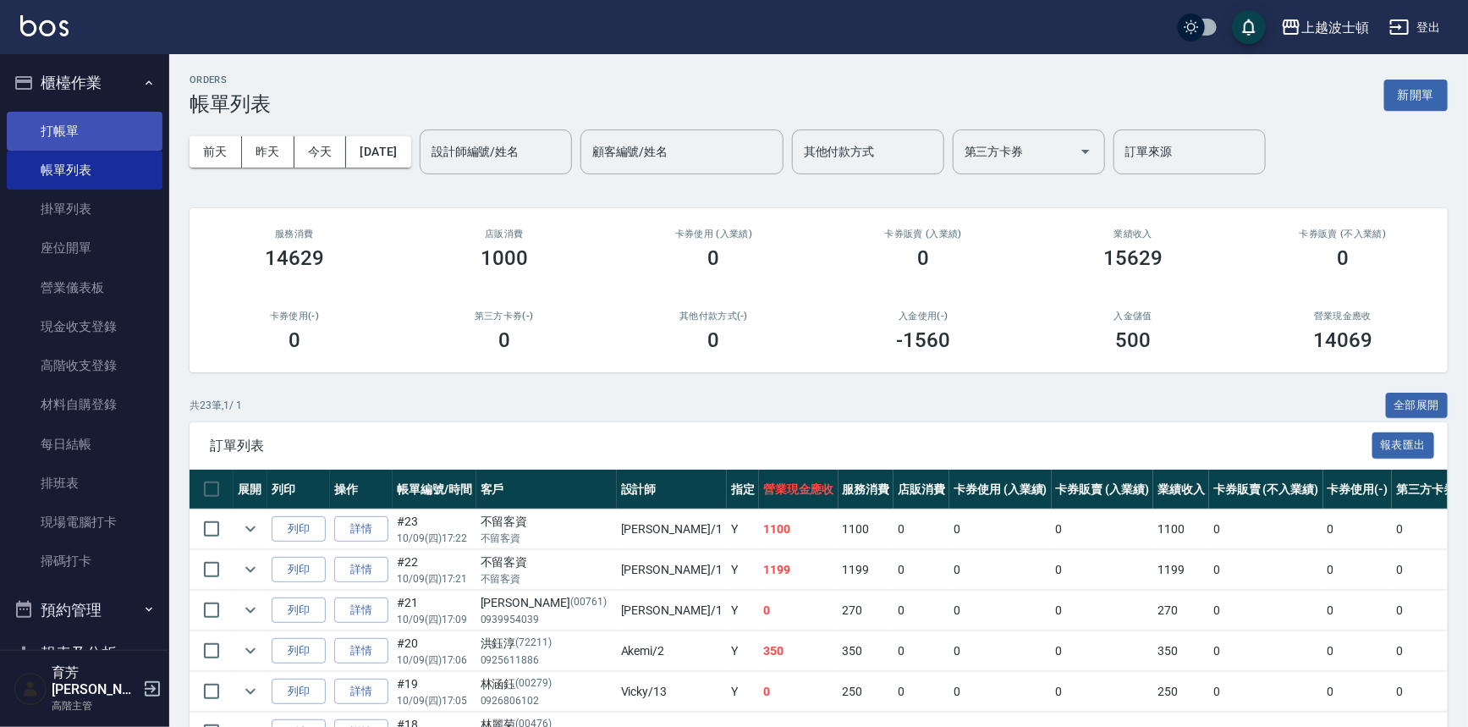
click at [50, 139] on link "打帳單" at bounding box center [85, 131] width 156 height 39
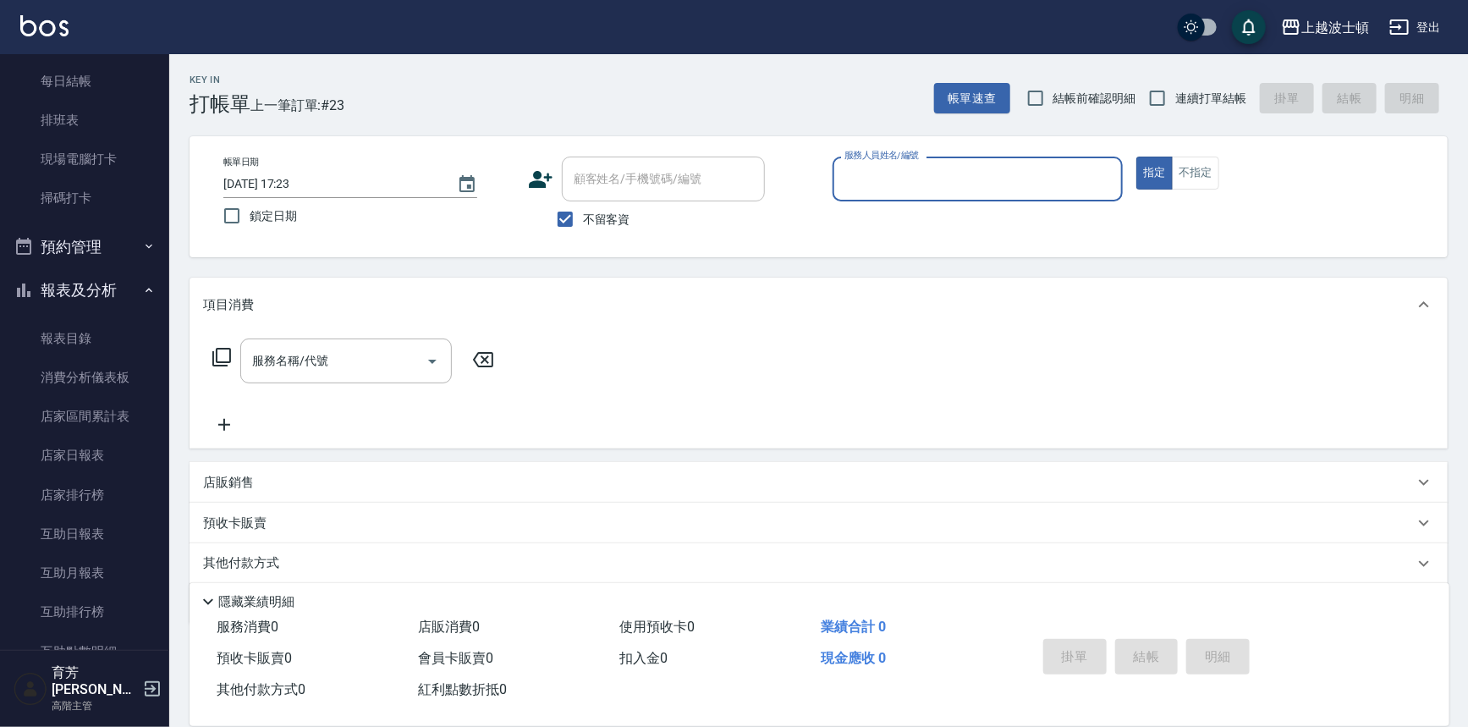
scroll to position [312, 0]
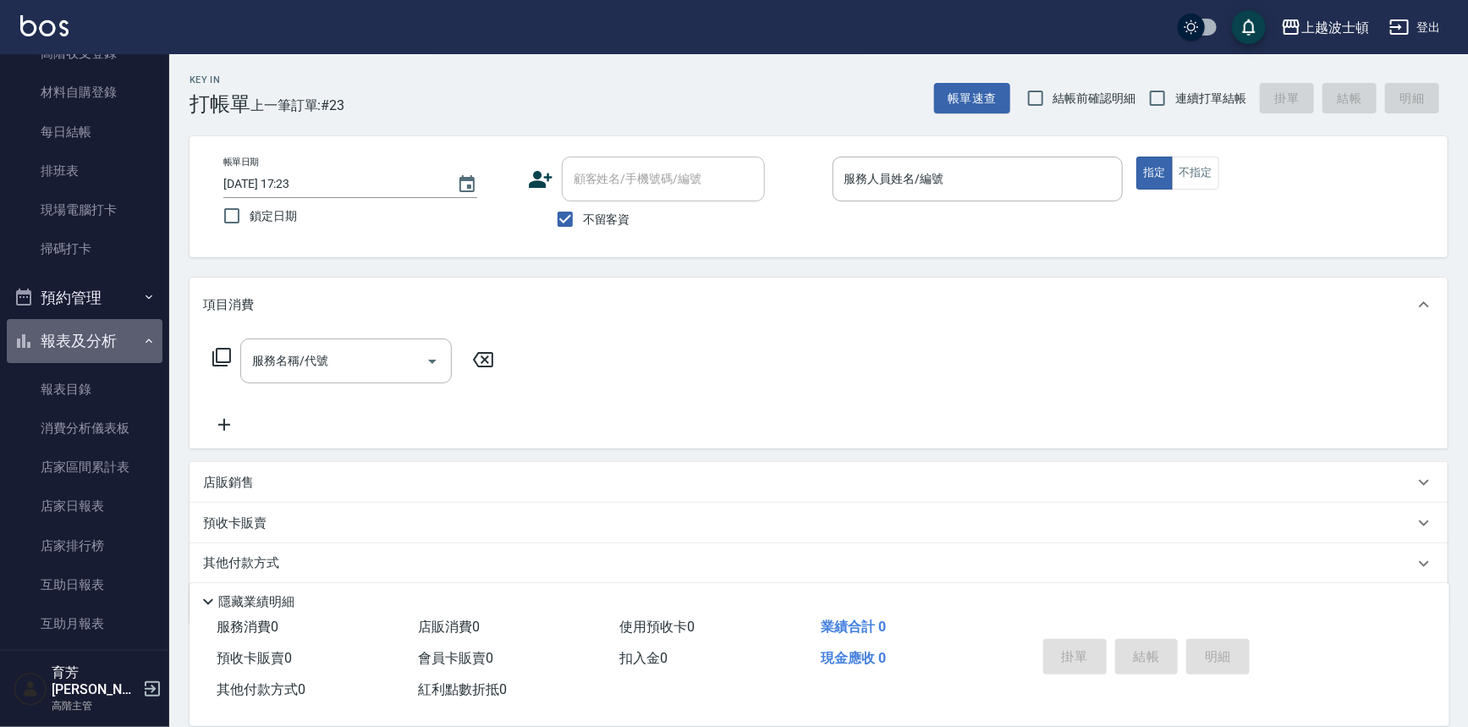
click at [142, 344] on icon "button" at bounding box center [149, 341] width 14 height 14
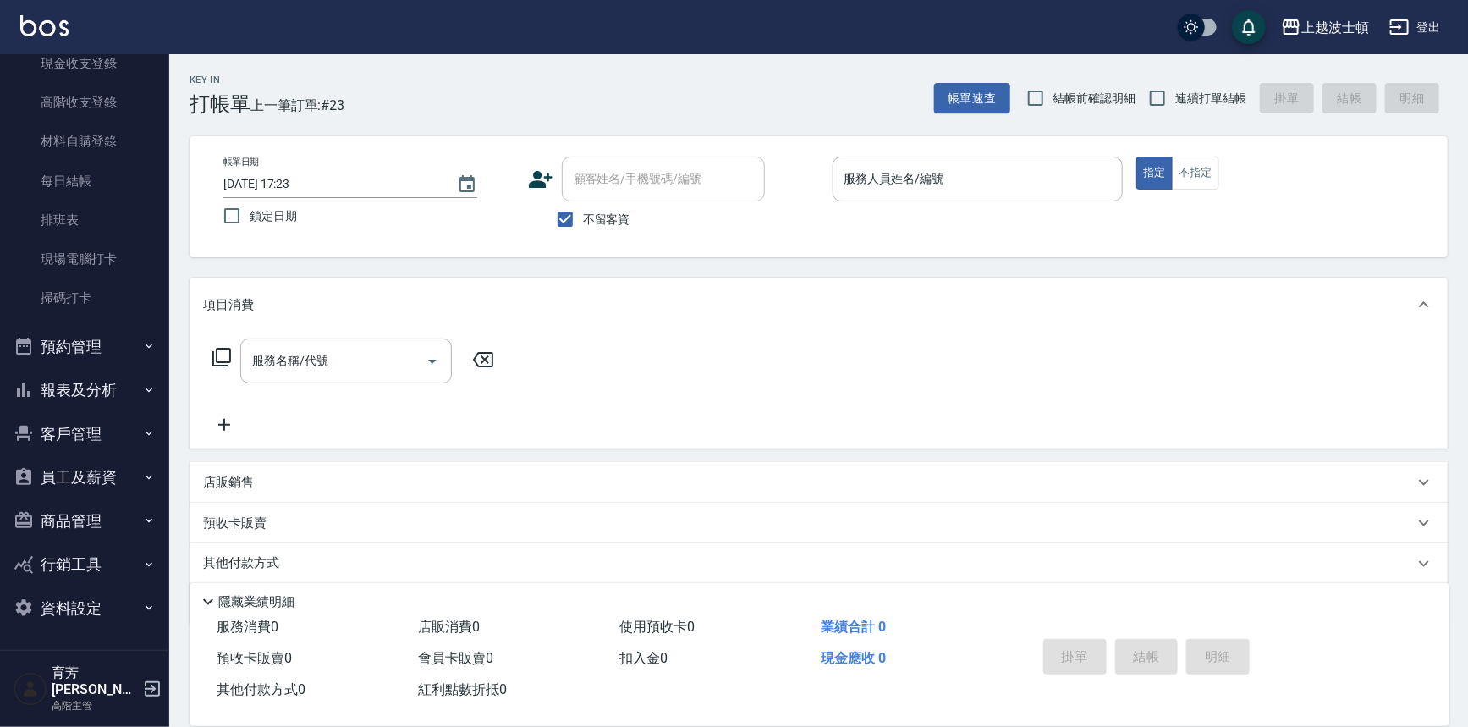
scroll to position [247, 0]
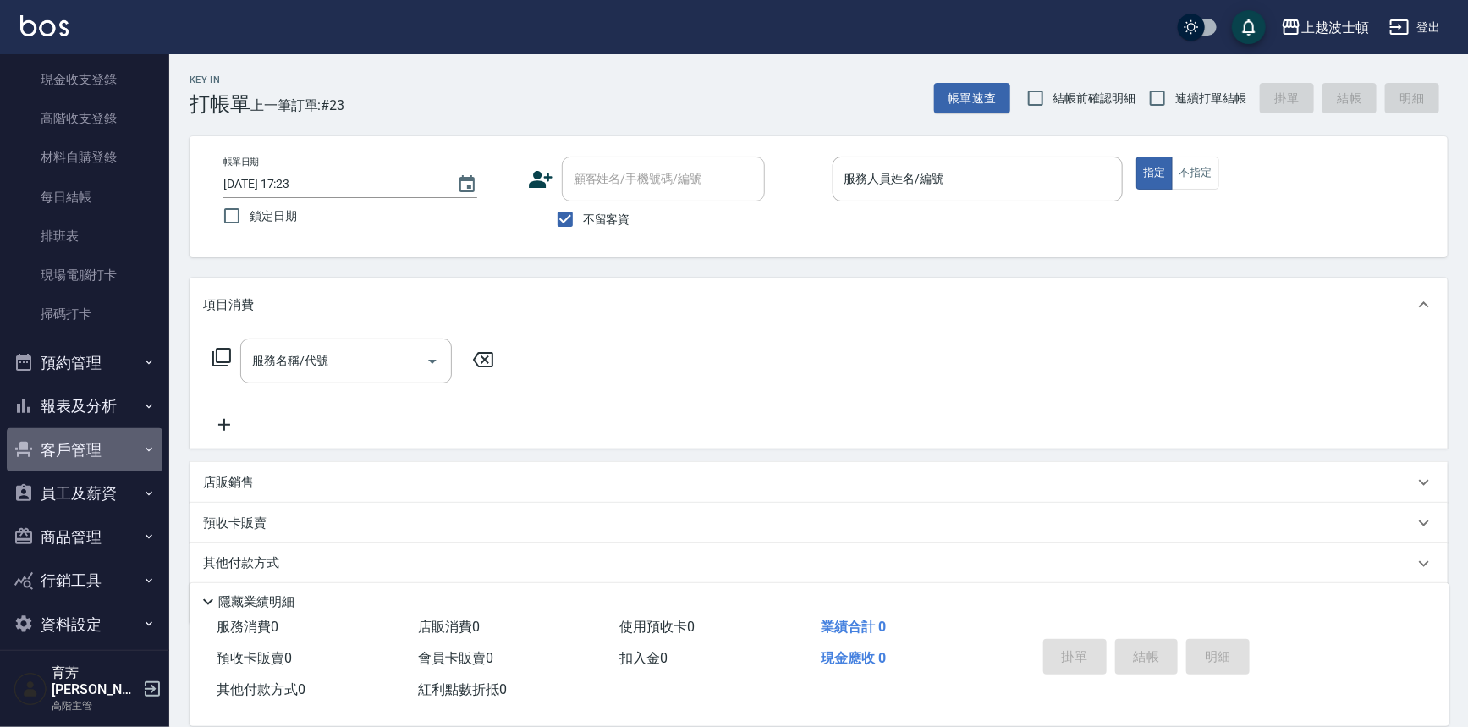
click at [108, 438] on button "客戶管理" at bounding box center [85, 450] width 156 height 44
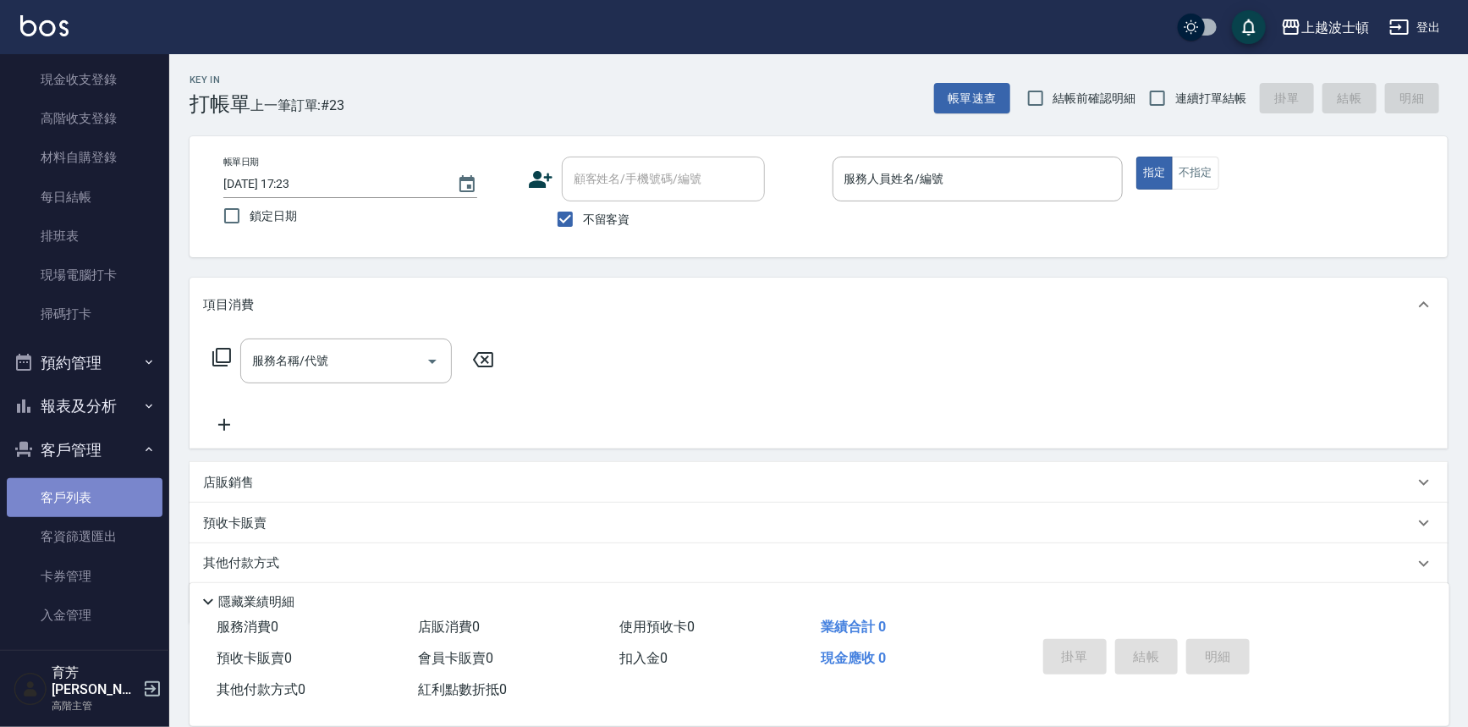
click at [123, 478] on link "客戶列表" at bounding box center [85, 497] width 156 height 39
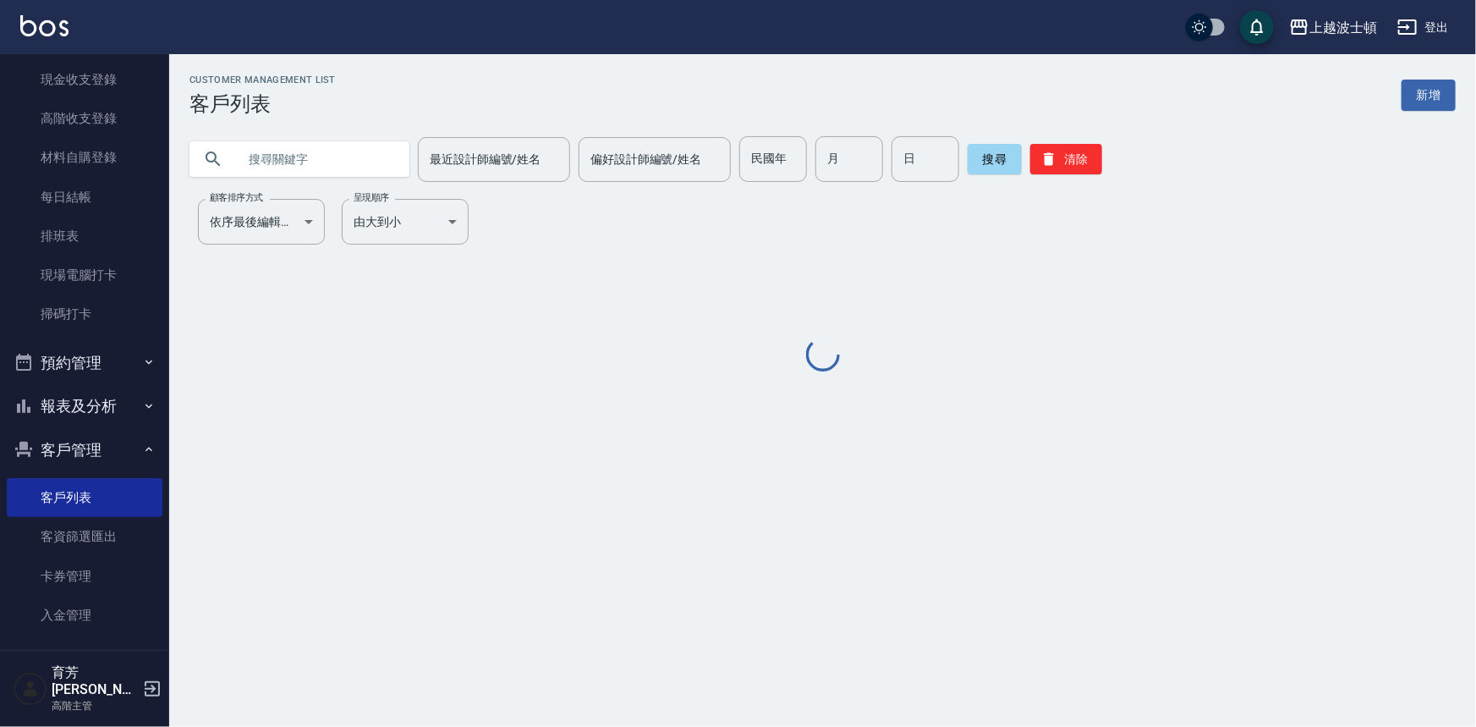
drag, startPoint x: 357, startPoint y: 140, endPoint x: 337, endPoint y: 146, distance: 21.4
click at [352, 143] on input "text" at bounding box center [316, 159] width 159 height 46
click at [299, 161] on input "text" at bounding box center [316, 159] width 159 height 46
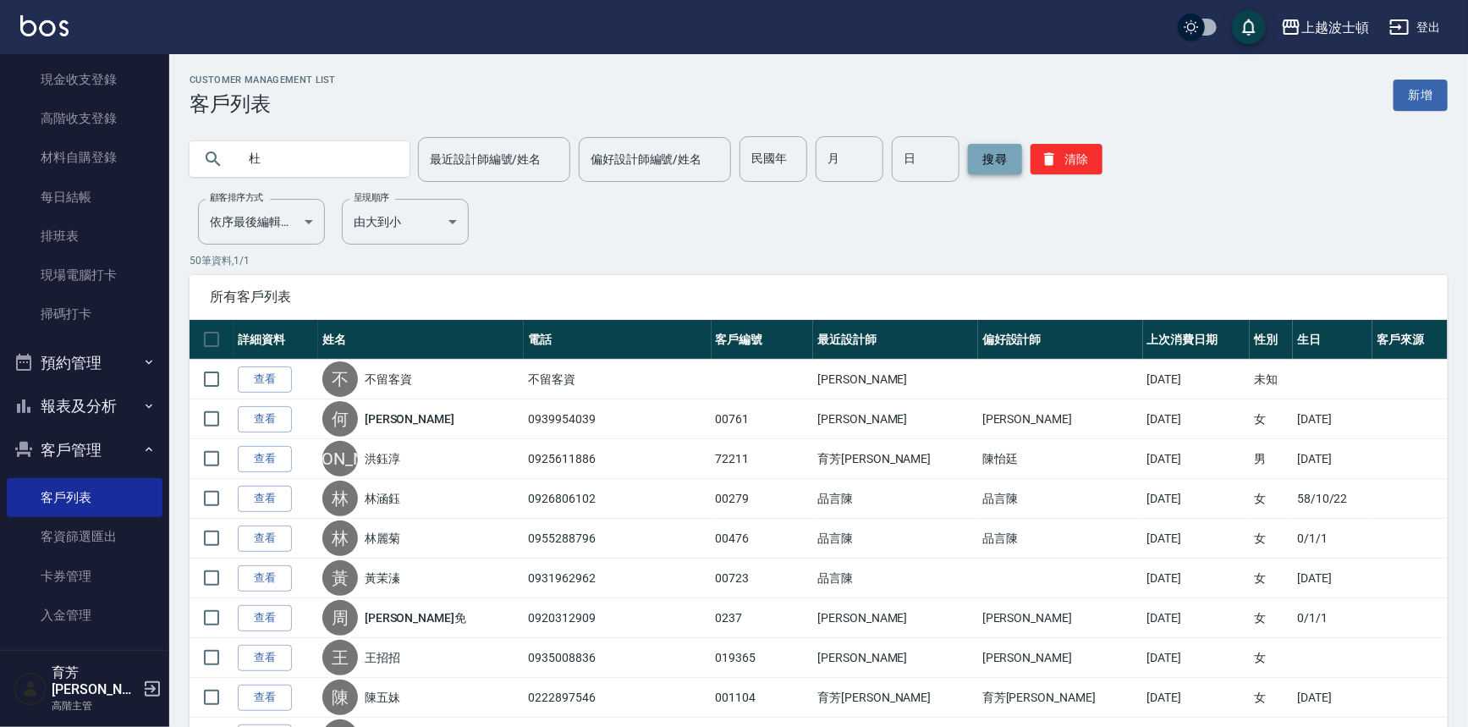
type input "杜"
click at [1003, 153] on button "搜尋" at bounding box center [995, 159] width 54 height 30
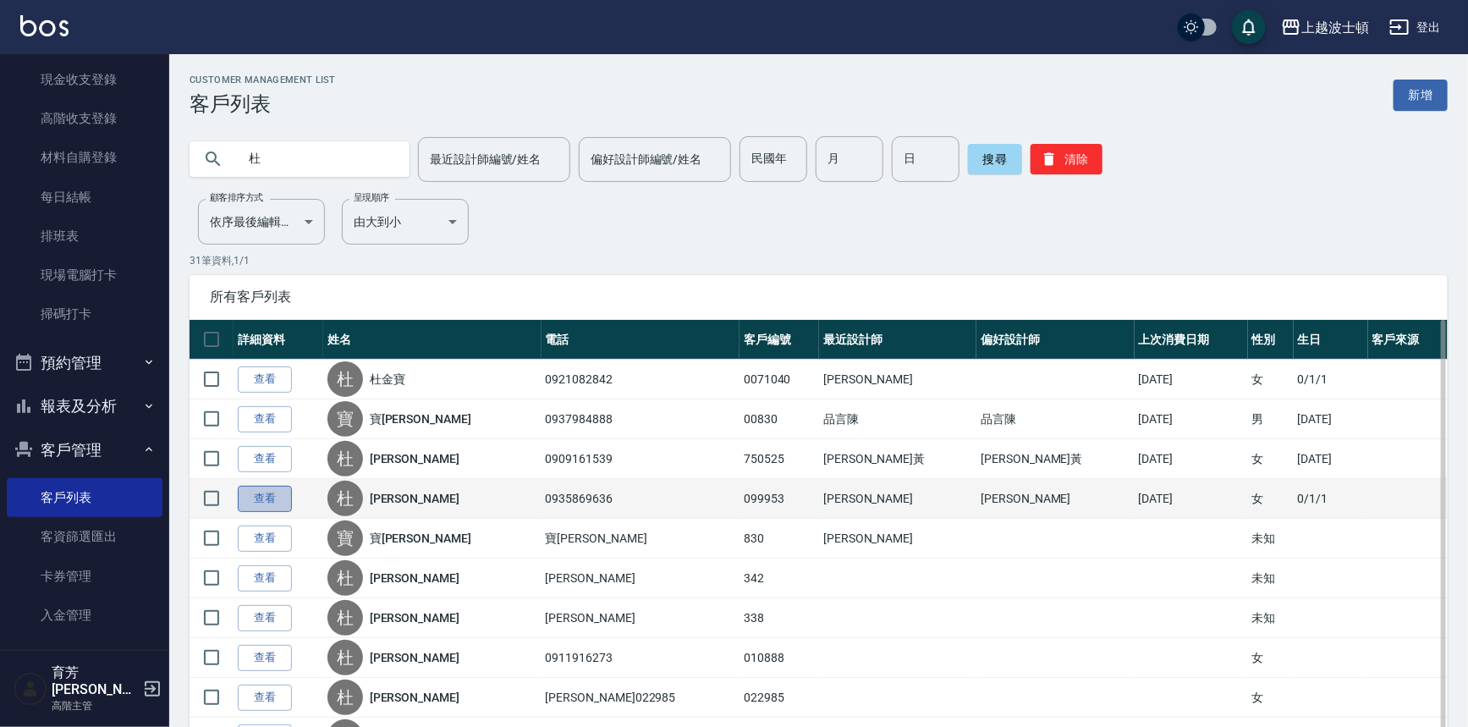
click at [261, 497] on link "查看" at bounding box center [265, 499] width 54 height 26
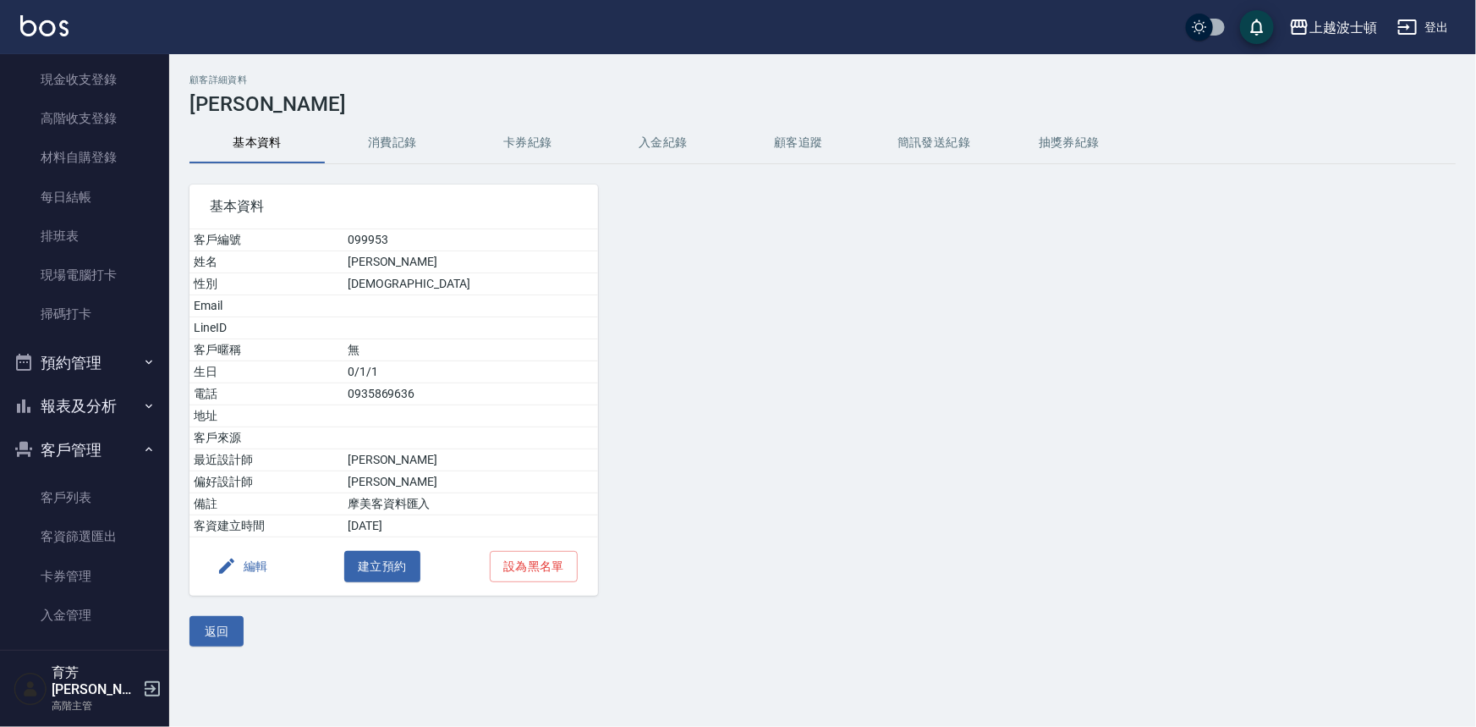
click at [403, 133] on button "消費記錄" at bounding box center [392, 143] width 135 height 41
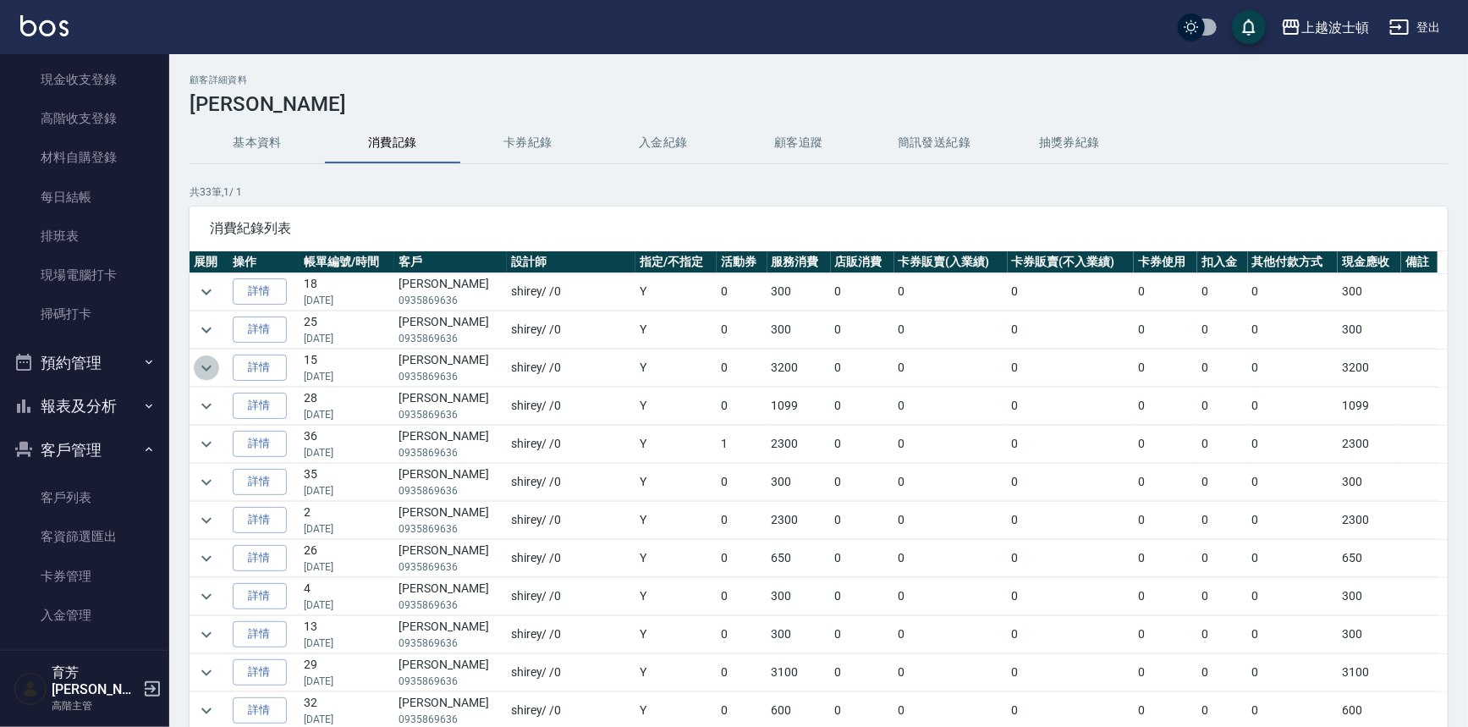
click at [206, 366] on icon "expand row" at bounding box center [206, 368] width 20 height 20
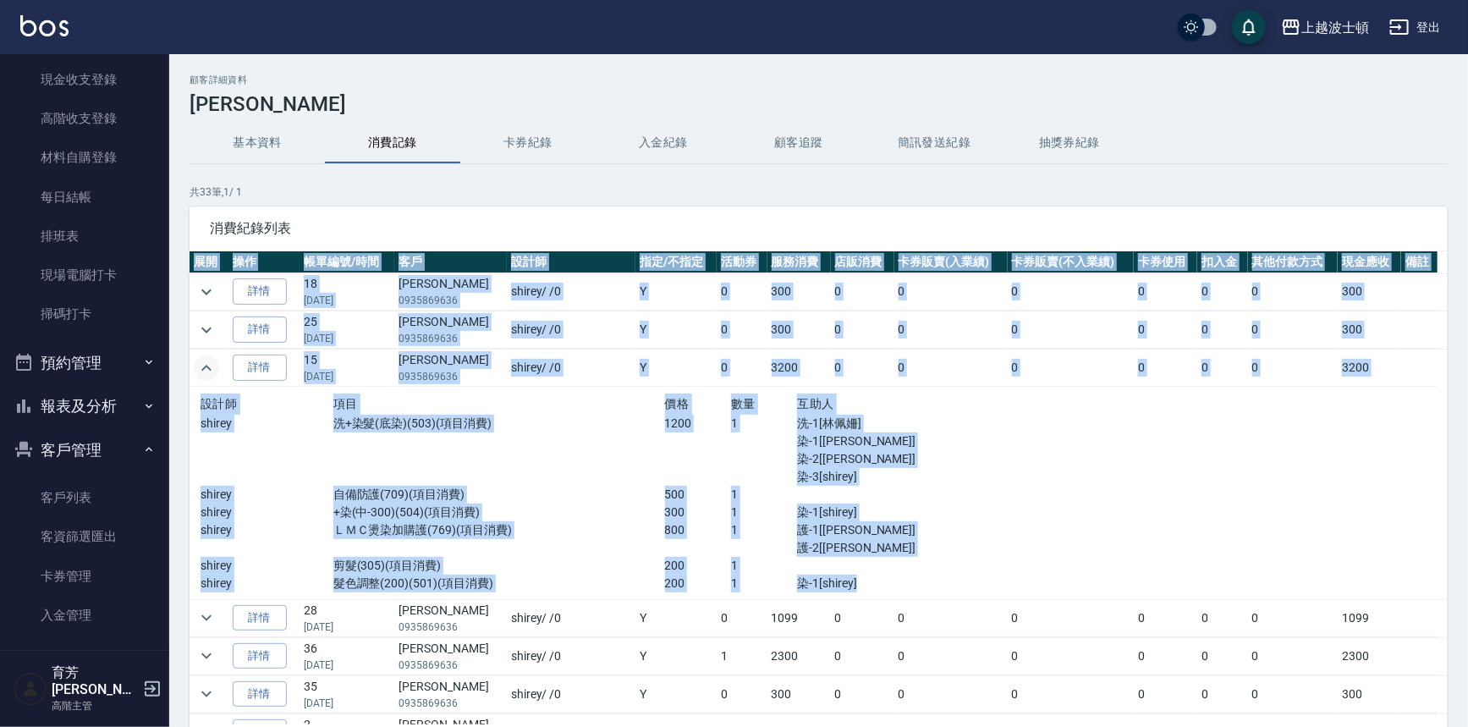
drag, startPoint x: 1438, startPoint y: 390, endPoint x: 1440, endPoint y: 412, distance: 22.1
click at [1440, 412] on div "展開 操作 帳單編號/時間 客戶 設計師 指定/不指定 活動券 服務消費 店販消費 卡券販賣(入業績) 卡券販賣(不入業績) 卡券使用 扣入金 其他付款方式 …" at bounding box center [819, 487] width 1258 height 473
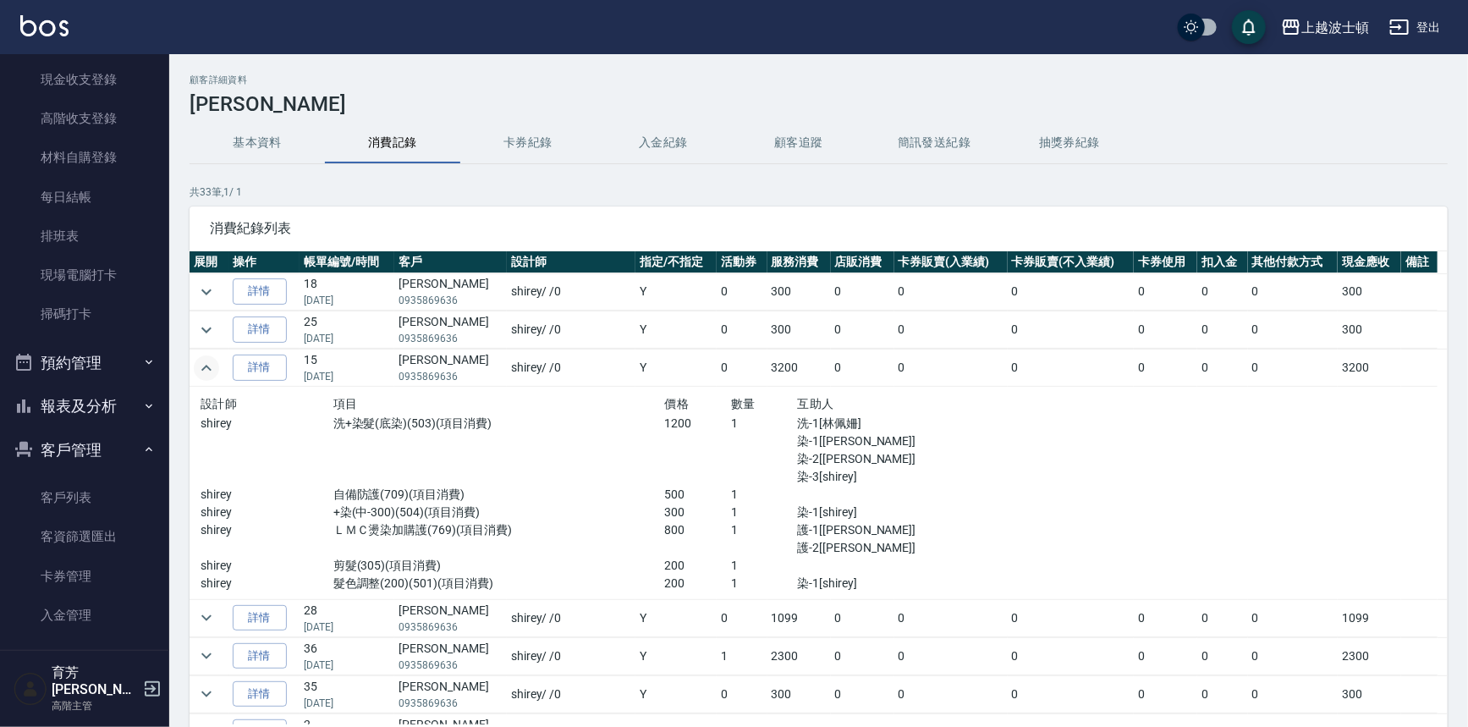
click at [1347, 142] on div "基本資料 消費記錄 卡券紀錄 入金紀錄 顧客追蹤 簡訊發送紀錄 抽獎券紀錄" at bounding box center [819, 143] width 1258 height 41
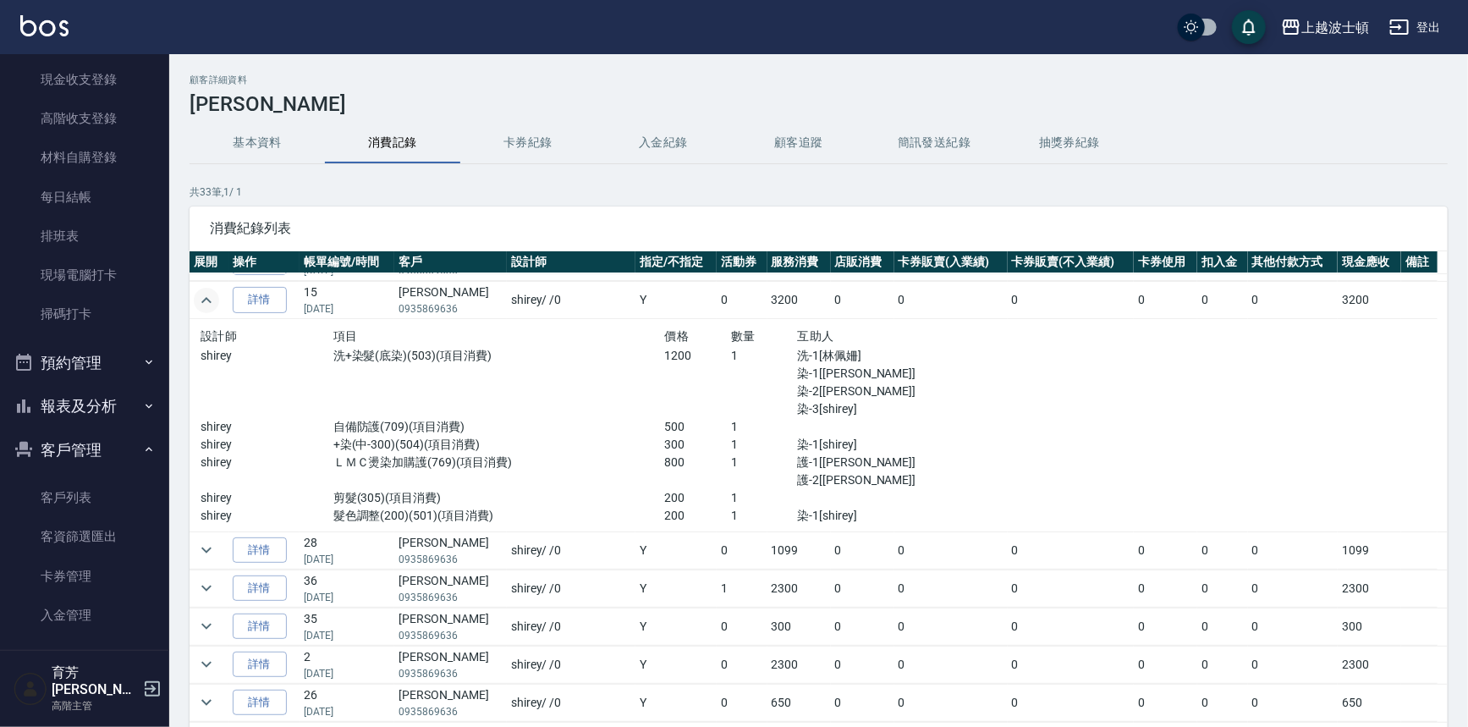
scroll to position [59, 0]
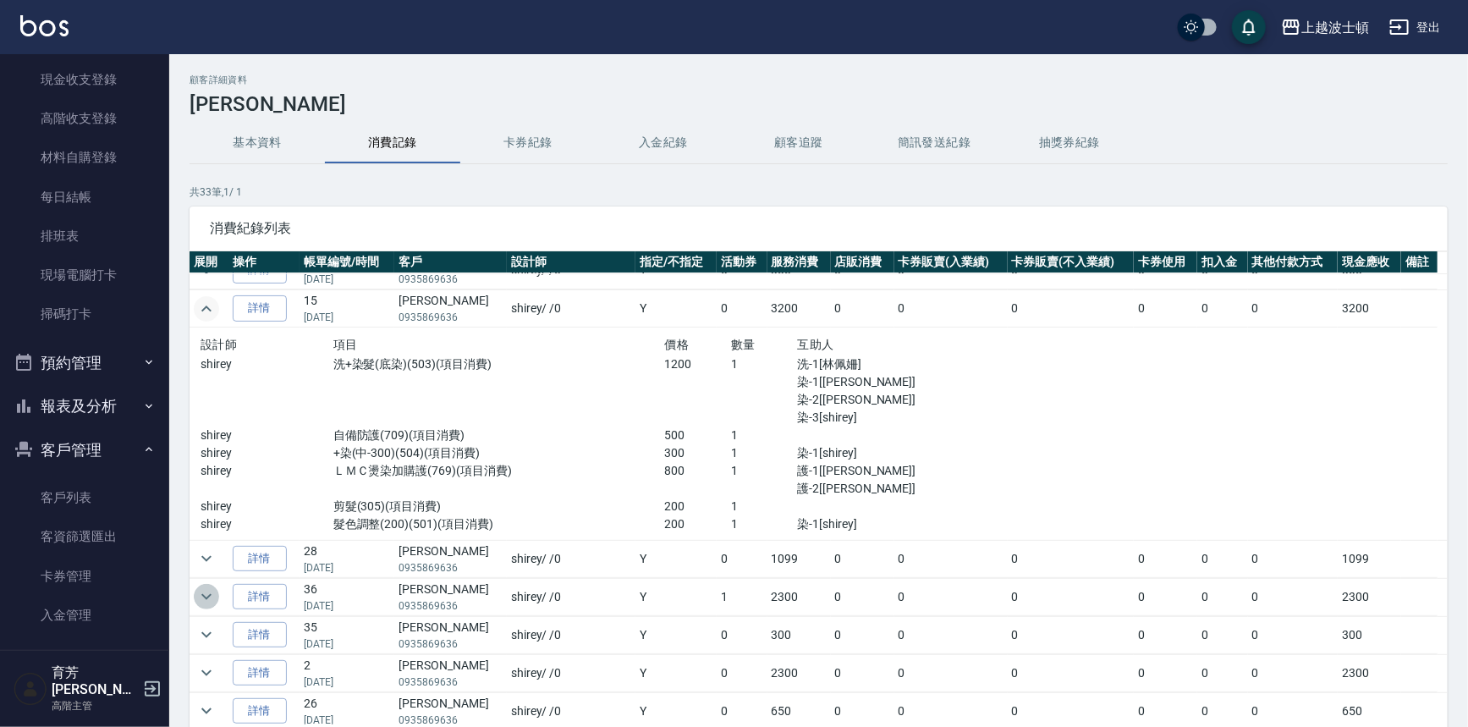
click at [203, 596] on icon "expand row" at bounding box center [206, 596] width 20 height 20
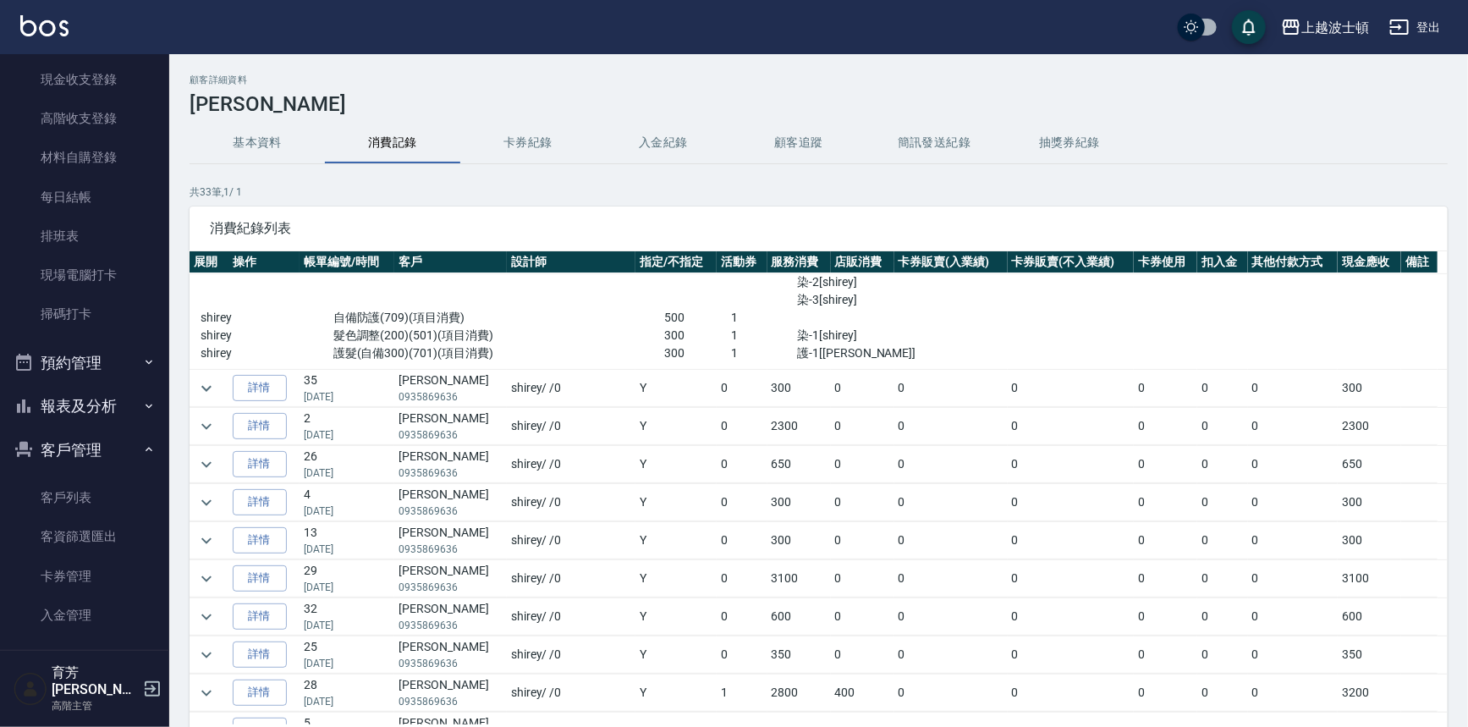
scroll to position [467, 0]
click at [201, 420] on icon "expand row" at bounding box center [206, 424] width 20 height 20
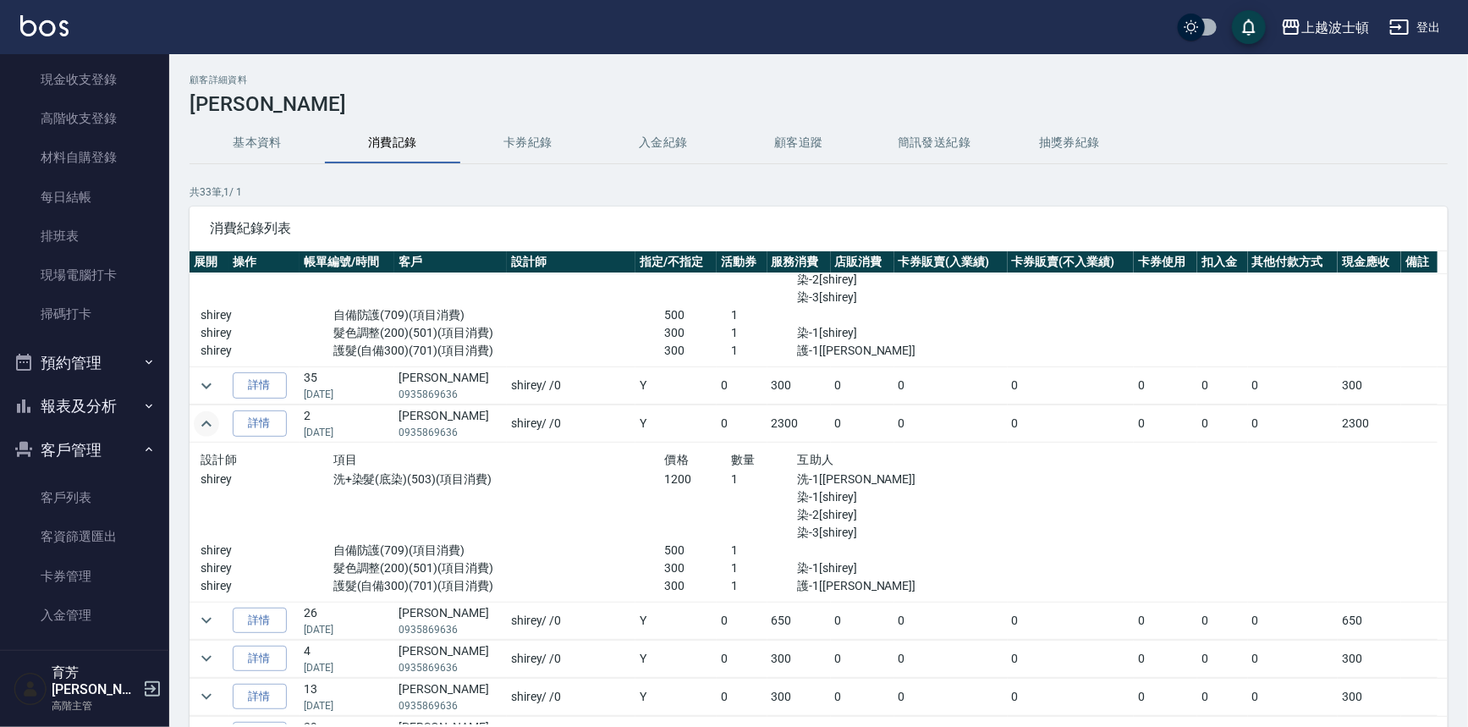
click at [644, 492] on div "洗+染髮(底染)(503)(項目消費)" at bounding box center [499, 505] width 332 height 71
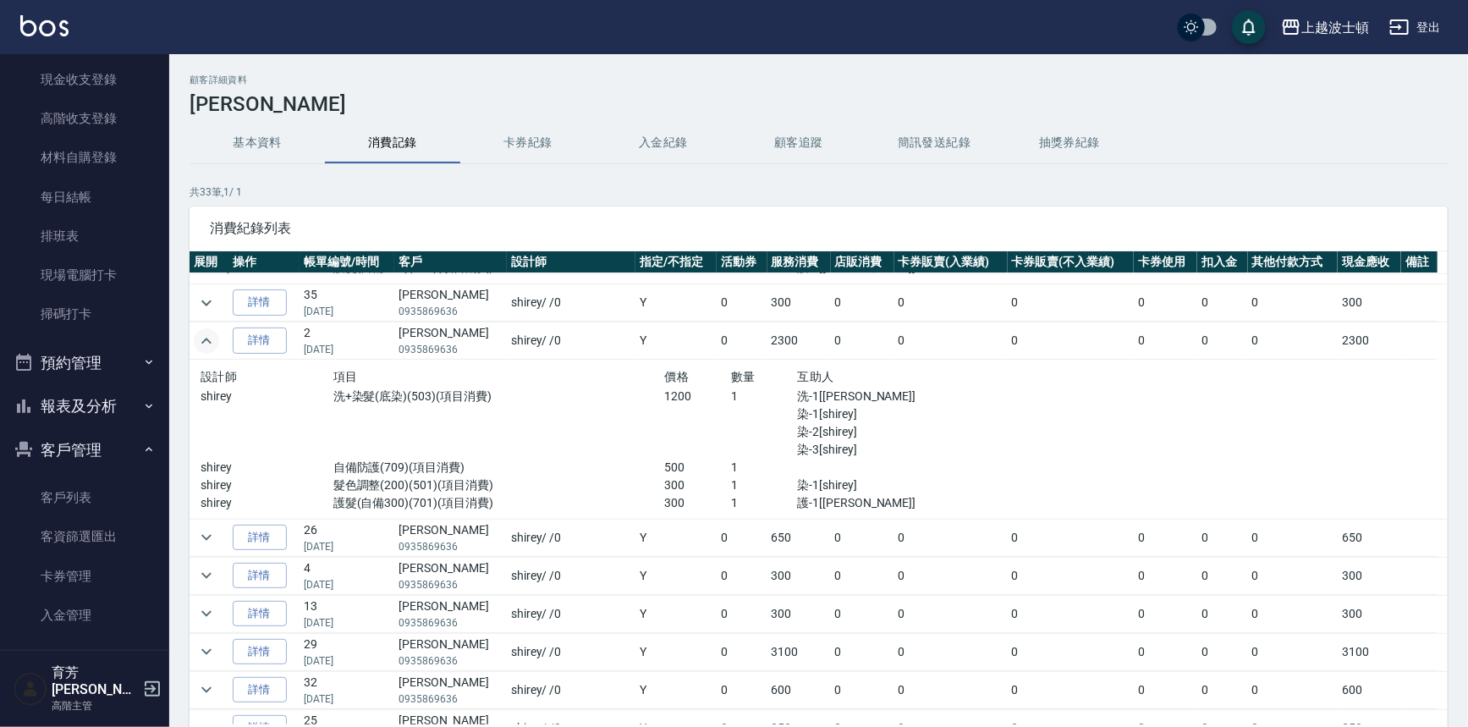
scroll to position [649, 0]
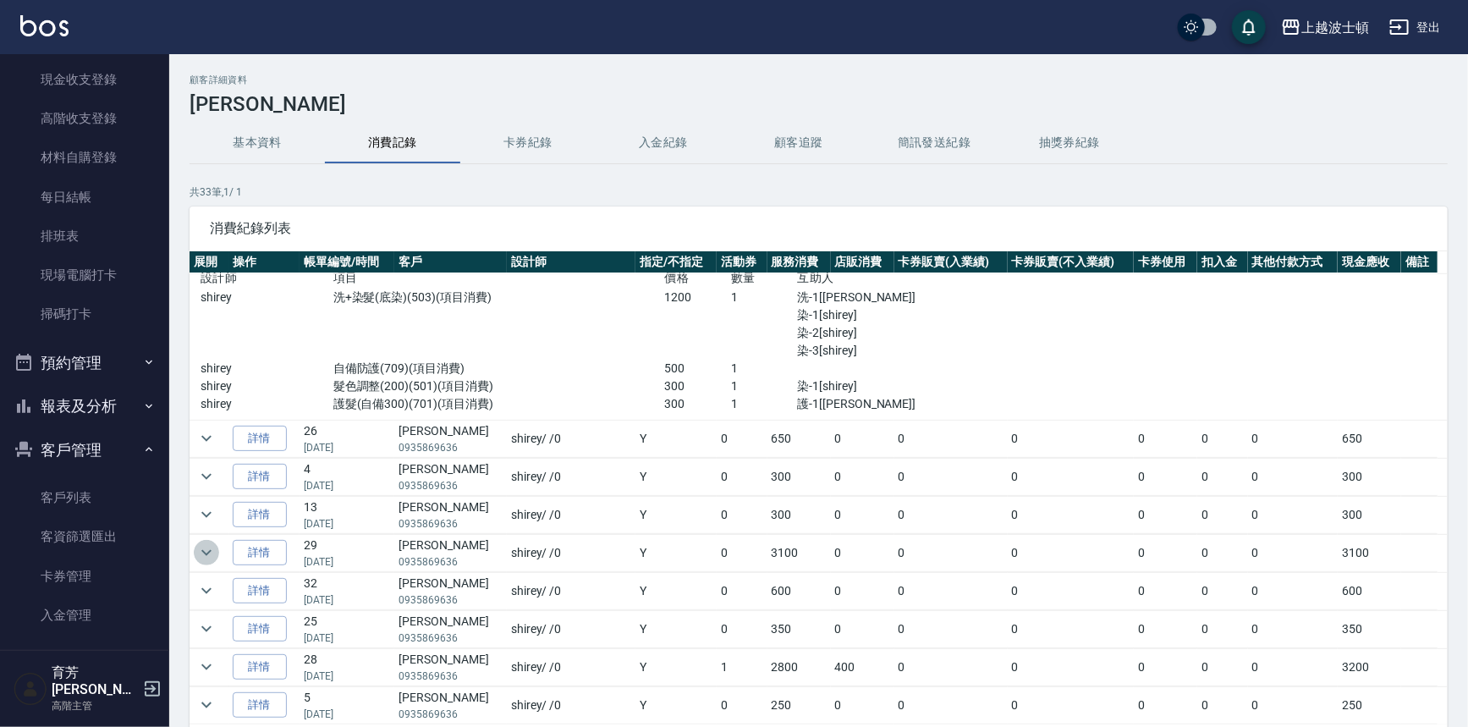
click at [206, 542] on icon "expand row" at bounding box center [206, 552] width 20 height 20
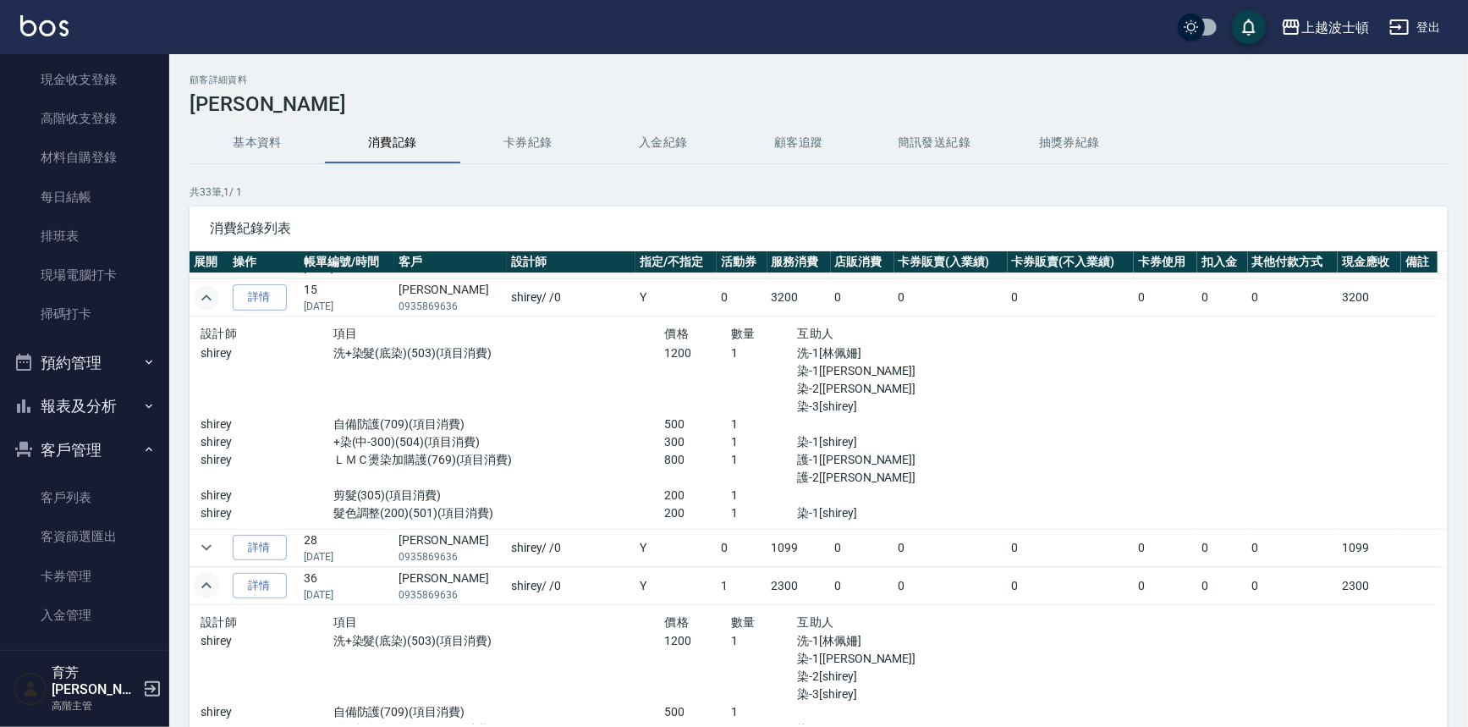
scroll to position [85, 0]
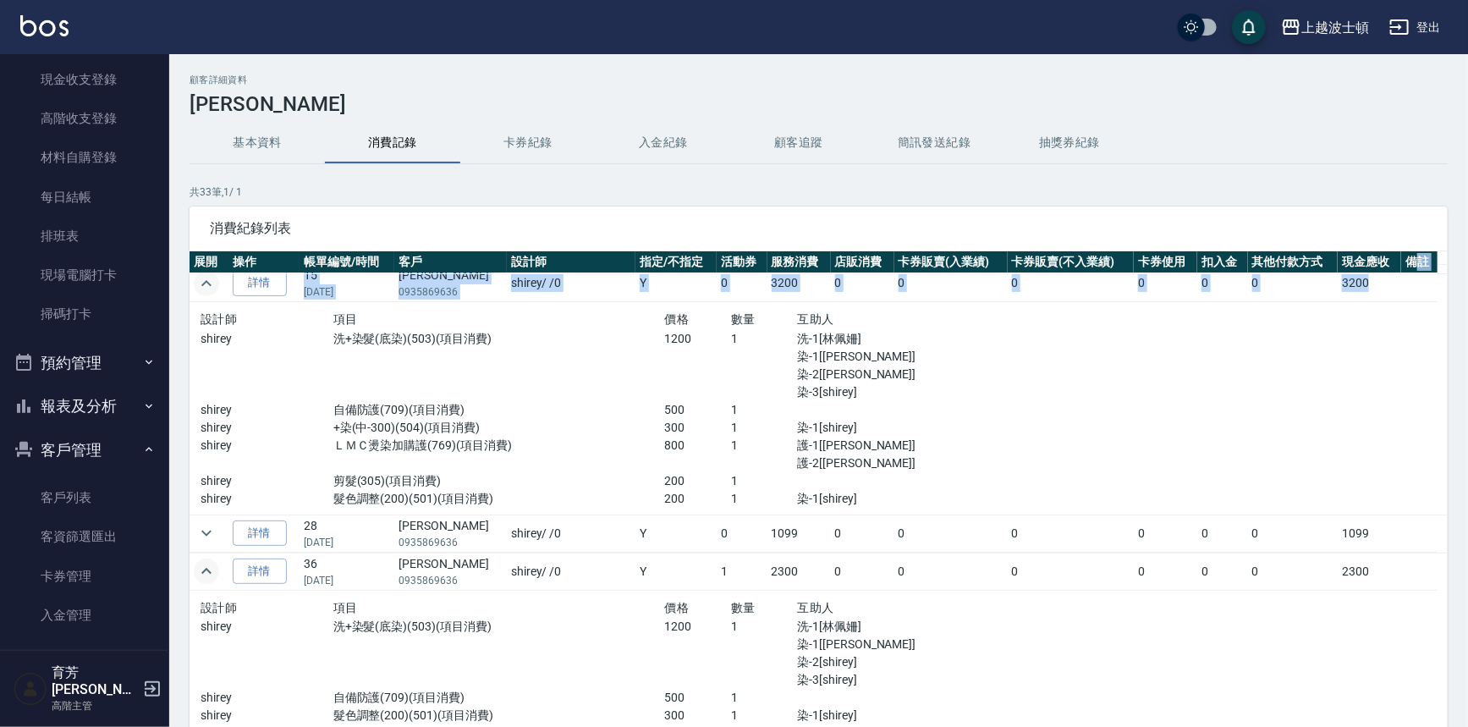
drag, startPoint x: 1413, startPoint y: 278, endPoint x: 1412, endPoint y: 227, distance: 51.6
click at [1412, 232] on div "消費紀錄列表 展開 操作 帳單編號/時間 客戶 設計師 指定/不指定 活動券 服務消費 店販消費 卡券販賣(入業績) 卡券販賣(不入業績) 卡券使用 扣入金 …" at bounding box center [819, 487] width 1258 height 563
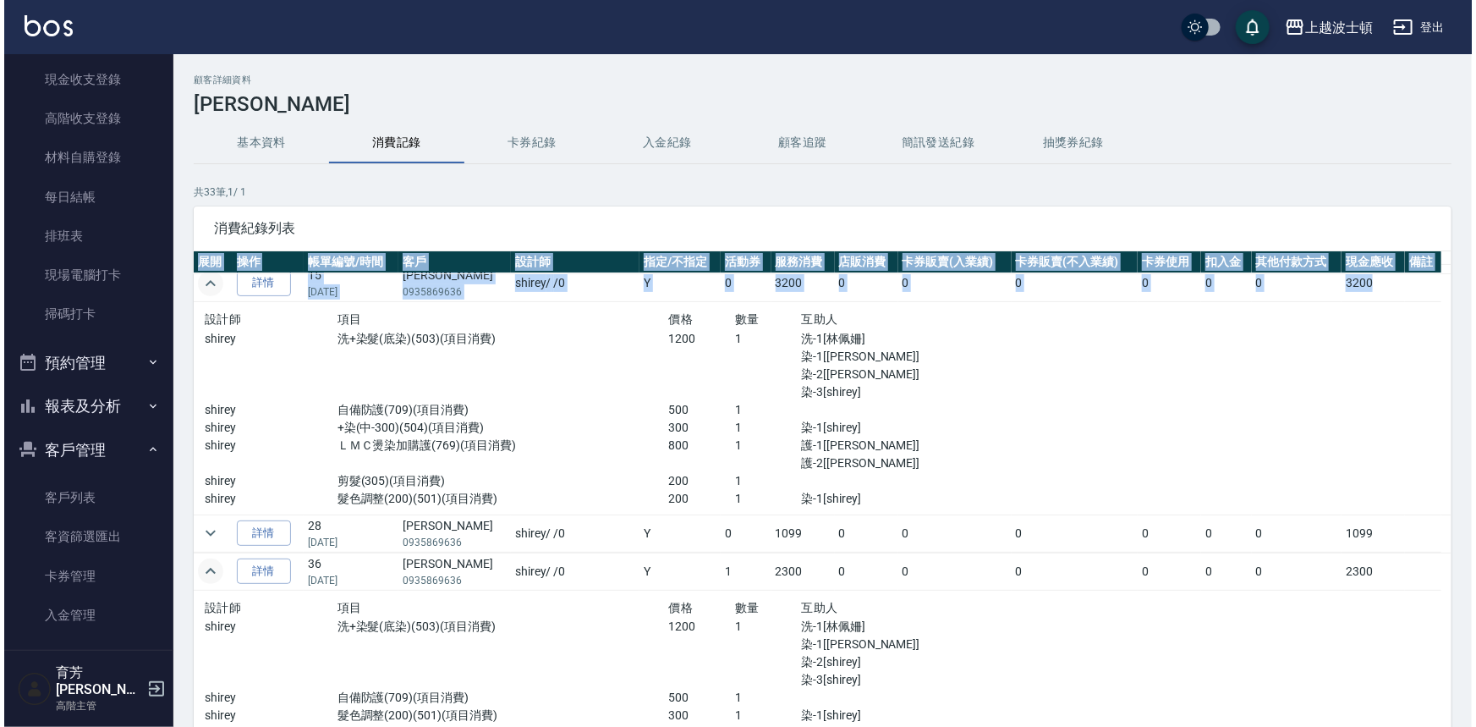
scroll to position [15, 0]
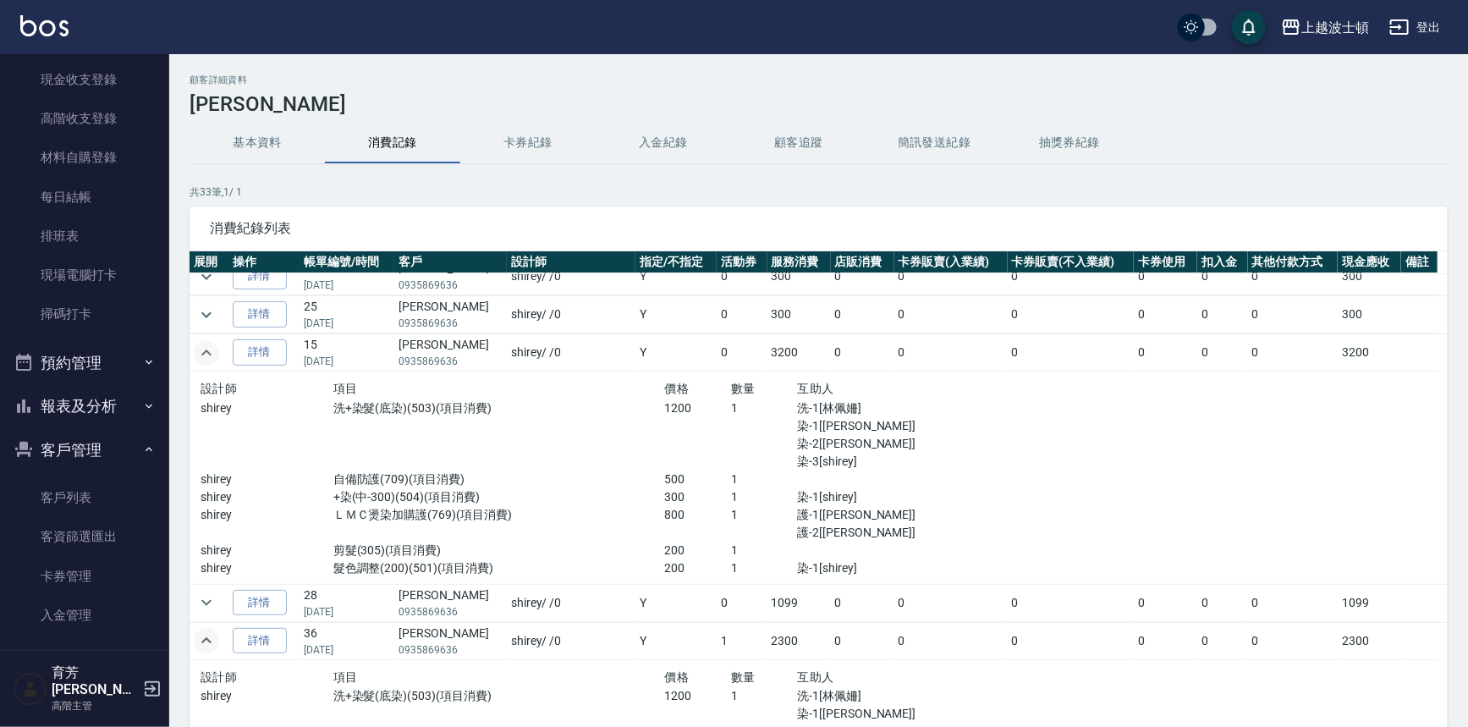
click at [1299, 110] on h3 "[PERSON_NAME]" at bounding box center [819, 104] width 1258 height 24
click at [126, 482] on link "客戶列表" at bounding box center [85, 497] width 156 height 39
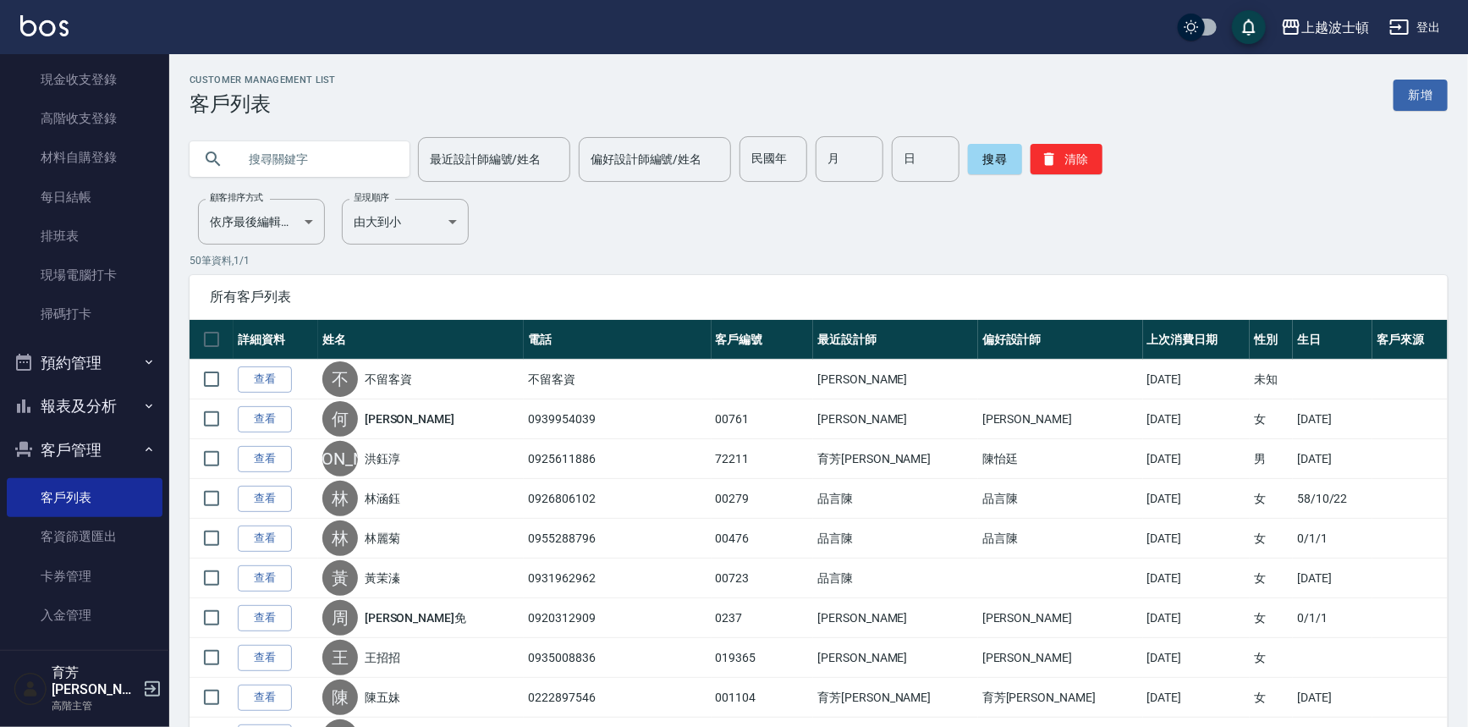
click at [305, 149] on input "text" at bounding box center [316, 159] width 159 height 46
type input "[PERSON_NAME]"
click at [996, 147] on button "搜尋" at bounding box center [995, 159] width 54 height 30
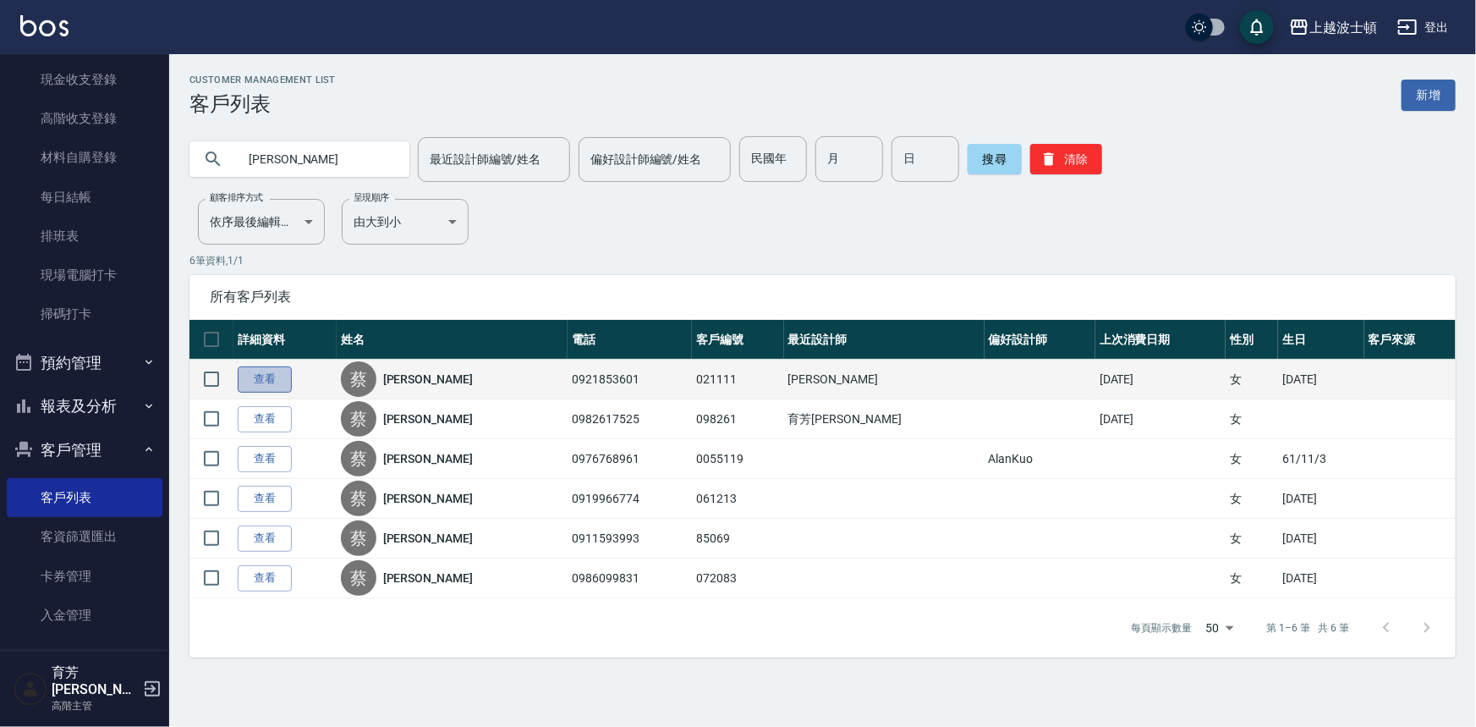
click at [272, 370] on link "查看" at bounding box center [265, 379] width 54 height 26
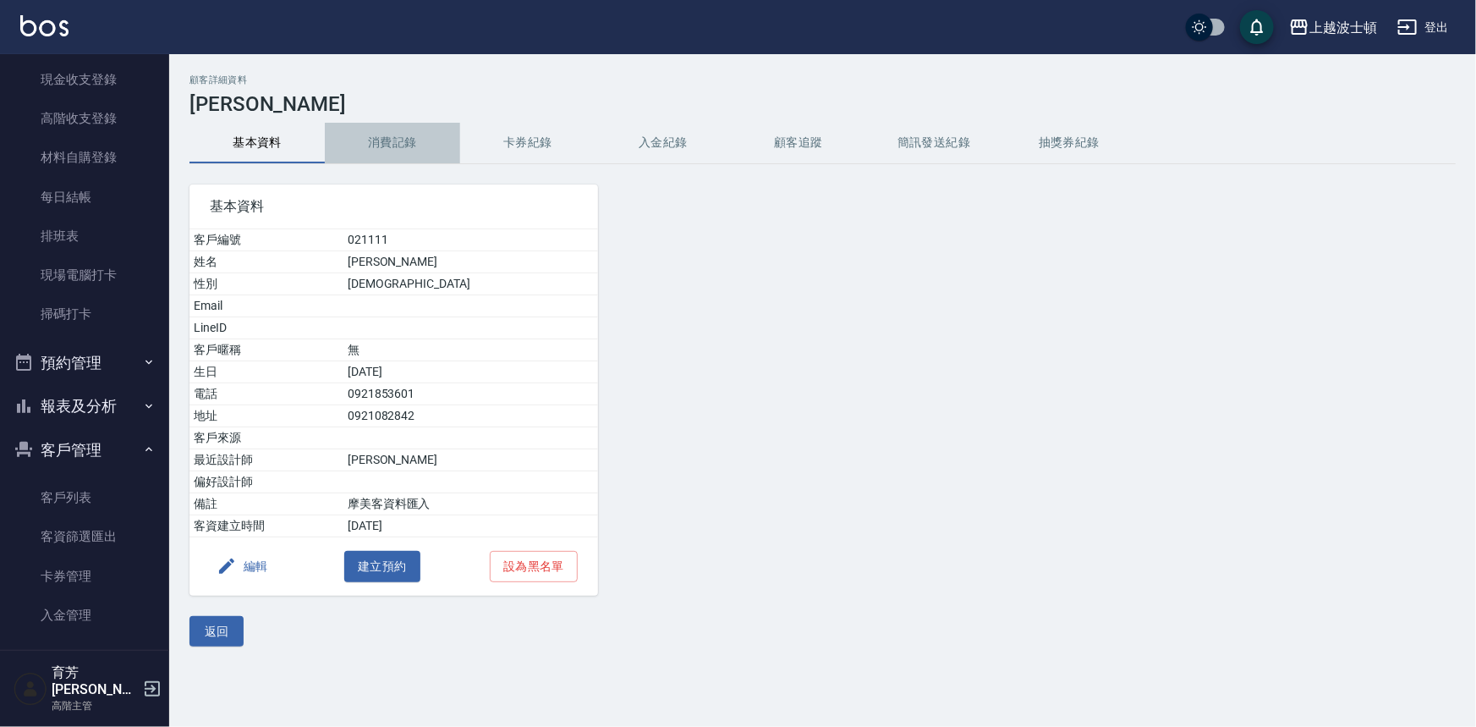
drag, startPoint x: 397, startPoint y: 137, endPoint x: 387, endPoint y: 138, distance: 9.3
click at [395, 138] on button "消費記錄" at bounding box center [392, 143] width 135 height 41
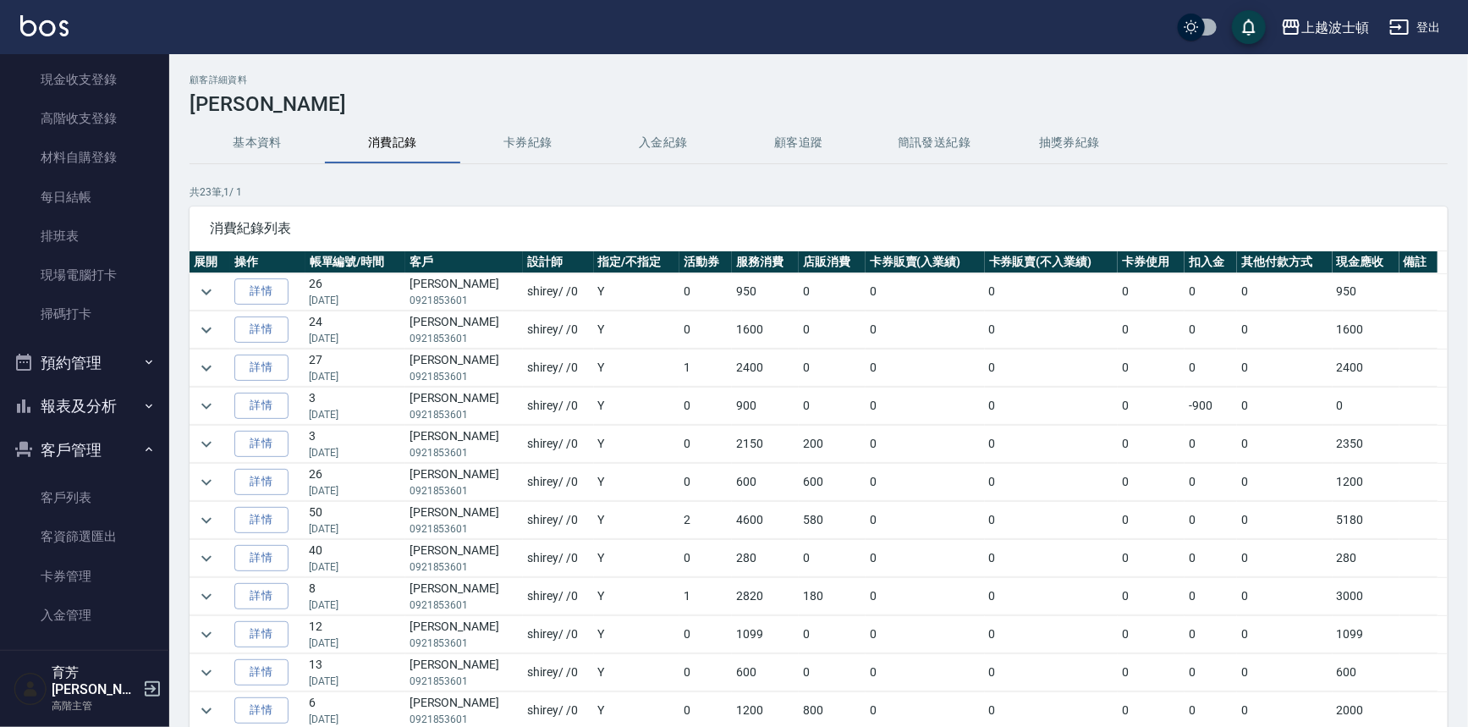
click at [250, 138] on button "基本資料" at bounding box center [257, 143] width 135 height 41
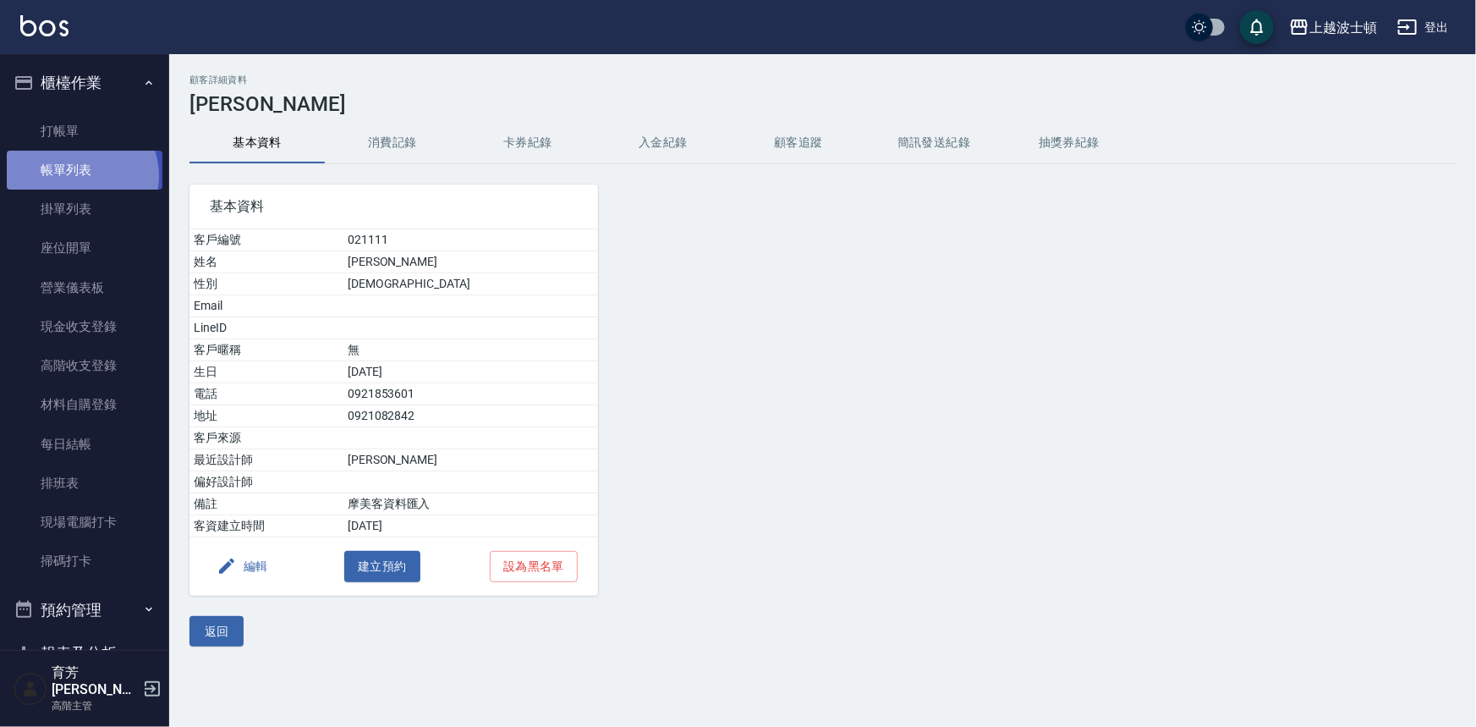
click at [78, 176] on link "帳單列表" at bounding box center [85, 170] width 156 height 39
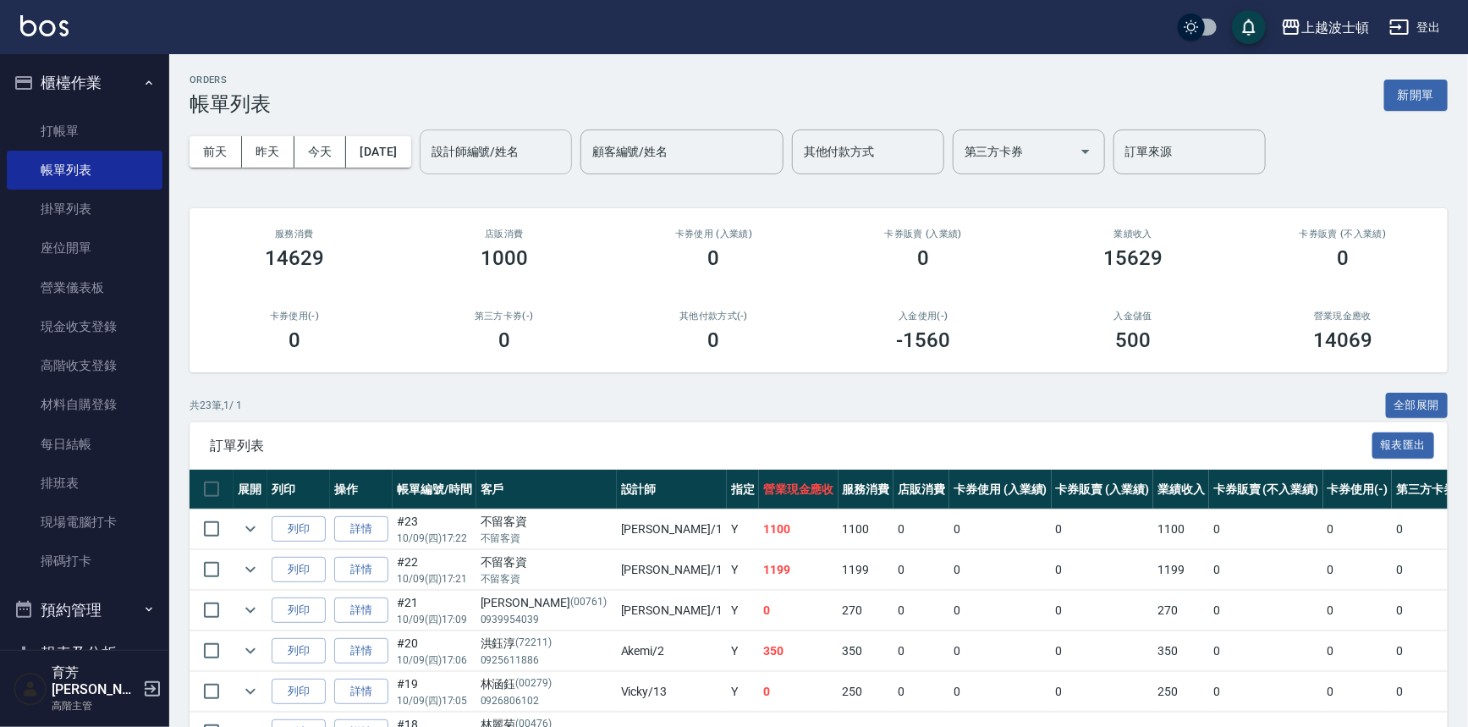
click at [530, 142] on div "設計師編號/姓名 設計師編號/姓名" at bounding box center [496, 151] width 152 height 45
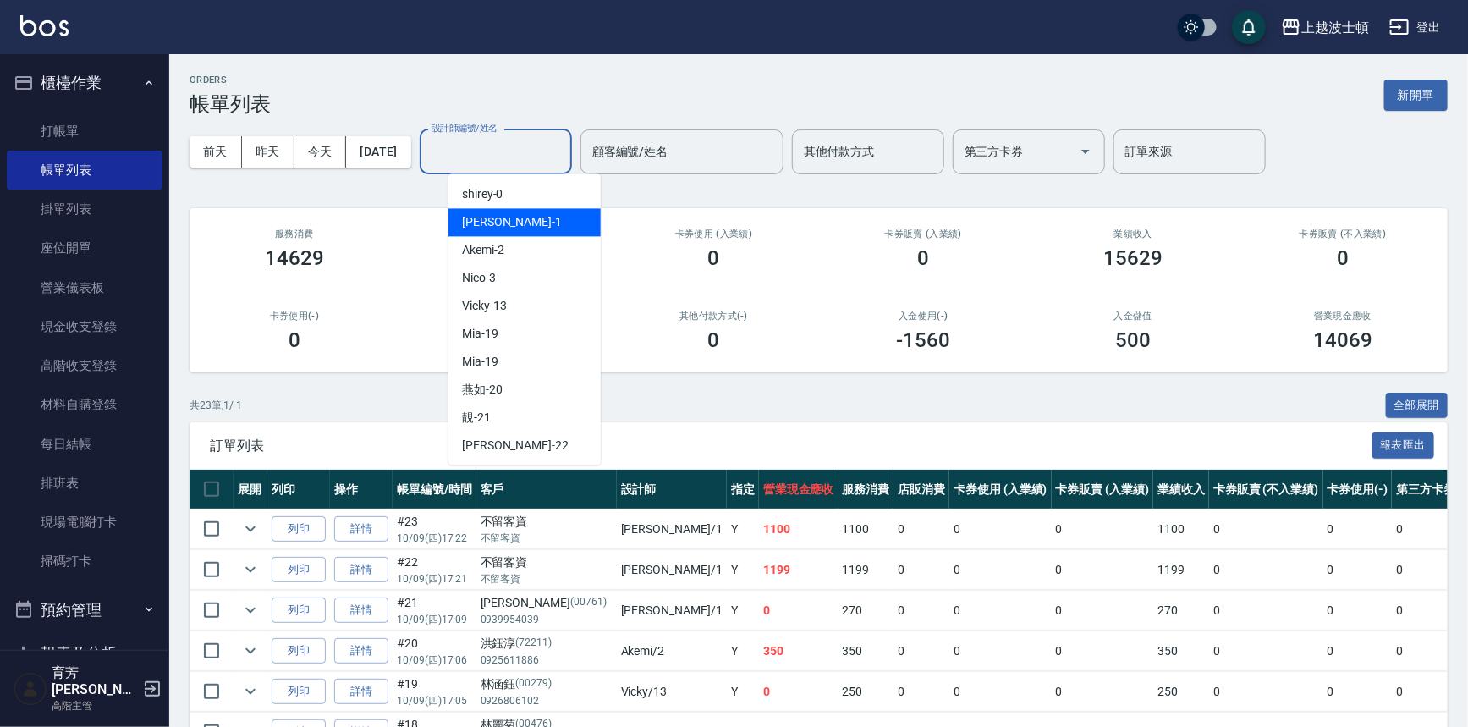
click at [531, 227] on div "[PERSON_NAME] -1" at bounding box center [524, 222] width 152 height 28
type input "[PERSON_NAME]-1"
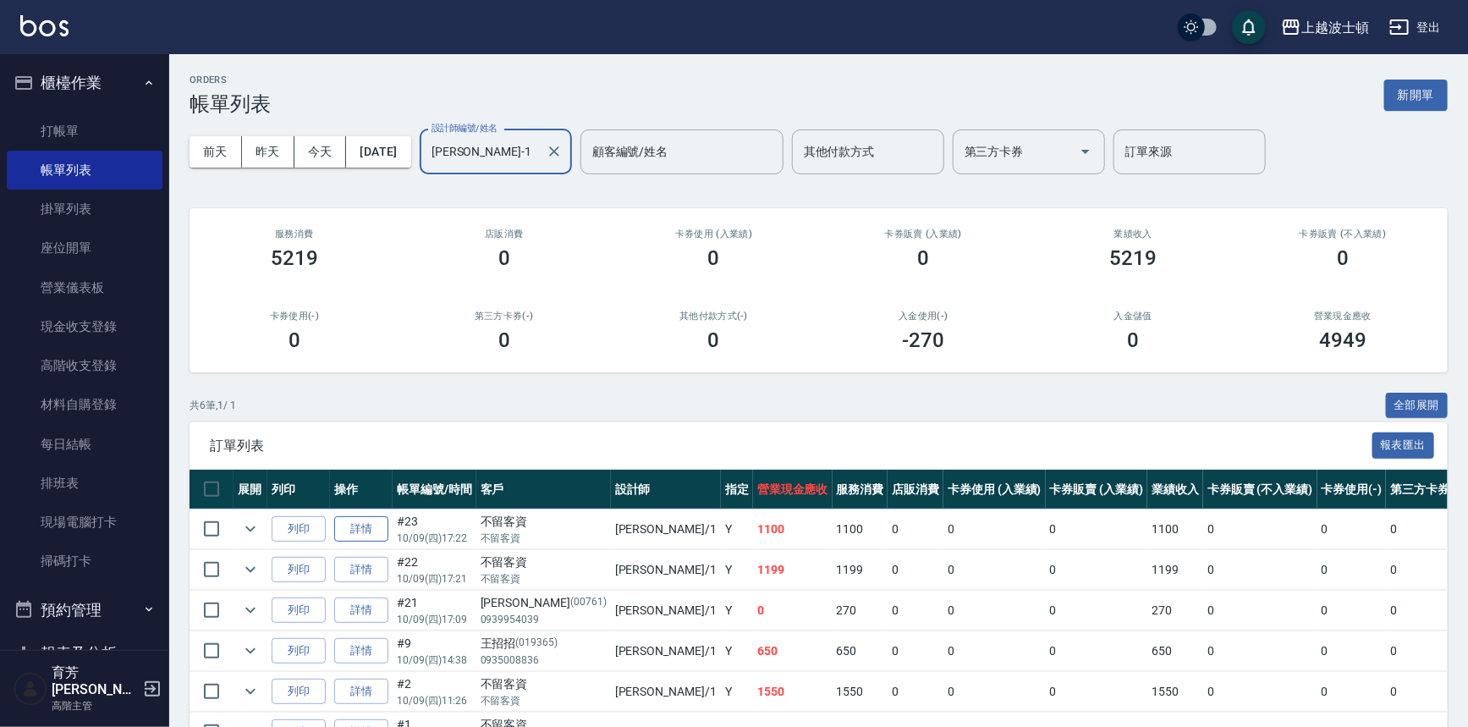
click at [376, 527] on link "詳情" at bounding box center [361, 529] width 54 height 26
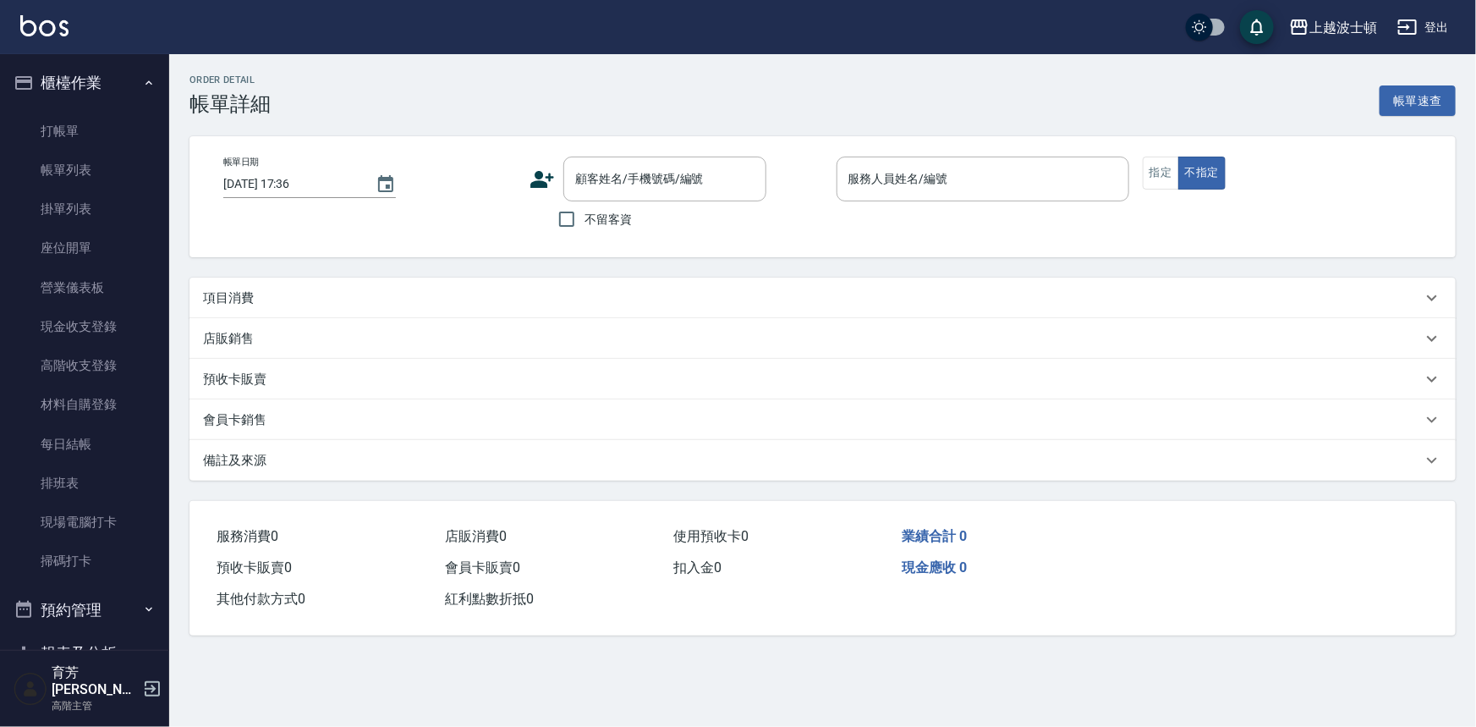
type input "[DATE] 17:22"
checkbox input "true"
type input "[PERSON_NAME]-1"
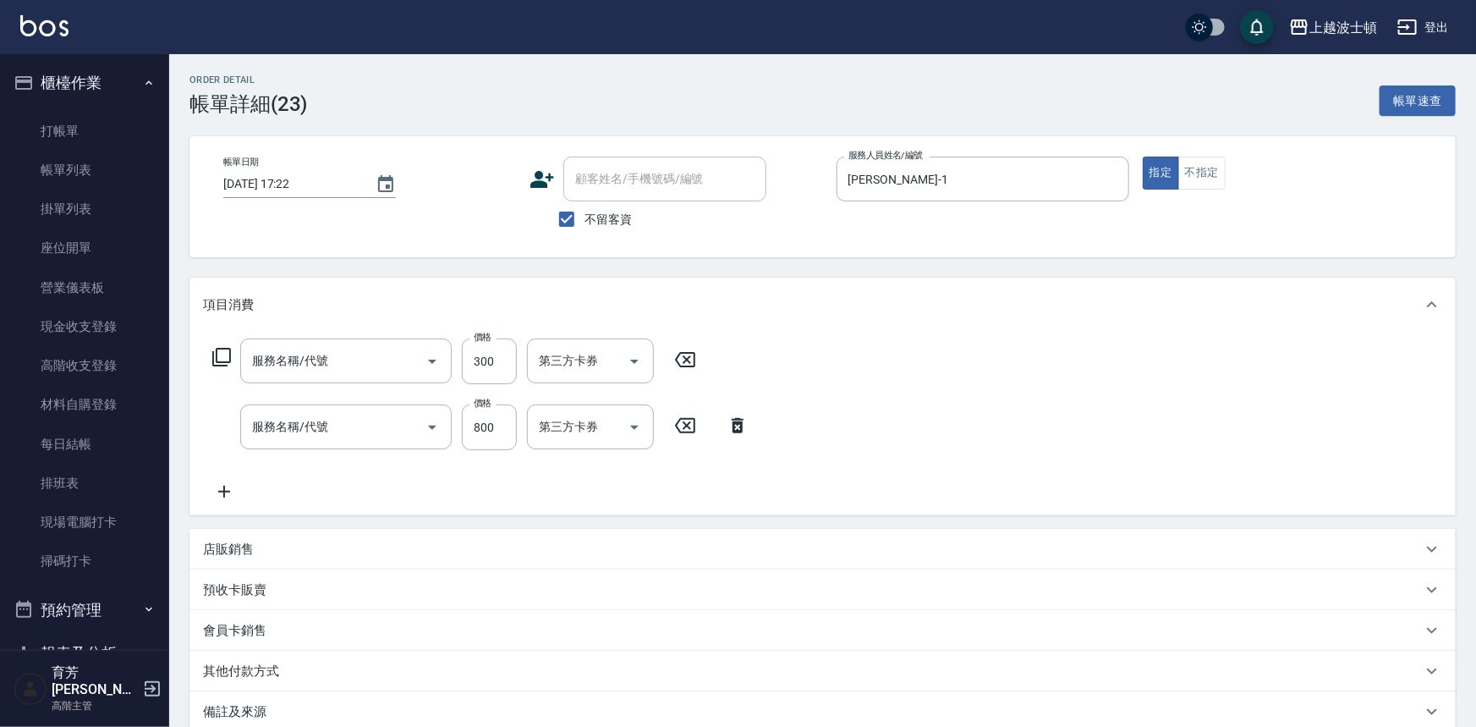
type input "自備防護(709)"
type input "洗+染髮(底染)(503)"
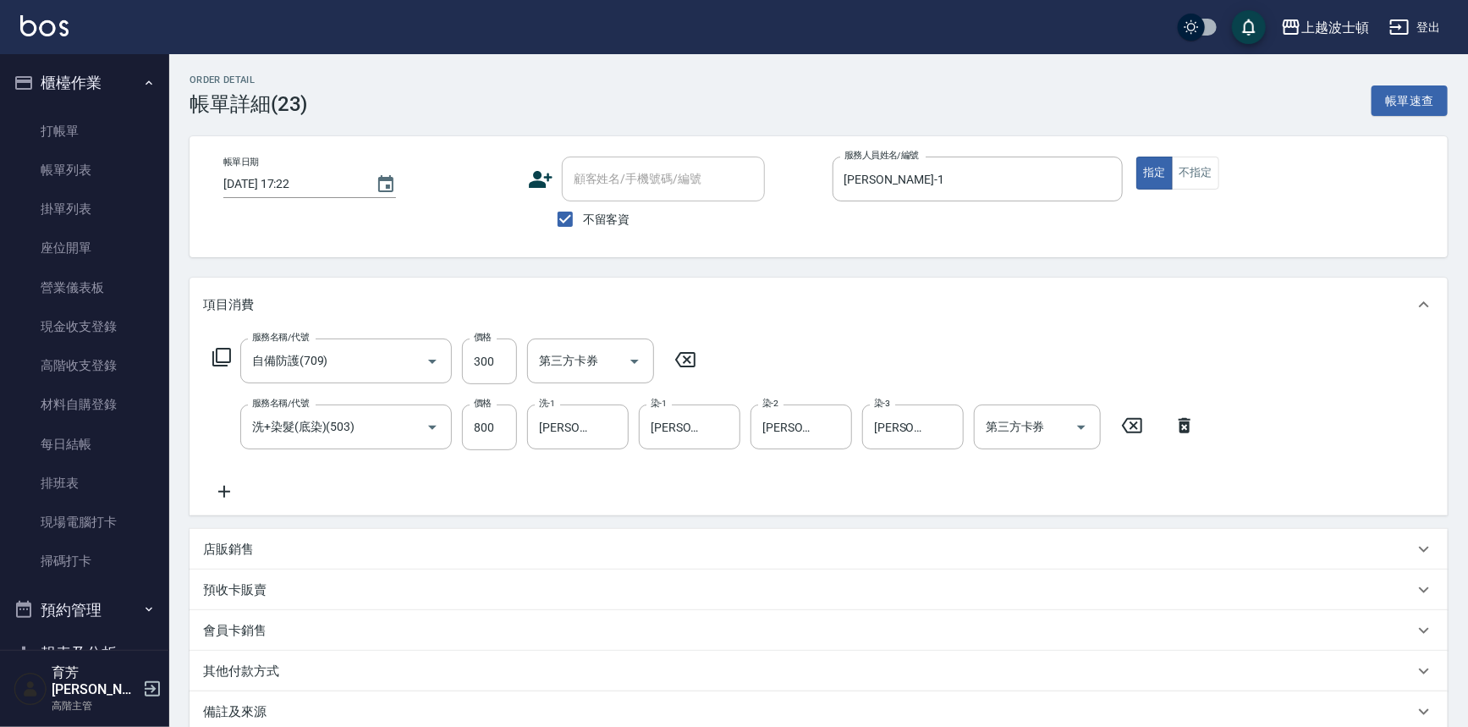
click at [227, 486] on icon at bounding box center [224, 491] width 42 height 20
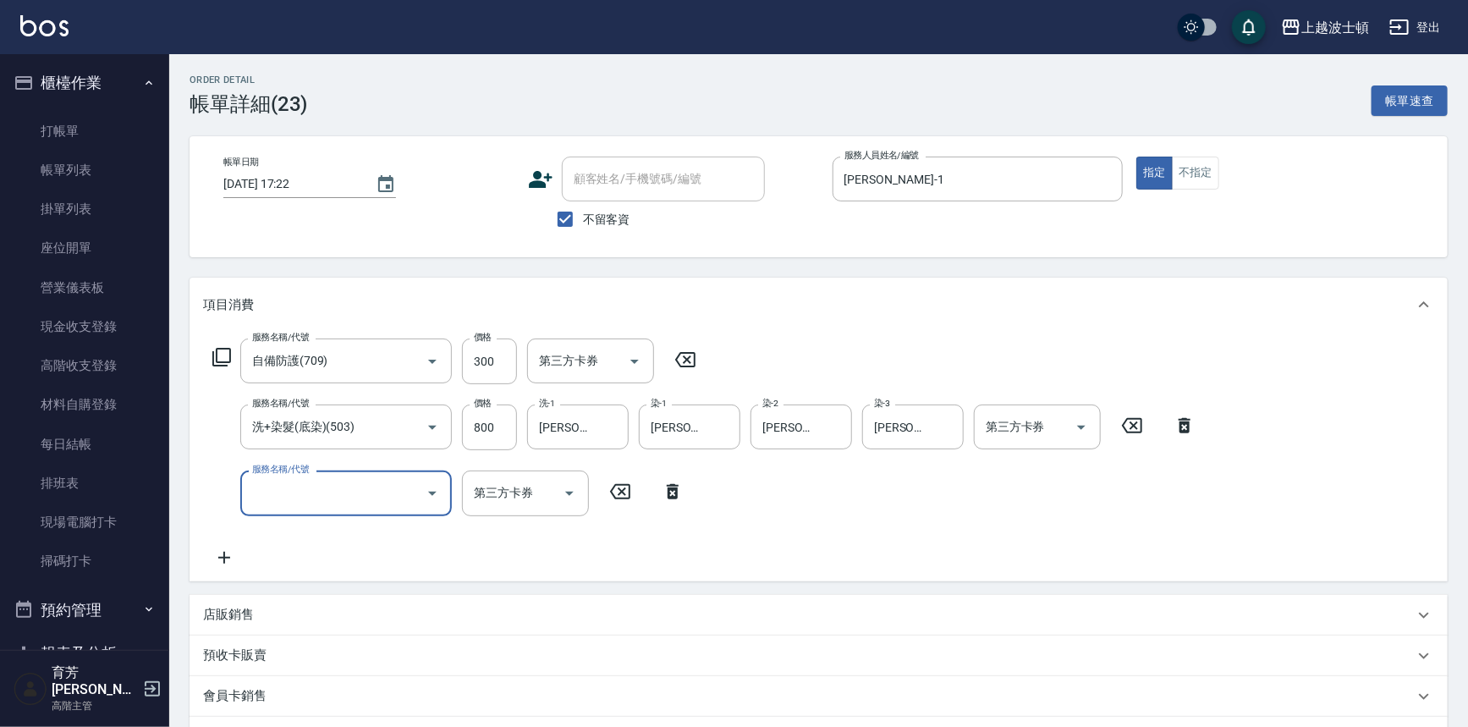
click at [435, 489] on icon "Open" at bounding box center [432, 493] width 20 height 20
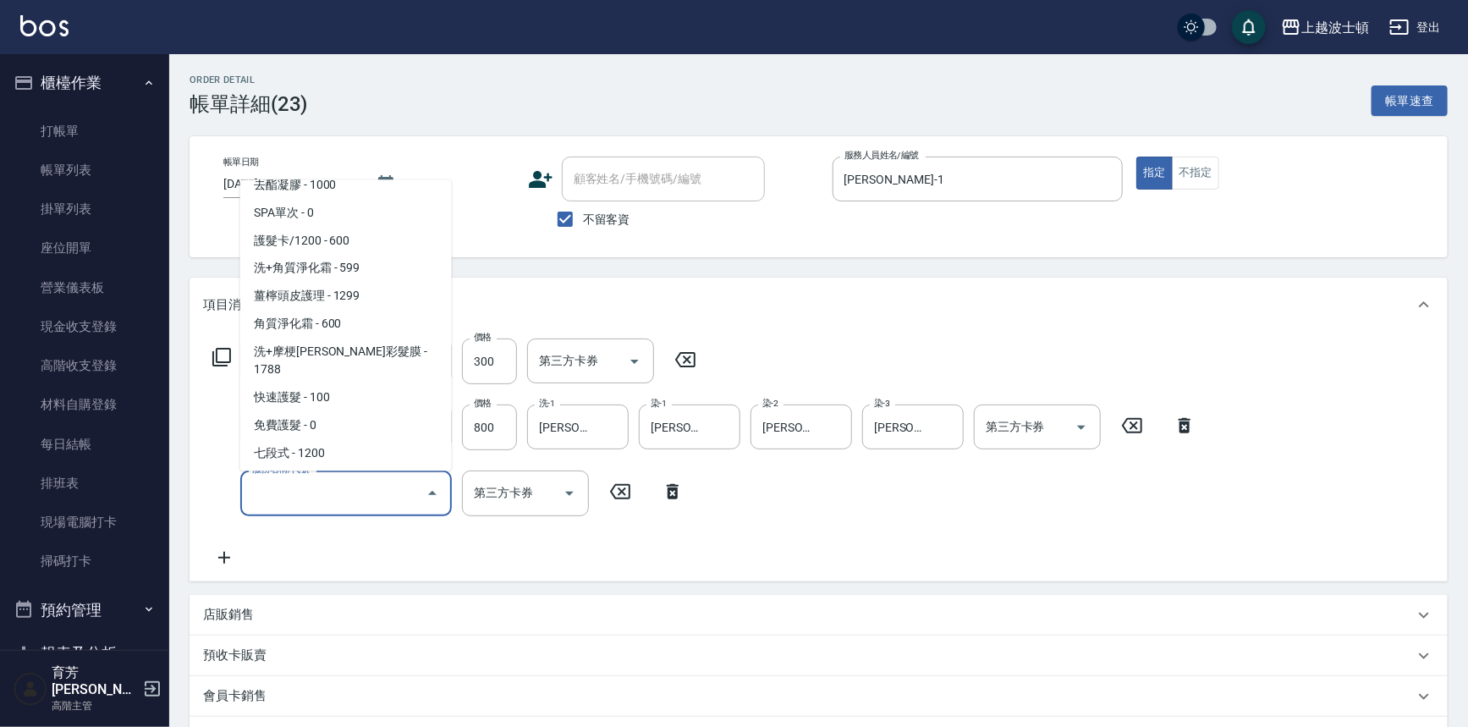
scroll to position [1557, 0]
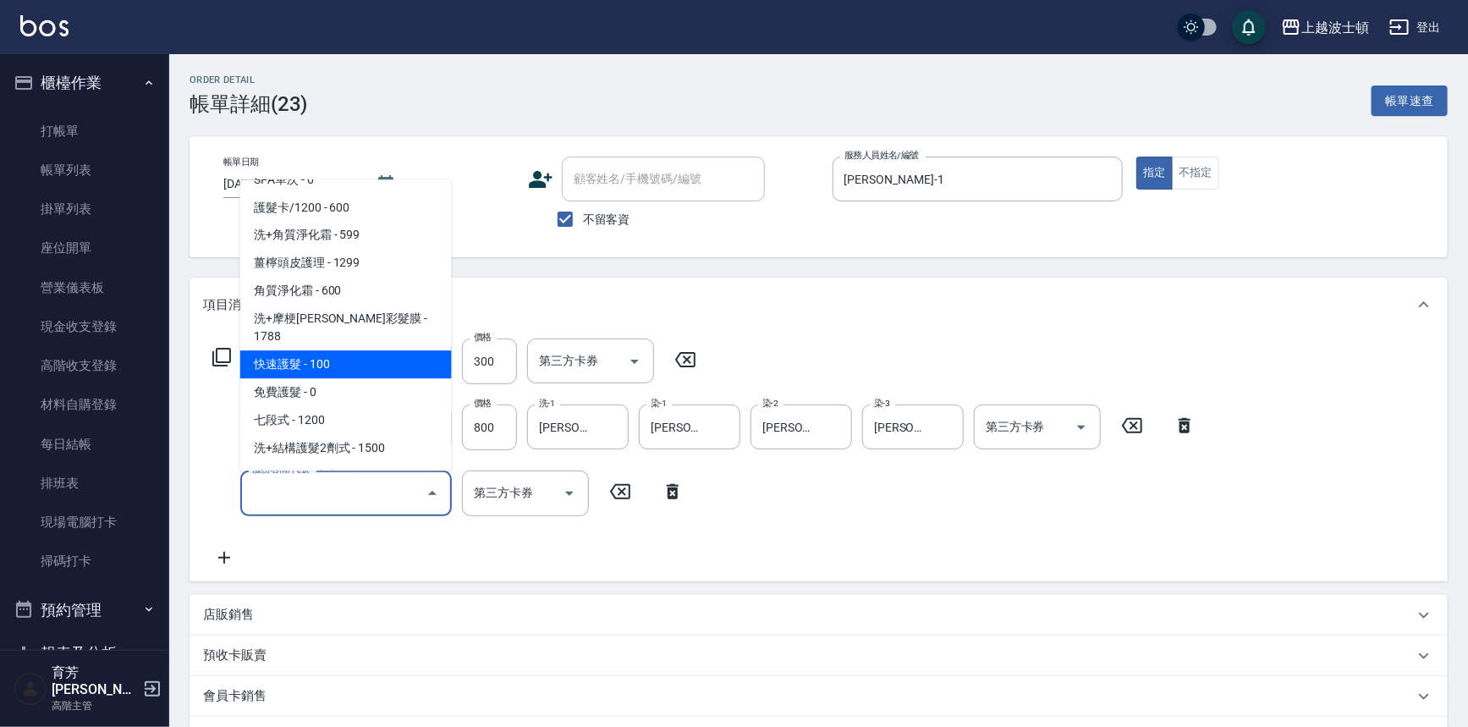
click at [406, 355] on span "快速護髮 - 100" at bounding box center [346, 365] width 212 height 28
type input "快速護髮(727)"
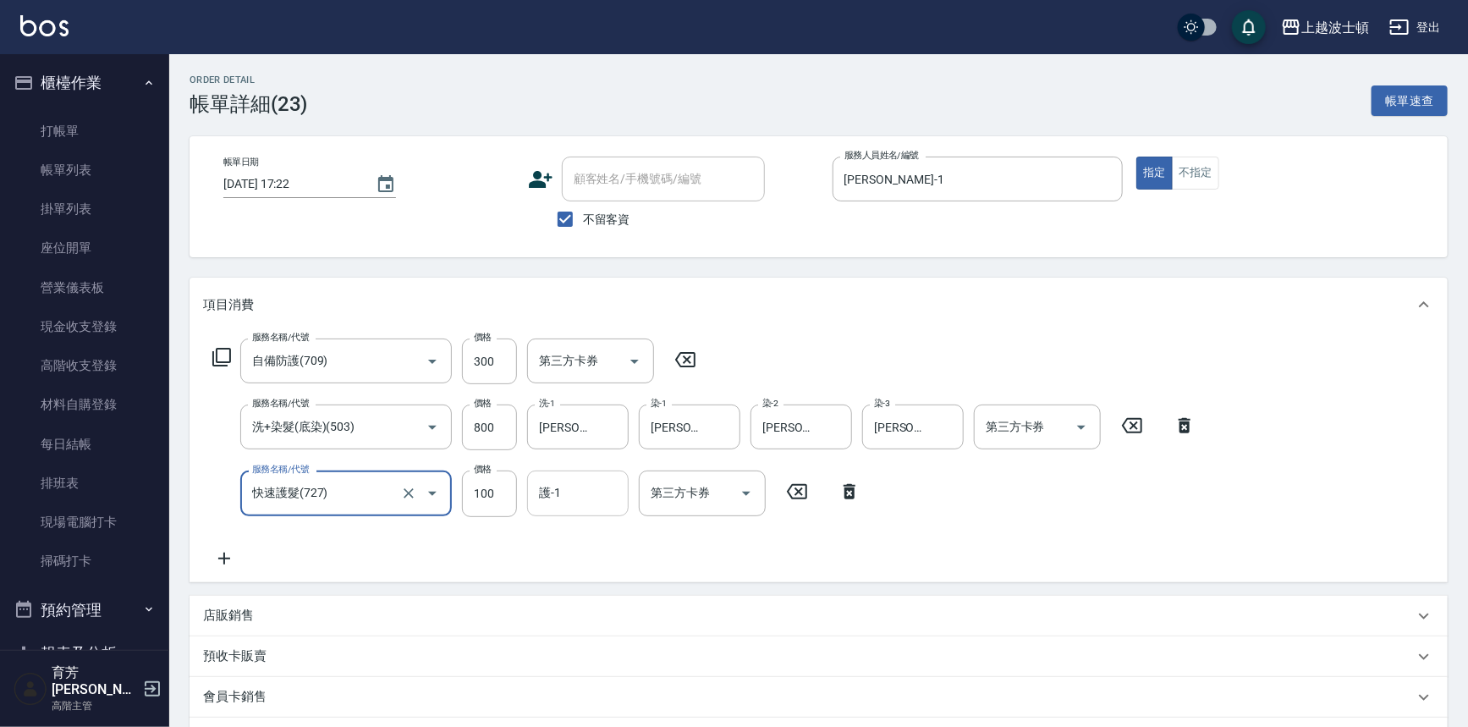
click at [573, 499] on input "護-1" at bounding box center [578, 493] width 86 height 30
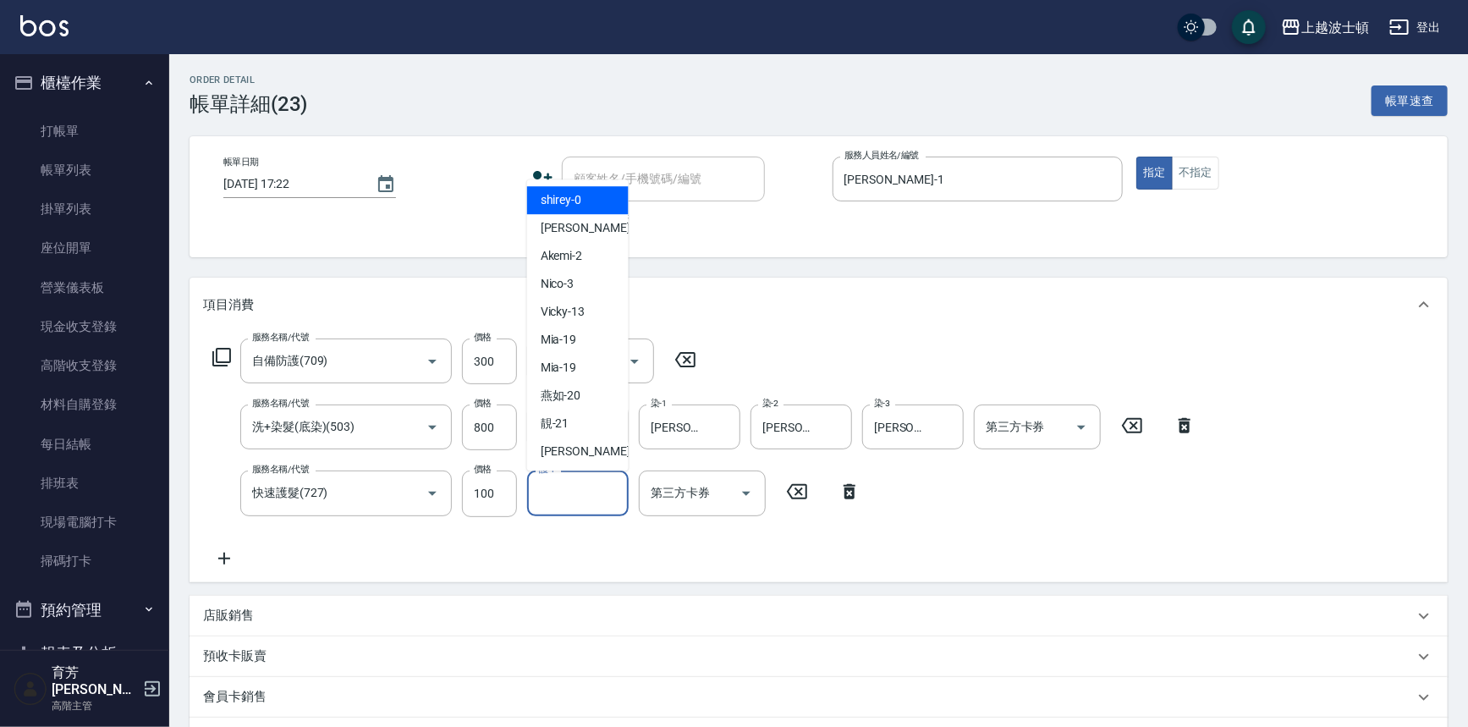
scroll to position [172, 0]
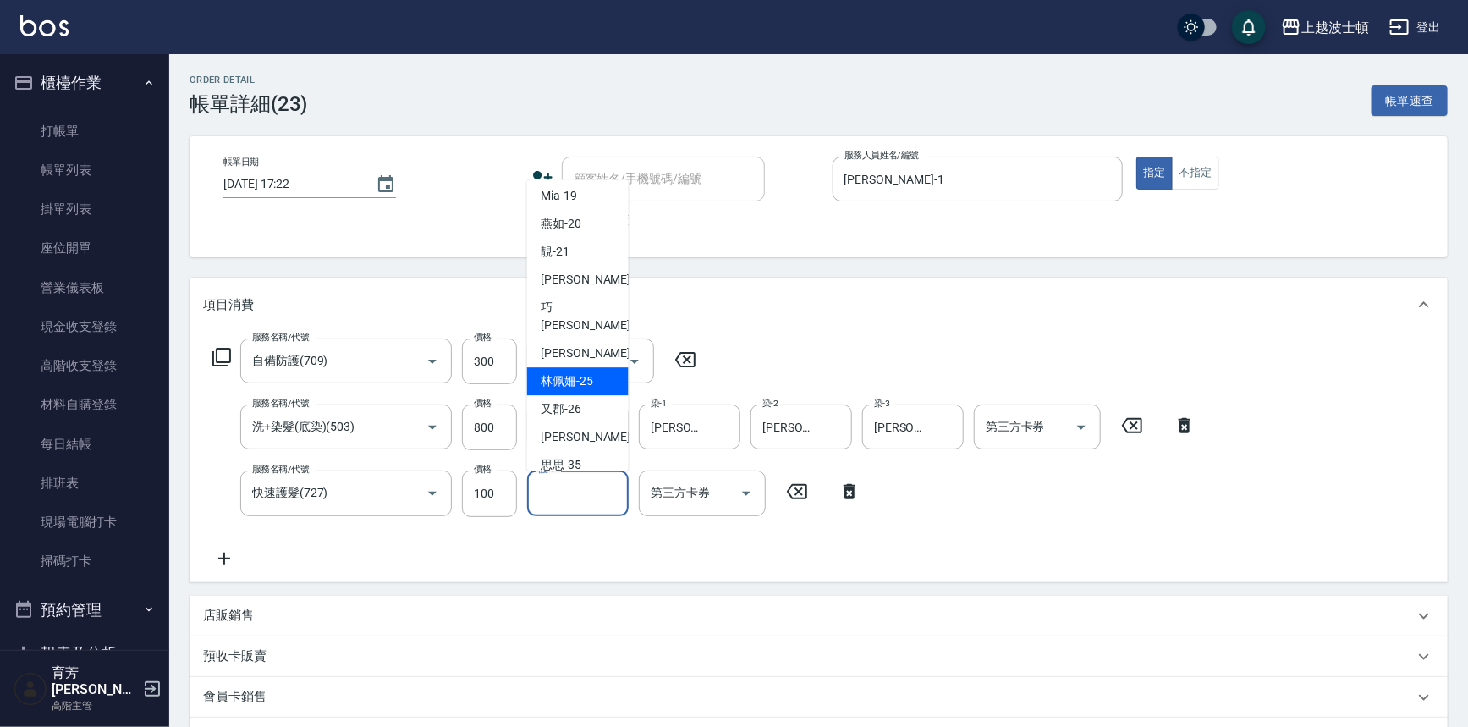
click at [558, 373] on span "[PERSON_NAME]-25" at bounding box center [567, 382] width 52 height 18
type input "[PERSON_NAME]-25"
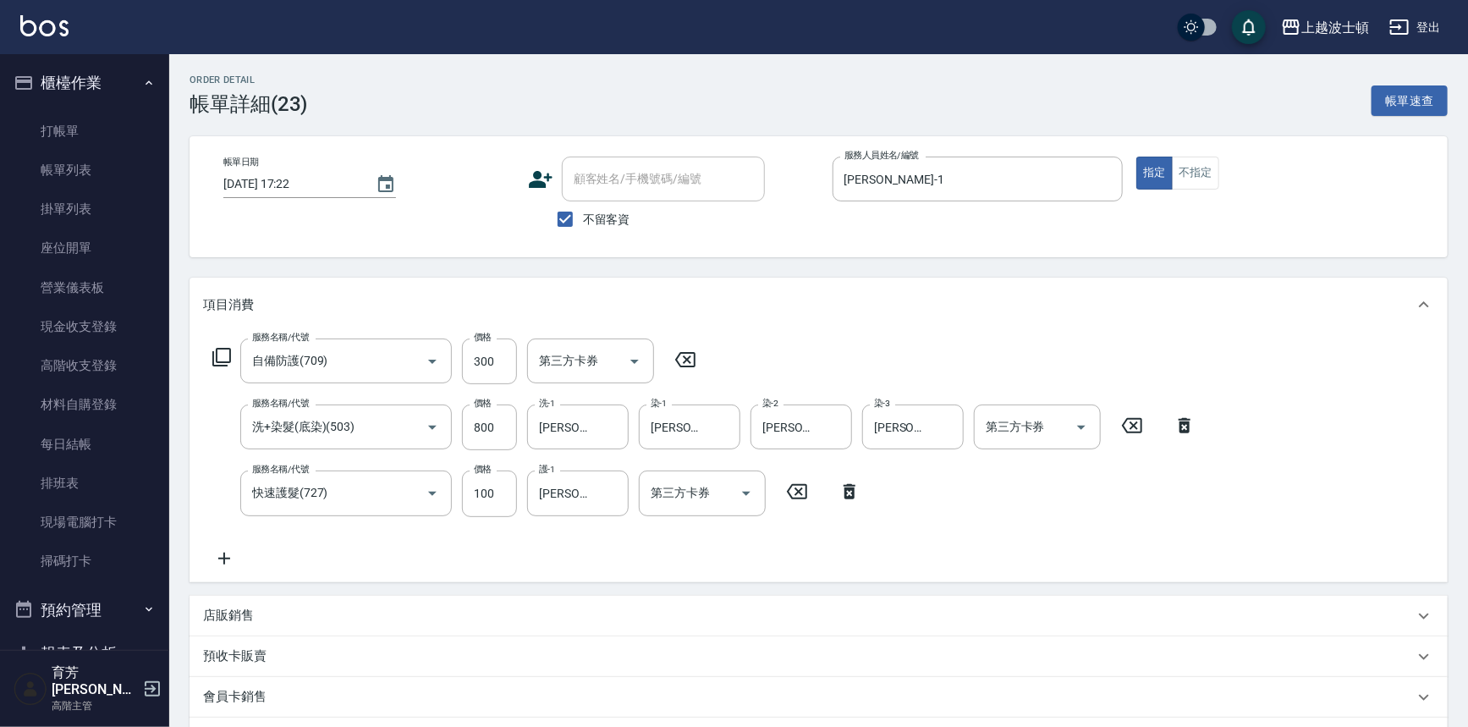
click at [224, 557] on icon at bounding box center [224, 558] width 12 height 12
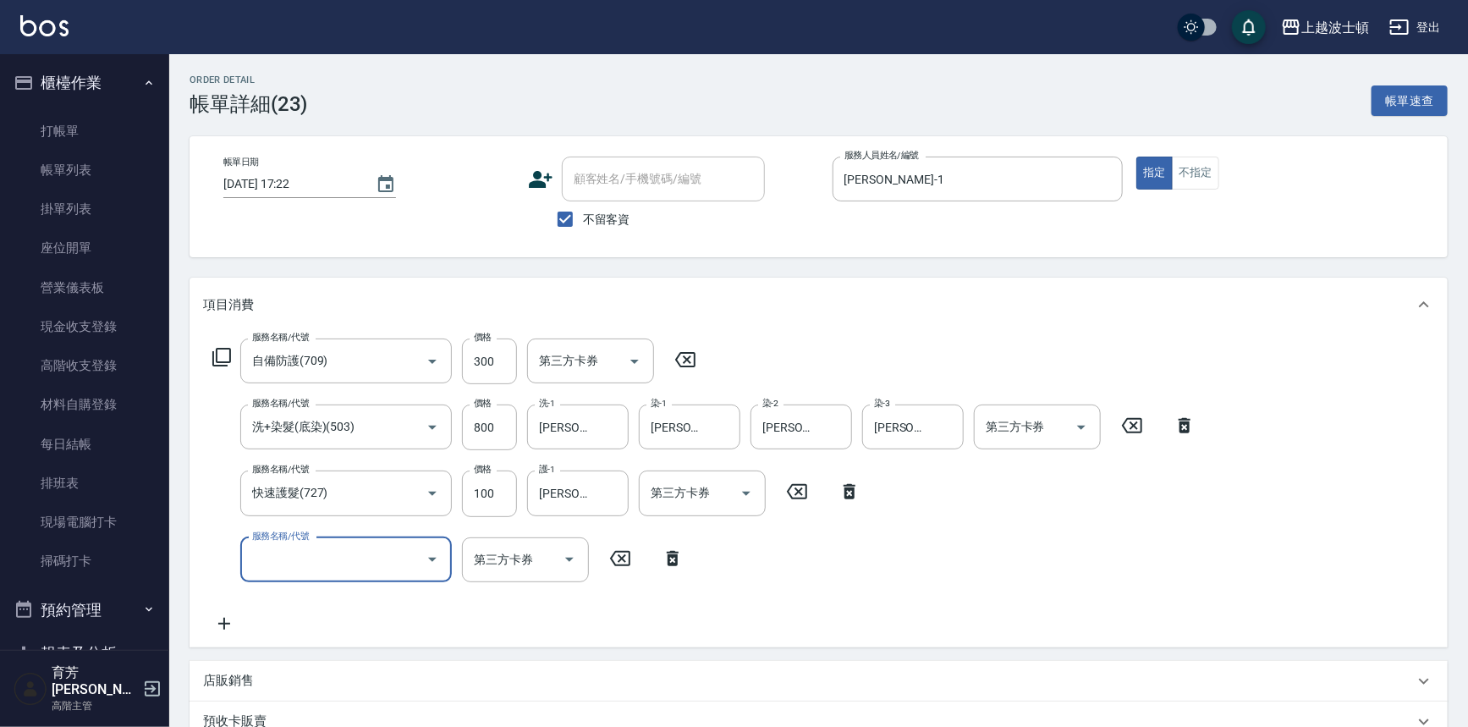
click at [437, 558] on icon "Open" at bounding box center [432, 559] width 20 height 20
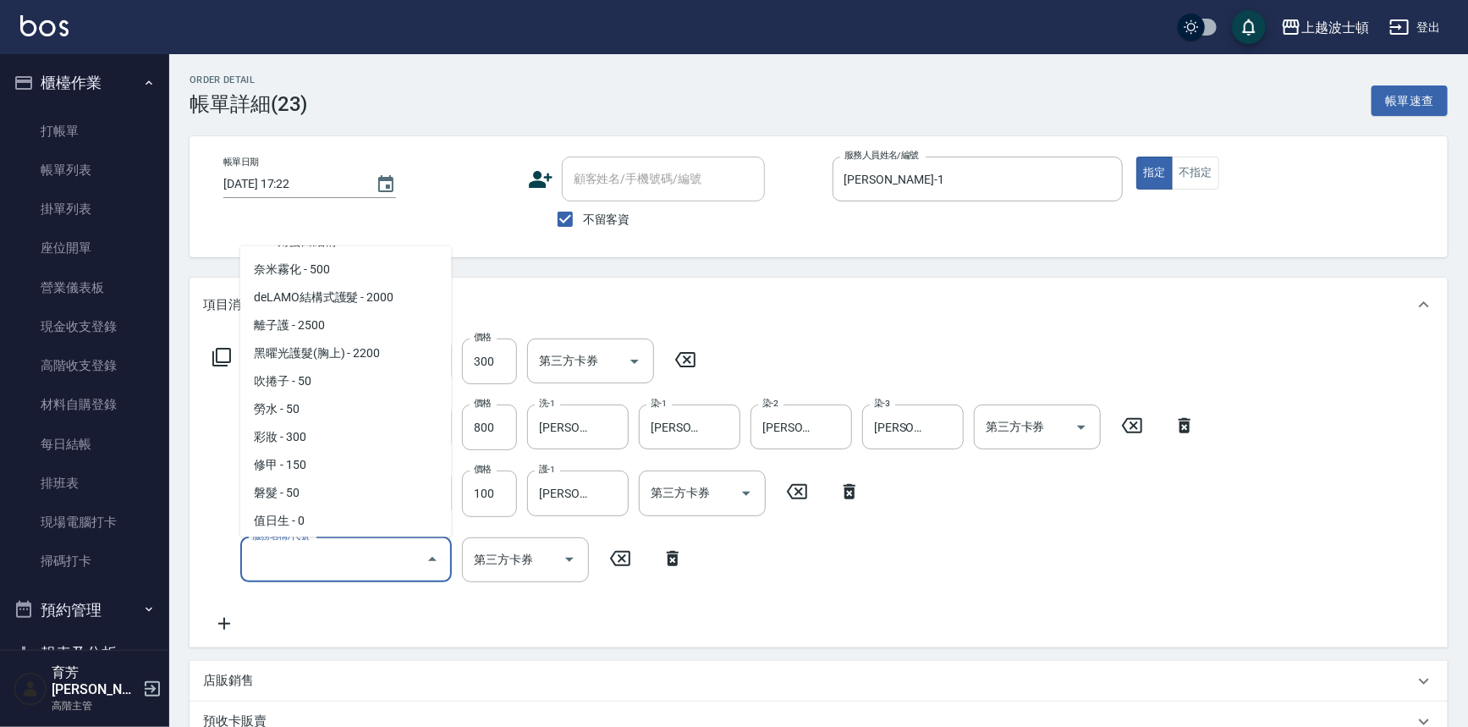
scroll to position [2551, 0]
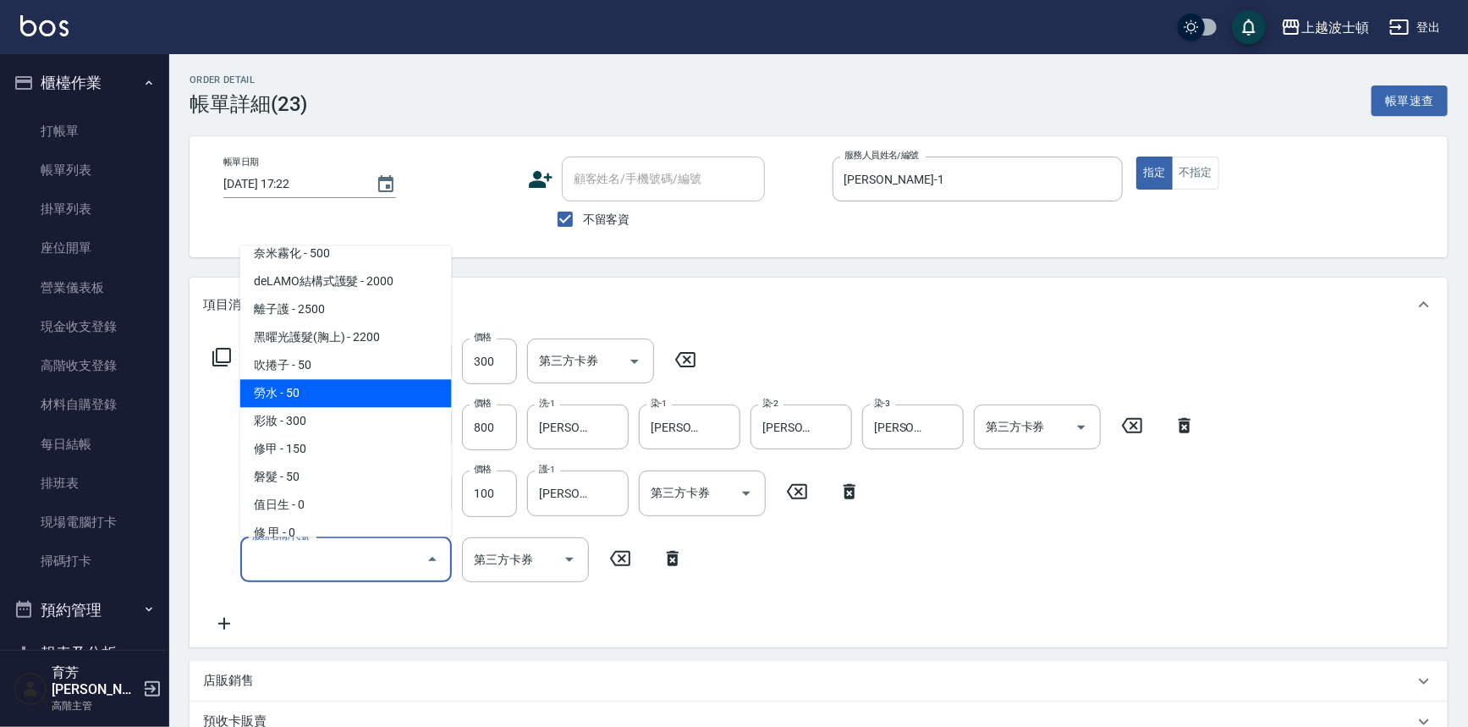
click at [311, 380] on span "勞水 - 50" at bounding box center [346, 394] width 212 height 28
type input "勞水(804)"
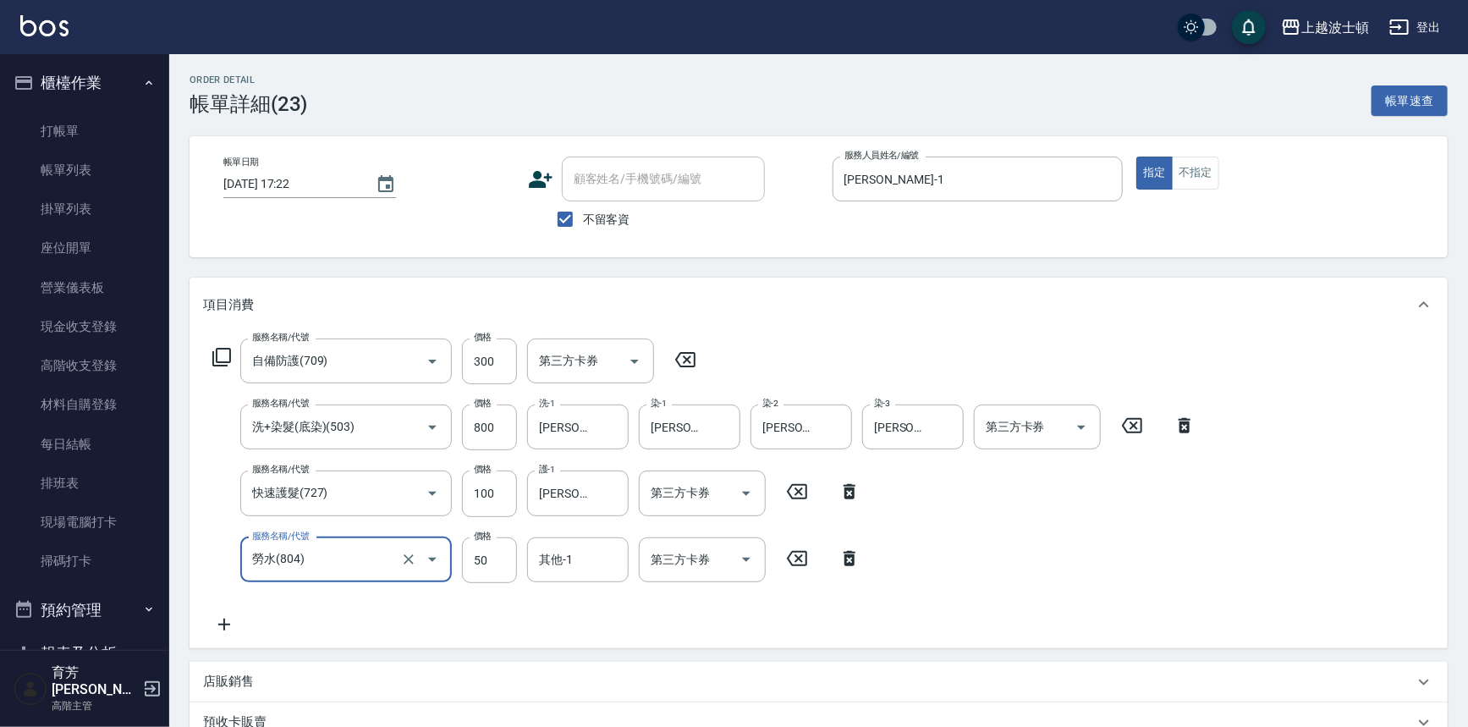
drag, startPoint x: 556, startPoint y: 554, endPoint x: 559, endPoint y: 541, distance: 13.1
click at [556, 555] on input "其他-1" at bounding box center [578, 560] width 86 height 30
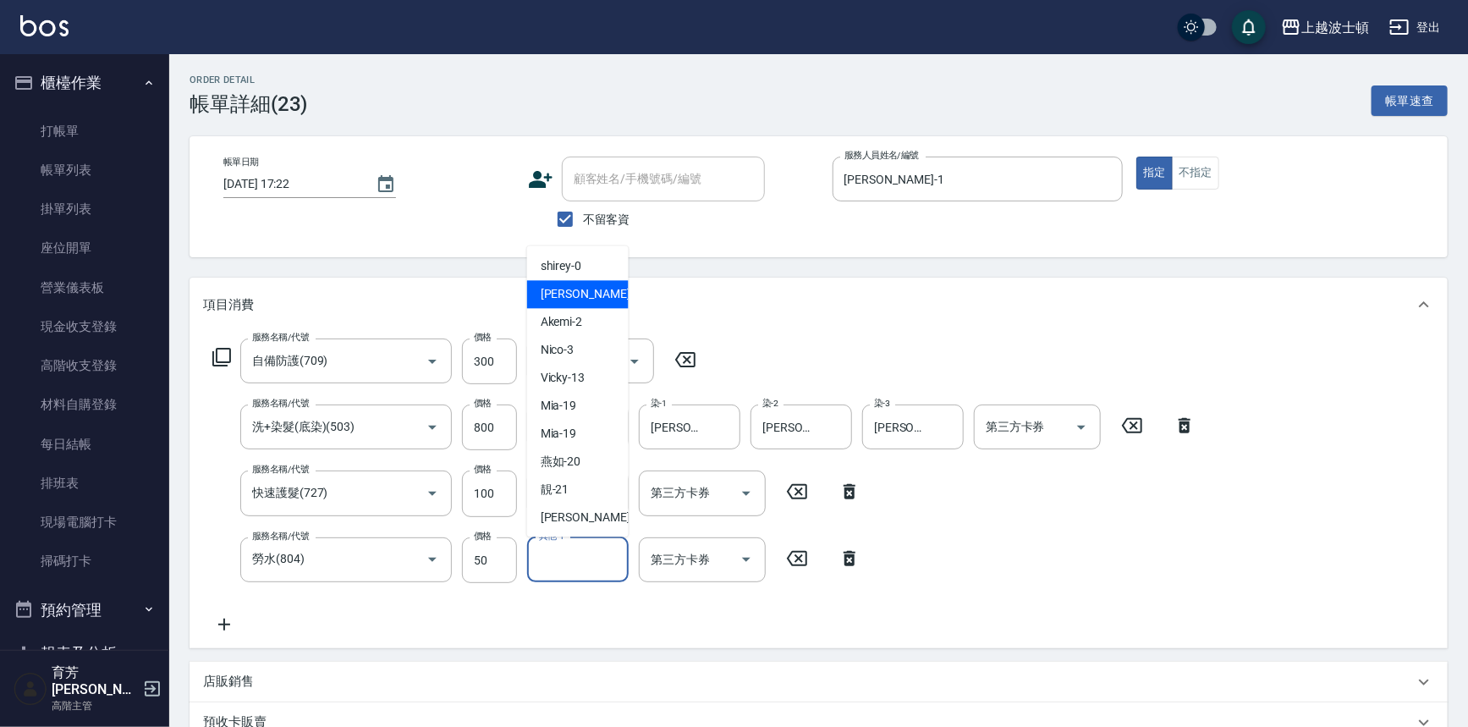
click at [556, 297] on span "[PERSON_NAME] -1" at bounding box center [591, 295] width 100 height 18
type input "[PERSON_NAME]-1"
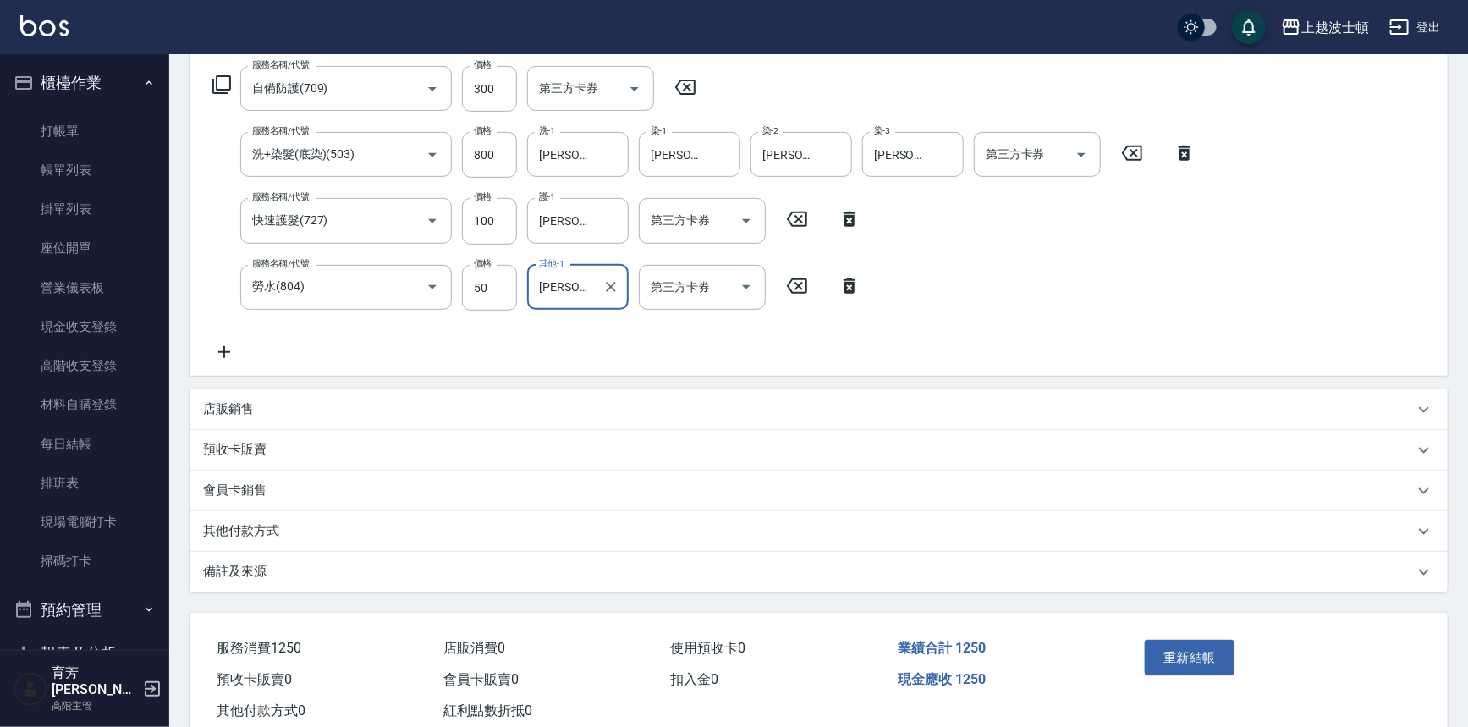
scroll to position [316, 0]
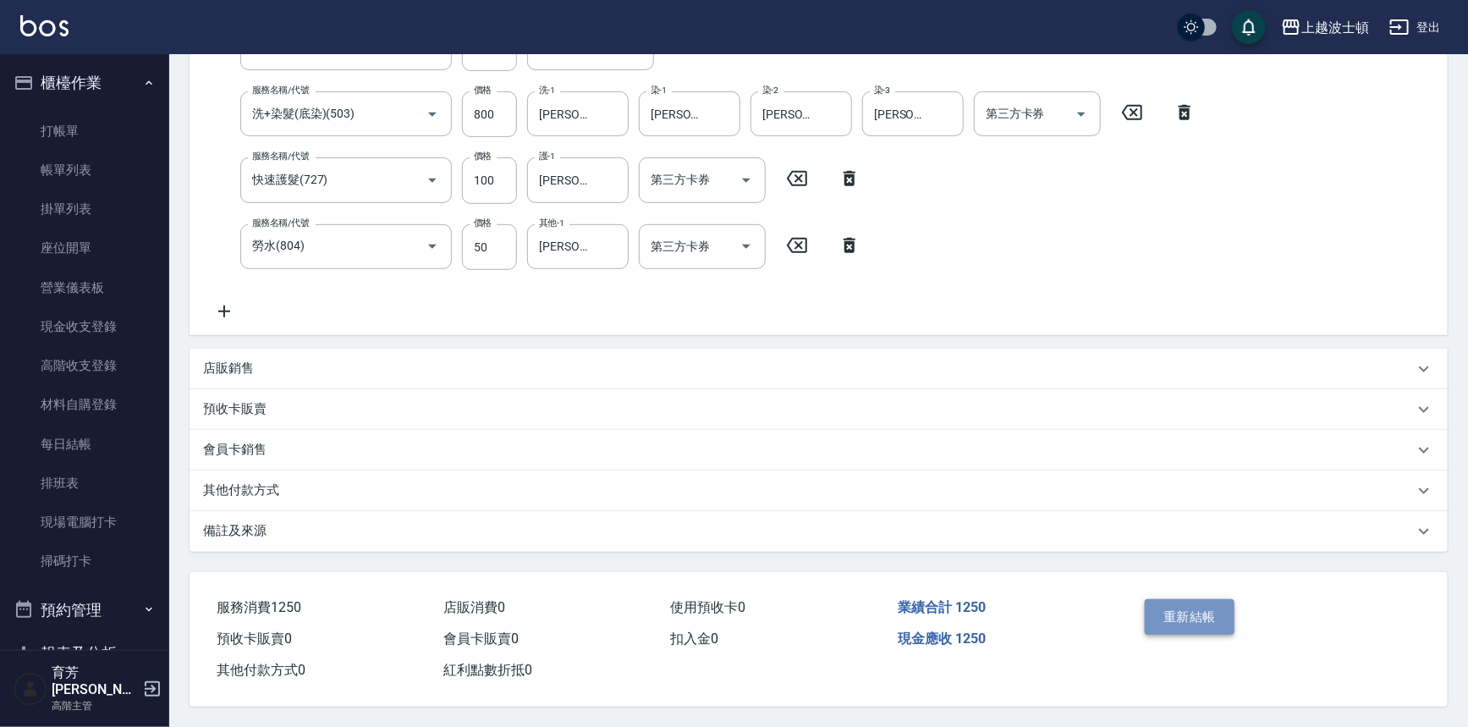
click at [1187, 610] on button "重新結帳" at bounding box center [1190, 617] width 90 height 36
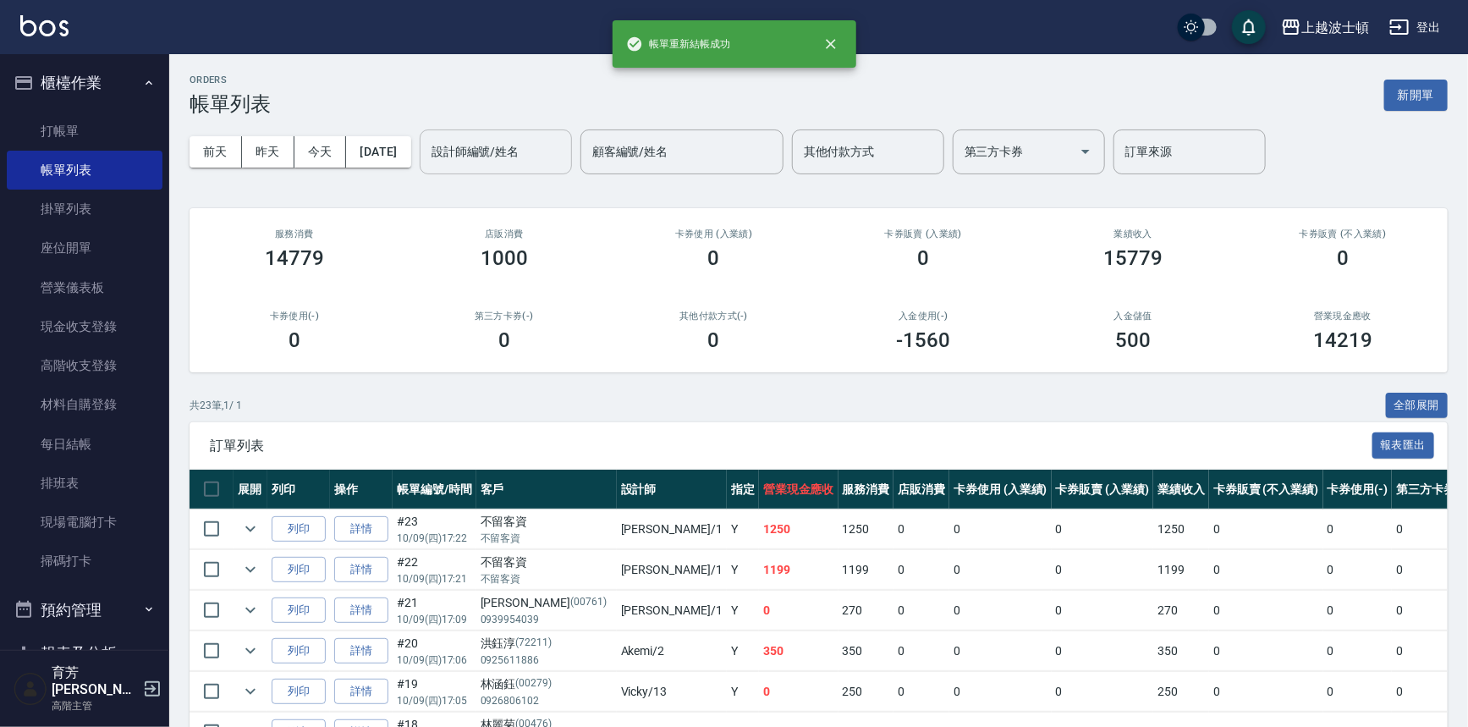
click at [489, 146] on input "設計師編號/姓名" at bounding box center [495, 152] width 137 height 30
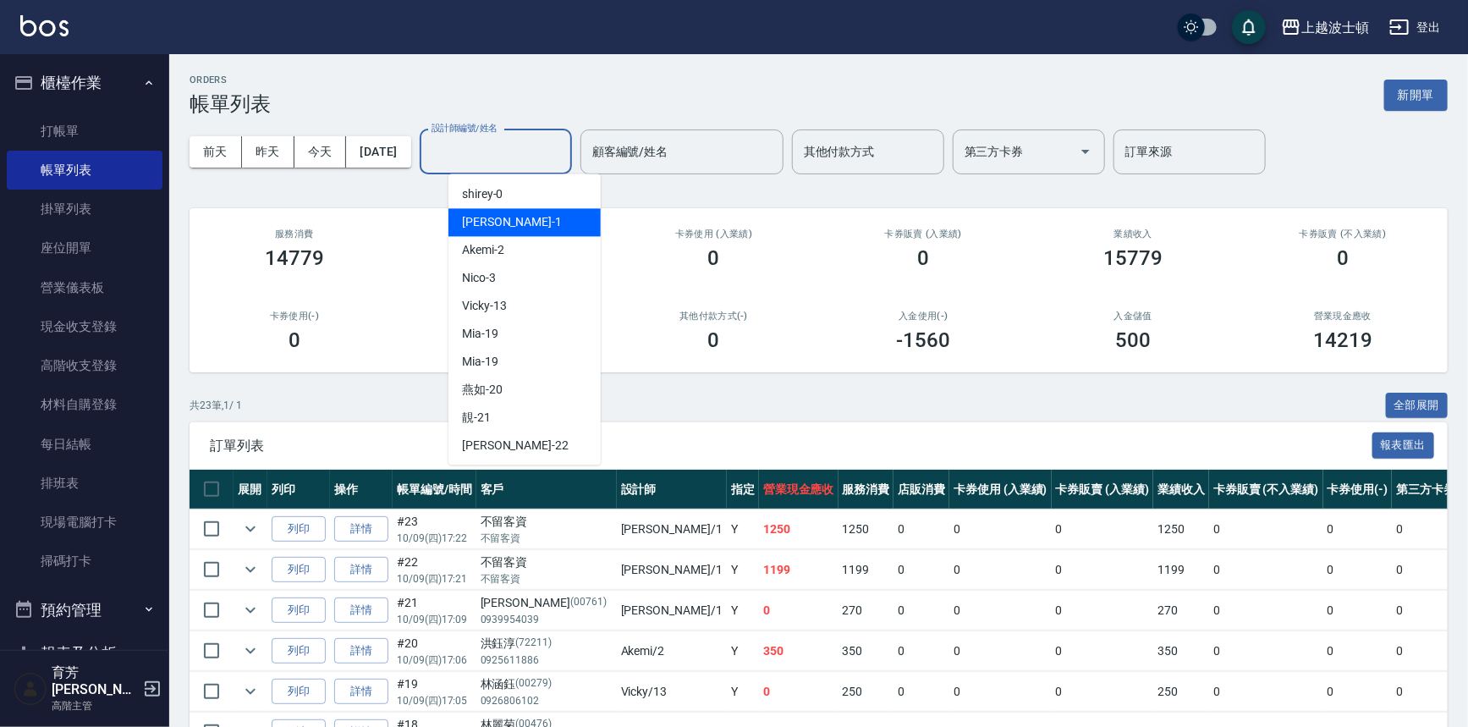
click at [506, 219] on div "[PERSON_NAME] -1" at bounding box center [524, 222] width 152 height 28
type input "[PERSON_NAME]-1"
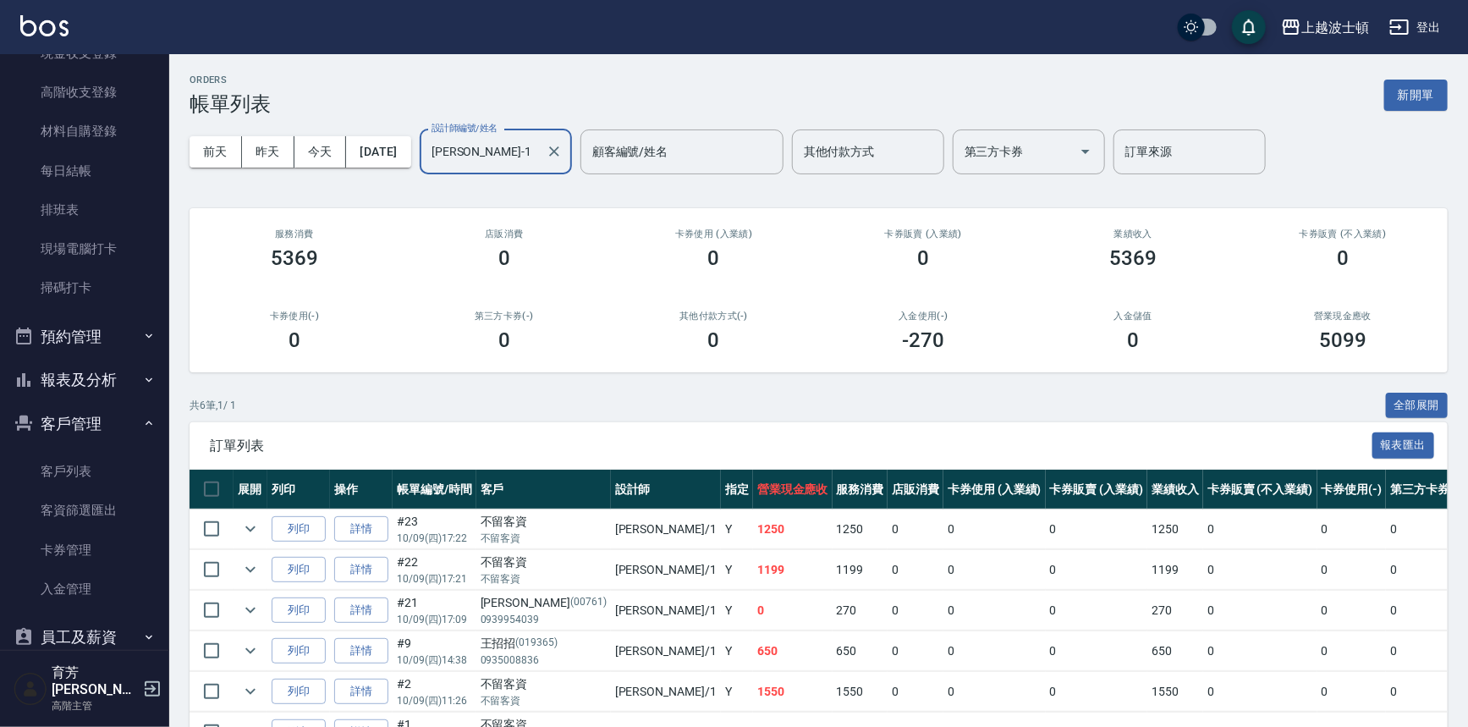
scroll to position [277, 0]
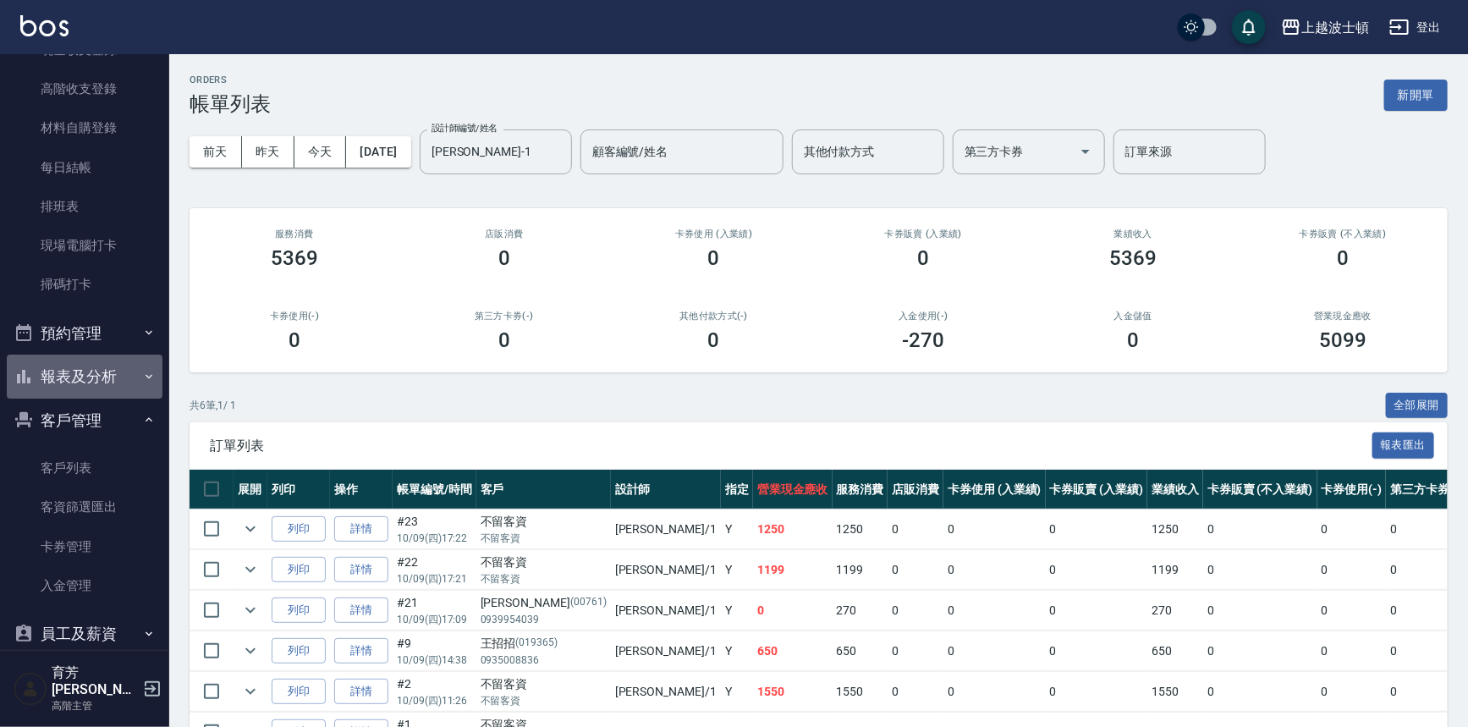
click at [114, 371] on button "報表及分析" at bounding box center [85, 377] width 156 height 44
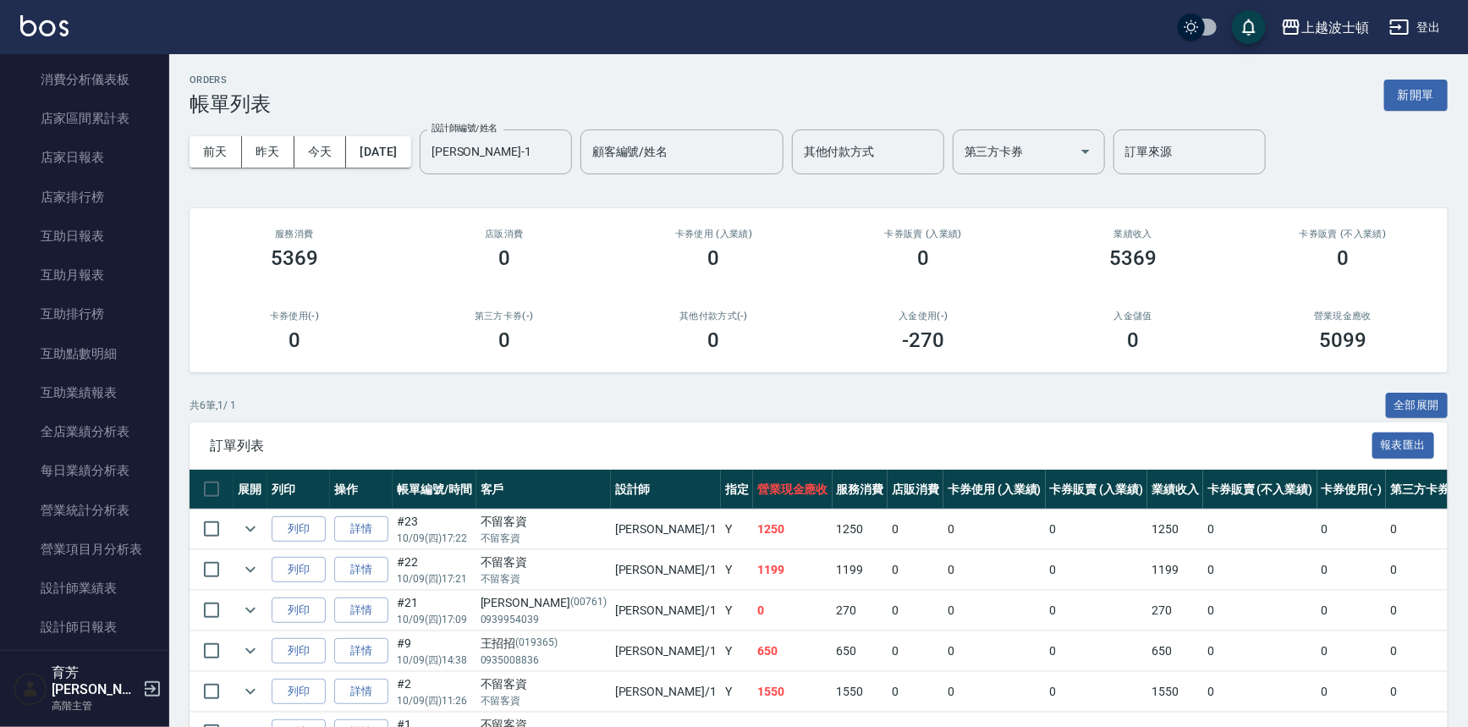
scroll to position [911, 0]
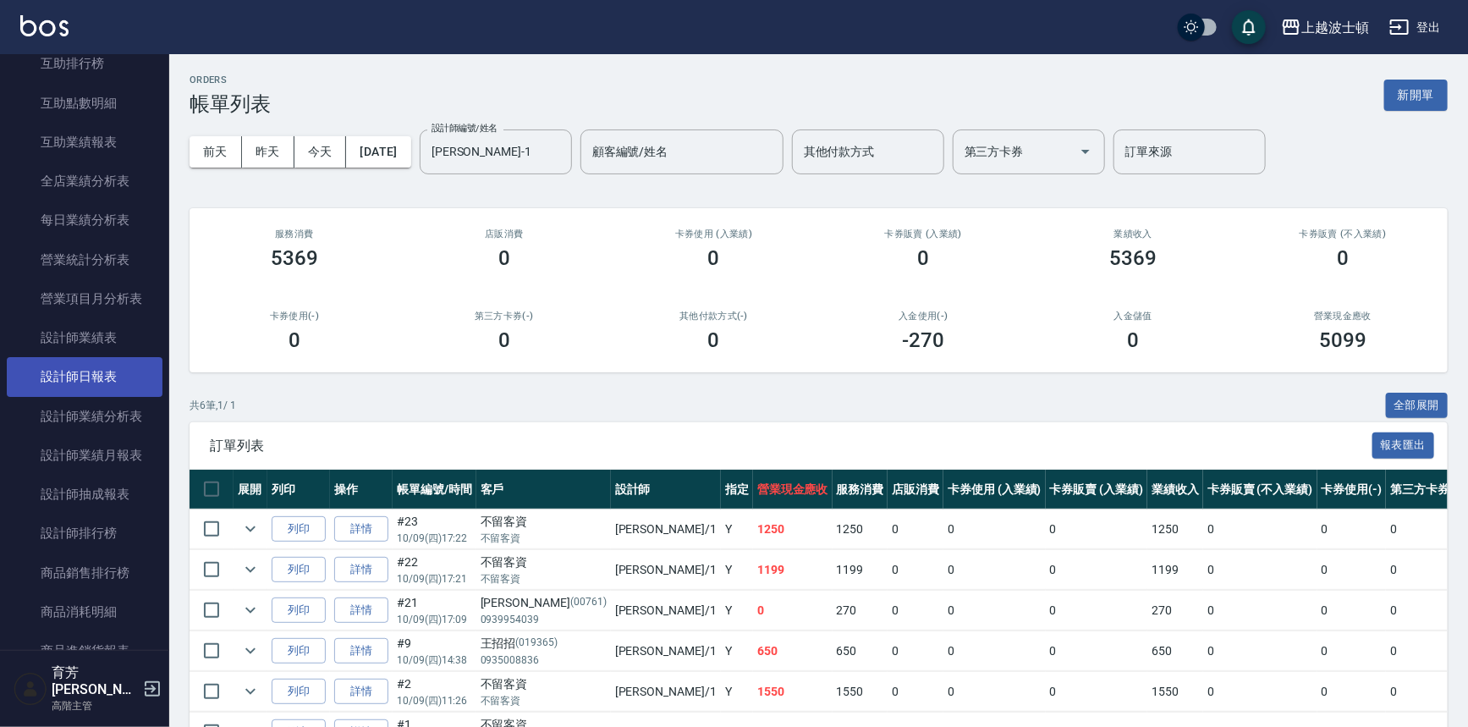
click at [115, 380] on link "設計師日報表" at bounding box center [85, 376] width 156 height 39
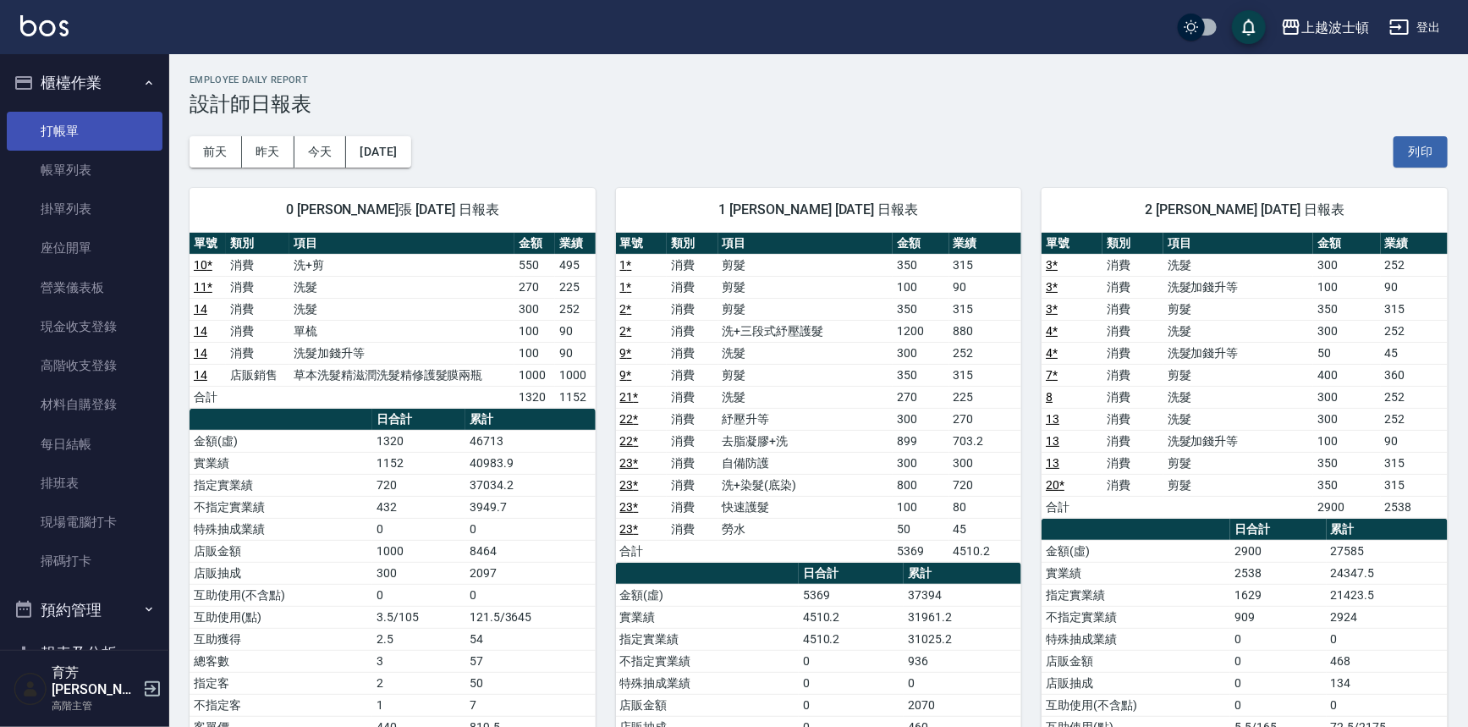
click at [80, 131] on link "打帳單" at bounding box center [85, 131] width 156 height 39
